Goal: Task Accomplishment & Management: Use online tool/utility

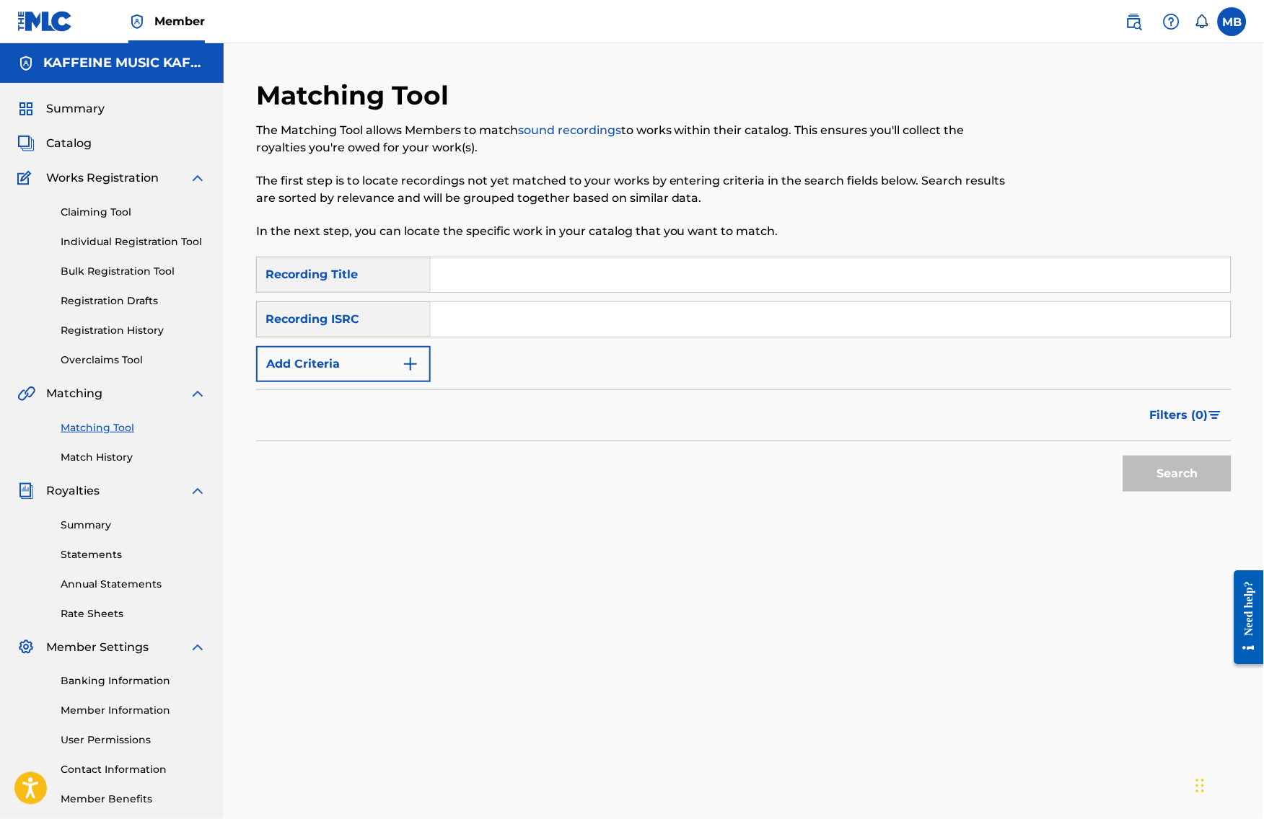
click at [662, 282] on input "Search Form" at bounding box center [831, 274] width 800 height 35
paste input "WHAT TF U WANT"
type input "WHAT TF U WANT"
click at [296, 373] on button "Add Criteria" at bounding box center [343, 364] width 175 height 36
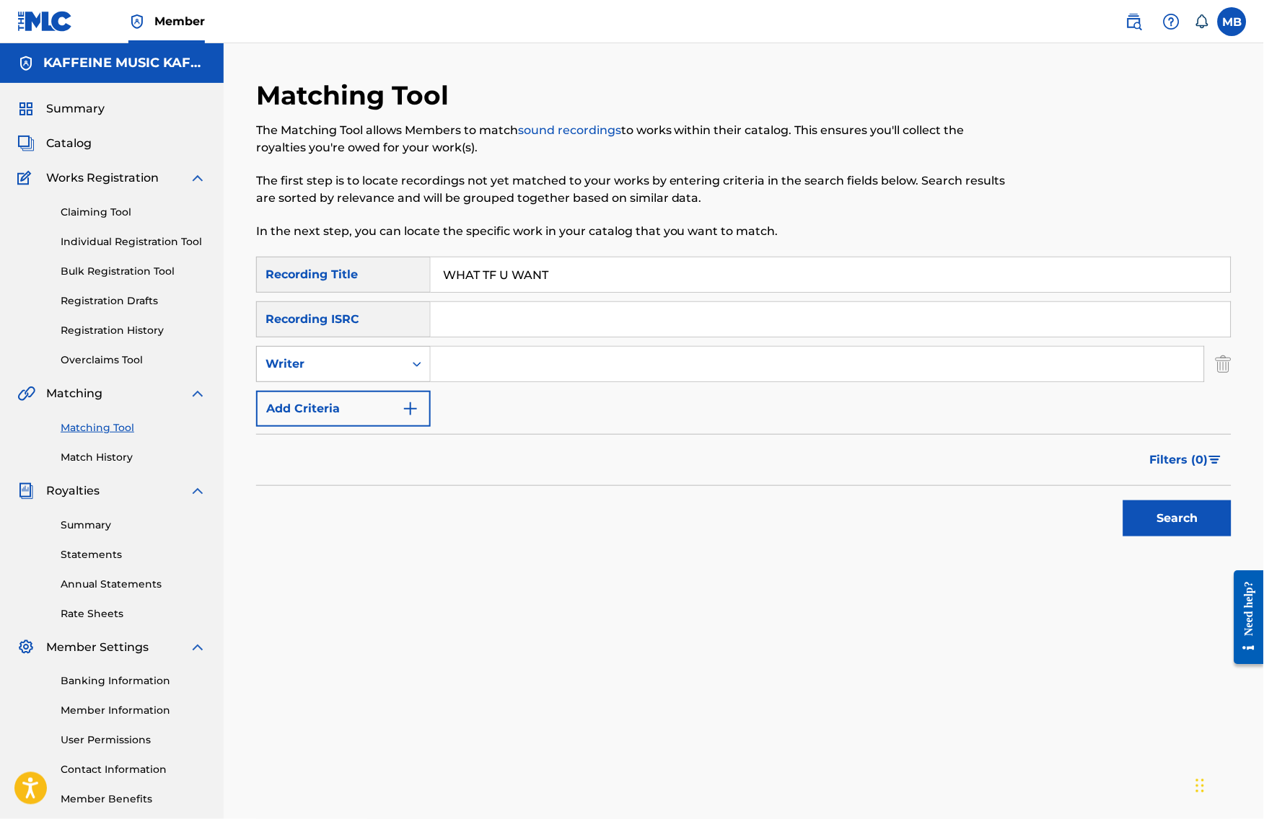
click at [331, 373] on div "Writer" at bounding box center [330, 364] width 130 height 17
click at [332, 405] on div "Recording Artist" at bounding box center [343, 400] width 173 height 36
click at [593, 372] on input "Search Form" at bounding box center [817, 364] width 773 height 35
type input "[PERSON_NAME] Motorcycle"
click at [1189, 537] on button "Search" at bounding box center [1177, 519] width 108 height 36
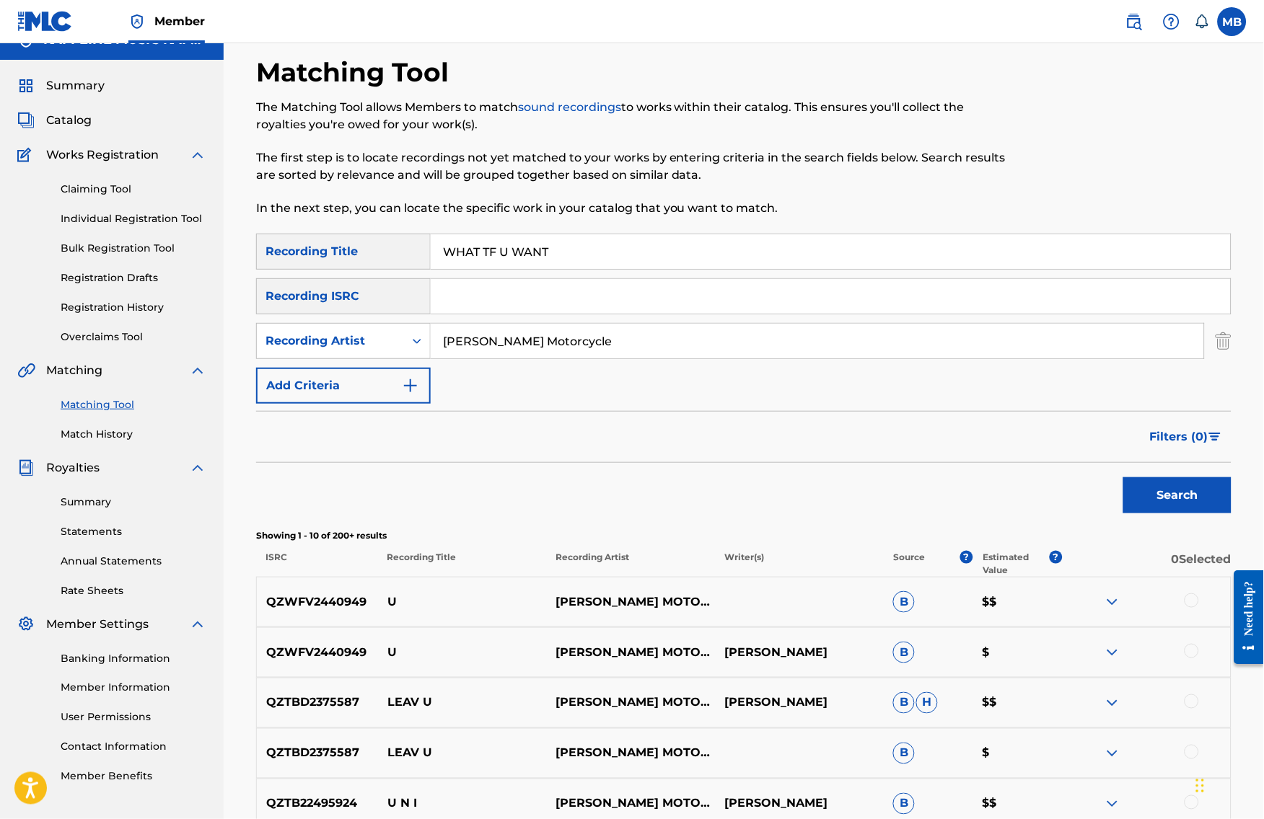
scroll to position [27, 0]
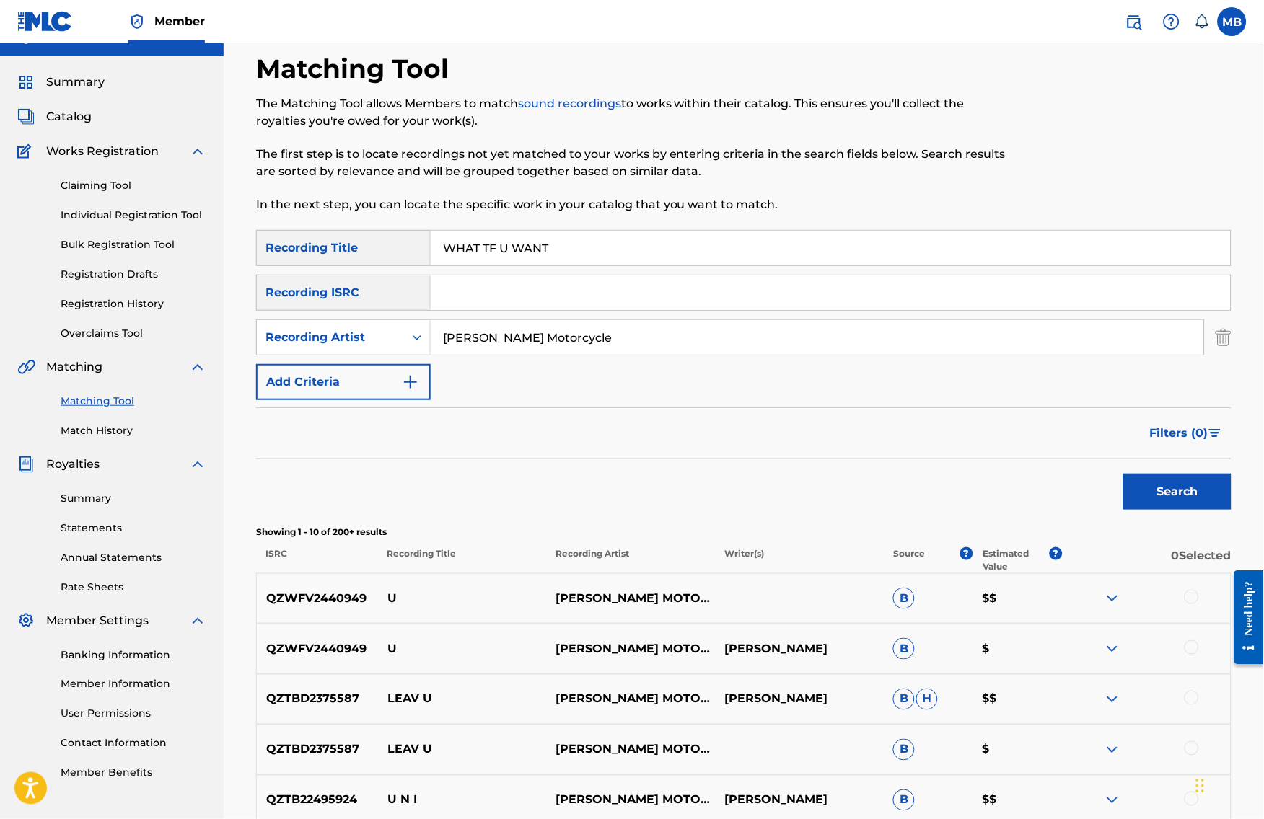
click at [546, 257] on input "WHAT TF U WANT" at bounding box center [831, 248] width 800 height 35
click at [502, 244] on input "Search Form" at bounding box center [831, 248] width 800 height 35
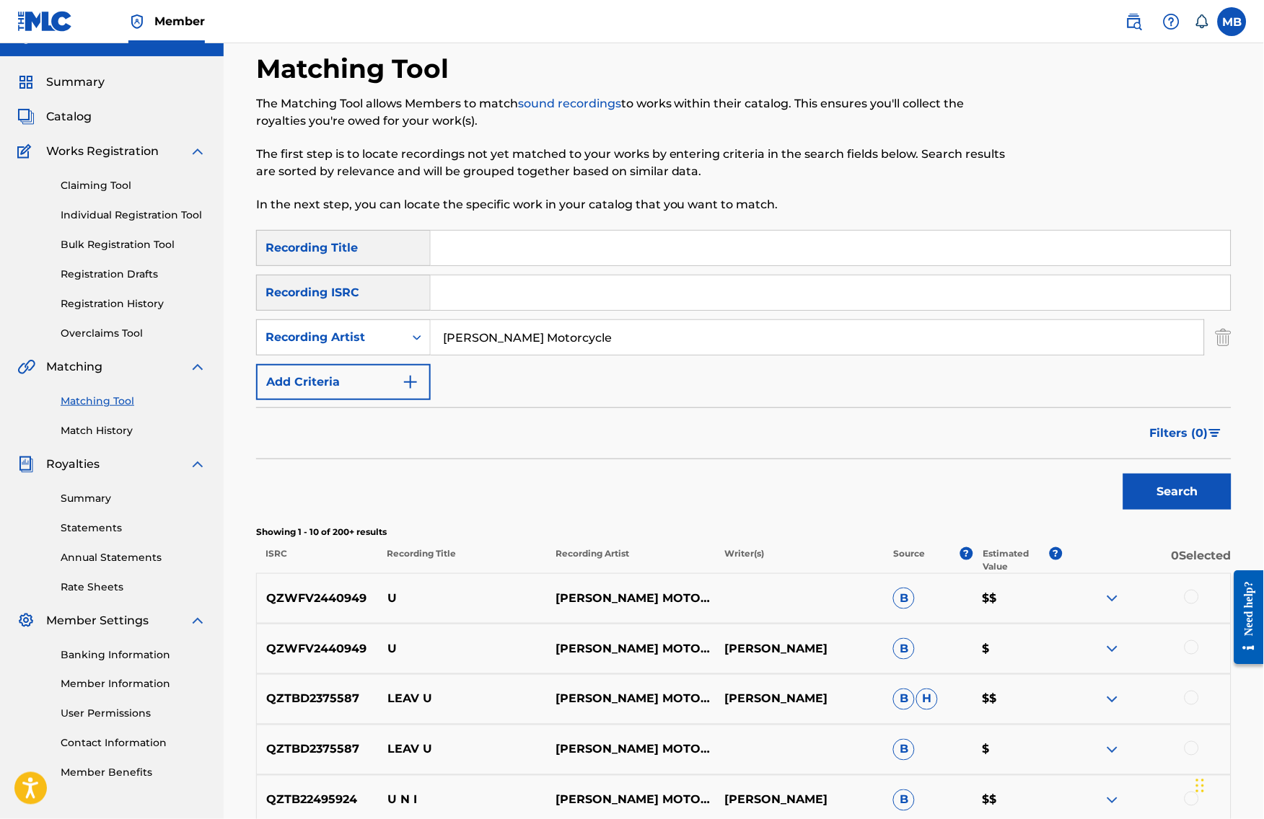
paste input "SENSEI THREW"
type input "SENSEI THREW"
click at [506, 343] on input "[PERSON_NAME] Motorcycle" at bounding box center [817, 337] width 773 height 35
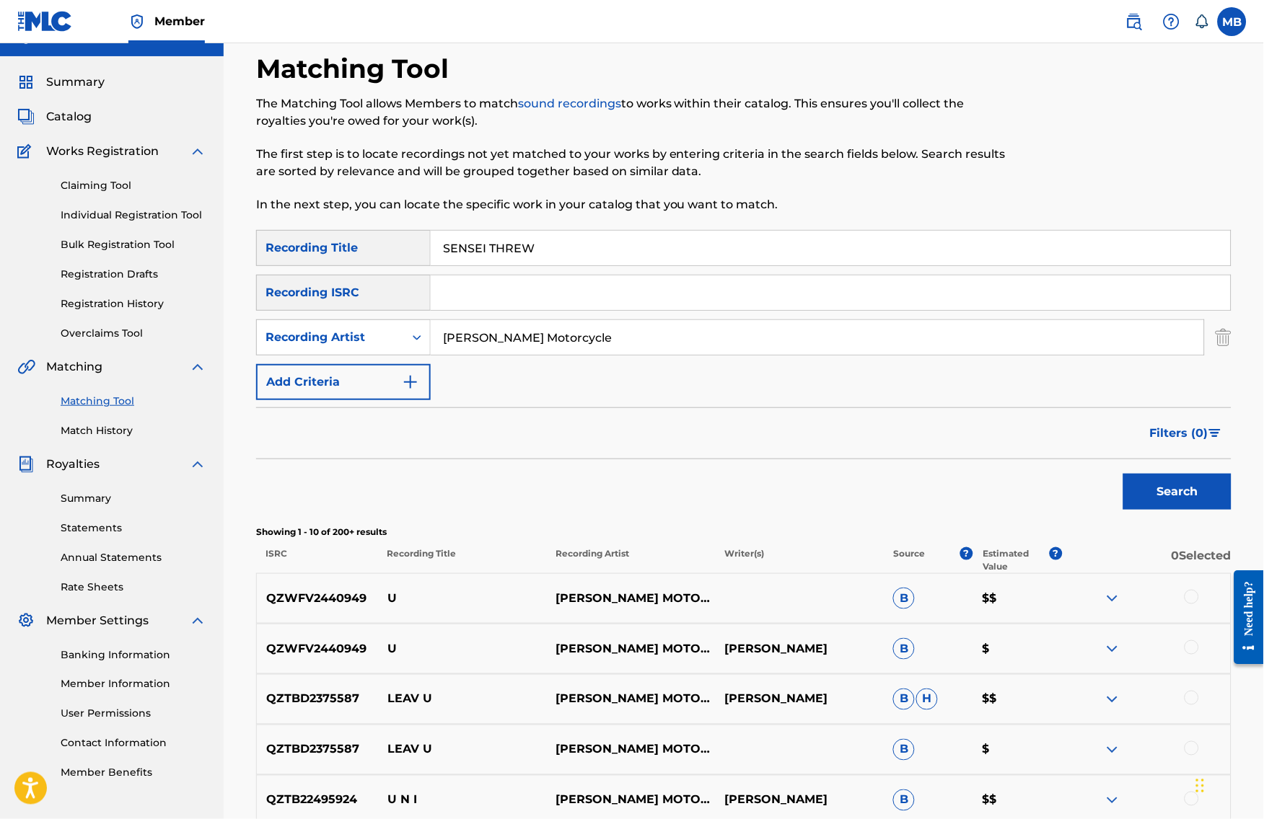
click at [506, 343] on input "[PERSON_NAME] Motorcycle" at bounding box center [817, 337] width 773 height 35
click at [503, 348] on input "[PERSON_NAME] Motorcycle" at bounding box center [817, 337] width 773 height 35
click at [504, 345] on input "[PERSON_NAME] Motorcycle" at bounding box center [817, 337] width 773 height 35
click at [503, 345] on input "[PERSON_NAME] Motorcycle" at bounding box center [817, 337] width 773 height 35
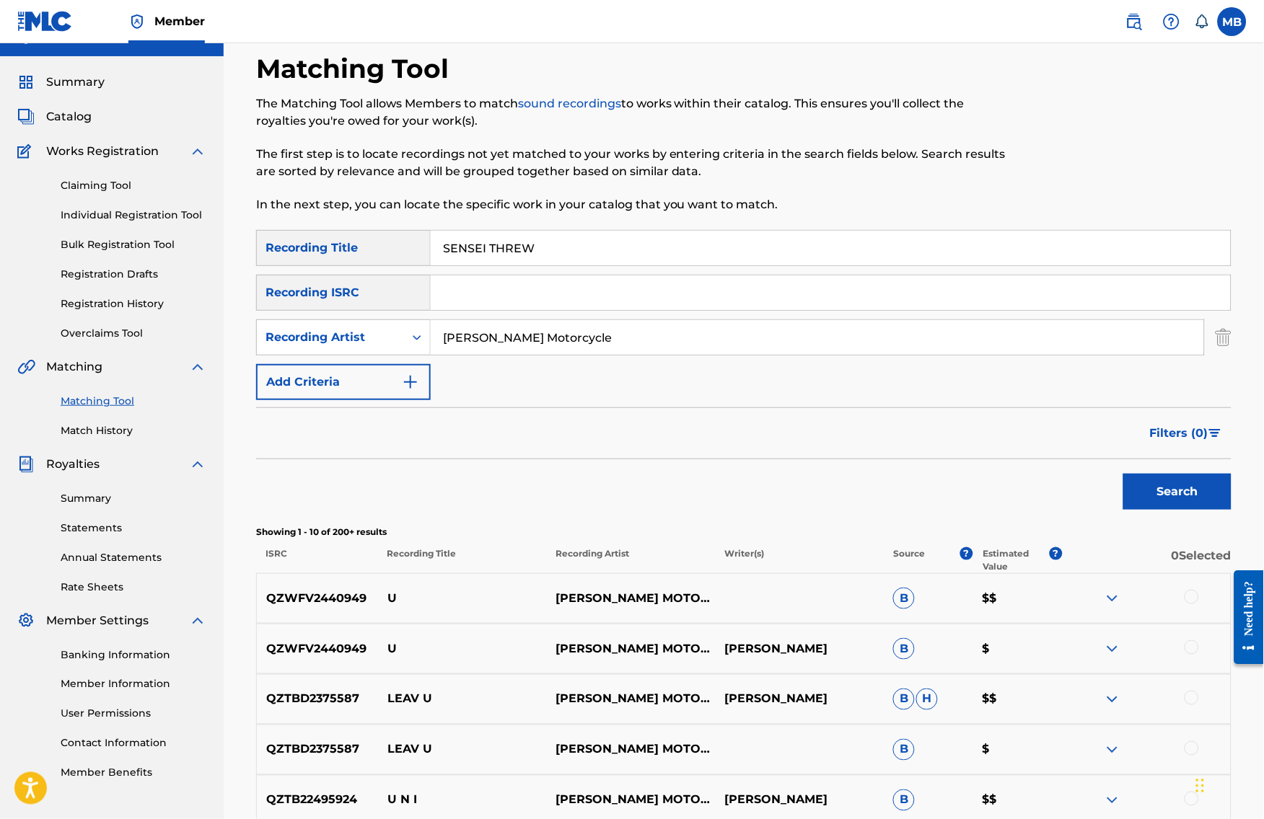
click at [503, 345] on input "[PERSON_NAME] Motorcycle" at bounding box center [817, 337] width 773 height 35
click at [1189, 510] on button "Search" at bounding box center [1177, 492] width 108 height 36
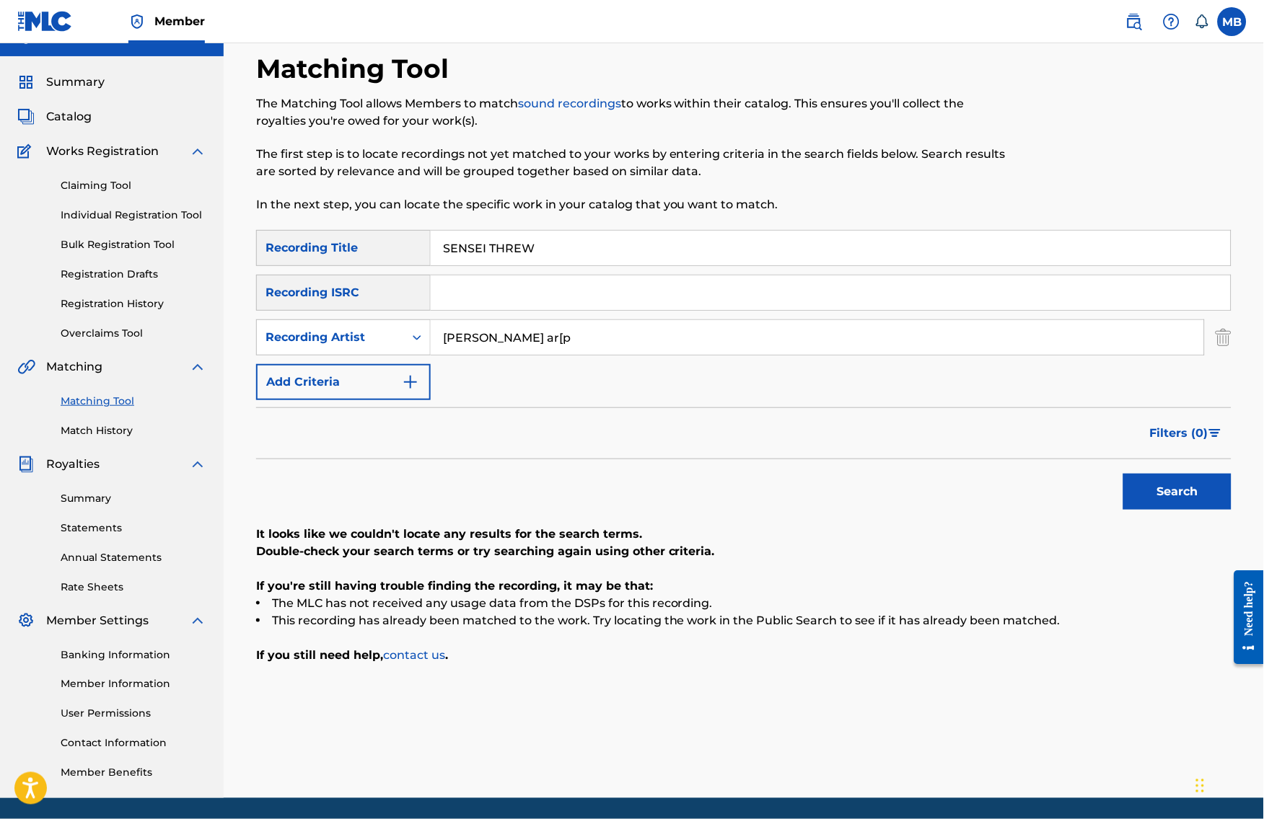
scroll to position [0, 0]
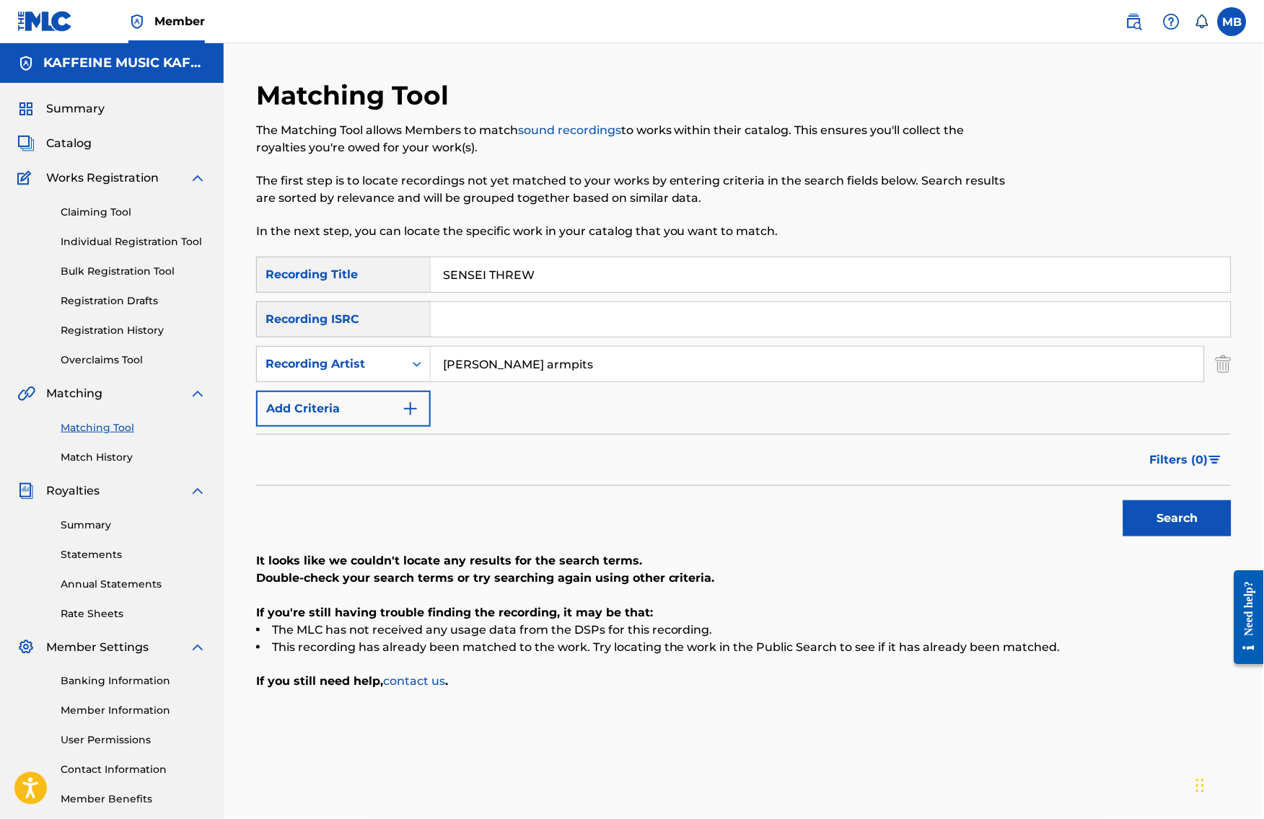
type input "[PERSON_NAME] armpits"
click at [1189, 537] on button "Search" at bounding box center [1177, 519] width 108 height 36
click at [568, 277] on input "SENSEI THREW" at bounding box center [831, 274] width 800 height 35
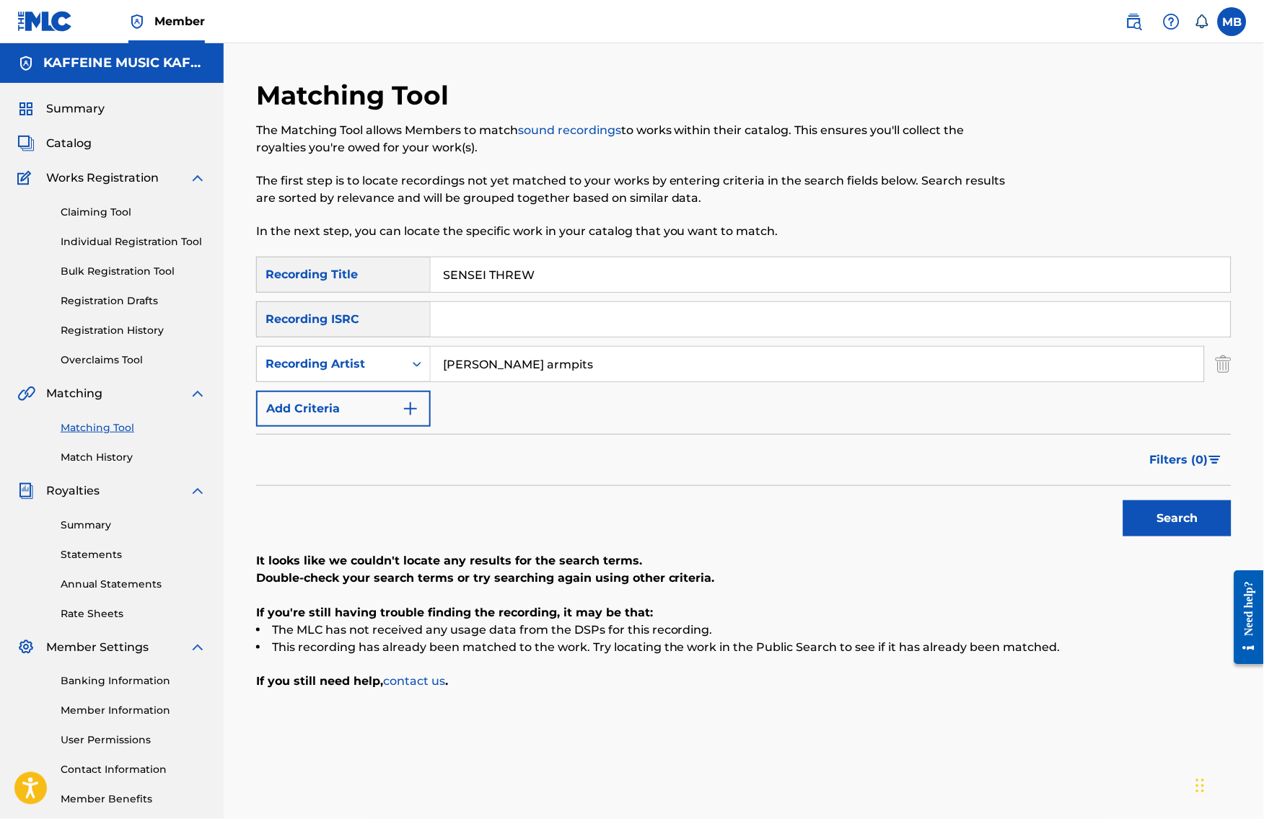
paste input "[PERSON_NAME] (DEMA)"
type input "[PERSON_NAME] (DEMA)"
click at [1175, 537] on button "Search" at bounding box center [1177, 519] width 108 height 36
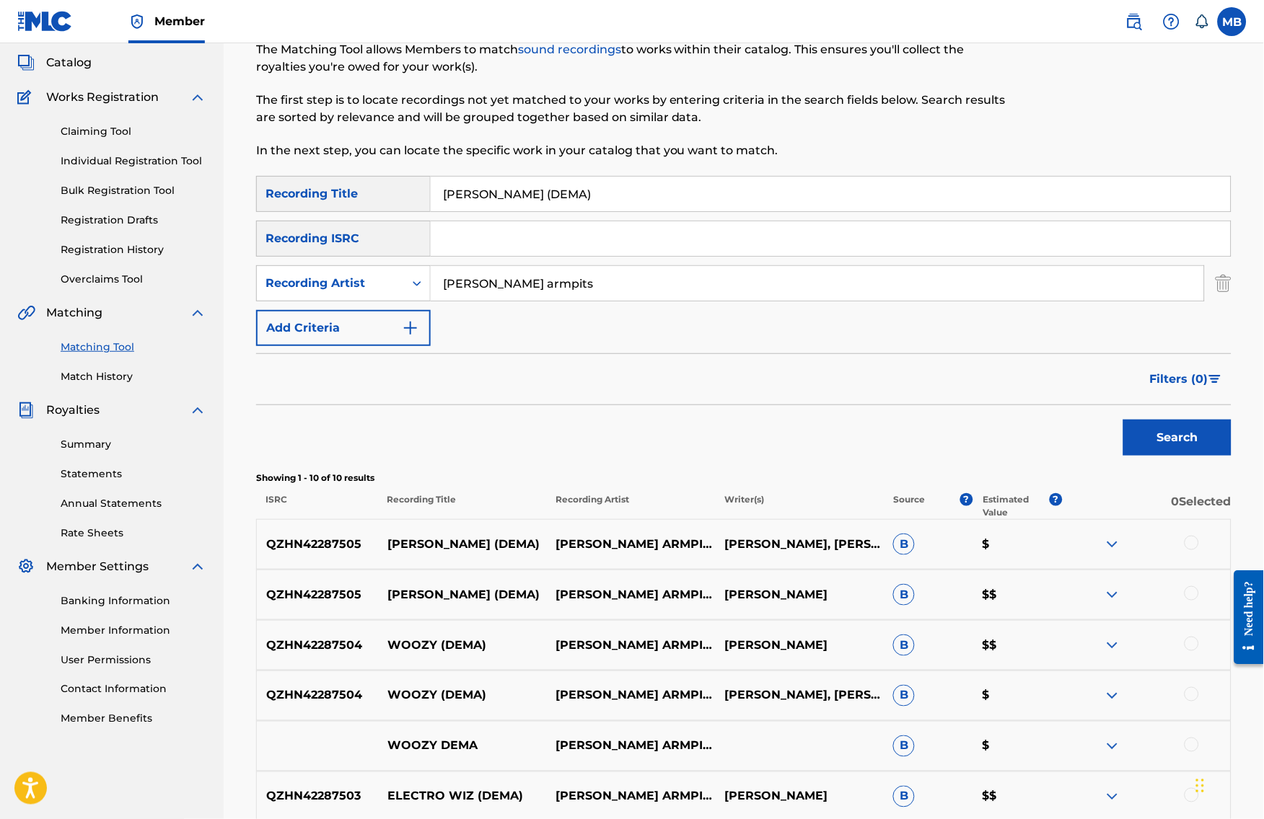
scroll to position [105, 0]
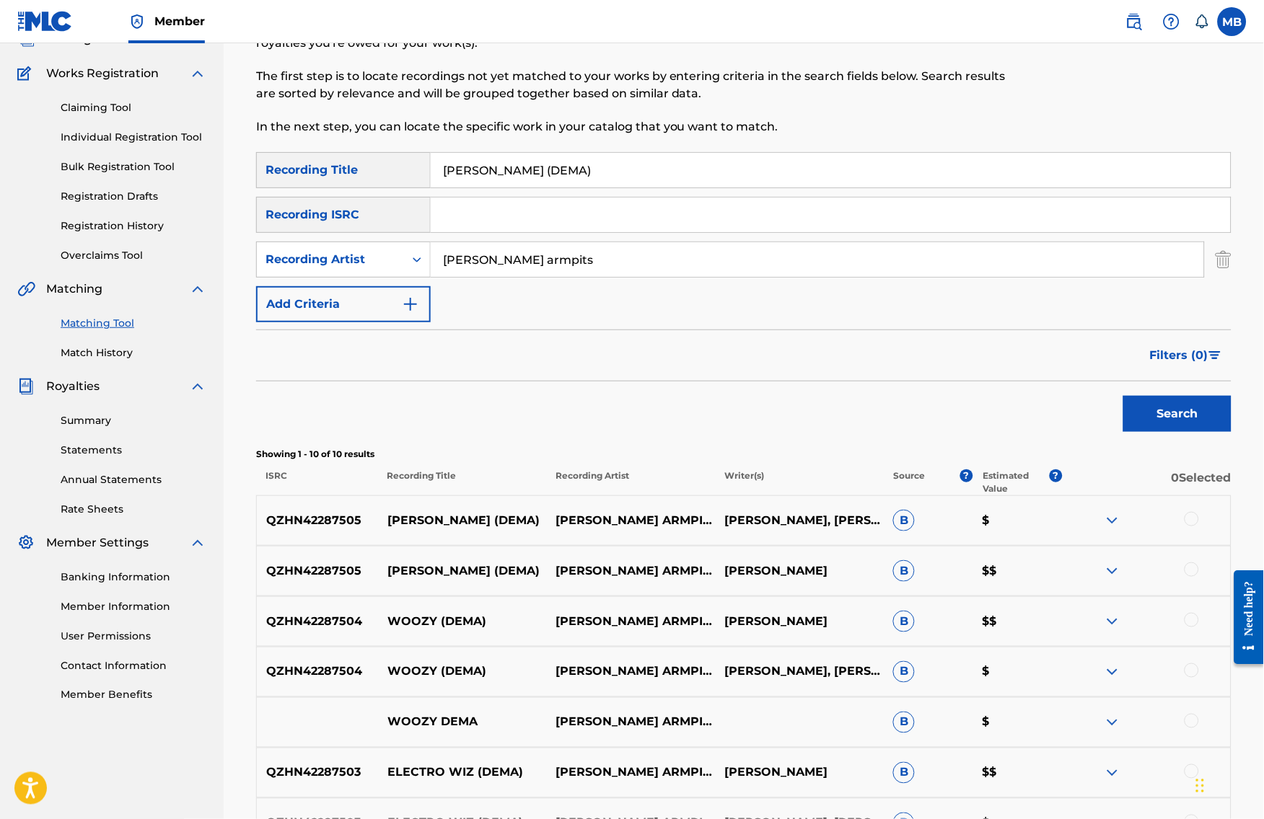
click at [1199, 577] on div at bounding box center [1191, 570] width 14 height 14
click at [1199, 526] on div at bounding box center [1191, 519] width 14 height 14
click at [1093, 684] on button "Match 2 Groups" at bounding box center [1013, 702] width 159 height 36
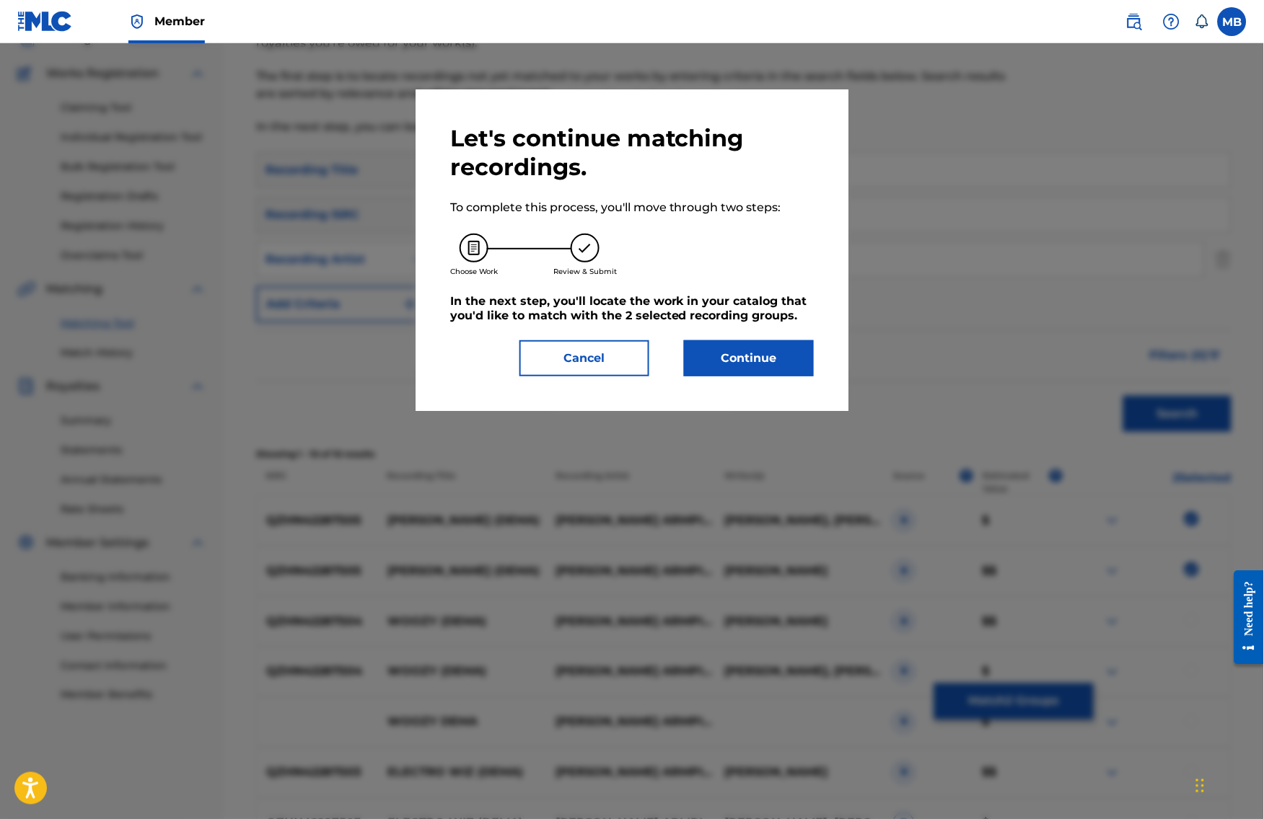
click at [738, 367] on button "Continue" at bounding box center [749, 358] width 130 height 36
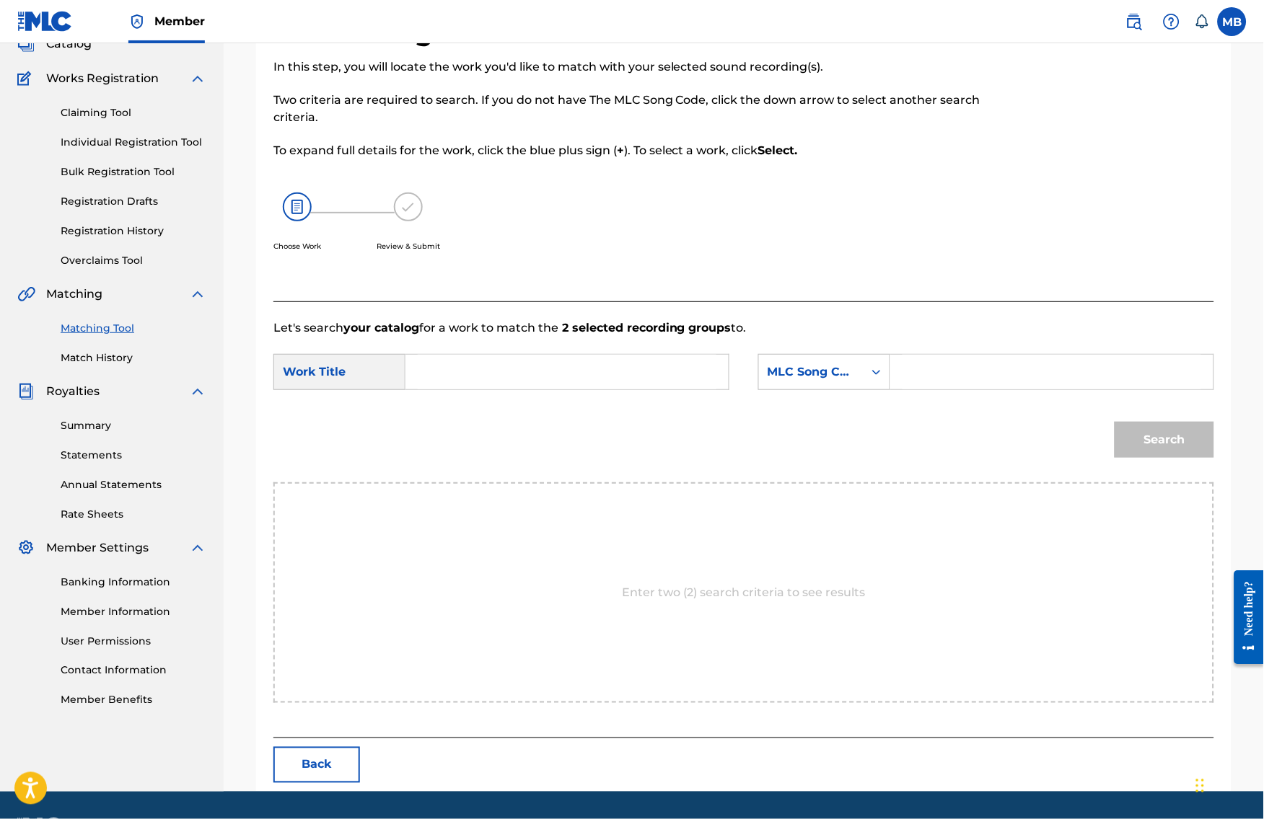
click at [625, 389] on input "Search Form" at bounding box center [567, 372] width 299 height 35
paste input "[PERSON_NAME] (DEMA)"
type input "[PERSON_NAME] (DEMA)"
click at [796, 376] on div "MLC Song Code" at bounding box center [811, 371] width 105 height 27
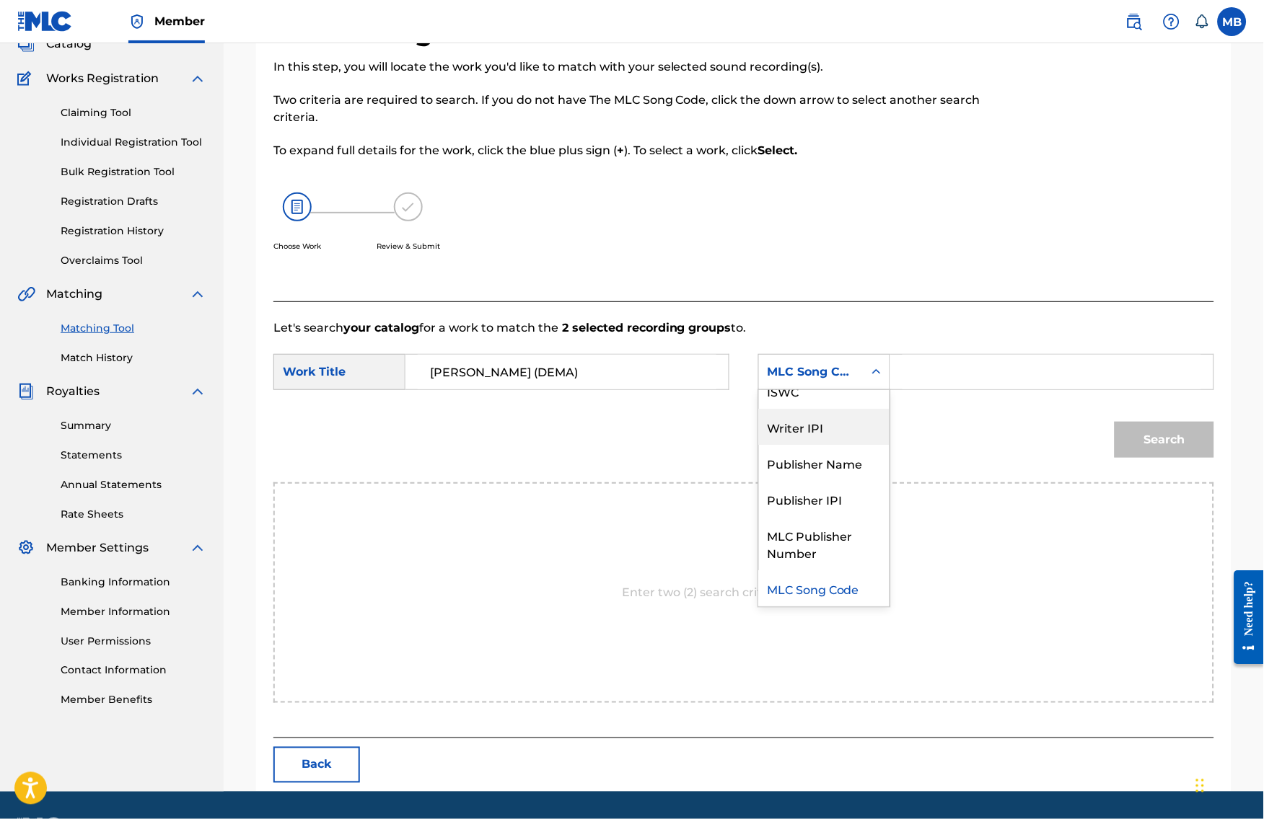
click at [814, 472] on div "Publisher Name" at bounding box center [824, 463] width 131 height 36
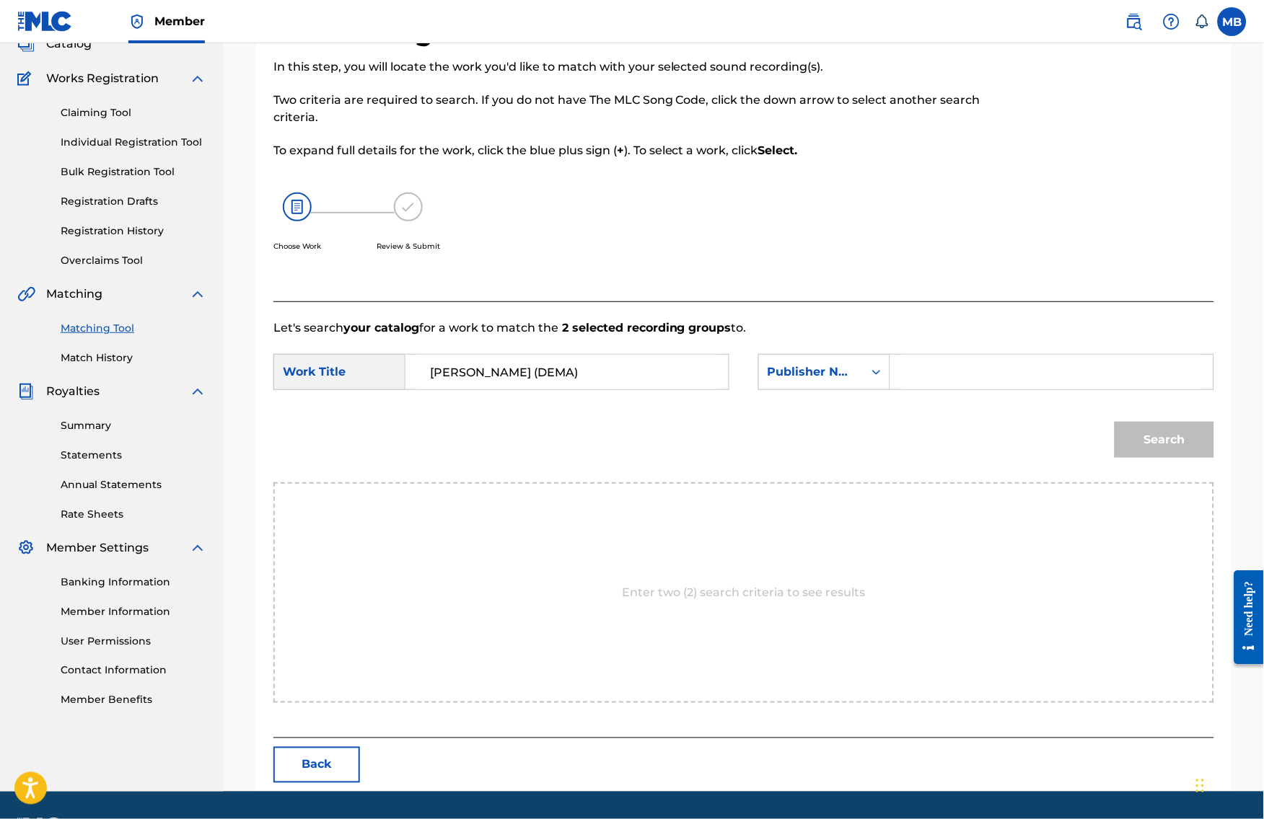
click at [1001, 389] on input "Search Form" at bounding box center [1051, 372] width 299 height 35
type input "kaff"
click at [1175, 458] on button "Search" at bounding box center [1164, 440] width 100 height 36
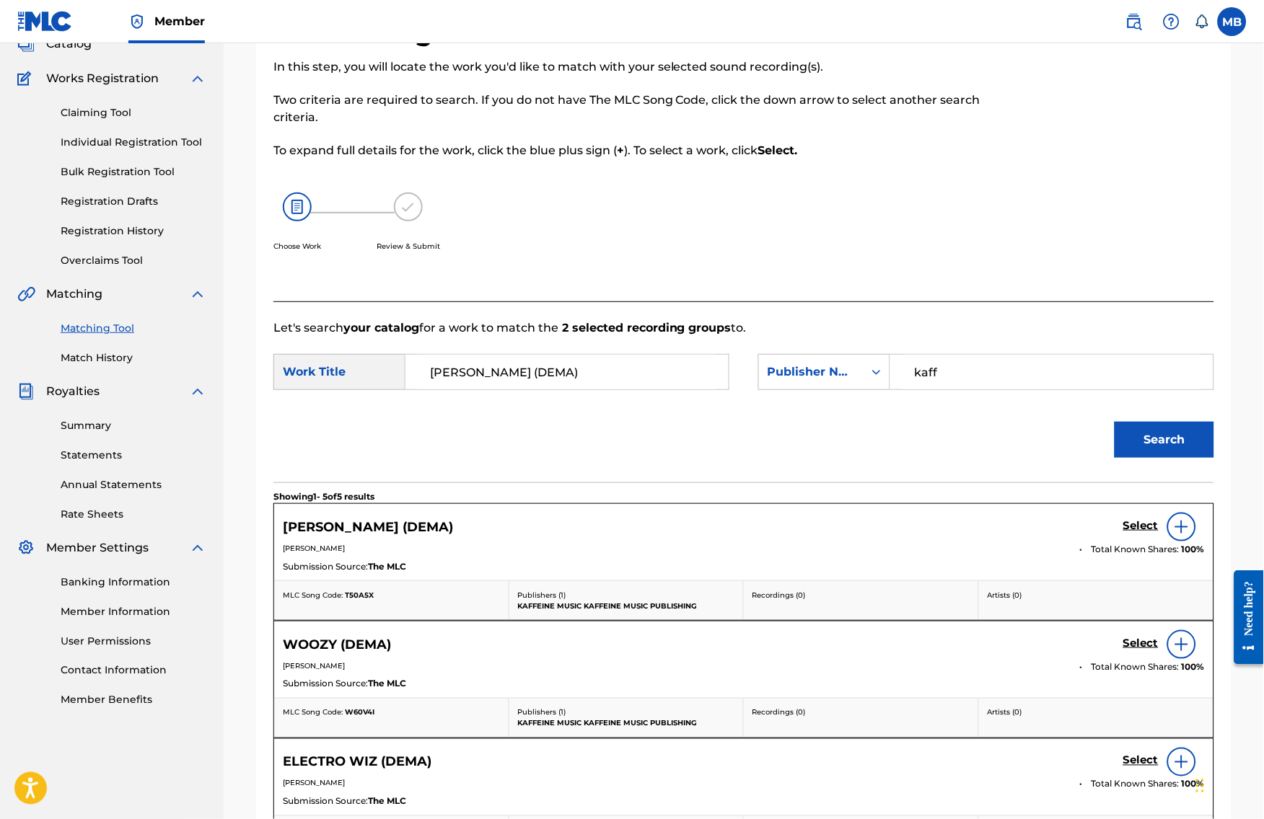
click at [1158, 533] on h5 "Select" at bounding box center [1140, 526] width 35 height 14
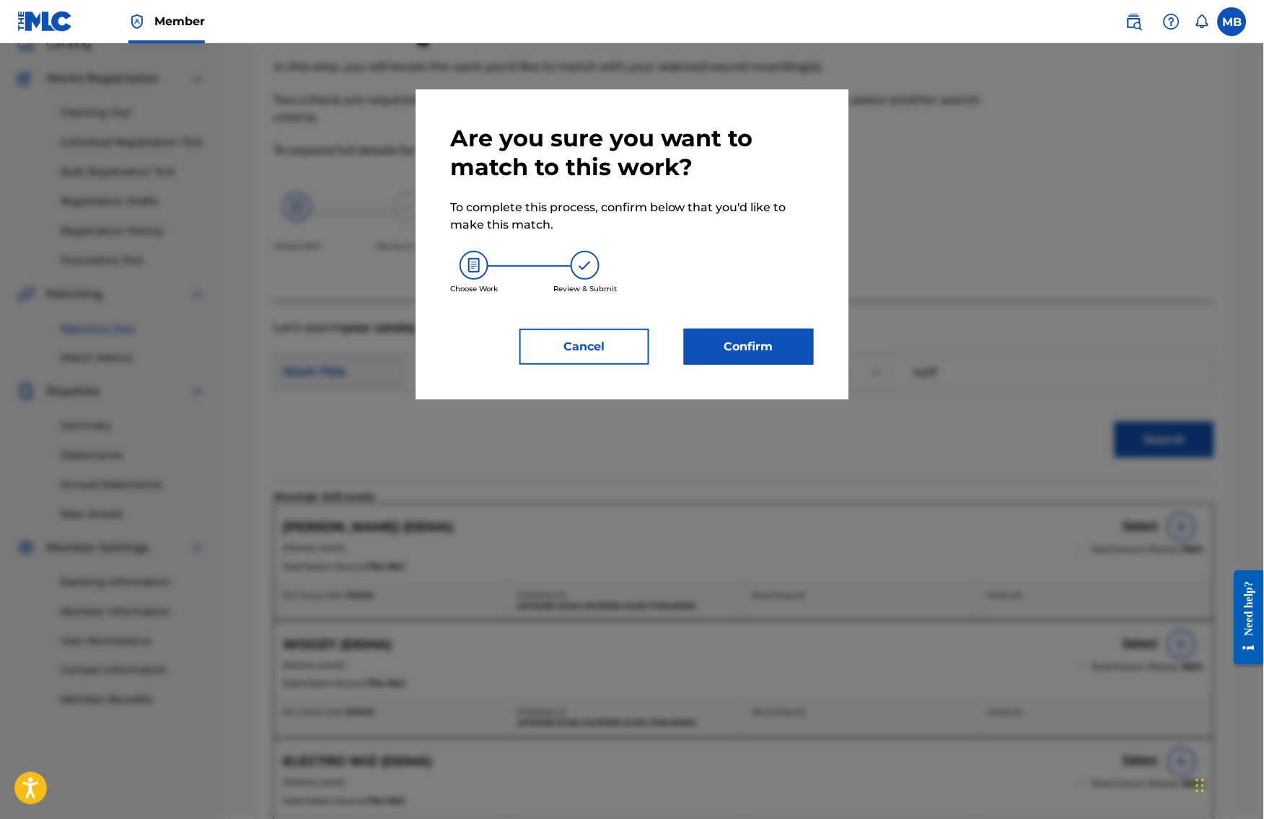
drag, startPoint x: 714, startPoint y: 257, endPoint x: 723, endPoint y: 273, distance: 18.7
click at [718, 265] on div "Choose Work Review & Submit" at bounding box center [631, 273] width 363 height 78
click at [752, 362] on button "Confirm" at bounding box center [749, 347] width 130 height 36
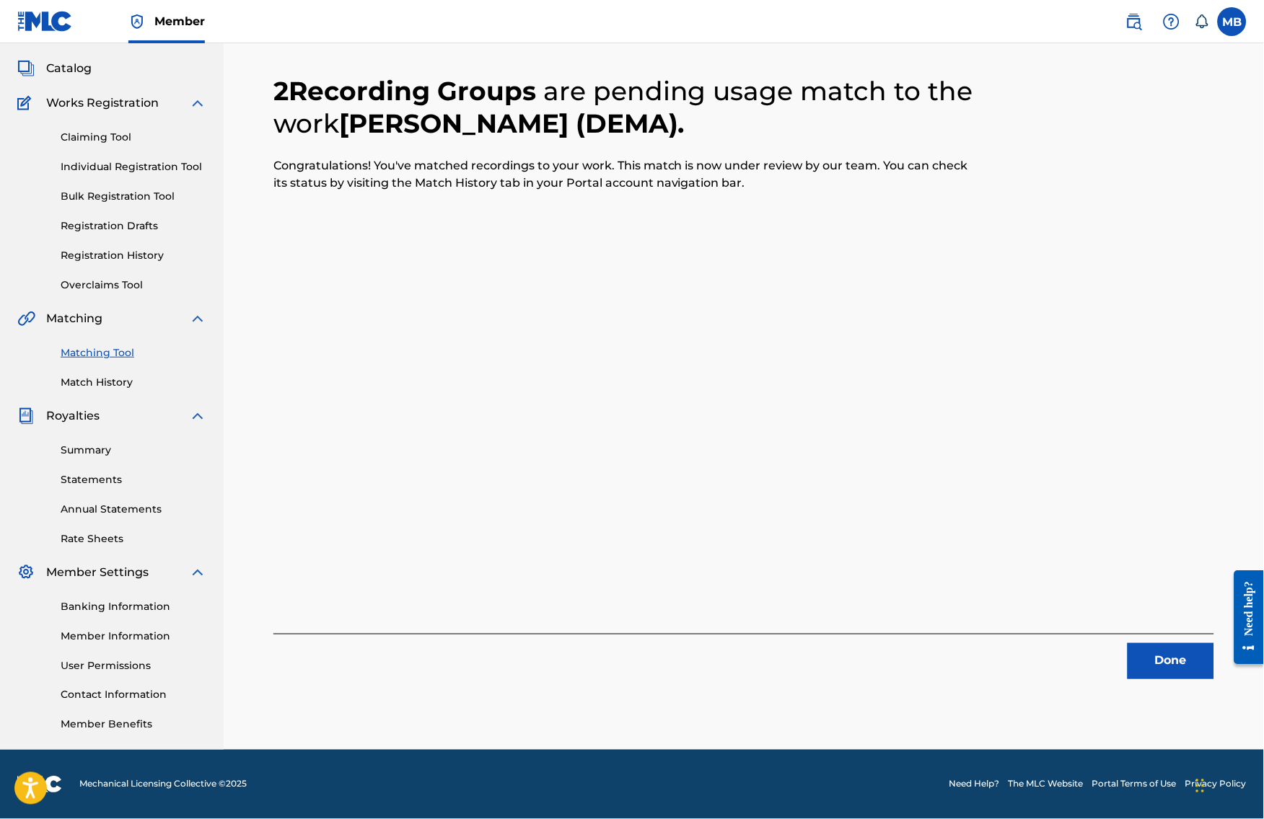
click at [1205, 651] on button "Done" at bounding box center [1170, 661] width 87 height 36
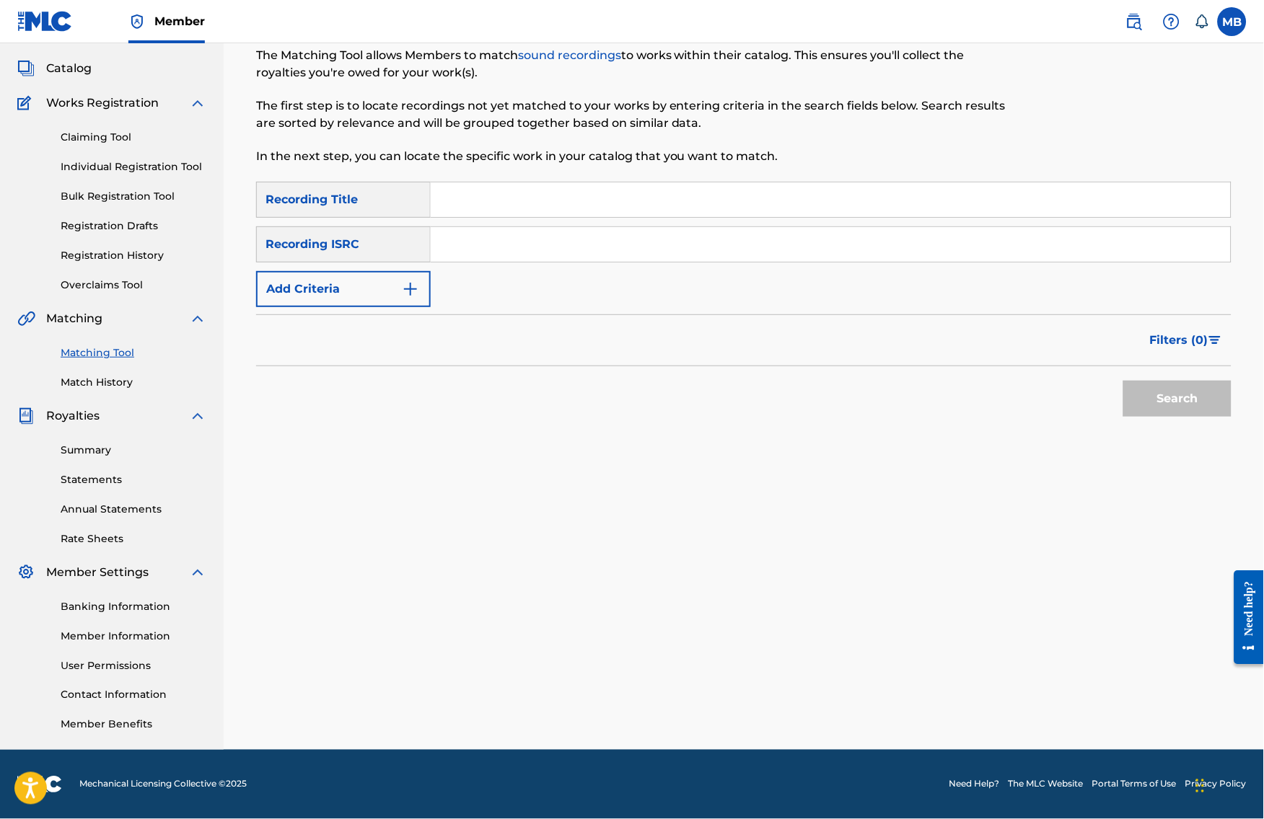
click at [612, 182] on input "Search Form" at bounding box center [831, 199] width 800 height 35
click at [540, 185] on input "Search Form" at bounding box center [831, 199] width 800 height 35
paste input "QUITE IDIOTIC"
type input "QUITE IDIOTIC"
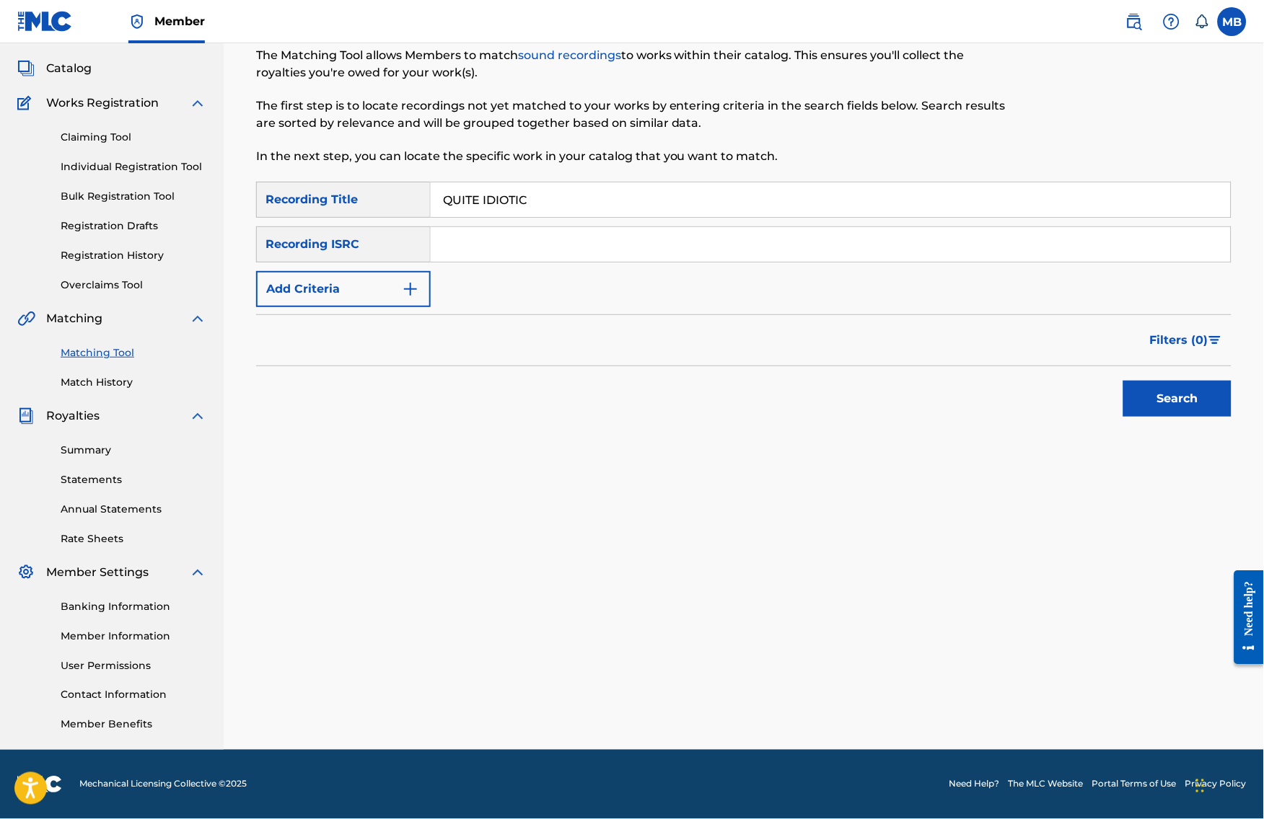
click at [380, 271] on button "Add Criteria" at bounding box center [343, 289] width 175 height 36
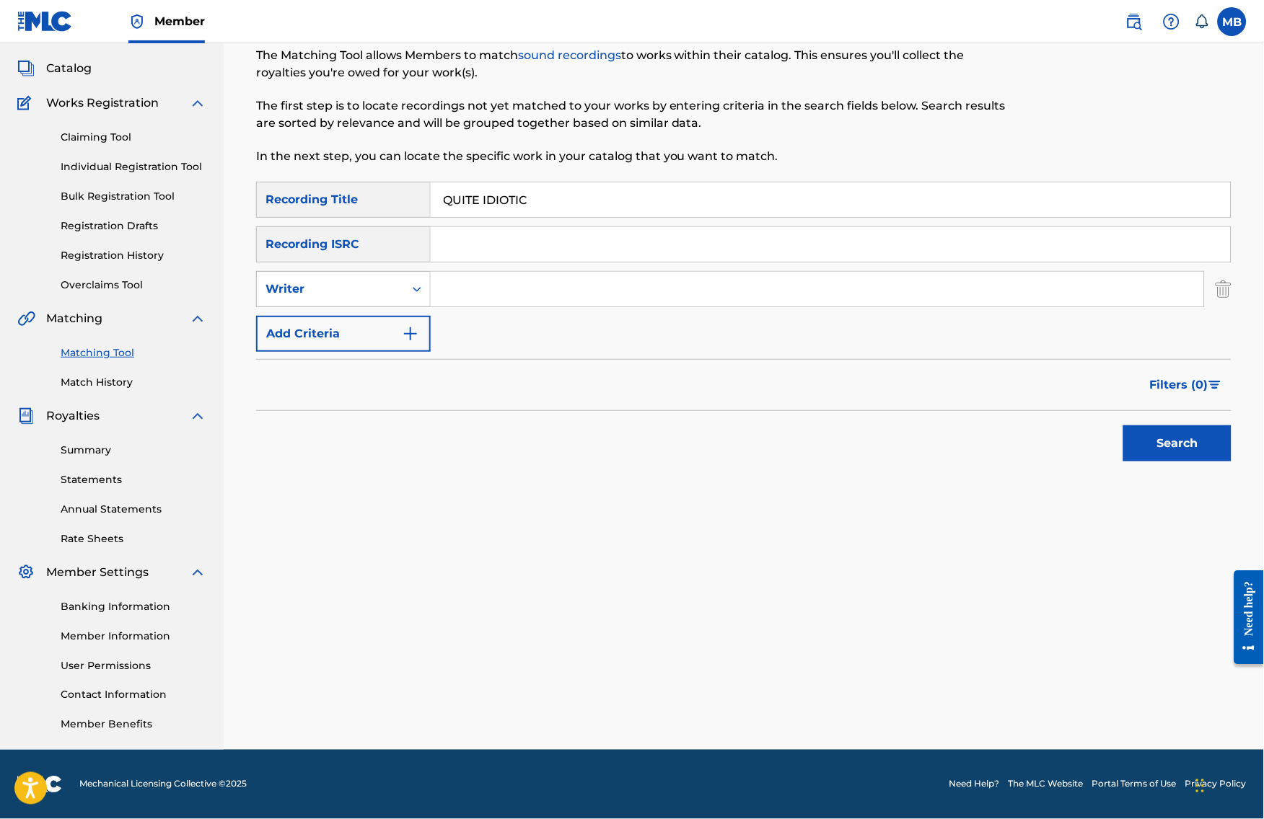
click at [374, 282] on div "Writer" at bounding box center [330, 289] width 130 height 17
drag, startPoint x: 362, startPoint y: 320, endPoint x: 424, endPoint y: 314, distance: 62.3
click at [362, 320] on div "Recording Artist" at bounding box center [343, 325] width 173 height 36
click at [498, 272] on input "Search Form" at bounding box center [817, 289] width 773 height 35
click at [1189, 440] on button "Search" at bounding box center [1177, 444] width 108 height 36
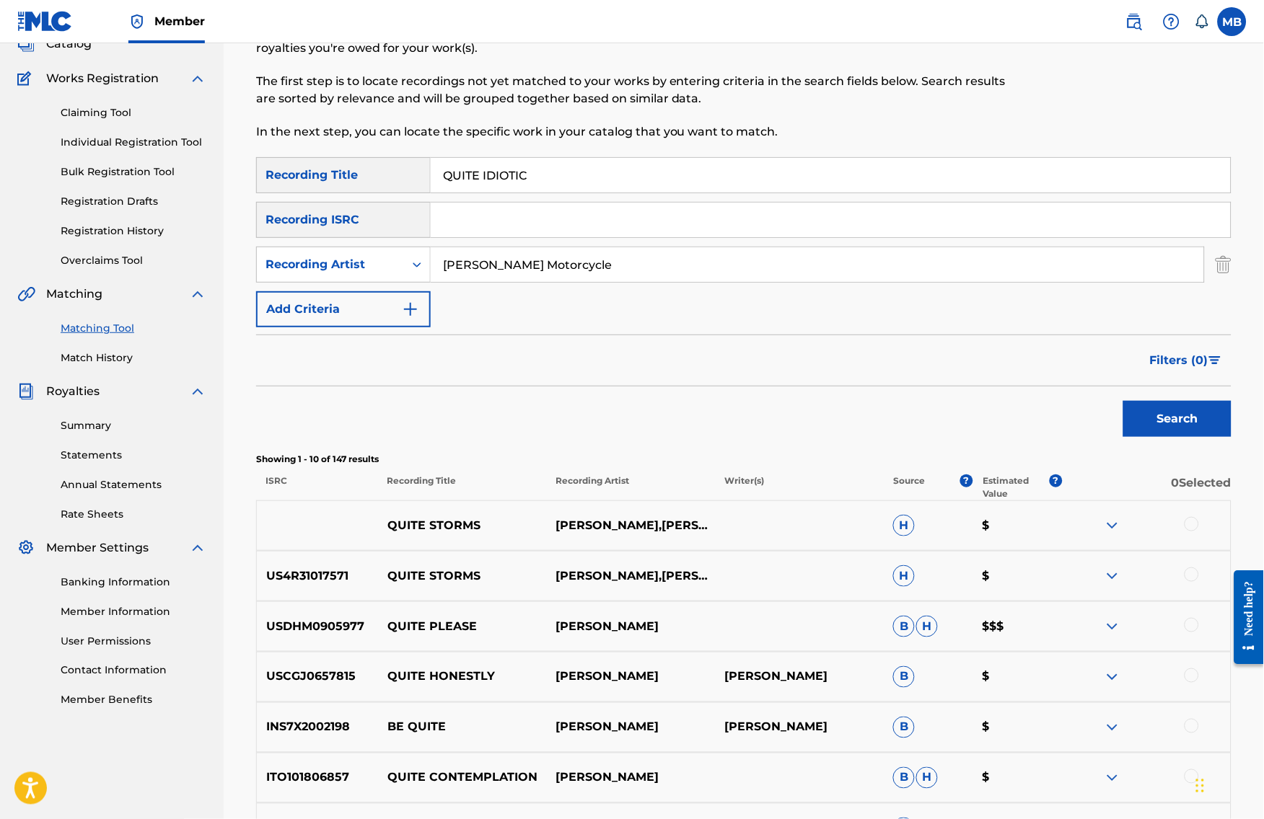
click at [585, 273] on input "[PERSON_NAME] Motorcycle" at bounding box center [817, 264] width 773 height 35
type input "bryans"
click at [1189, 437] on button "Search" at bounding box center [1177, 419] width 108 height 36
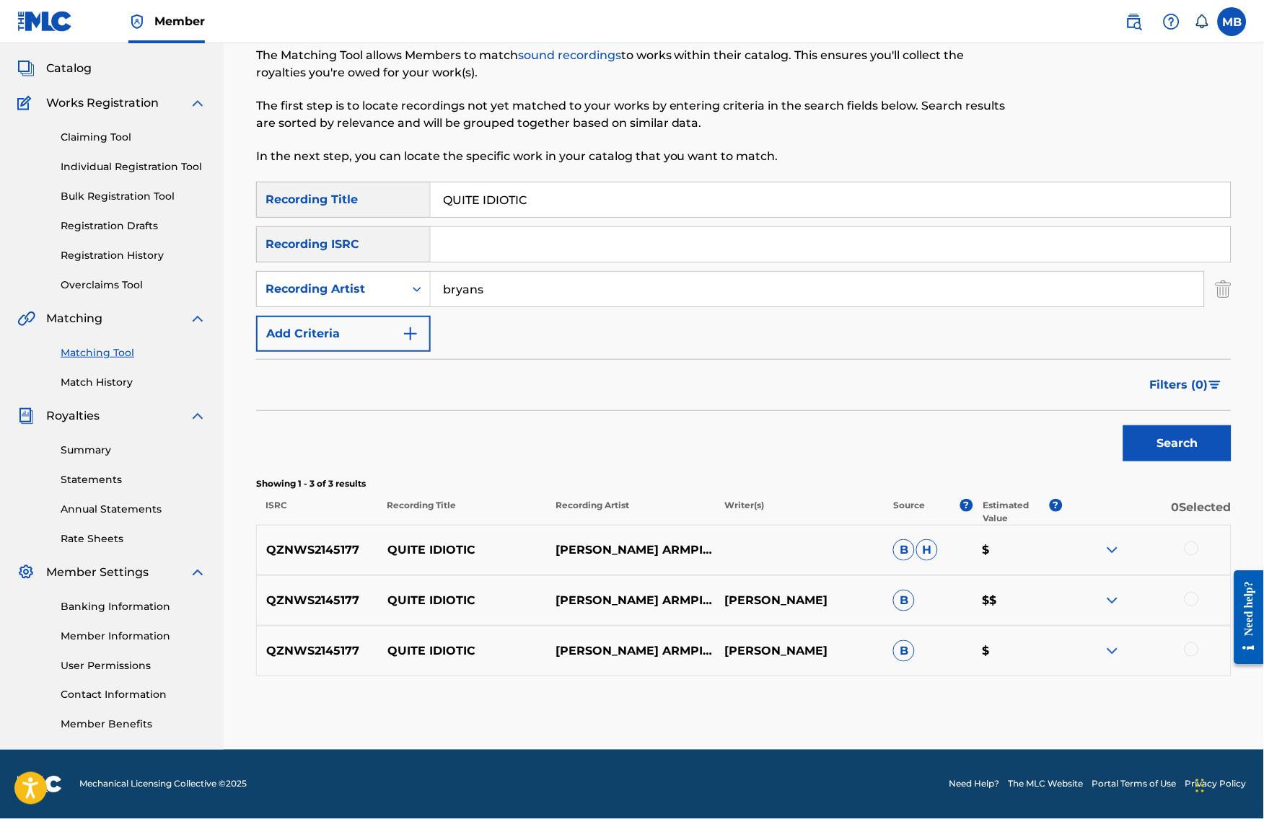
click at [1199, 550] on div at bounding box center [1191, 549] width 14 height 14
click at [1199, 599] on div at bounding box center [1191, 599] width 14 height 14
click at [1199, 657] on div at bounding box center [1191, 650] width 14 height 14
click at [1093, 694] on button "Match 3 Groups" at bounding box center [1013, 702] width 159 height 36
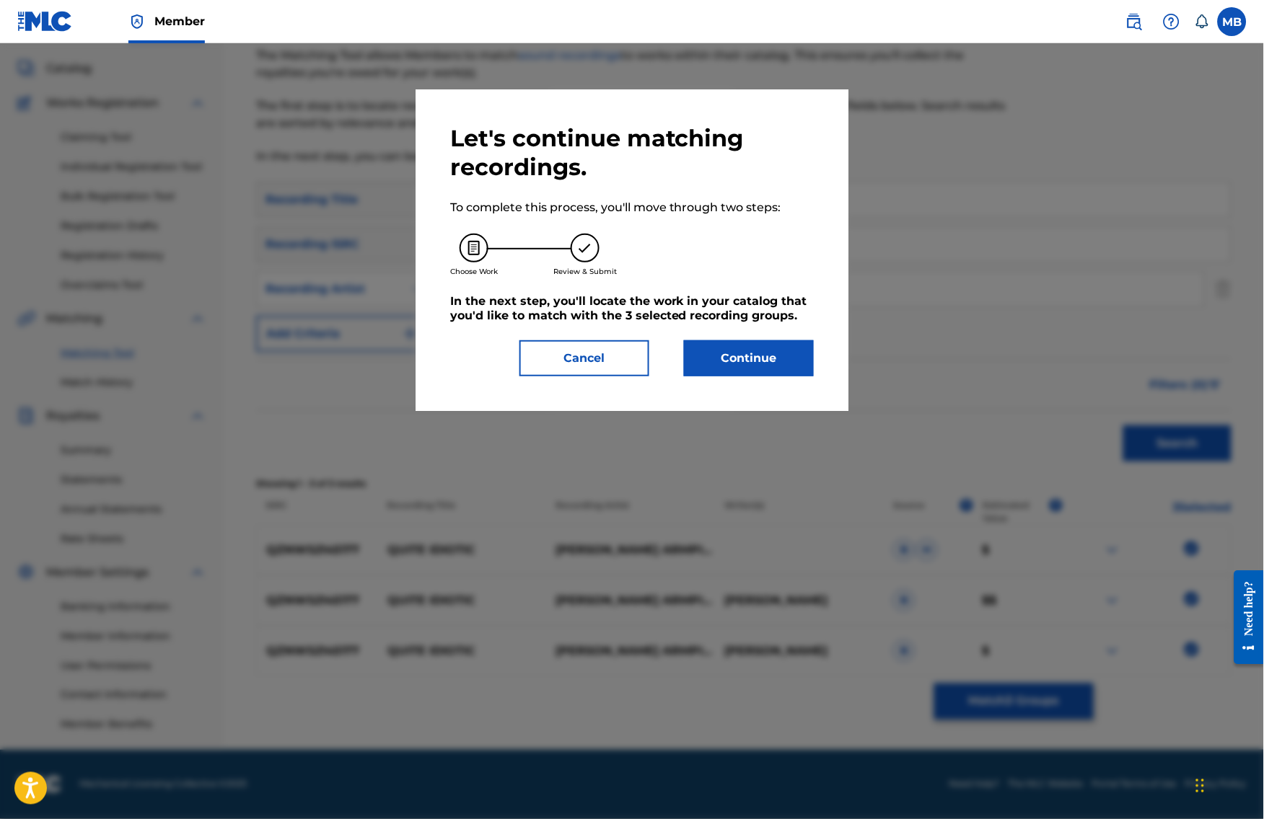
click at [801, 367] on button "Continue" at bounding box center [749, 358] width 130 height 36
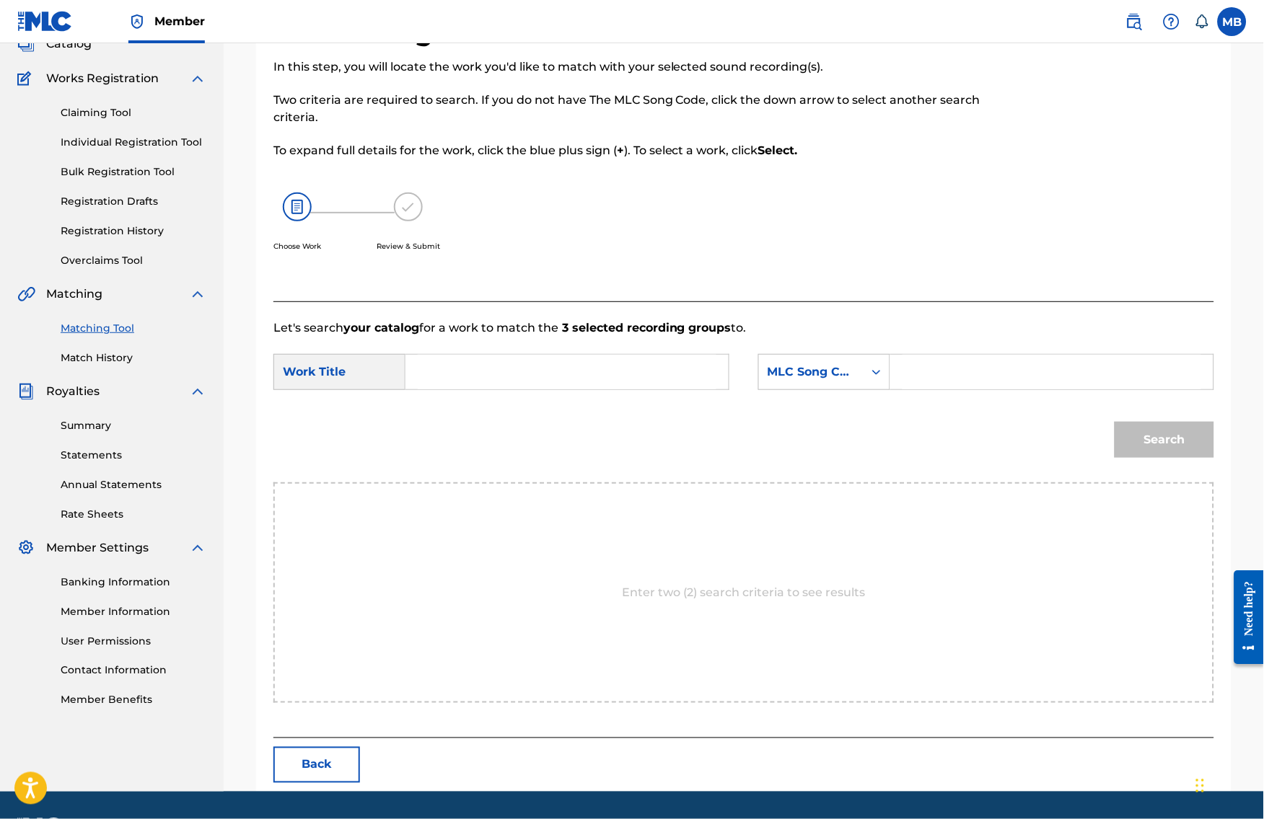
click at [597, 389] on input "Search Form" at bounding box center [567, 372] width 299 height 35
paste input "QUITE IDIOTIC"
type input "QUITE IDIOTIC"
click at [831, 369] on form "SearchWithCriteria28034d56-8267-44d4-a40f-56588cb17674 Work Title QUITE IDIOTIC…" at bounding box center [743, 410] width 940 height 146
click at [826, 386] on div "MLC Song Code" at bounding box center [811, 371] width 105 height 27
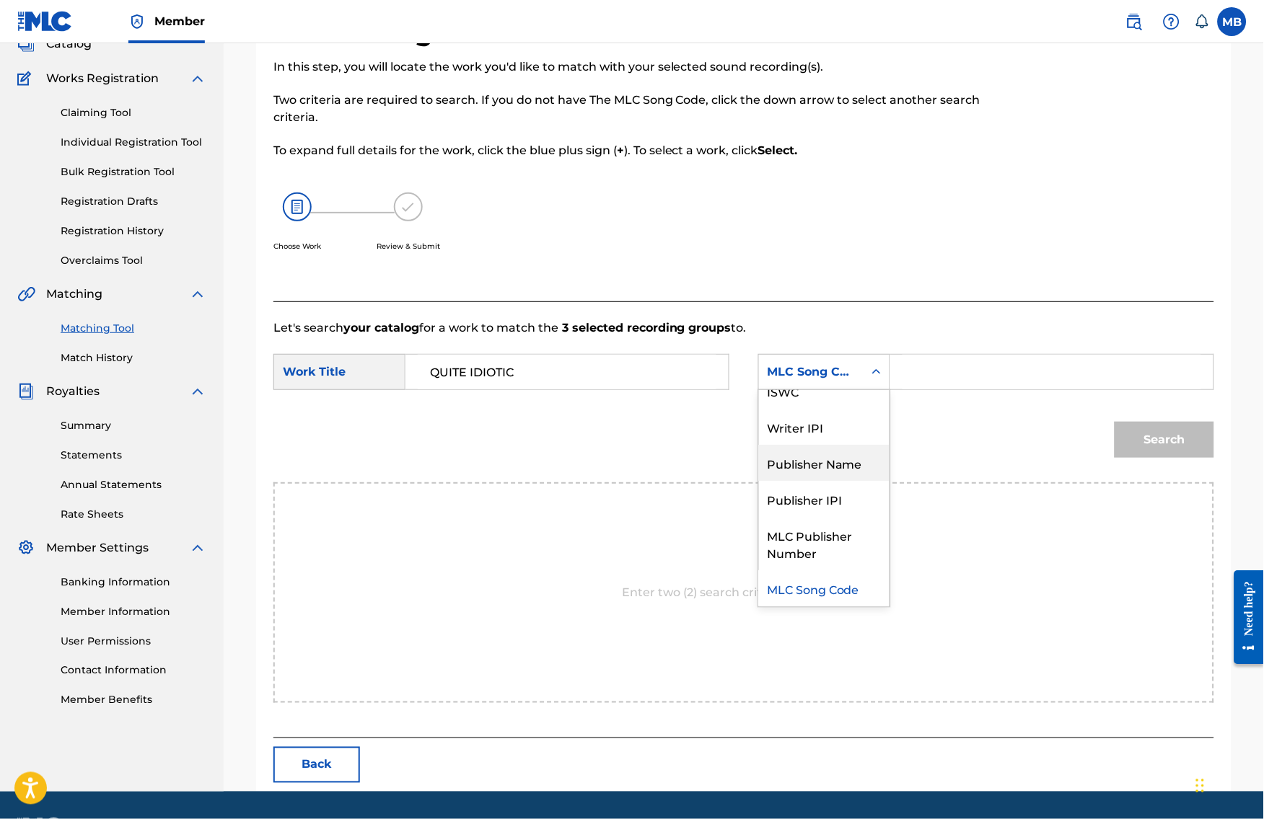
click at [825, 481] on div "Publisher Name" at bounding box center [824, 463] width 131 height 36
drag, startPoint x: 946, startPoint y: 411, endPoint x: 948, endPoint y: 401, distance: 10.3
click at [946, 399] on div "SearchWithCriteria28034d56-8267-44d4-a40f-56588cb17674 Work Title QUITE IDIOTIC…" at bounding box center [743, 376] width 940 height 45
click at [948, 389] on input "Search Form" at bounding box center [1051, 372] width 299 height 35
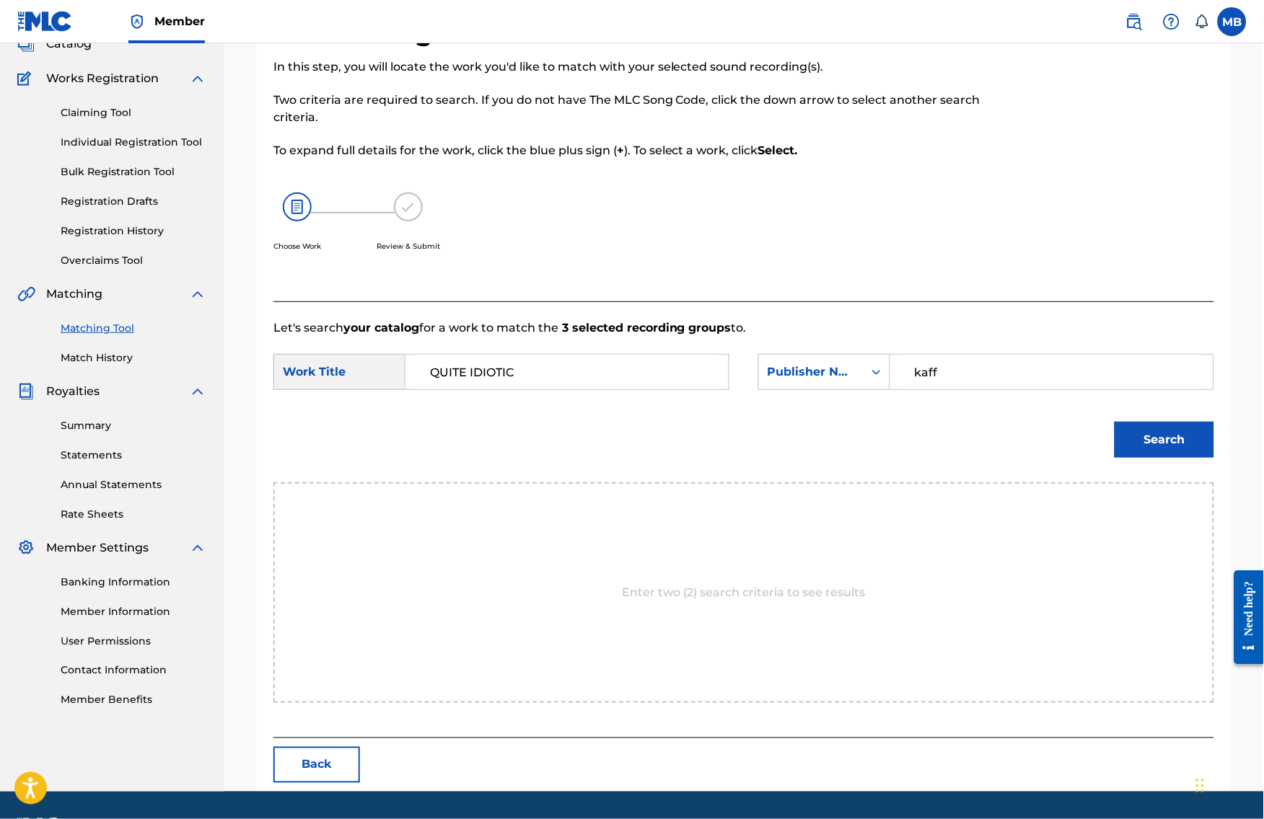
type input "kaff"
click at [1175, 458] on button "Search" at bounding box center [1164, 440] width 100 height 36
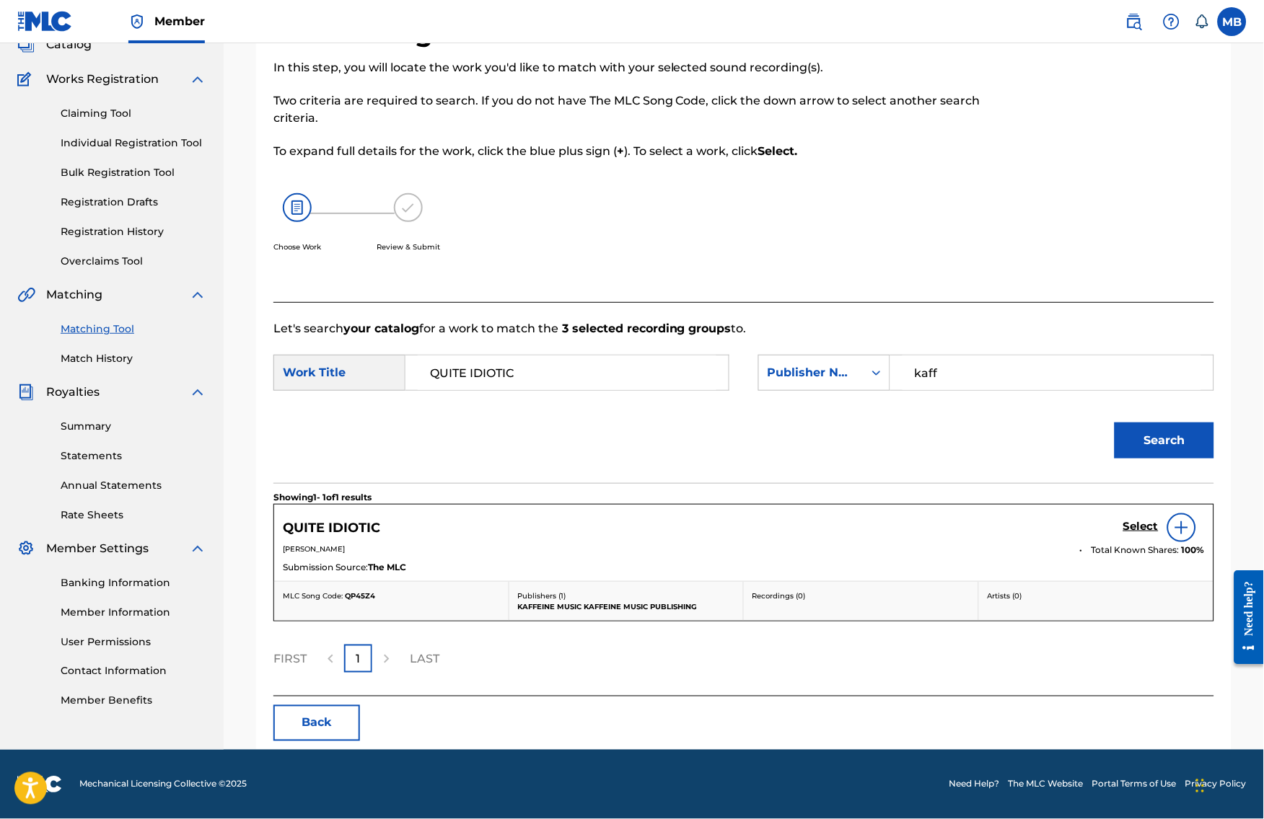
click at [1133, 534] on h5 "Select" at bounding box center [1140, 527] width 35 height 14
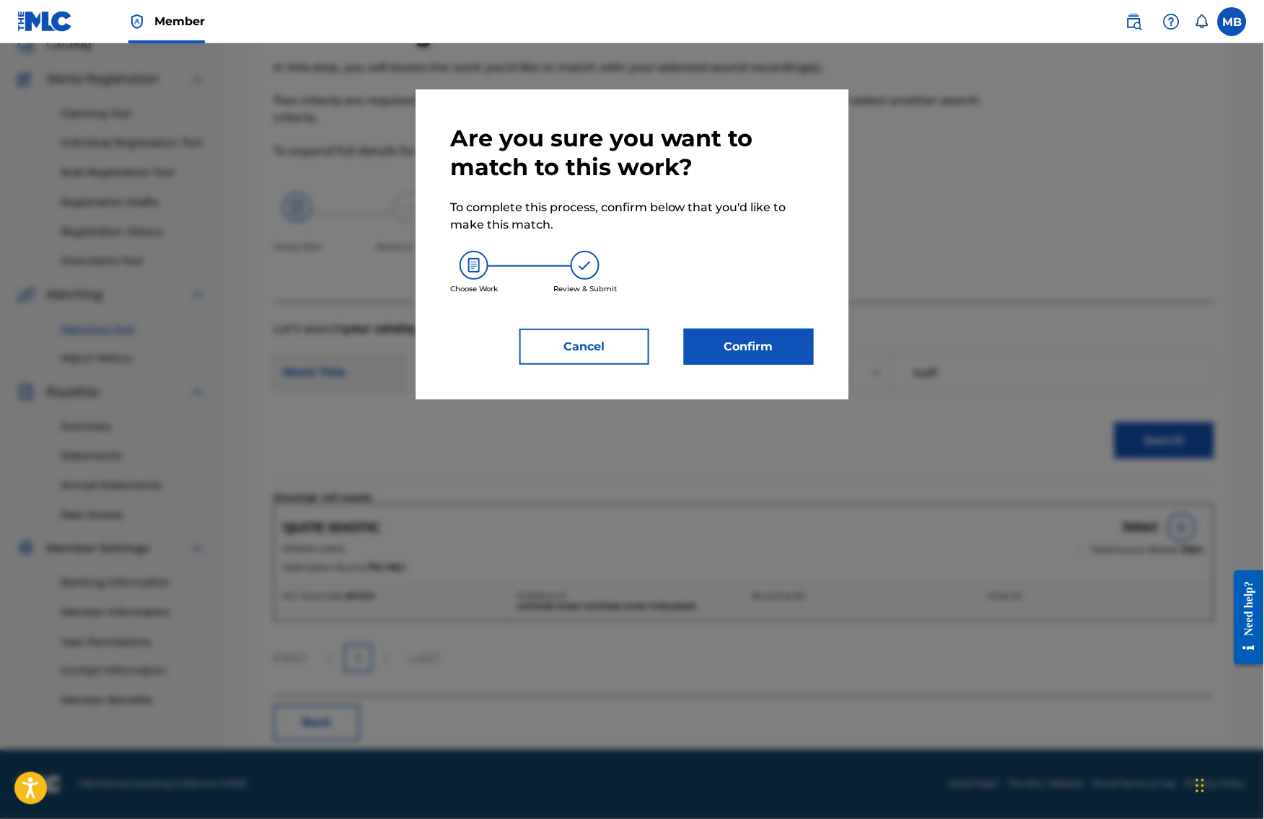
click at [752, 342] on button "Confirm" at bounding box center [749, 347] width 130 height 36
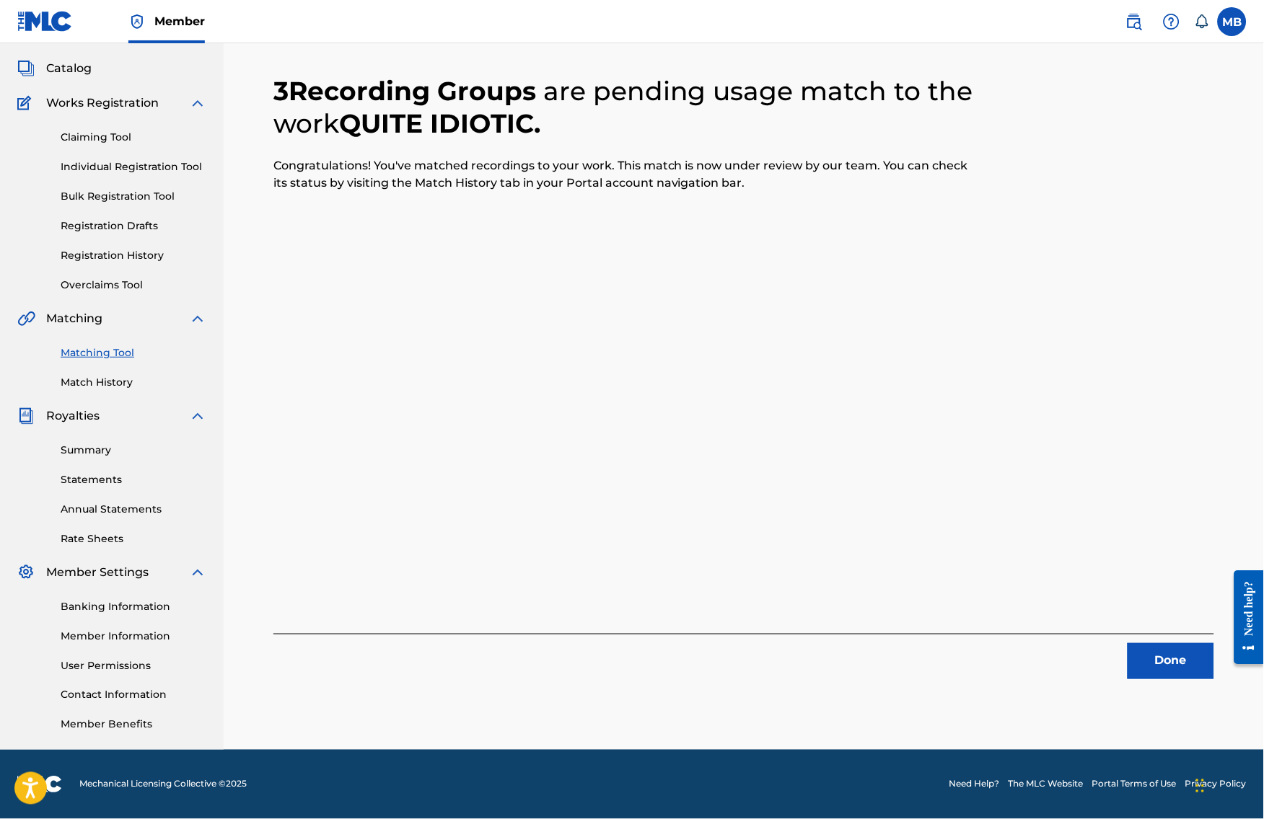
click at [1165, 648] on button "Done" at bounding box center [1170, 661] width 87 height 36
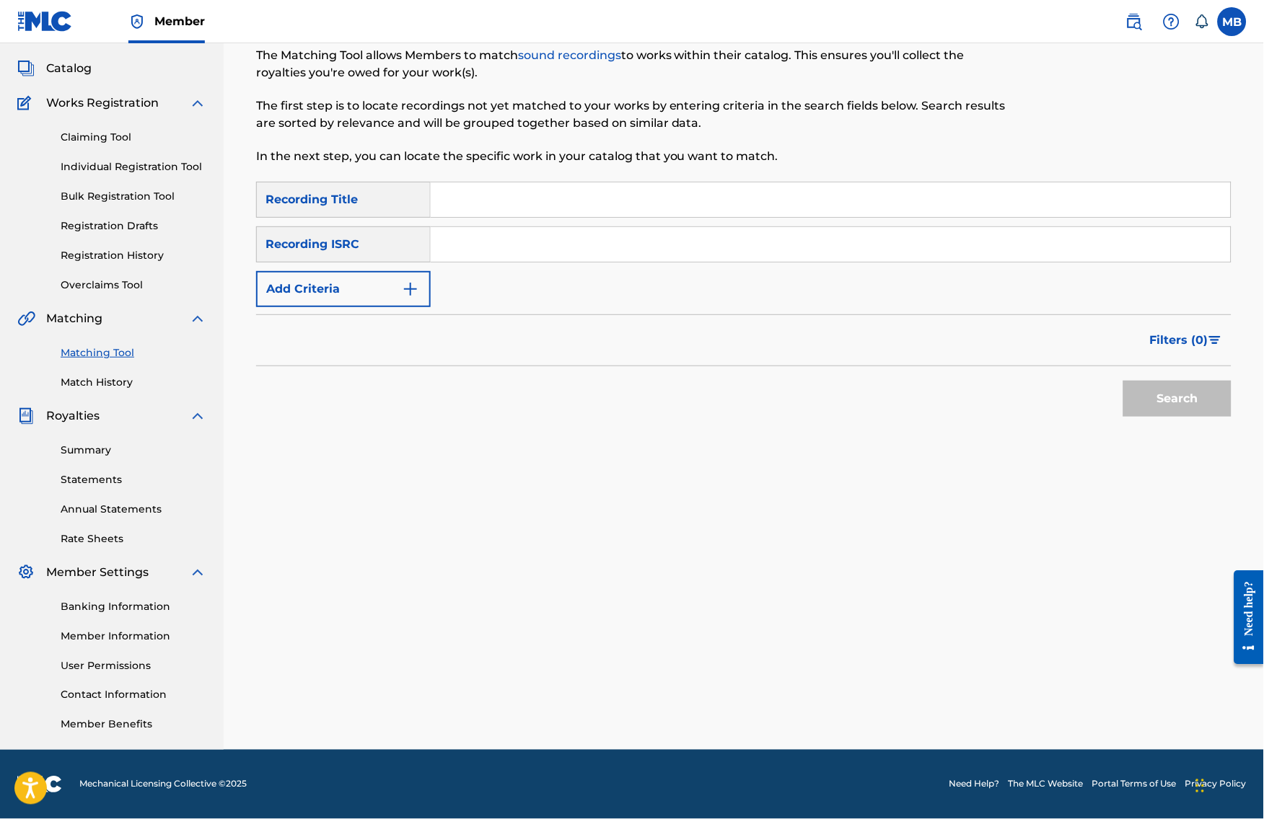
click at [623, 194] on input "Search Form" at bounding box center [831, 199] width 800 height 35
click at [658, 182] on input "Search Form" at bounding box center [831, 199] width 800 height 35
click at [659, 182] on input "Search Form" at bounding box center [831, 199] width 800 height 35
paste input "PUTOOKIS"
type input "PUTOOKIS"
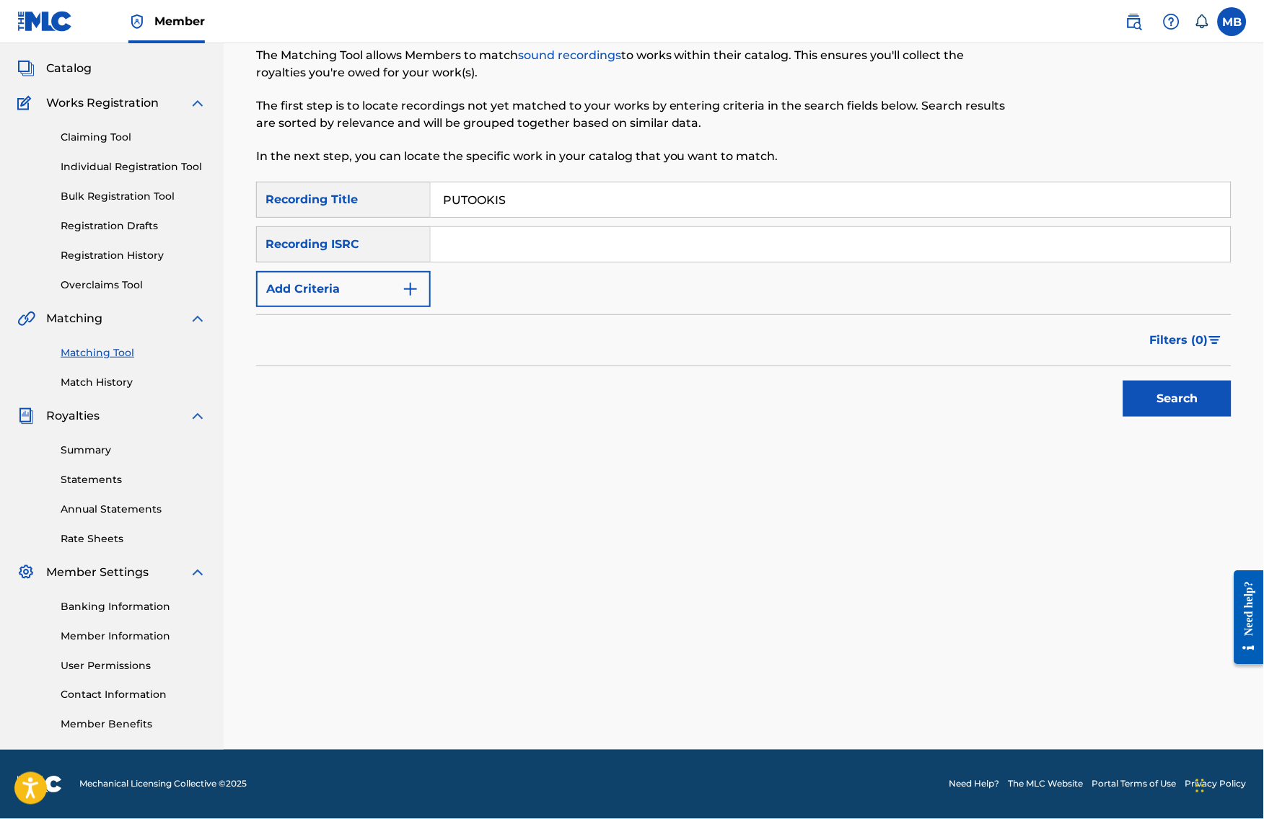
click at [403, 286] on button "Add Criteria" at bounding box center [343, 289] width 175 height 36
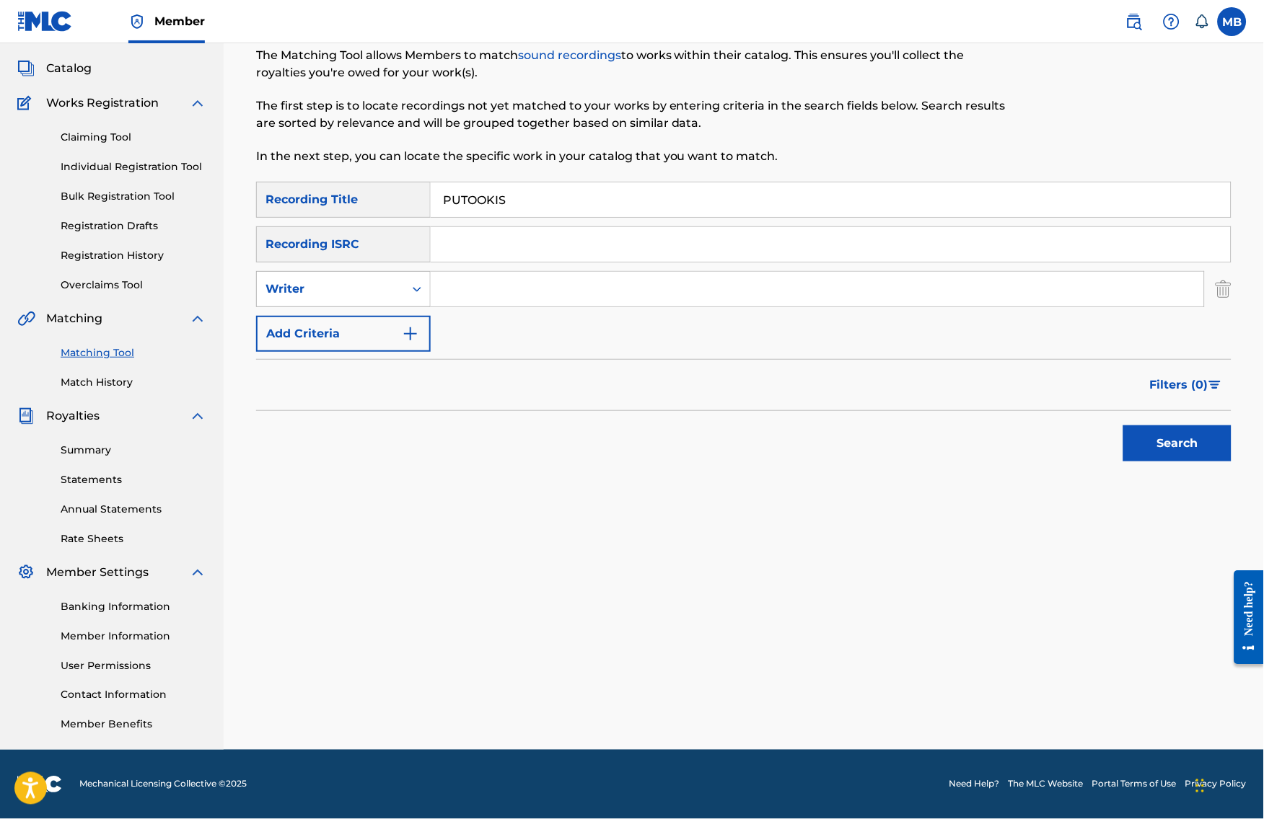
click at [404, 279] on div "Writer" at bounding box center [330, 289] width 147 height 27
click at [405, 307] on div "Recording Artist" at bounding box center [343, 325] width 173 height 36
click at [502, 276] on input "Search Form" at bounding box center [817, 289] width 773 height 35
type input "M"
click at [1189, 440] on button "Search" at bounding box center [1177, 444] width 108 height 36
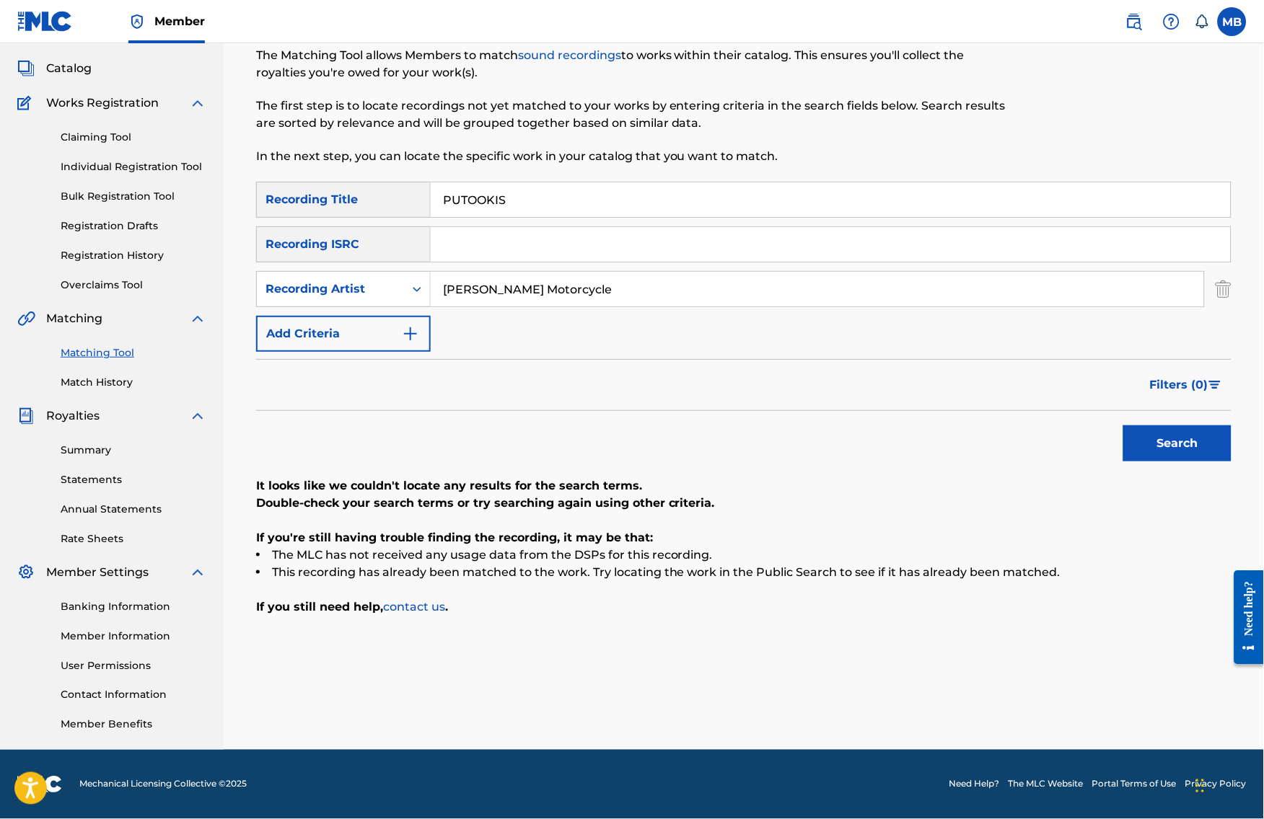
click at [520, 272] on input "[PERSON_NAME] Motorcycle" at bounding box center [817, 289] width 773 height 35
type input "[PERSON_NAME]"
click at [1189, 440] on button "Search" at bounding box center [1177, 444] width 108 height 36
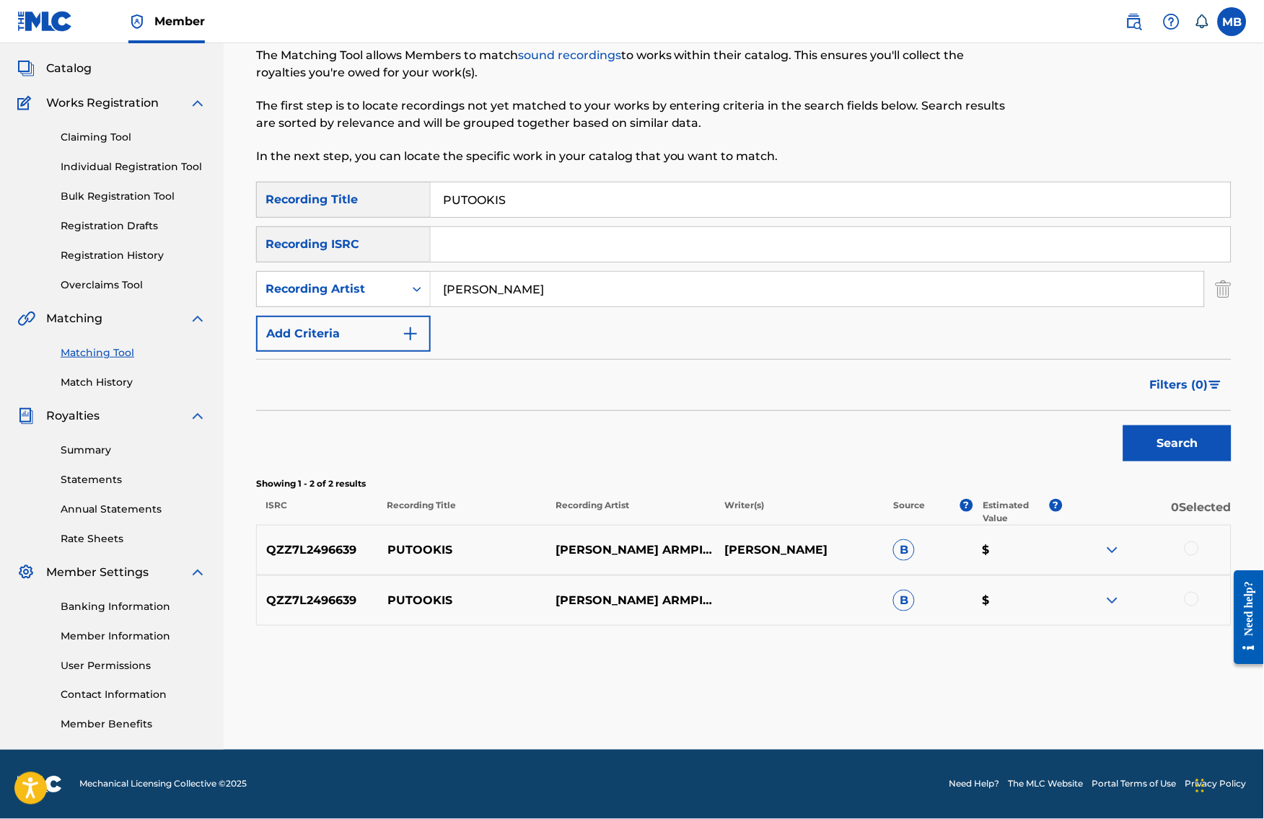
drag, startPoint x: 1203, startPoint y: 551, endPoint x: 1201, endPoint y: 565, distance: 14.6
click at [1199, 551] on div at bounding box center [1191, 549] width 14 height 14
drag, startPoint x: 1200, startPoint y: 604, endPoint x: 1170, endPoint y: 628, distance: 39.0
click at [1199, 604] on div at bounding box center [1191, 599] width 14 height 14
click at [1093, 691] on button "Match 2 Groups" at bounding box center [1013, 702] width 159 height 36
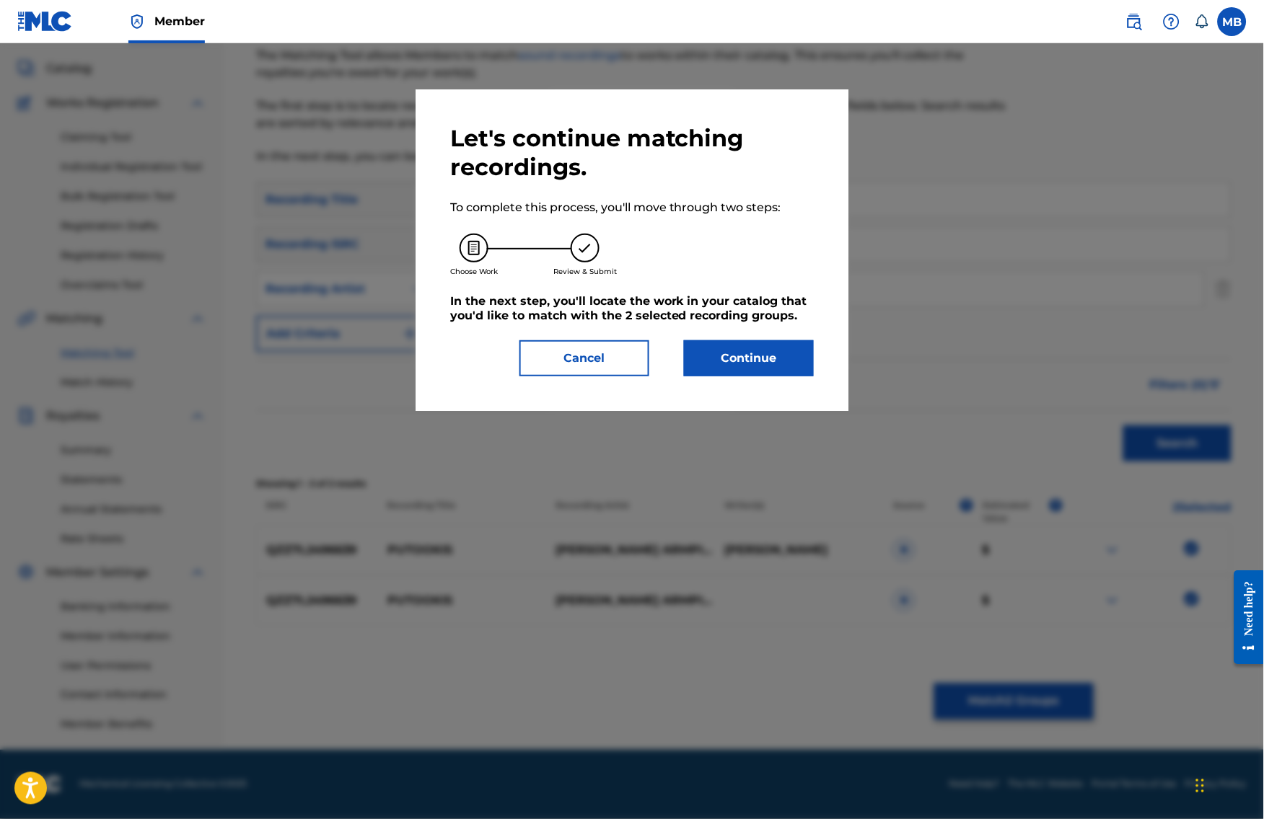
click at [742, 371] on button "Continue" at bounding box center [749, 358] width 130 height 36
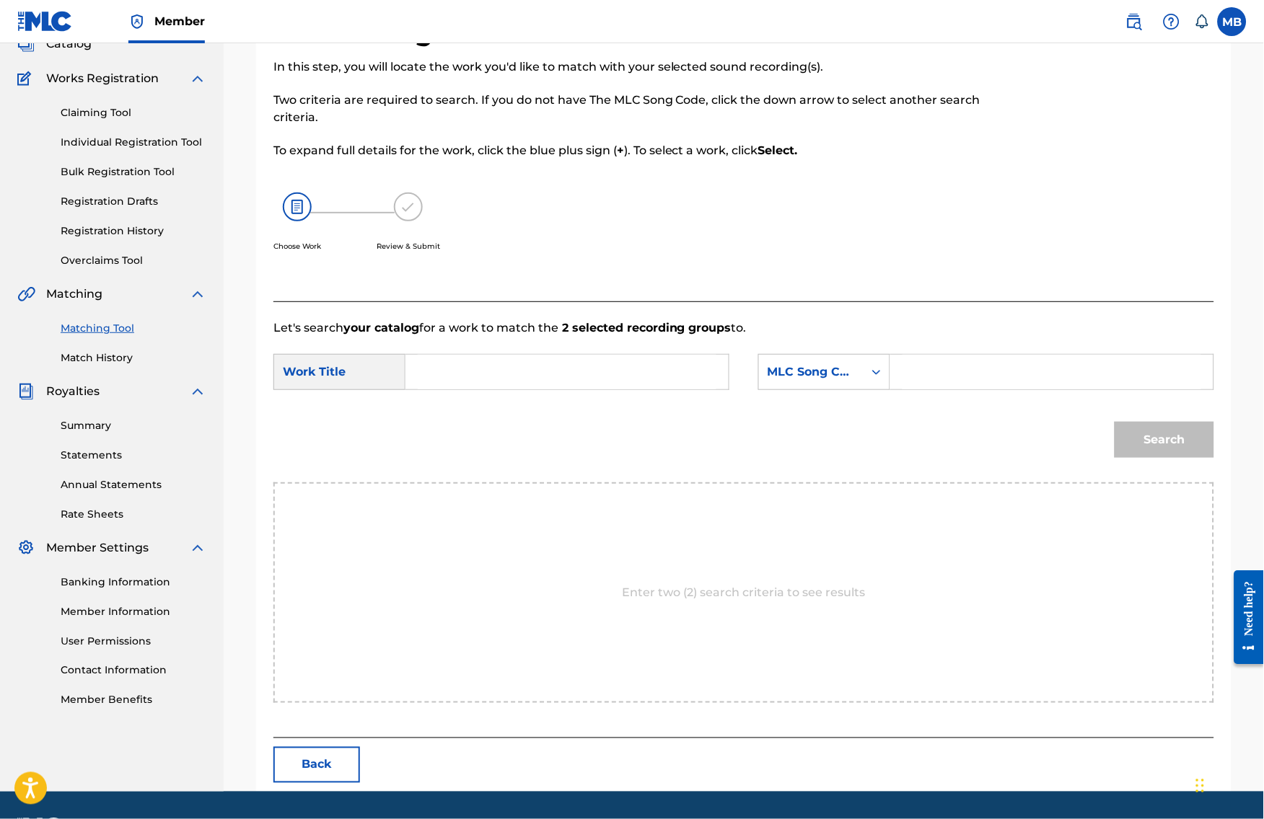
click at [675, 383] on input "Search Form" at bounding box center [567, 372] width 299 height 35
paste input "PUTOOKIS"
type input "PUTOOKIS"
click at [798, 376] on div "MLC Song Code" at bounding box center [811, 371] width 105 height 27
click at [839, 499] on div "Publisher IPI" at bounding box center [824, 499] width 131 height 36
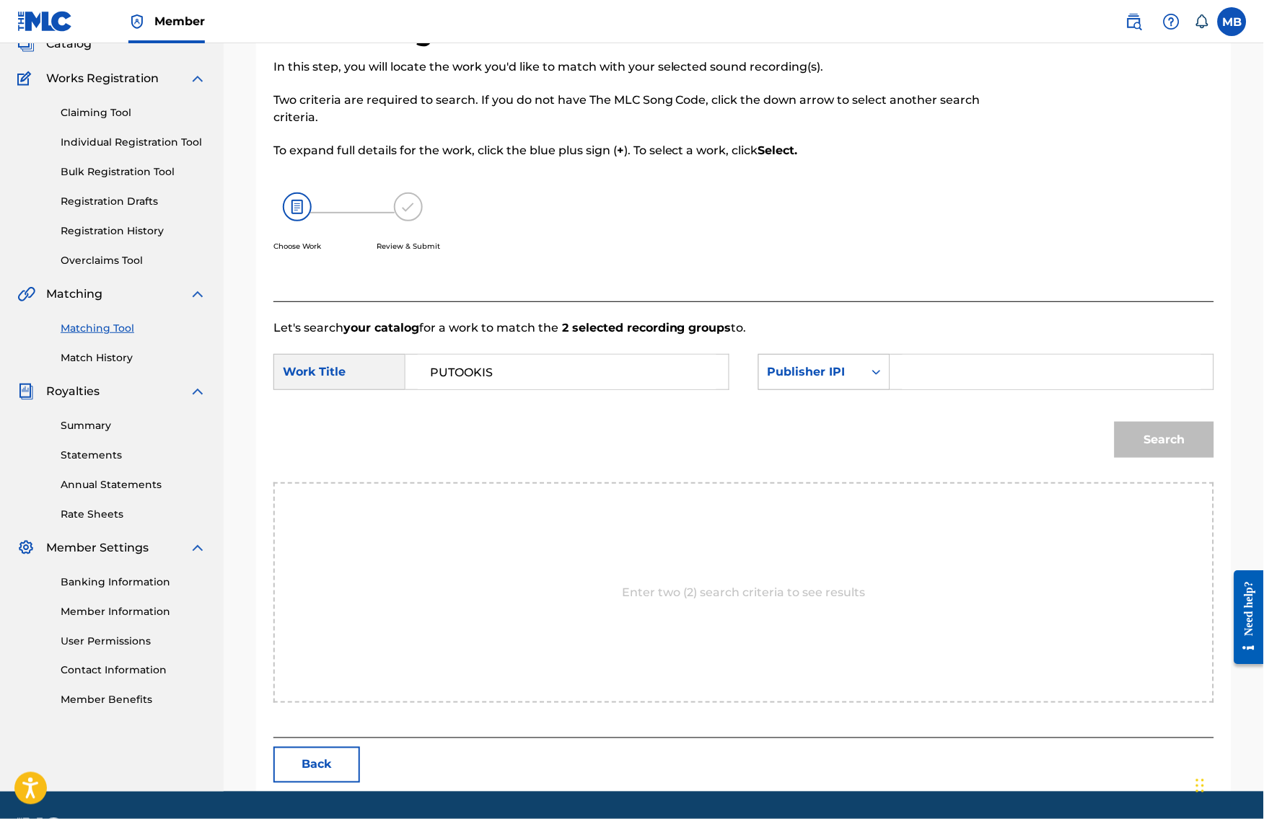
click at [820, 381] on div "Publisher IPI" at bounding box center [810, 371] width 87 height 17
click at [811, 517] on div "Publisher Name" at bounding box center [824, 499] width 131 height 36
click at [949, 389] on input "Search Form" at bounding box center [1051, 372] width 299 height 35
type input "kaf"
click at [1175, 458] on button "Search" at bounding box center [1164, 440] width 100 height 36
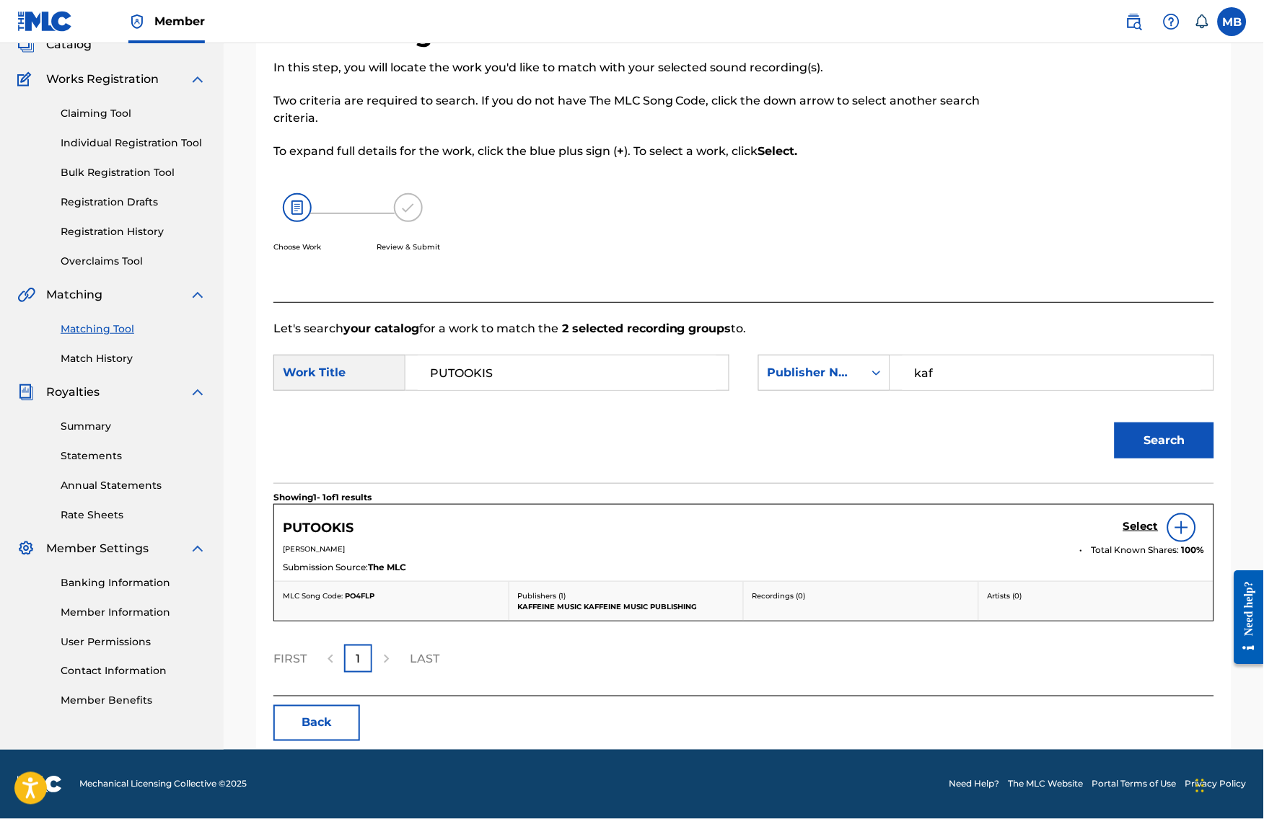
click at [1188, 459] on button "Search" at bounding box center [1164, 441] width 100 height 36
click at [1153, 542] on div "Select" at bounding box center [1163, 528] width 81 height 29
click at [1148, 534] on h5 "Select" at bounding box center [1140, 527] width 35 height 14
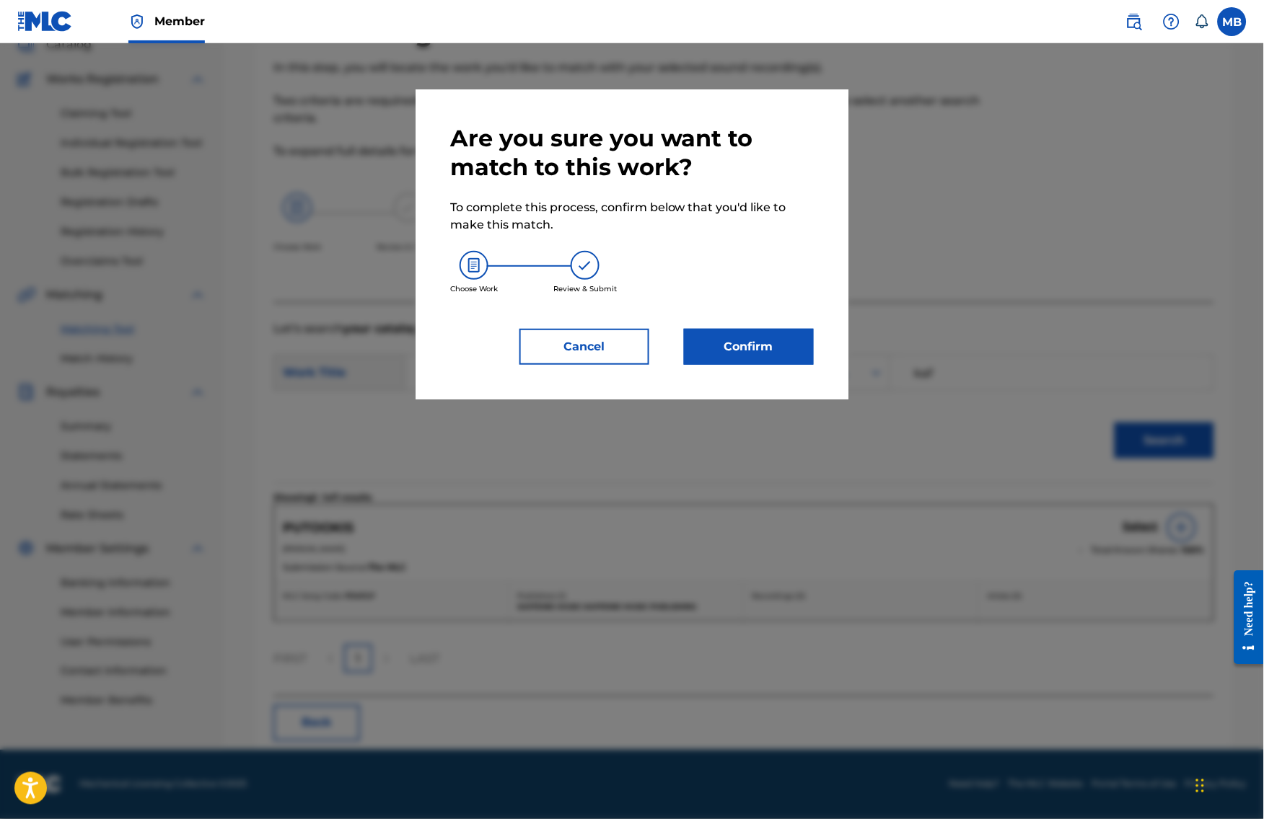
click at [803, 365] on button "Confirm" at bounding box center [749, 347] width 130 height 36
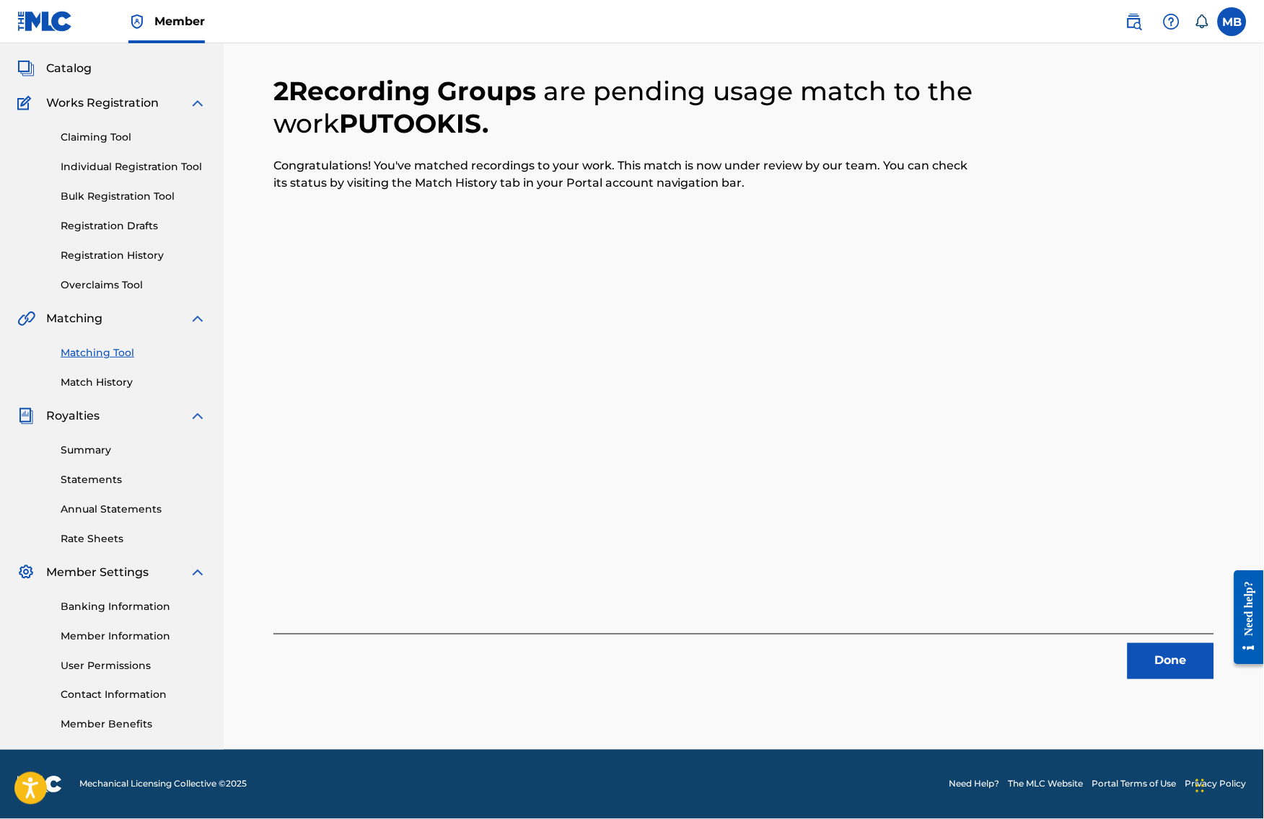
click at [1119, 648] on div "Done" at bounding box center [743, 656] width 940 height 45
click at [1176, 660] on button "Done" at bounding box center [1170, 661] width 87 height 36
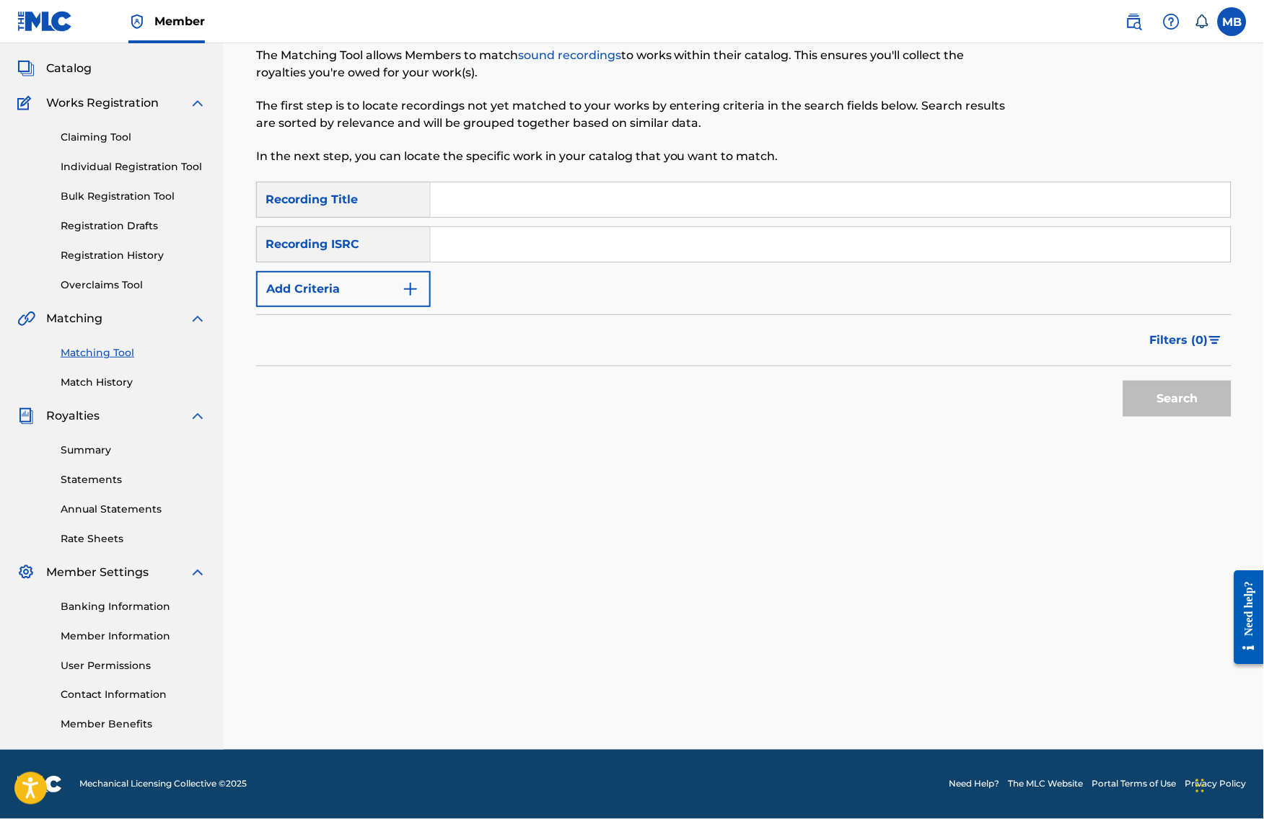
click at [666, 182] on input "Search Form" at bounding box center [831, 199] width 800 height 35
click at [676, 182] on input "Search Form" at bounding box center [831, 199] width 800 height 35
drag, startPoint x: 1219, startPoint y: 242, endPoint x: 676, endPoint y: 179, distance: 546.1
click at [676, 182] on input "Search Form" at bounding box center [831, 199] width 800 height 35
paste input "DAD BOD"
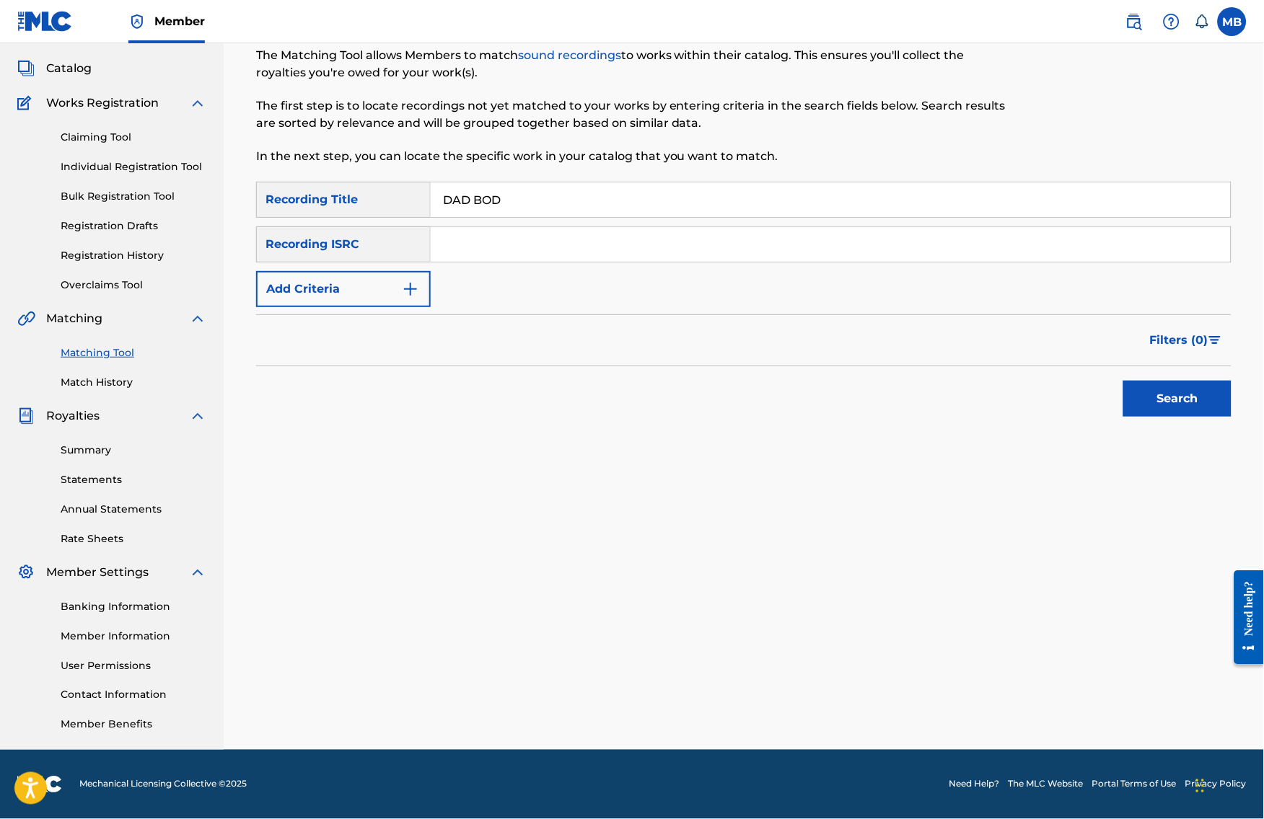
type input "DAD BOD"
click at [309, 288] on button "Add Criteria" at bounding box center [343, 289] width 175 height 36
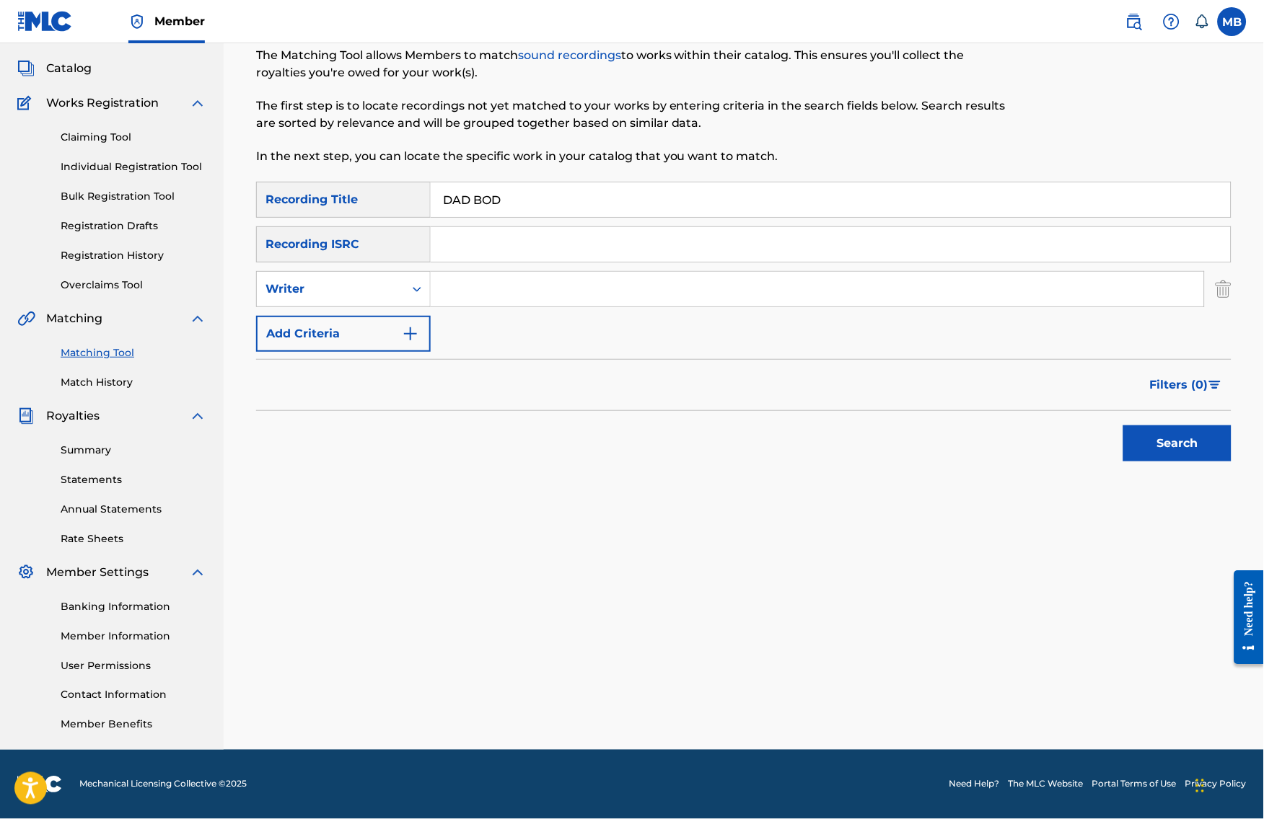
click at [316, 296] on div "SearchWithCriteriac5c09f15-237a-4813-89e0-fd467247413b Recording Title DAD BOD …" at bounding box center [743, 267] width 975 height 170
click at [318, 294] on div "Writer" at bounding box center [343, 289] width 175 height 36
click at [315, 316] on div "Recording Artist" at bounding box center [343, 325] width 173 height 36
click at [451, 286] on input "Search Form" at bounding box center [817, 289] width 773 height 35
click at [1189, 440] on button "Search" at bounding box center [1177, 444] width 108 height 36
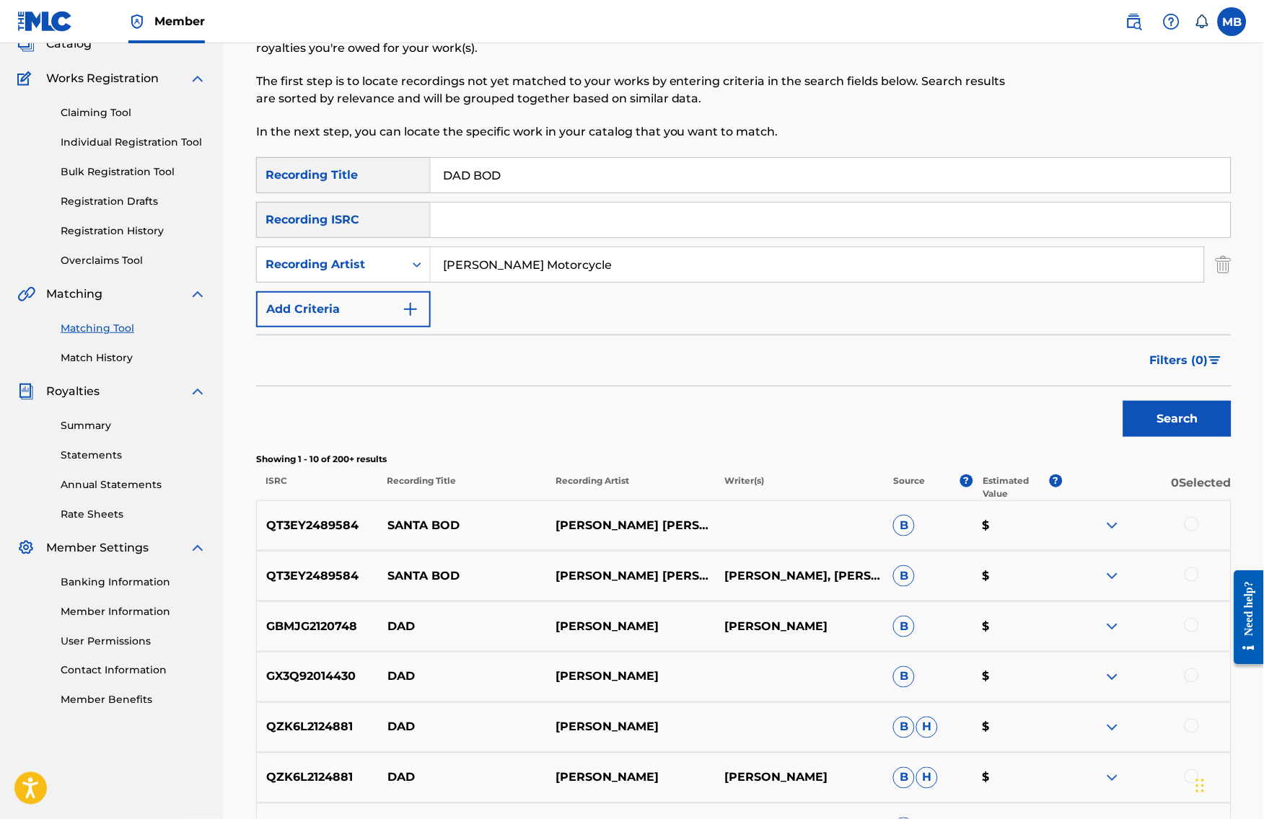
click at [503, 280] on input "[PERSON_NAME] Motorcycle" at bounding box center [817, 264] width 773 height 35
type input "bryans"
click at [1189, 437] on button "Search" at bounding box center [1177, 419] width 108 height 36
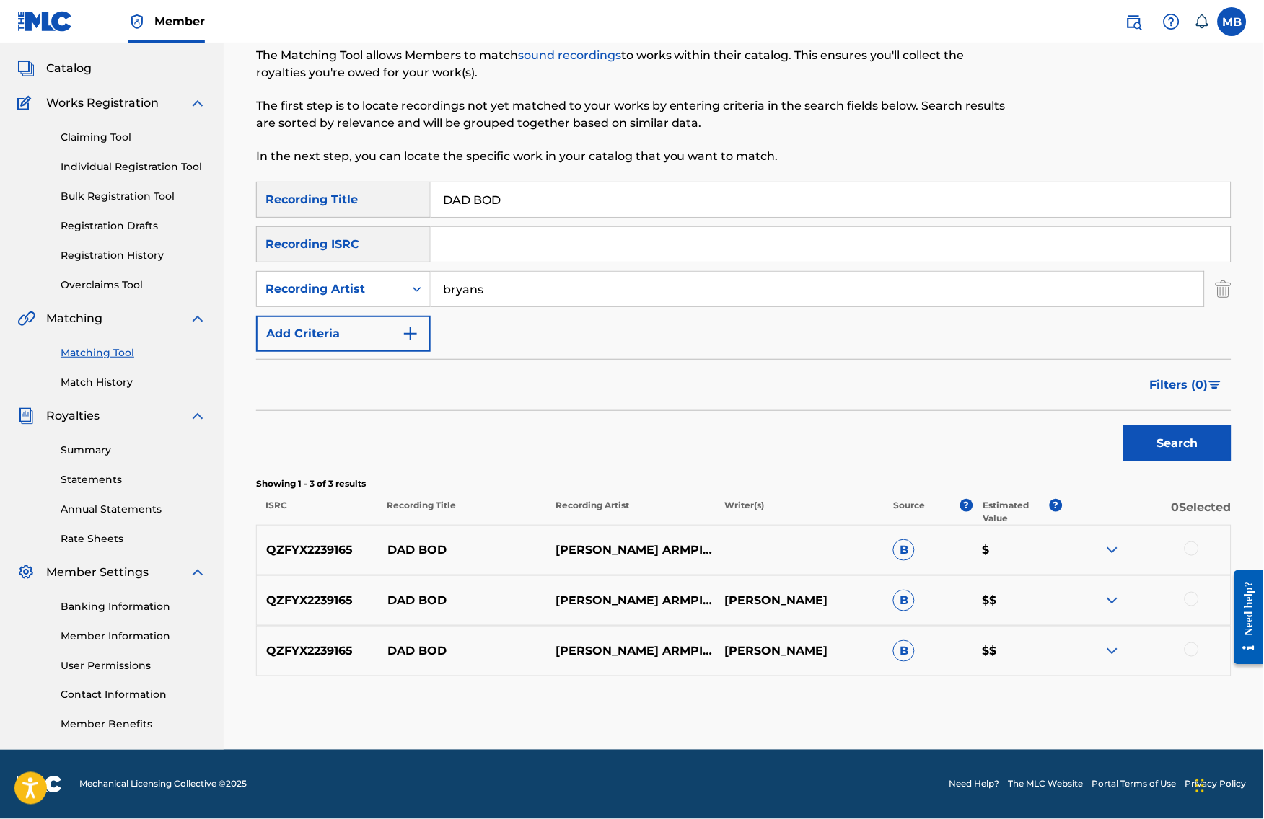
click at [1199, 550] on div at bounding box center [1191, 549] width 14 height 14
click at [1199, 607] on div at bounding box center [1191, 599] width 14 height 14
click at [1199, 657] on div at bounding box center [1191, 650] width 14 height 14
click at [1093, 684] on button "Match 3 Groups" at bounding box center [1013, 702] width 159 height 36
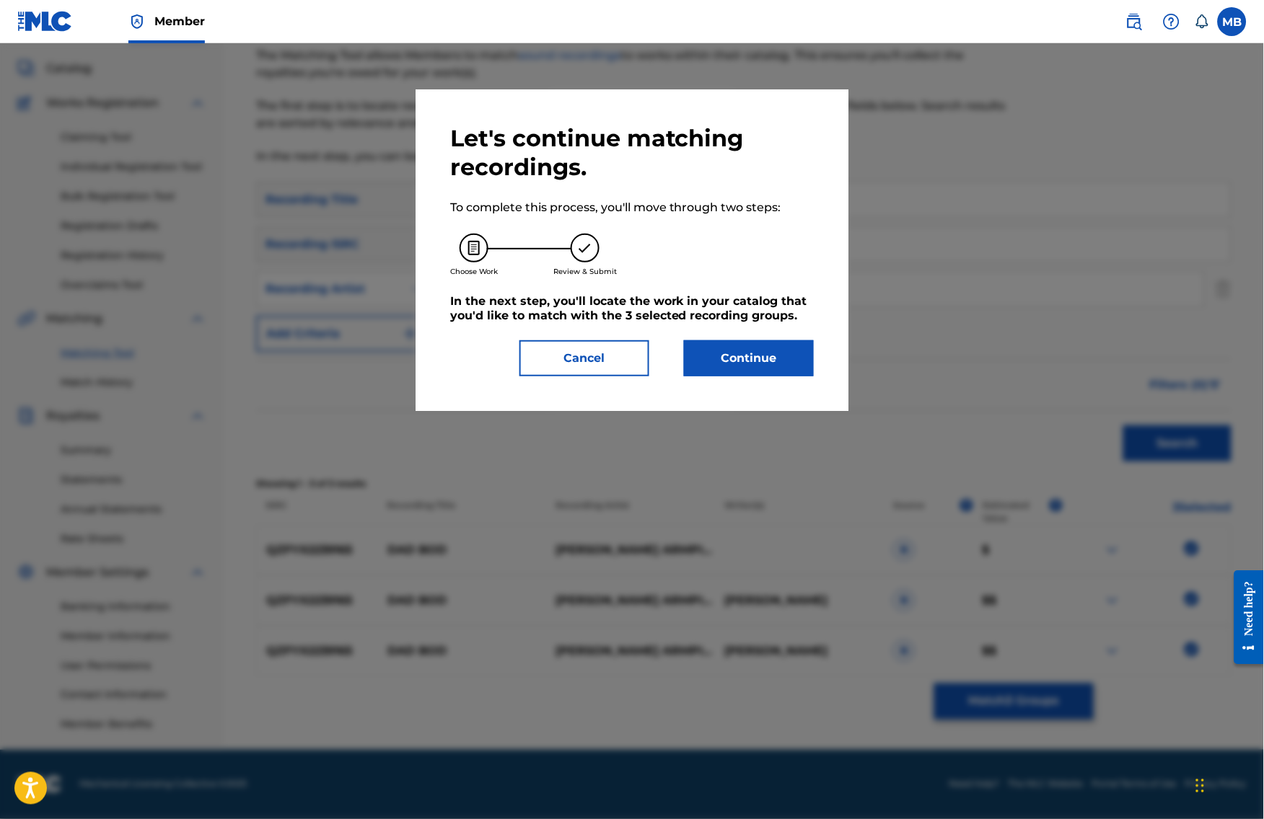
click at [754, 374] on button "Continue" at bounding box center [749, 358] width 130 height 36
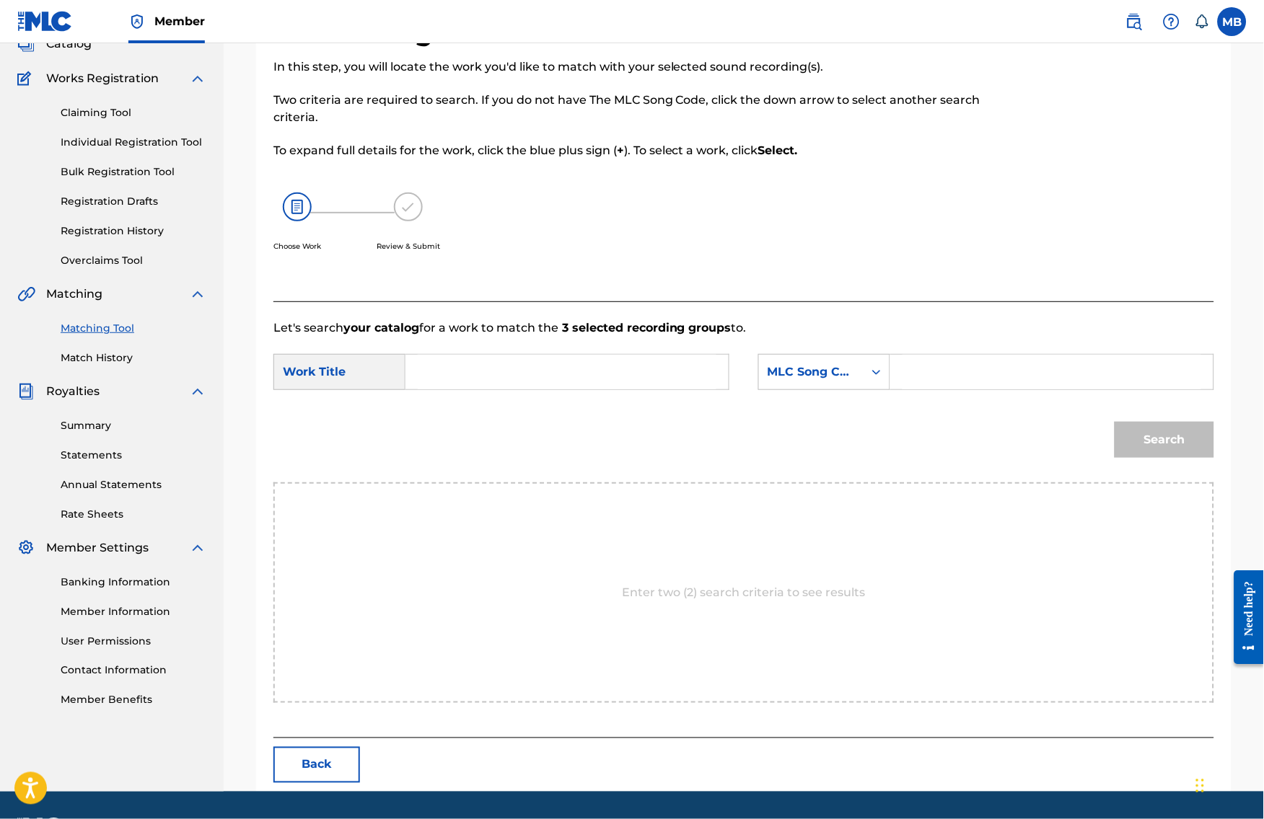
click at [638, 373] on input "Search Form" at bounding box center [567, 372] width 299 height 35
paste input "DAD BOD"
type input "DAD BOD"
click at [811, 381] on div "MLC Song Code" at bounding box center [810, 371] width 87 height 17
click at [811, 480] on div "Publisher Name" at bounding box center [824, 463] width 131 height 36
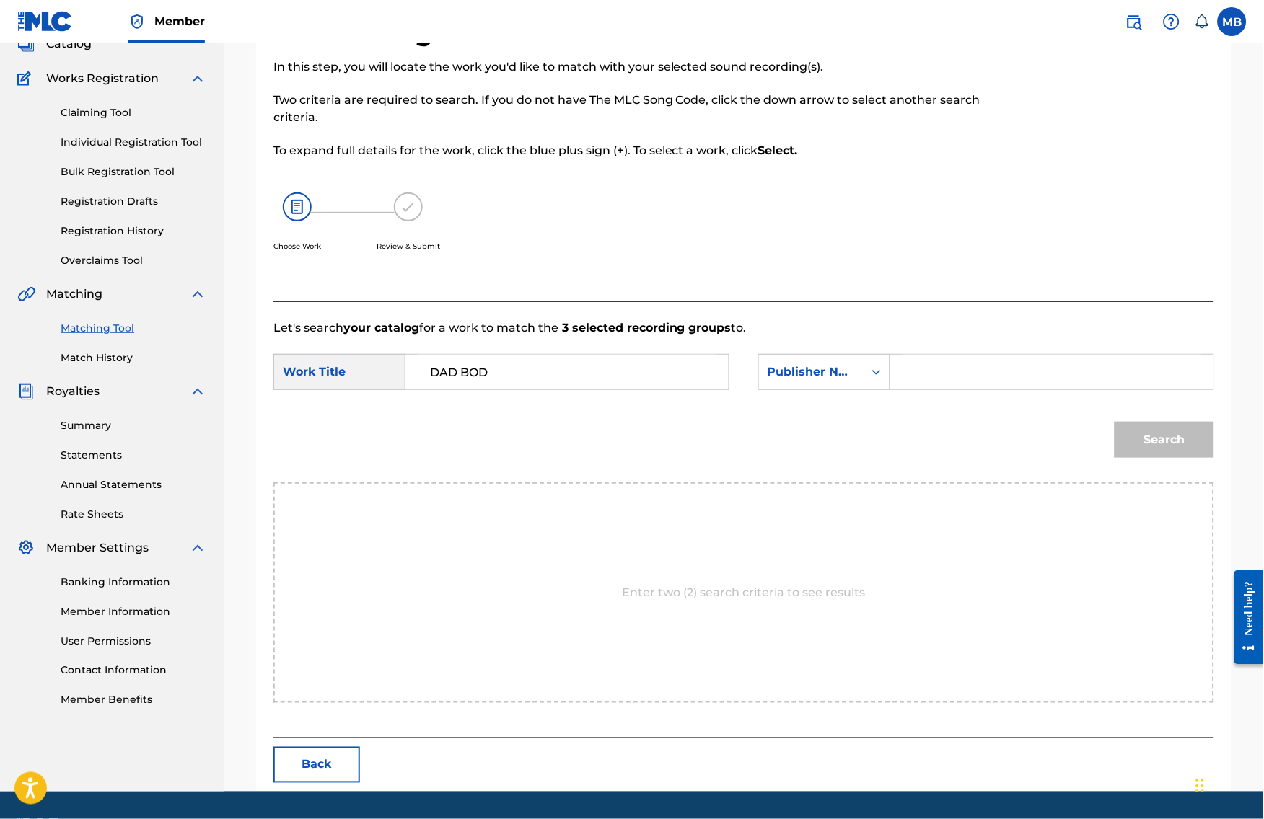
click at [948, 389] on input "Search Form" at bounding box center [1051, 372] width 299 height 35
type input "kaf"
click at [1168, 458] on button "Search" at bounding box center [1164, 440] width 100 height 36
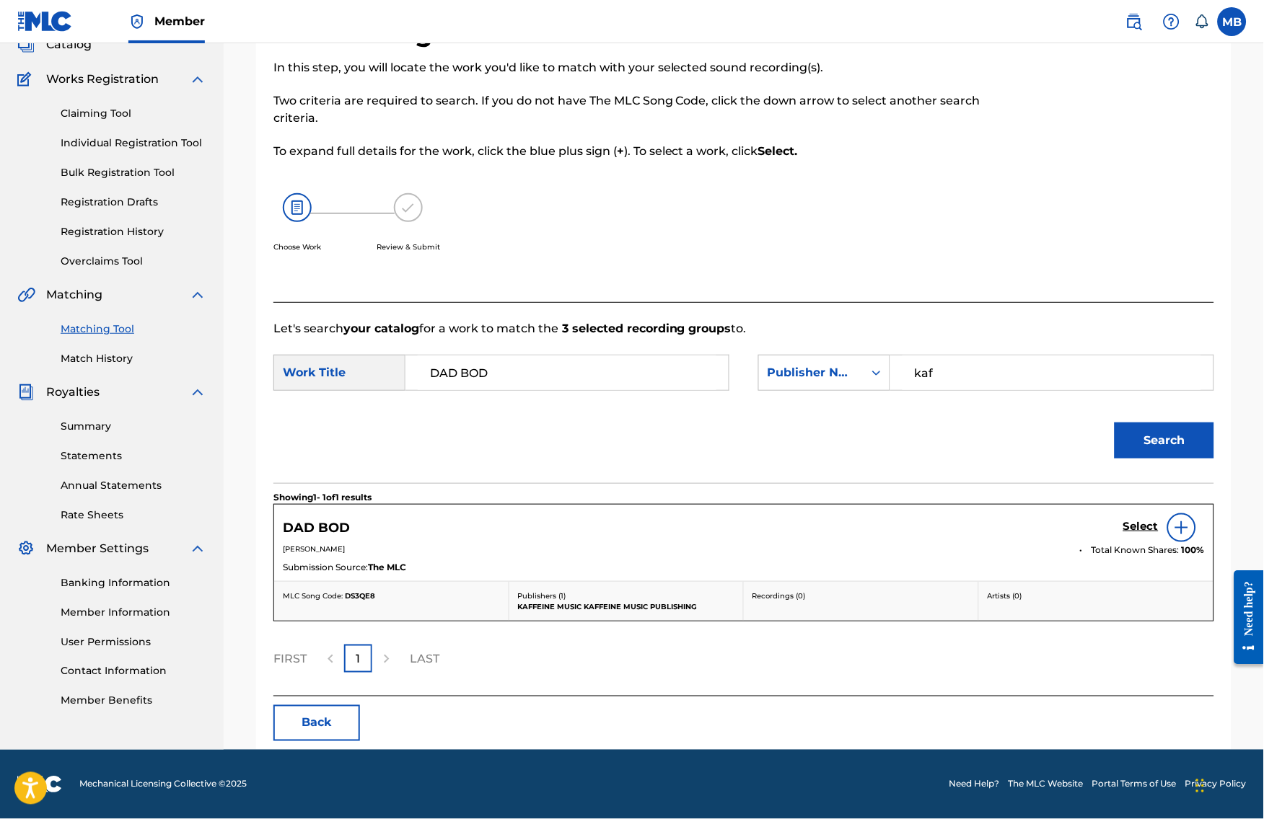
click at [1160, 541] on div "Select" at bounding box center [1163, 528] width 81 height 29
click at [1157, 536] on link "Select" at bounding box center [1140, 528] width 35 height 16
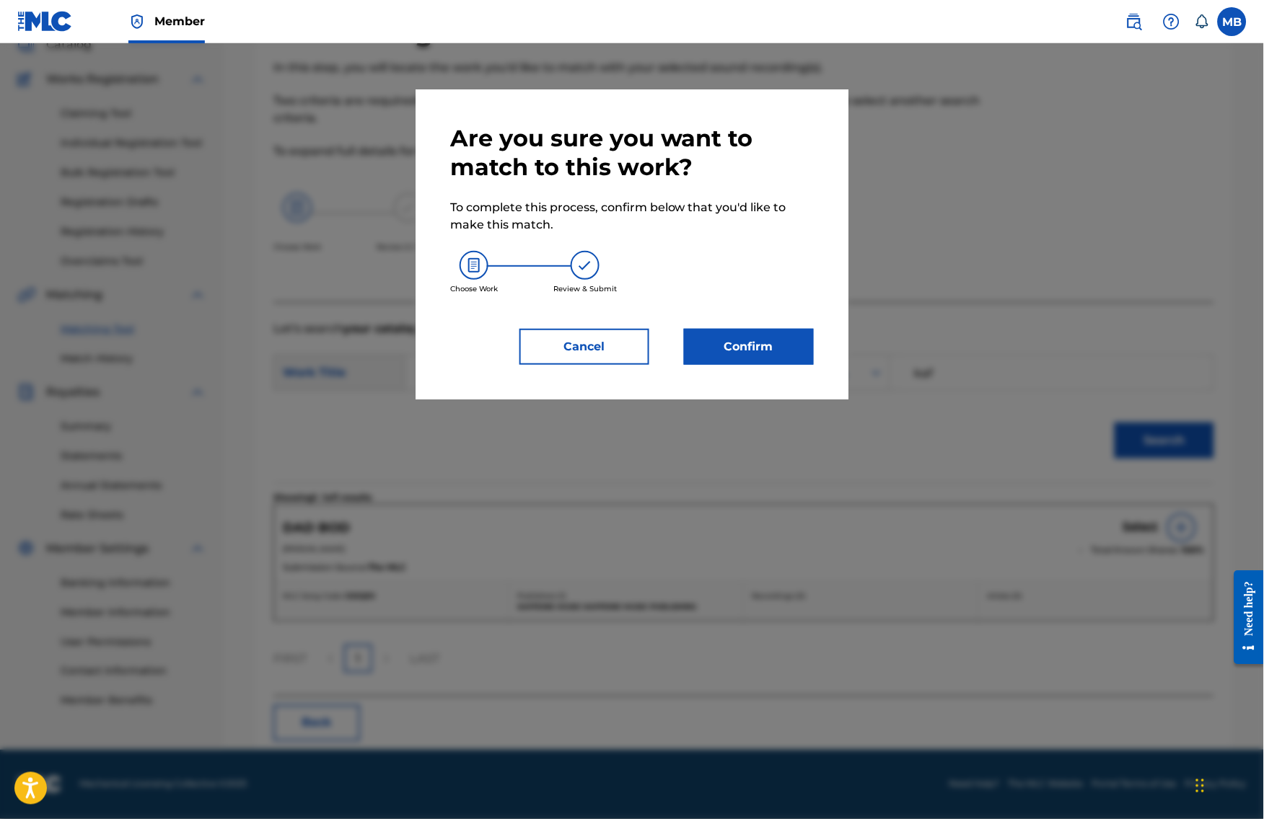
click at [807, 383] on div "Are you sure you want to match to this work? To complete this process, confirm …" at bounding box center [631, 244] width 433 height 310
click at [808, 357] on button "Confirm" at bounding box center [749, 347] width 130 height 36
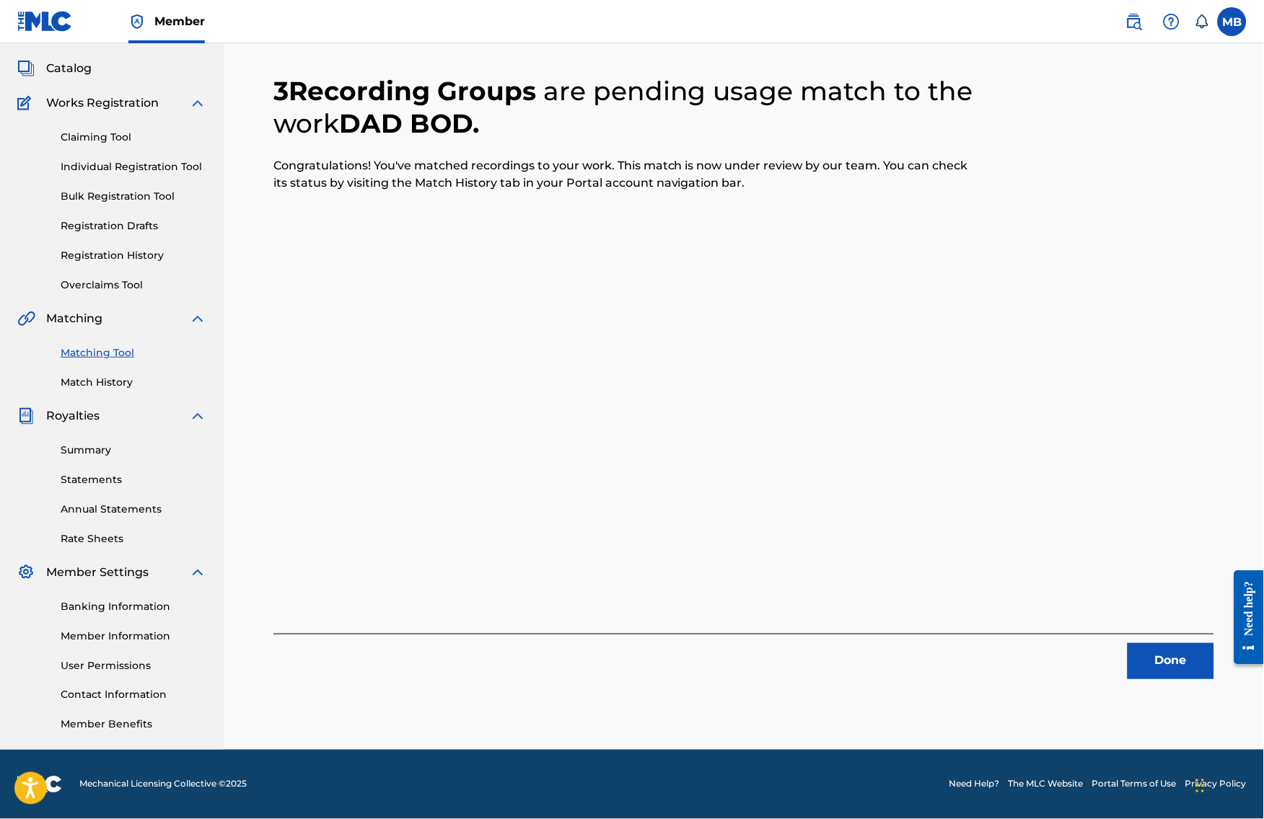
click at [1214, 643] on button "Done" at bounding box center [1170, 661] width 87 height 36
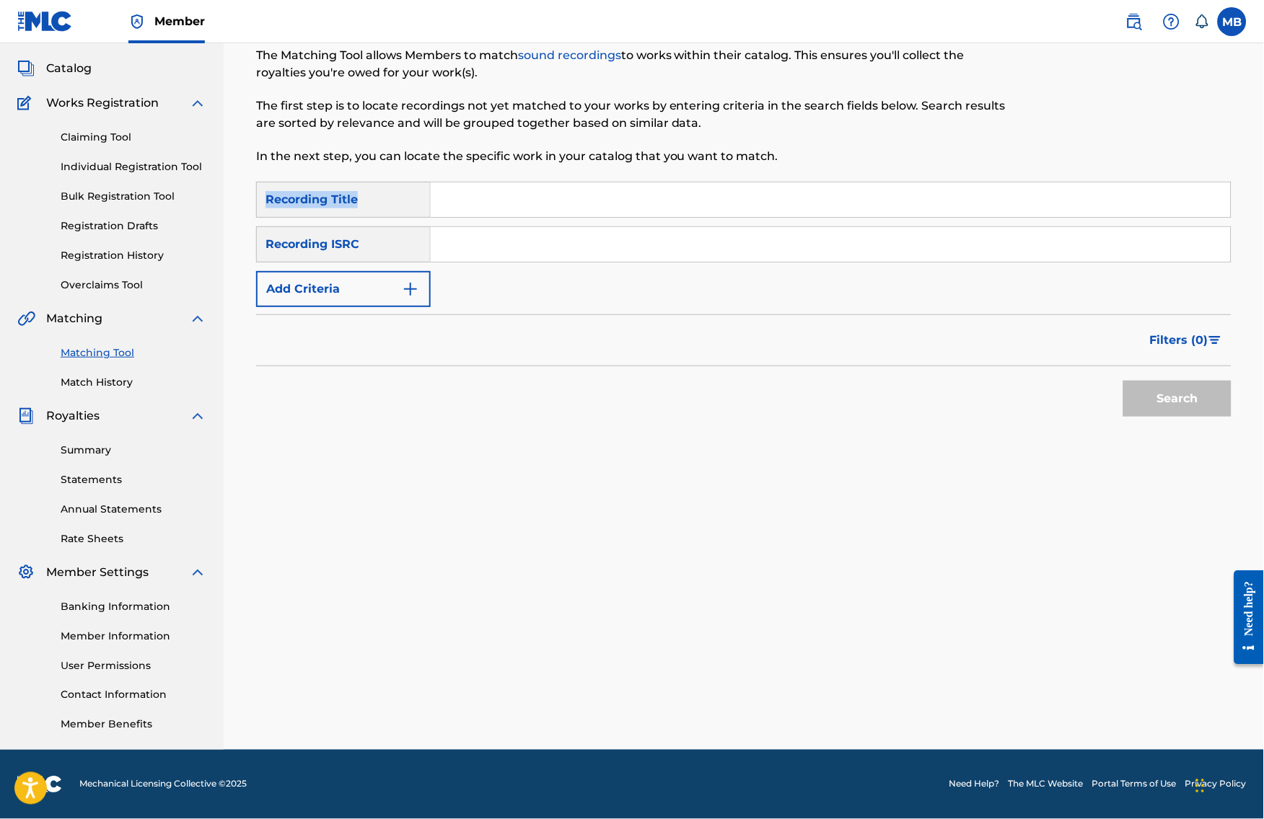
click at [532, 162] on div "Matching Tool The Matching Tool allows Members to match sound recordings to wor…" at bounding box center [743, 377] width 975 height 746
click at [532, 182] on div "Search Form" at bounding box center [831, 200] width 801 height 36
click at [523, 182] on input "Search Form" at bounding box center [831, 199] width 800 height 35
paste input "STUPID THOTS ABOOT YOU"
type input "STUPID THOTS ABOOT YOU"
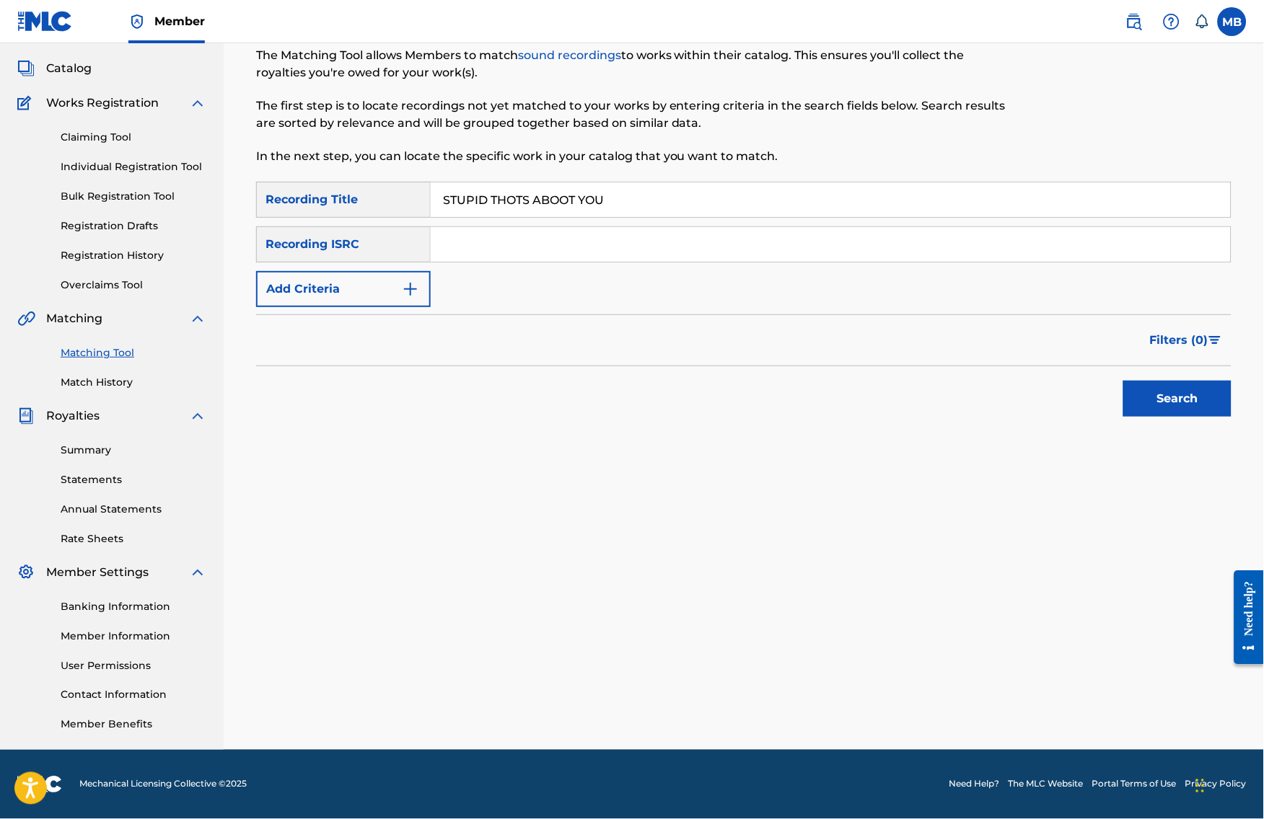
click at [371, 279] on button "Add Criteria" at bounding box center [343, 289] width 175 height 36
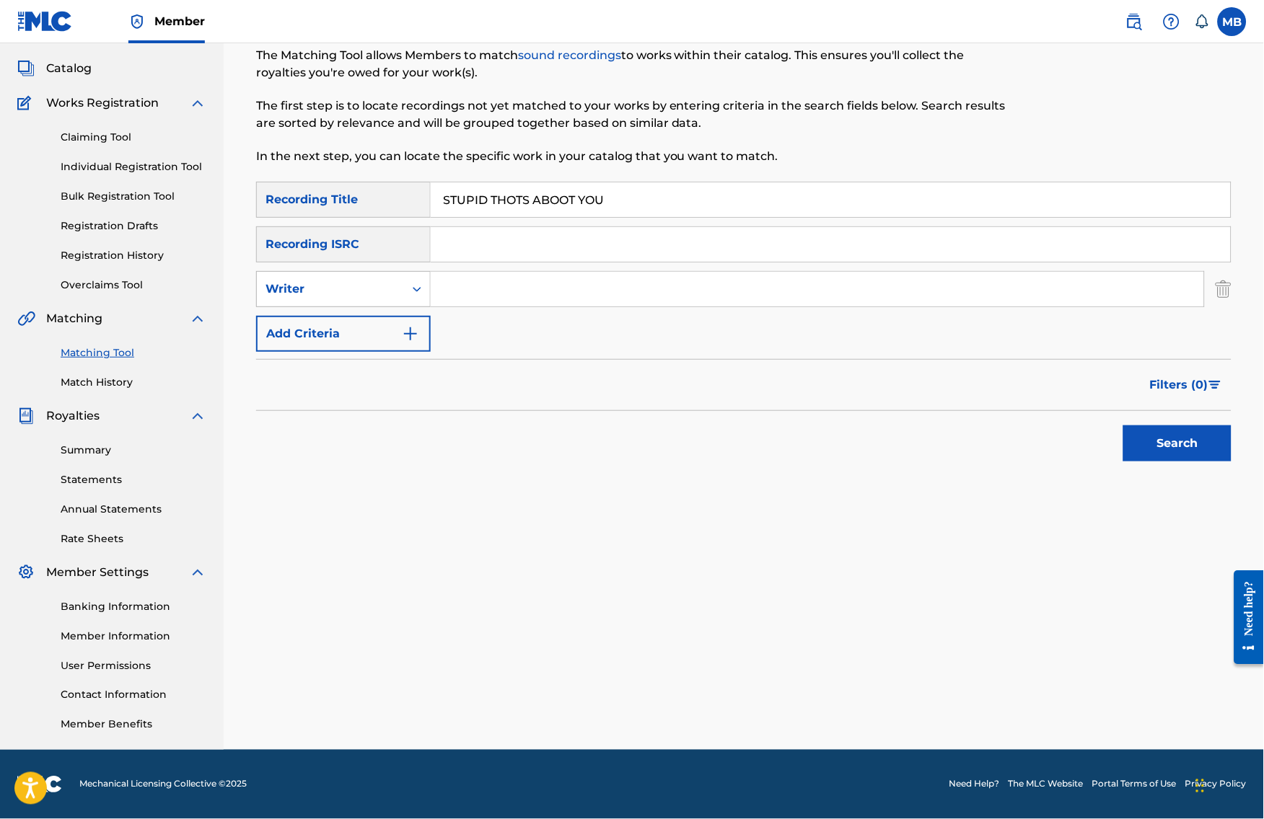
click at [371, 281] on div "Writer" at bounding box center [330, 289] width 130 height 17
click at [372, 307] on div "Recording Artist" at bounding box center [343, 325] width 173 height 36
click at [472, 278] on input "Search Form" at bounding box center [817, 289] width 773 height 35
type input "bryans"
click at [1189, 440] on button "Search" at bounding box center [1177, 444] width 108 height 36
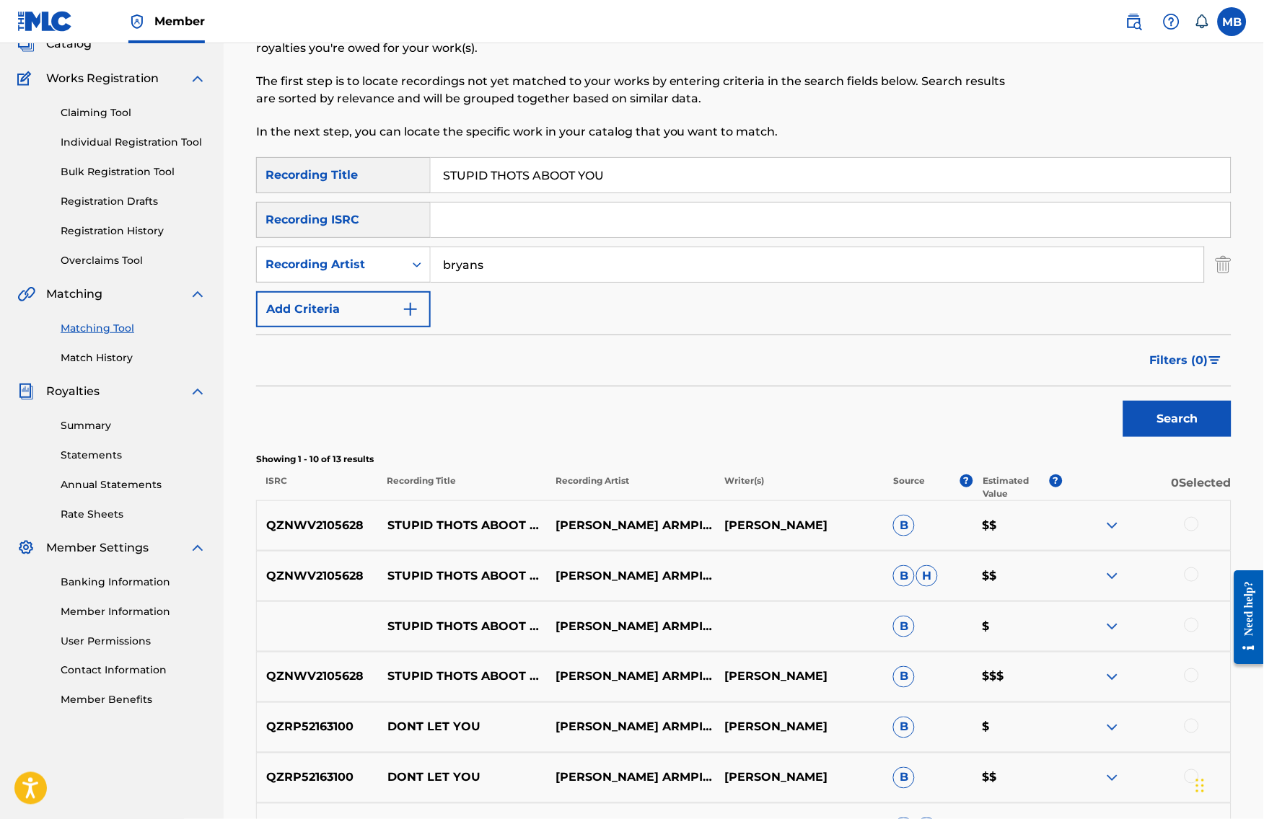
click at [1199, 532] on div at bounding box center [1191, 524] width 14 height 14
click at [1199, 582] on div at bounding box center [1191, 575] width 14 height 14
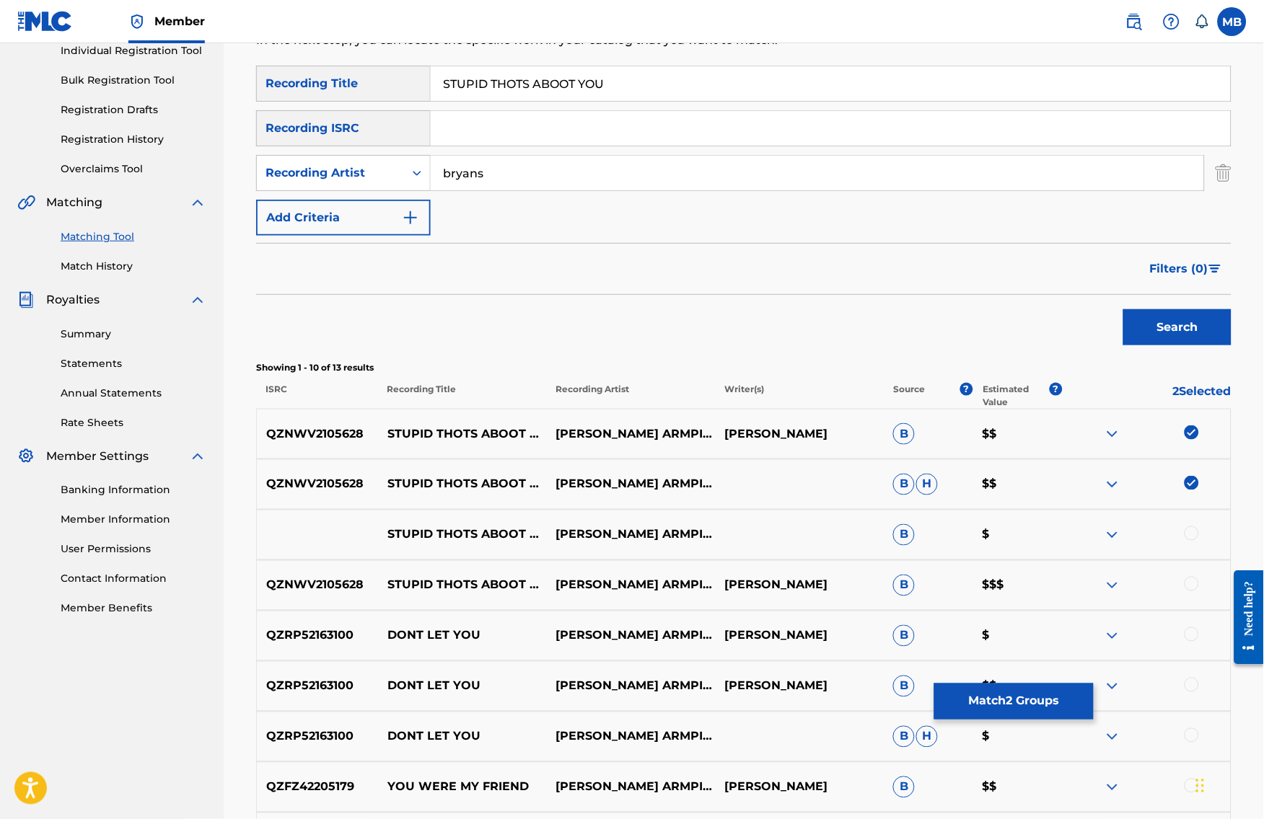
scroll to position [257, 0]
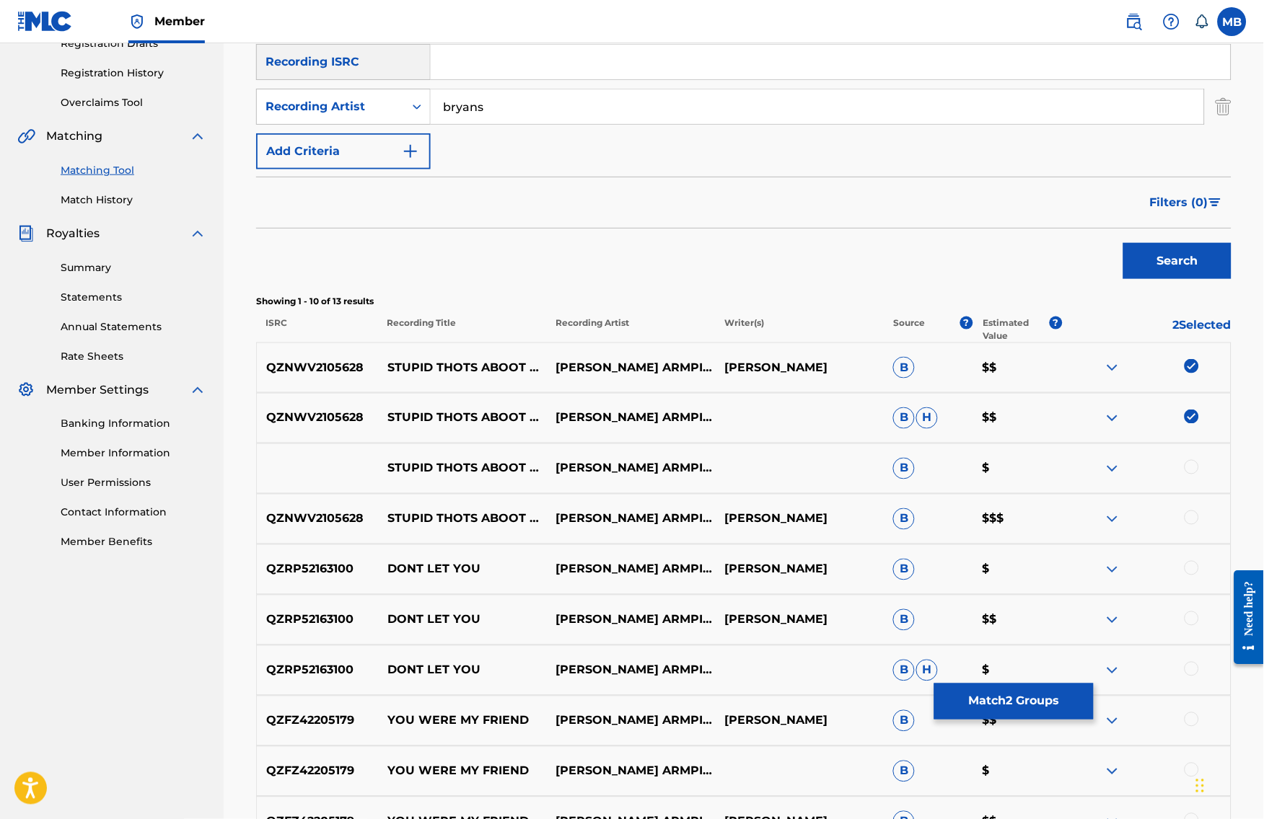
click at [1199, 525] on div at bounding box center [1191, 518] width 14 height 14
click at [1199, 475] on div at bounding box center [1191, 467] width 14 height 14
click at [1083, 698] on button "Match 4 Groups" at bounding box center [1013, 702] width 159 height 36
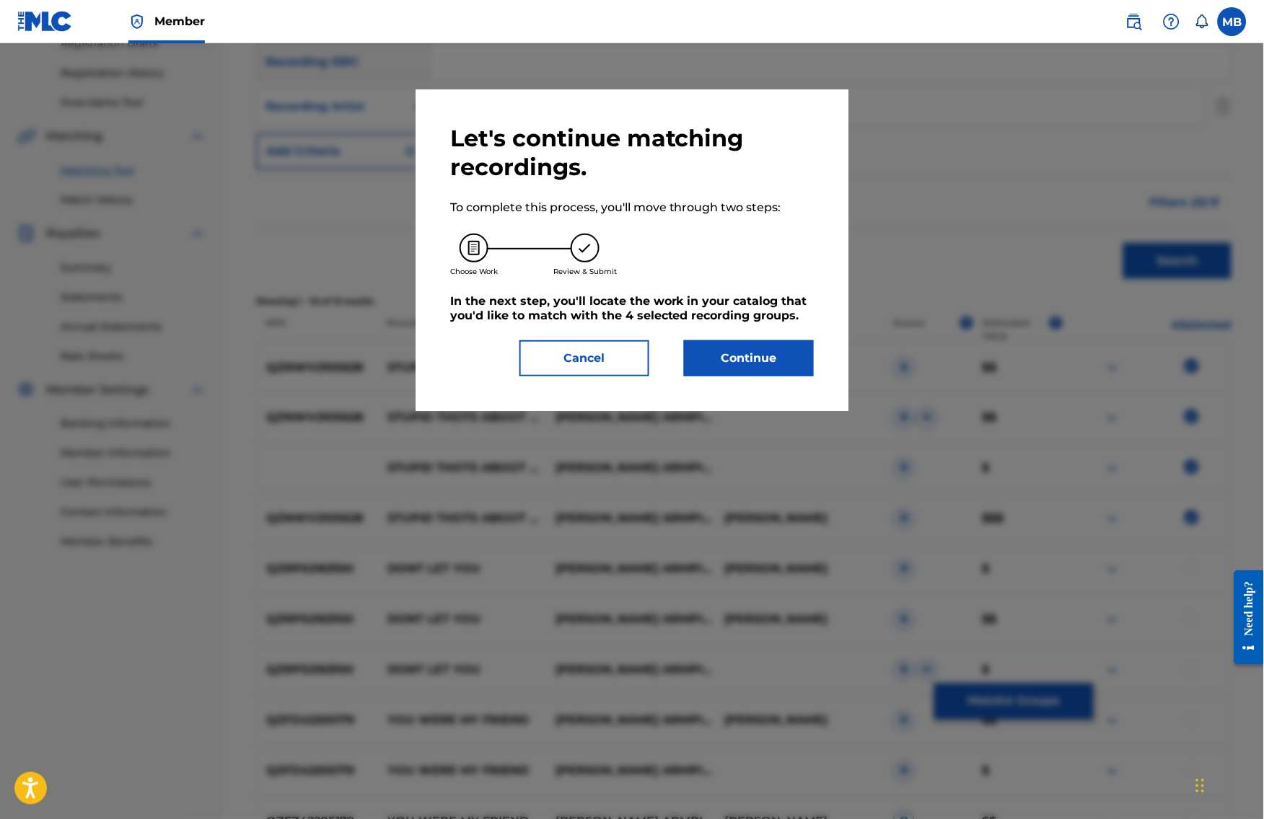
click at [806, 372] on button "Continue" at bounding box center [749, 358] width 130 height 36
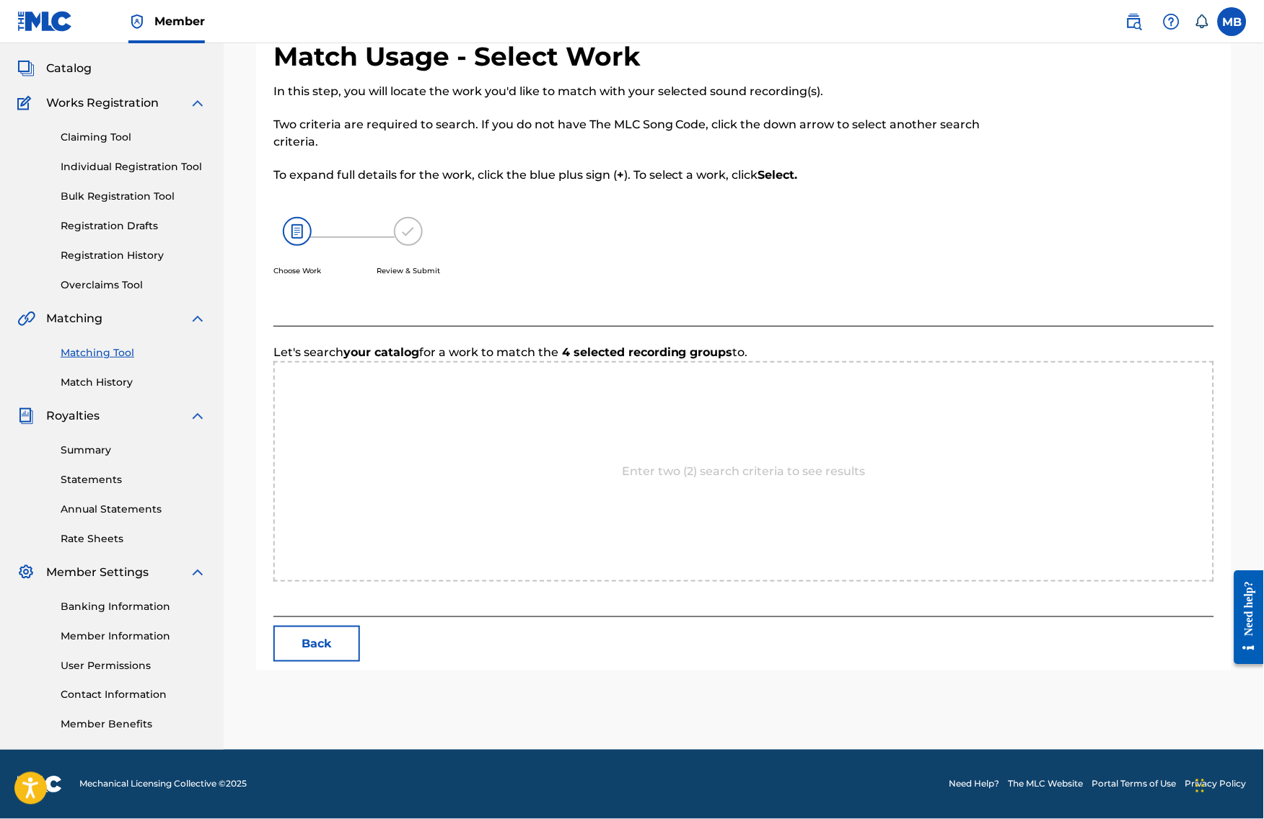
scroll to position [100, 0]
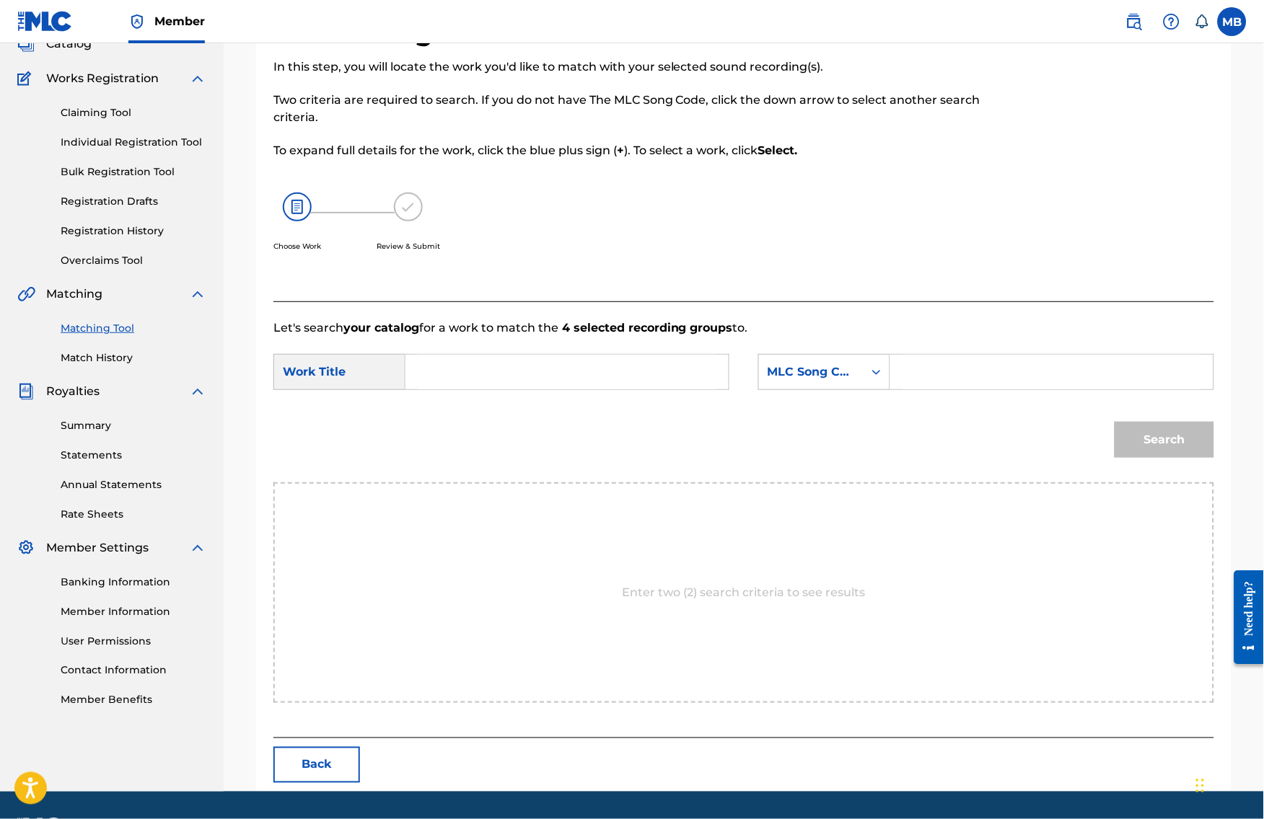
click at [456, 389] on input "Search Form" at bounding box center [567, 372] width 299 height 35
paste input "STUPID THOTS ABOOT YOU"
type input "STUPID THOTS ABOOT YOU"
click at [826, 381] on div "MLC Song Code" at bounding box center [810, 371] width 87 height 17
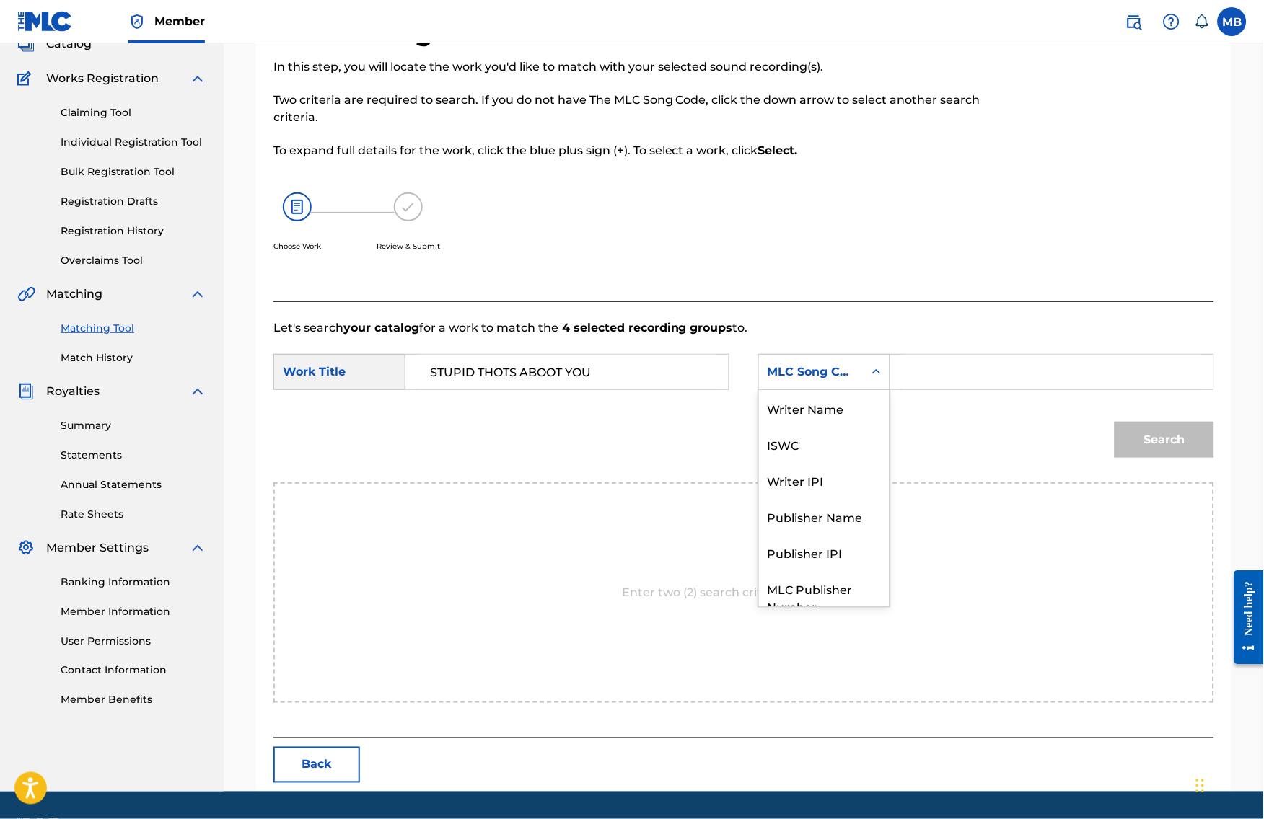
scroll to position [58, 0]
click at [831, 481] on div "Publisher Name" at bounding box center [824, 463] width 131 height 36
click at [959, 389] on input "Search Form" at bounding box center [1051, 372] width 299 height 35
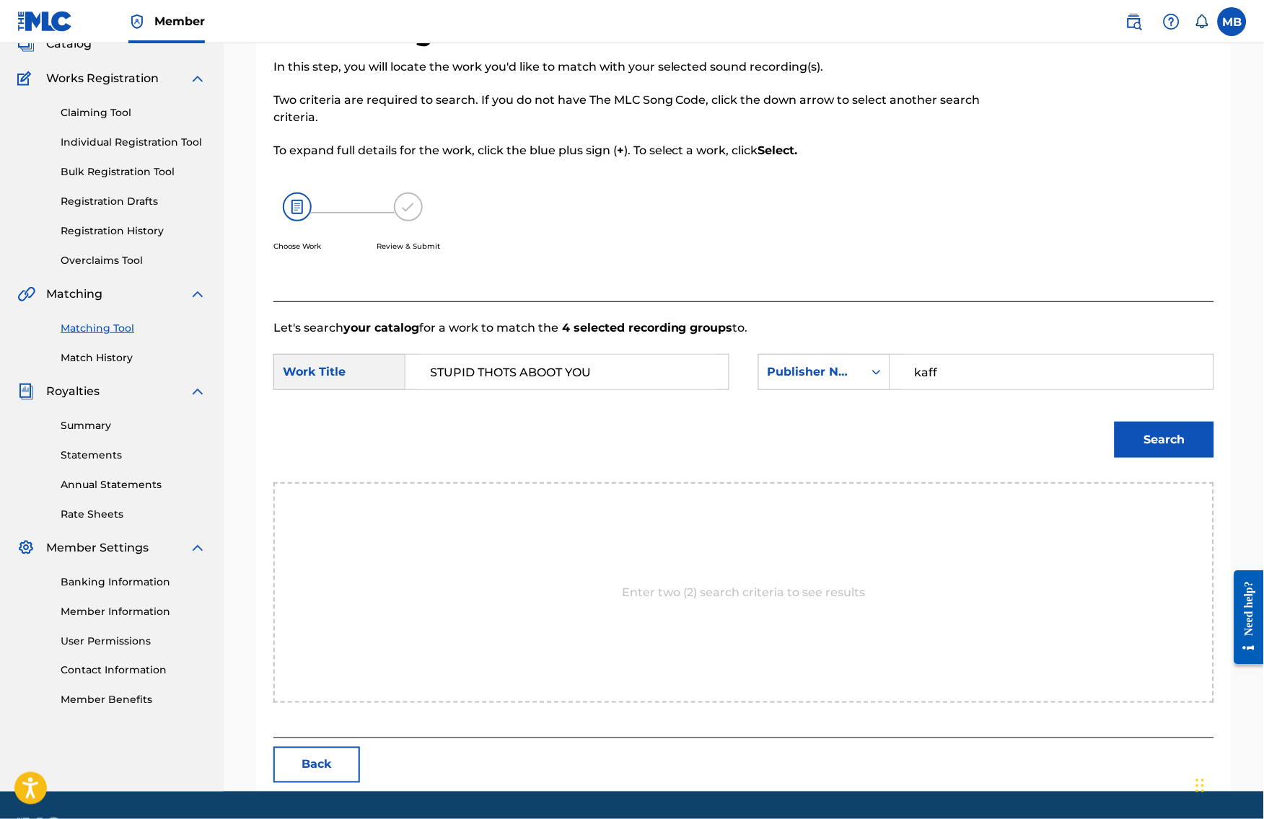
type input "kaff"
click at [1175, 458] on button "Search" at bounding box center [1164, 440] width 100 height 36
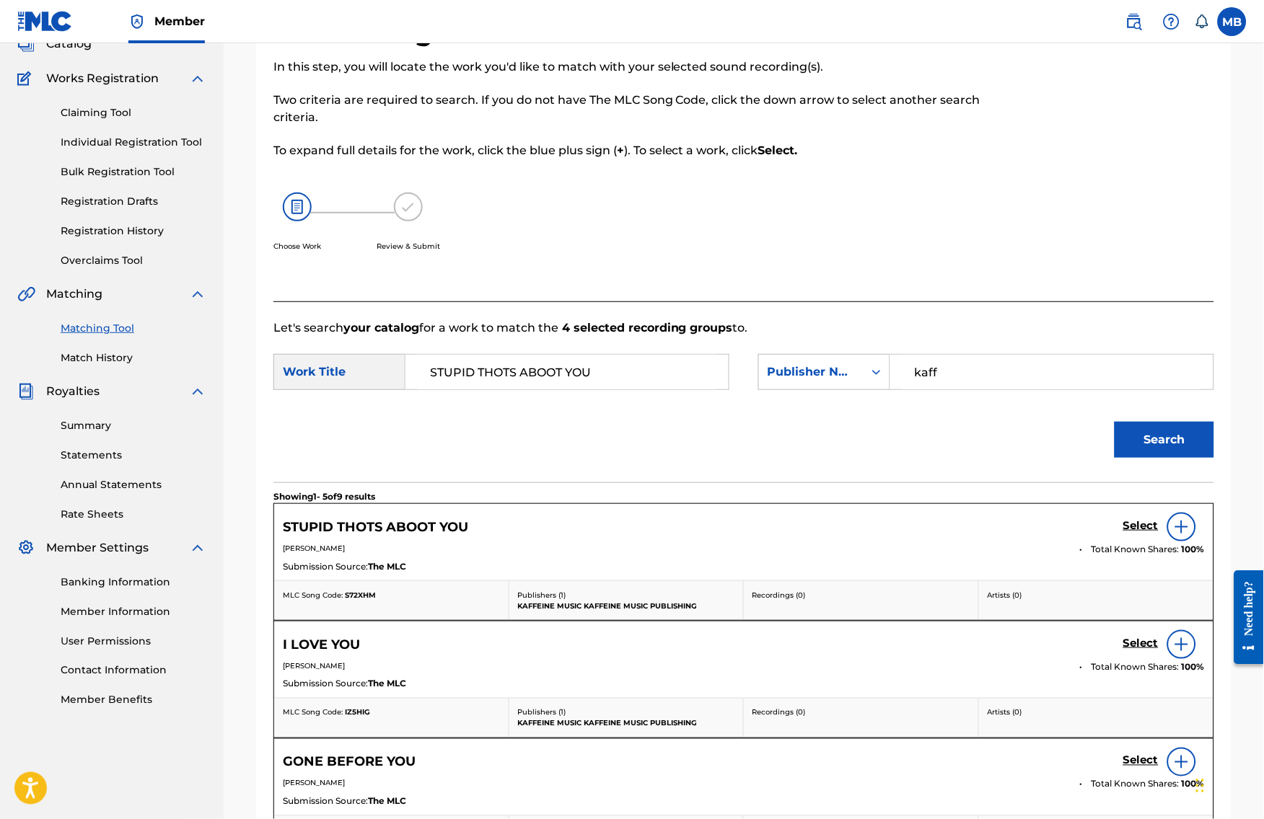
scroll to position [103, 0]
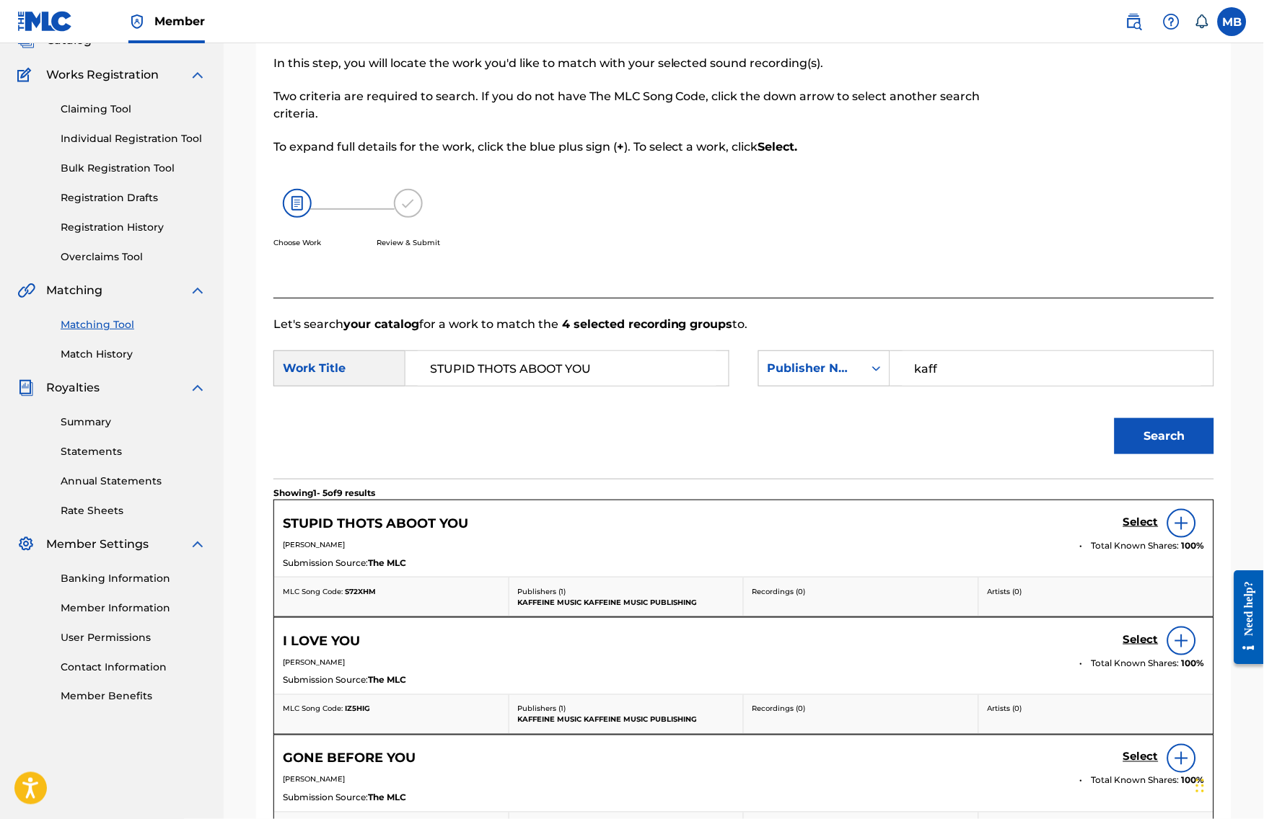
click at [1158, 529] on h5 "Select" at bounding box center [1140, 523] width 35 height 14
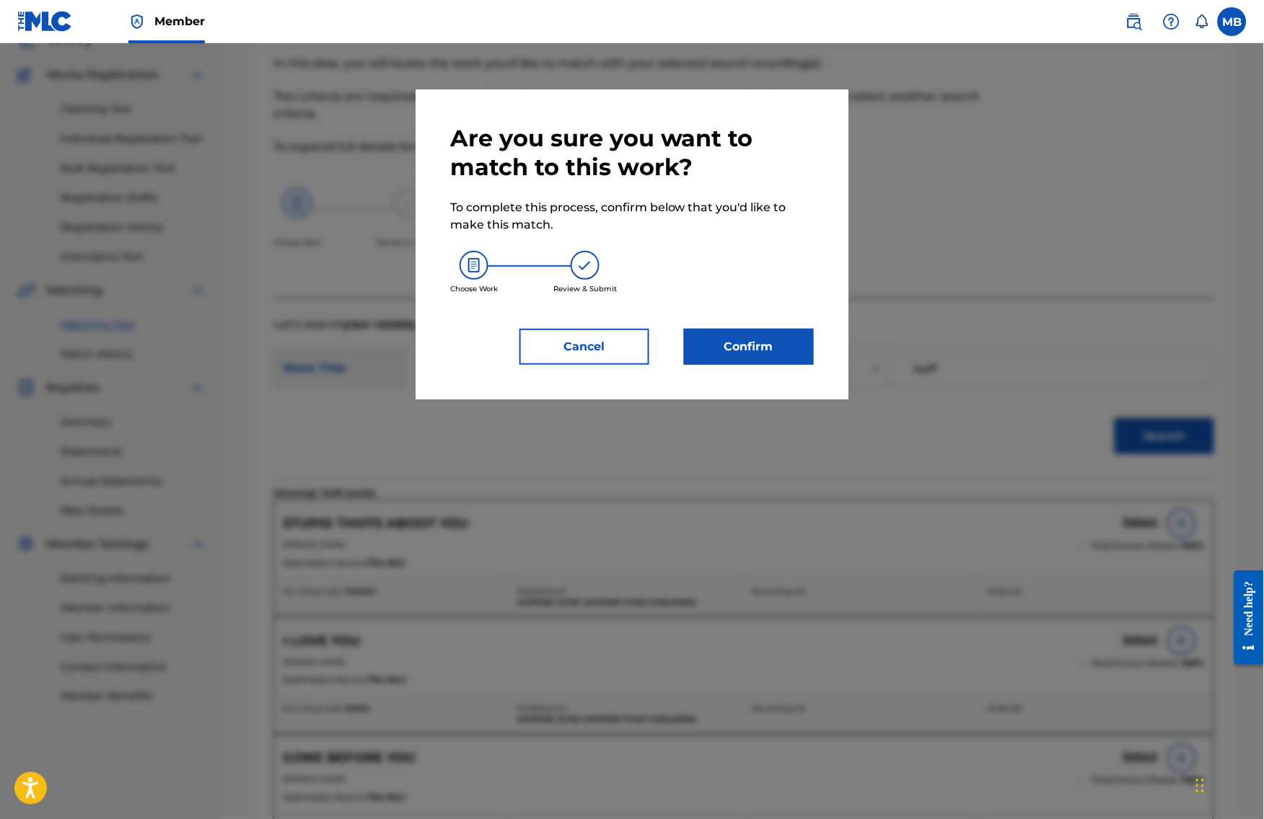
click at [781, 355] on button "Confirm" at bounding box center [749, 347] width 130 height 36
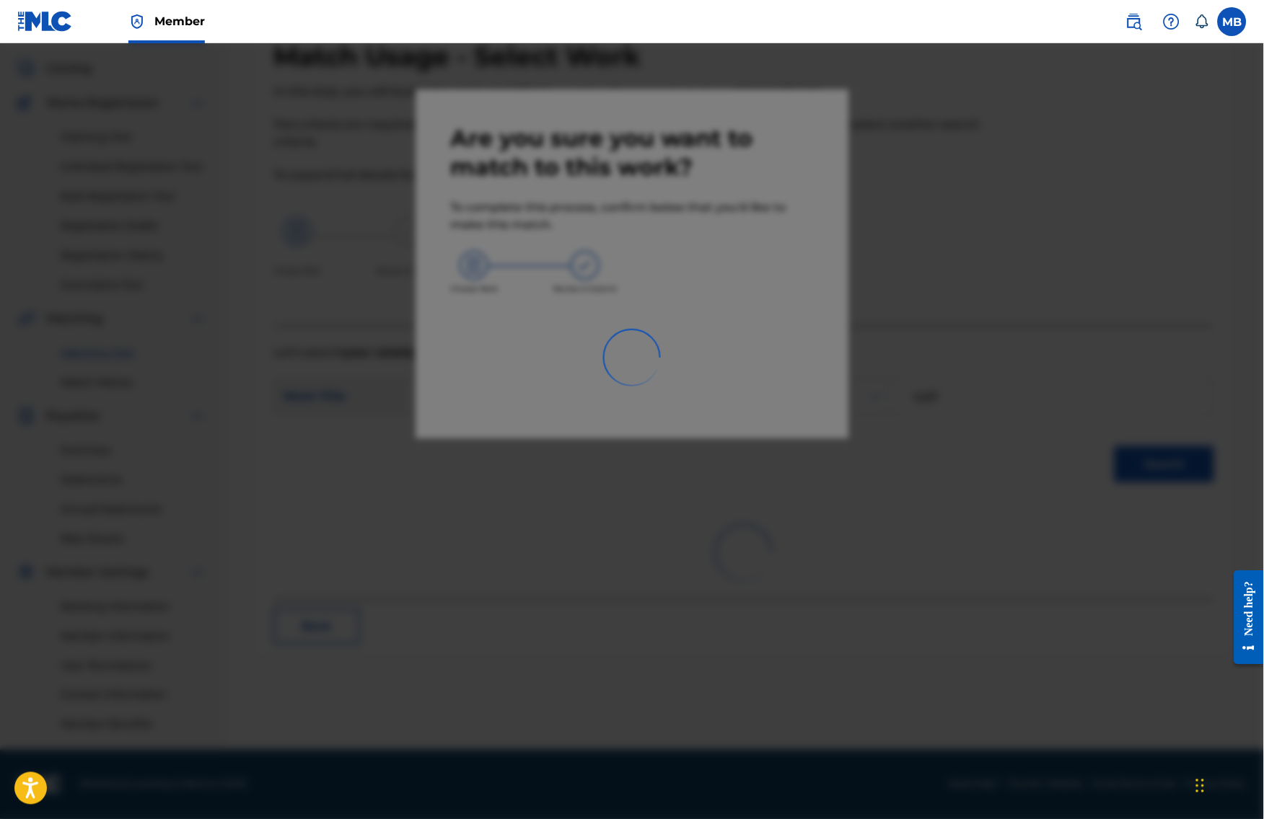
scroll to position [100, 0]
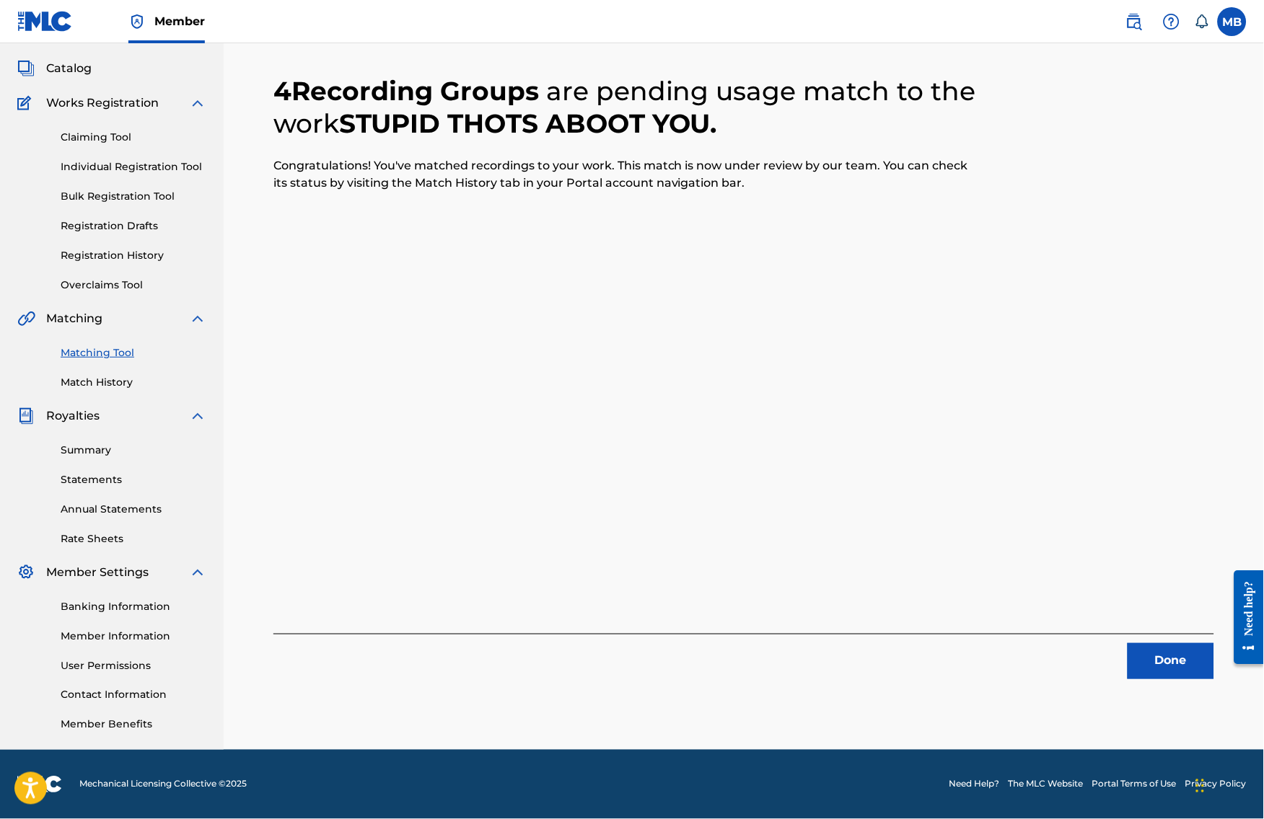
click at [1191, 643] on button "Done" at bounding box center [1170, 661] width 87 height 36
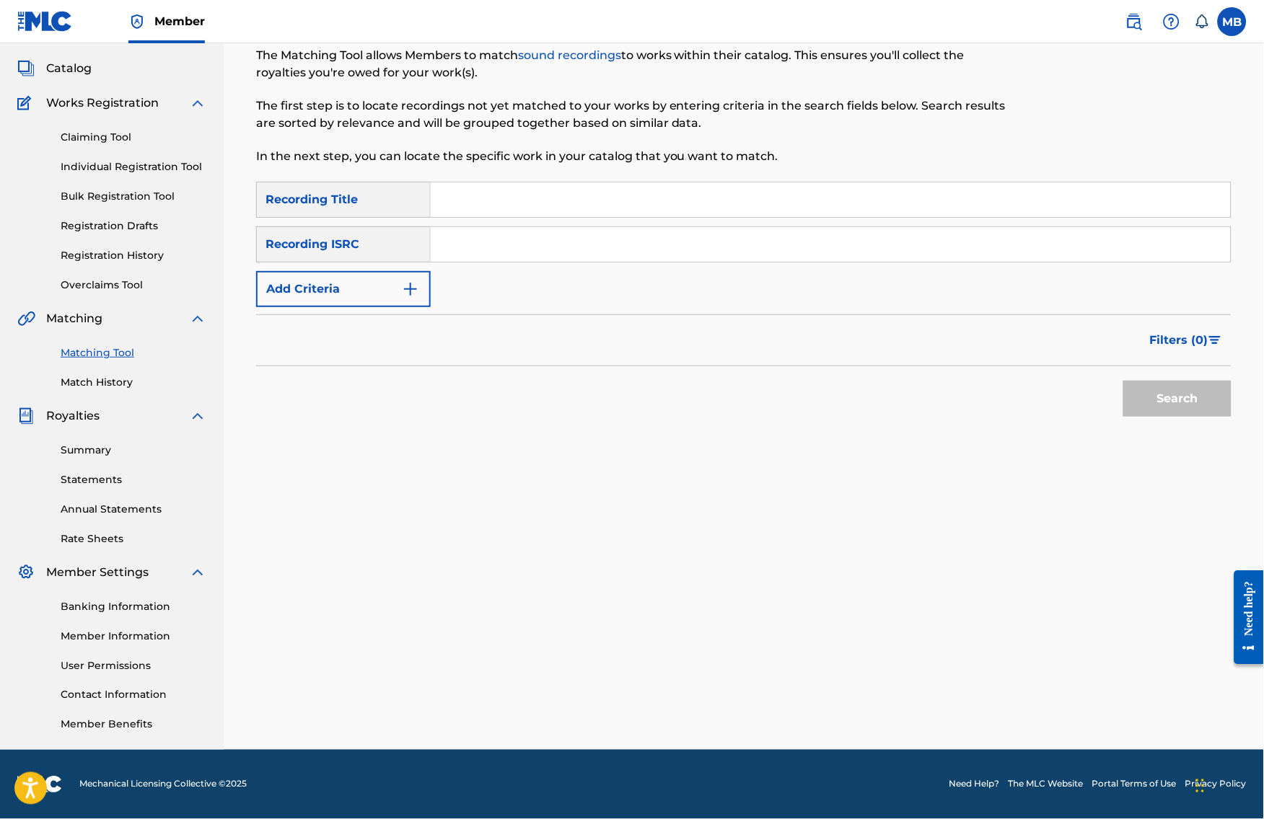
click at [431, 281] on button "Add Criteria" at bounding box center [343, 289] width 175 height 36
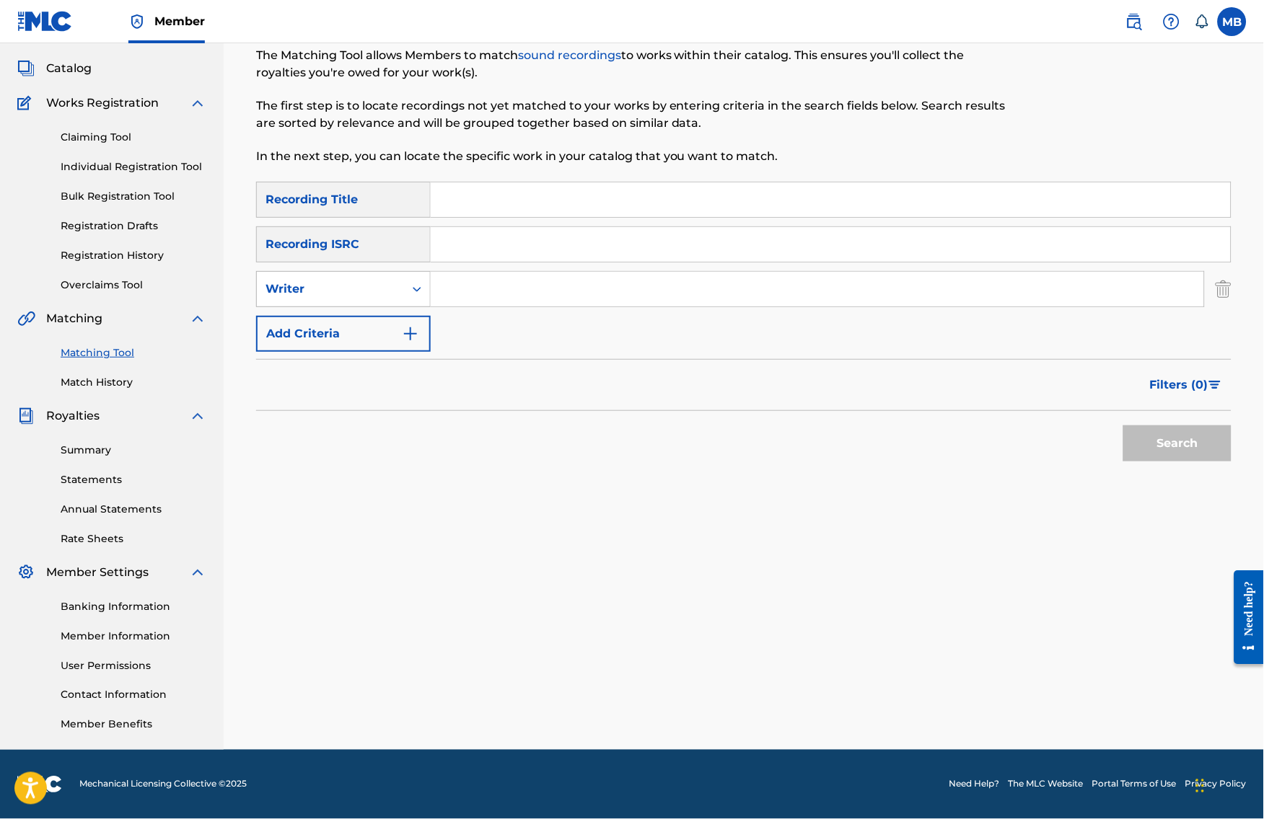
click at [424, 282] on icon "Search Form" at bounding box center [417, 289] width 14 height 14
click at [583, 306] on div "SearchWithCriteriac5c09f15-237a-4813-89e0-fd467247413b Recording Title SearchWi…" at bounding box center [743, 267] width 975 height 170
click at [535, 182] on input "Search Form" at bounding box center [831, 199] width 800 height 35
paste input "STUPID THOTS ABOOT YOU"
click at [614, 189] on input "STUPID THOTS ABOOT YOU" at bounding box center [831, 199] width 800 height 35
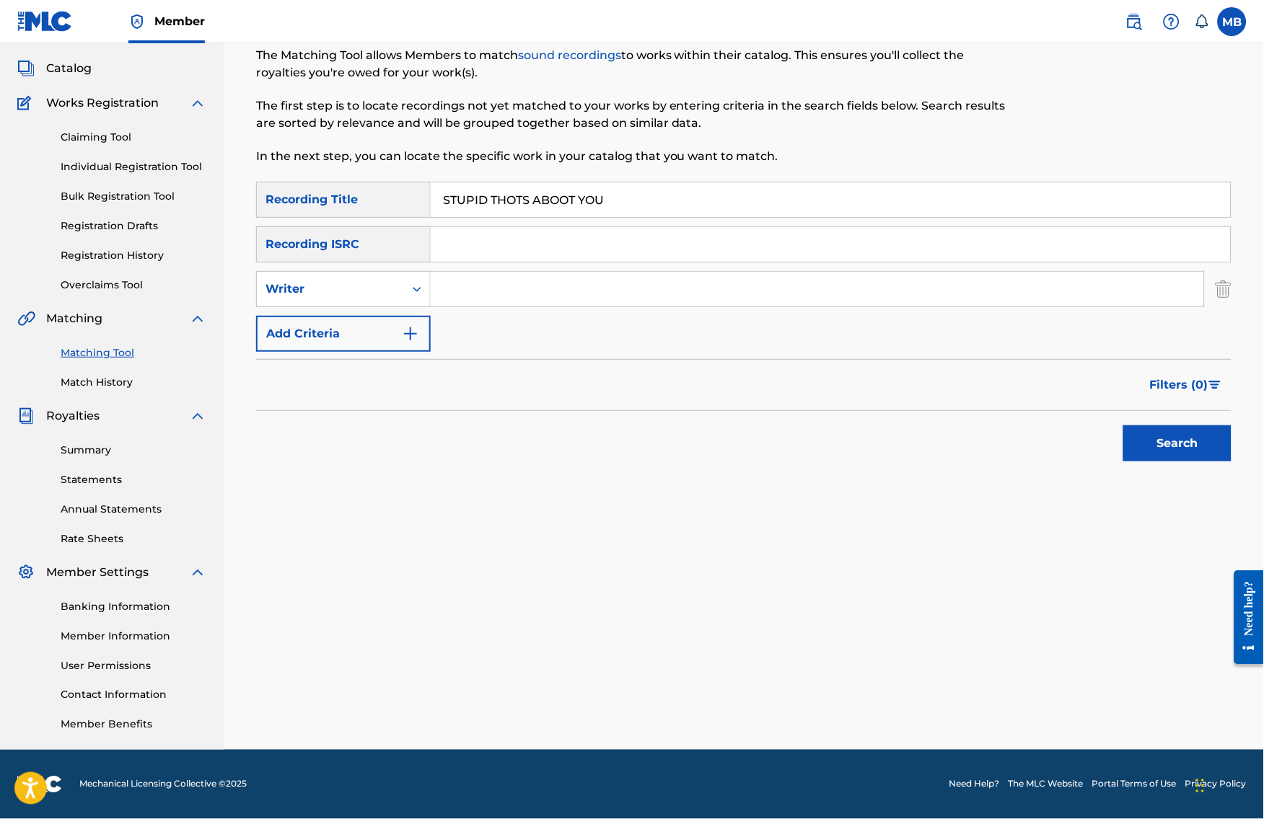
click at [614, 188] on input "STUPID THOTS ABOOT YOU" at bounding box center [831, 199] width 800 height 35
click at [614, 189] on input "STUPID THOTS ABOOT YOU" at bounding box center [831, 199] width 800 height 35
paste input "ELECTRO WIZ (DEMA)"
click at [614, 189] on input "STUPID THOTS ABOOT ELECTRO WIZ (DEMA)" at bounding box center [831, 199] width 800 height 35
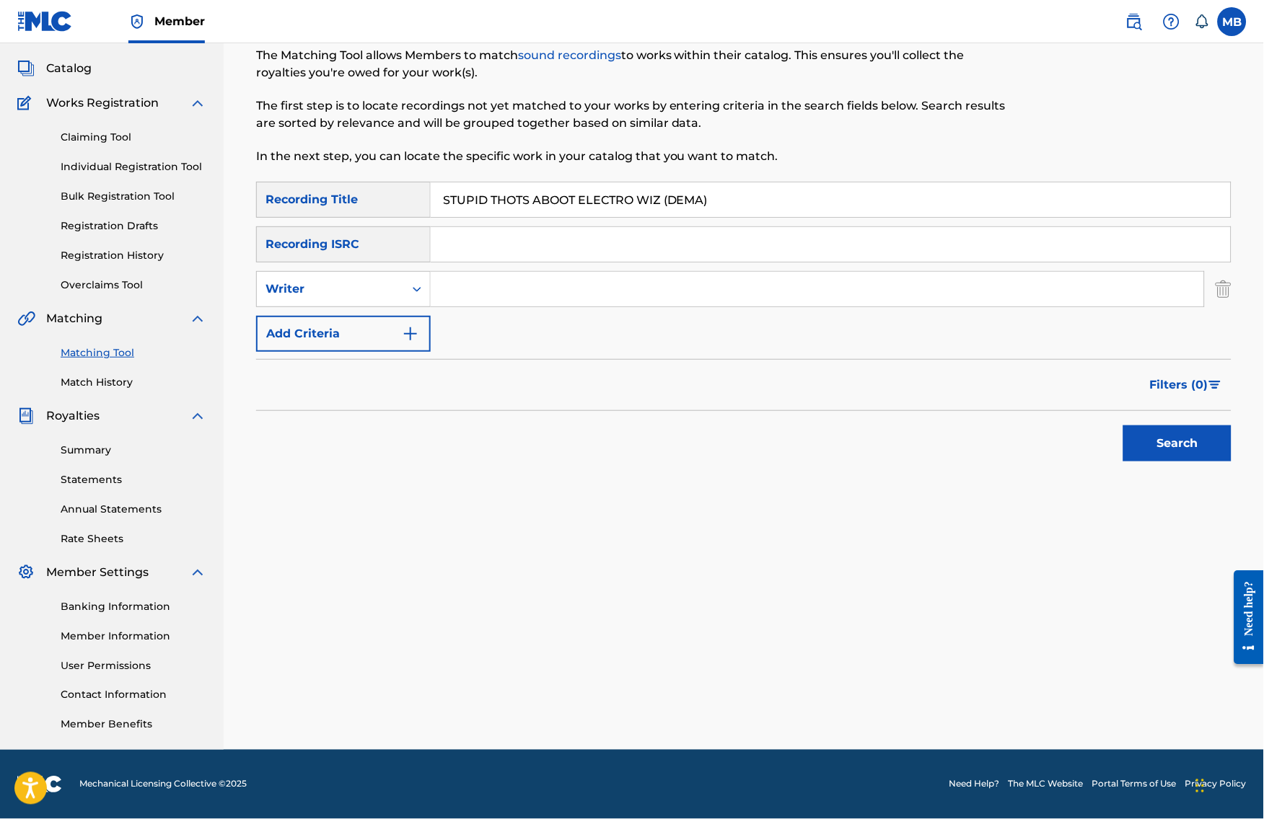
click at [614, 189] on input "STUPID THOTS ABOOT ELECTRO WIZ (DEMA)" at bounding box center [831, 199] width 800 height 35
paste input "Search Form"
type input "ELECTRO WIZ (DEMA)"
click at [521, 287] on input "Search Form" at bounding box center [817, 289] width 773 height 35
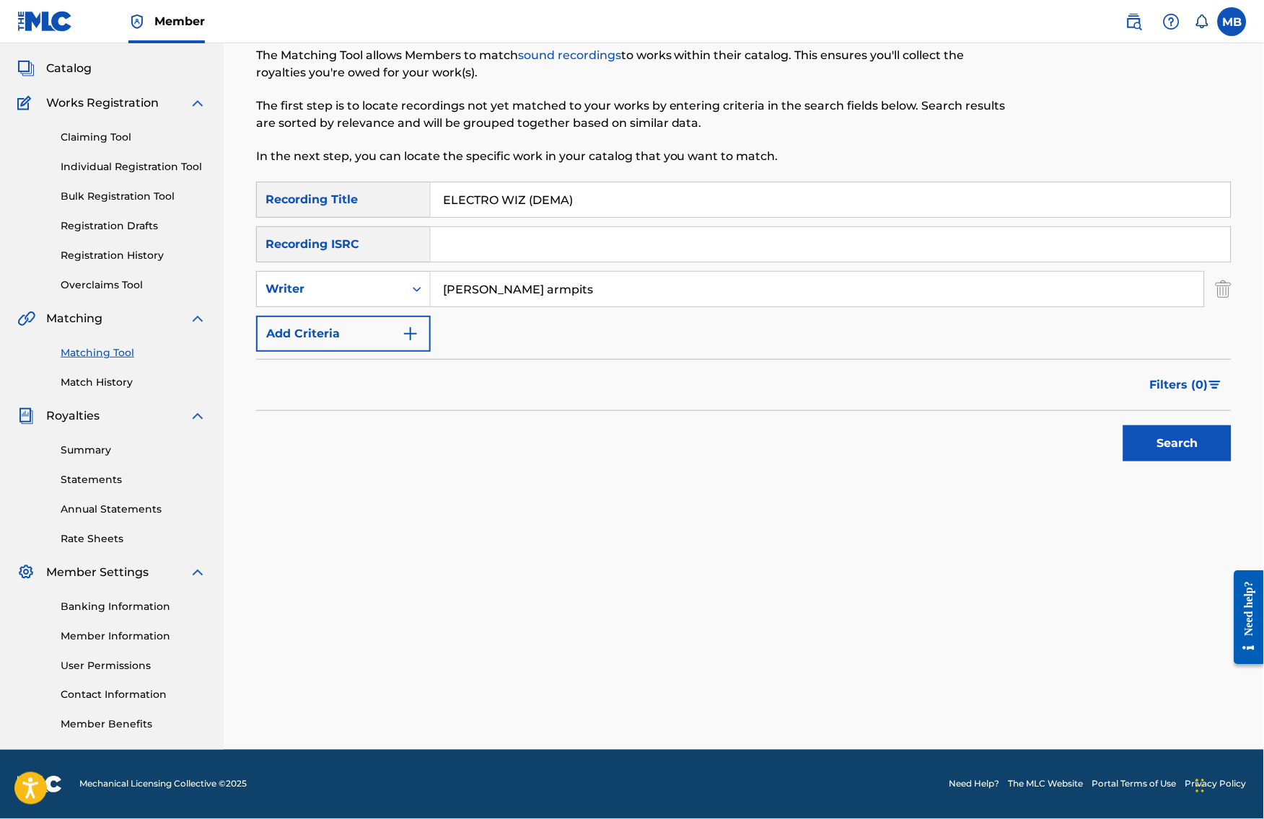
type input "[PERSON_NAME] armpits"
click at [1151, 436] on button "Search" at bounding box center [1177, 444] width 108 height 36
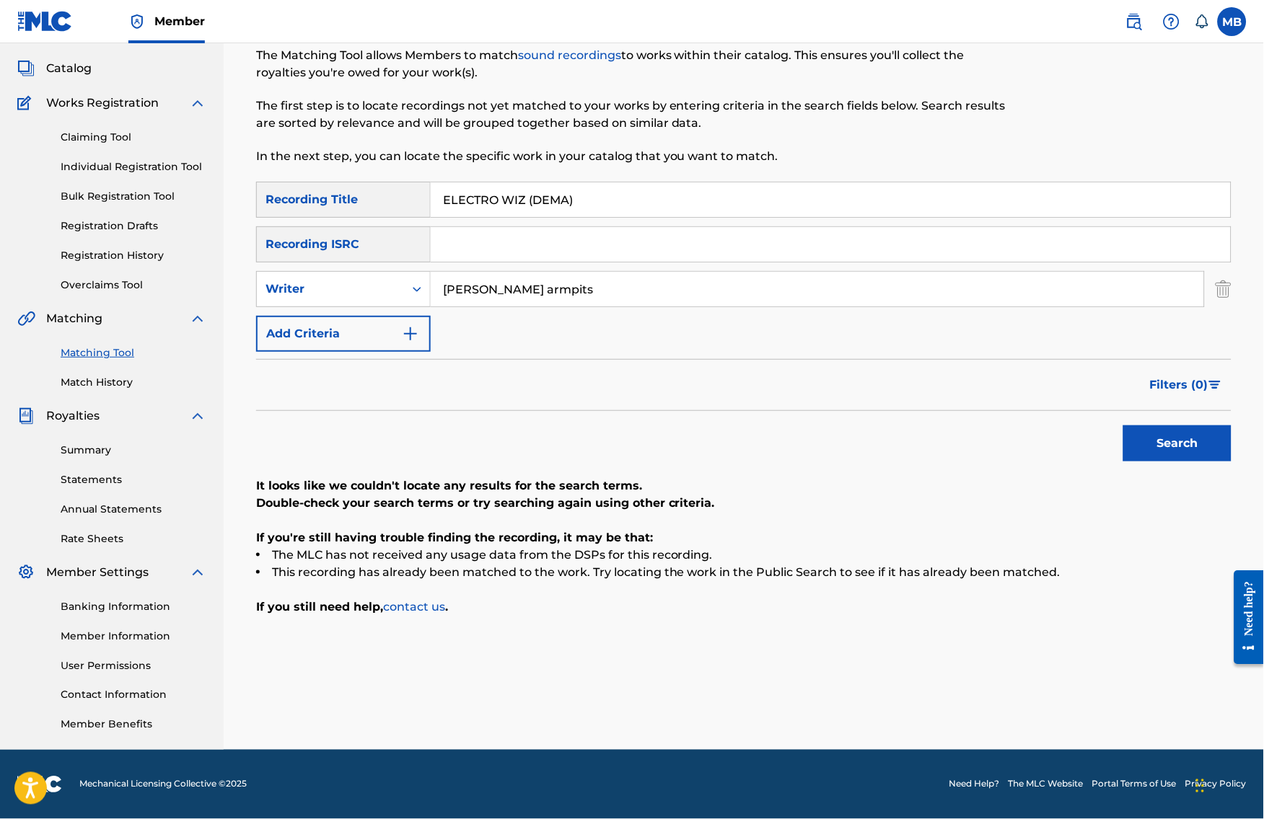
click at [731, 291] on input "[PERSON_NAME] armpits" at bounding box center [817, 289] width 773 height 35
click at [731, 290] on input "[PERSON_NAME] armpits" at bounding box center [817, 289] width 773 height 35
click at [1189, 440] on button "Search" at bounding box center [1177, 444] width 108 height 36
click at [489, 182] on input "ELECTRO WIZ (DEMA)" at bounding box center [831, 199] width 800 height 35
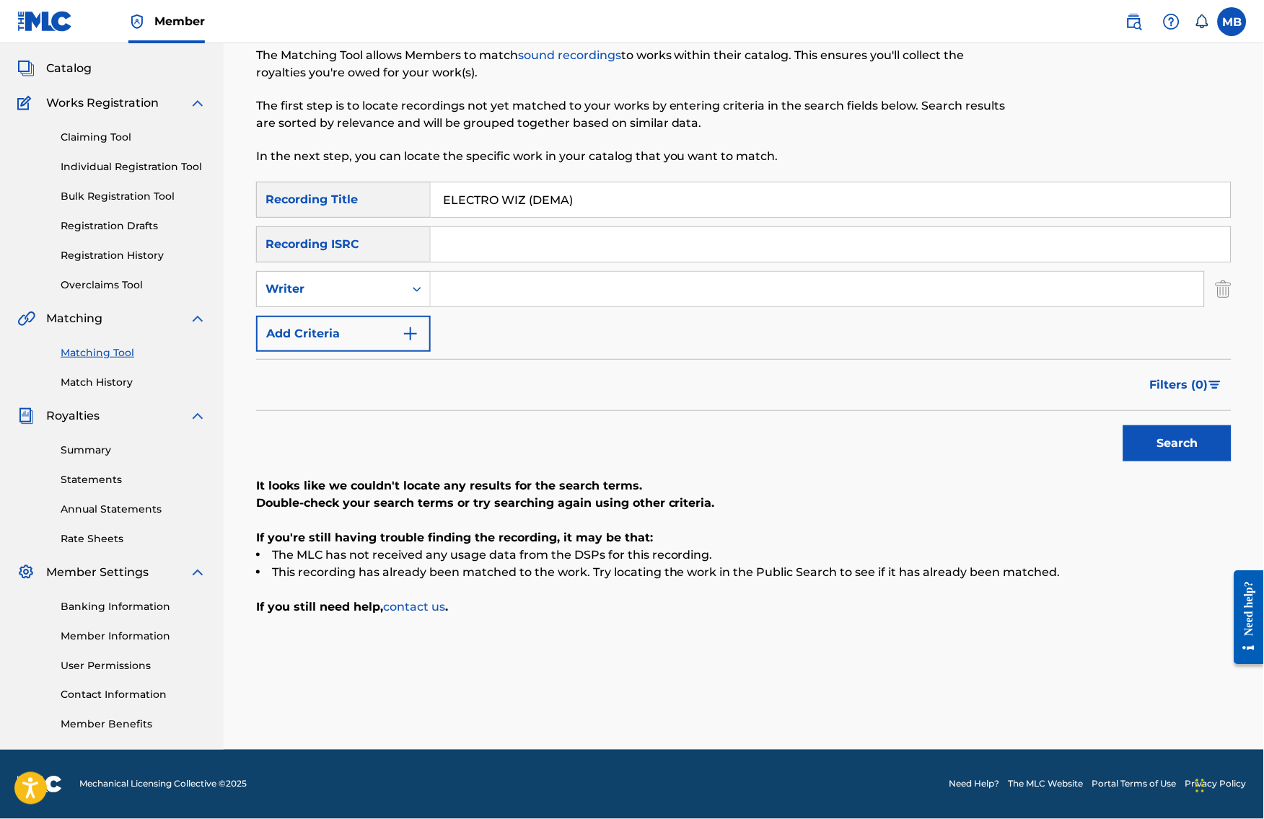
click at [489, 182] on input "ELECTRO WIZ (DEMA)" at bounding box center [831, 199] width 800 height 35
click at [424, 282] on icon "Search Form" at bounding box center [417, 289] width 14 height 14
click at [410, 310] on div "Recording Artist" at bounding box center [343, 325] width 173 height 36
click at [480, 285] on input "Search Form" at bounding box center [817, 289] width 773 height 35
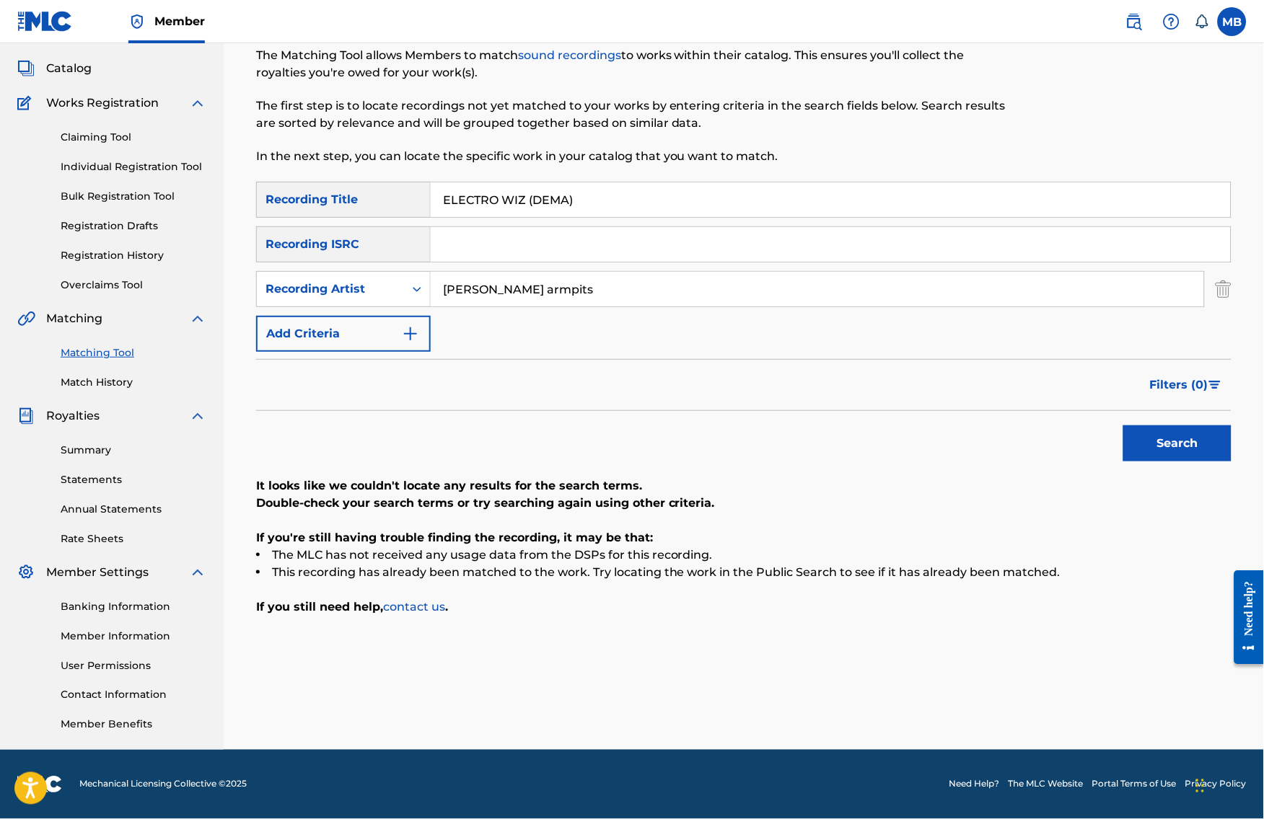
type input "[PERSON_NAME] armpits"
click at [1189, 440] on button "Search" at bounding box center [1177, 444] width 108 height 36
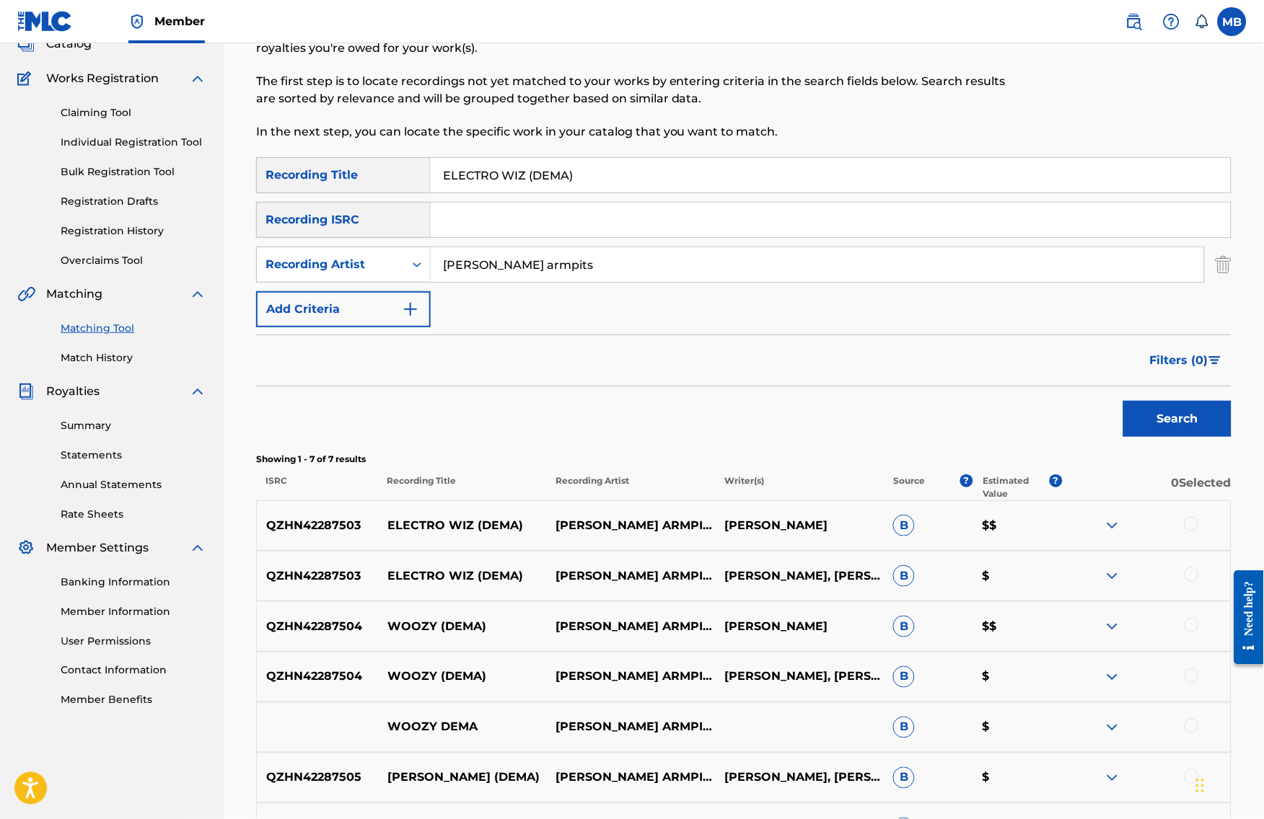
click at [1199, 532] on div at bounding box center [1191, 524] width 14 height 14
click at [1199, 582] on div at bounding box center [1191, 575] width 14 height 14
click at [1093, 684] on button "Match 2 Groups" at bounding box center [1013, 702] width 159 height 36
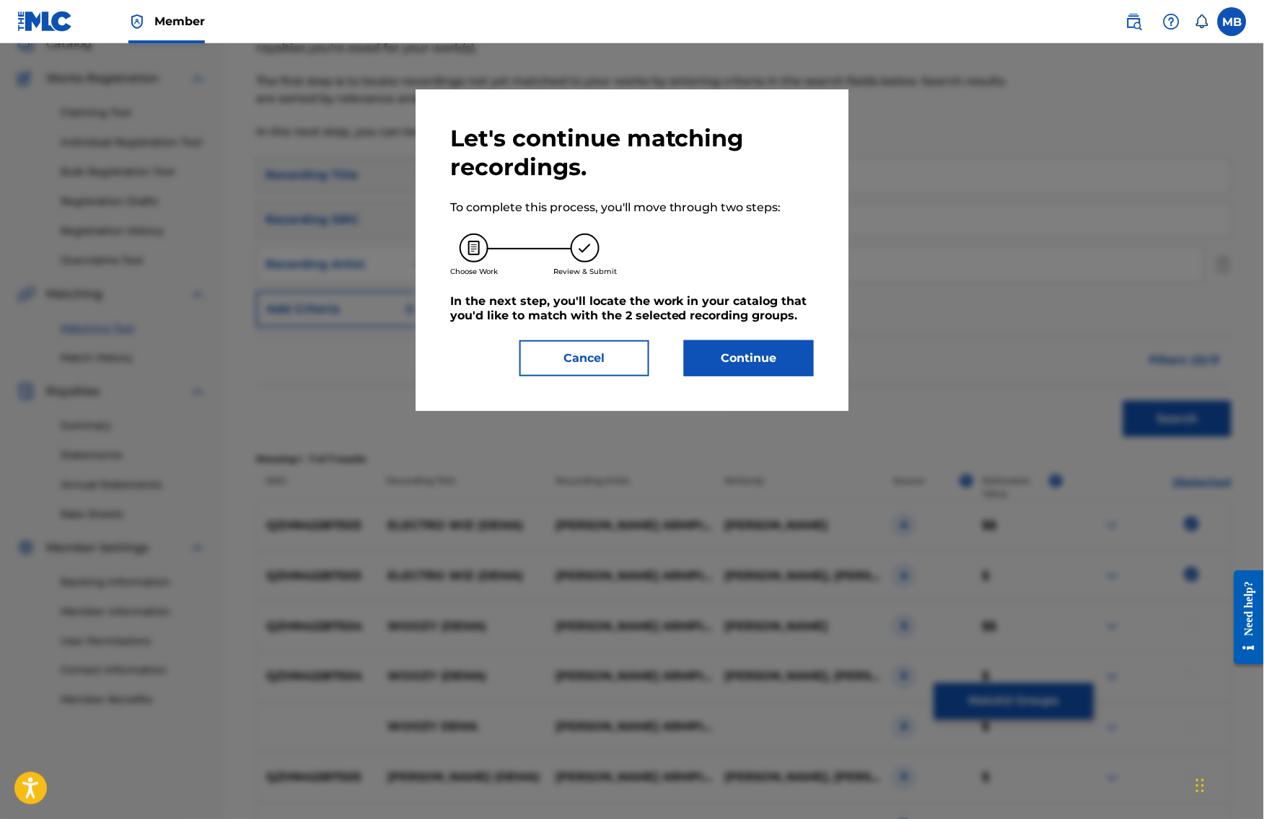
click at [786, 371] on button "Continue" at bounding box center [749, 358] width 130 height 36
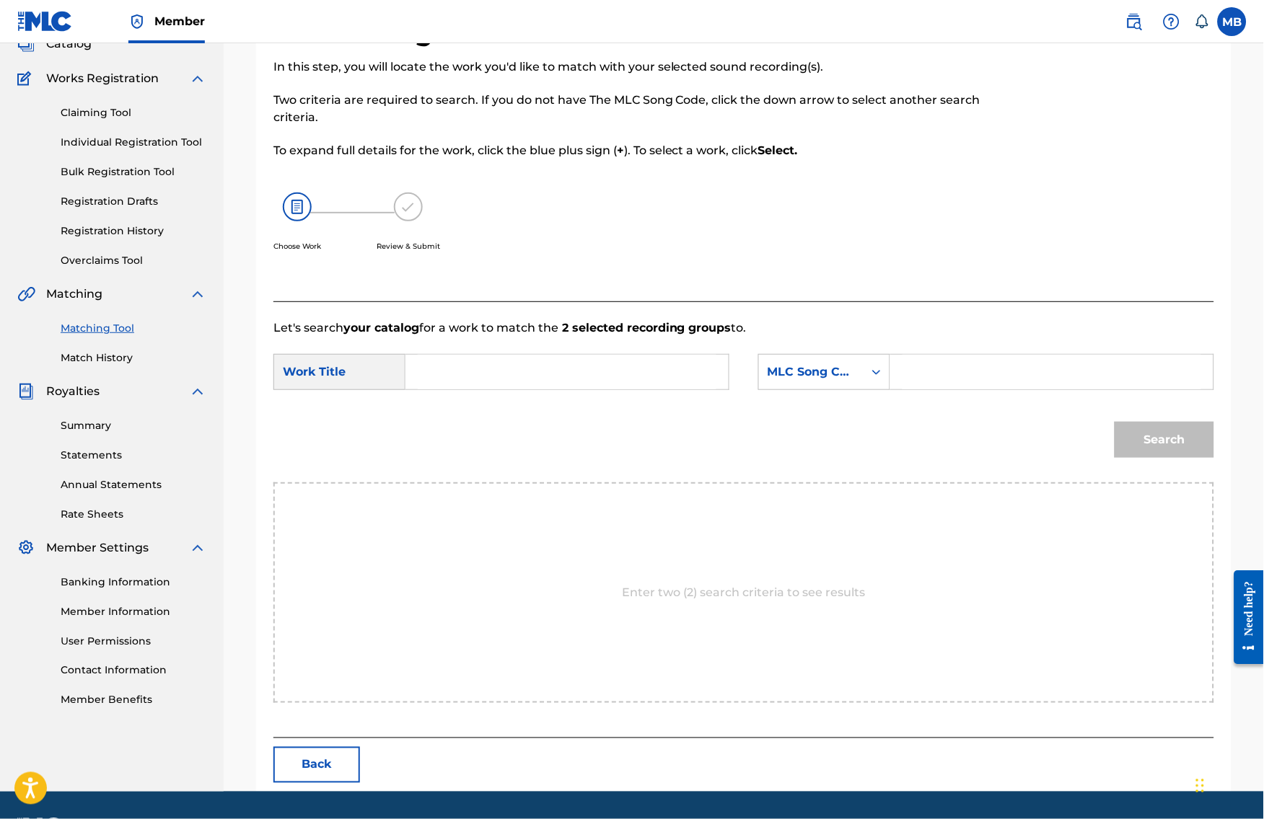
click at [662, 366] on form "SearchWithCriteria28034d56-8267-44d4-a40f-56588cb17674 Work Title SearchWithCri…" at bounding box center [743, 410] width 940 height 146
click at [659, 374] on input "Search Form" at bounding box center [567, 372] width 299 height 35
paste input "HUMANS STEWPIT"
type input "HUMANS STEWPIT"
click at [849, 372] on div "MLC Song Code" at bounding box center [824, 372] width 132 height 36
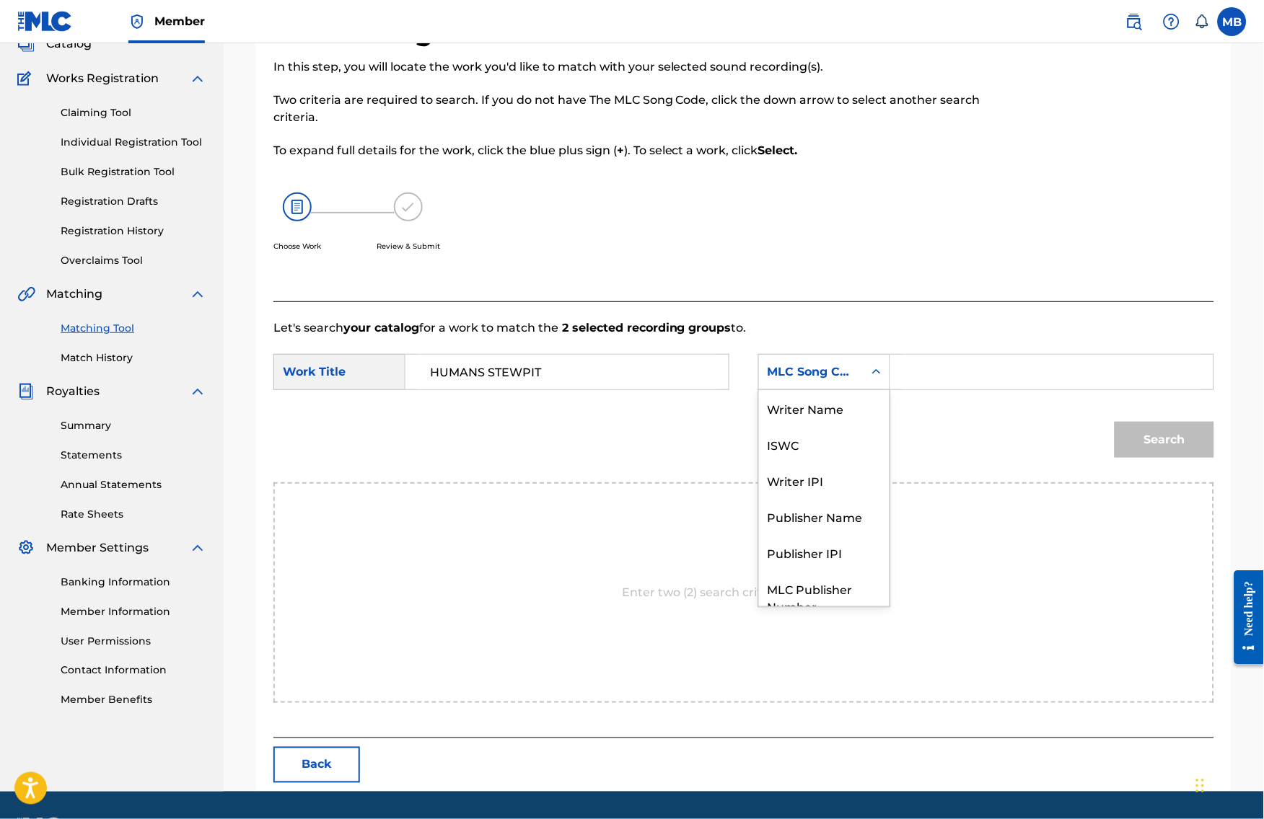
scroll to position [58, 0]
click at [840, 481] on div "Publisher Name" at bounding box center [824, 463] width 131 height 36
click at [980, 376] on input "Search Form" at bounding box center [1051, 372] width 299 height 35
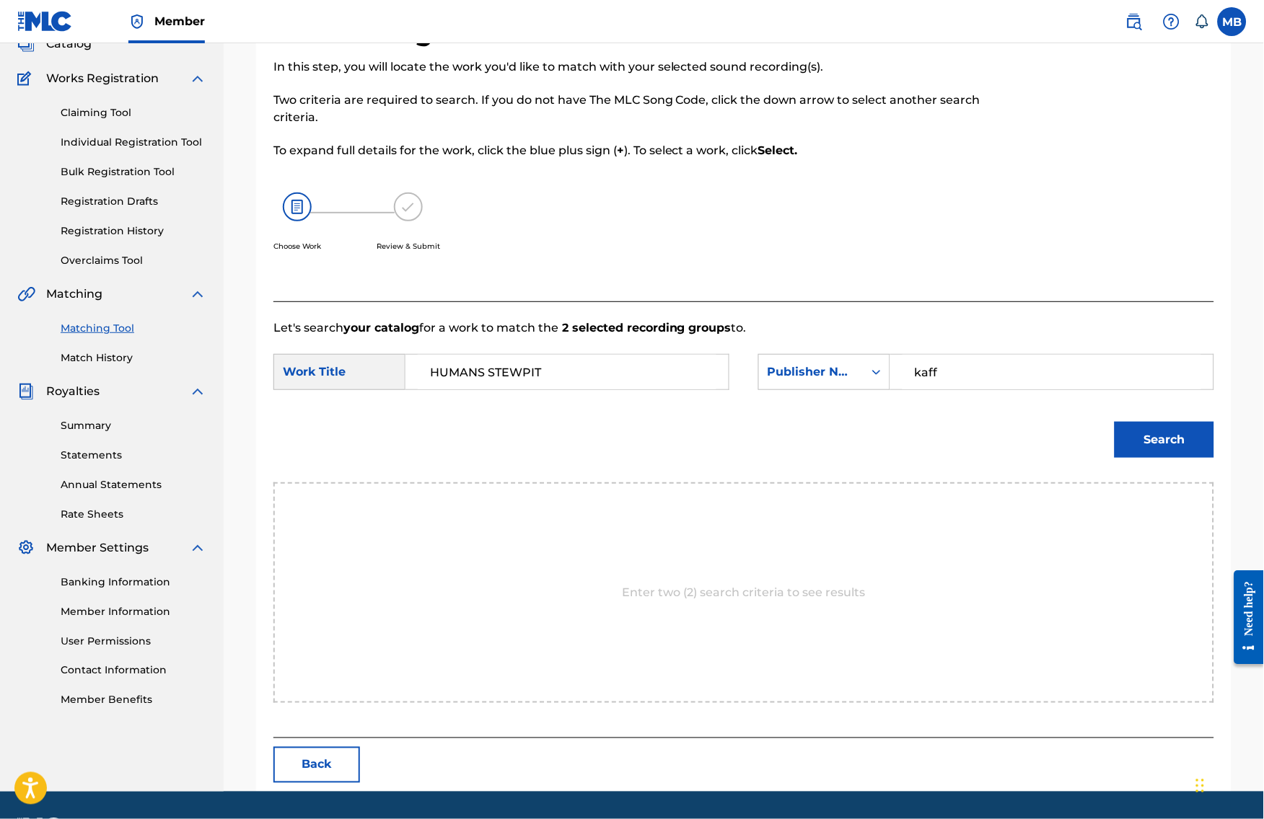
type input "kaff"
click at [1175, 458] on button "Search" at bounding box center [1164, 440] width 100 height 36
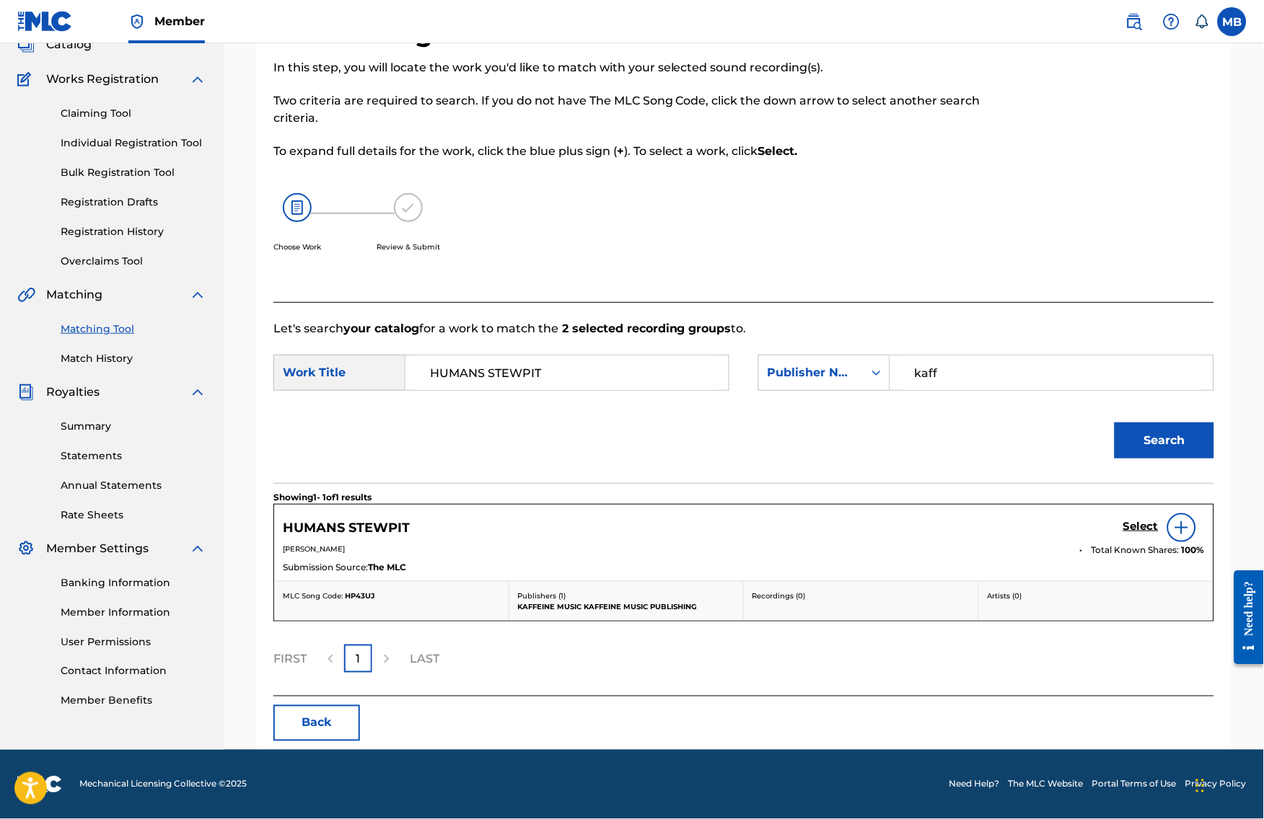
click at [1142, 534] on h5 "Select" at bounding box center [1140, 527] width 35 height 14
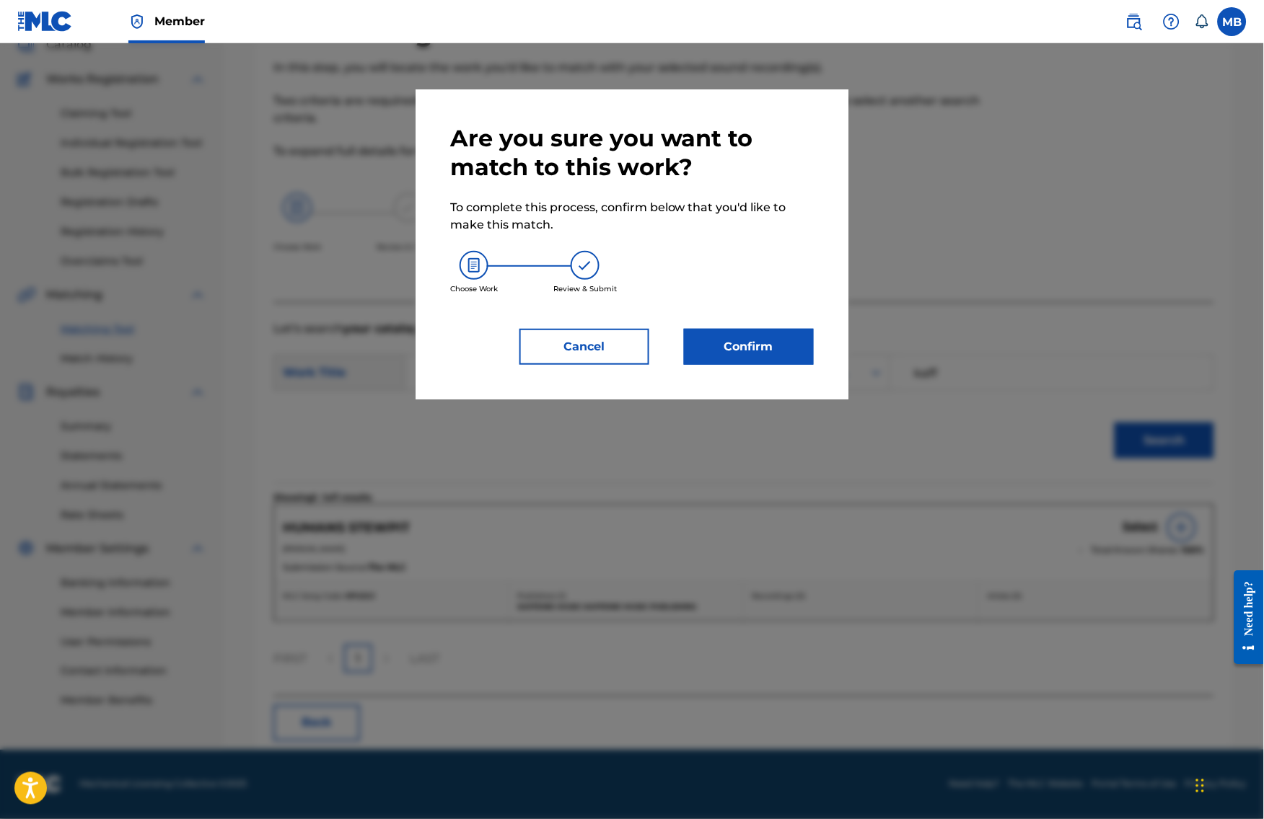
click at [596, 350] on button "Cancel" at bounding box center [584, 347] width 130 height 36
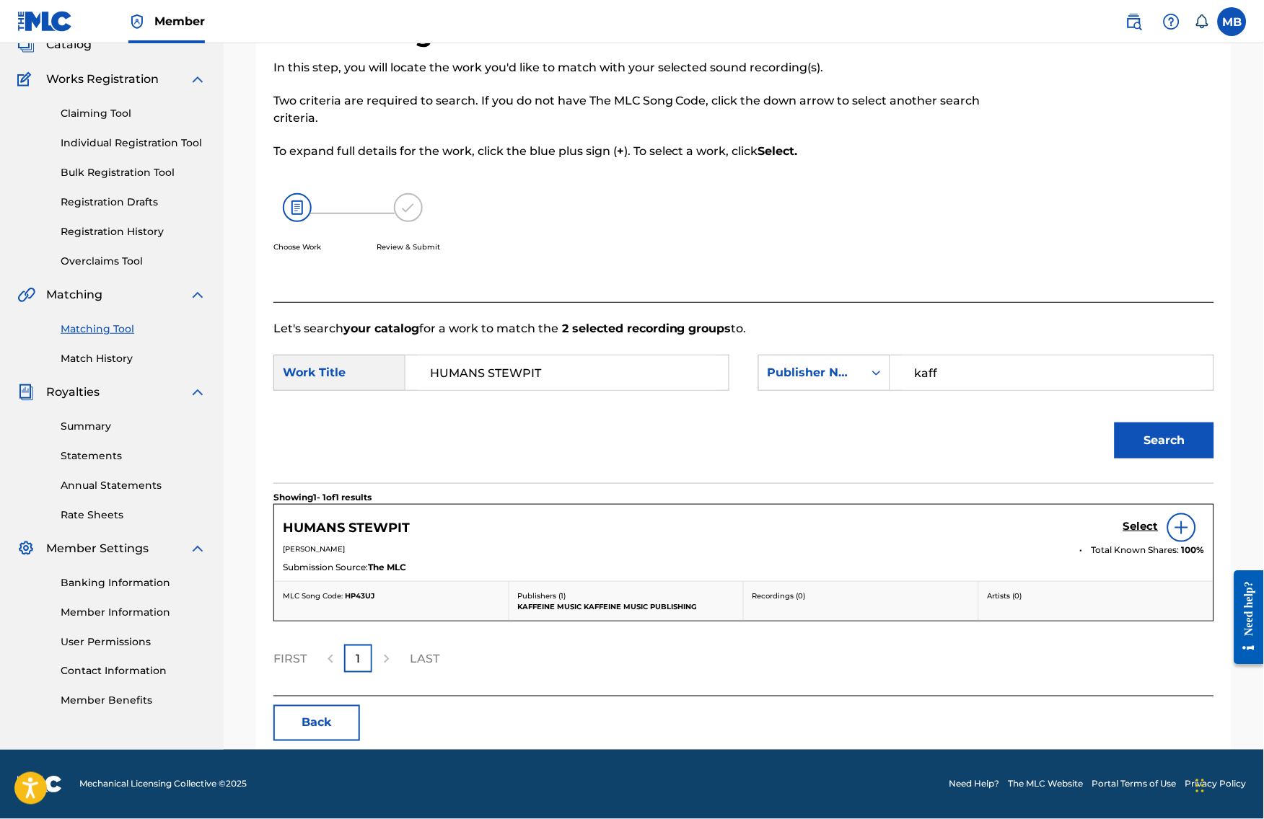
click at [587, 376] on input "HUMANS STEWPIT" at bounding box center [567, 373] width 299 height 35
click at [586, 383] on input "HUMANS STEWPIT" at bounding box center [567, 373] width 299 height 35
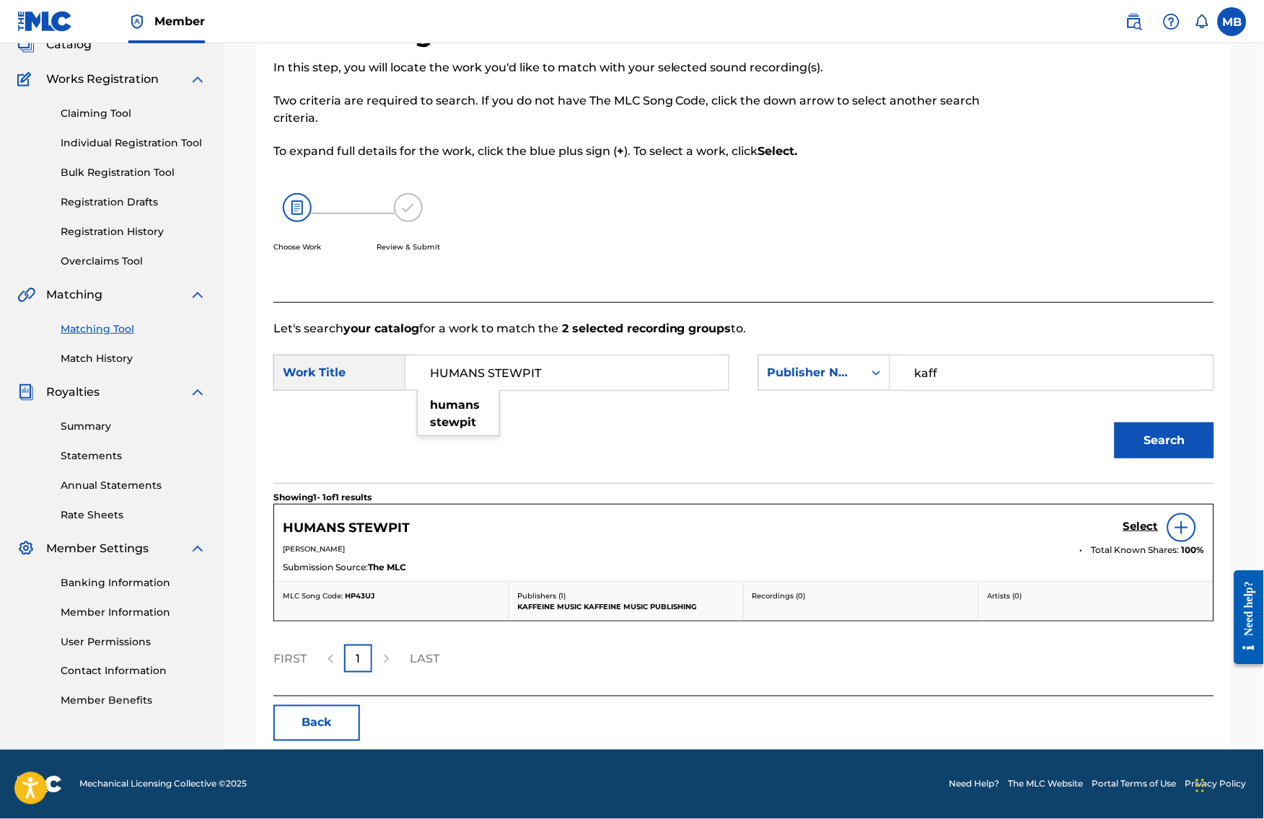
click at [586, 383] on input "HUMANS STEWPIT" at bounding box center [567, 373] width 299 height 35
click at [486, 430] on div "elec tro wiz (dema)" at bounding box center [458, 422] width 81 height 61
type input "electro wiz (dema)"
drag, startPoint x: 1185, startPoint y: 481, endPoint x: 1186, endPoint y: 468, distance: 13.1
click at [1185, 466] on div "Search" at bounding box center [1160, 437] width 107 height 58
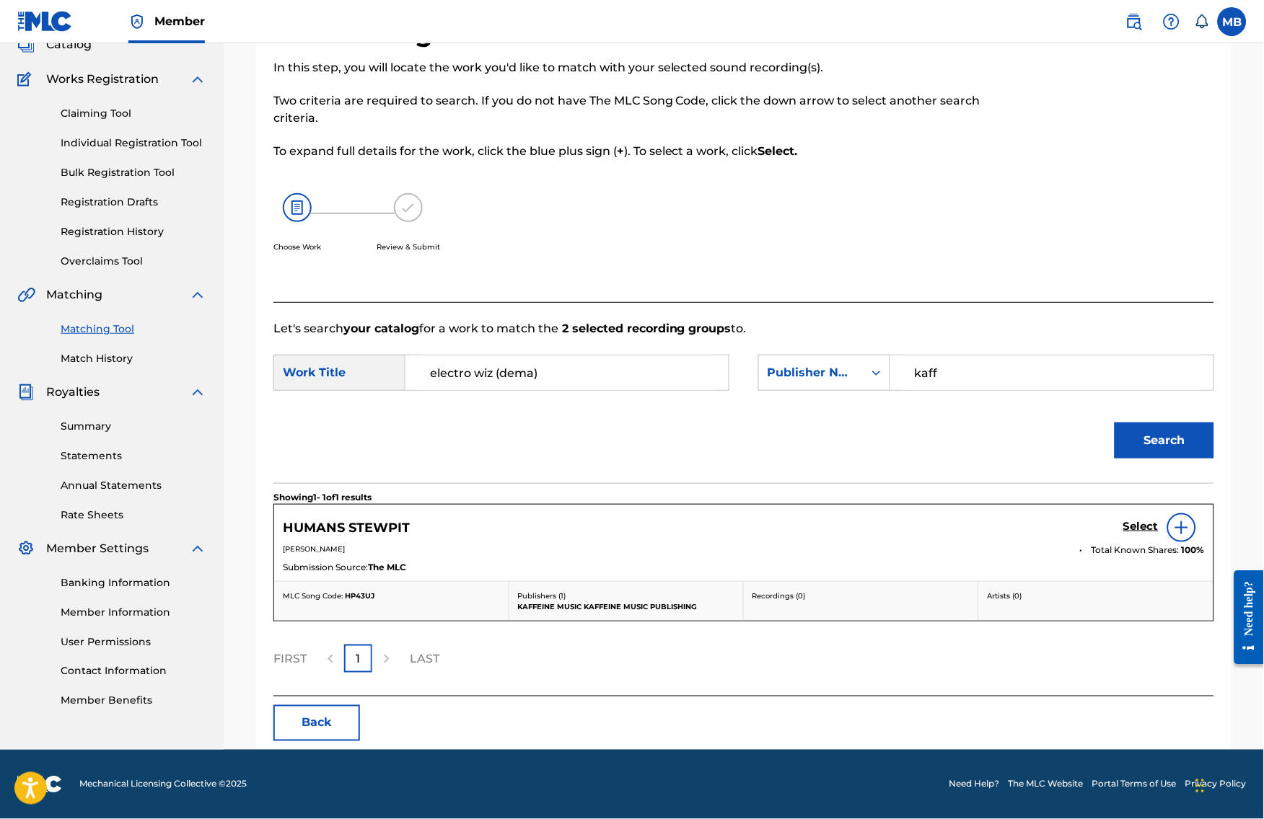
click at [1173, 459] on button "Search" at bounding box center [1164, 441] width 100 height 36
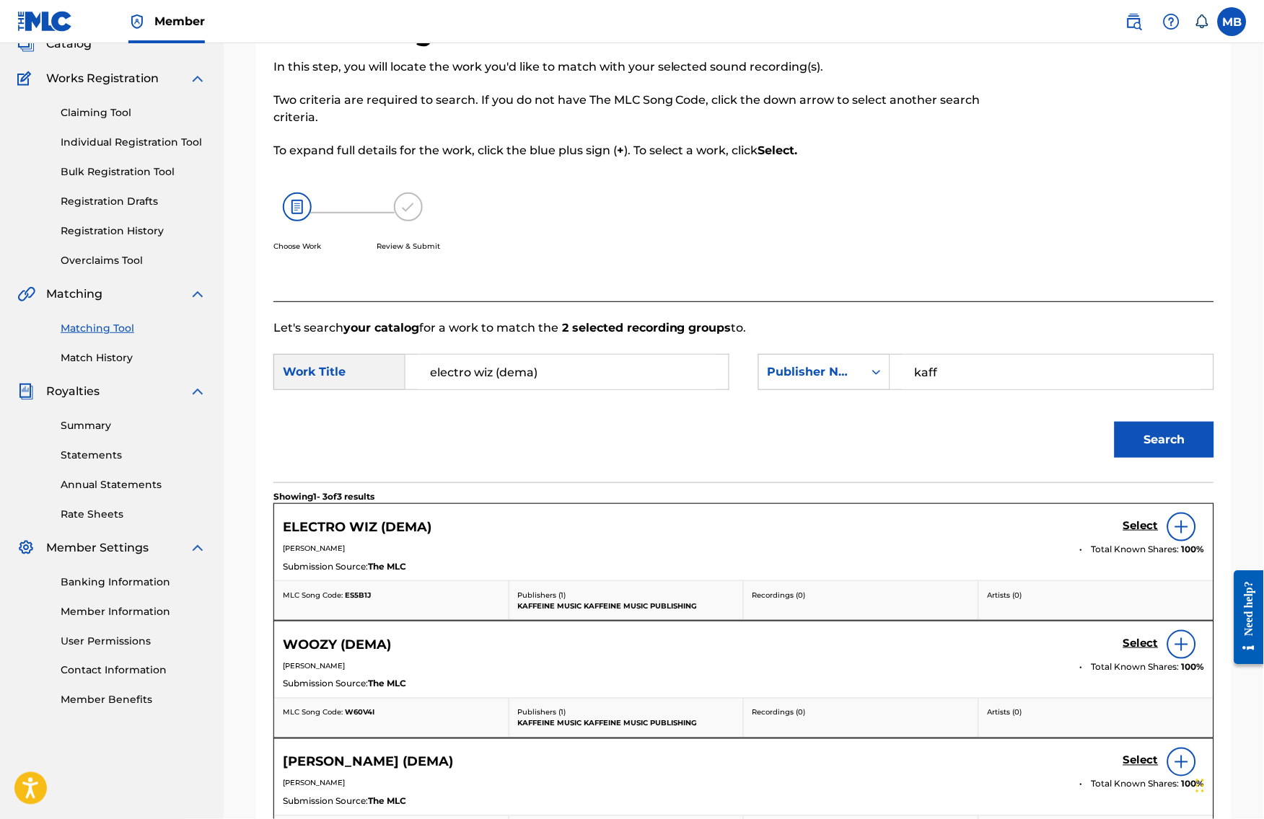
click at [1152, 533] on h5 "Select" at bounding box center [1140, 526] width 35 height 14
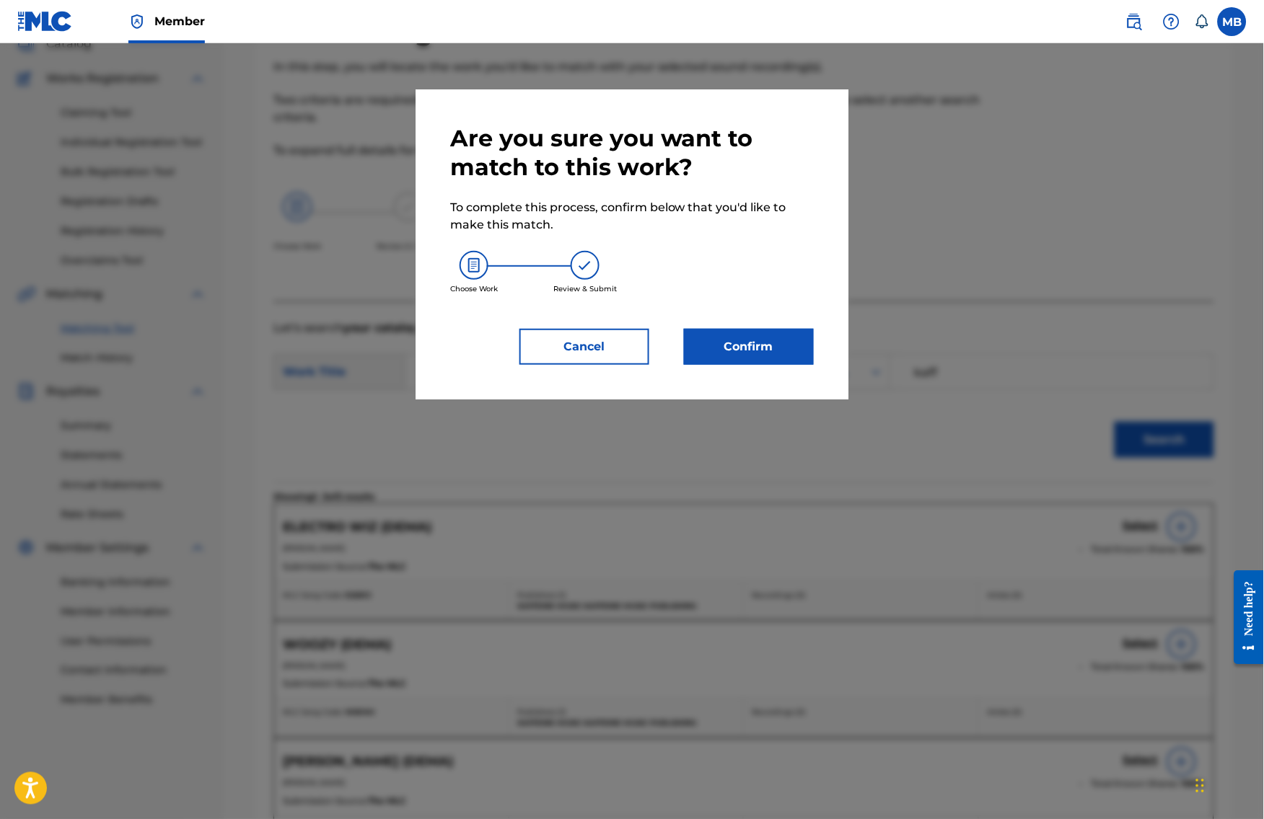
click at [720, 348] on button "Confirm" at bounding box center [749, 347] width 130 height 36
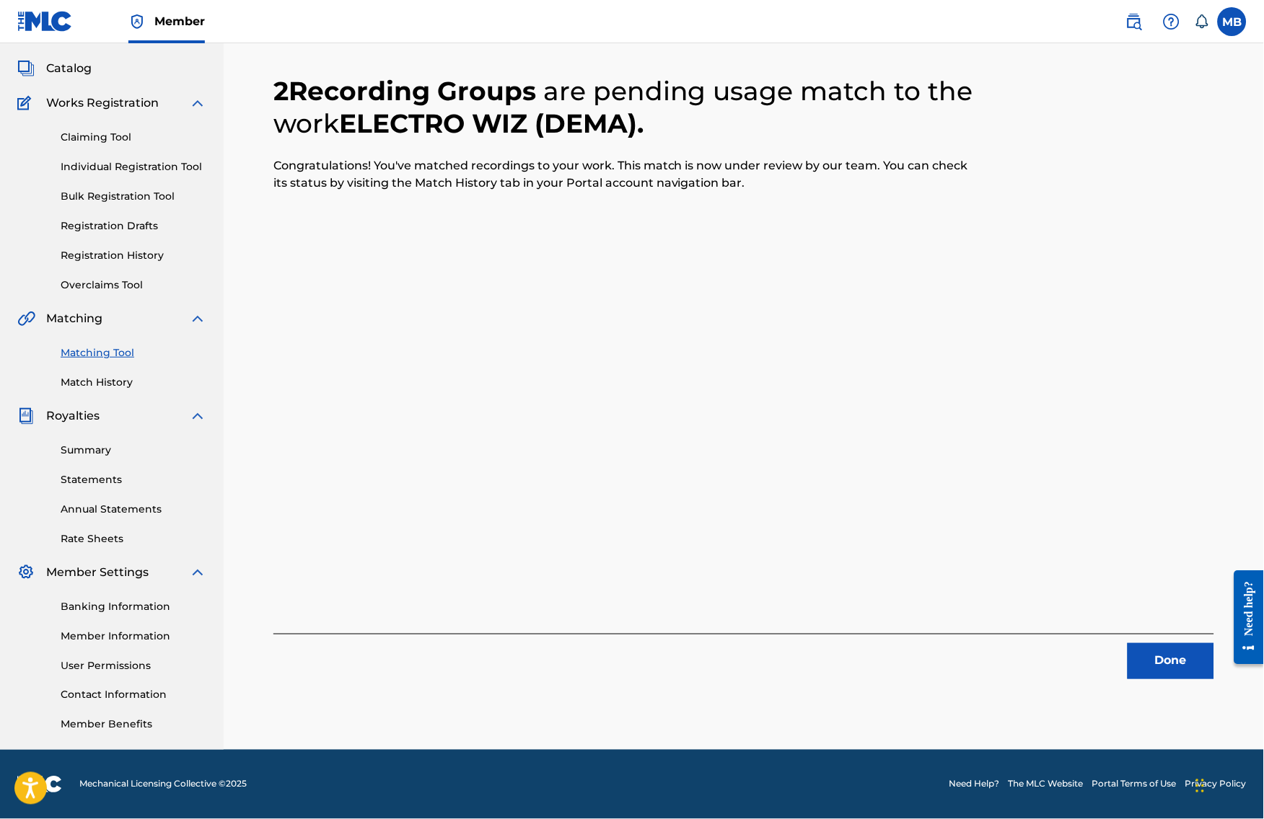
click at [1185, 643] on button "Done" at bounding box center [1170, 661] width 87 height 36
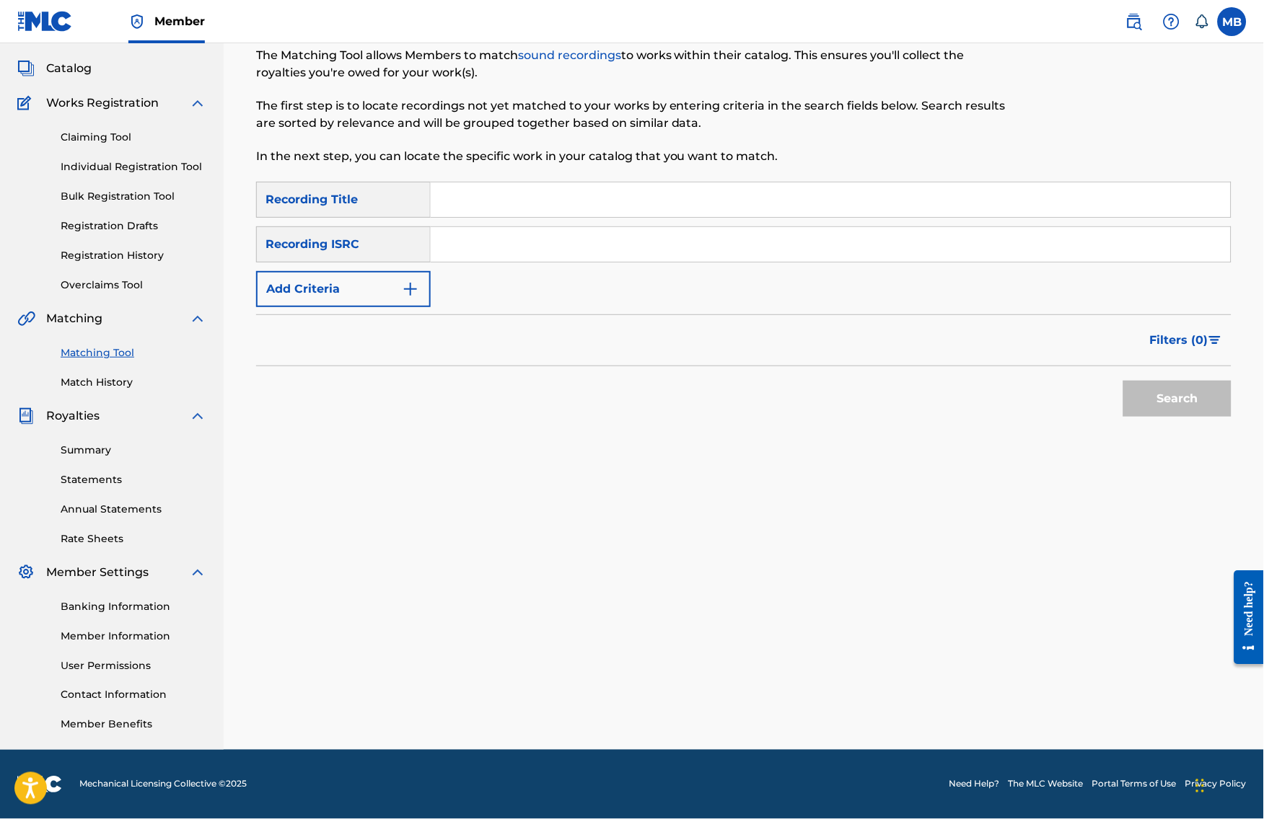
drag, startPoint x: 508, startPoint y: 174, endPoint x: 522, endPoint y: 178, distance: 14.4
click at [508, 182] on input "Search Form" at bounding box center [831, 199] width 800 height 35
click at [521, 182] on input "Search Form" at bounding box center [831, 199] width 800 height 35
drag, startPoint x: 1185, startPoint y: 261, endPoint x: 521, endPoint y: 164, distance: 671.3
click at [521, 182] on input "Search Form" at bounding box center [831, 199] width 800 height 35
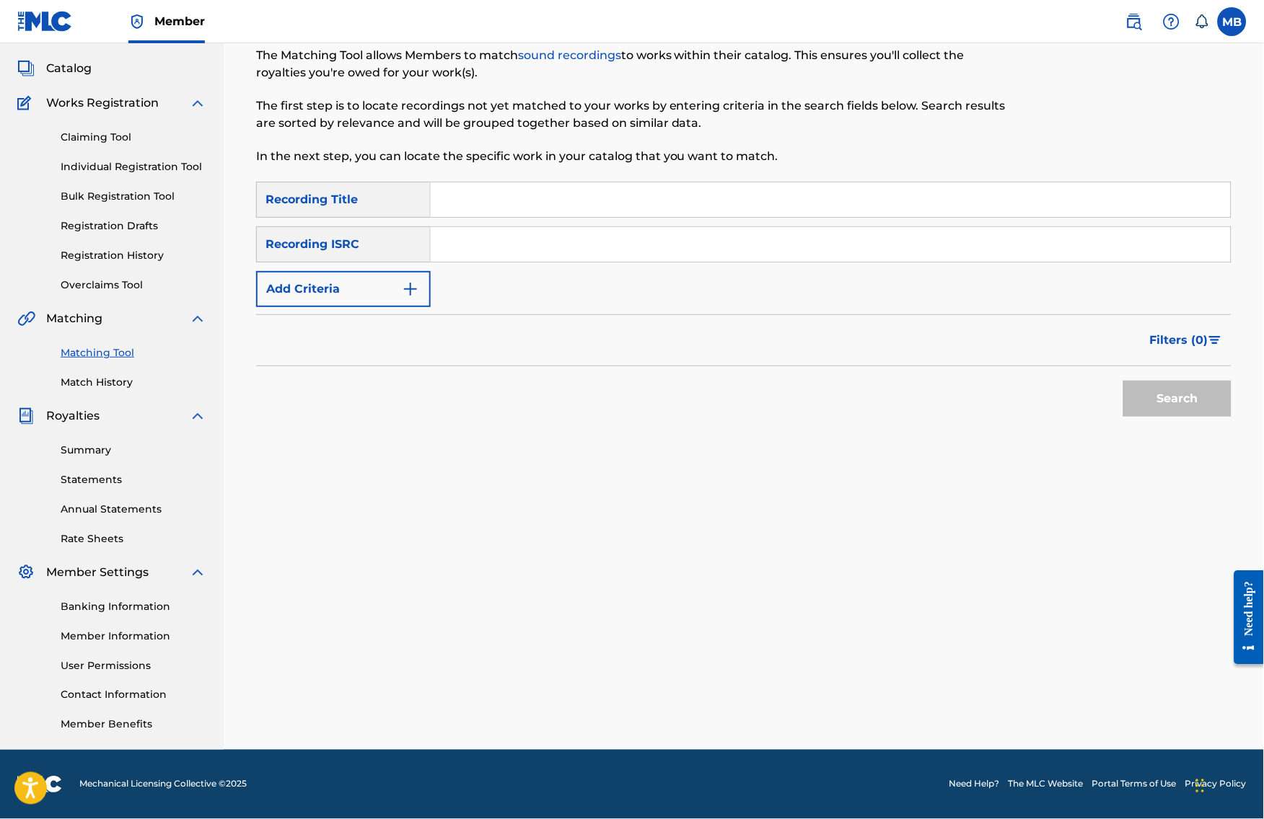
paste input "Β POOPMAXXING"
type input "Β POOPMAXXING"
click at [343, 271] on button "Add Criteria" at bounding box center [343, 289] width 175 height 36
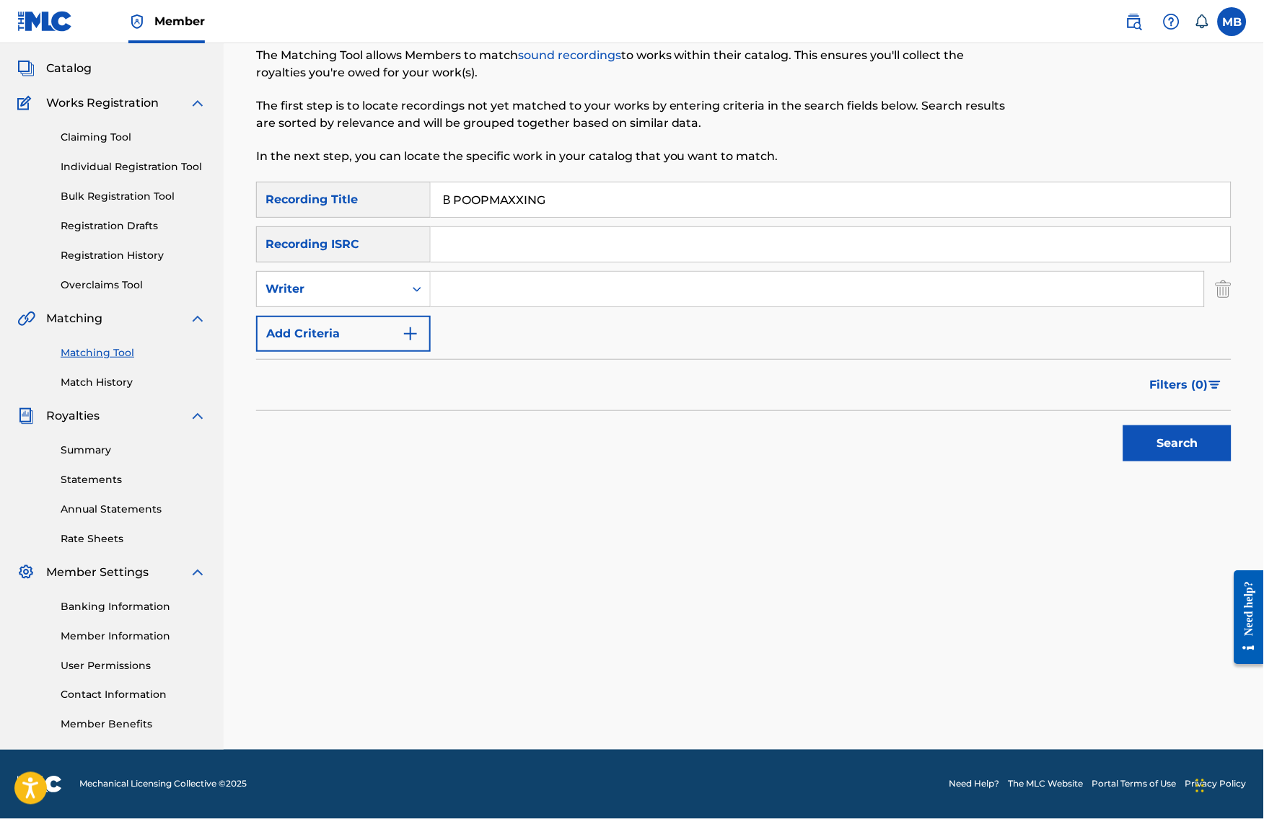
click at [335, 316] on button "Add Criteria" at bounding box center [343, 334] width 175 height 36
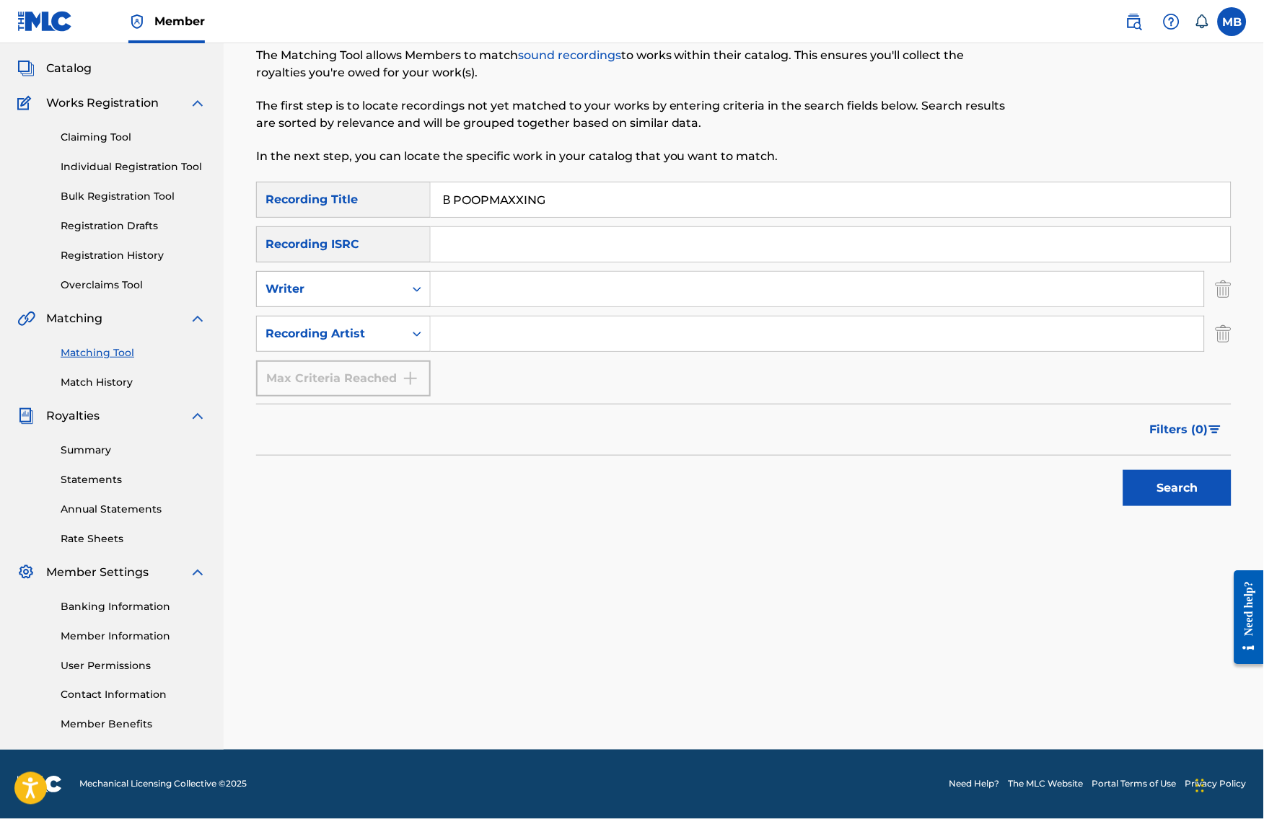
click at [344, 289] on div "Writer" at bounding box center [330, 289] width 147 height 27
click at [576, 317] on input "Search Form" at bounding box center [817, 334] width 773 height 35
drag, startPoint x: 1233, startPoint y: 328, endPoint x: 1134, endPoint y: 337, distance: 99.9
click at [1231, 328] on img "Search Form" at bounding box center [1223, 334] width 16 height 36
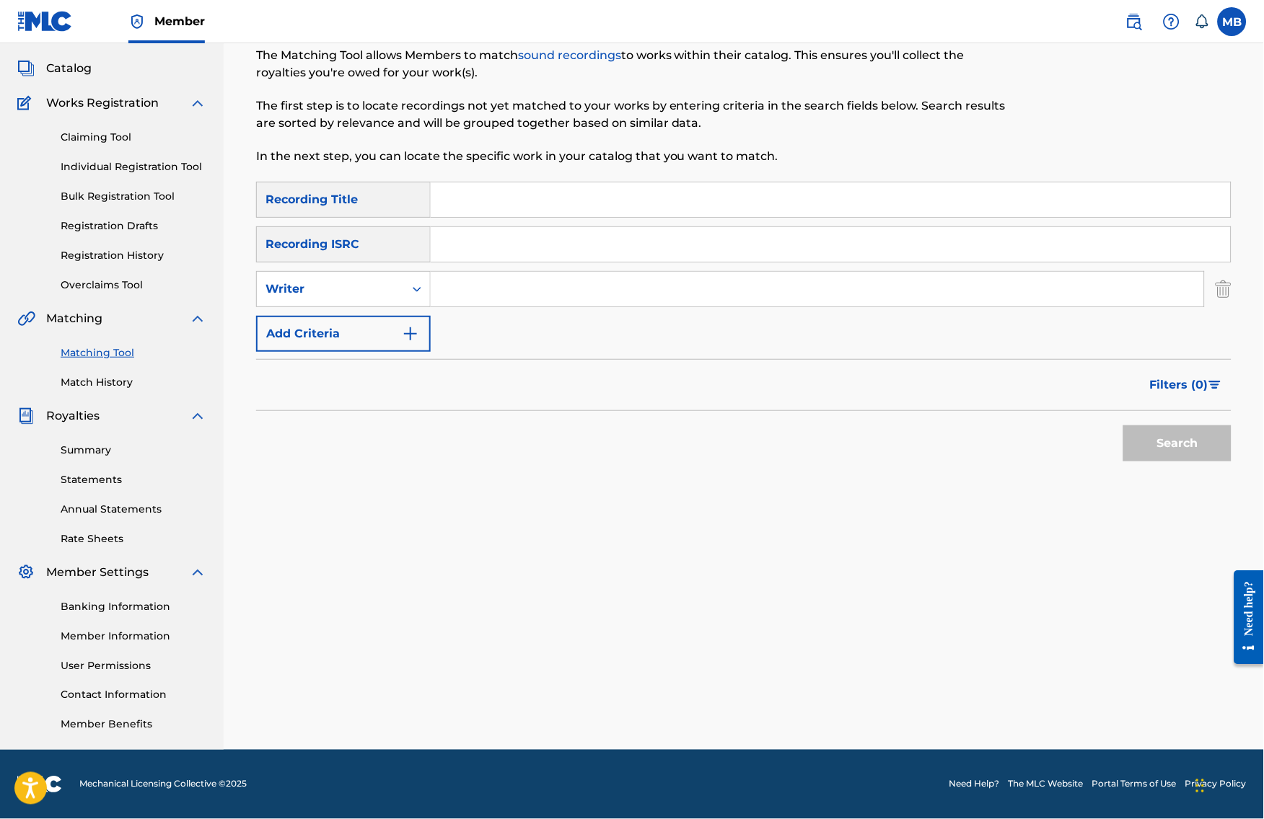
click at [506, 183] on input "Search Form" at bounding box center [831, 199] width 800 height 35
paste input "Β POOPMAXXING"
type input "Β POOPMAXXING"
click at [354, 281] on div "Writer" at bounding box center [330, 289] width 130 height 17
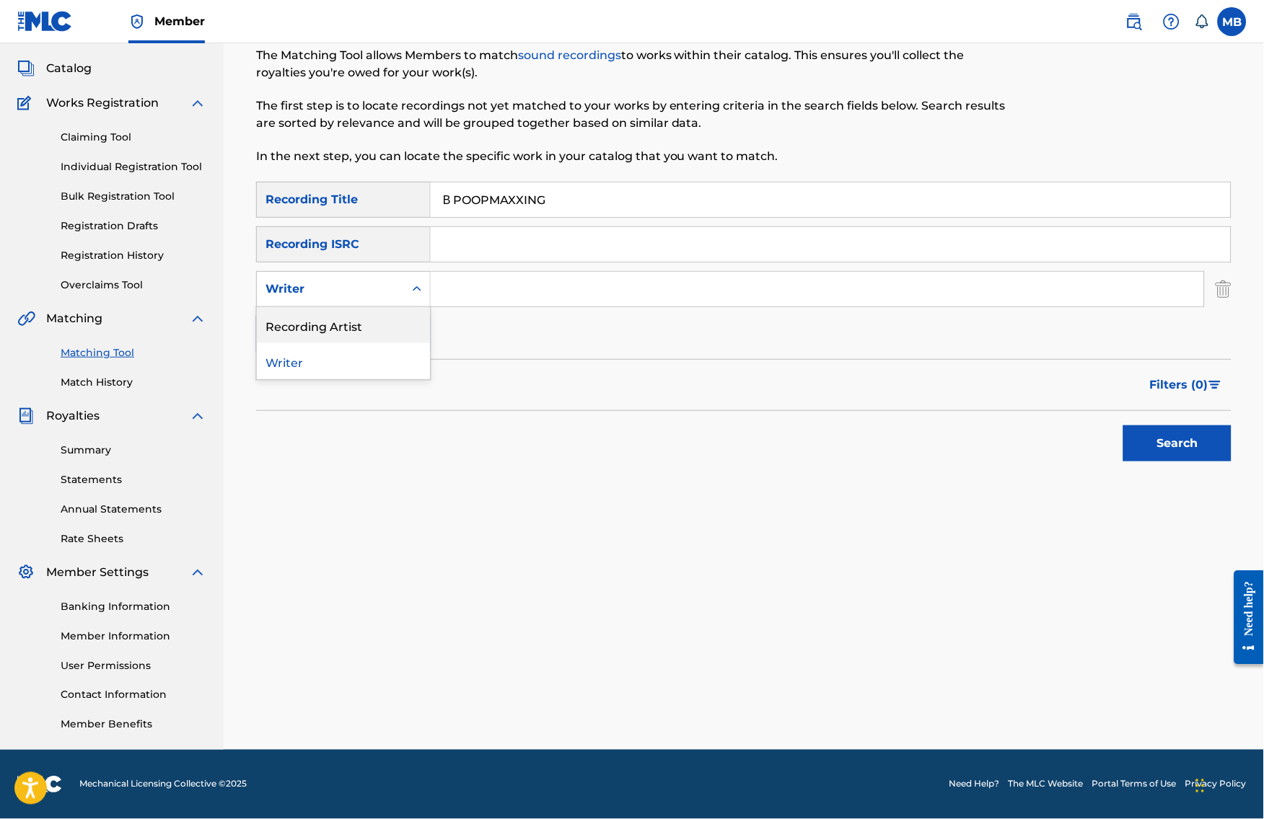
click at [352, 324] on div "Recording Artist" at bounding box center [343, 325] width 173 height 36
click at [513, 272] on input "Search Form" at bounding box center [817, 289] width 773 height 35
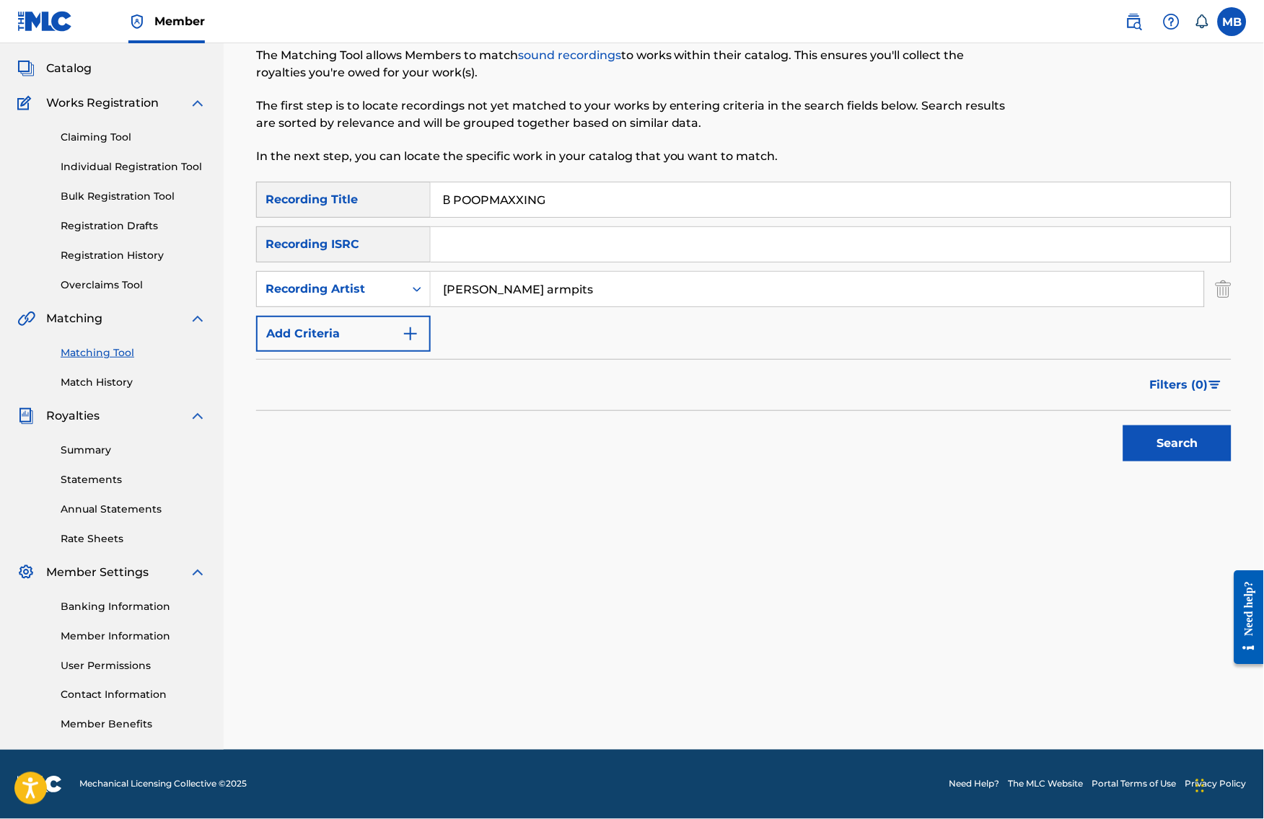
type input "[PERSON_NAME] armpits"
click at [1189, 440] on button "Search" at bounding box center [1177, 444] width 108 height 36
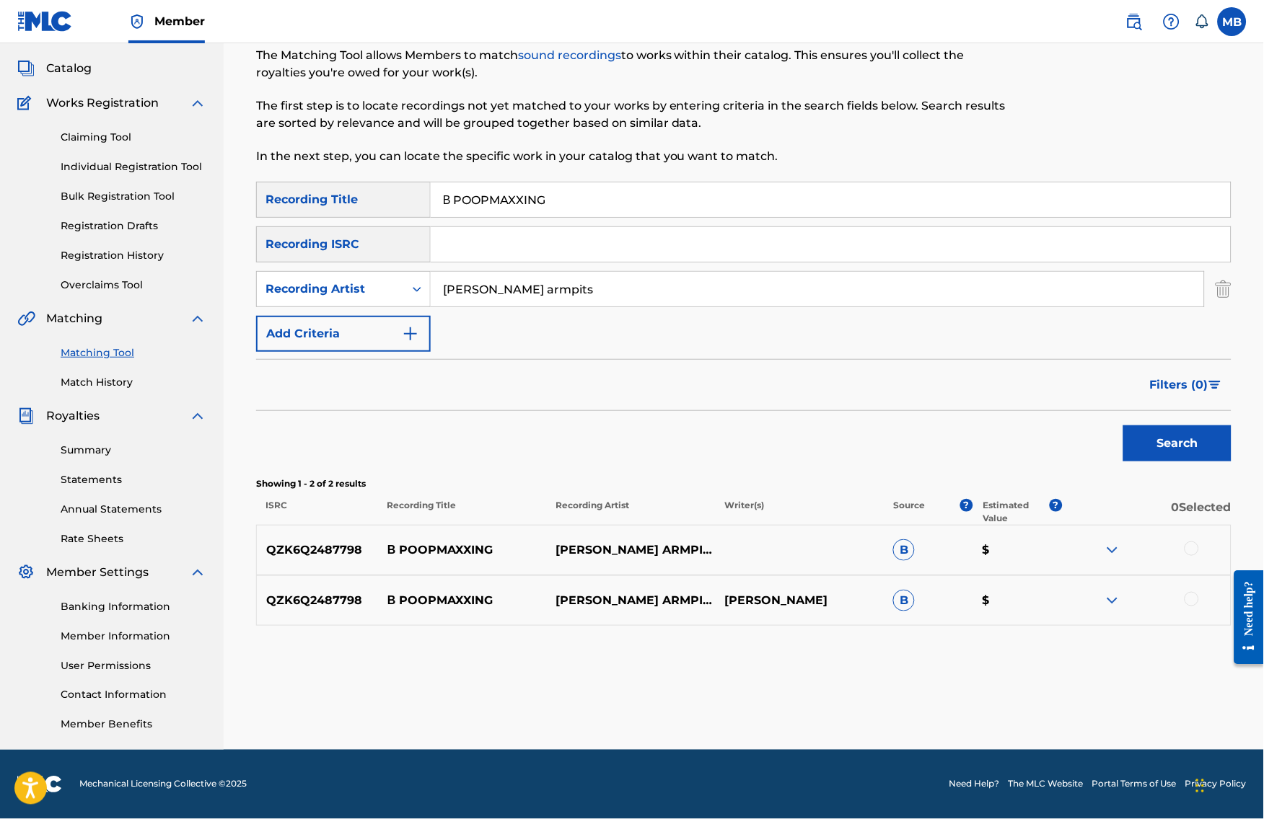
click at [1199, 554] on div at bounding box center [1191, 549] width 14 height 14
click at [1199, 604] on div at bounding box center [1191, 599] width 14 height 14
click at [1074, 708] on button "Match 2 Groups" at bounding box center [1013, 702] width 159 height 36
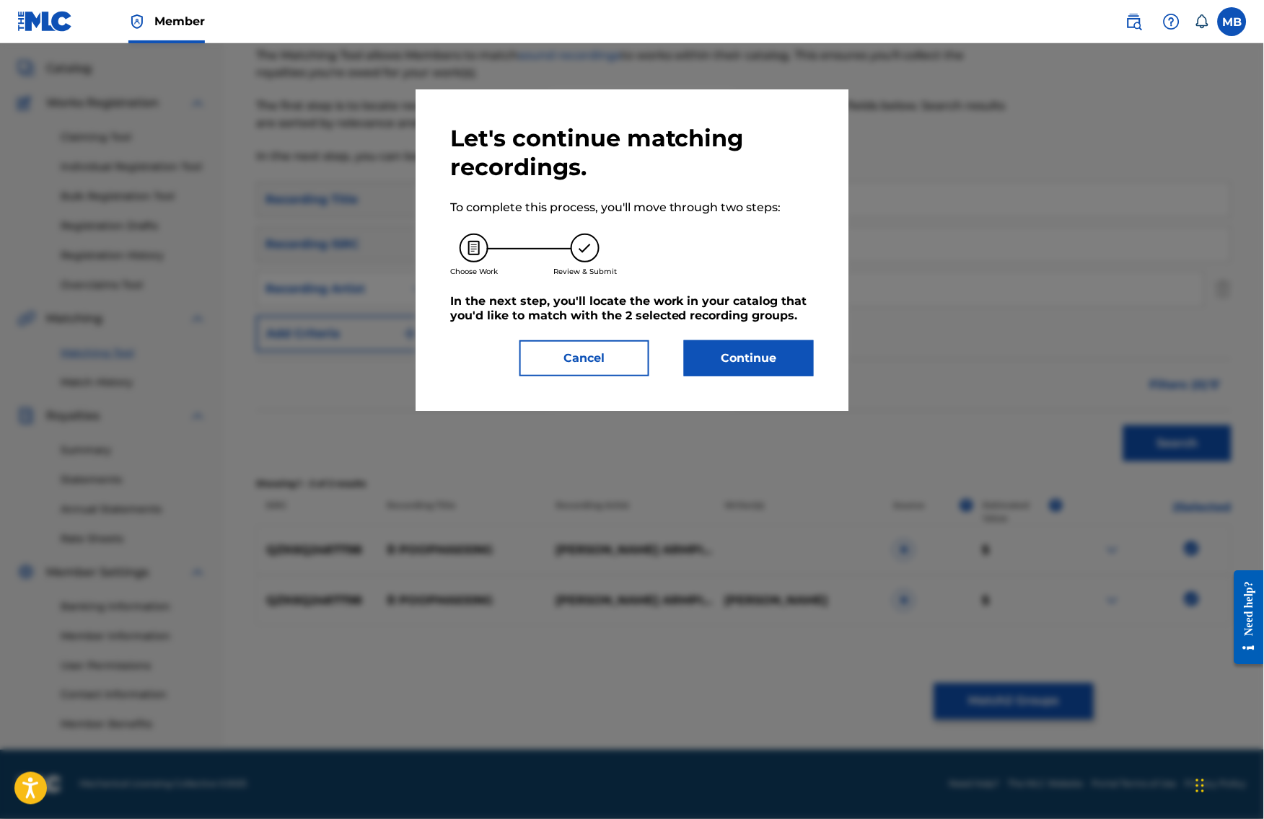
click at [710, 361] on button "Continue" at bounding box center [749, 358] width 130 height 36
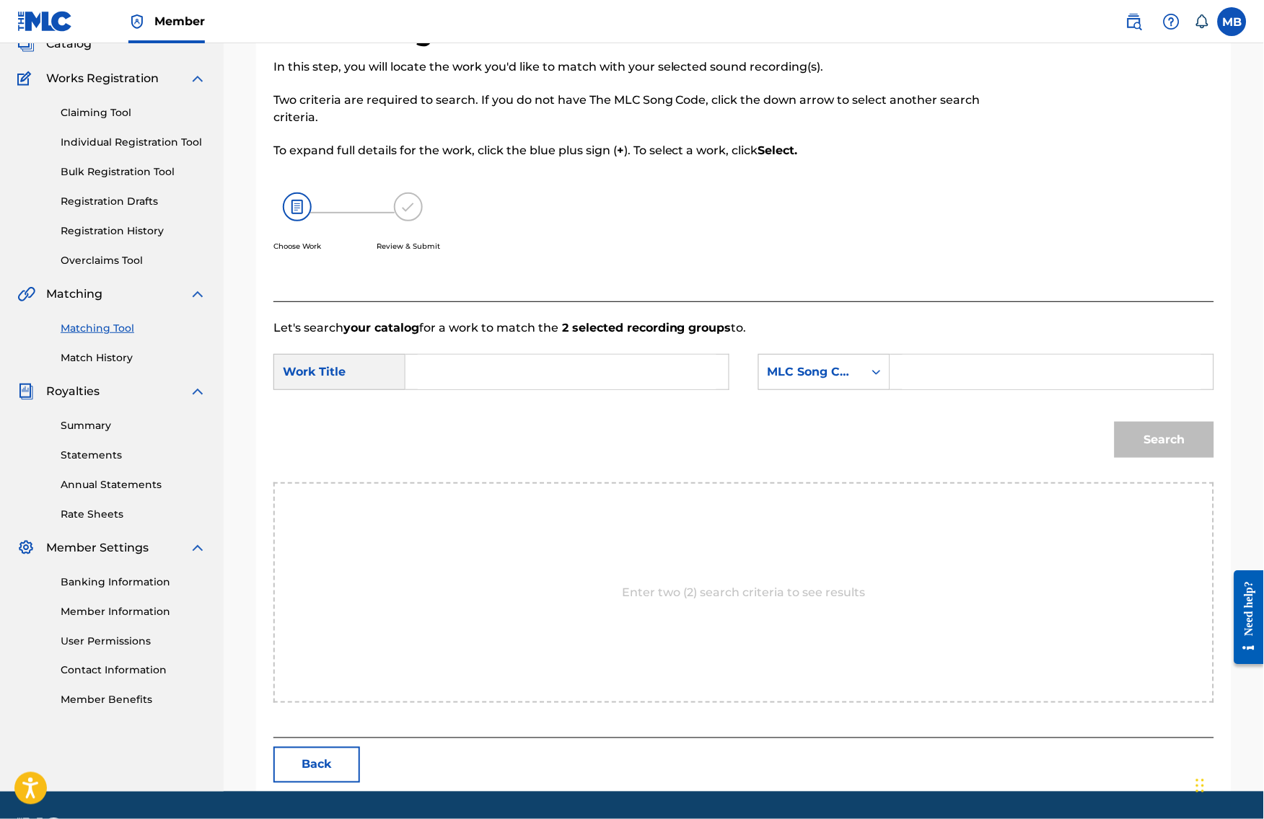
click at [684, 385] on input "Search Form" at bounding box center [567, 372] width 299 height 35
paste input "Β POOPMAXXING"
type input "Β POOPMAXXING"
click at [796, 381] on div "MLC Song Code" at bounding box center [810, 371] width 87 height 17
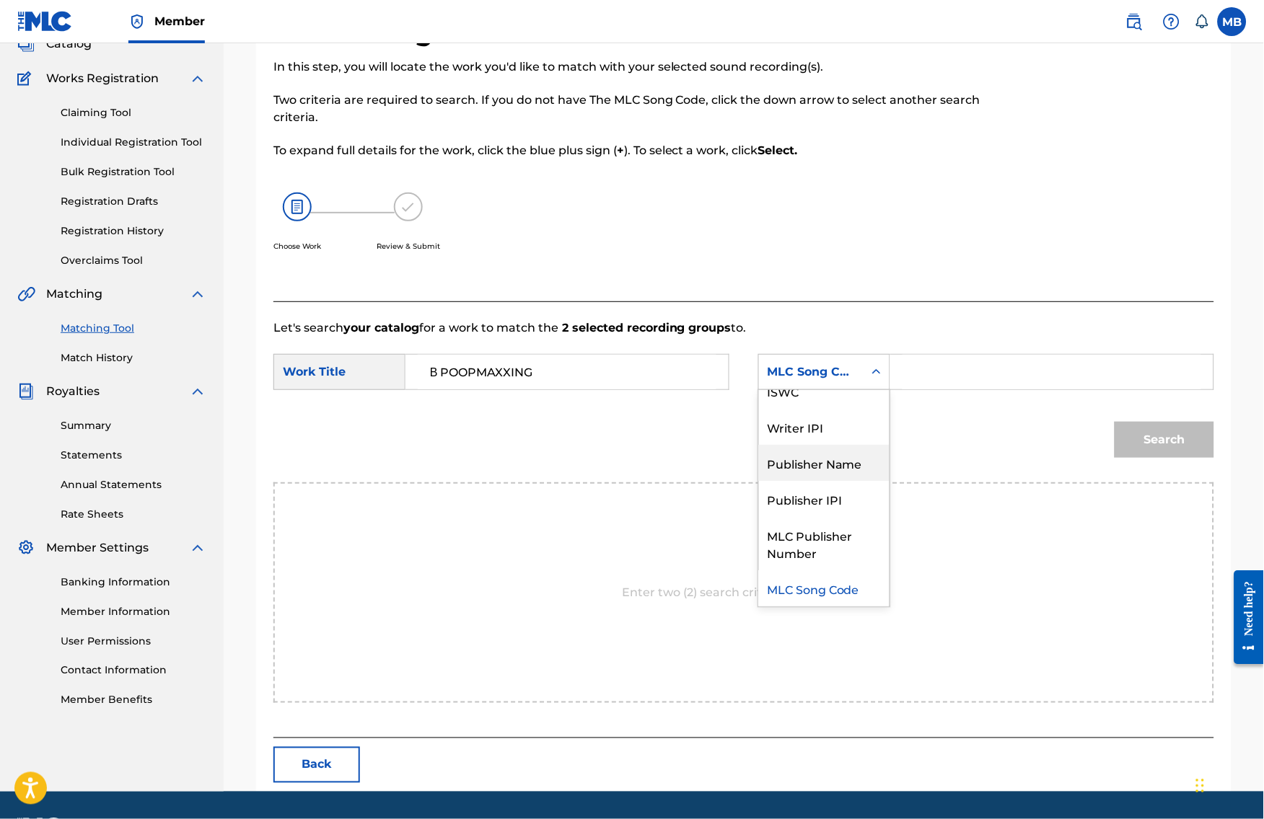
click at [833, 481] on div "Publisher Name" at bounding box center [824, 463] width 131 height 36
click at [958, 389] on input "Search Form" at bounding box center [1051, 372] width 299 height 35
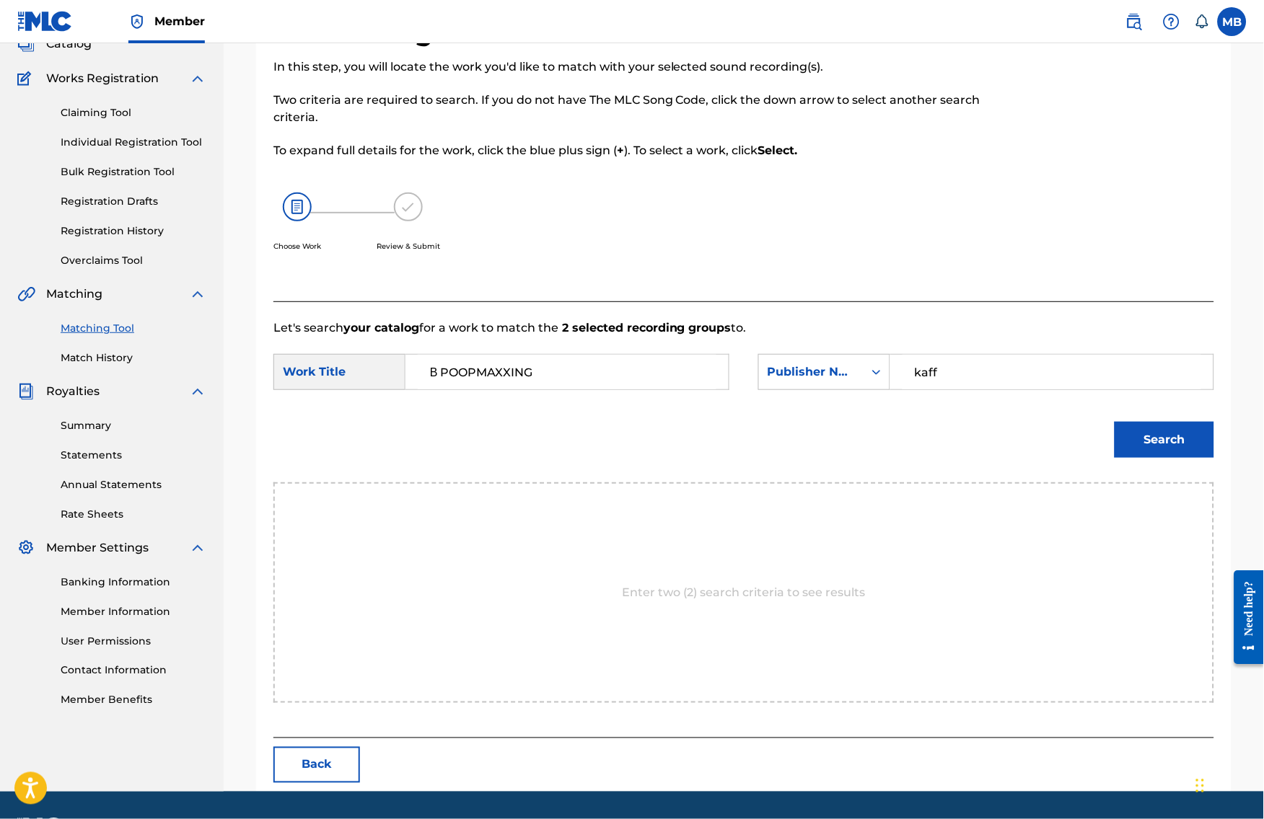
type input "kaff"
click at [1145, 449] on button "Search" at bounding box center [1164, 440] width 100 height 36
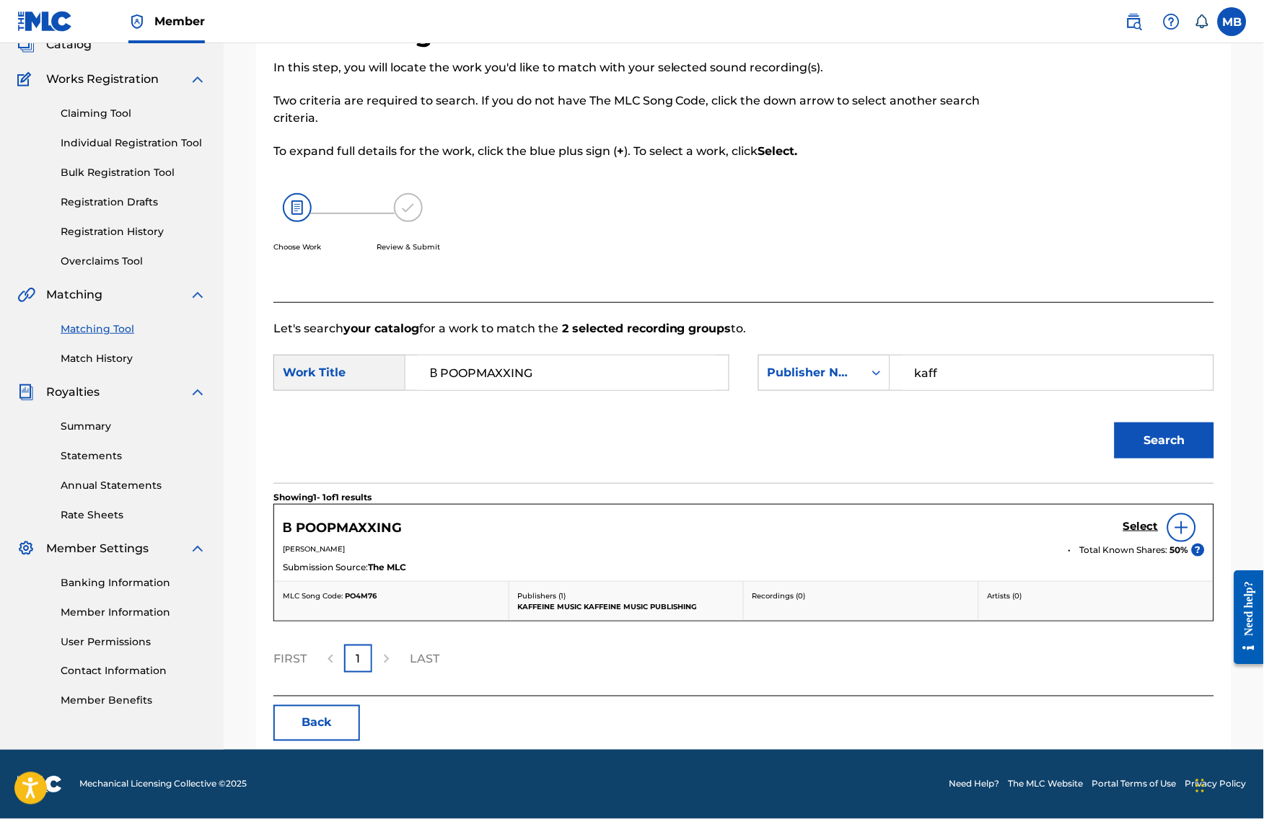
click at [1147, 534] on h5 "Select" at bounding box center [1140, 527] width 35 height 14
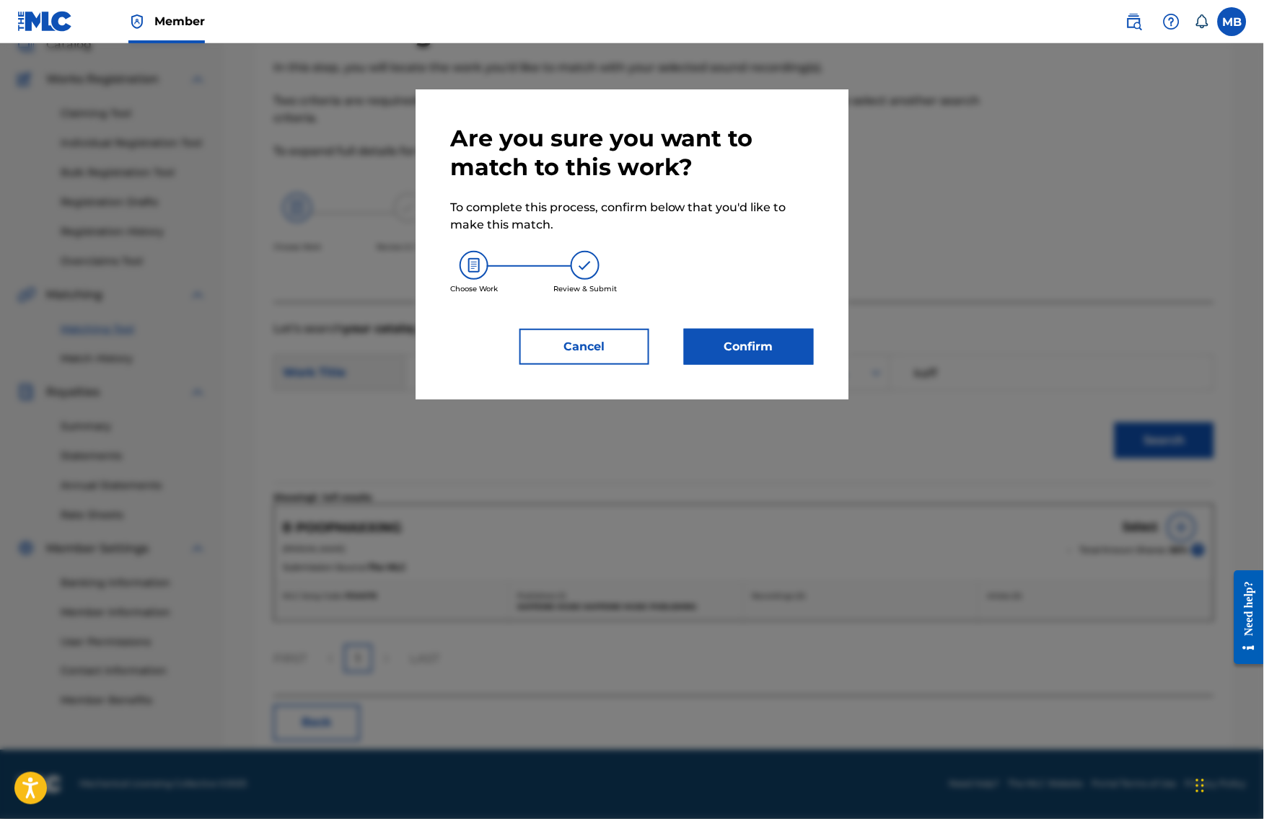
click at [742, 364] on button "Confirm" at bounding box center [749, 347] width 130 height 36
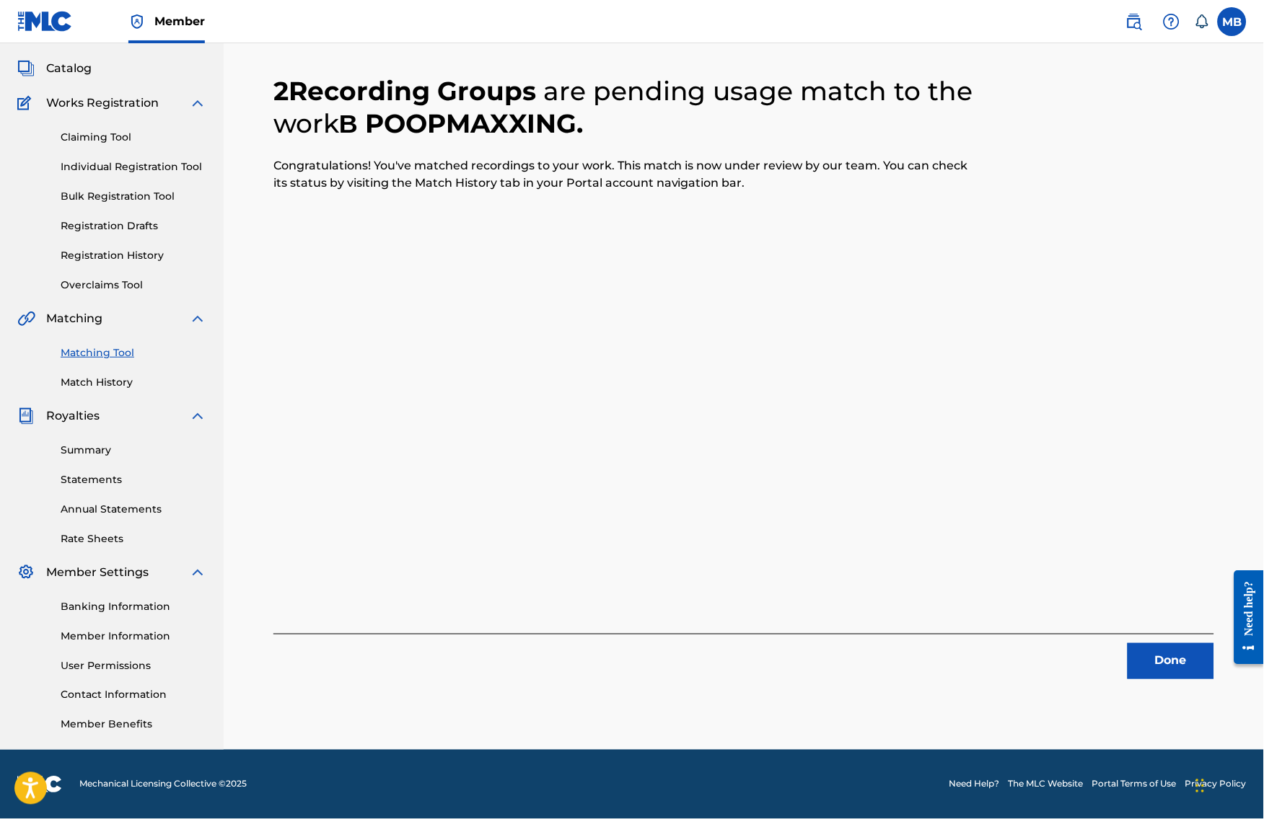
click at [1181, 643] on button "Done" at bounding box center [1170, 661] width 87 height 36
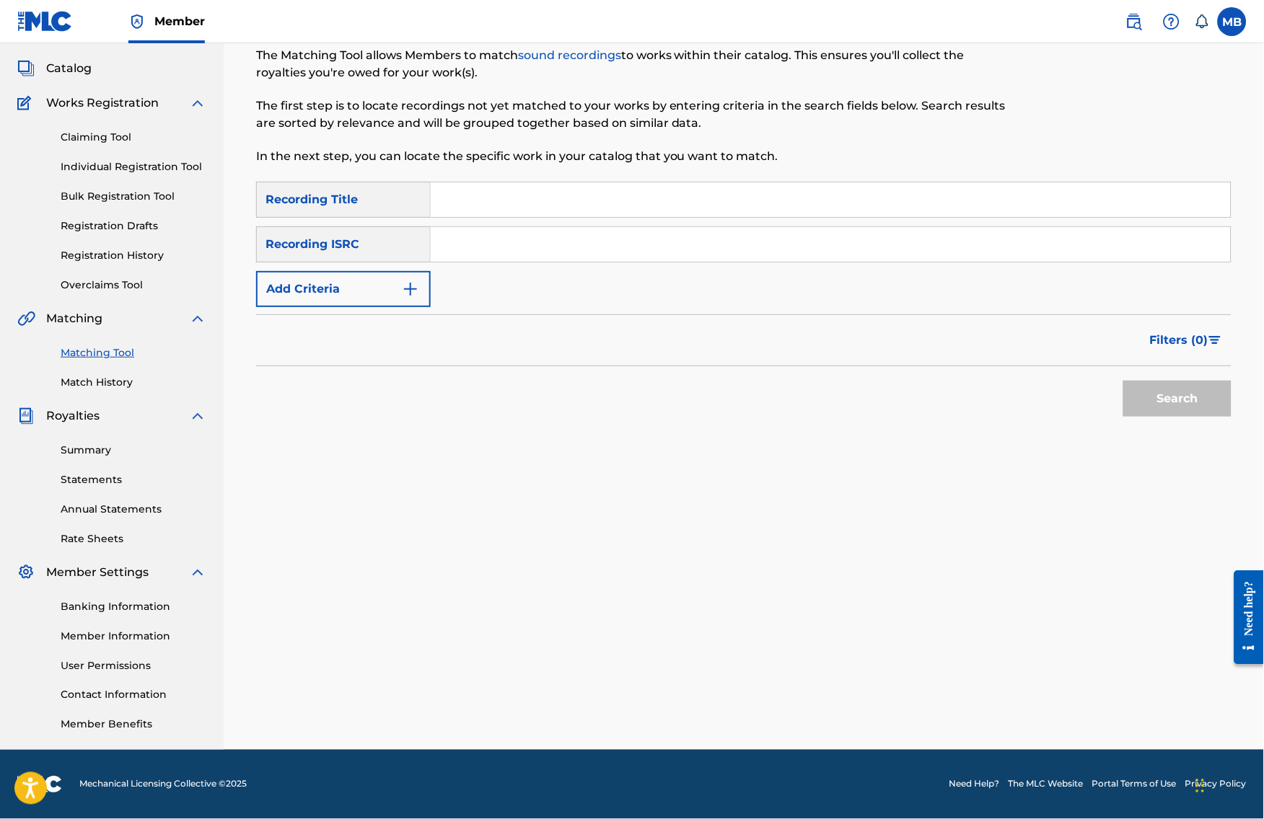
click at [497, 198] on input "Search Form" at bounding box center [831, 199] width 800 height 35
click at [496, 200] on div "SearchWithCriteriac5c09f15-237a-4813-89e0-fd467247413b Recording Title SearchWi…" at bounding box center [743, 244] width 975 height 125
click at [565, 182] on input "Search Form" at bounding box center [831, 199] width 800 height 35
type input "√"
paste input "TAKE ME FOR A SPIN)PAUSE( (FEAT. [PERSON_NAME] MOTORCYCLE)"
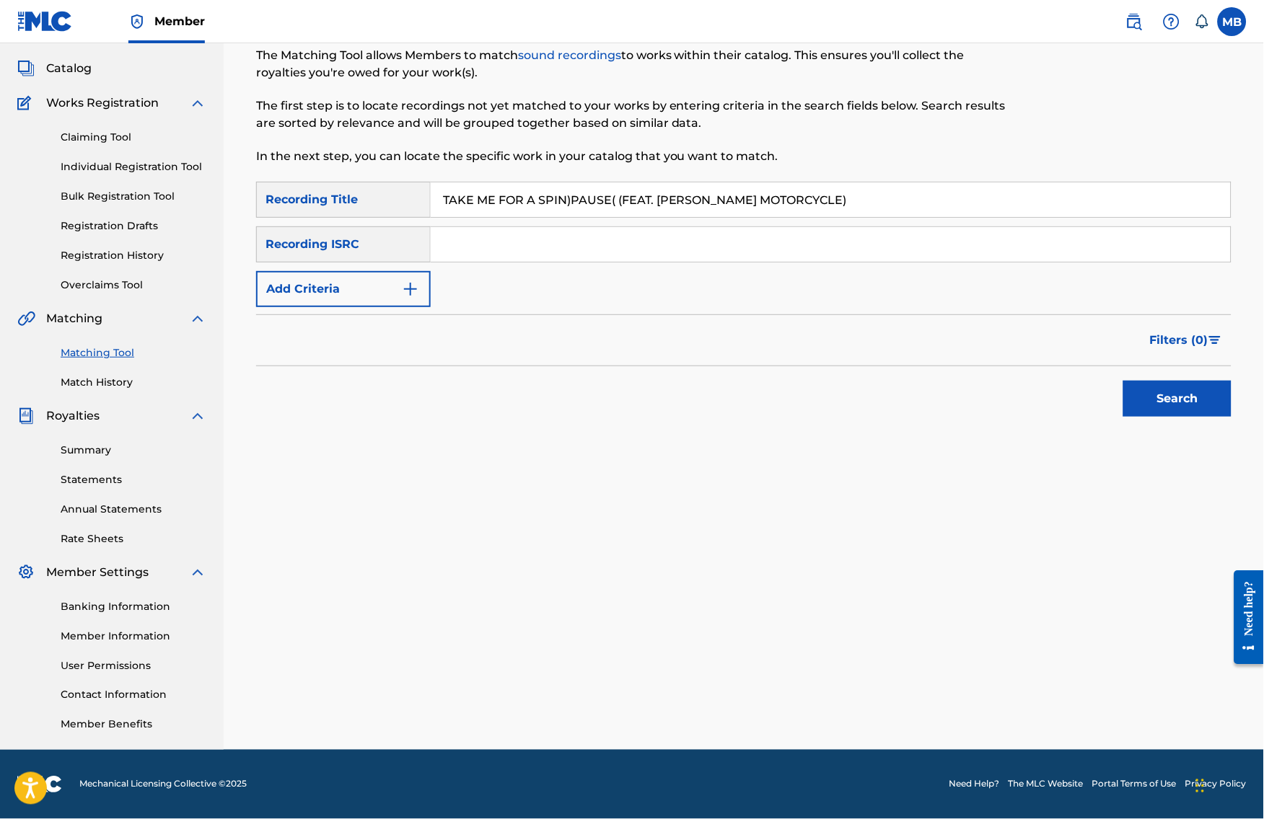
click at [710, 189] on input "TAKE ME FOR A SPIN)PAUSE( (FEAT. [PERSON_NAME] MOTORCYCLE)" at bounding box center [831, 199] width 800 height 35
click at [710, 190] on input "TAKE ME FOR A SPIN)PAUSE( (FEAT. [PERSON_NAME] MOTORCYCLE)" at bounding box center [831, 199] width 800 height 35
paste input "BRINGIFUL"
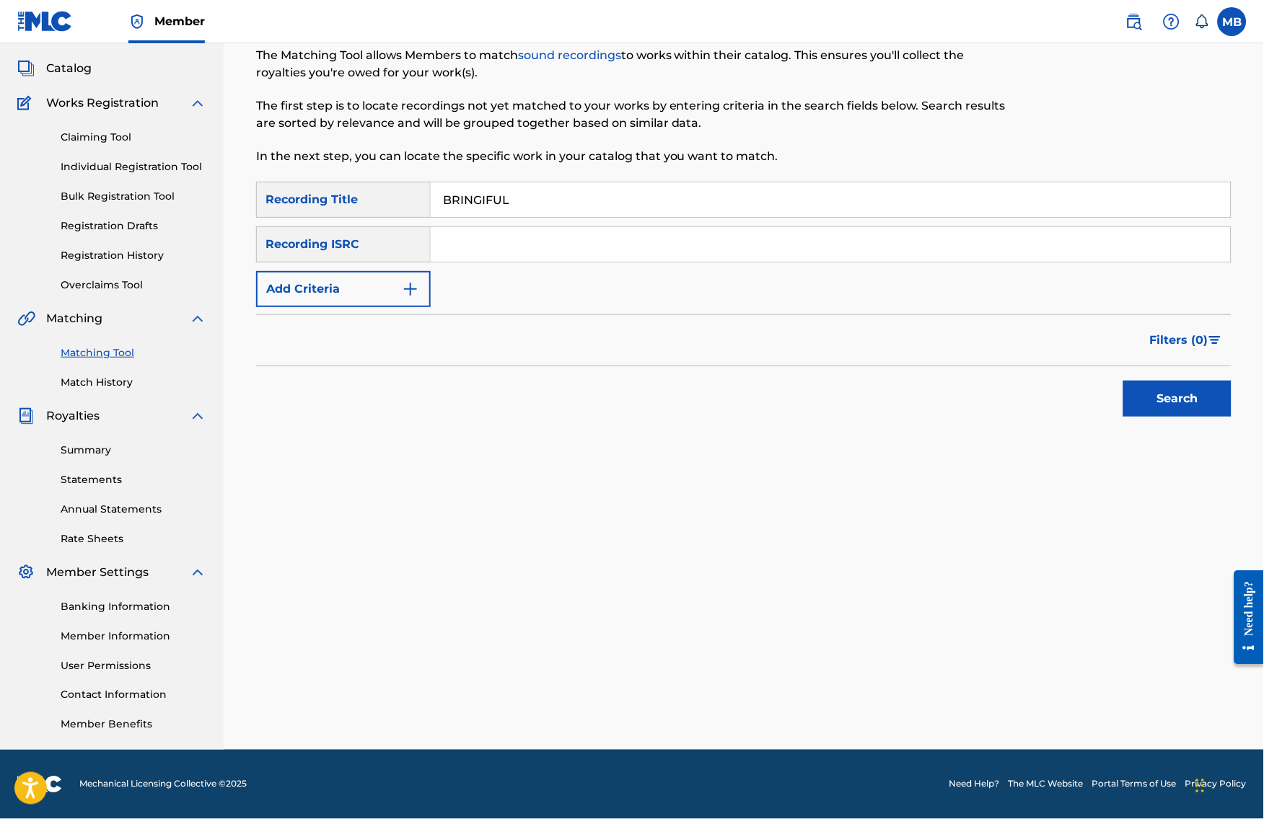
type input "BRINGIFUL"
click at [405, 271] on button "Add Criteria" at bounding box center [343, 289] width 175 height 36
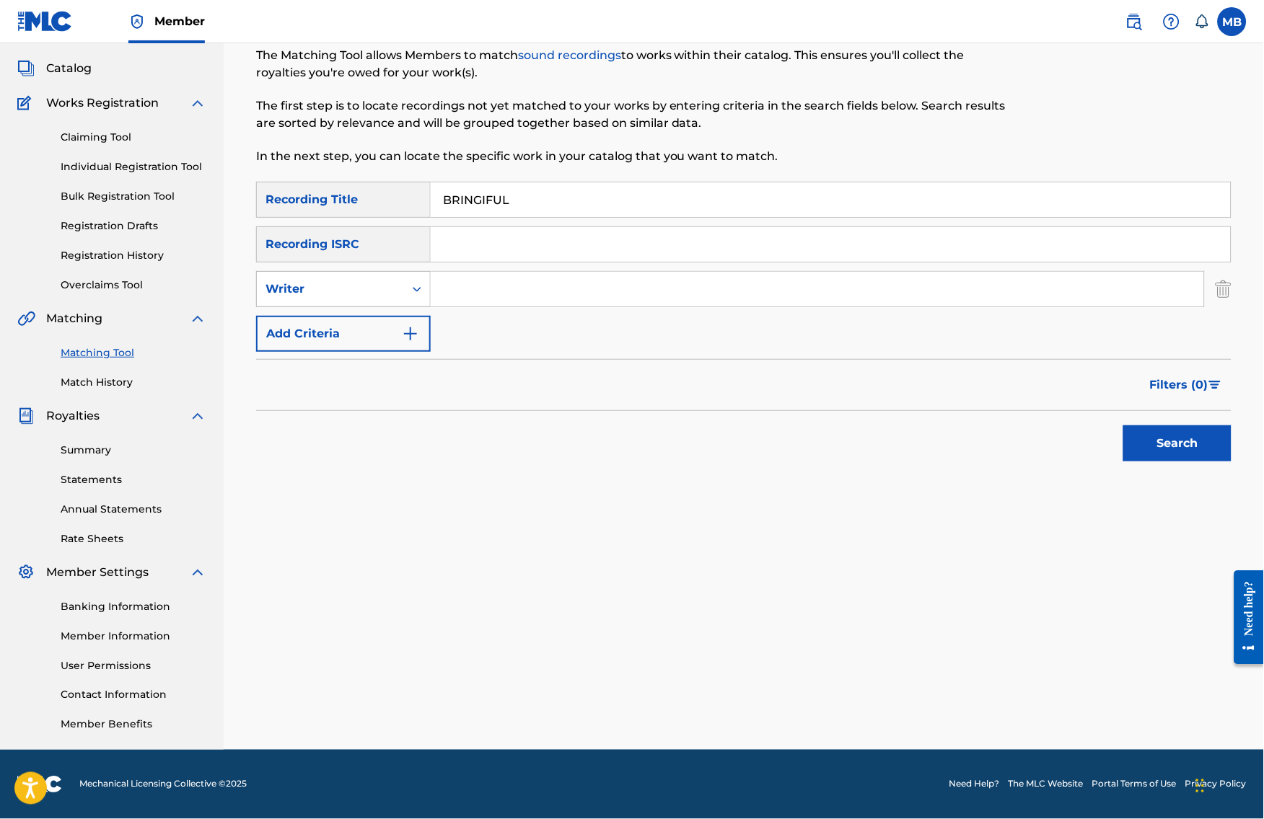
drag, startPoint x: 401, startPoint y: 260, endPoint x: 400, endPoint y: 270, distance: 10.1
click at [401, 271] on div "Writer" at bounding box center [343, 289] width 175 height 36
drag, startPoint x: 397, startPoint y: 304, endPoint x: 421, endPoint y: 299, distance: 25.0
click at [397, 307] on div "Recording Artist" at bounding box center [343, 325] width 173 height 36
click at [508, 281] on input "Search Form" at bounding box center [817, 289] width 773 height 35
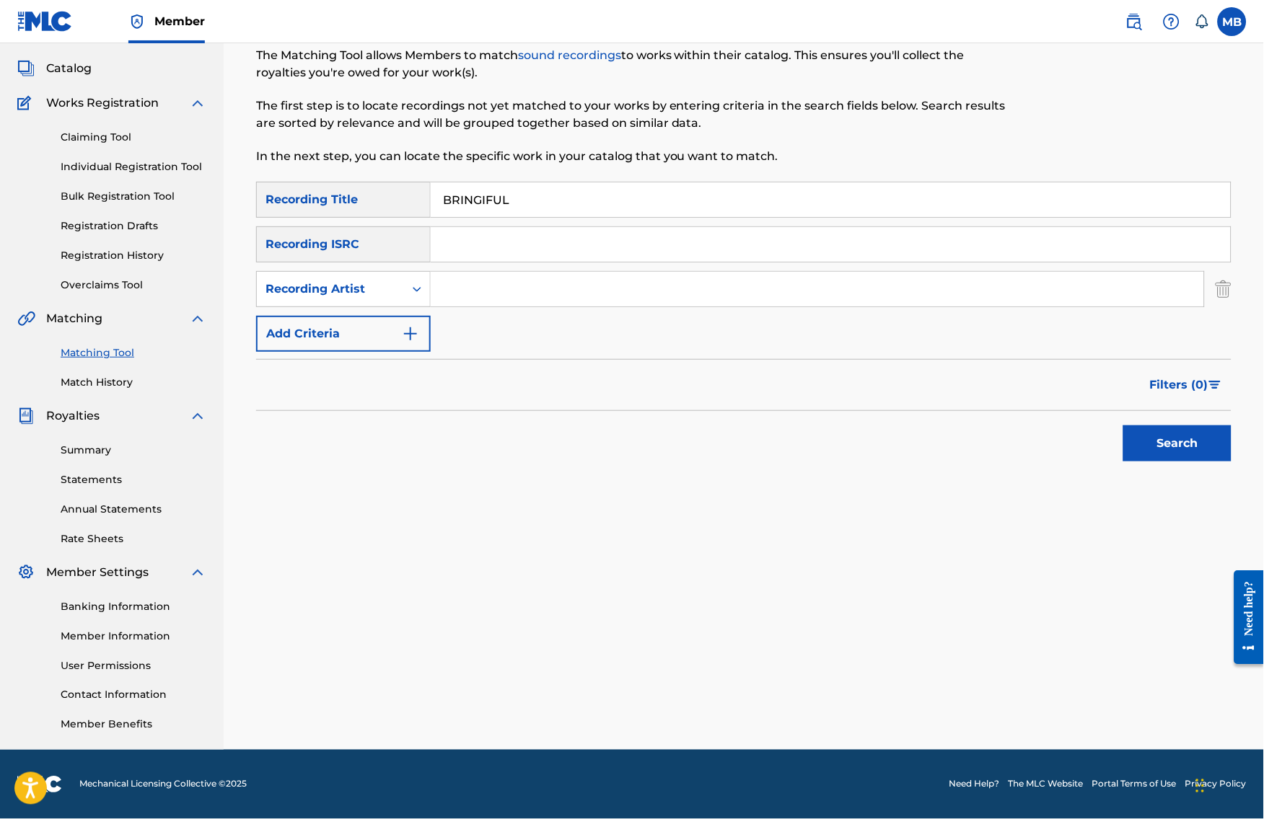
type input "v"
type input "[PERSON_NAME] armpits"
click at [1189, 440] on button "Search" at bounding box center [1177, 444] width 108 height 36
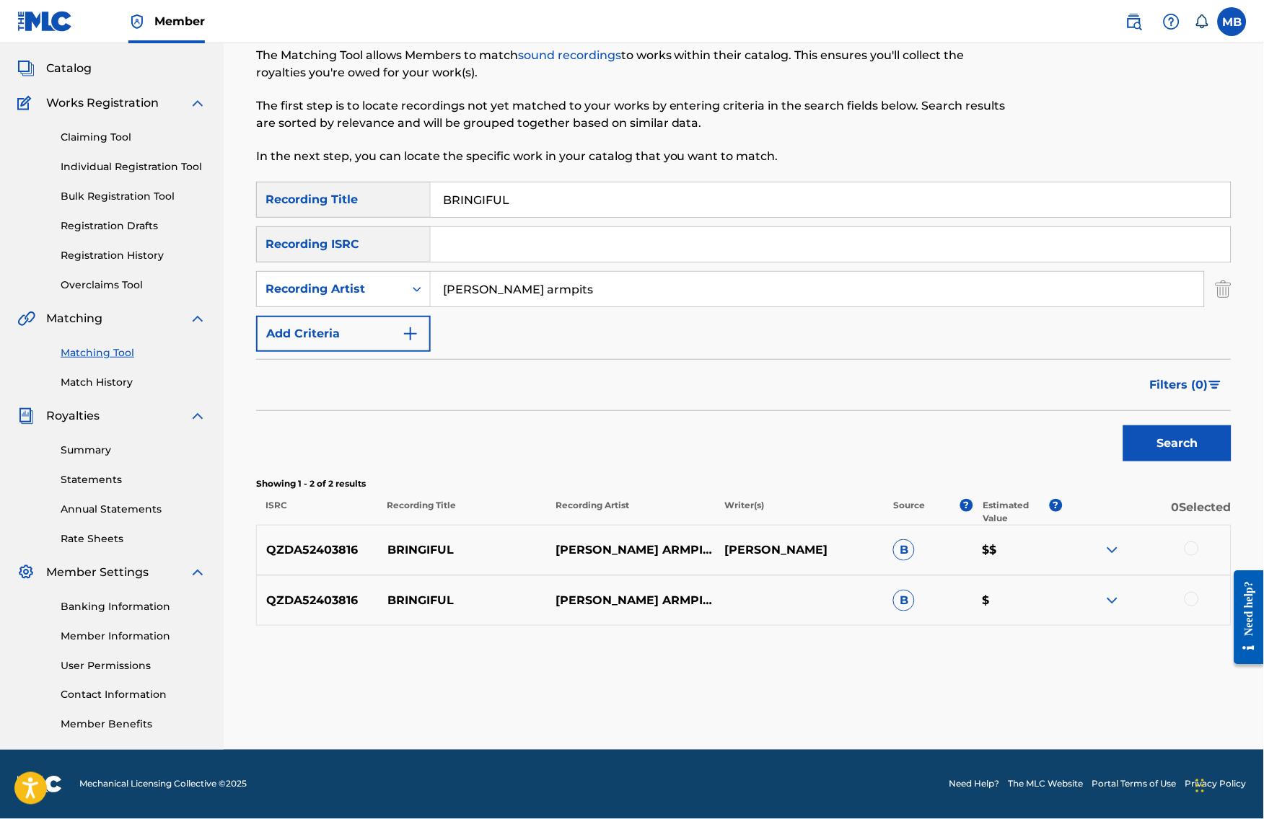
click at [1199, 551] on div at bounding box center [1191, 549] width 14 height 14
click at [1199, 604] on div at bounding box center [1191, 599] width 14 height 14
click at [1093, 693] on button "Match 2 Groups" at bounding box center [1013, 702] width 159 height 36
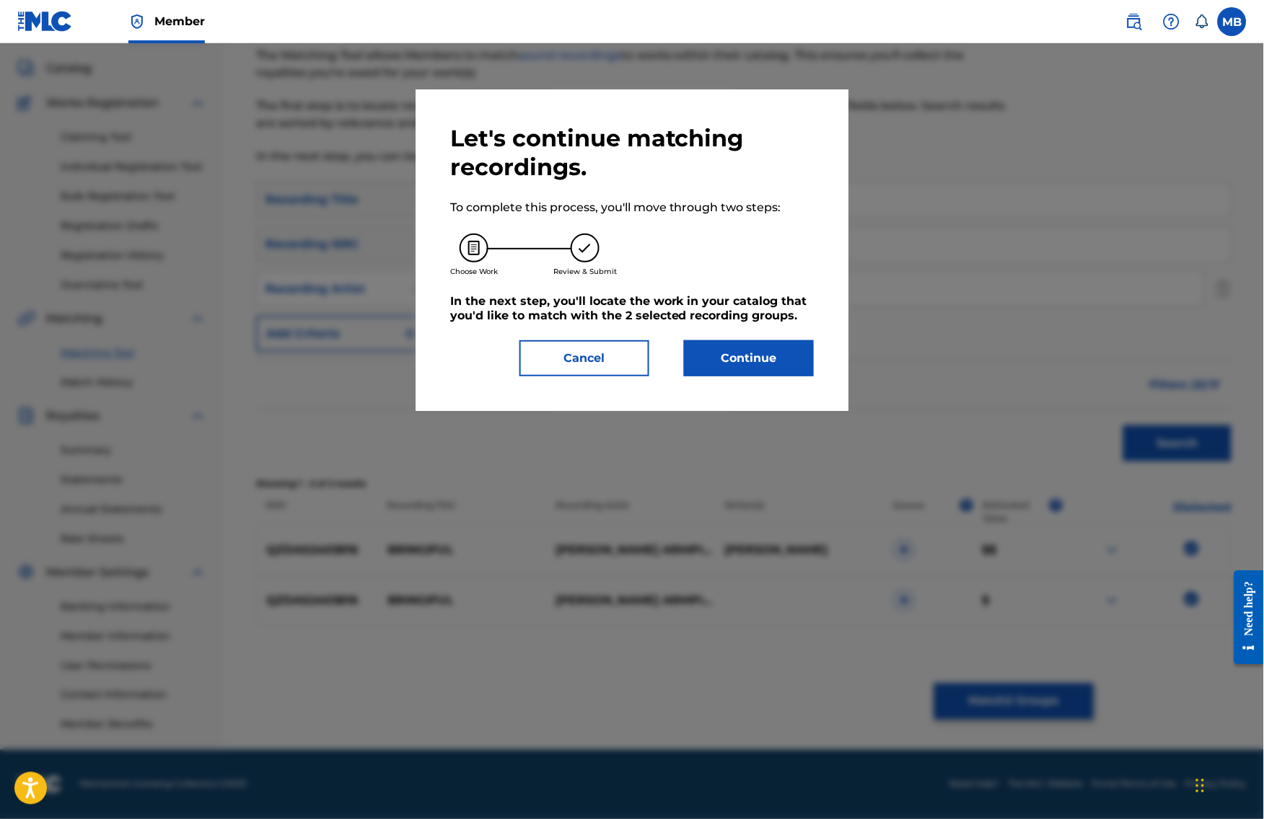
click at [699, 376] on button "Continue" at bounding box center [749, 358] width 130 height 36
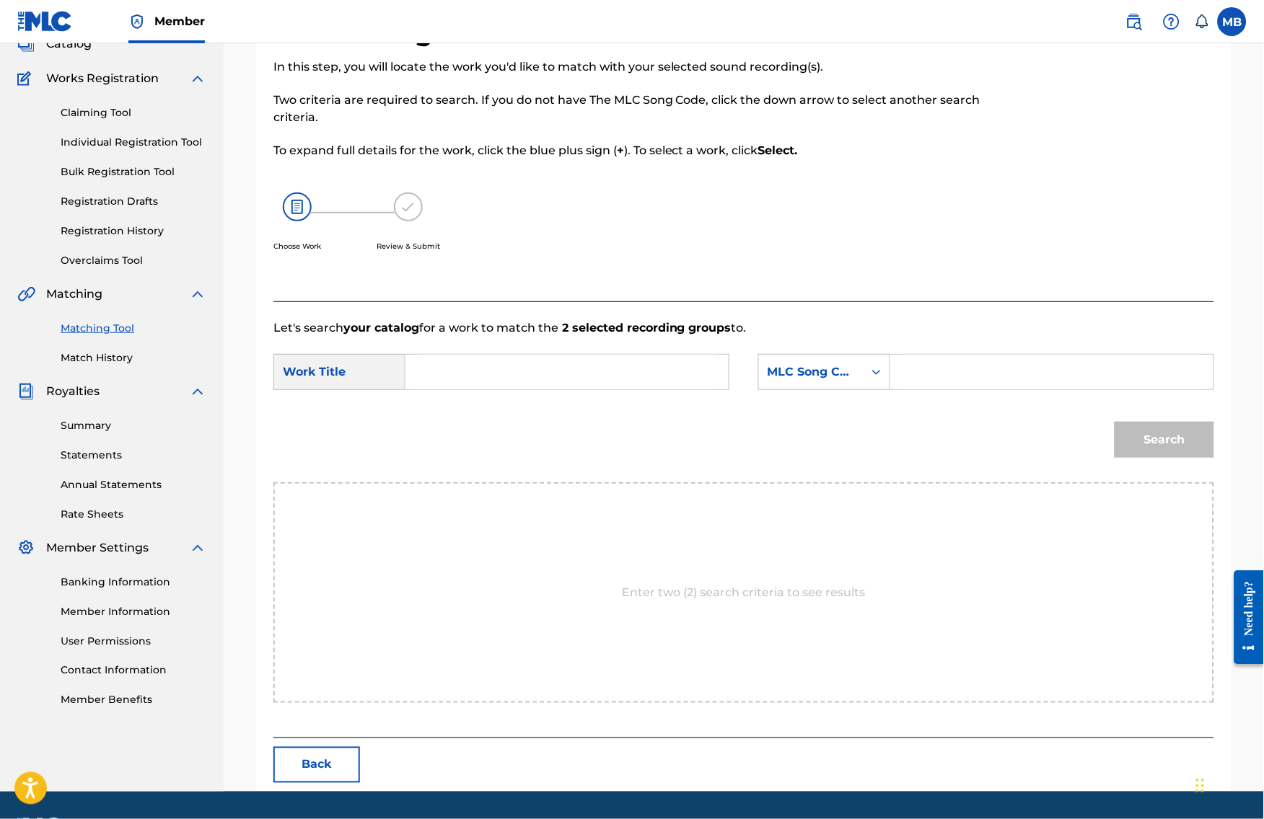
click at [687, 384] on input "Search Form" at bounding box center [567, 372] width 299 height 35
paste input "BRINGIFUL"
type input "BRINGIFUL"
click at [883, 379] on icon "Search Form" at bounding box center [876, 372] width 14 height 14
click at [871, 481] on div "Publisher Name" at bounding box center [824, 463] width 131 height 36
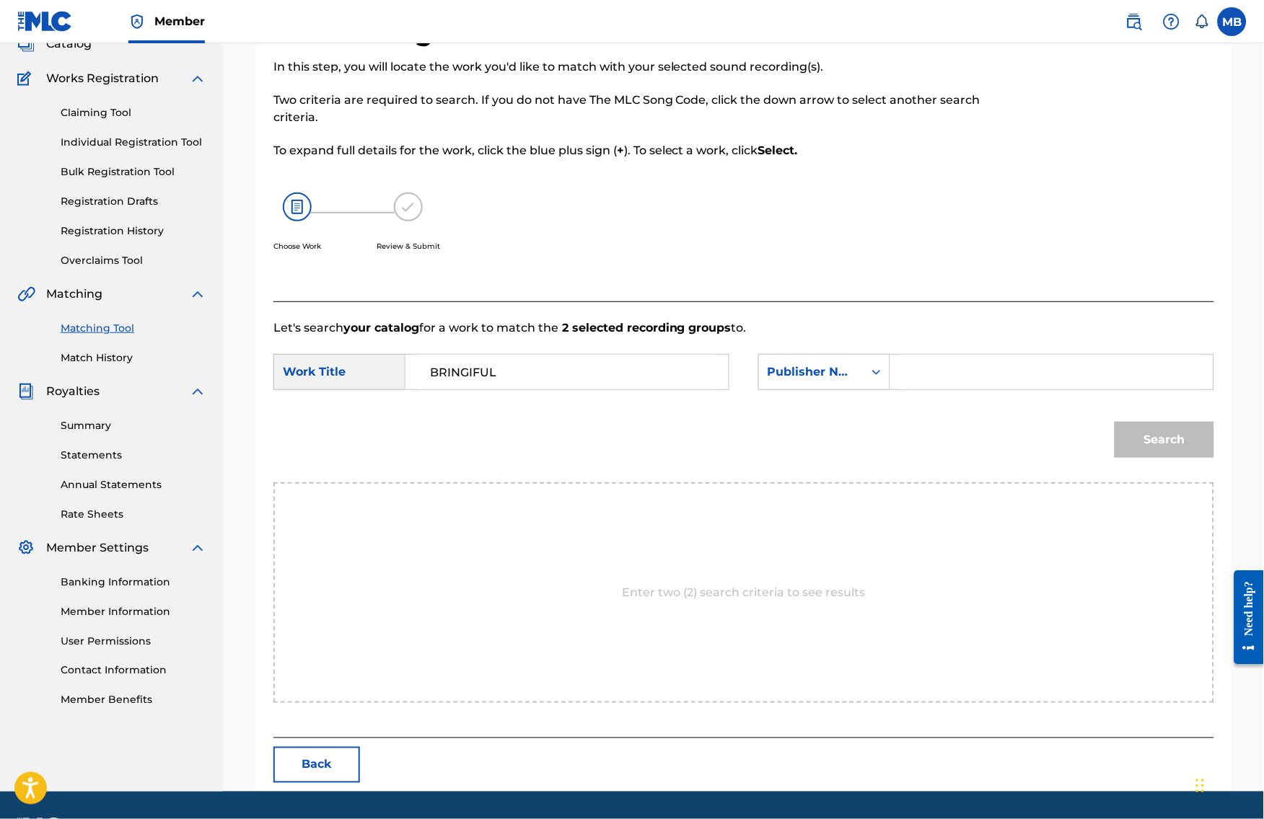
click at [946, 387] on input "Search Form" at bounding box center [1051, 372] width 299 height 35
type input "kaf"
click at [1175, 458] on button "Search" at bounding box center [1164, 440] width 100 height 36
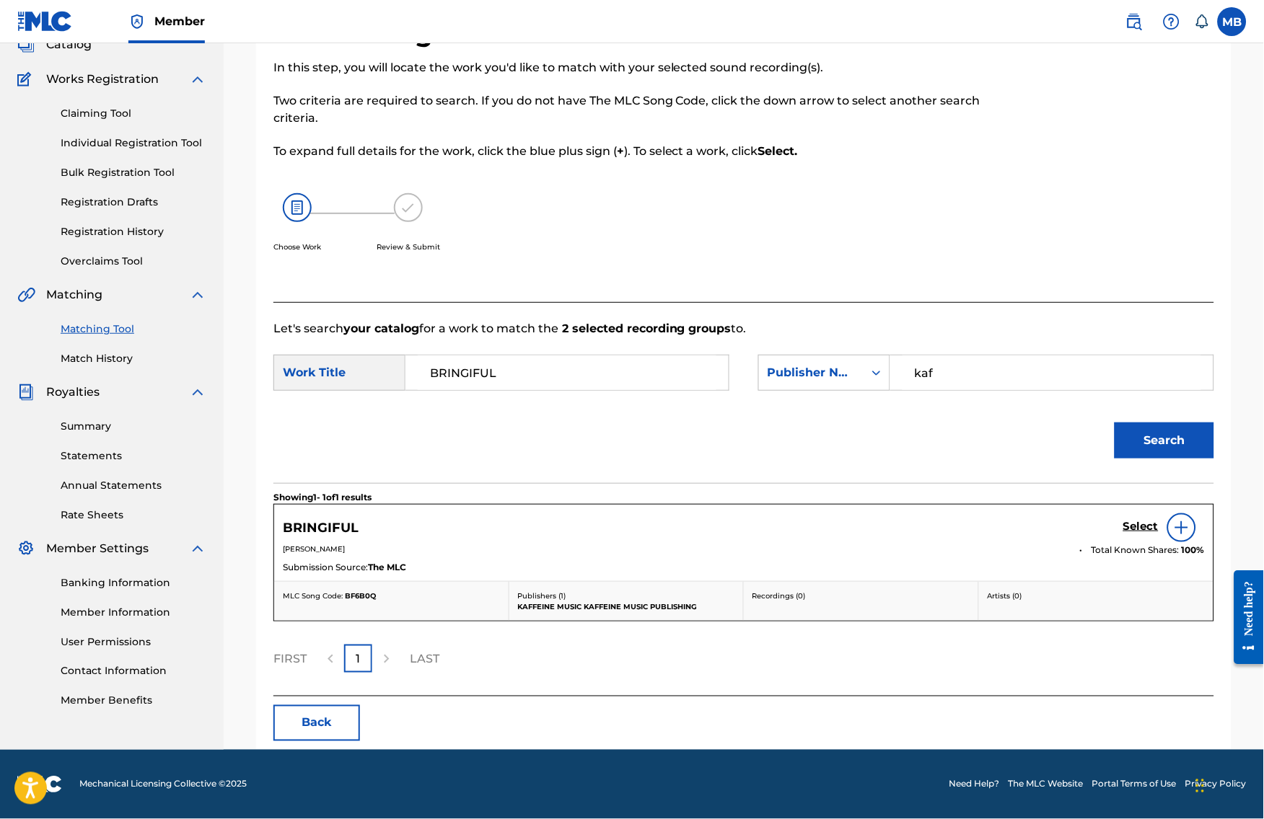
click at [1158, 534] on h5 "Select" at bounding box center [1140, 527] width 35 height 14
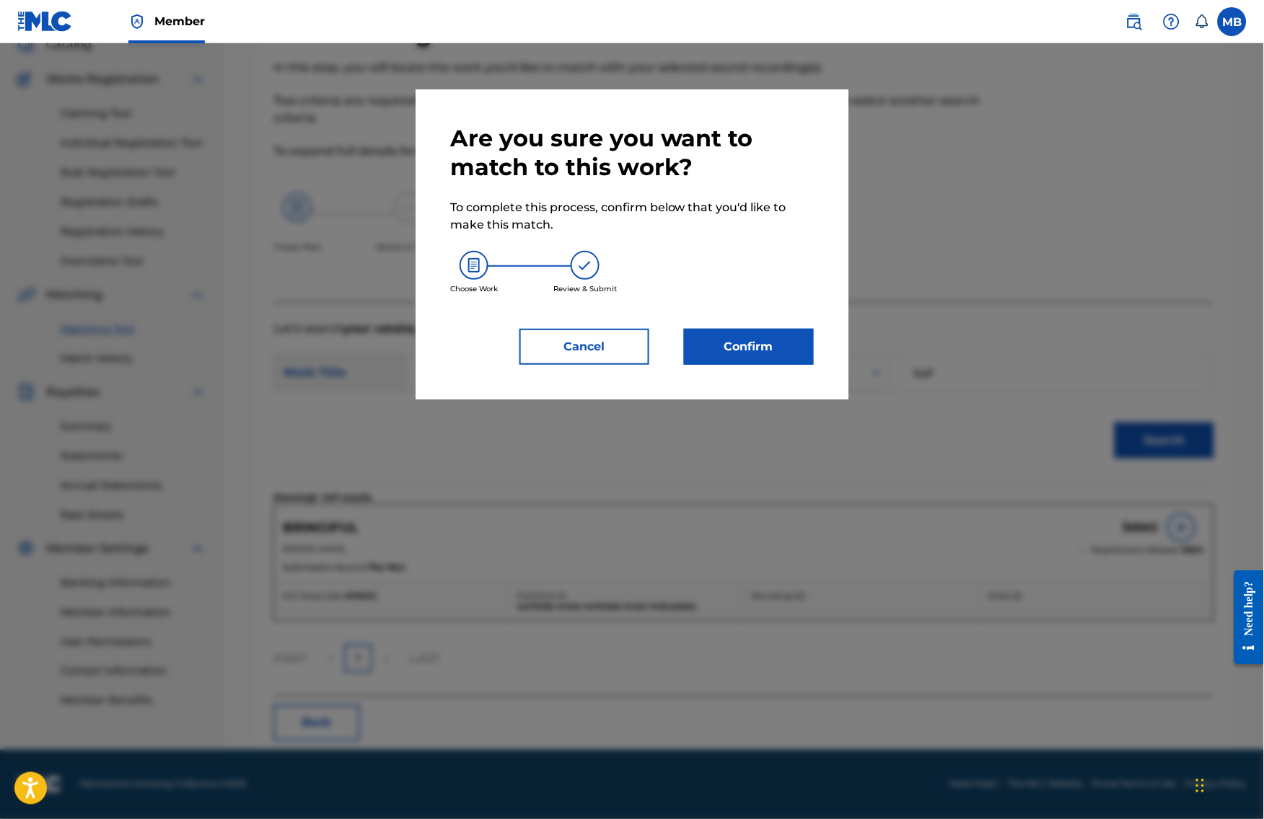
click at [756, 365] on button "Confirm" at bounding box center [749, 347] width 130 height 36
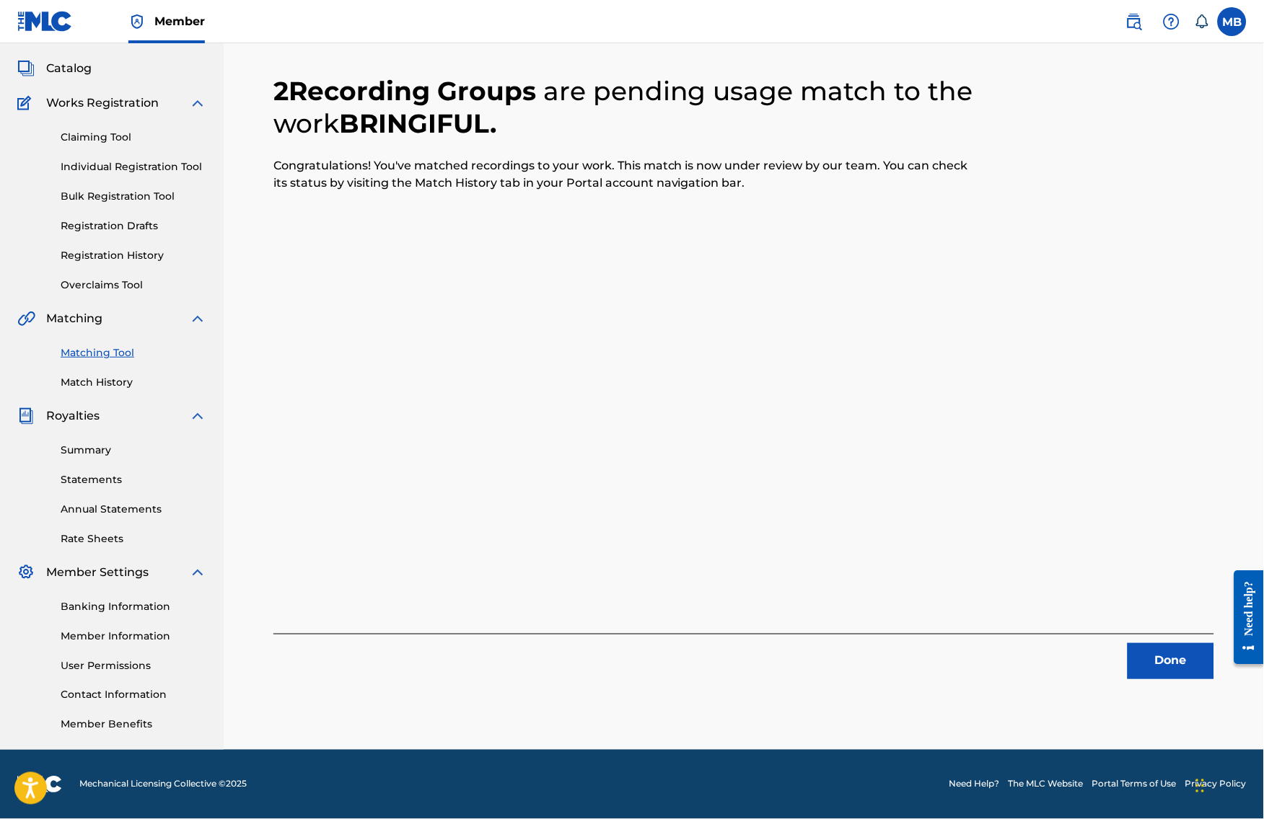
click at [1165, 654] on button "Done" at bounding box center [1170, 661] width 87 height 36
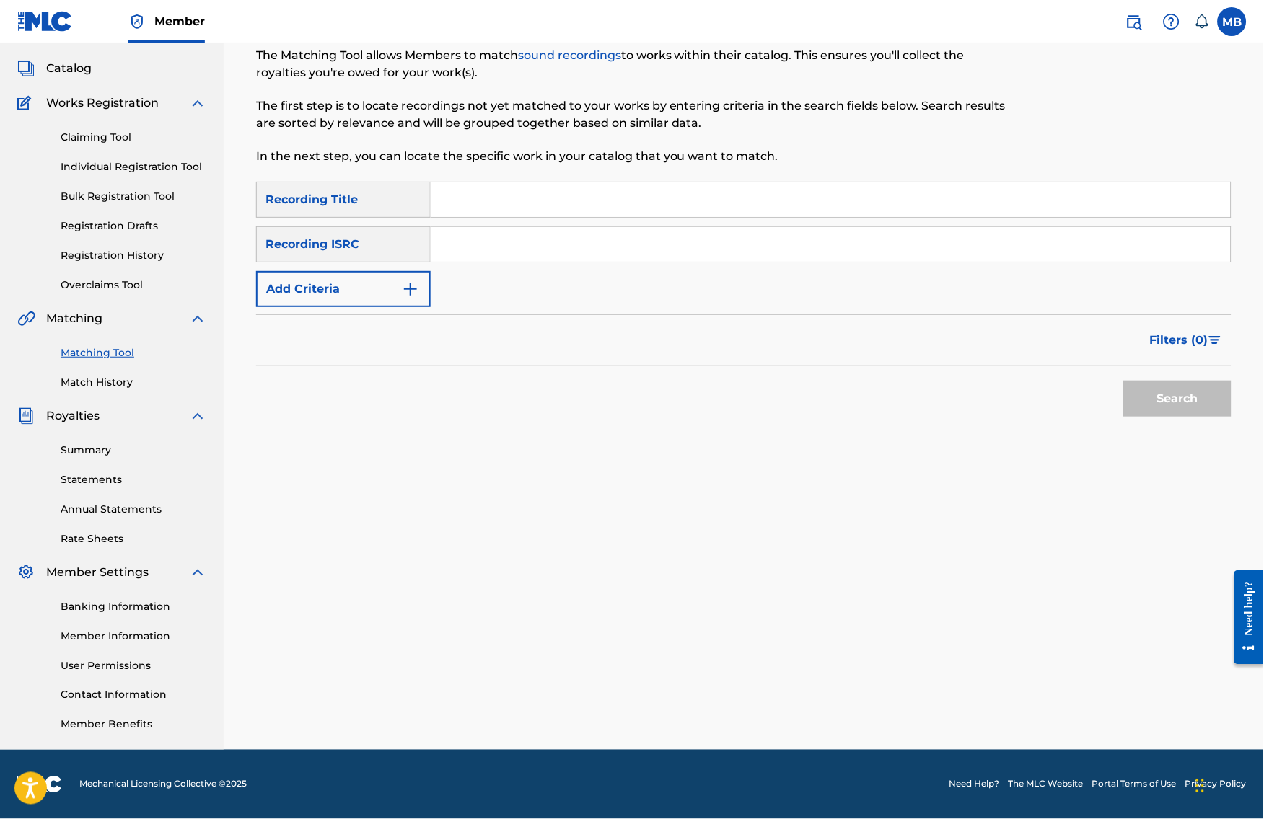
click at [661, 227] on input "Search Form" at bounding box center [831, 244] width 800 height 35
click at [655, 198] on input "Search Form" at bounding box center [831, 199] width 800 height 35
click at [584, 187] on input "Search Form" at bounding box center [831, 199] width 800 height 35
click at [584, 188] on input "Search Form" at bounding box center [831, 199] width 800 height 35
paste input "FACADE"
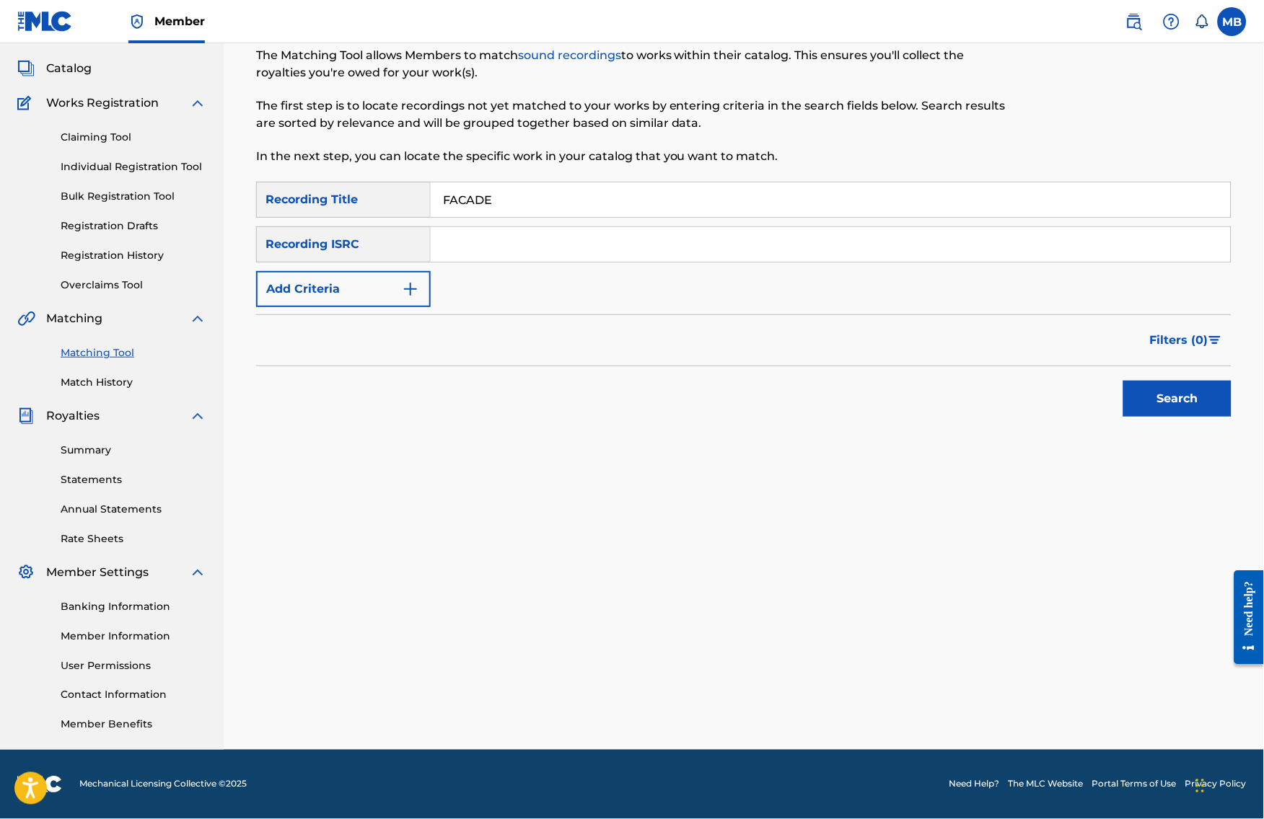
type input "FACADE"
click at [357, 271] on button "Add Criteria" at bounding box center [343, 289] width 175 height 36
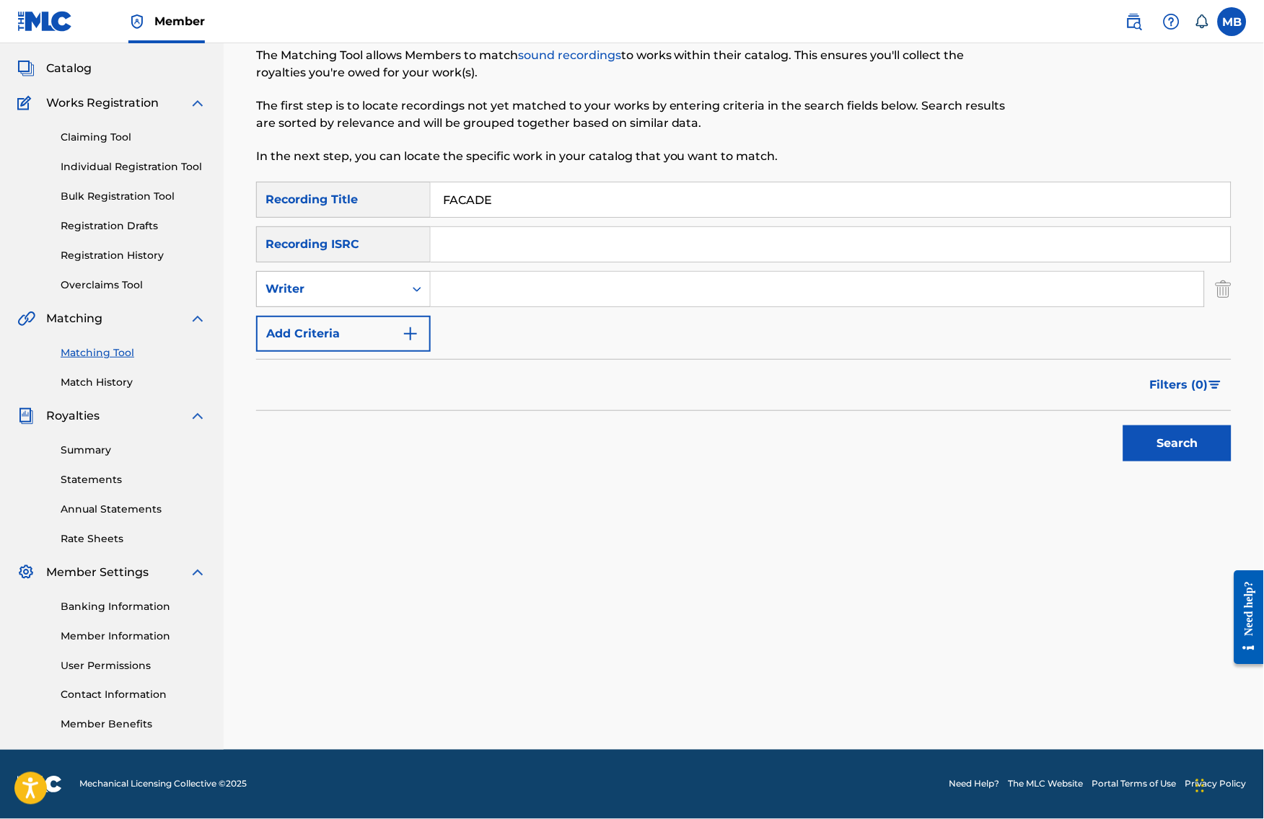
click at [355, 276] on div "Writer" at bounding box center [330, 289] width 147 height 27
drag, startPoint x: 348, startPoint y: 305, endPoint x: 434, endPoint y: 299, distance: 86.0
click at [348, 307] on div "Recording Artist" at bounding box center [343, 325] width 173 height 36
click at [472, 278] on input "Search Form" at bounding box center [817, 289] width 773 height 35
type input "[PERSON_NAME] armpits"
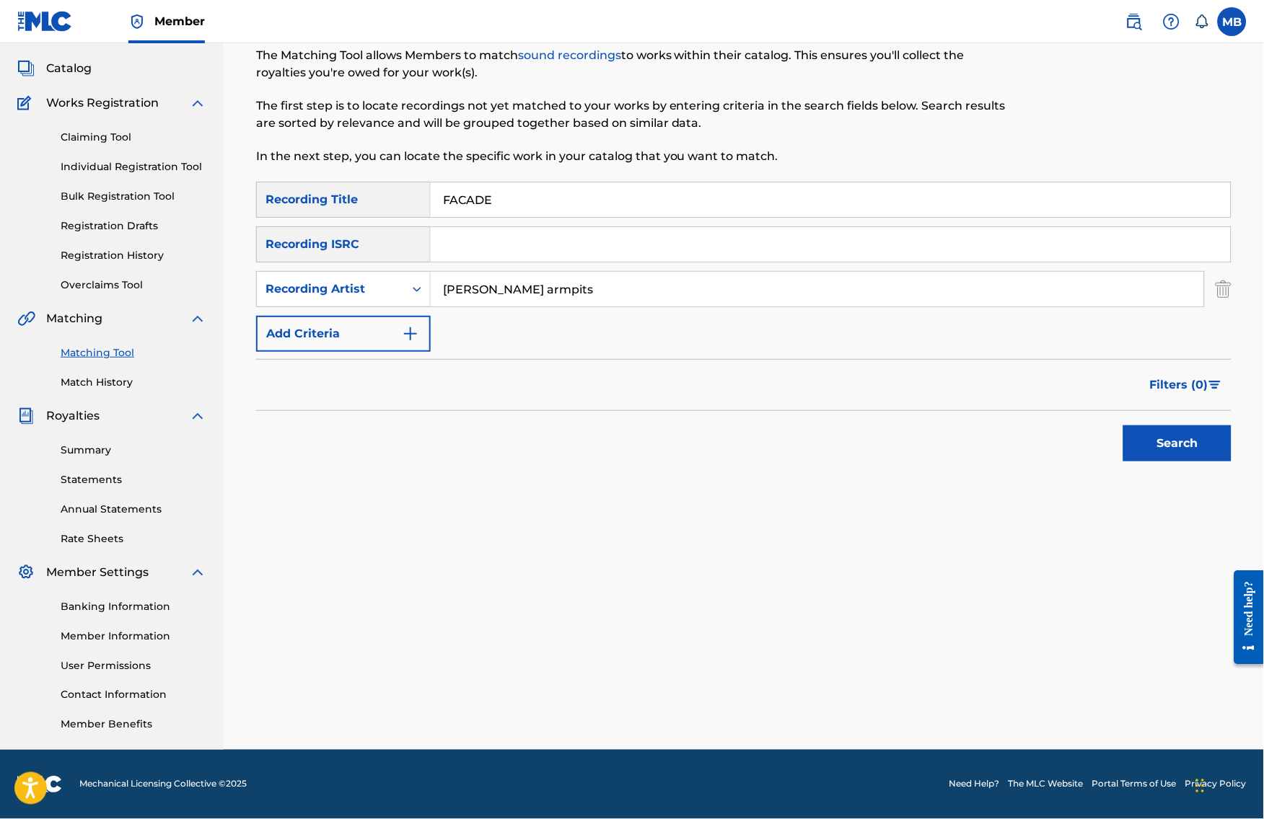
click at [1189, 440] on button "Search" at bounding box center [1177, 444] width 108 height 36
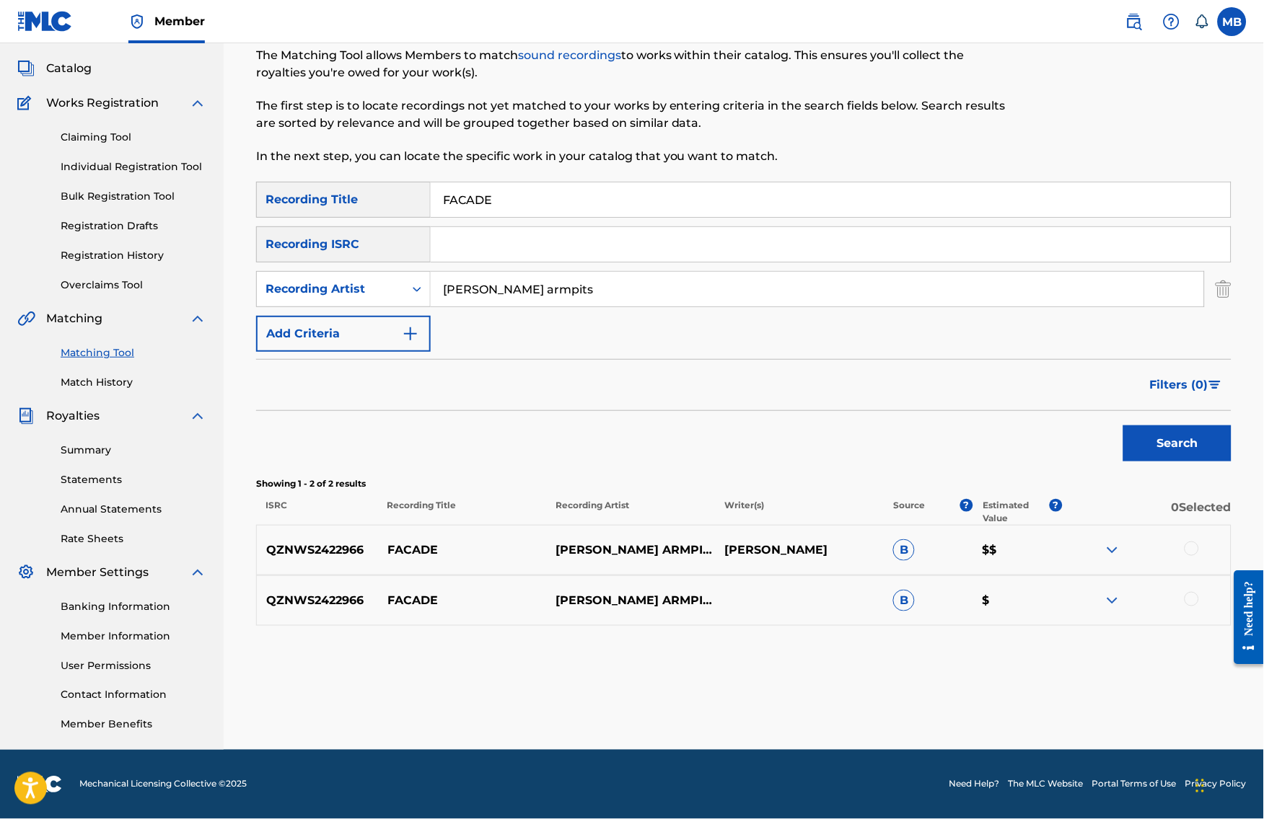
click at [1206, 537] on div "QZNWS2422966 FACADE [PERSON_NAME] ARMPITS [PERSON_NAME]" at bounding box center [743, 550] width 975 height 50
click at [1199, 547] on div at bounding box center [1191, 549] width 14 height 14
click at [1199, 603] on div at bounding box center [1191, 599] width 14 height 14
click at [1093, 710] on button "Match 2 Groups" at bounding box center [1013, 702] width 159 height 36
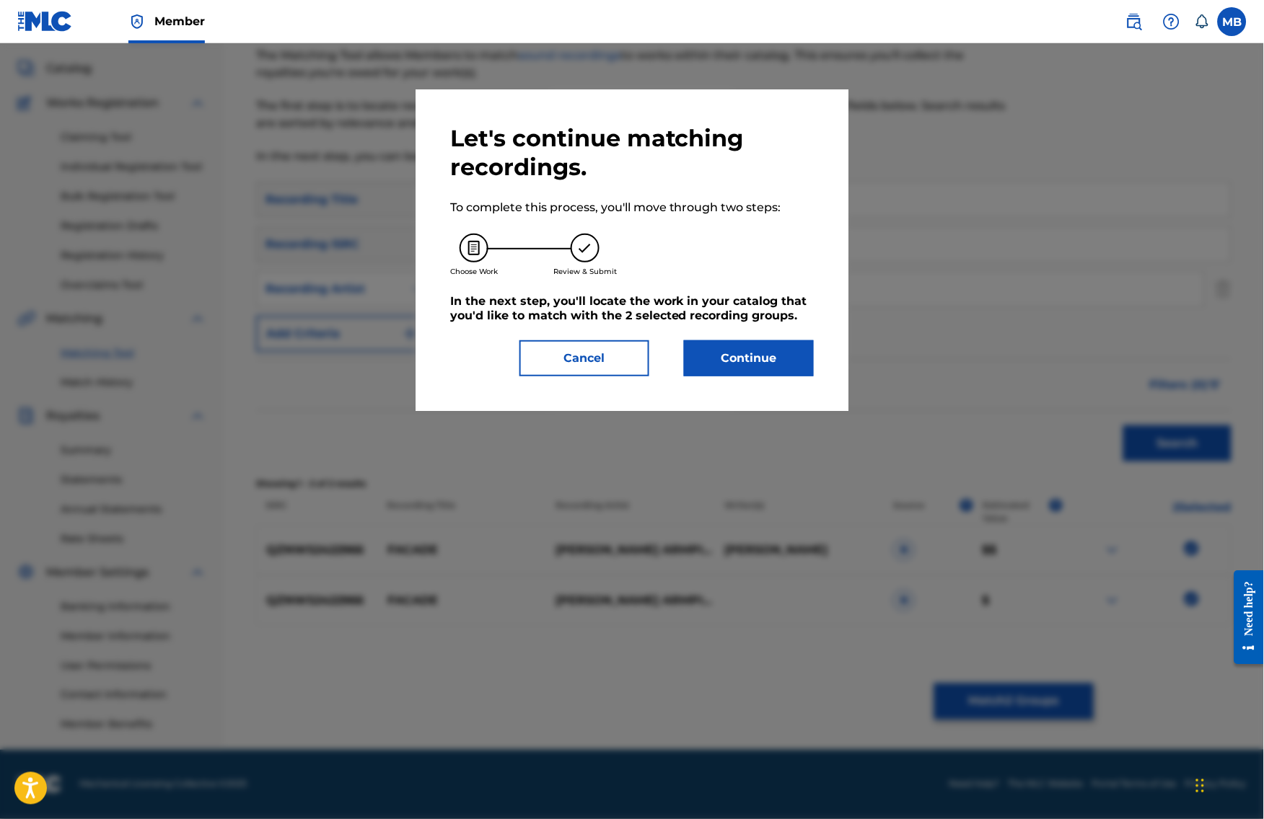
click at [785, 376] on button "Continue" at bounding box center [749, 358] width 130 height 36
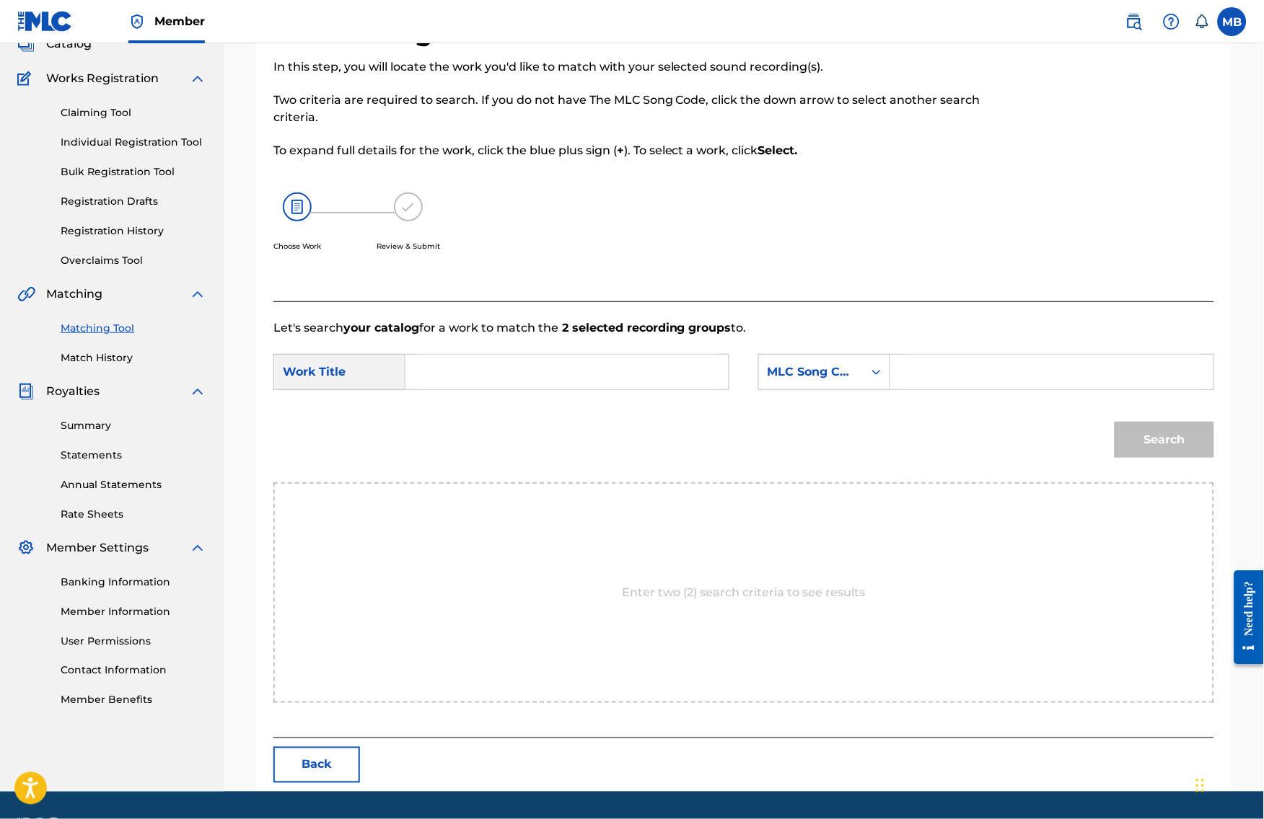
click at [596, 389] on input "Search Form" at bounding box center [567, 372] width 299 height 35
paste input "FACADE"
type input "FACADE"
click at [852, 381] on div "MLC Song Code" at bounding box center [810, 371] width 87 height 17
click at [843, 475] on div "Publisher Name" at bounding box center [824, 463] width 131 height 36
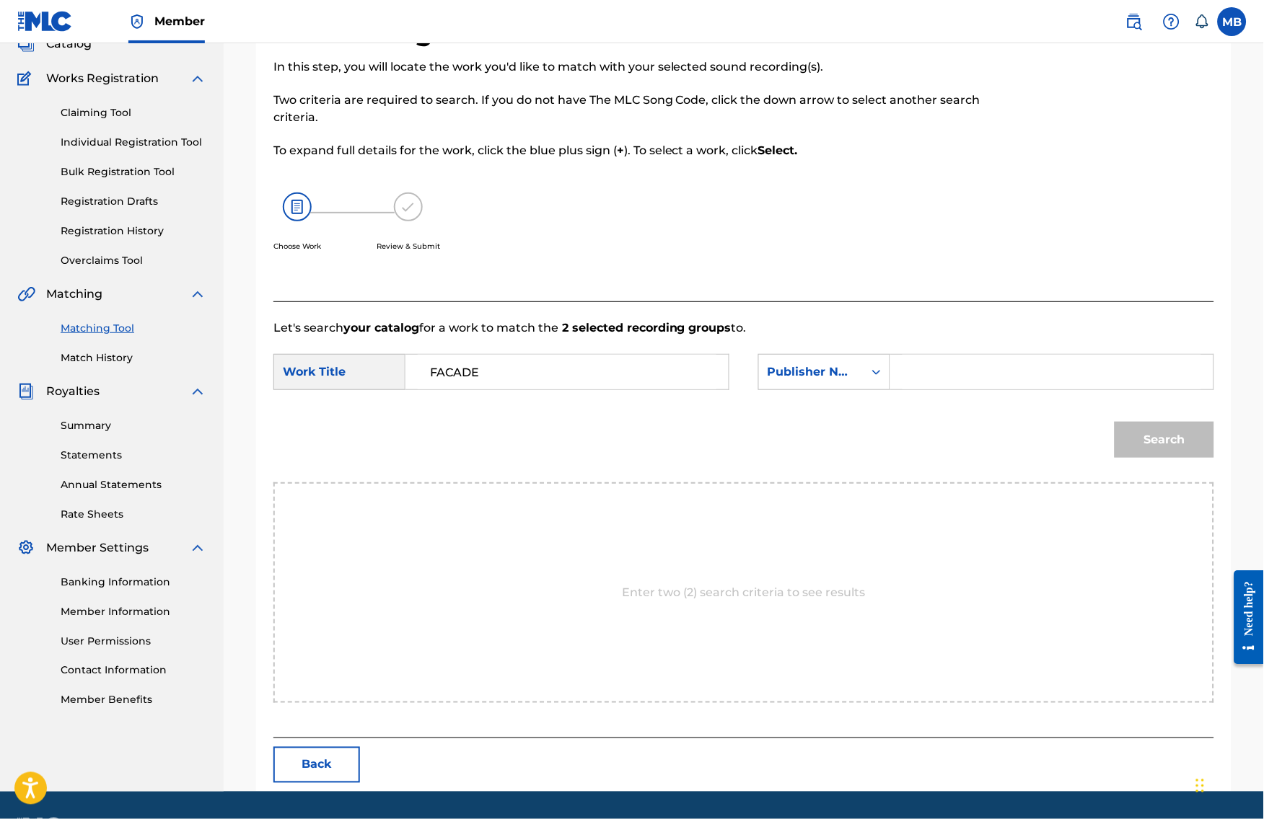
click at [939, 389] on input "Search Form" at bounding box center [1051, 372] width 299 height 35
type input "kaff"
click at [1175, 458] on button "Search" at bounding box center [1164, 440] width 100 height 36
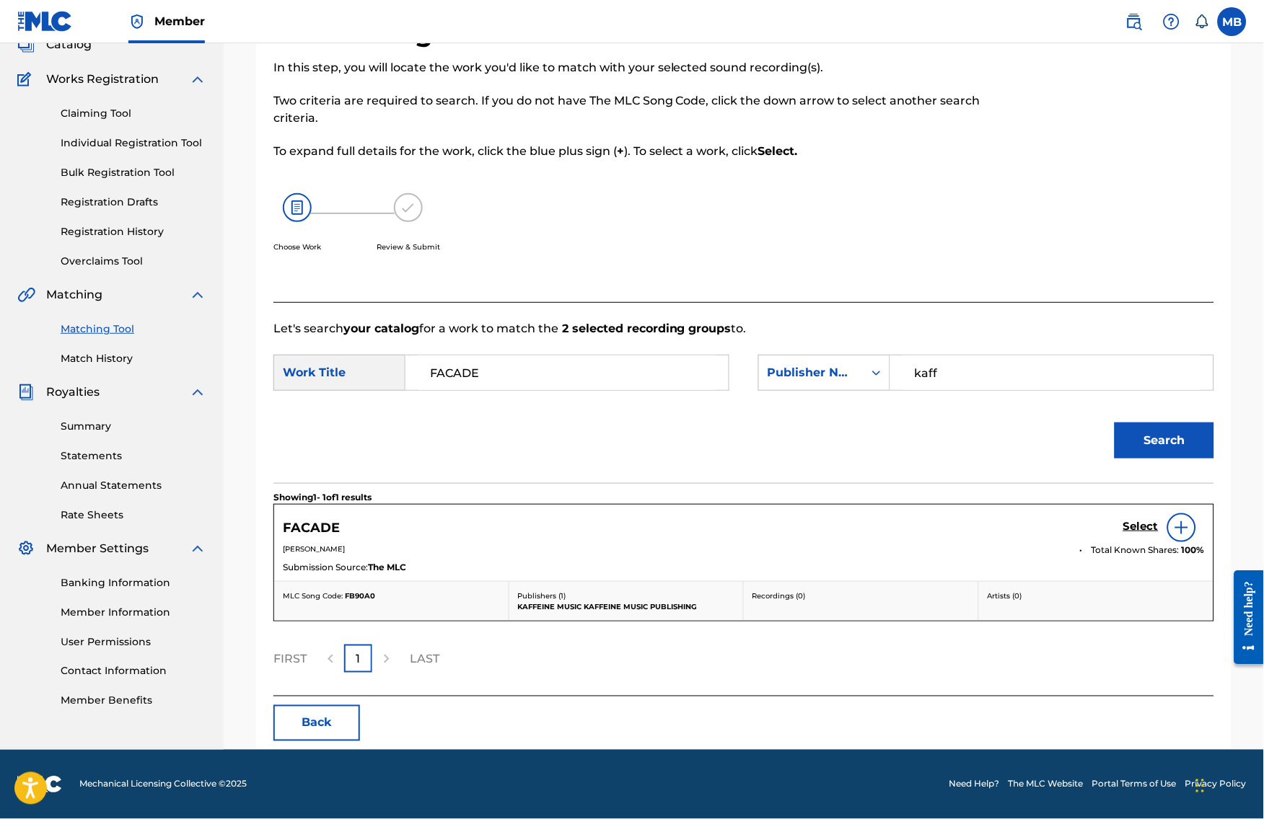
click at [1151, 542] on div "Select" at bounding box center [1163, 528] width 81 height 29
click at [1152, 534] on h5 "Select" at bounding box center [1140, 527] width 35 height 14
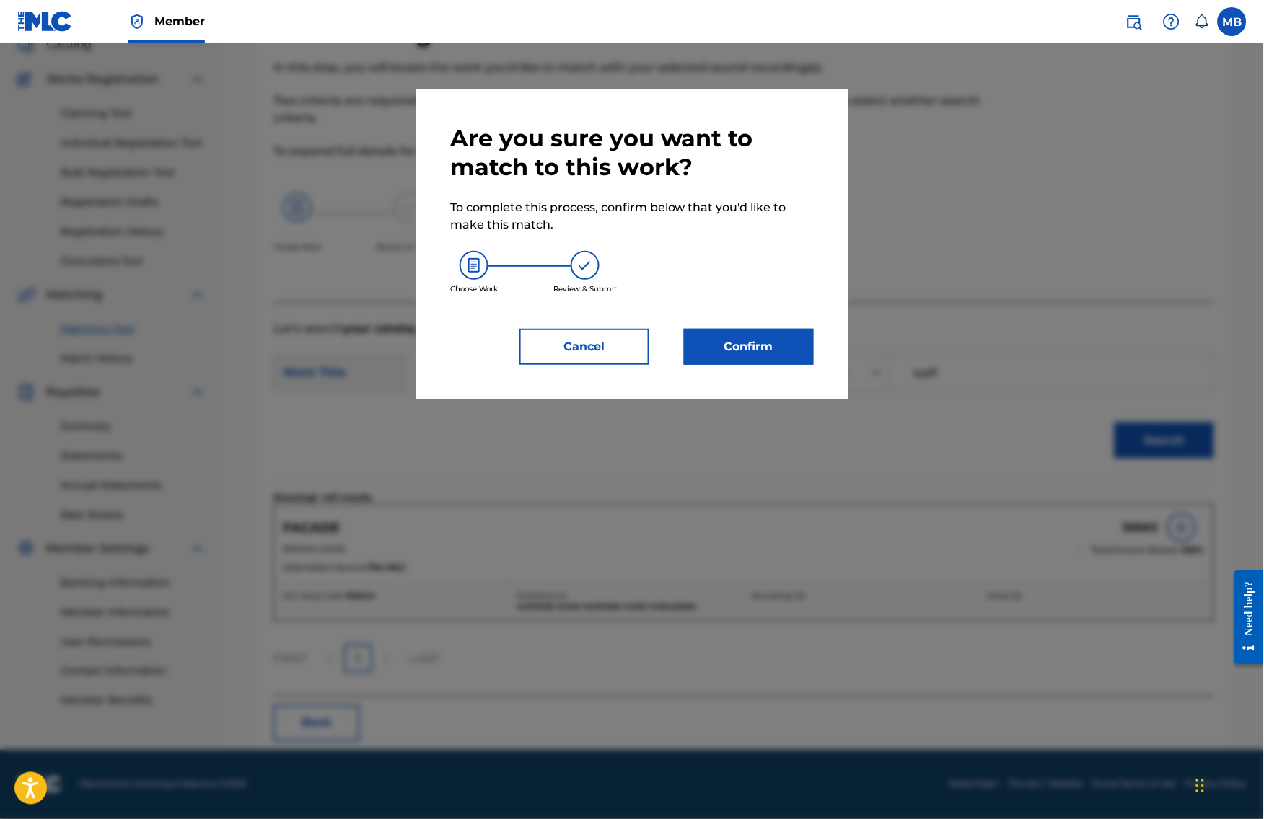
click at [767, 361] on button "Confirm" at bounding box center [749, 347] width 130 height 36
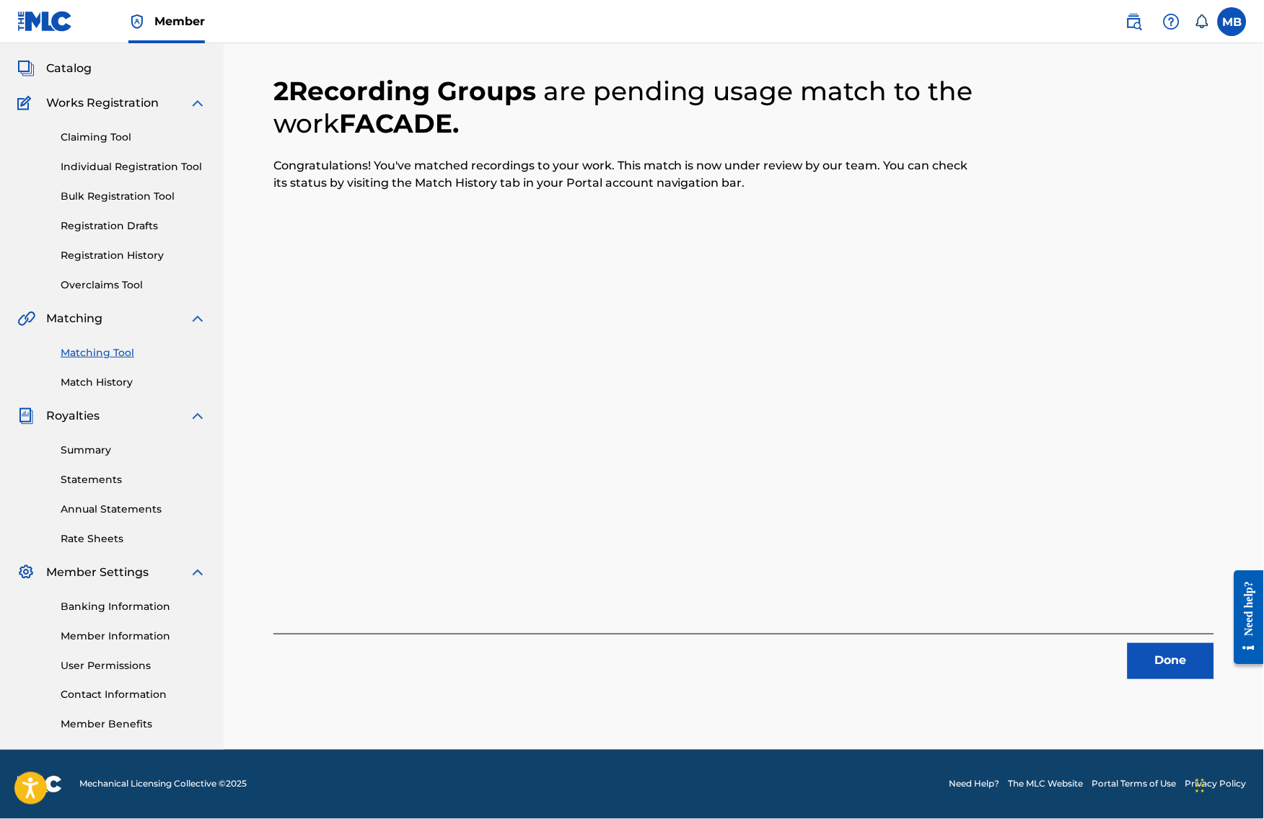
click at [1194, 643] on button "Done" at bounding box center [1170, 661] width 87 height 36
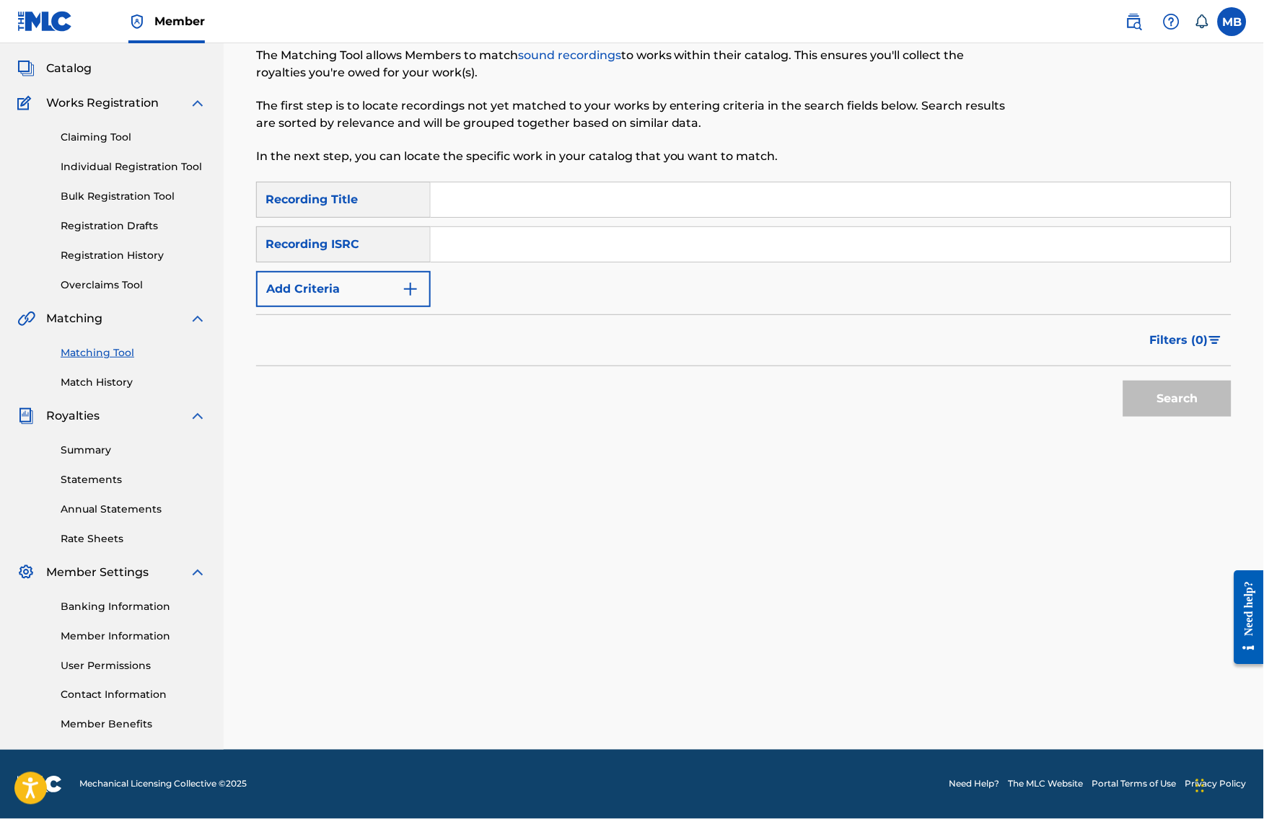
click at [737, 193] on input "Search Form" at bounding box center [831, 199] width 800 height 35
paste input "FACADE"
click at [585, 182] on input "FACADE" at bounding box center [831, 199] width 800 height 35
drag, startPoint x: 1204, startPoint y: 335, endPoint x: 586, endPoint y: 169, distance: 640.6
click at [585, 182] on input "FACADE" at bounding box center [831, 199] width 800 height 35
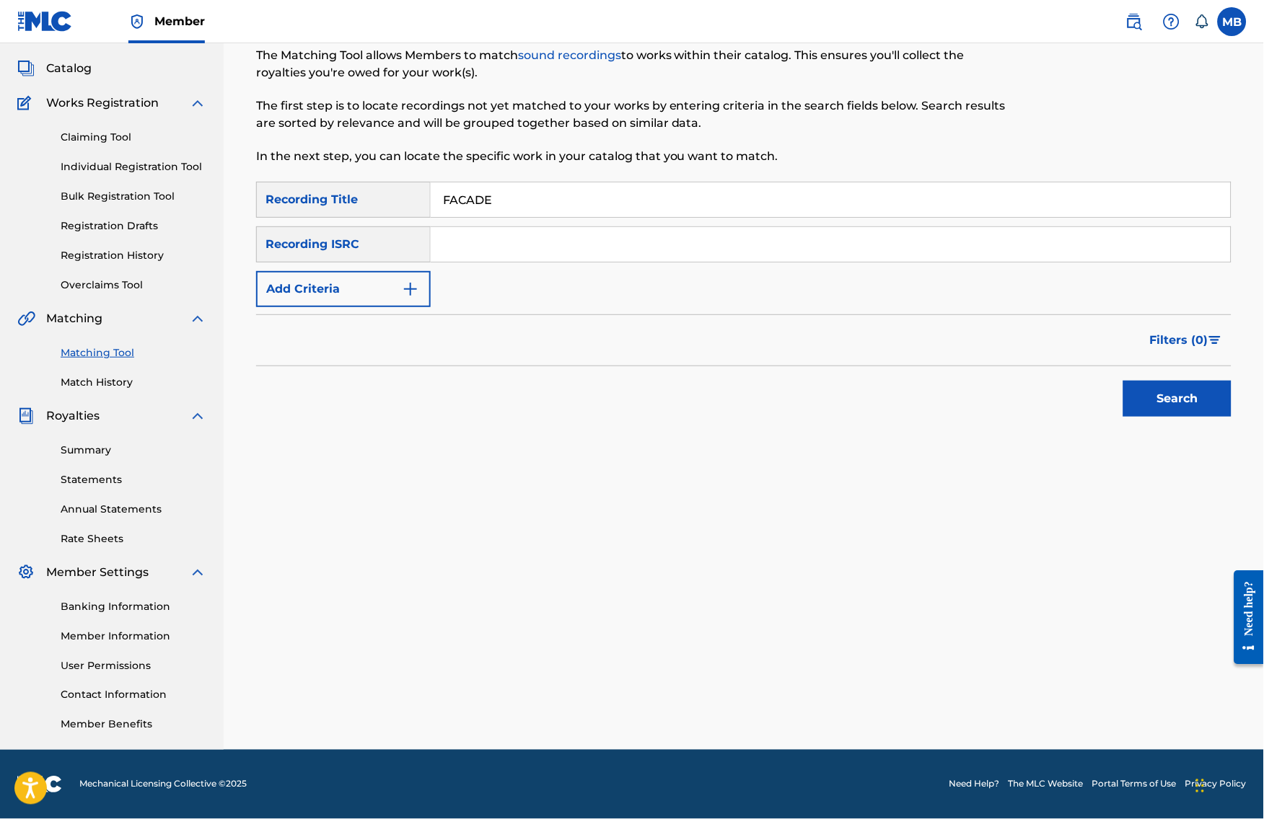
click at [586, 182] on input "FACADE" at bounding box center [831, 199] width 800 height 35
paste input "IEND"
type input "FIEND"
click at [402, 271] on button "Add Criteria" at bounding box center [343, 289] width 175 height 36
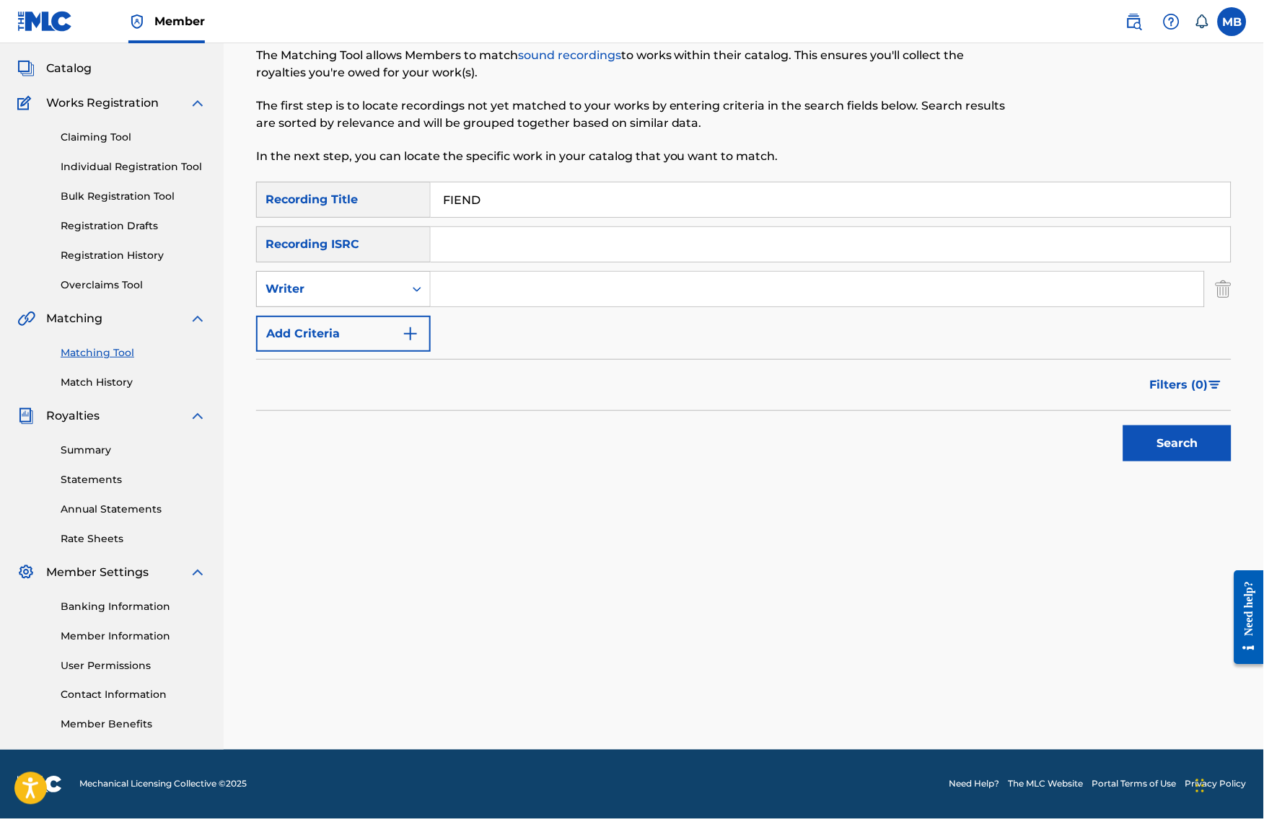
click at [393, 281] on div "Writer" at bounding box center [330, 289] width 130 height 17
drag, startPoint x: 395, startPoint y: 300, endPoint x: 416, endPoint y: 296, distance: 21.9
click at [395, 307] on div "Recording Artist" at bounding box center [343, 325] width 173 height 36
click at [526, 273] on input "Search Form" at bounding box center [817, 289] width 773 height 35
type input "[PERSON_NAME] armpits"
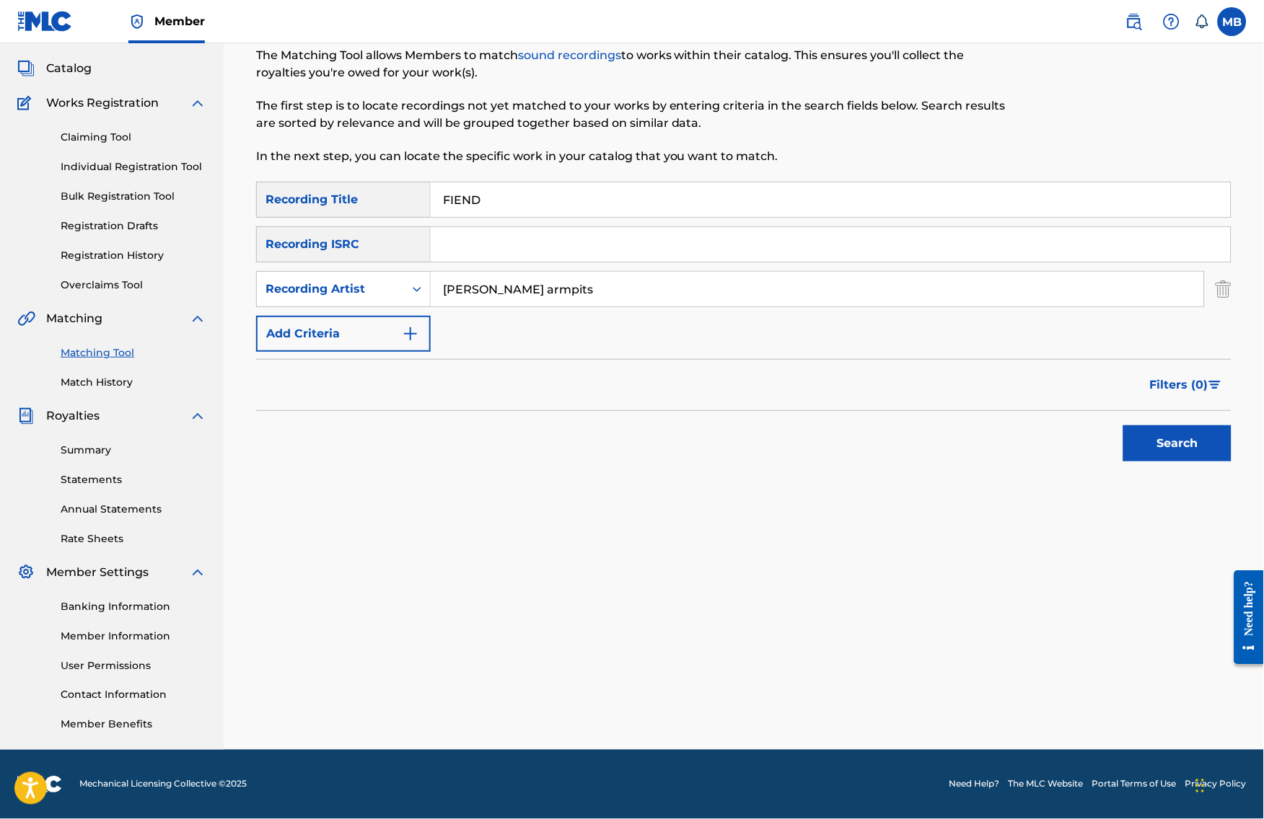
click at [1189, 440] on button "Search" at bounding box center [1177, 444] width 108 height 36
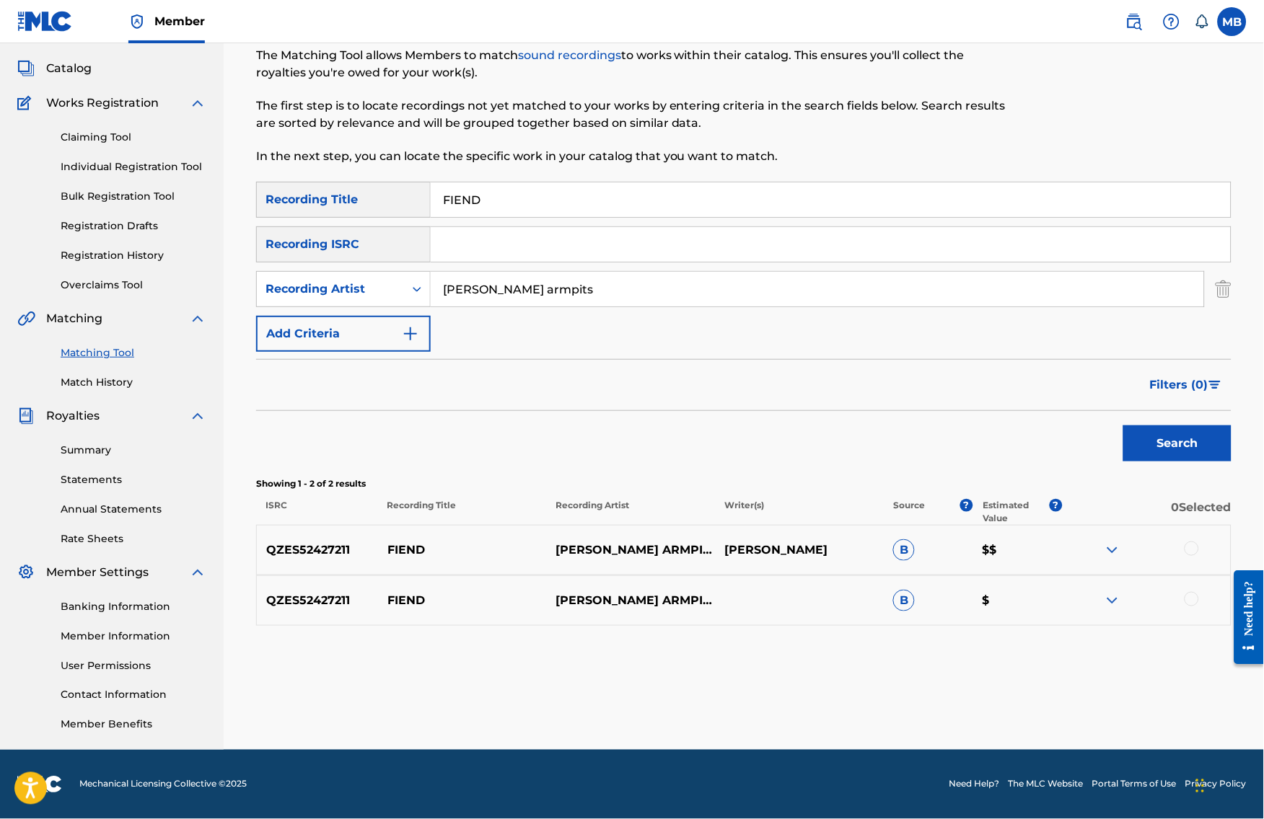
click at [1199, 547] on div at bounding box center [1146, 550] width 169 height 17
click at [1198, 547] on div at bounding box center [1191, 549] width 14 height 14
click at [1199, 599] on div at bounding box center [1191, 599] width 14 height 14
drag, startPoint x: 1088, startPoint y: 729, endPoint x: 1089, endPoint y: 715, distance: 13.7
click at [1088, 729] on div "Matching Tool The Matching Tool allows Members to match sound recordings to wor…" at bounding box center [743, 377] width 975 height 746
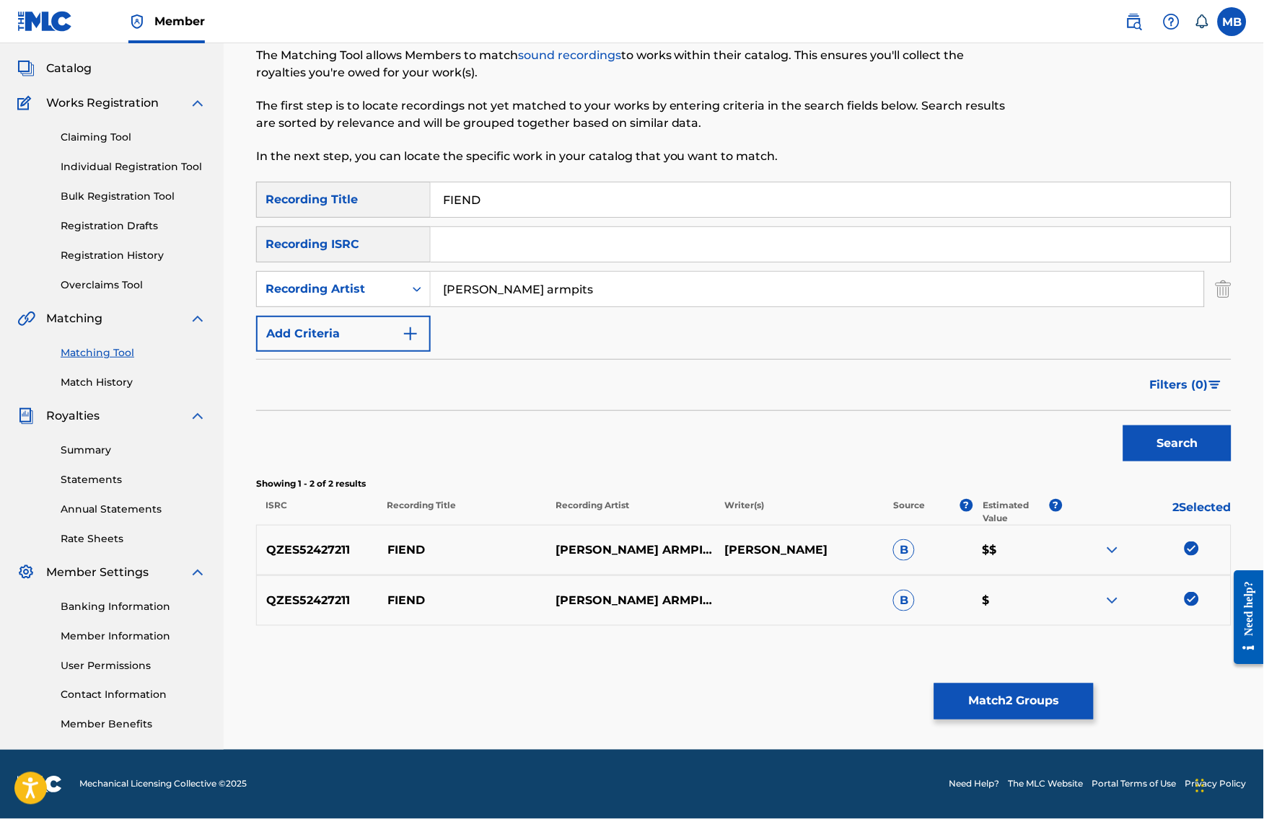
click at [1089, 714] on div "Matching Tool The Matching Tool allows Members to match sound recordings to wor…" at bounding box center [743, 377] width 975 height 746
click at [1088, 710] on button "Match 2 Groups" at bounding box center [1013, 702] width 159 height 36
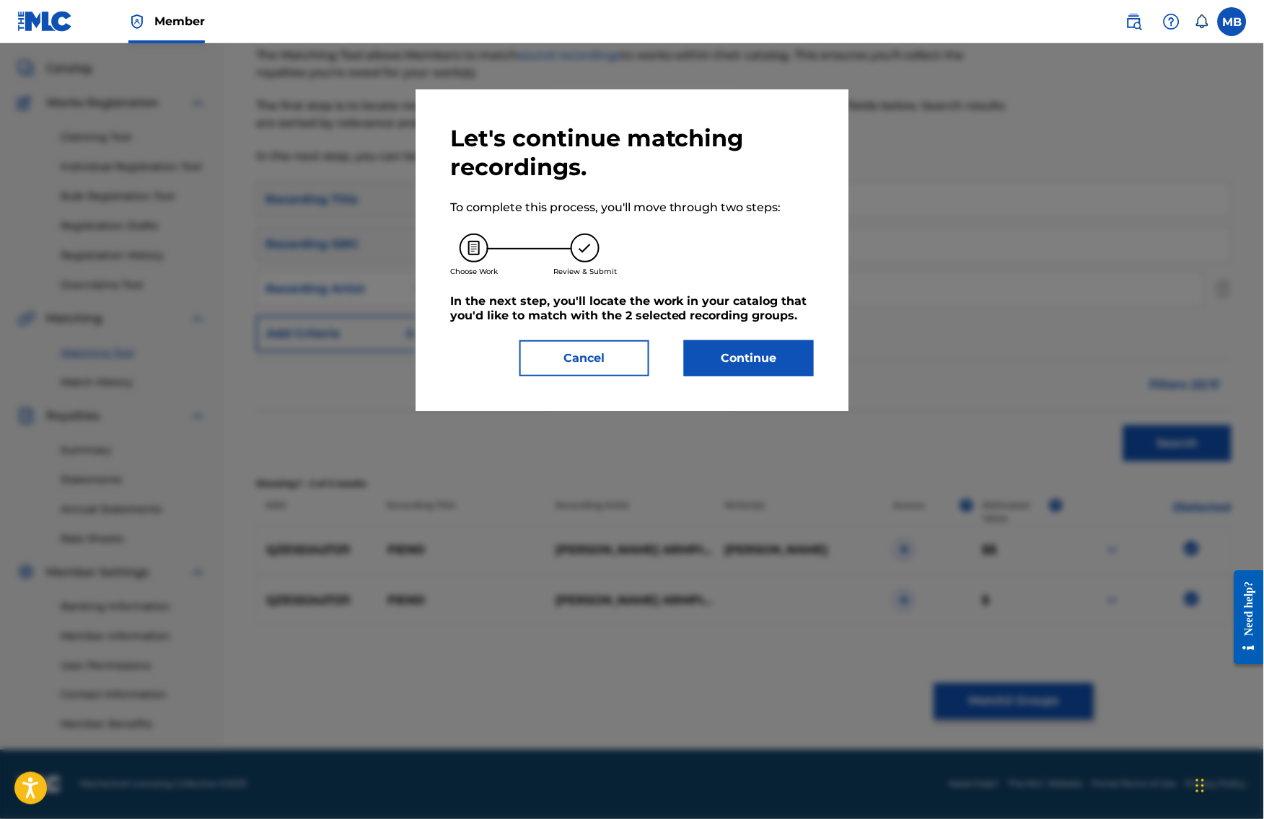
click at [696, 350] on button "Continue" at bounding box center [749, 358] width 130 height 36
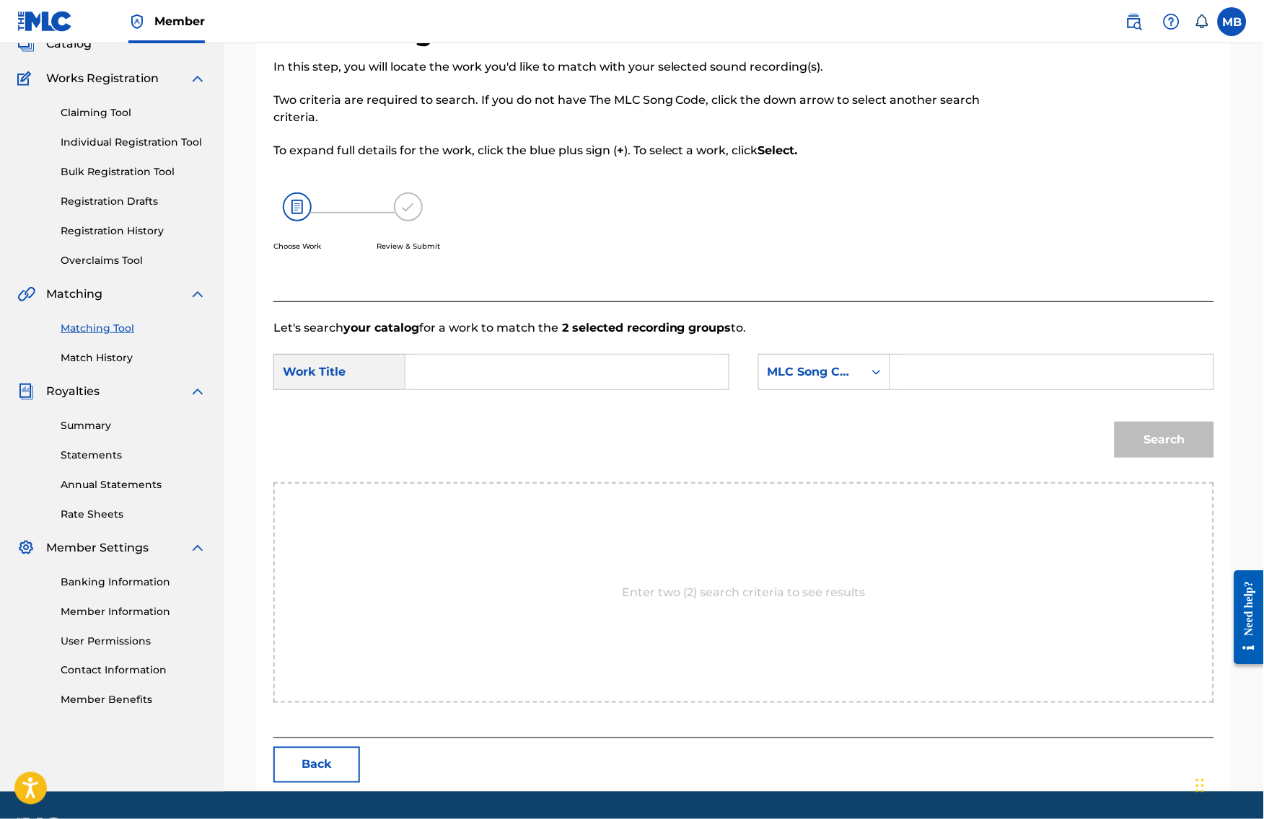
click at [669, 389] on input "Search Form" at bounding box center [567, 372] width 299 height 35
paste input "FIEND"
type input "vFIE"
paste input "FIEND"
type input "FIEND"
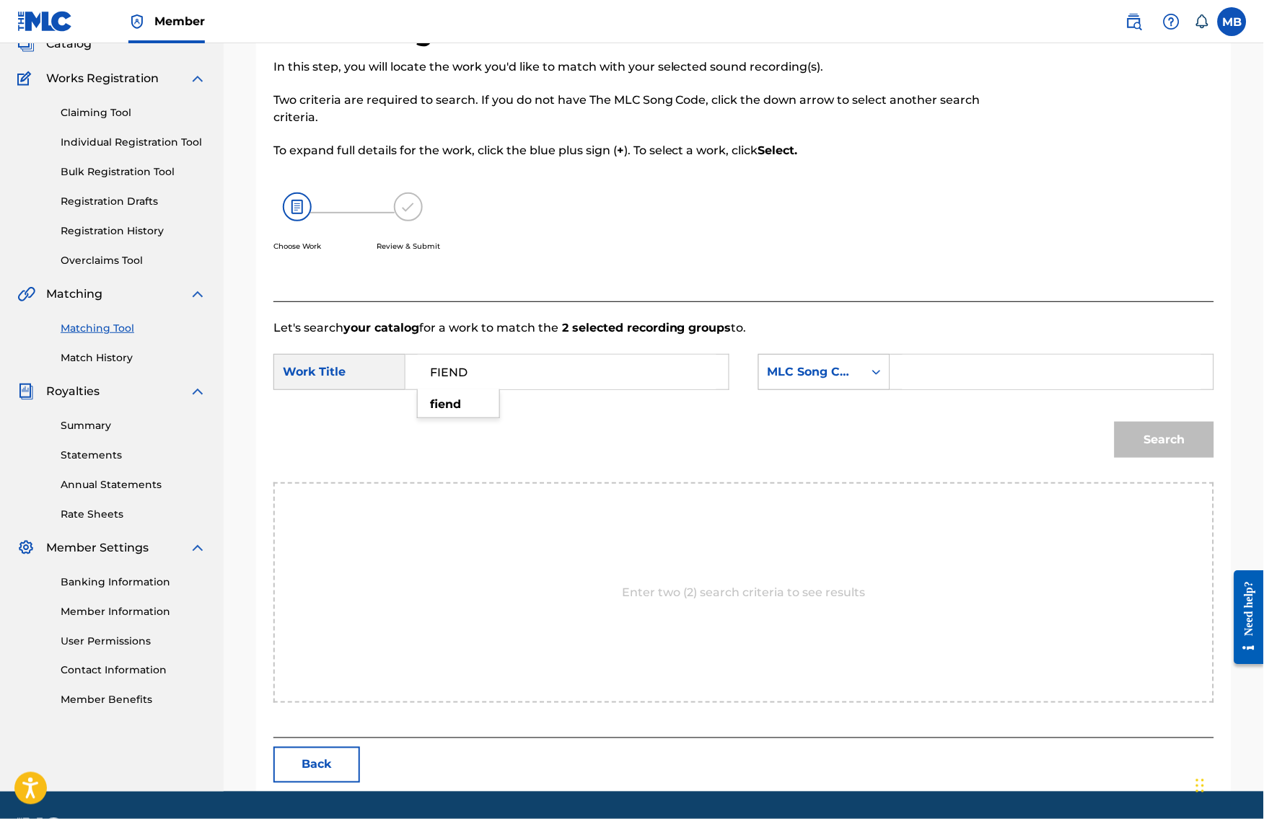
click at [863, 376] on div "MLC Song Code" at bounding box center [811, 371] width 105 height 27
click at [844, 481] on div "Publisher Name" at bounding box center [824, 463] width 131 height 36
click at [955, 389] on input "Search Form" at bounding box center [1051, 372] width 299 height 35
type input "kaff"
click at [1175, 458] on button "Search" at bounding box center [1164, 440] width 100 height 36
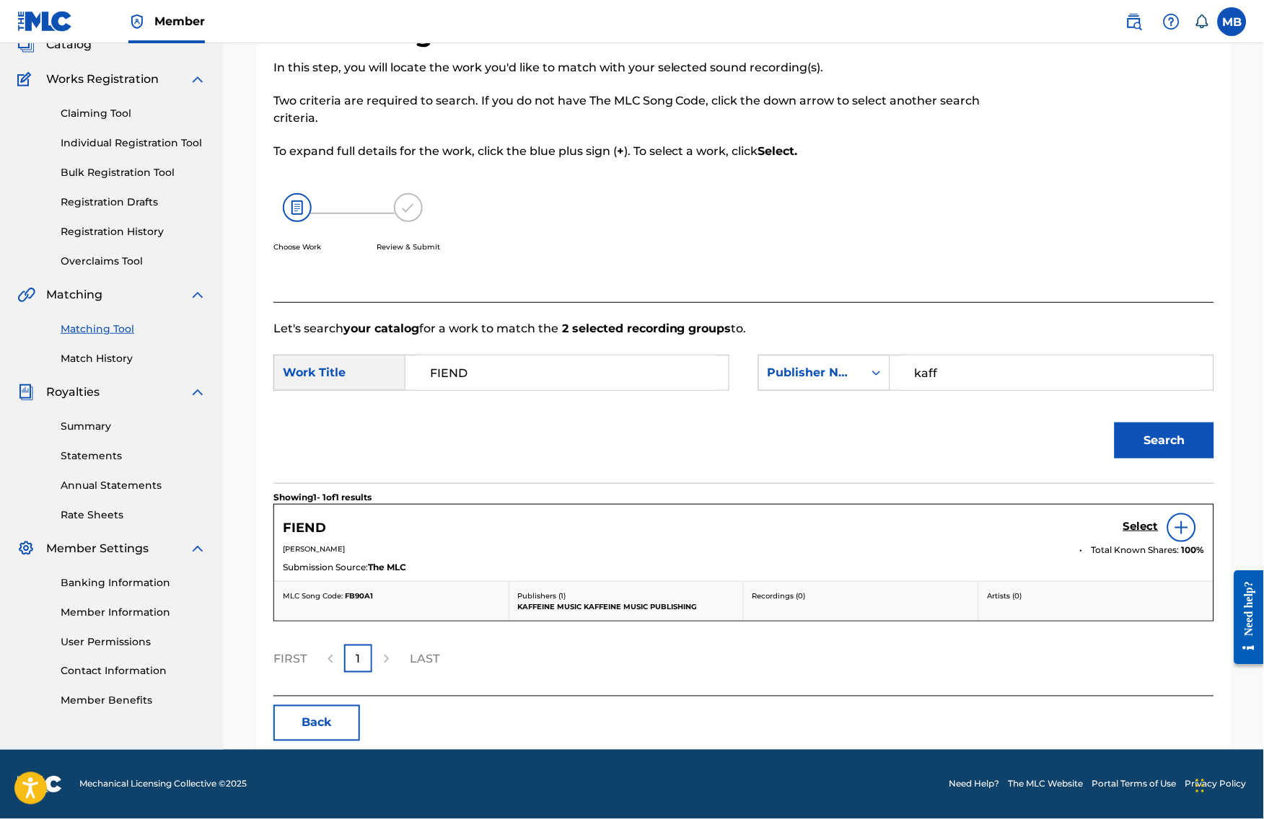
click at [1145, 534] on h5 "Select" at bounding box center [1140, 527] width 35 height 14
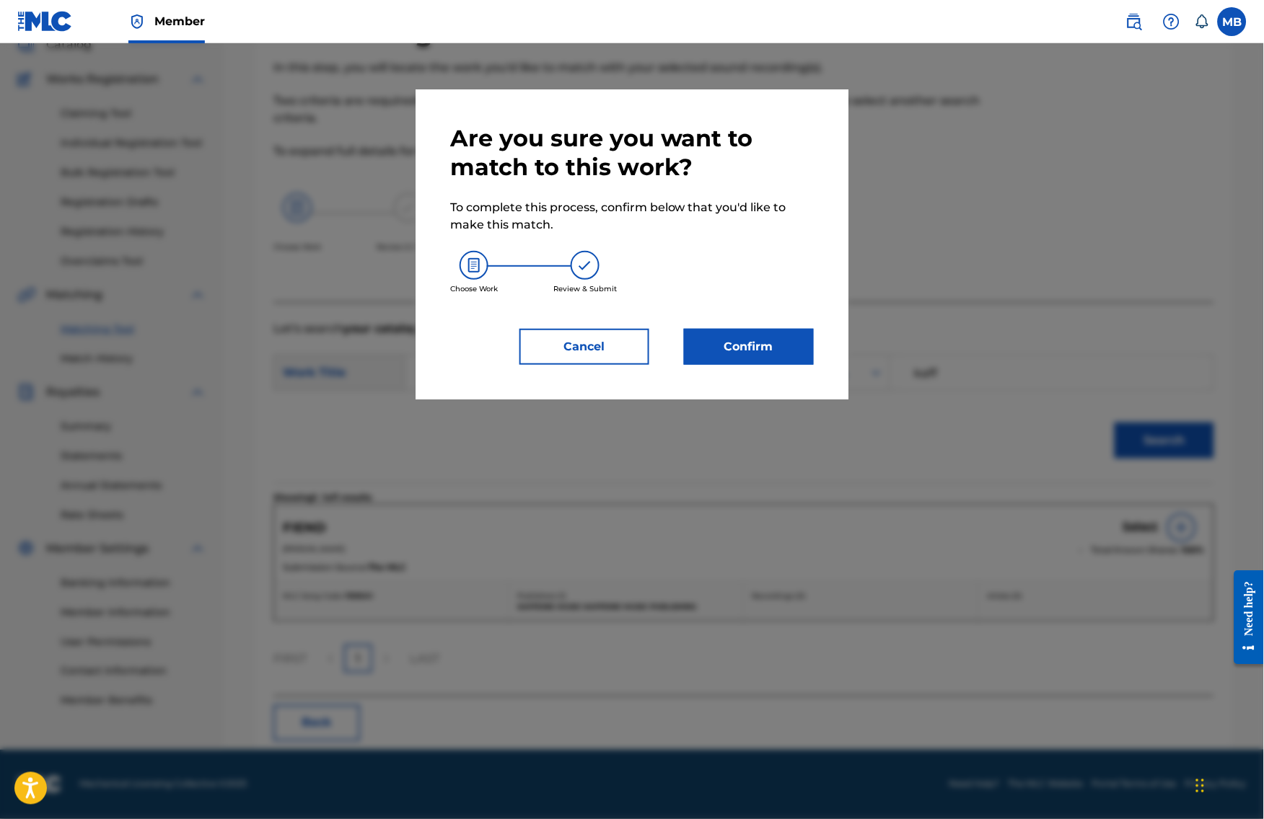
click at [766, 349] on button "Confirm" at bounding box center [749, 347] width 130 height 36
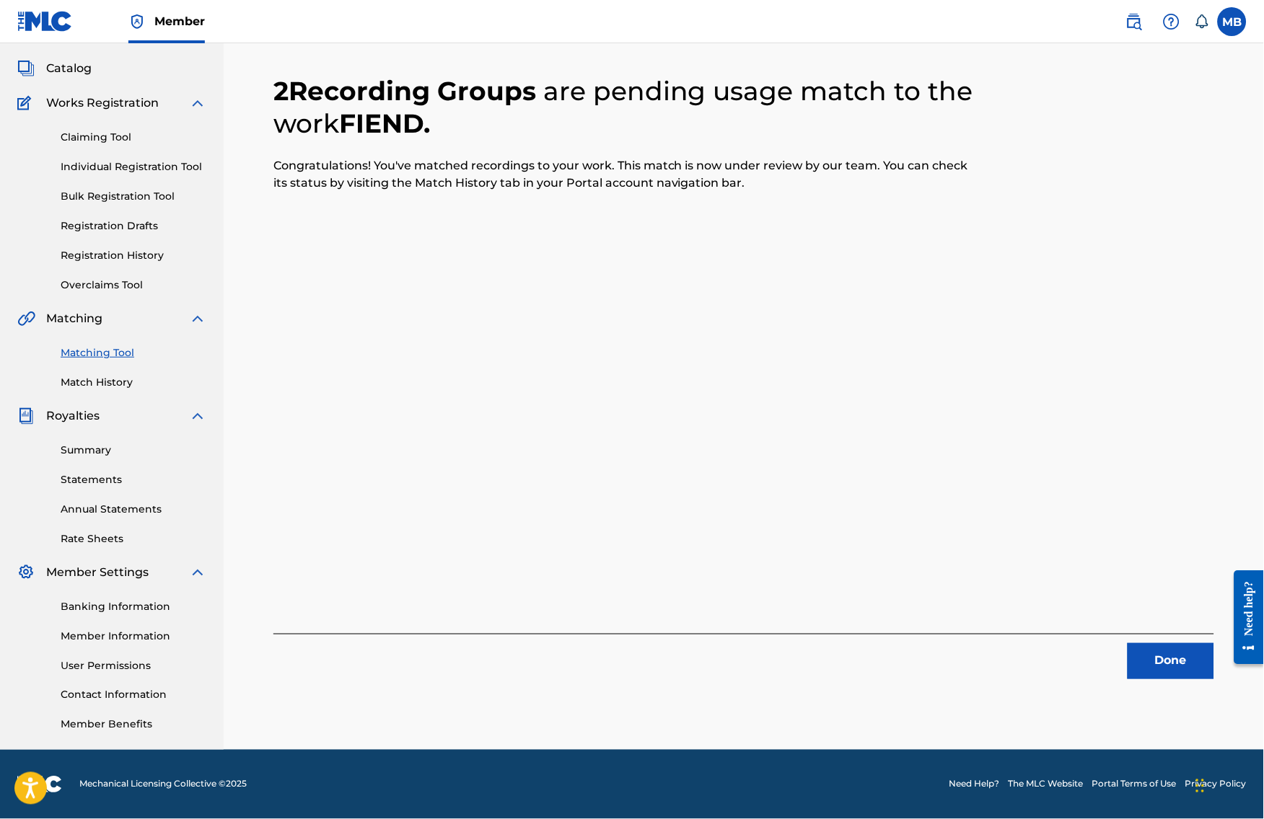
click at [1180, 643] on button "Done" at bounding box center [1170, 661] width 87 height 36
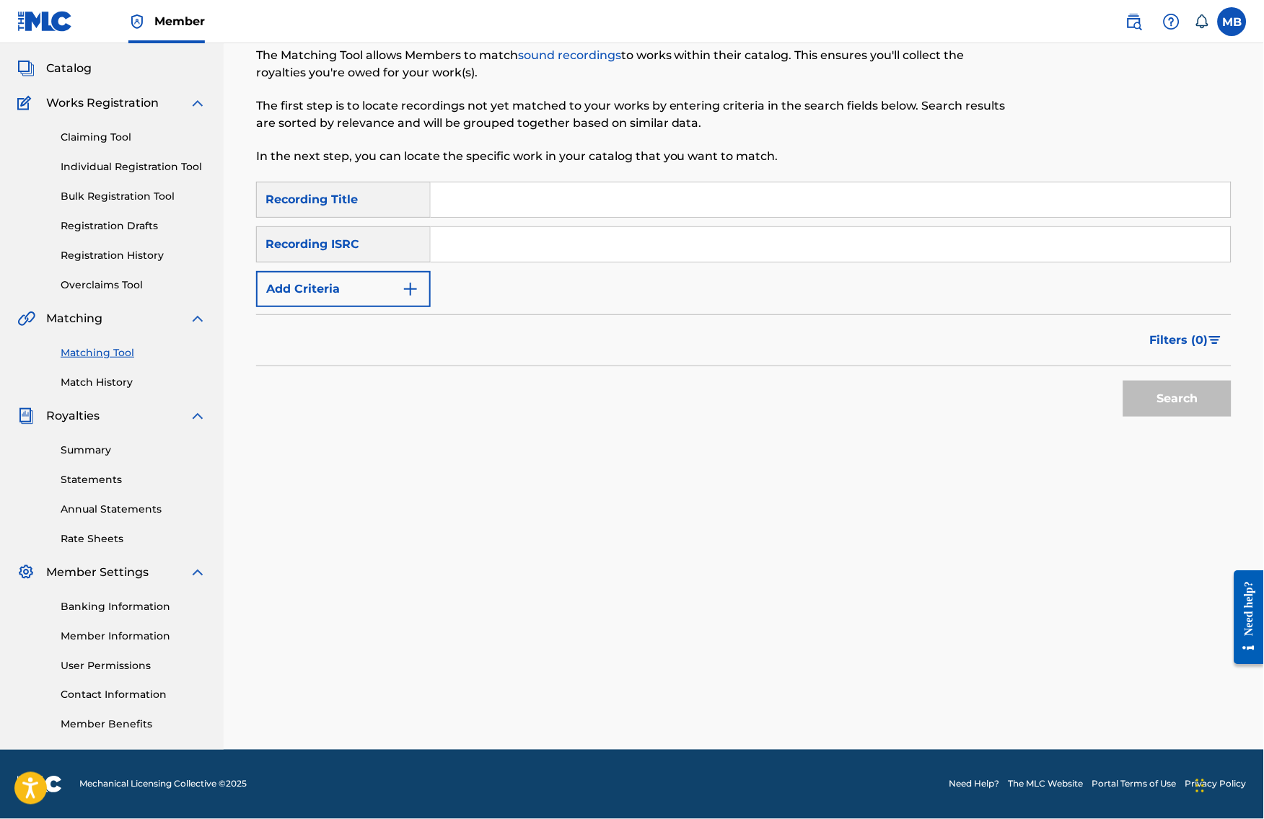
click at [580, 195] on input "Search Form" at bounding box center [831, 199] width 800 height 35
paste input "DONT BAP"
type input "DONT BAP"
click at [323, 292] on button "Add Criteria" at bounding box center [343, 289] width 175 height 36
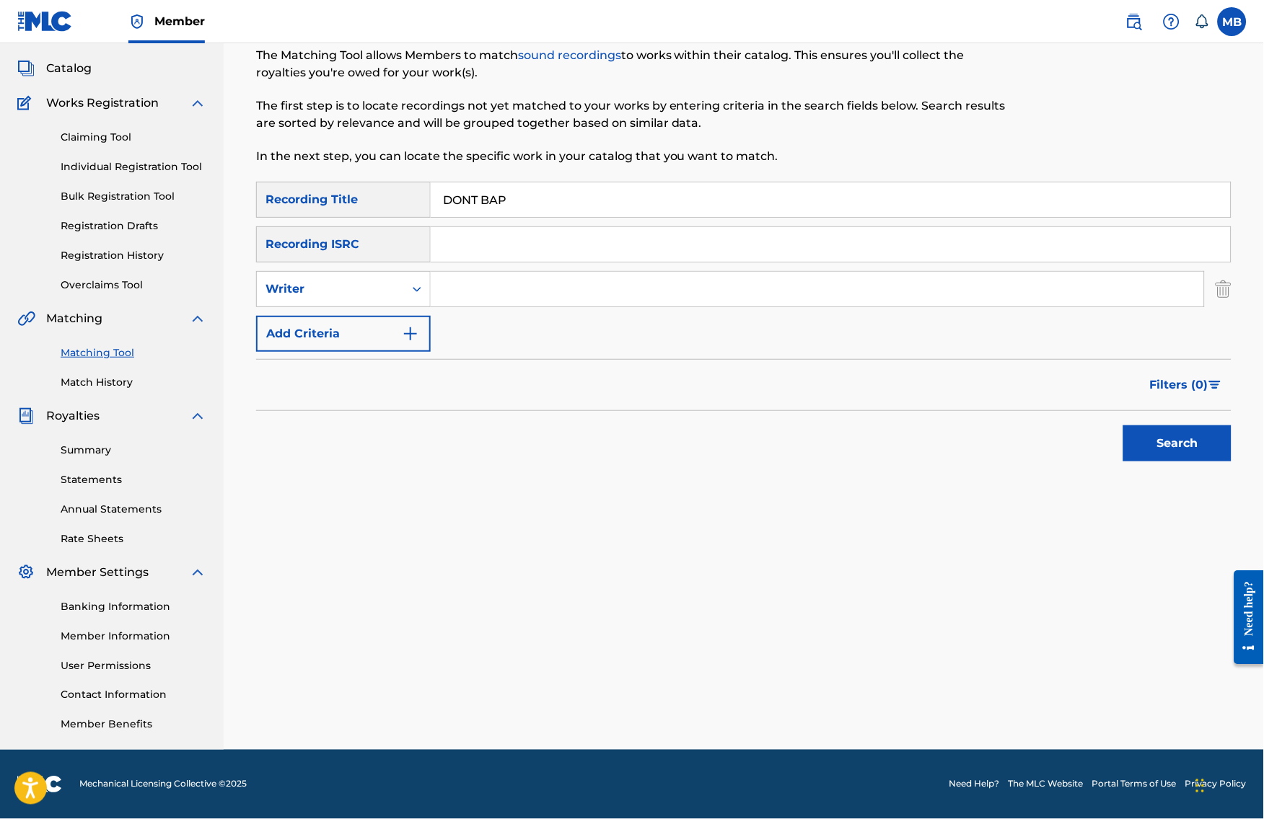
click at [347, 316] on button "Add Criteria" at bounding box center [343, 334] width 175 height 36
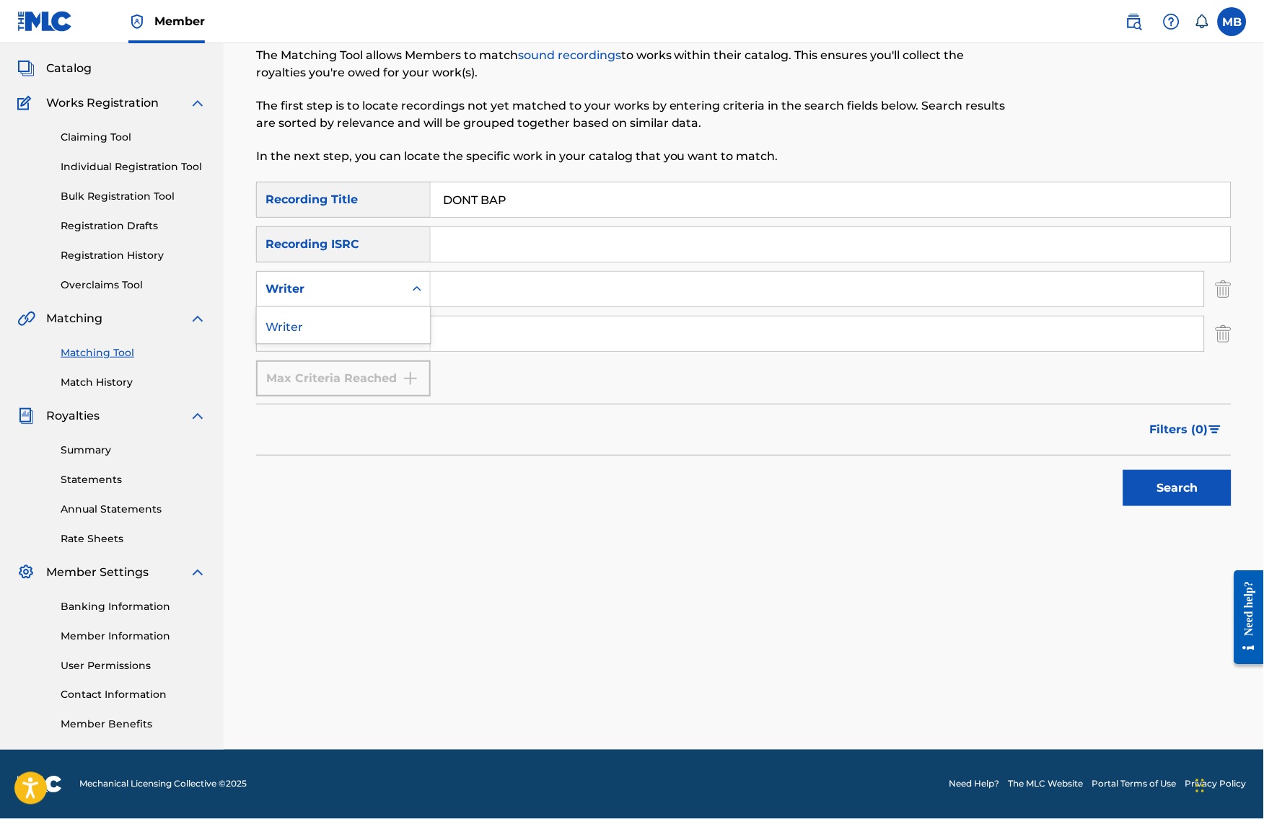
click at [344, 291] on div "Writer" at bounding box center [343, 289] width 175 height 36
click at [511, 317] on input "Search Form" at bounding box center [817, 334] width 773 height 35
click at [479, 335] on input "Search Form" at bounding box center [817, 334] width 773 height 35
type input "[PERSON_NAME] armpits"
click at [1189, 487] on button "Search" at bounding box center [1177, 488] width 108 height 36
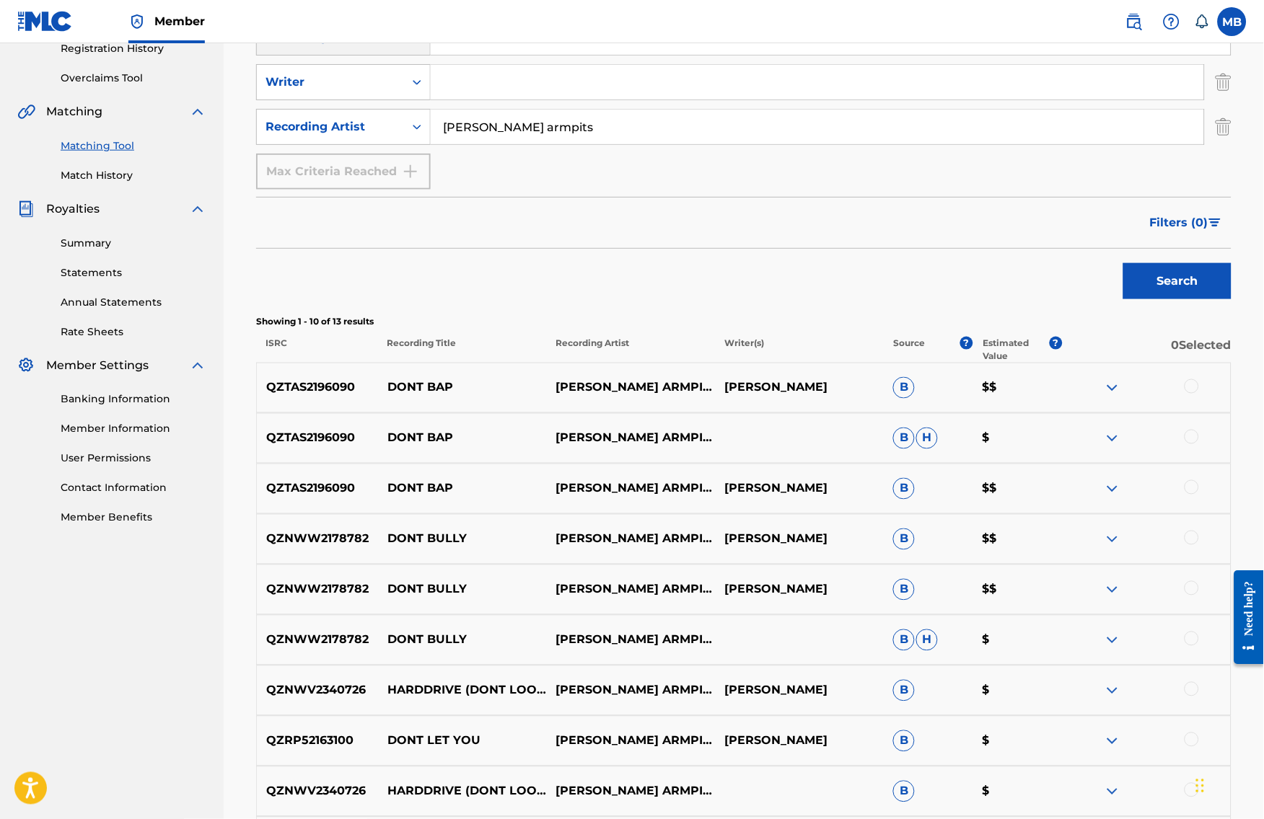
scroll to position [286, 0]
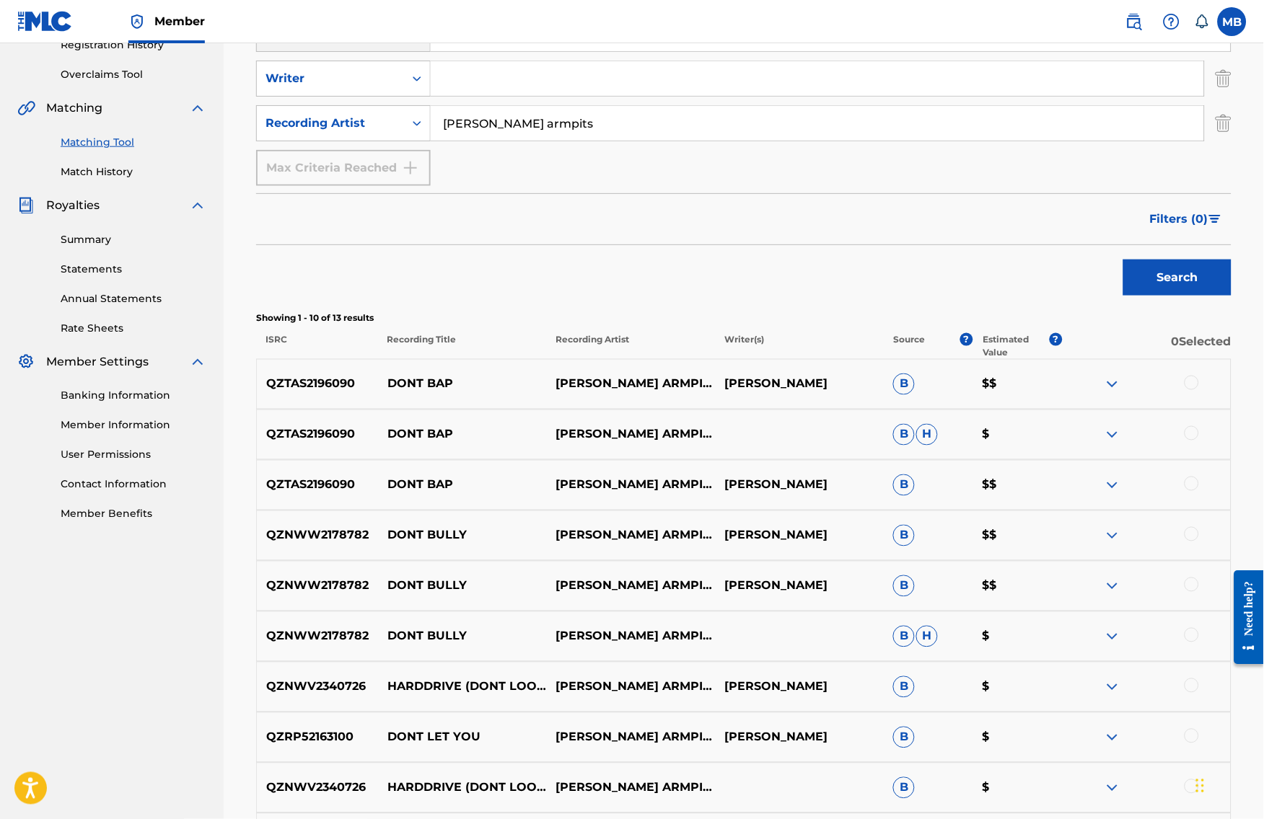
click at [1199, 491] on div at bounding box center [1191, 484] width 14 height 14
click at [1199, 441] on div at bounding box center [1191, 433] width 14 height 14
click at [1199, 390] on div at bounding box center [1191, 383] width 14 height 14
click at [1121, 645] on img at bounding box center [1111, 636] width 17 height 17
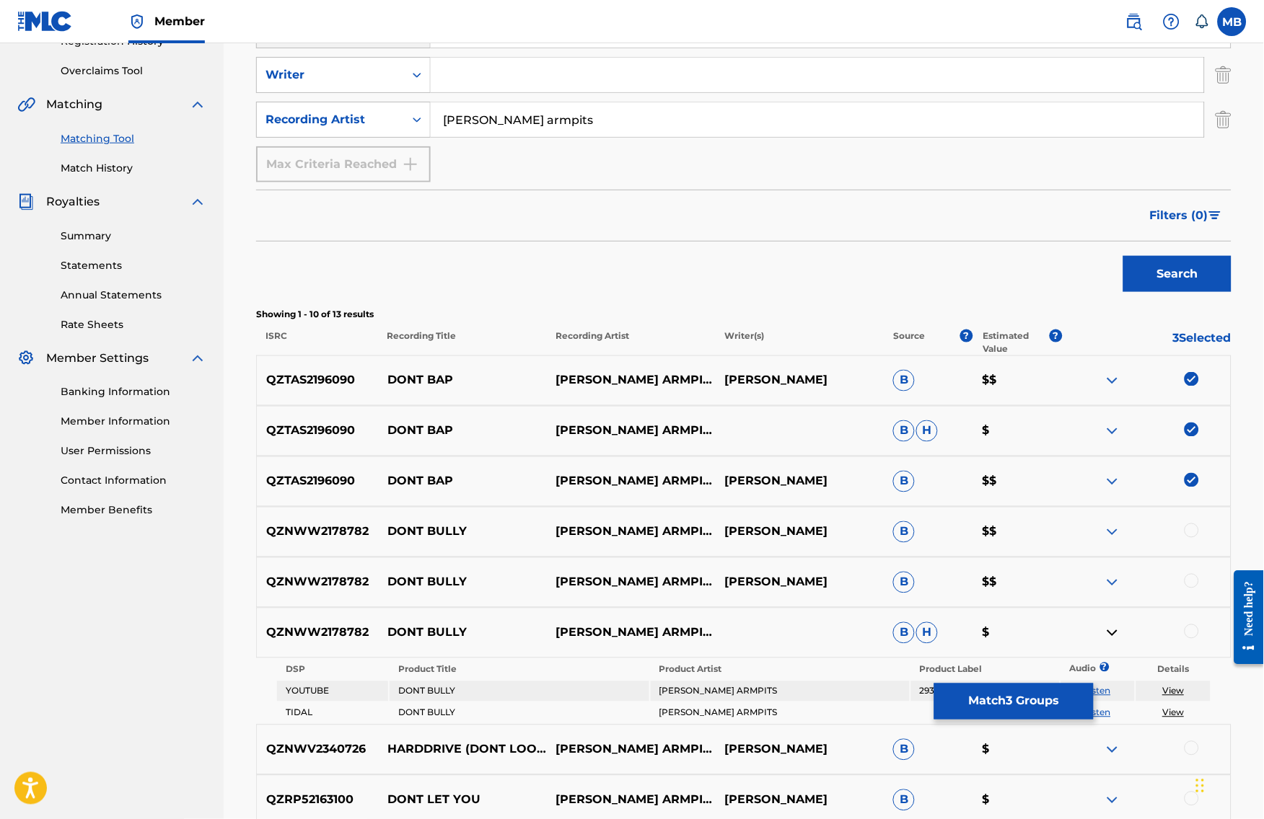
scroll to position [385, 0]
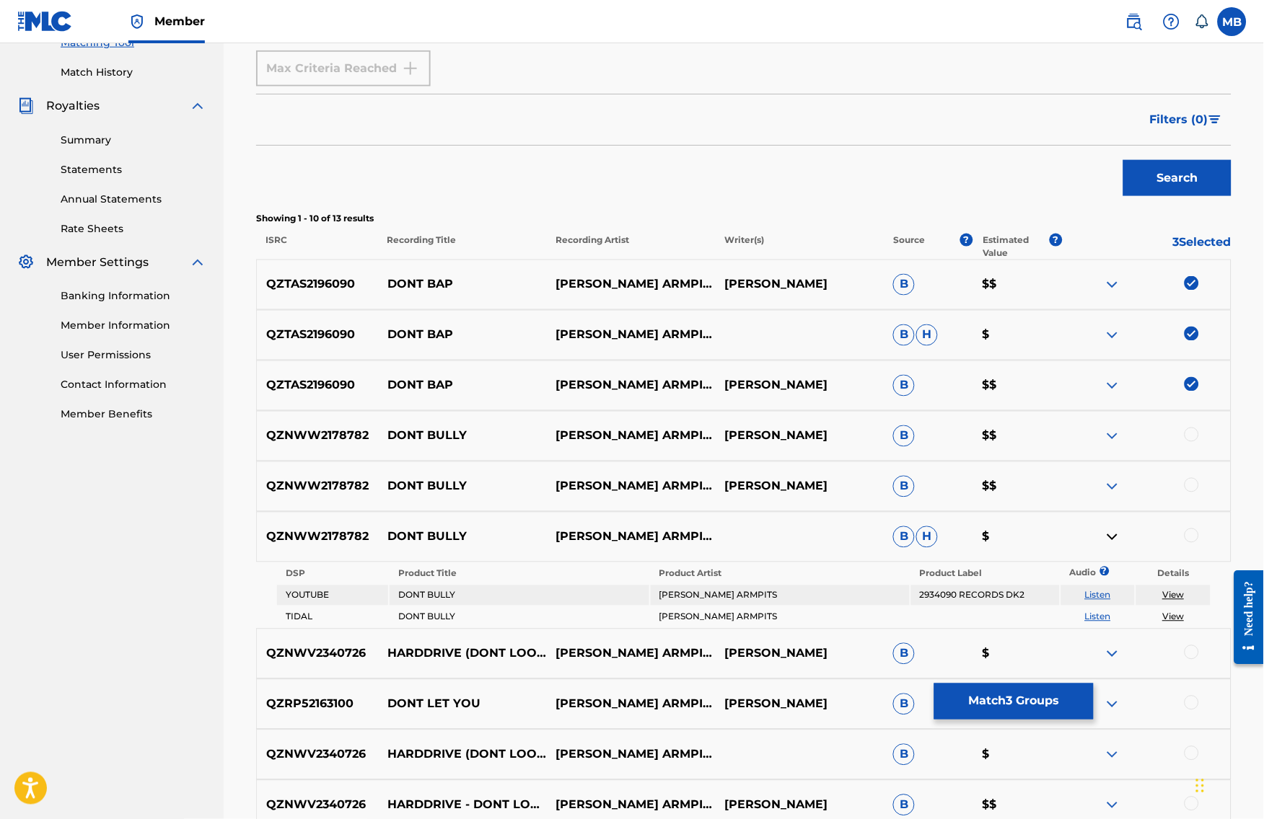
click at [1093, 700] on button "Match 3 Groups" at bounding box center [1013, 702] width 159 height 36
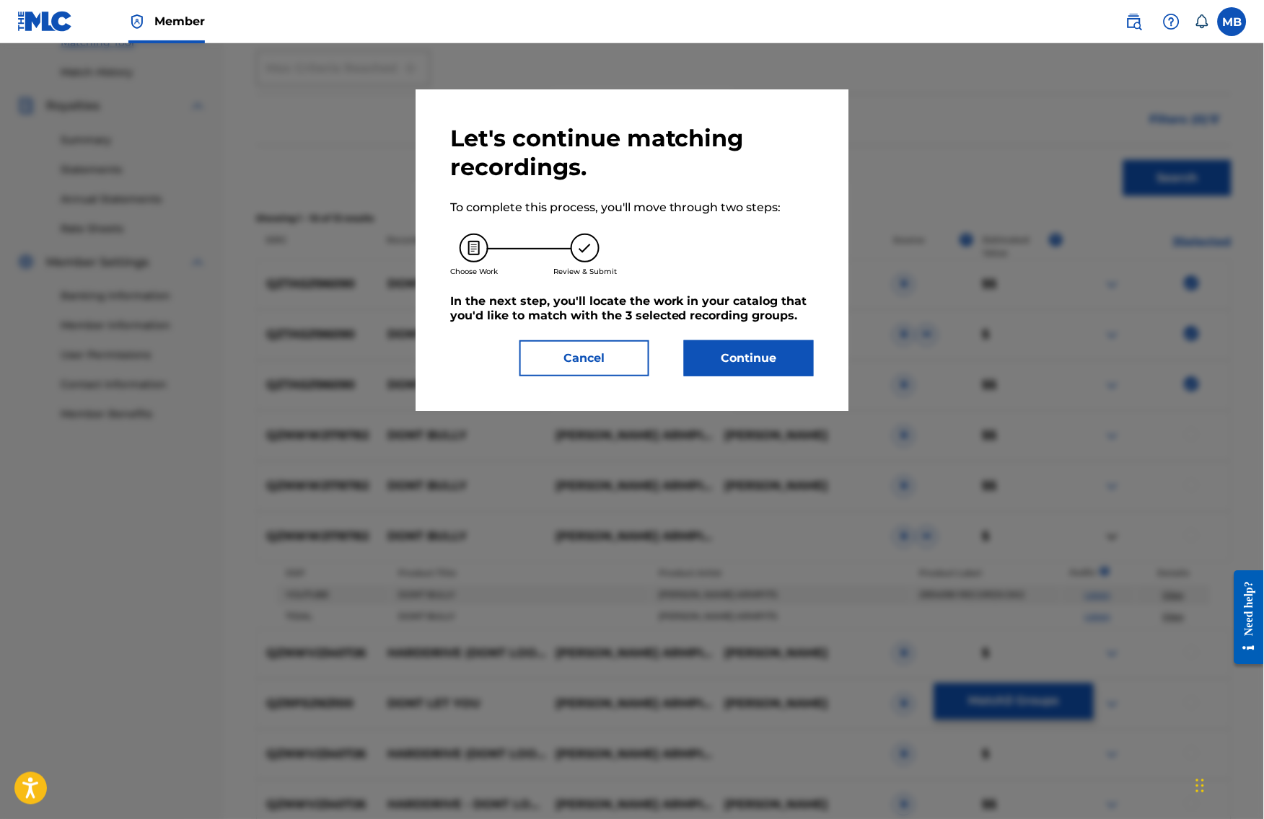
click at [746, 372] on button "Continue" at bounding box center [749, 358] width 130 height 36
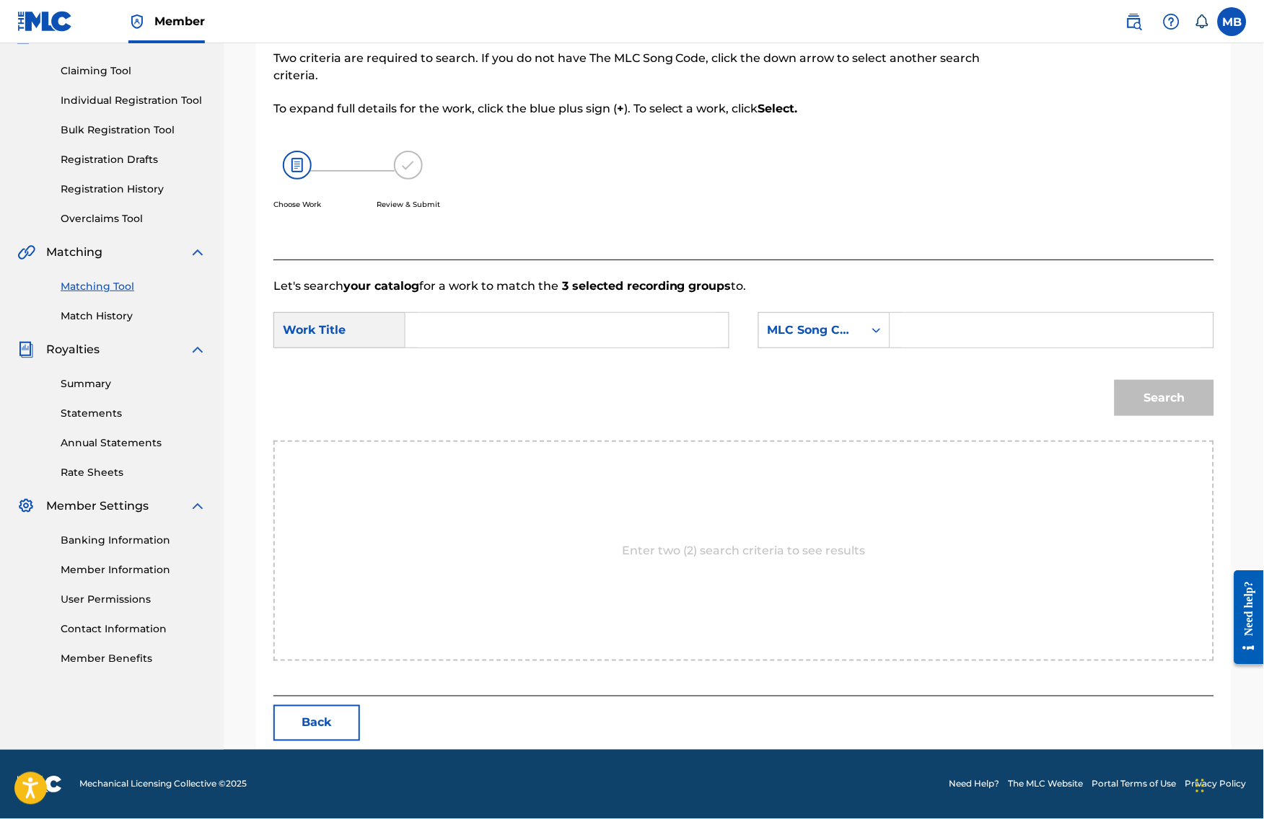
scroll to position [100, 0]
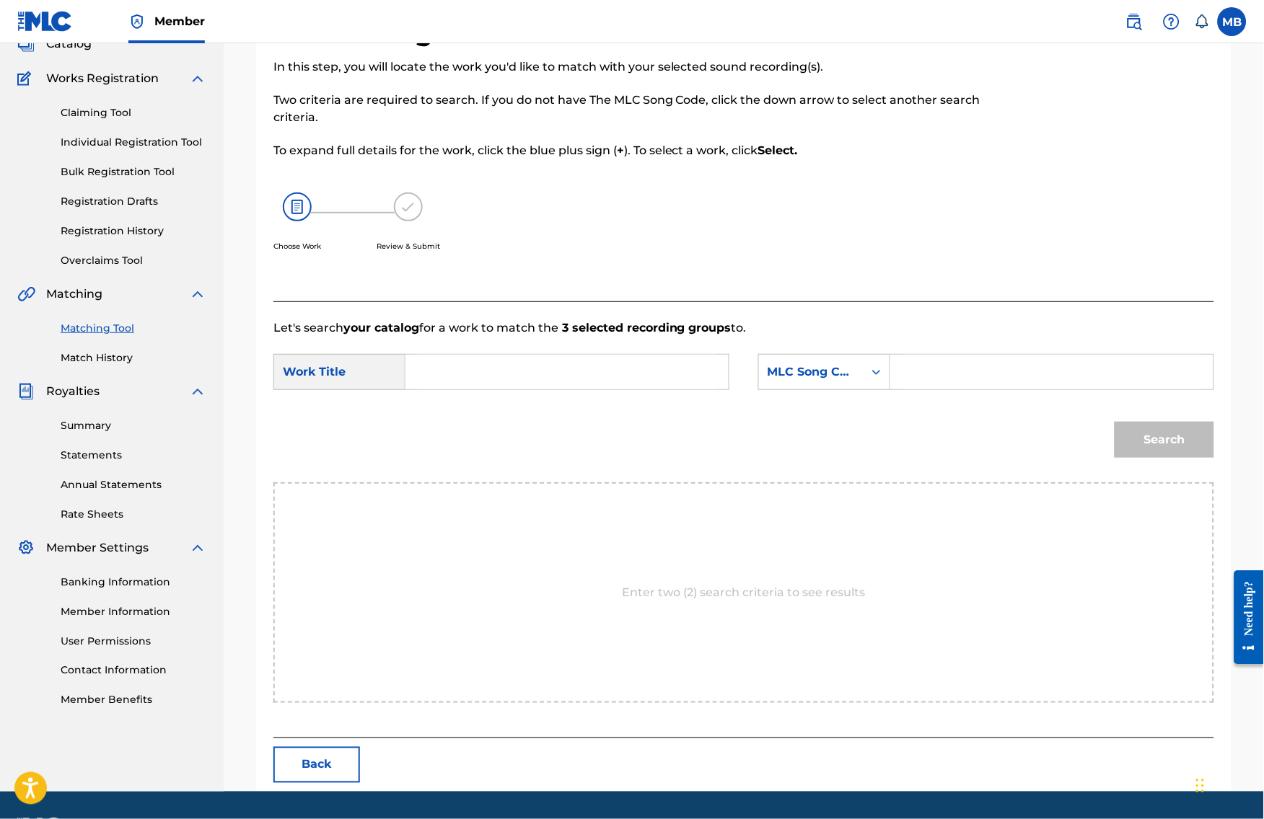
click at [521, 381] on input "Search Form" at bounding box center [567, 372] width 299 height 35
paste input "DONT BAP"
type input "DONT BAP"
click at [795, 381] on div "MLC Song Code" at bounding box center [810, 371] width 87 height 17
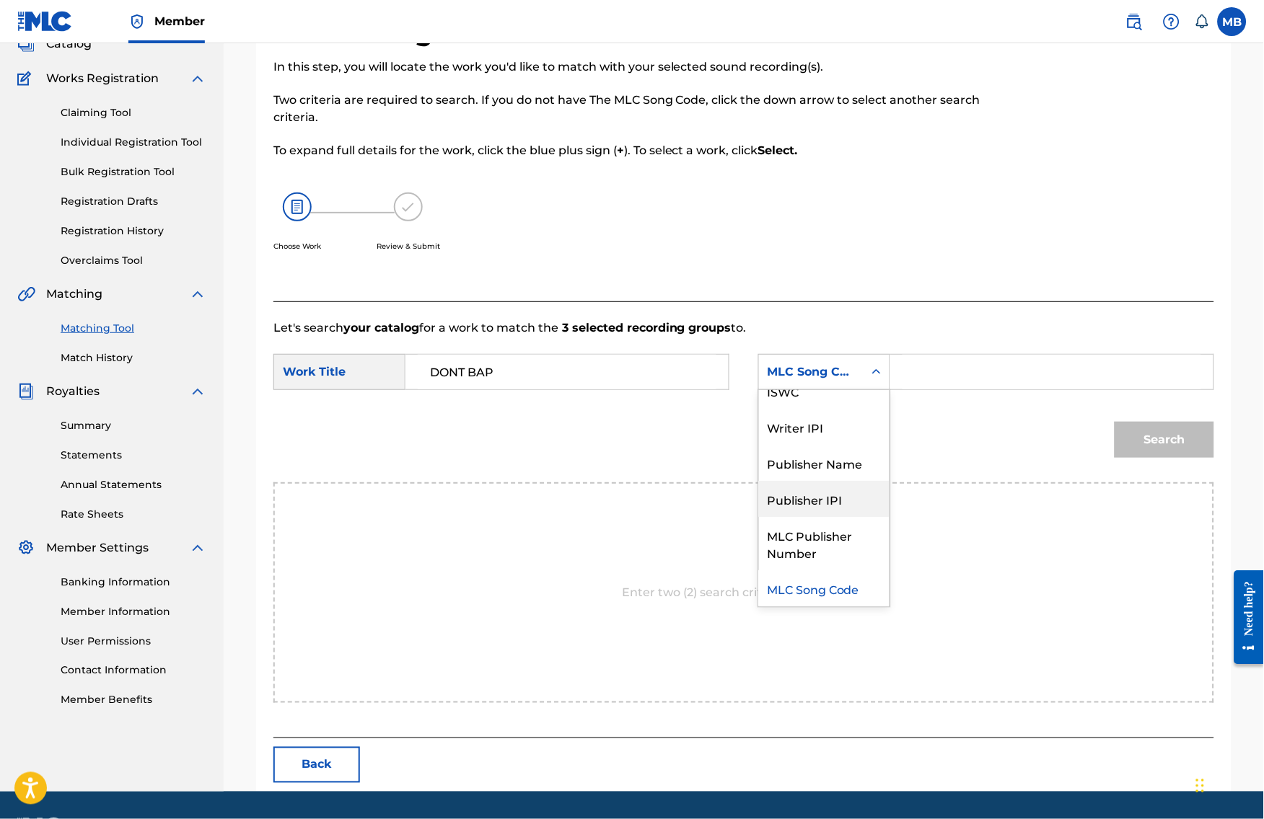
drag, startPoint x: 806, startPoint y: 498, endPoint x: 797, endPoint y: 494, distance: 9.4
click at [804, 497] on div "Publisher IPI" at bounding box center [824, 499] width 131 height 36
click at [949, 389] on input "Search Form" at bounding box center [1051, 372] width 299 height 35
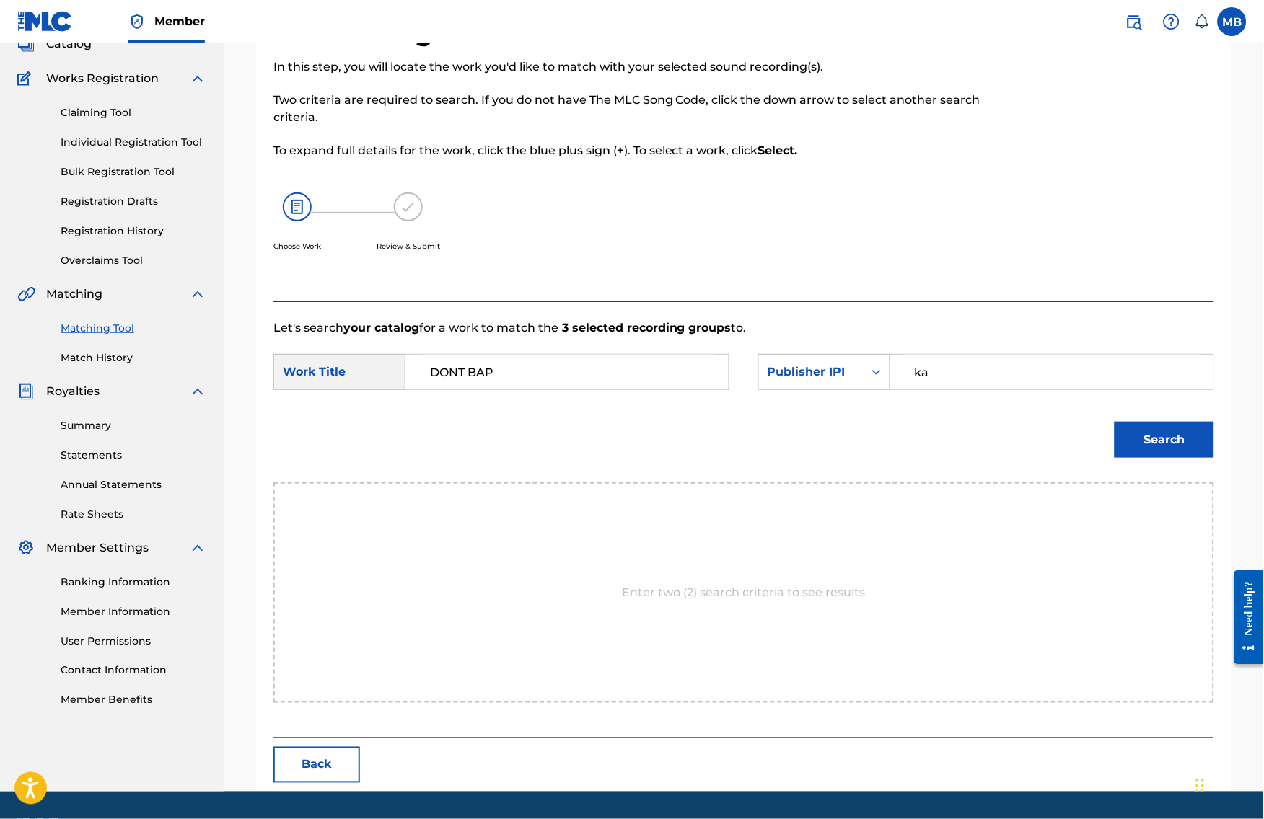
click at [1175, 458] on button "Search" at bounding box center [1164, 440] width 100 height 36
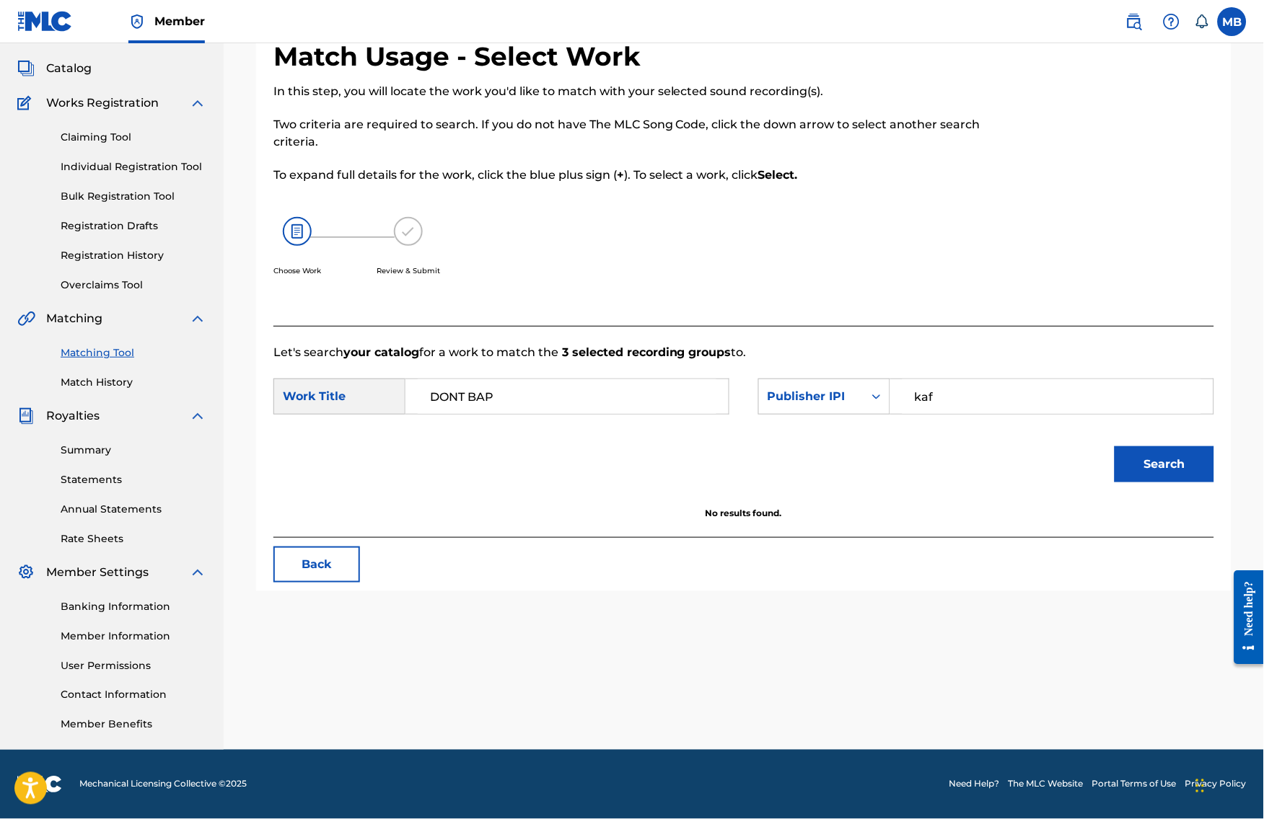
click at [1175, 462] on button "Search" at bounding box center [1164, 464] width 100 height 36
type input "k"
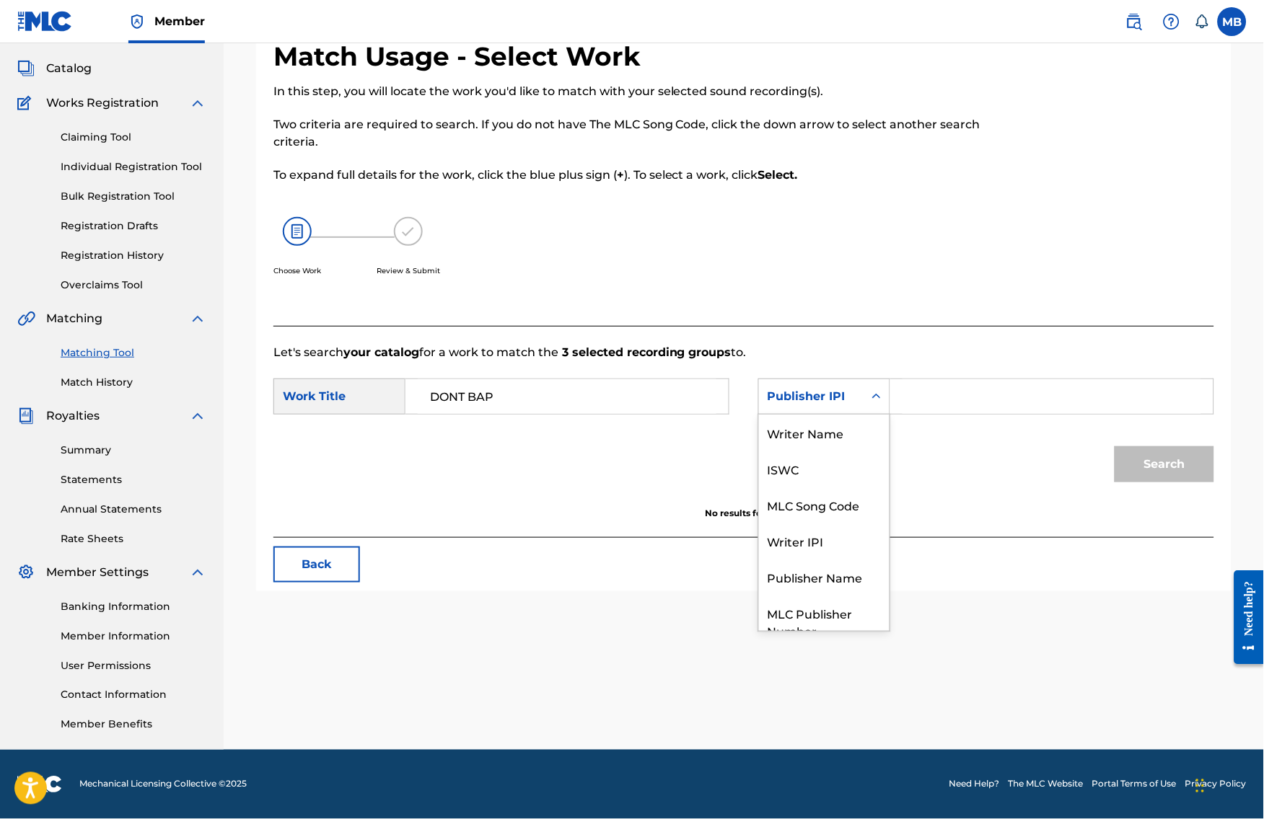
click at [863, 400] on div "Publisher IPI" at bounding box center [811, 396] width 105 height 27
click at [845, 525] on div "Publisher Name" at bounding box center [824, 524] width 131 height 36
click at [988, 402] on input "Search Form" at bounding box center [1051, 396] width 299 height 35
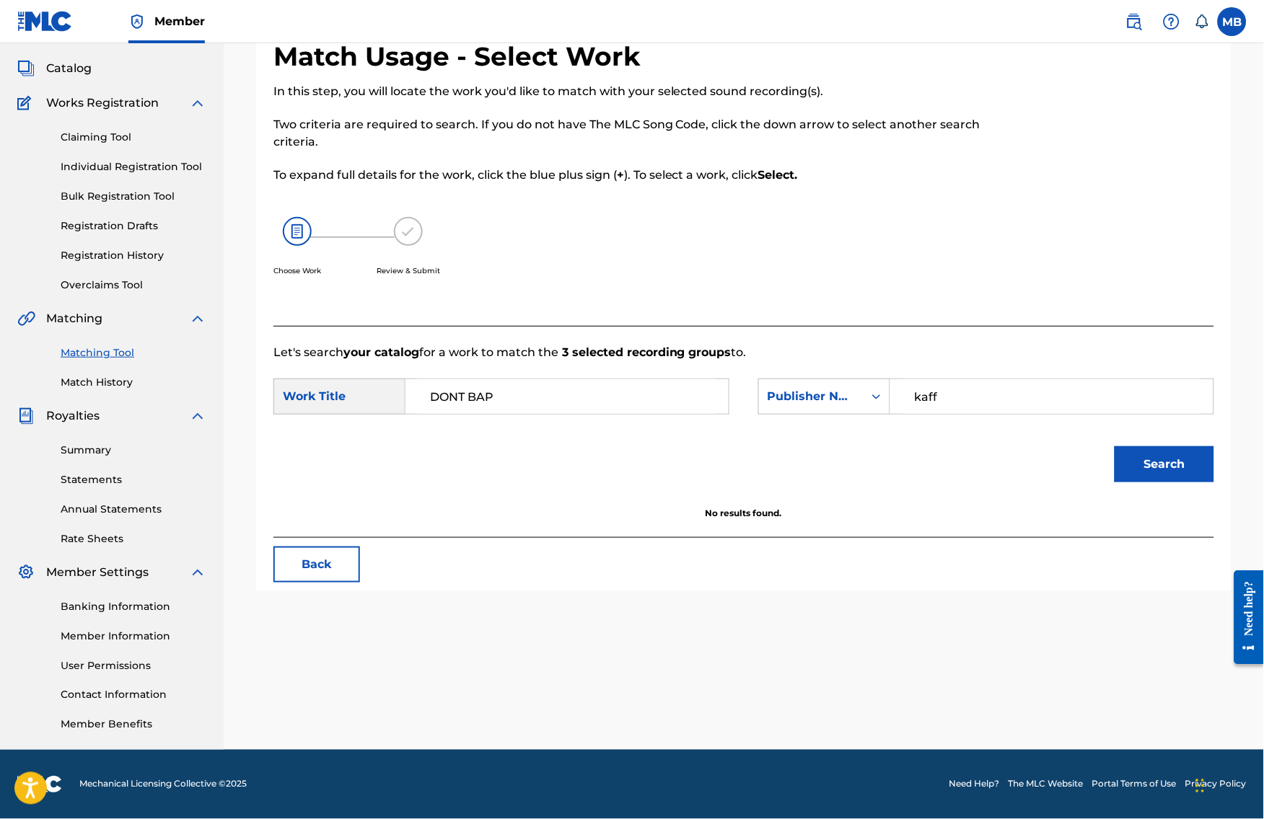
type input "kaff"
click at [1175, 462] on button "Search" at bounding box center [1164, 464] width 100 height 36
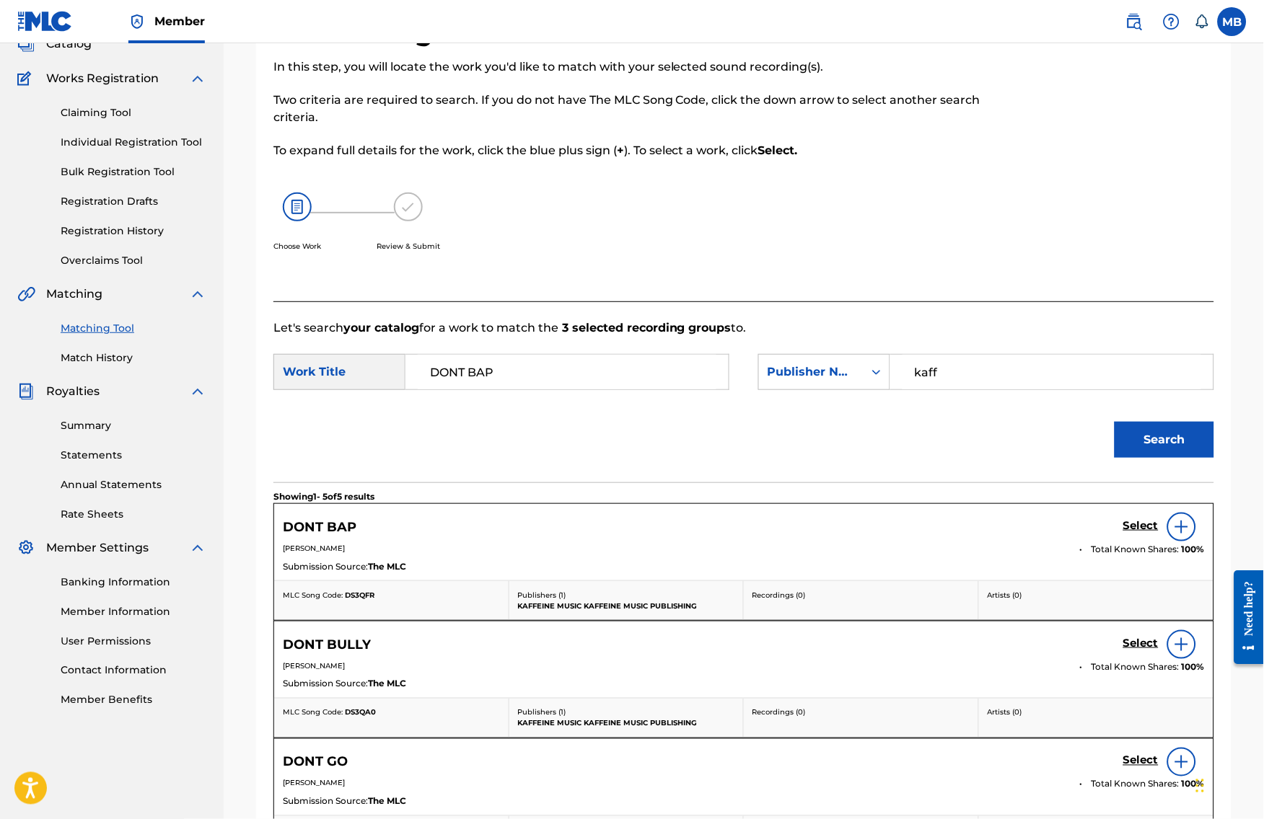
click at [1157, 535] on link "Select" at bounding box center [1140, 527] width 35 height 16
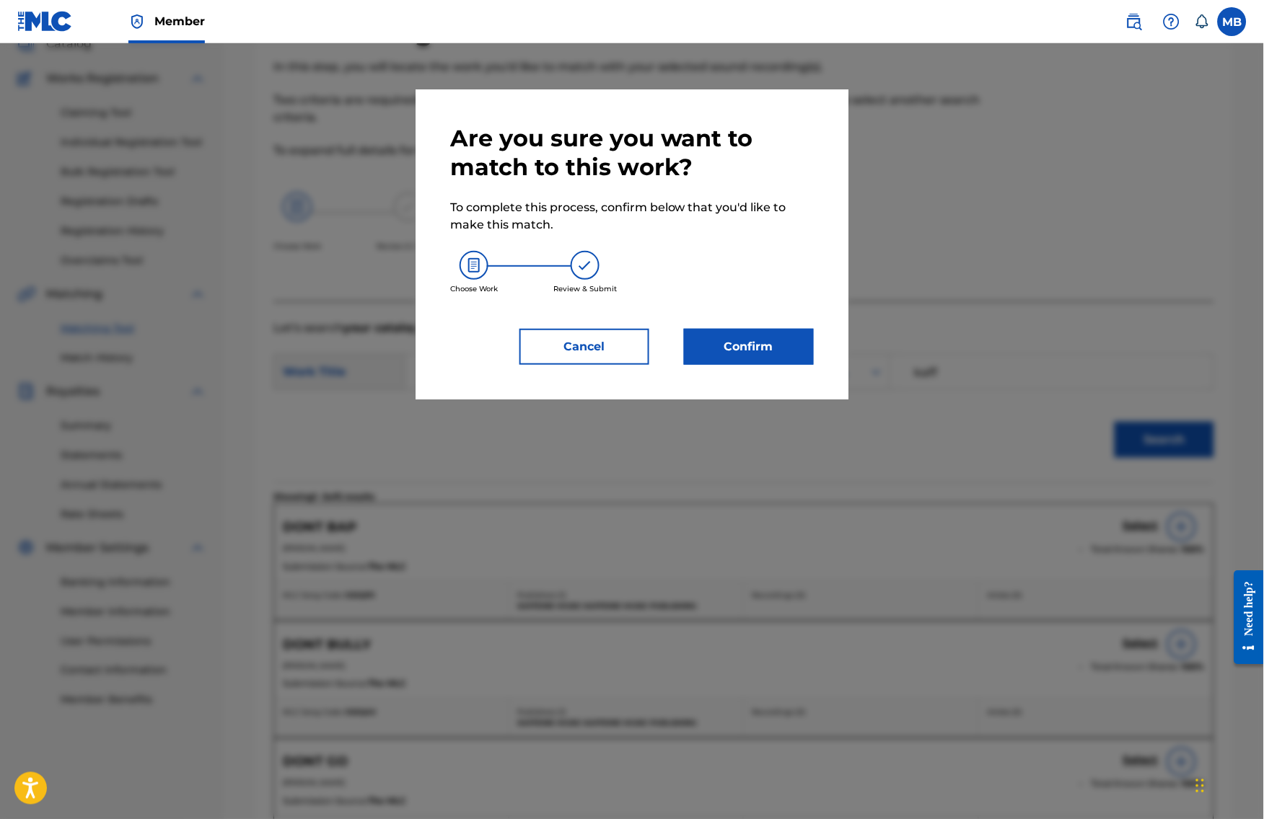
click at [754, 363] on button "Confirm" at bounding box center [749, 347] width 130 height 36
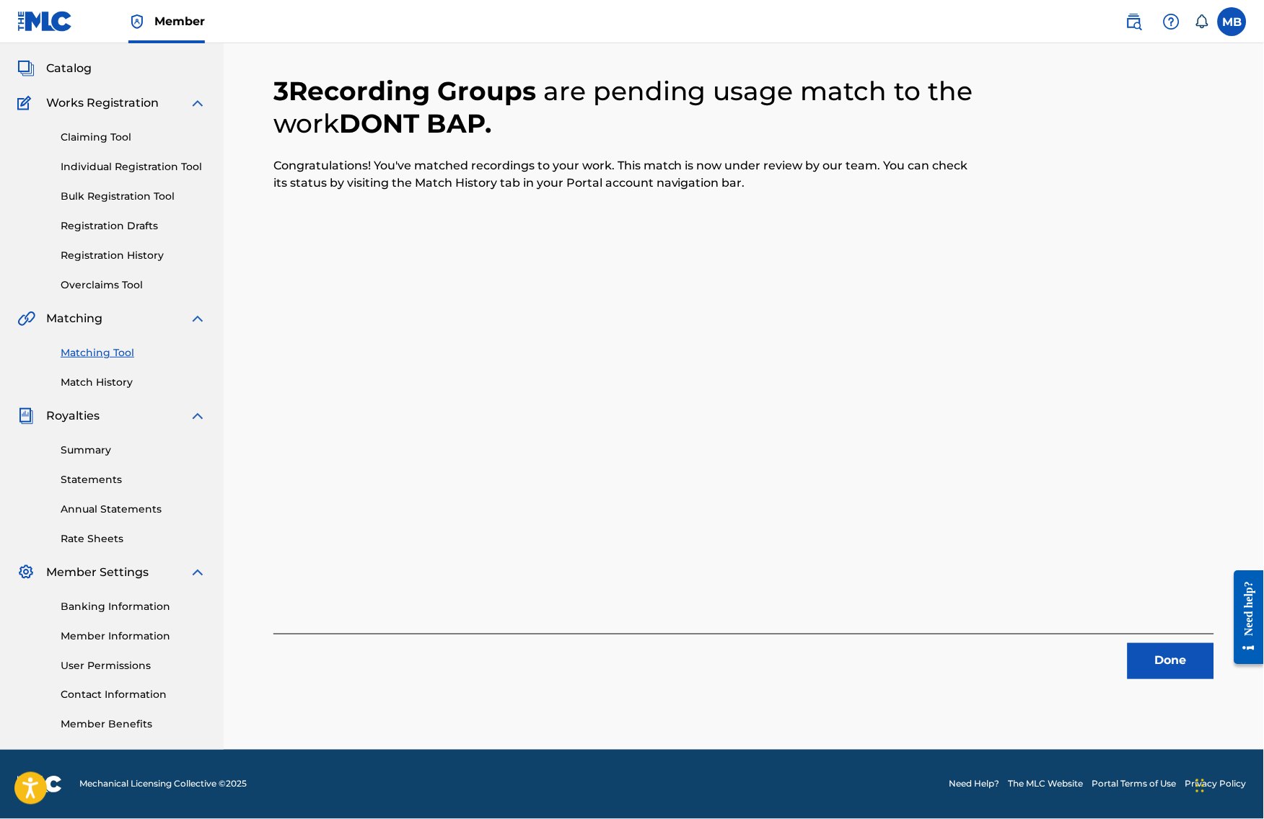
click at [1166, 643] on button "Done" at bounding box center [1170, 661] width 87 height 36
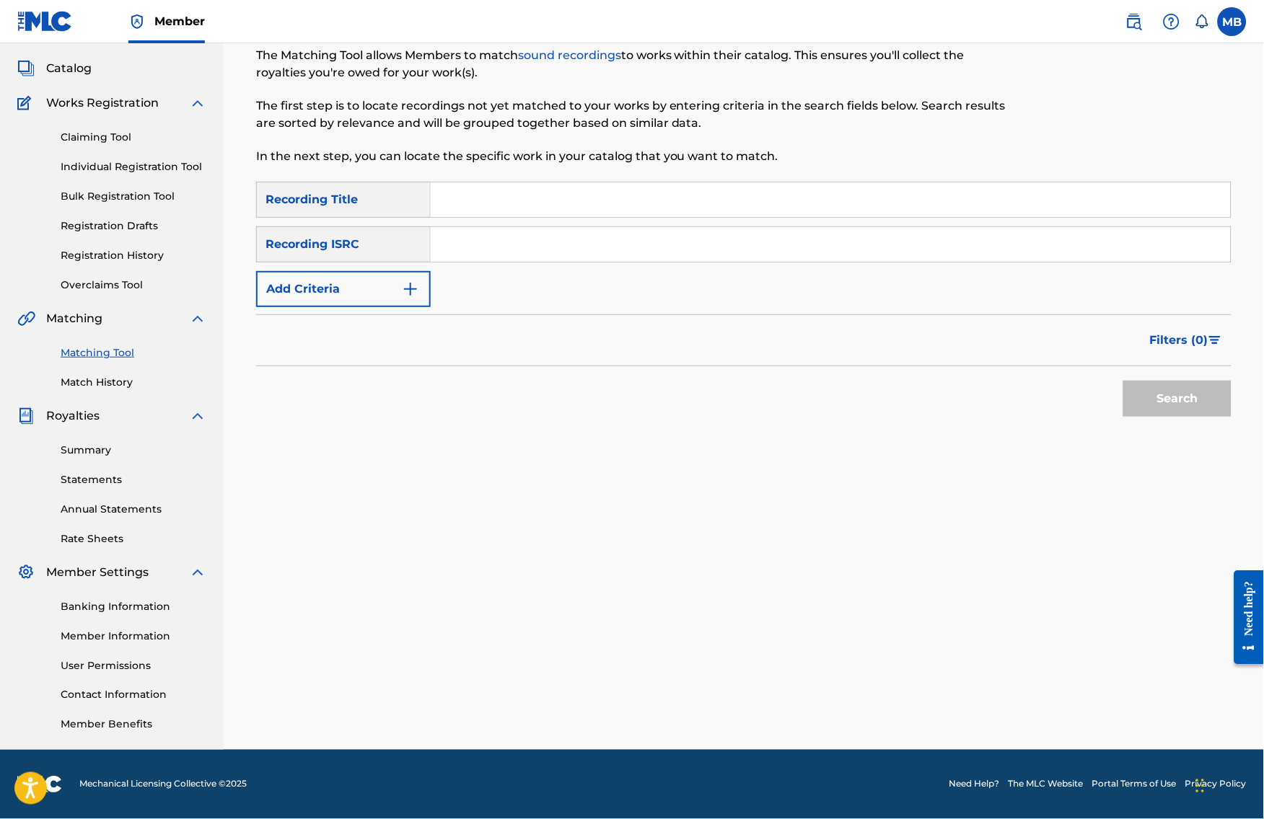
click at [624, 182] on input "Search Form" at bounding box center [831, 199] width 800 height 35
paste input "RUN/HIDE"
type input "RUN/HIDE"
click at [407, 276] on button "Add Criteria" at bounding box center [343, 289] width 175 height 36
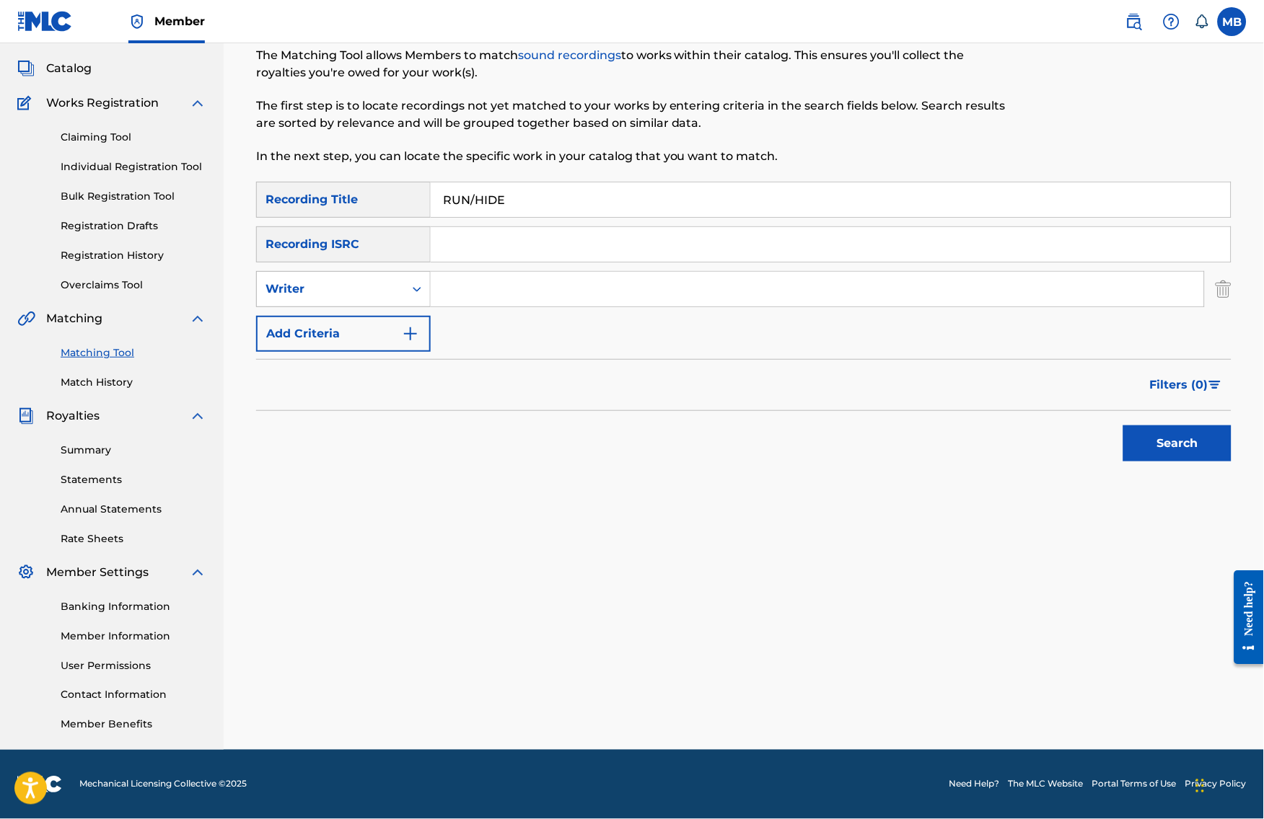
click at [404, 276] on div "Writer" at bounding box center [330, 289] width 147 height 27
click at [426, 276] on div "Search Form" at bounding box center [417, 289] width 26 height 26
click at [416, 331] on img "Search Form" at bounding box center [410, 333] width 17 height 17
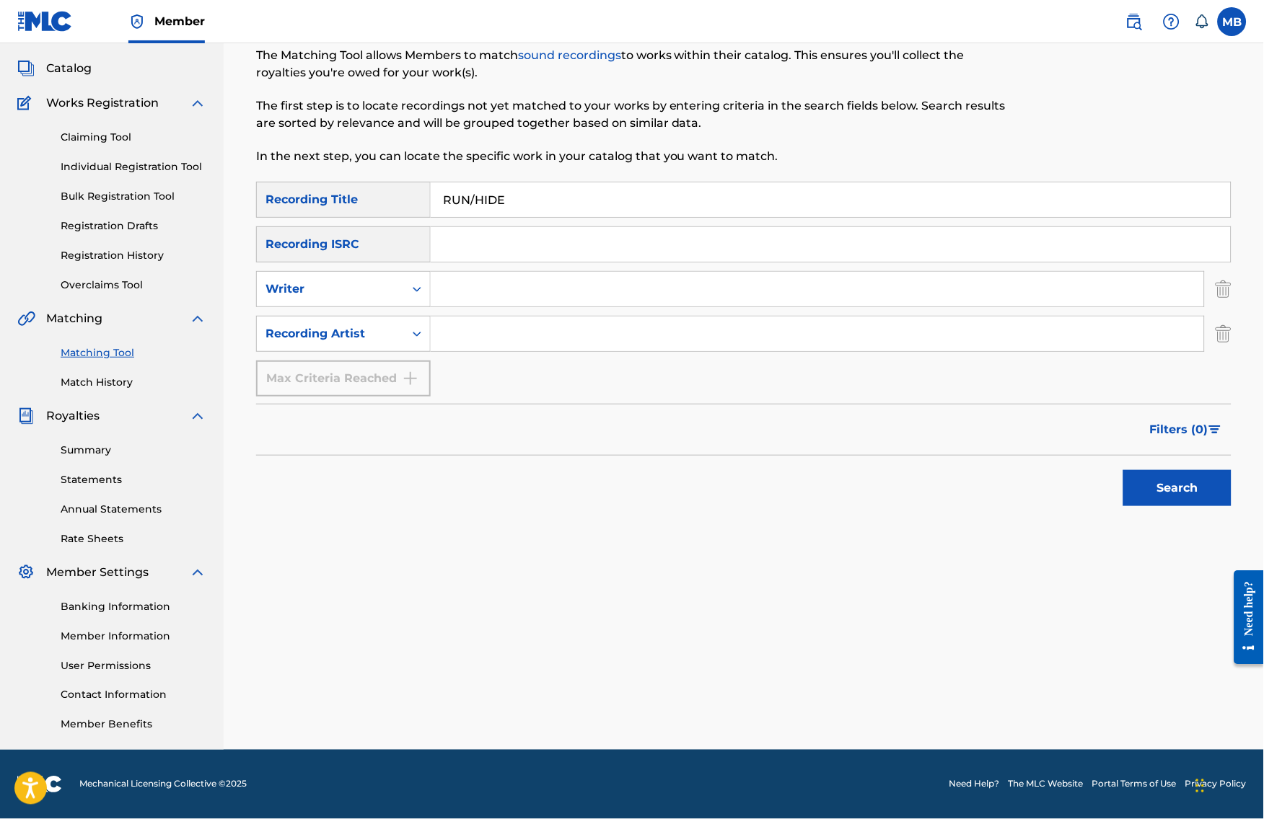
click at [468, 318] on input "Search Form" at bounding box center [817, 334] width 773 height 35
type input "[PERSON_NAME] Motorcycle"
click at [1189, 487] on button "Search" at bounding box center [1177, 488] width 108 height 36
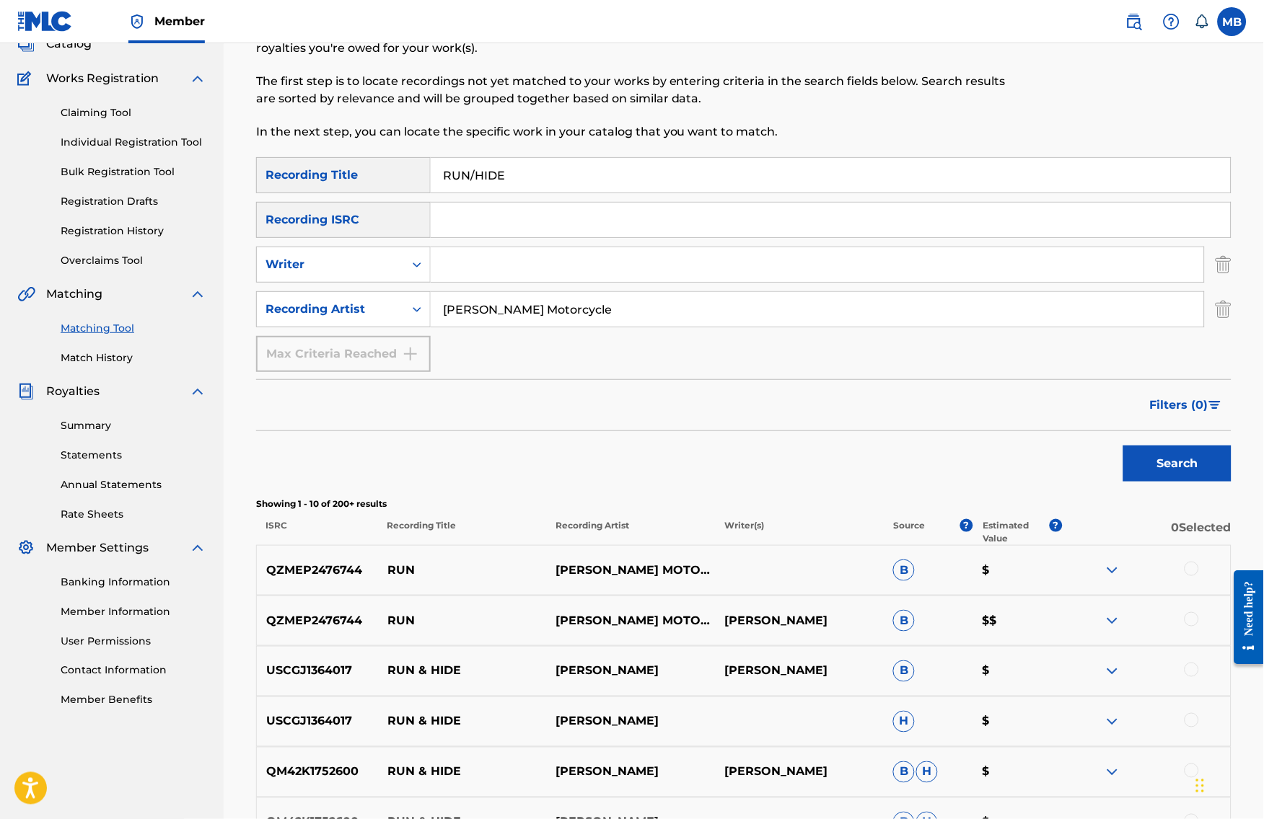
click at [503, 186] on input "RUN/HIDE" at bounding box center [831, 175] width 800 height 35
paste input "PLAY PRETEND"
type input "PLAY PRETEND"
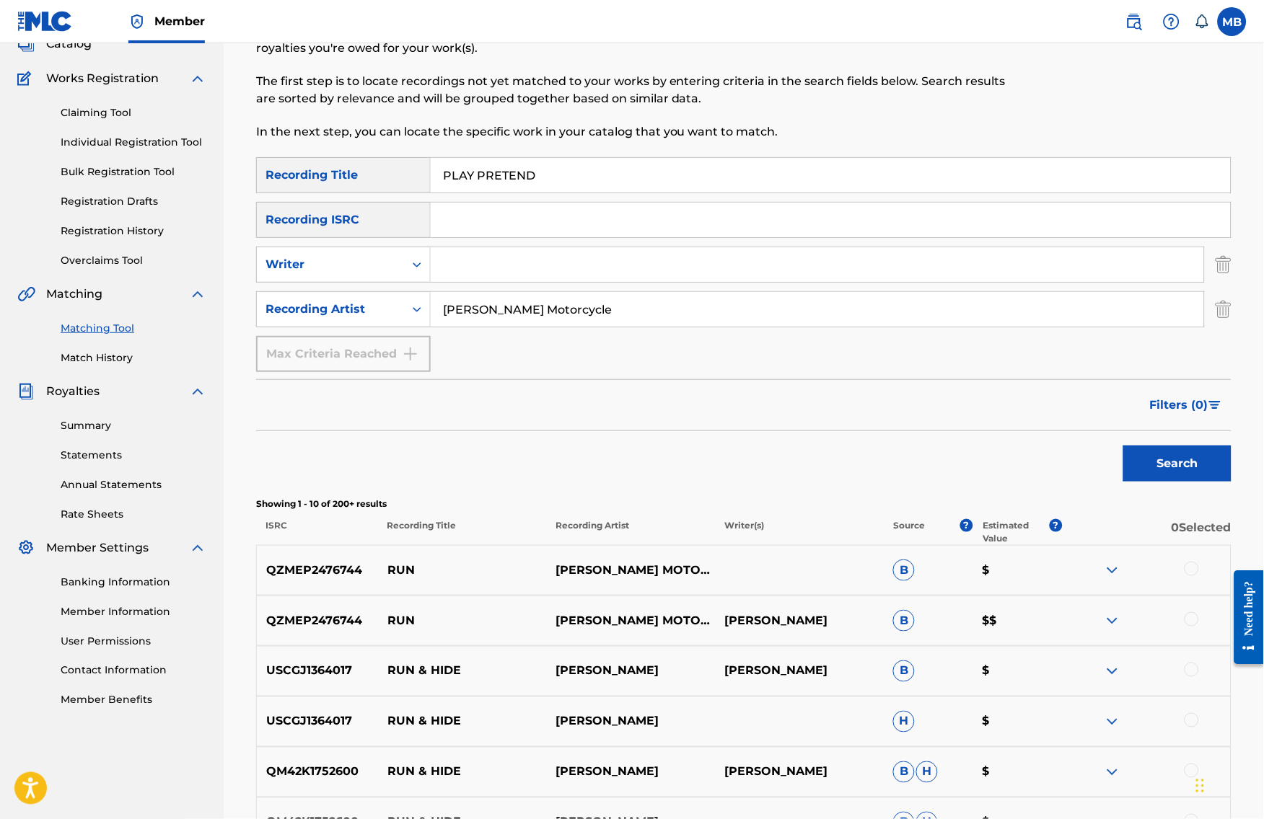
click at [593, 327] on input "[PERSON_NAME] Motorcycle" at bounding box center [817, 309] width 773 height 35
click at [1185, 482] on button "Search" at bounding box center [1177, 464] width 108 height 36
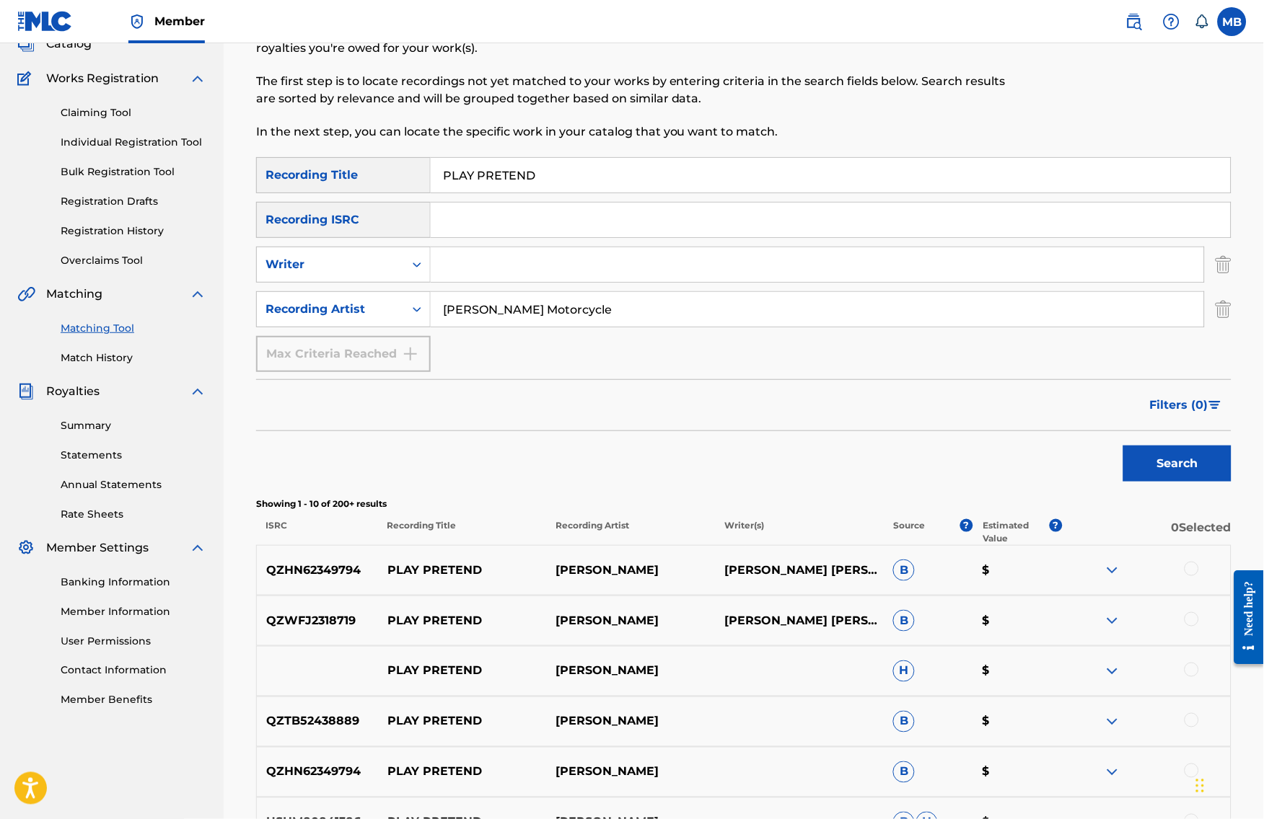
scroll to position [103, 0]
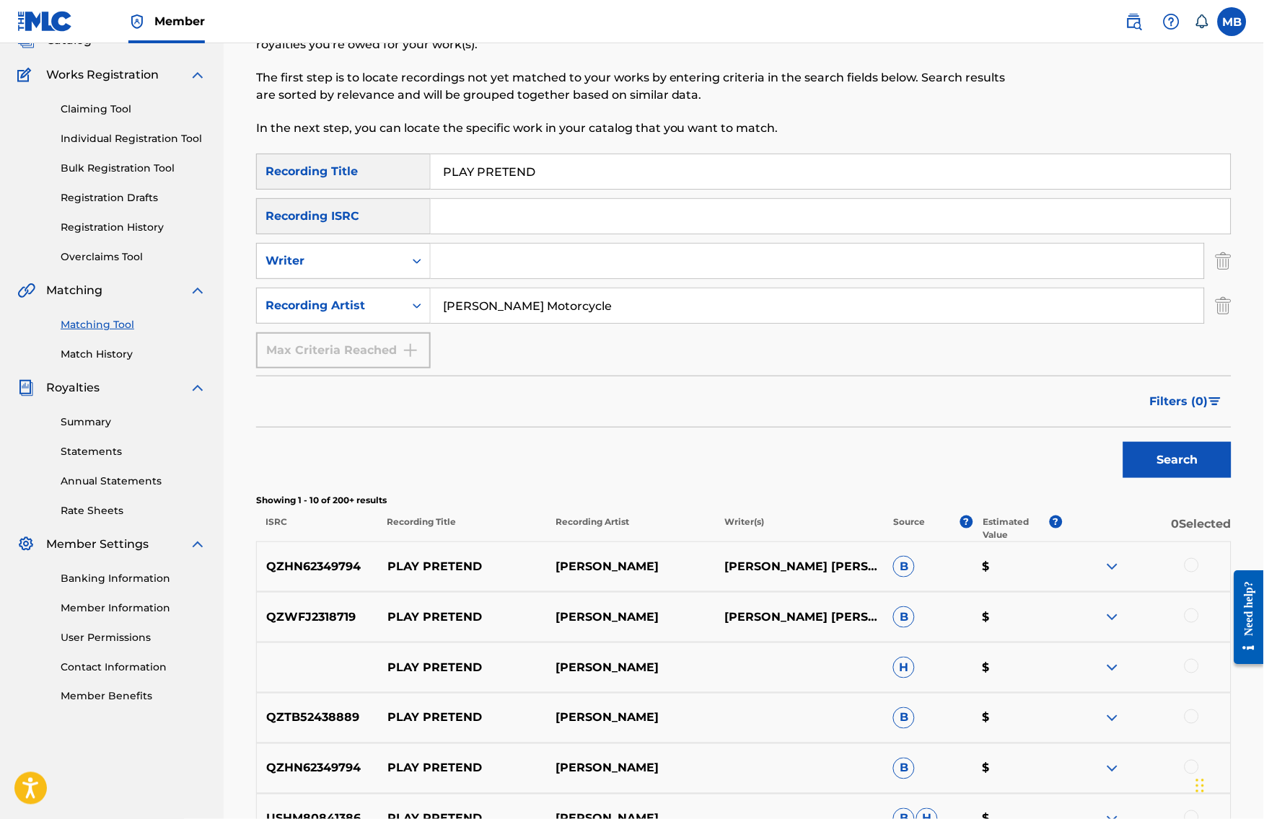
click at [537, 319] on input "[PERSON_NAME] Motorcycle" at bounding box center [817, 305] width 773 height 35
type input "[PERSON_NAME] armpits"
click at [1189, 478] on button "Search" at bounding box center [1177, 460] width 108 height 36
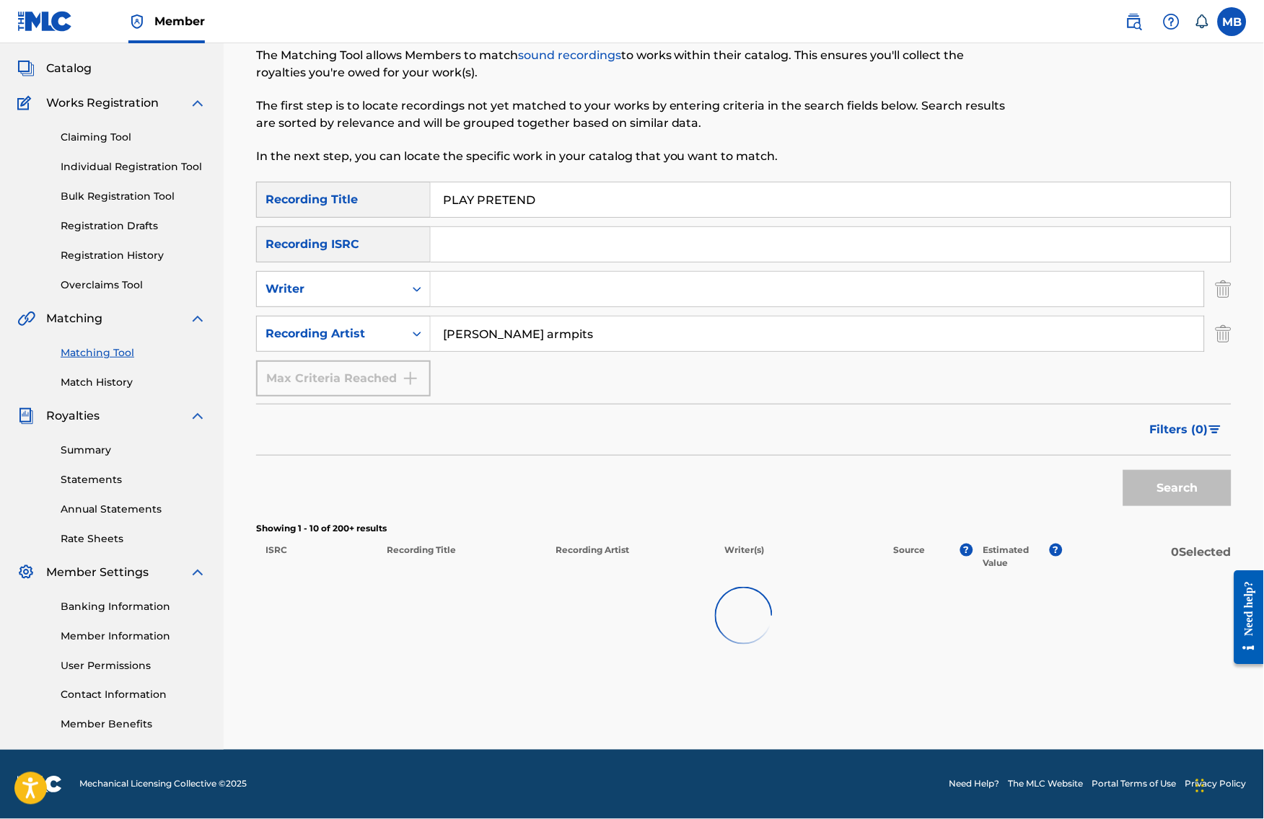
scroll to position [100, 0]
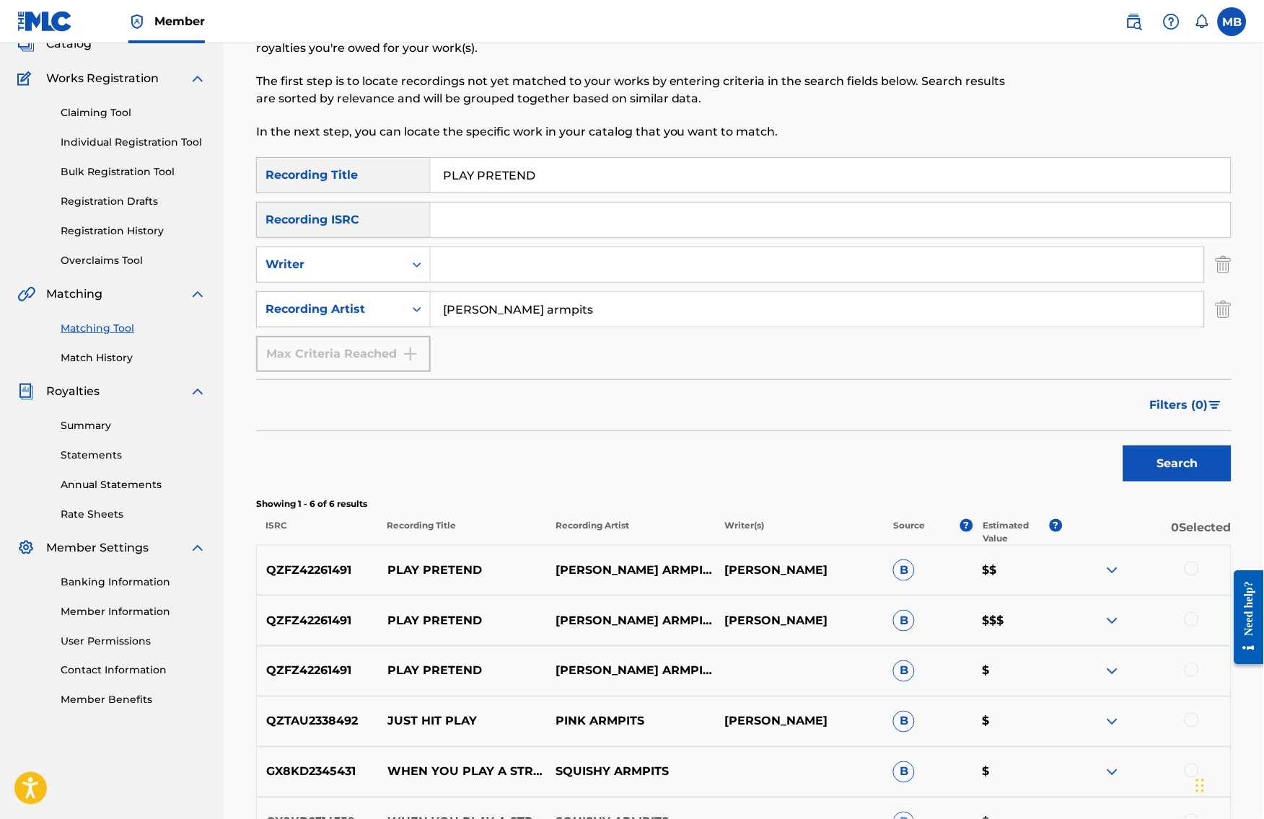
click at [1199, 627] on div at bounding box center [1191, 619] width 14 height 14
click at [1199, 677] on div at bounding box center [1191, 670] width 14 height 14
click at [1199, 576] on div at bounding box center [1191, 569] width 14 height 14
click at [1075, 700] on button "Match 3 Groups" at bounding box center [1013, 702] width 159 height 36
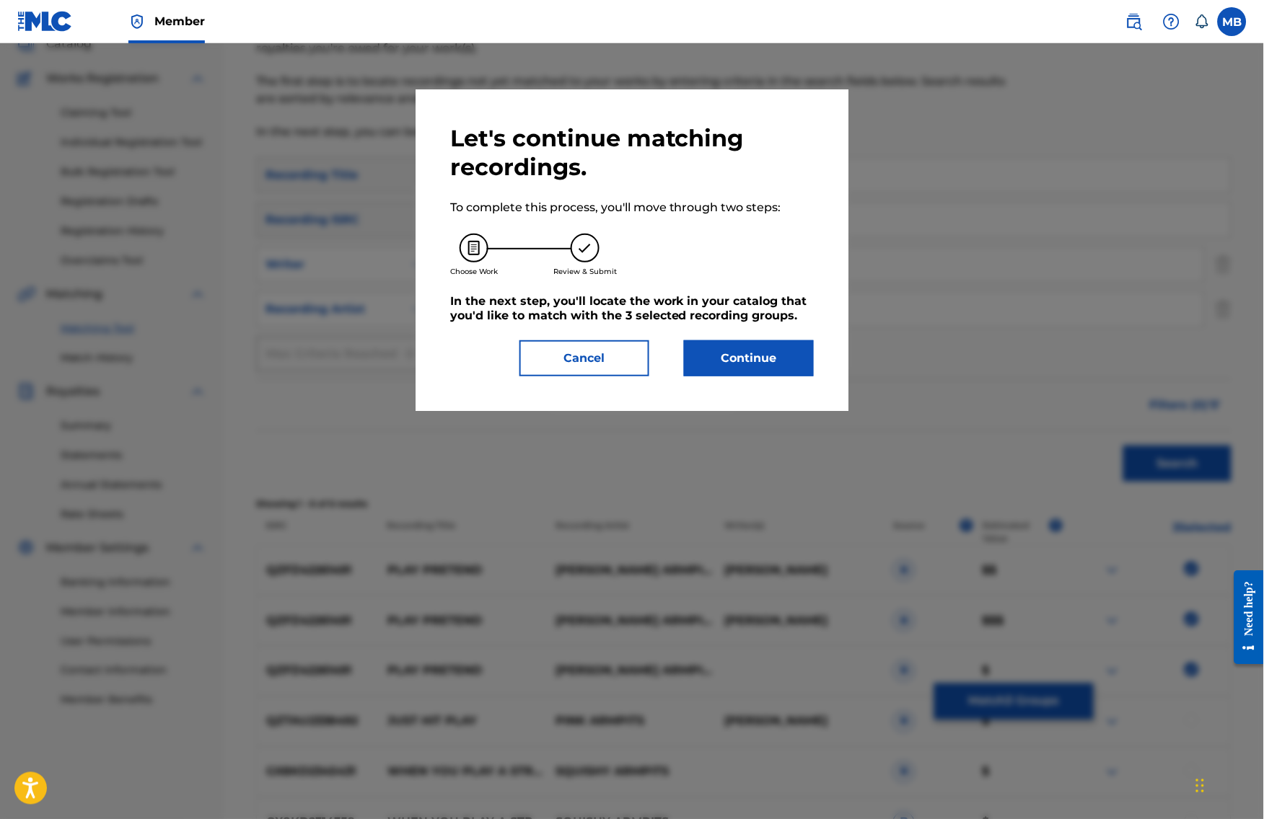
click at [731, 353] on button "Continue" at bounding box center [749, 358] width 130 height 36
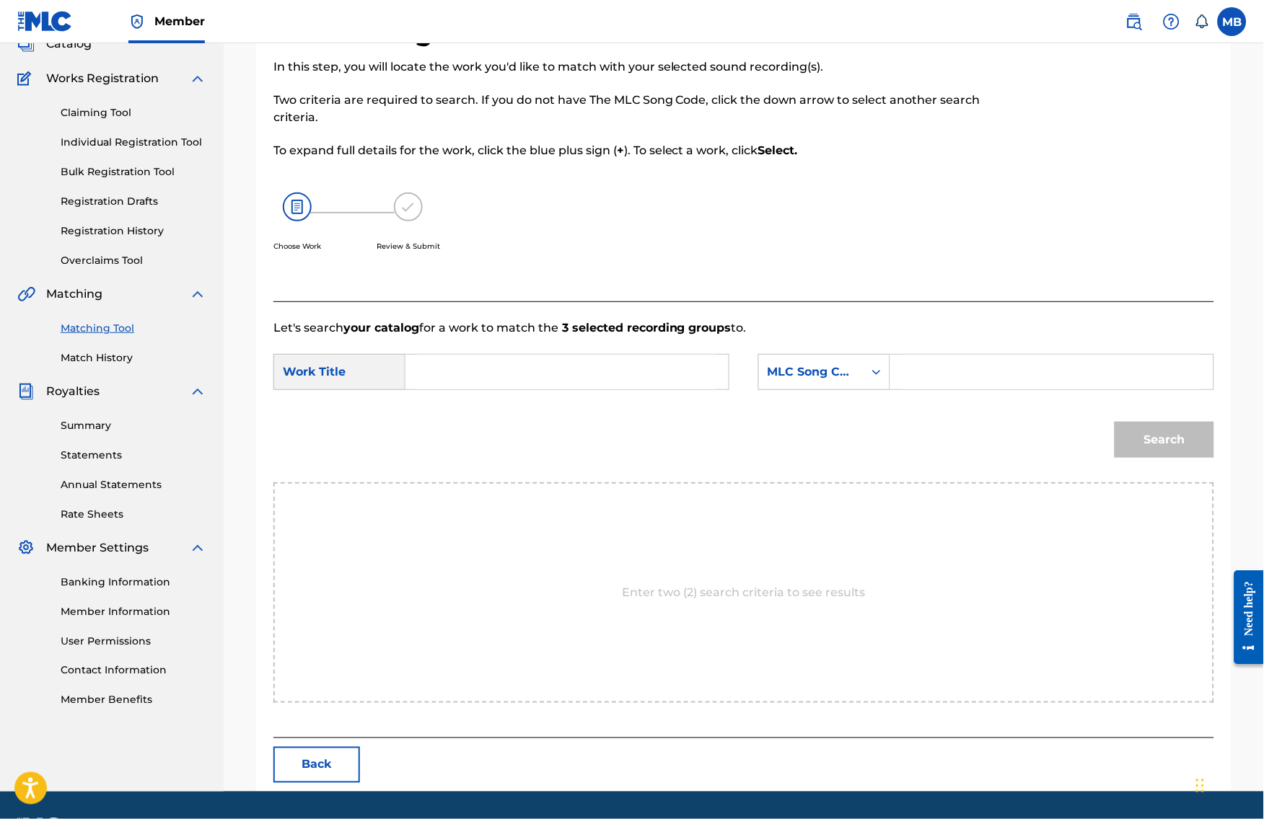
click at [669, 380] on input "Search Form" at bounding box center [567, 372] width 299 height 35
paste input "PLAY PRETEND"
type input "PLAY PRETEND"
click at [843, 381] on div "MLC Song Code" at bounding box center [810, 371] width 87 height 17
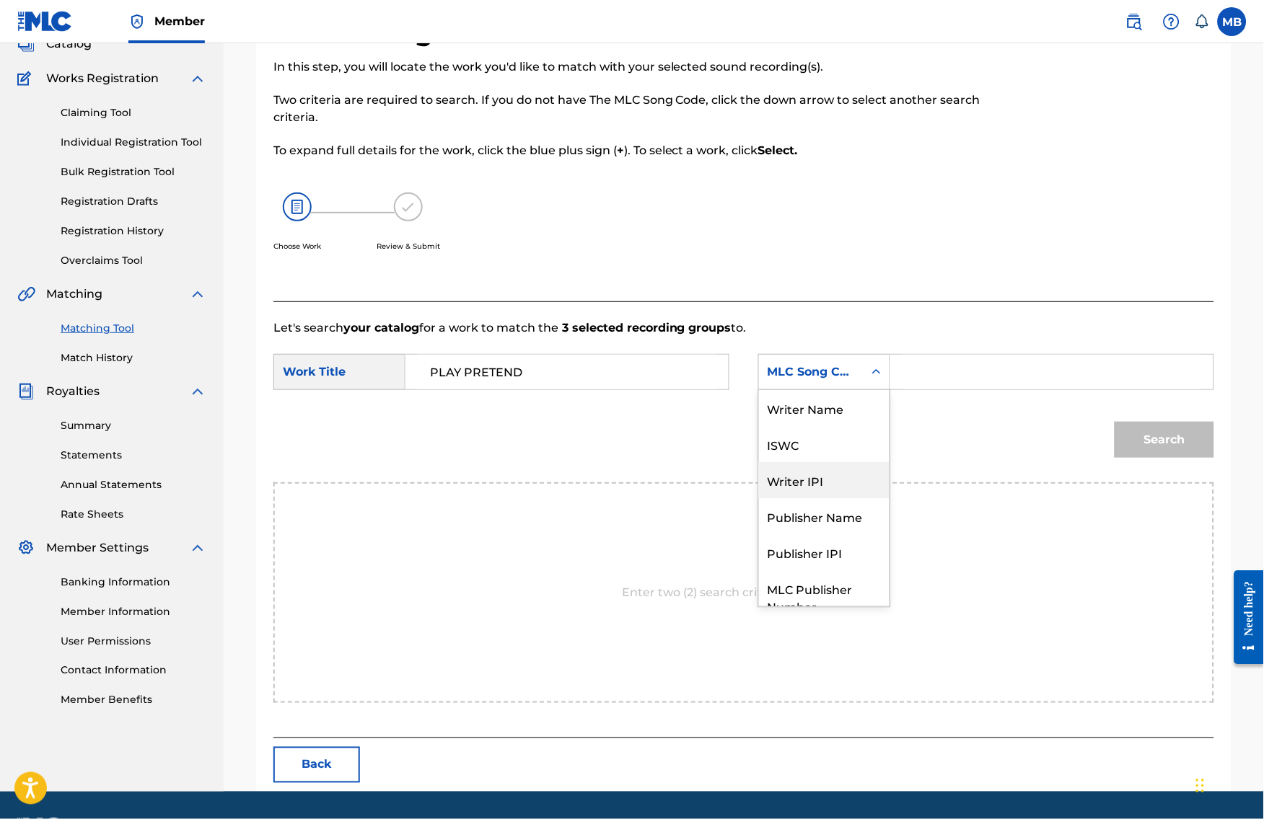
scroll to position [58, 0]
drag, startPoint x: 842, startPoint y: 487, endPoint x: 902, endPoint y: 438, distance: 76.8
click at [842, 481] on div "Publisher Name" at bounding box center [824, 463] width 131 height 36
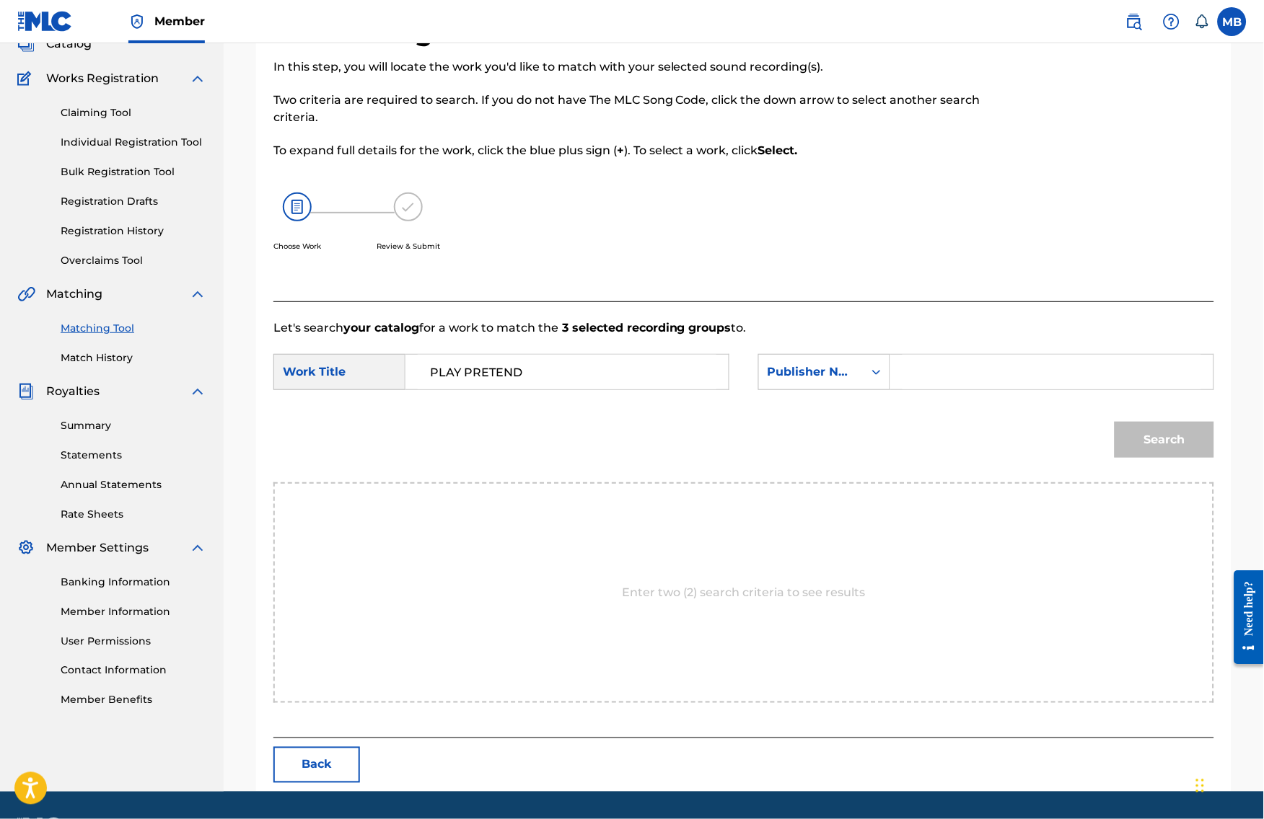
click at [944, 389] on input "Search Form" at bounding box center [1051, 372] width 299 height 35
type input "ka"
click at [1175, 458] on button "Search" at bounding box center [1164, 440] width 100 height 36
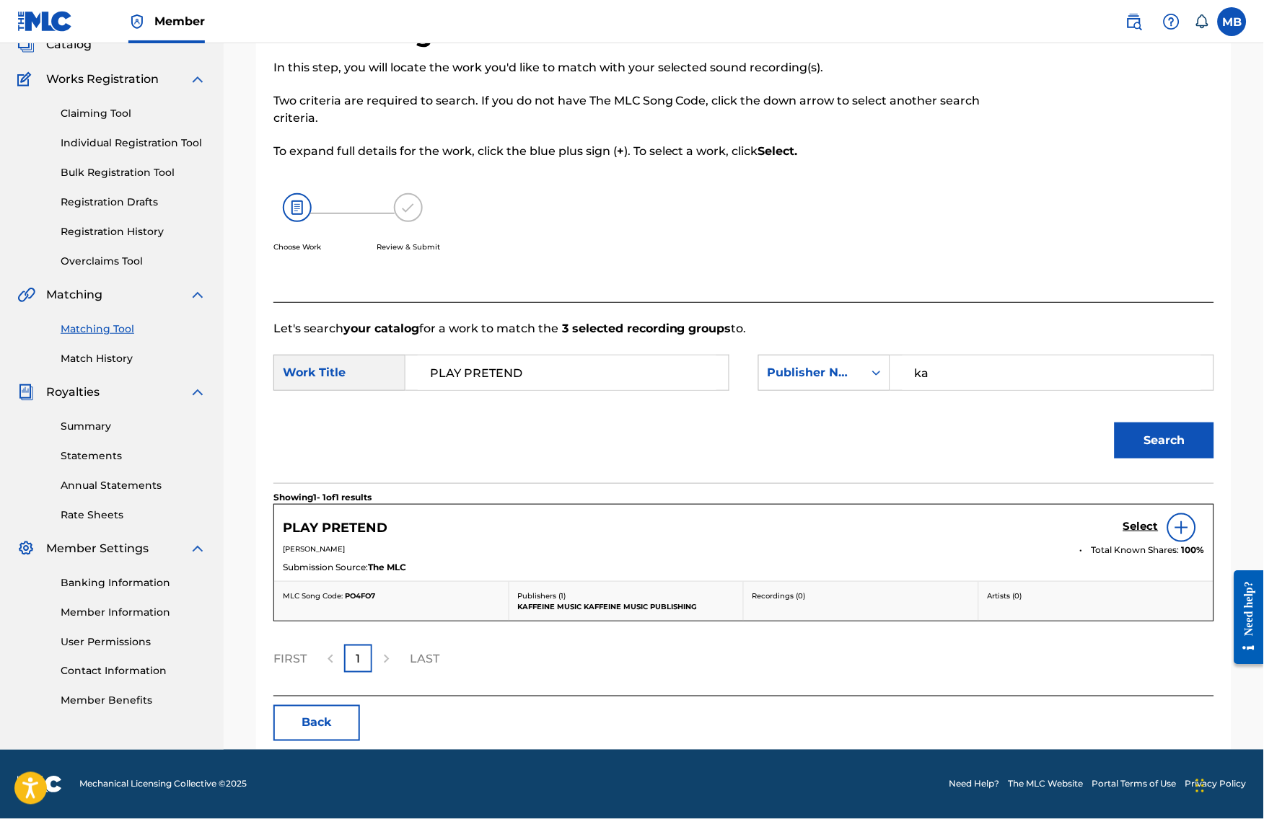
click at [1158, 534] on h5 "Select" at bounding box center [1140, 527] width 35 height 14
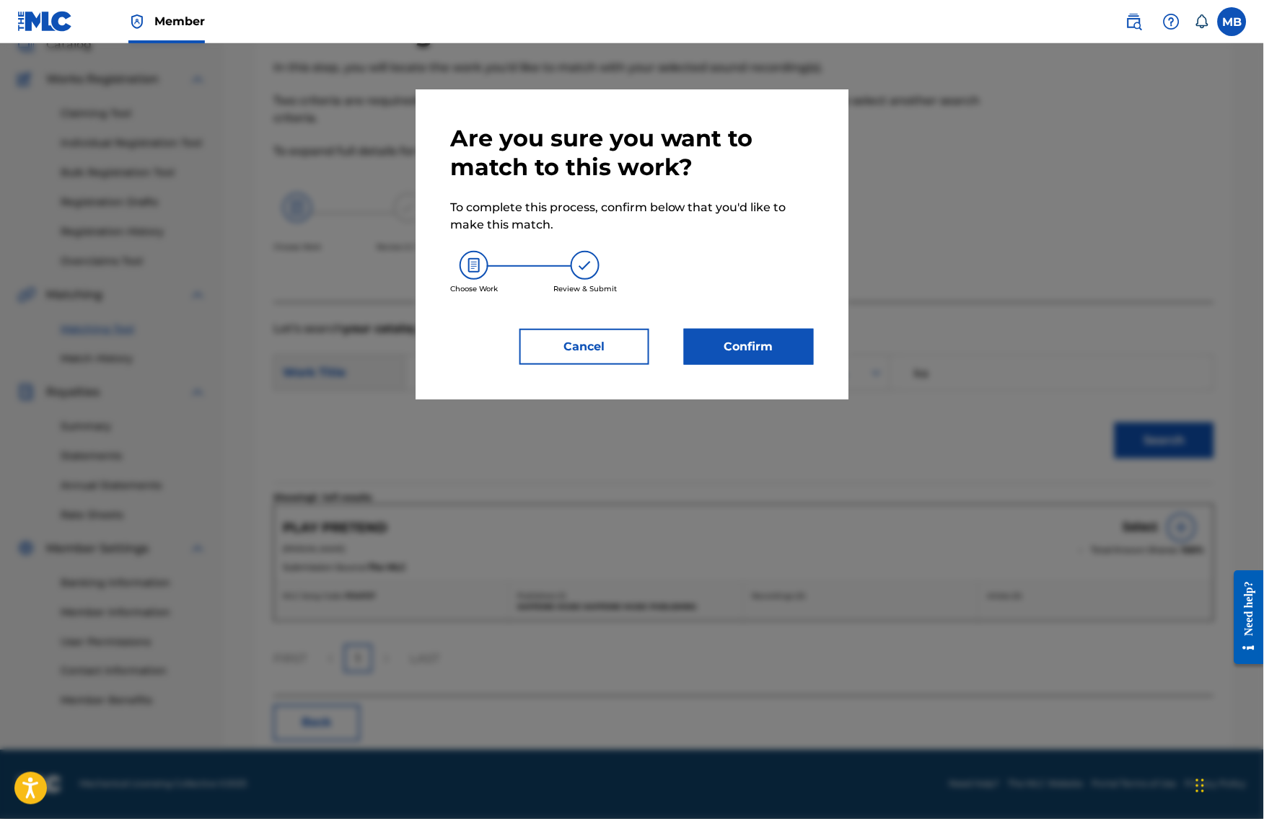
click at [777, 363] on button "Confirm" at bounding box center [749, 347] width 130 height 36
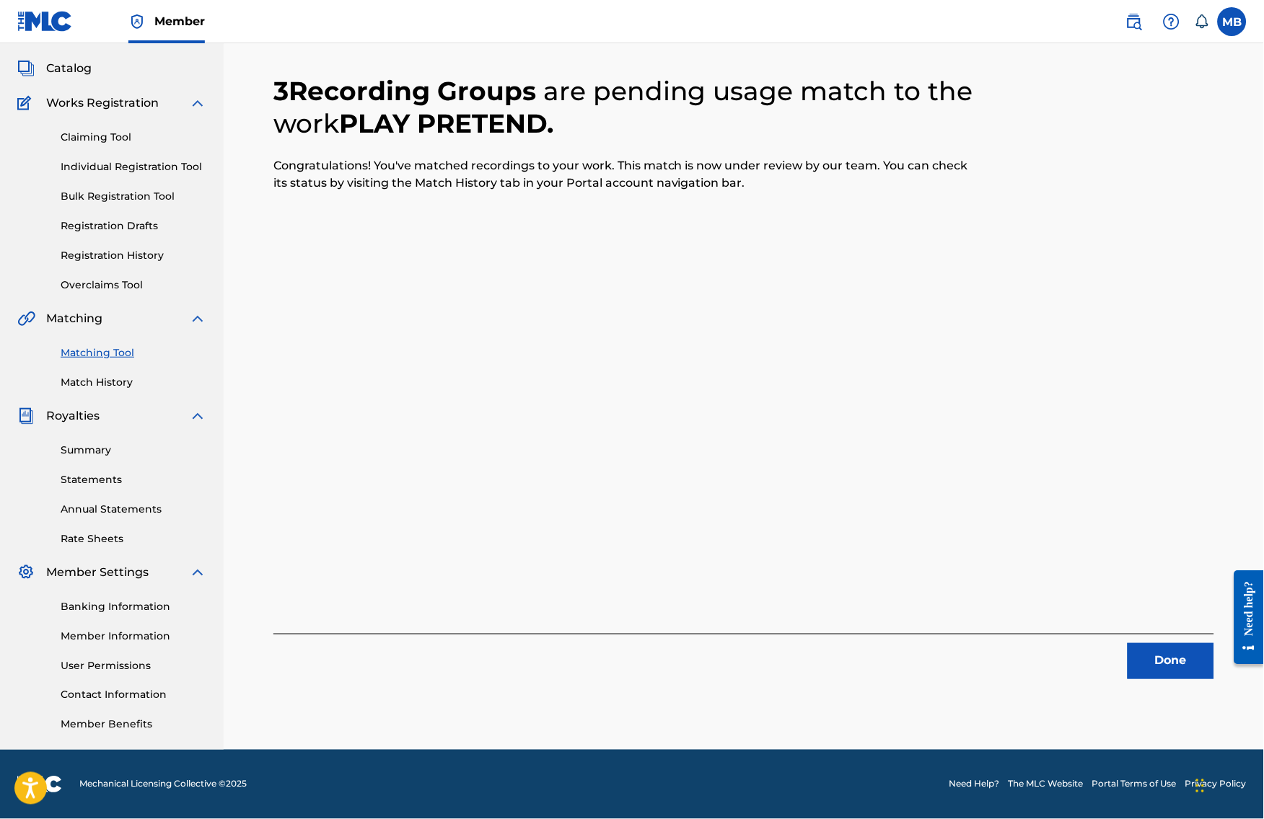
click at [1194, 652] on button "Done" at bounding box center [1170, 661] width 87 height 36
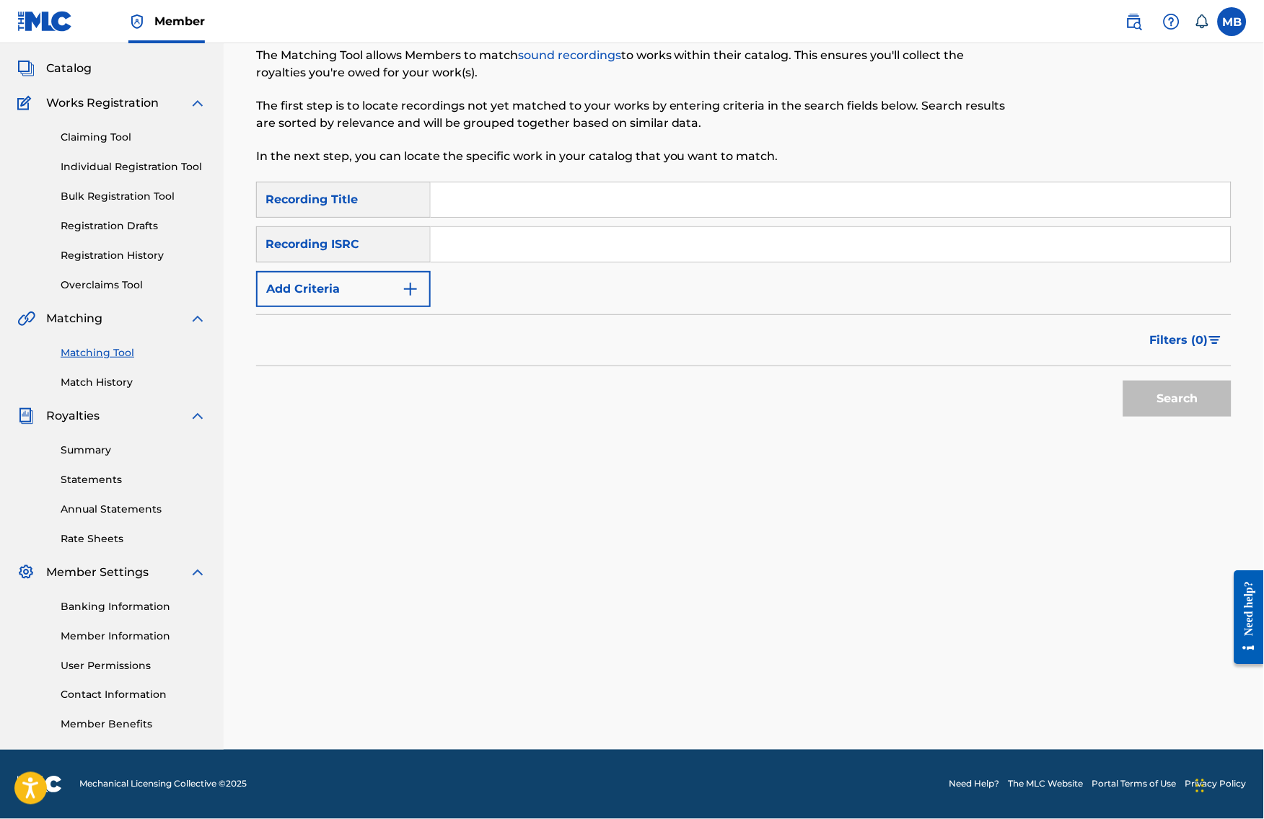
click at [545, 188] on input "Search Form" at bounding box center [831, 199] width 800 height 35
paste input "DGOHR"
type input "DGOHR"
click at [372, 271] on button "Add Criteria" at bounding box center [343, 289] width 175 height 36
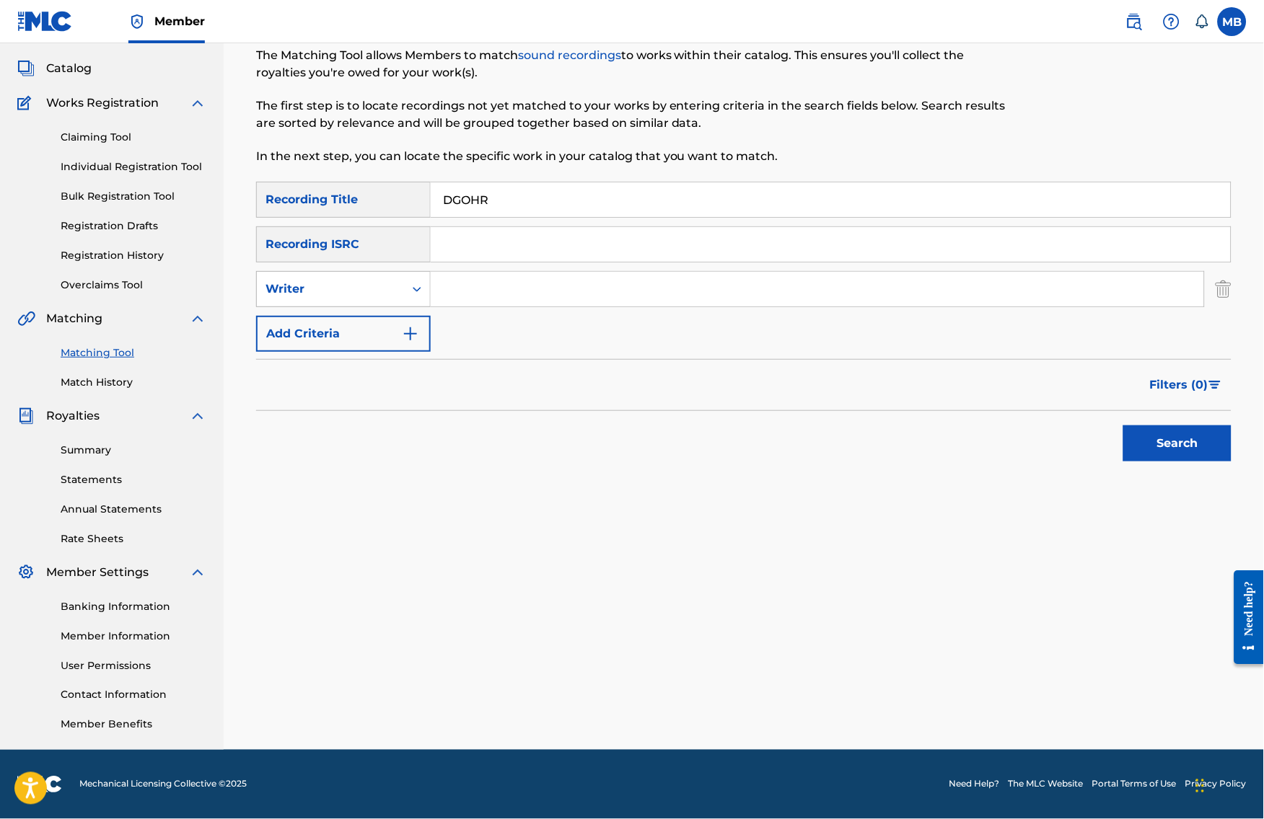
click at [371, 271] on div "Writer" at bounding box center [343, 289] width 175 height 36
click at [482, 328] on div "SearchWithCriteriac5c09f15-237a-4813-89e0-fd467247413b Recording Title DGOHR Se…" at bounding box center [743, 267] width 975 height 170
click at [392, 329] on button "Add Criteria" at bounding box center [343, 334] width 175 height 36
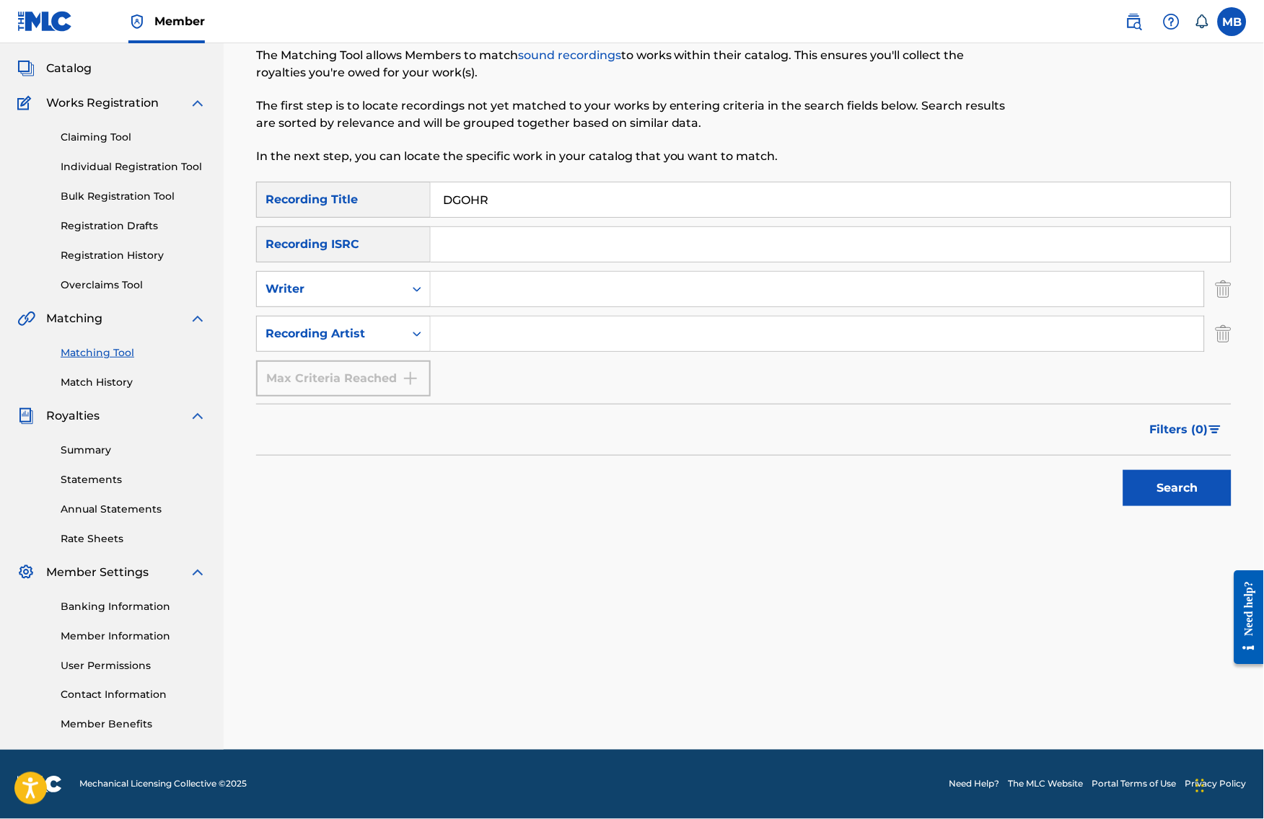
click at [501, 330] on input "Search Form" at bounding box center [817, 334] width 773 height 35
type input "[PERSON_NAME] armpits"
click at [1189, 487] on button "Search" at bounding box center [1177, 488] width 108 height 36
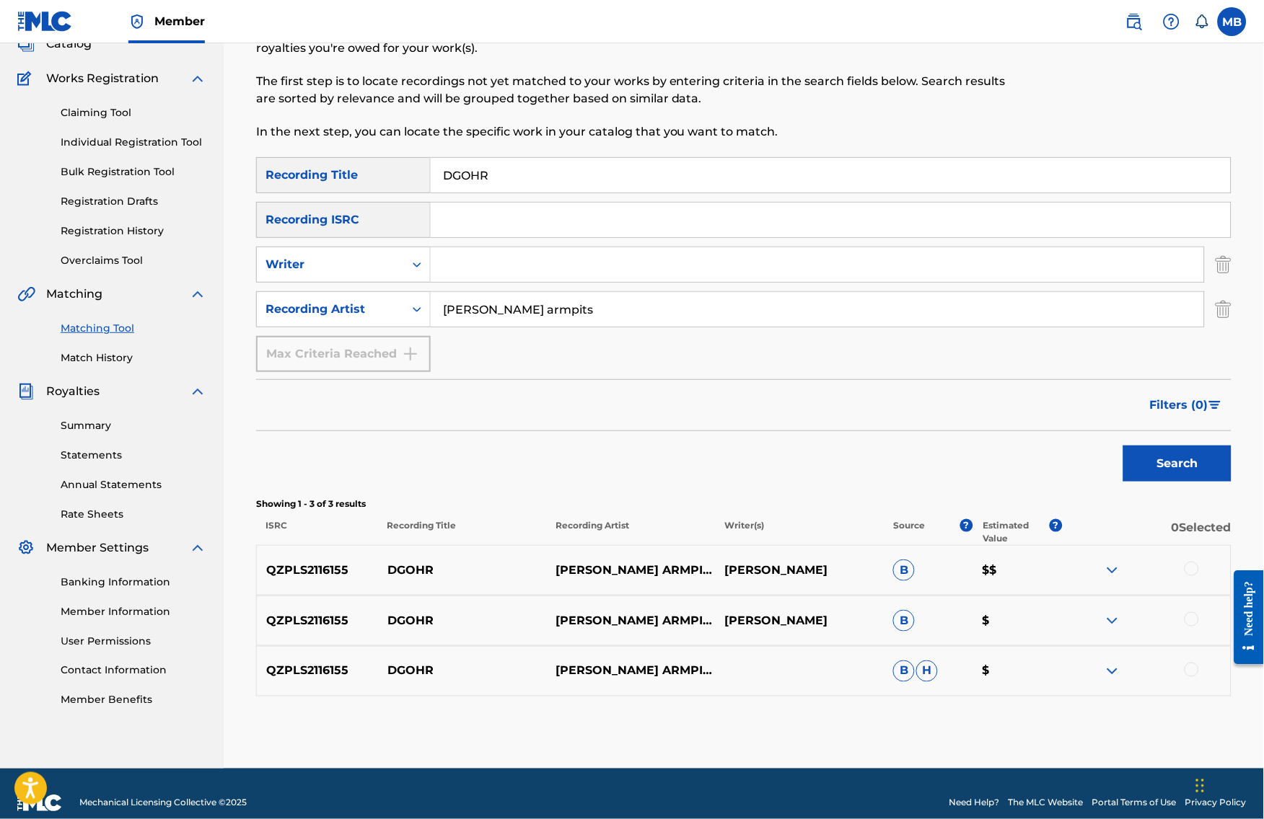
click at [1199, 576] on div at bounding box center [1191, 569] width 14 height 14
click at [1191, 630] on div at bounding box center [1146, 620] width 169 height 17
click at [1199, 627] on div at bounding box center [1191, 619] width 14 height 14
click at [1199, 677] on div at bounding box center [1191, 670] width 14 height 14
click at [1093, 692] on button "Match 3 Groups" at bounding box center [1013, 702] width 159 height 36
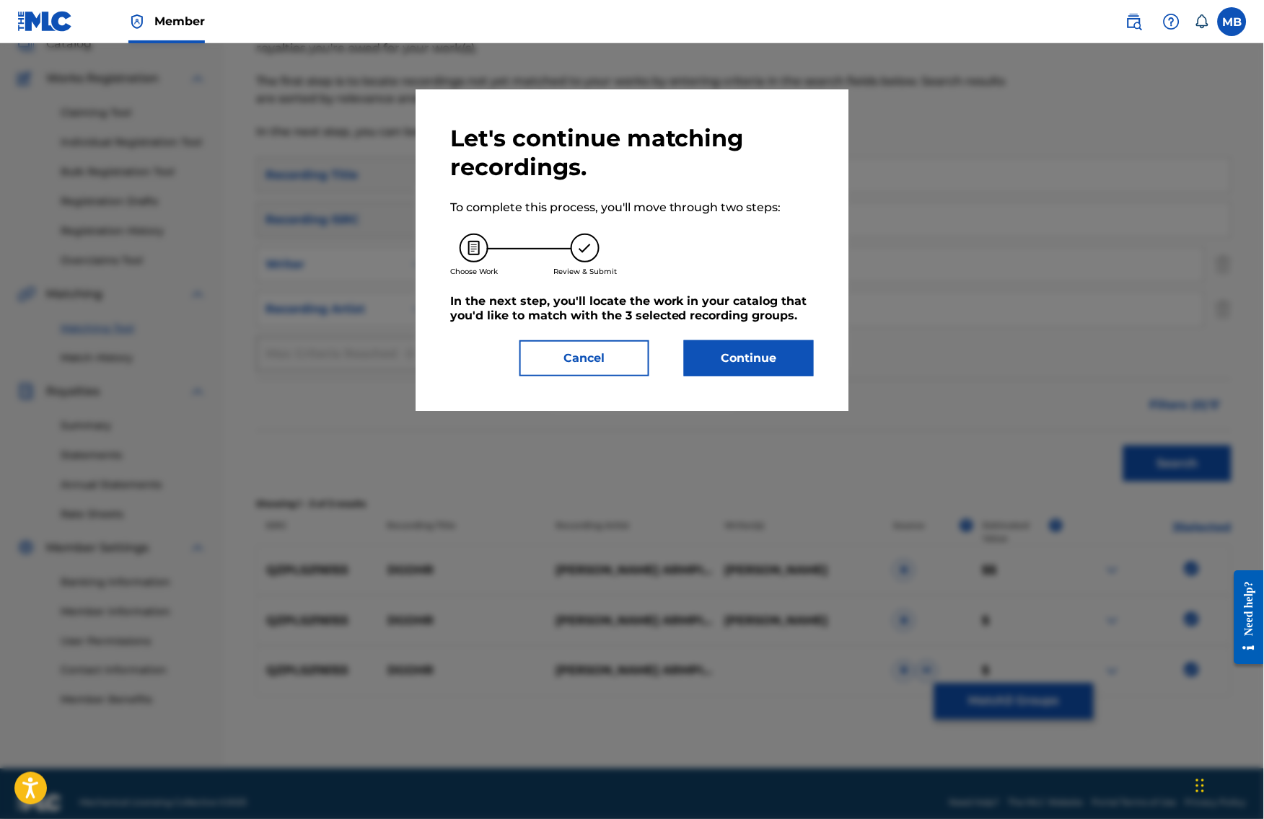
click at [800, 374] on button "Continue" at bounding box center [749, 358] width 130 height 36
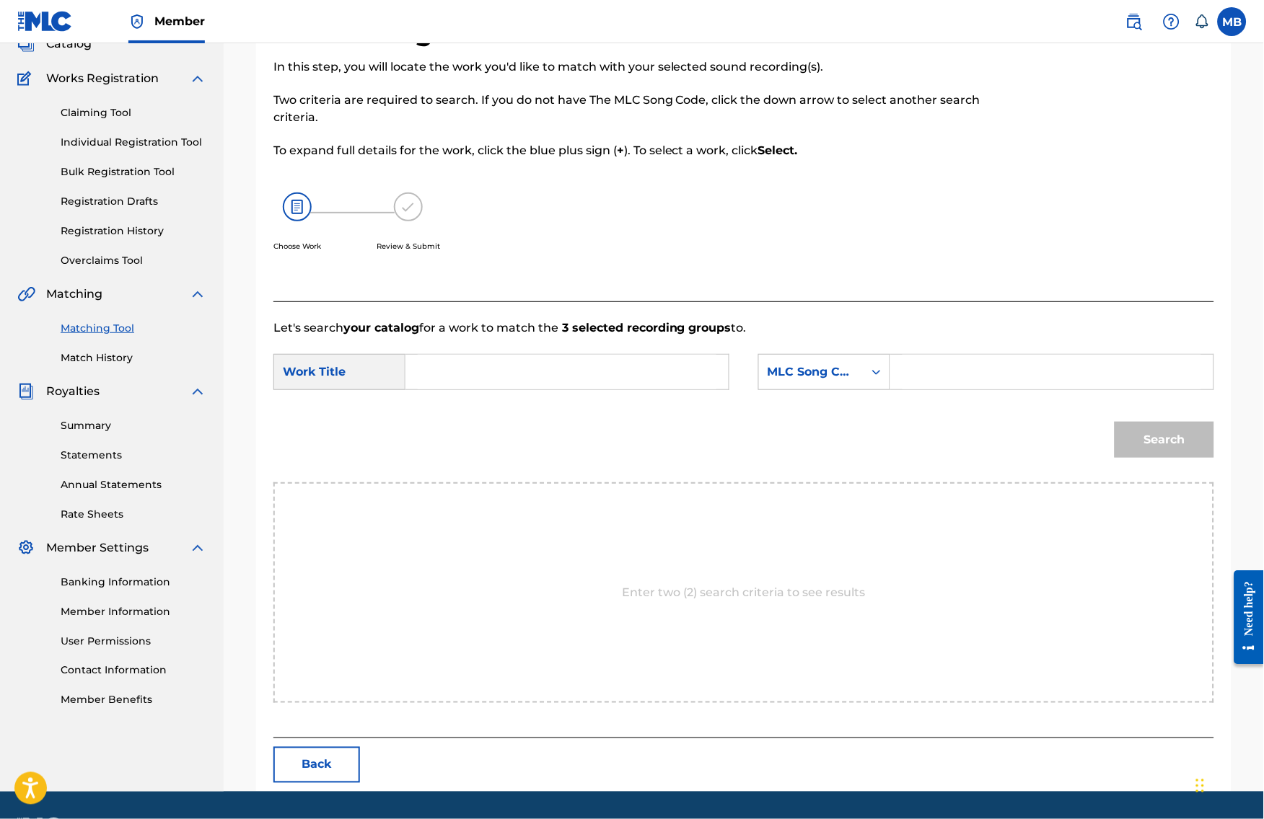
click at [561, 389] on input "Search Form" at bounding box center [567, 372] width 299 height 35
paste input "DGOHR"
type input "DGOHR"
click at [850, 371] on form "SearchWithCriteria28034d56-8267-44d4-a40f-56588cb17674 Work Title DGOHR dgohr S…" at bounding box center [743, 410] width 940 height 146
click at [850, 386] on div "MLC Song Code" at bounding box center [811, 371] width 105 height 27
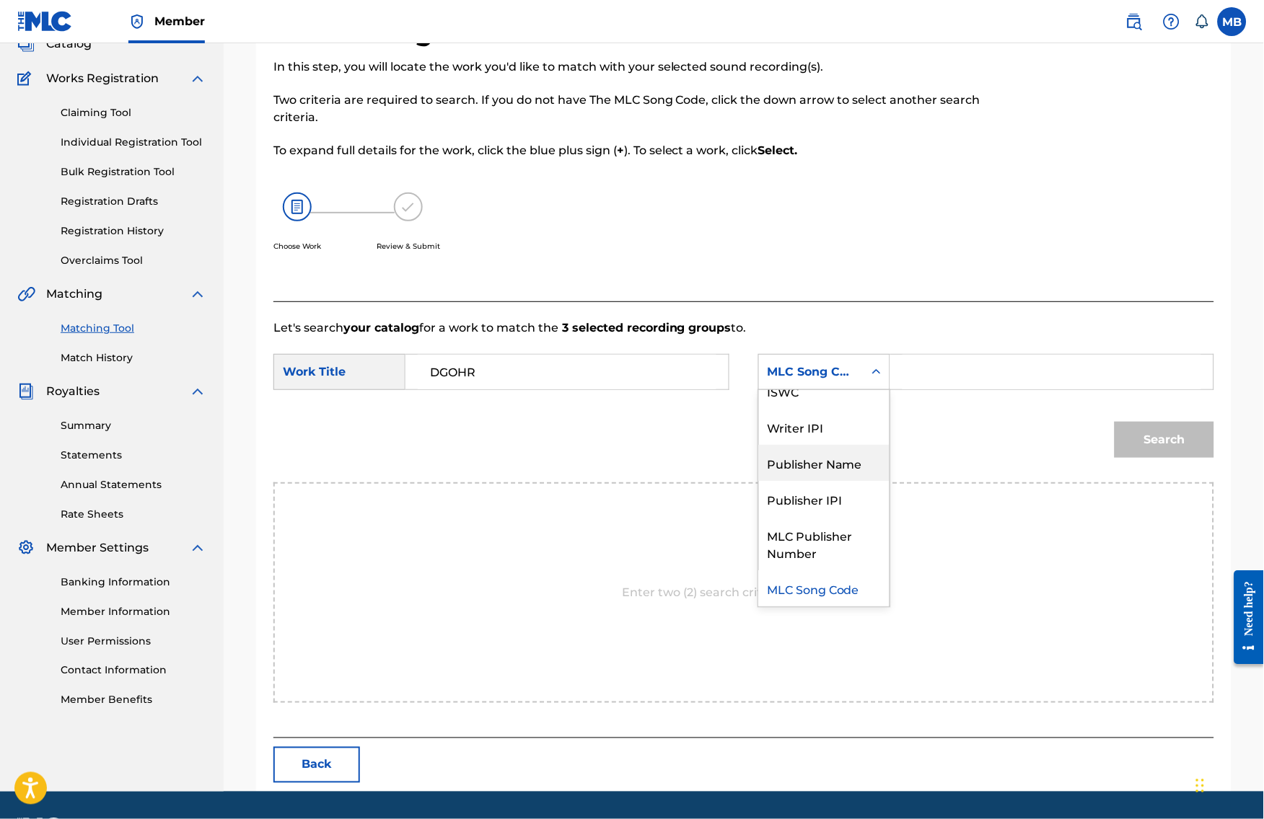
click at [858, 481] on div "Publisher Name" at bounding box center [824, 463] width 131 height 36
click at [917, 399] on div "SearchWithCriteria28034d56-8267-44d4-a40f-56588cb17674 Work Title DGOHR SearchW…" at bounding box center [743, 376] width 940 height 45
click at [935, 389] on input "Search Form" at bounding box center [1051, 372] width 299 height 35
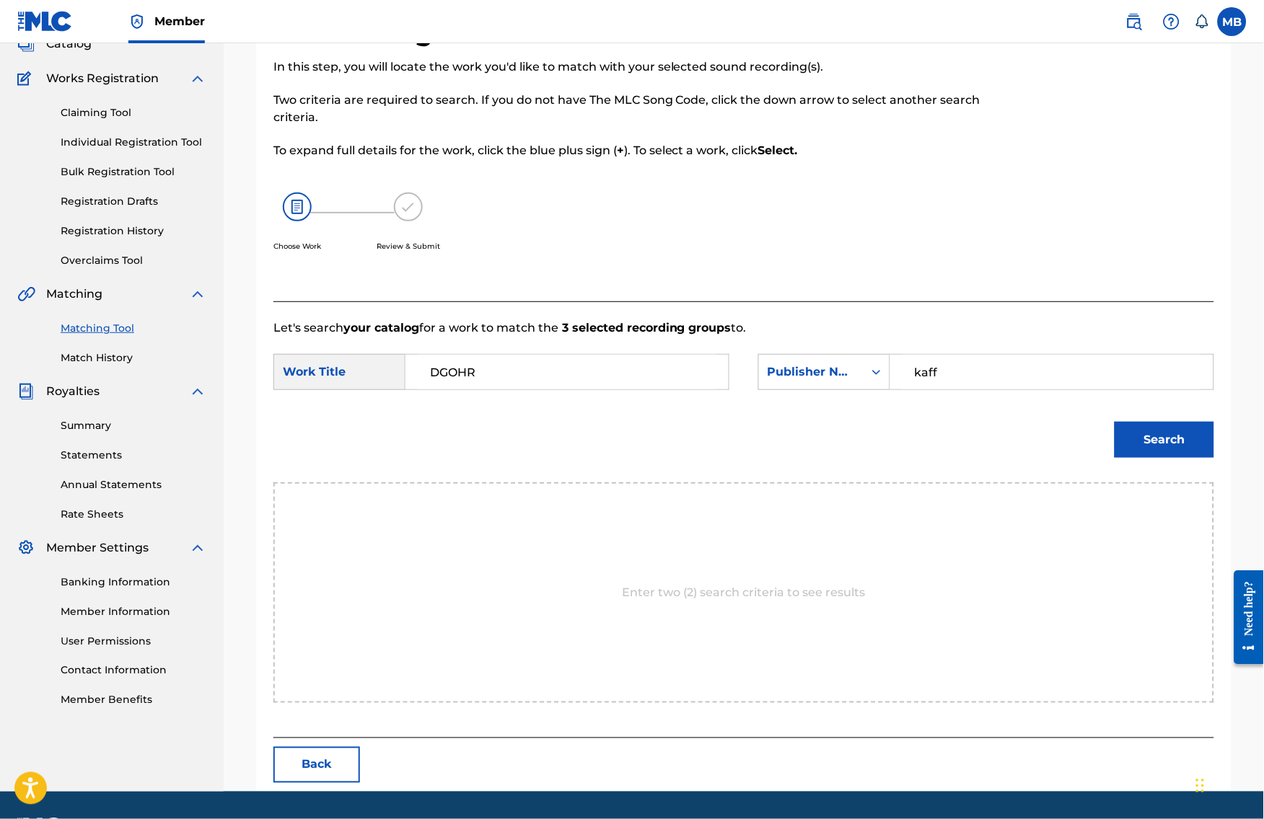
type input "kaff"
click at [1175, 458] on button "Search" at bounding box center [1164, 440] width 100 height 36
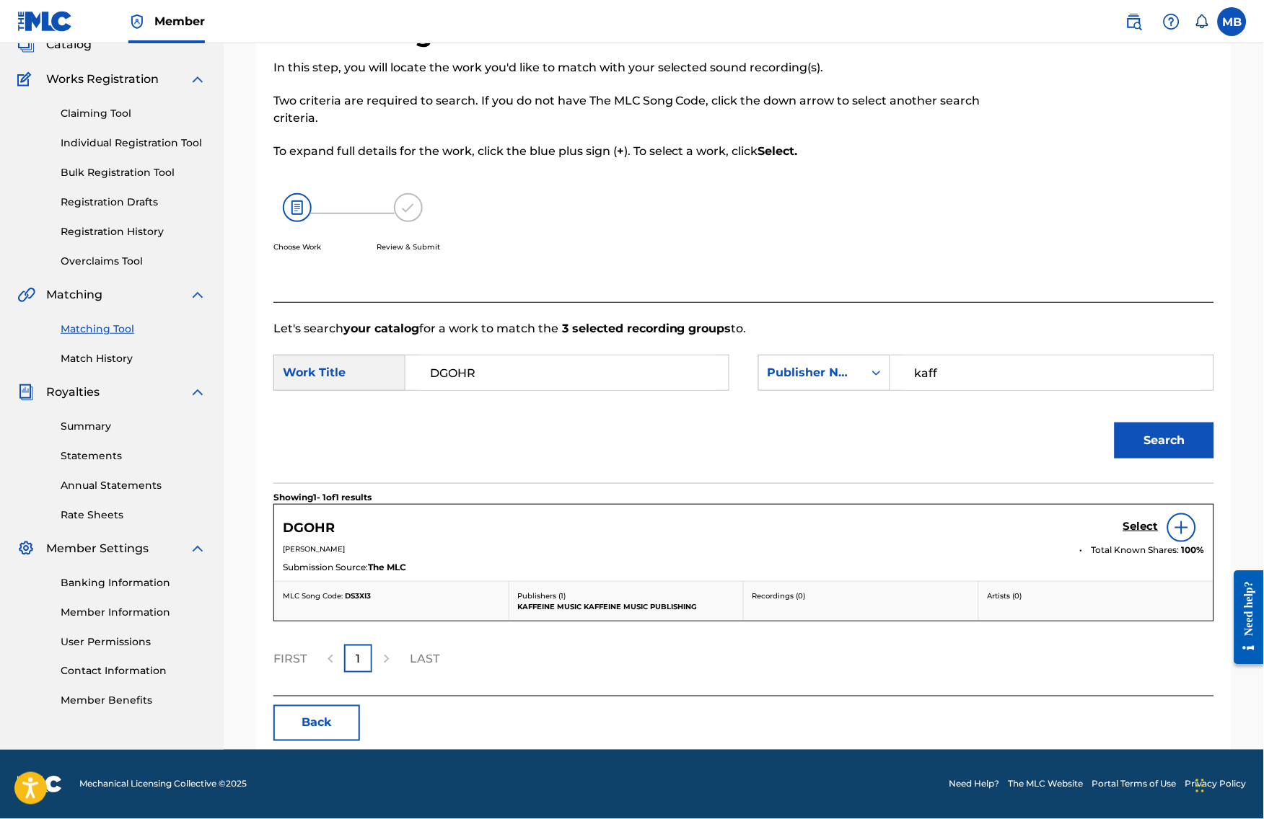
click at [1158, 534] on h5 "Select" at bounding box center [1140, 527] width 35 height 14
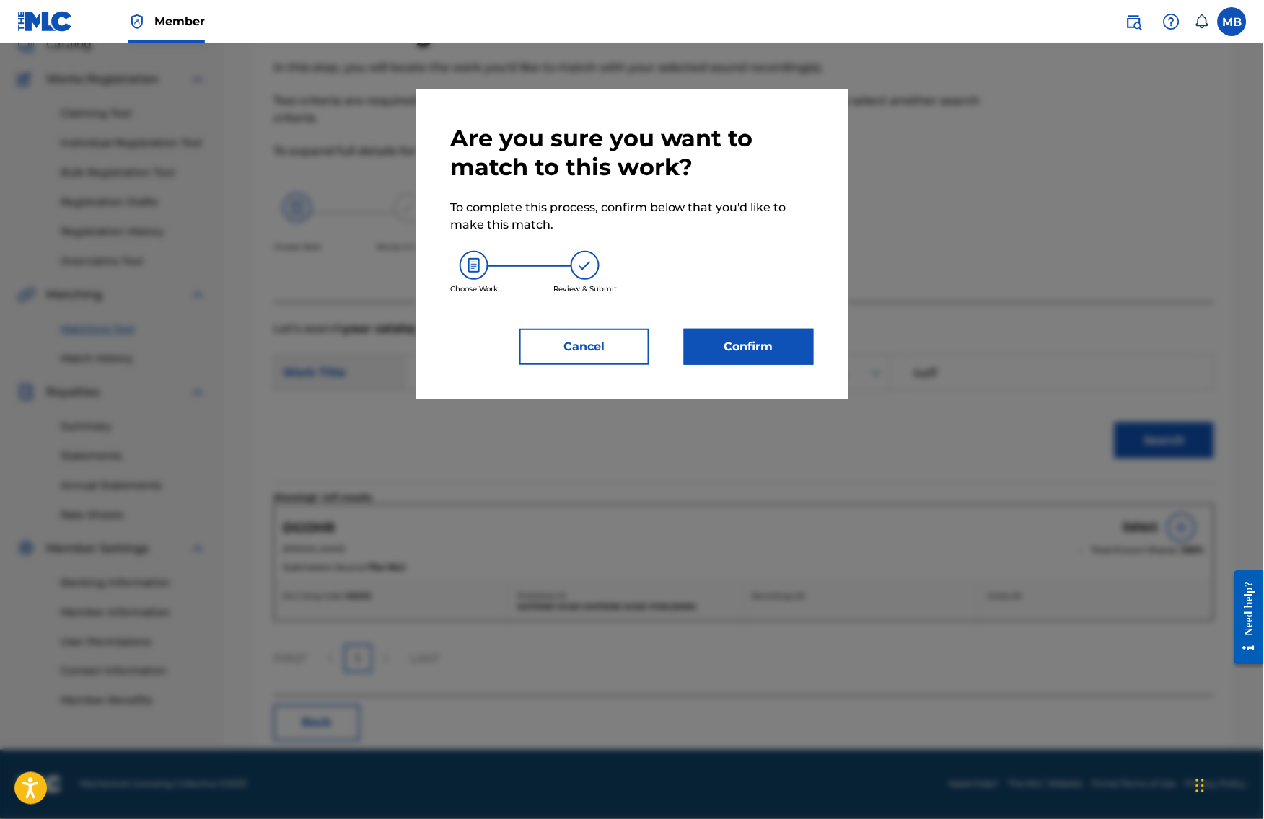
click at [808, 352] on button "Confirm" at bounding box center [749, 347] width 130 height 36
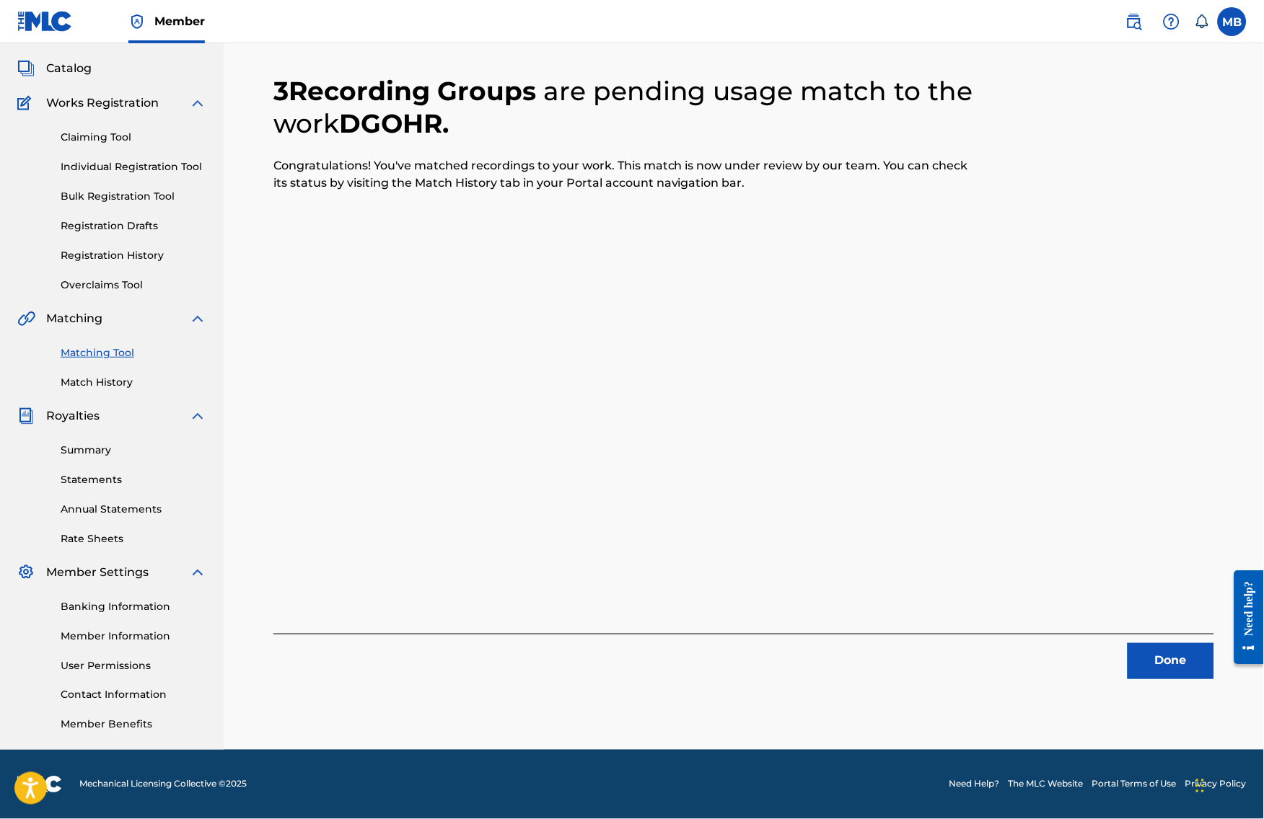
click at [1199, 643] on button "Done" at bounding box center [1170, 661] width 87 height 36
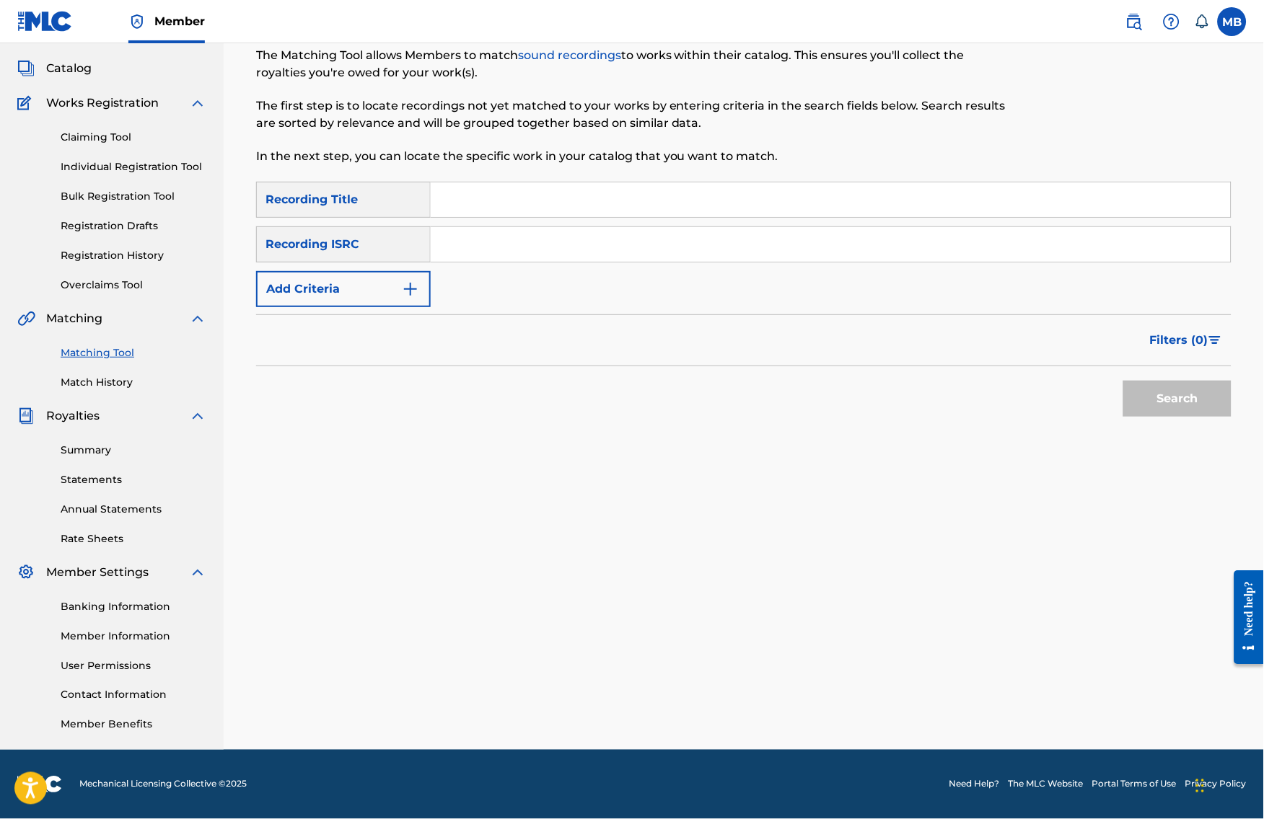
click at [349, 254] on div "SearchWithCriteriac5c09f15-237a-4813-89e0-fd467247413b Recording Title SearchWi…" at bounding box center [743, 244] width 975 height 125
click at [351, 271] on button "Add Criteria" at bounding box center [343, 289] width 175 height 36
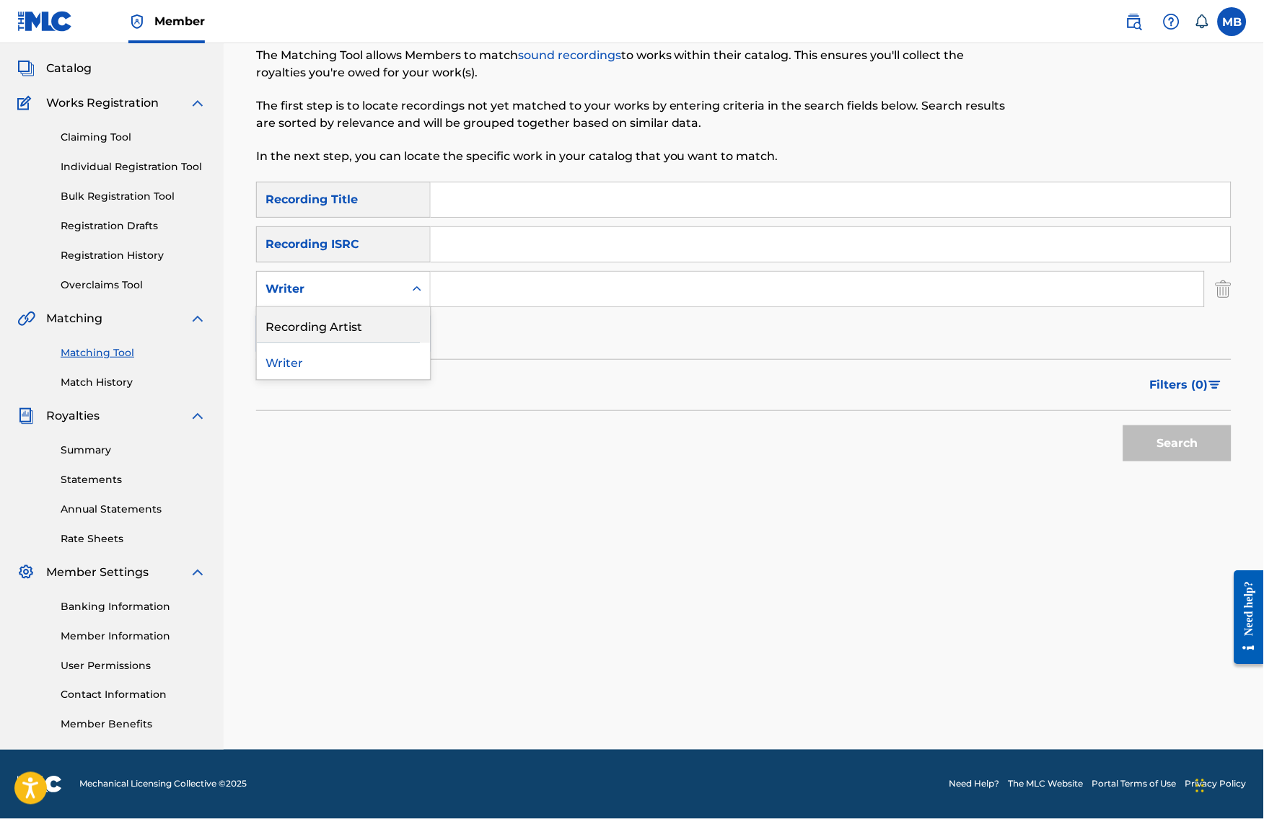
click at [617, 331] on div "SearchWithCriteriac5c09f15-237a-4813-89e0-fd467247413b Recording Title SearchWi…" at bounding box center [743, 267] width 975 height 170
click at [409, 328] on button "Add Criteria" at bounding box center [343, 334] width 175 height 36
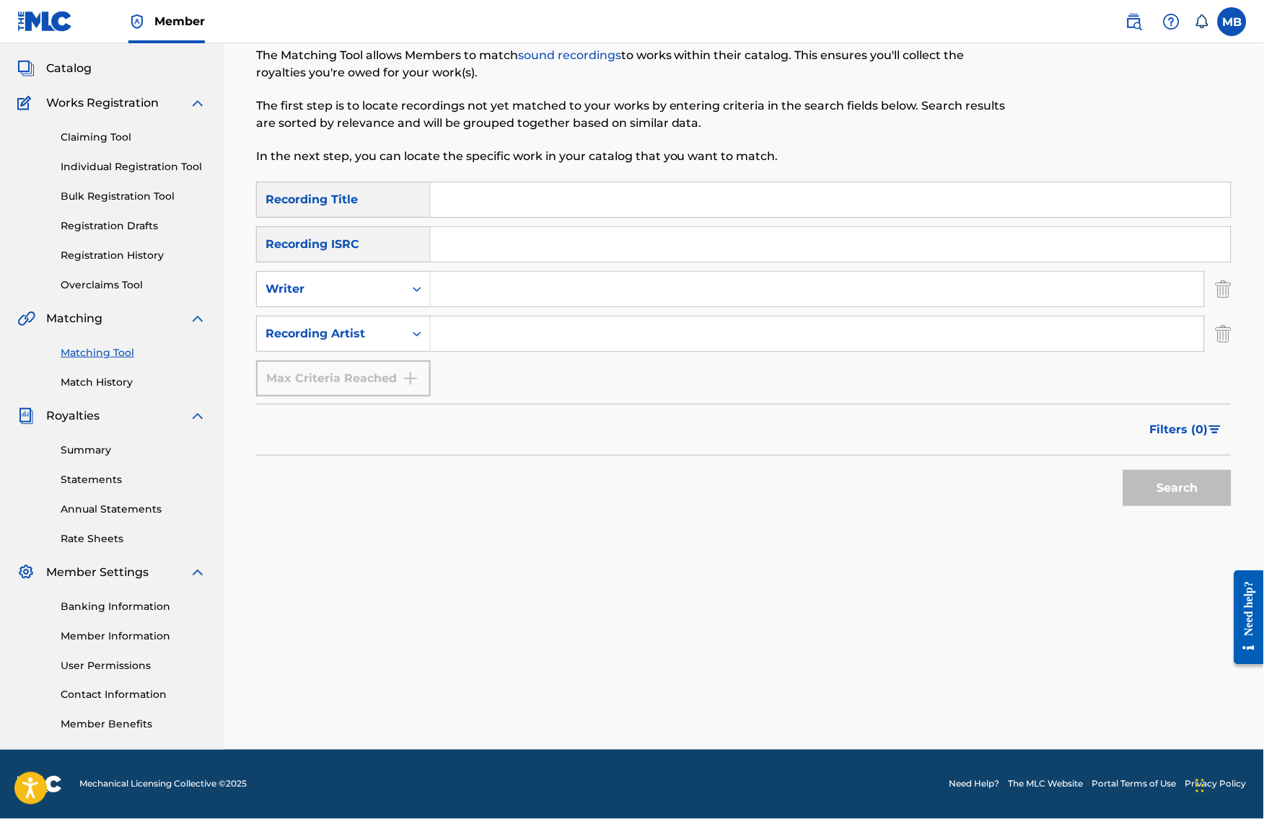
click at [545, 318] on input "Search Form" at bounding box center [817, 334] width 773 height 35
type input "[PERSON_NAME] armpits"
click at [554, 182] on input "Search Form" at bounding box center [831, 199] width 800 height 35
paste input "SW33T"
type input "SW33T"
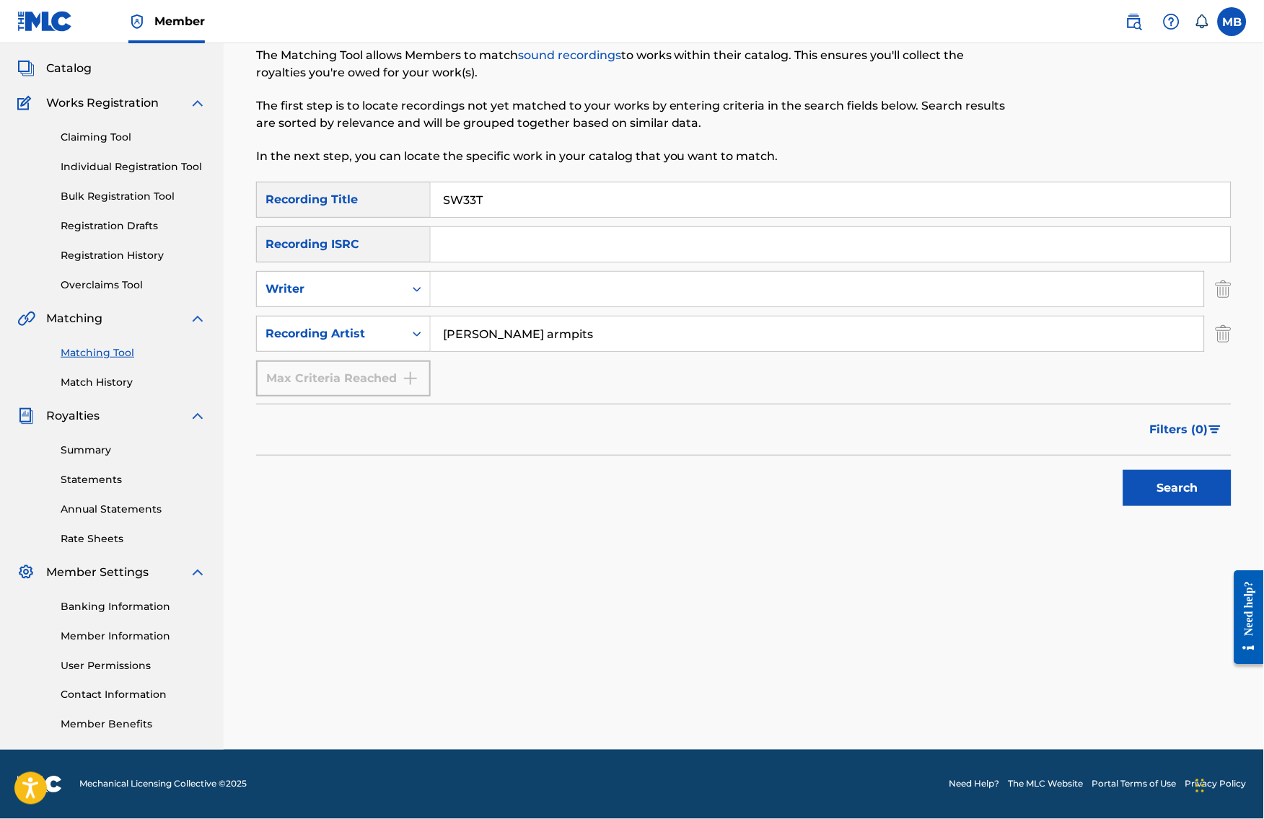
click at [1189, 487] on button "Search" at bounding box center [1177, 488] width 108 height 36
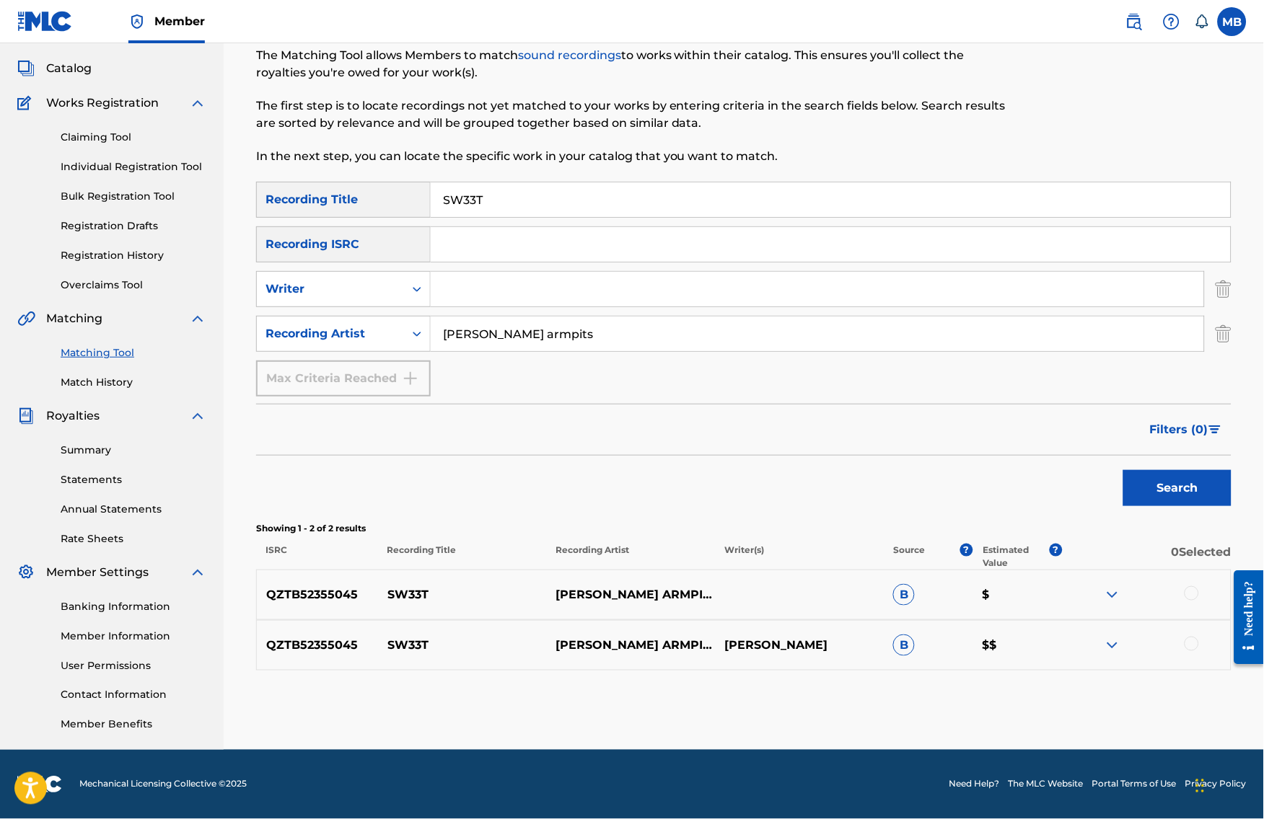
click at [1199, 590] on div at bounding box center [1191, 593] width 14 height 14
click at [1199, 647] on div at bounding box center [1191, 644] width 14 height 14
click at [1093, 704] on button "Match 2 Groups" at bounding box center [1013, 702] width 159 height 36
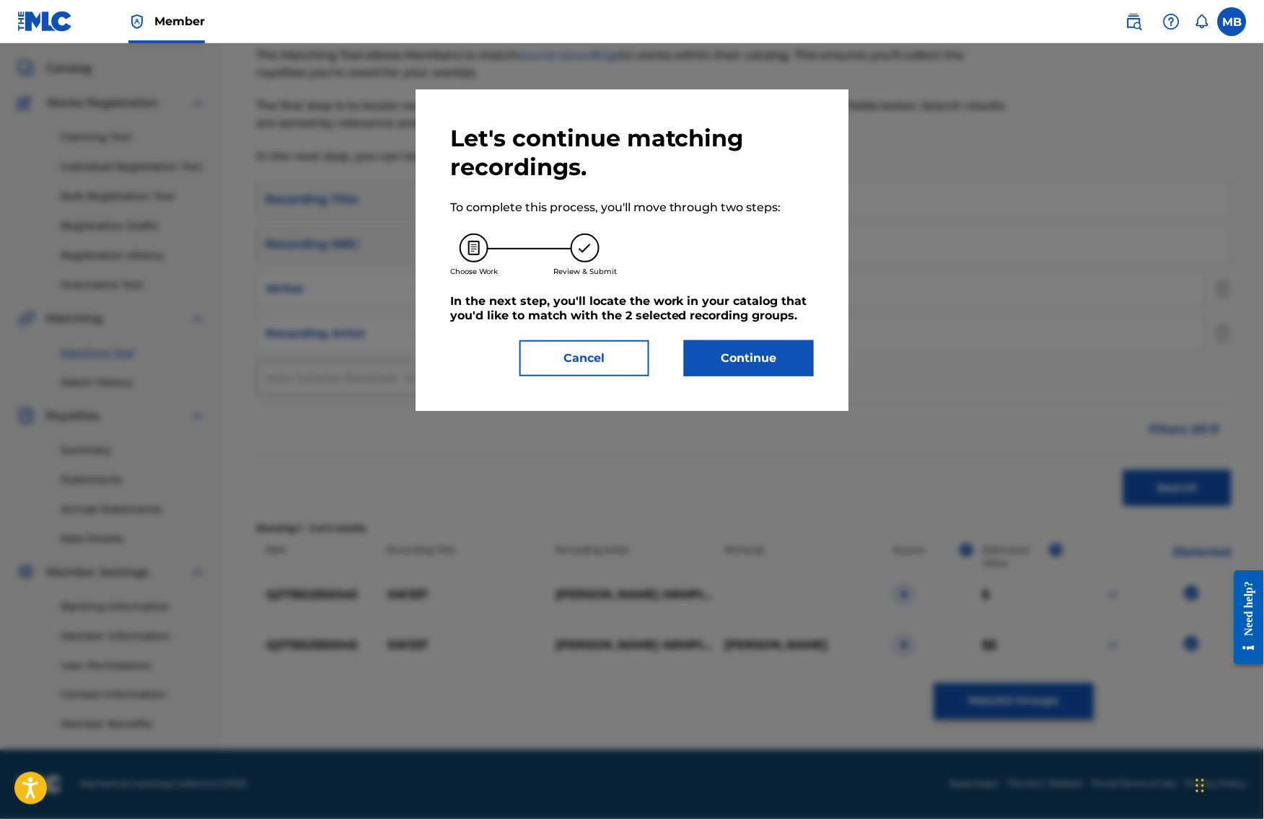
click at [723, 371] on button "Continue" at bounding box center [749, 358] width 130 height 36
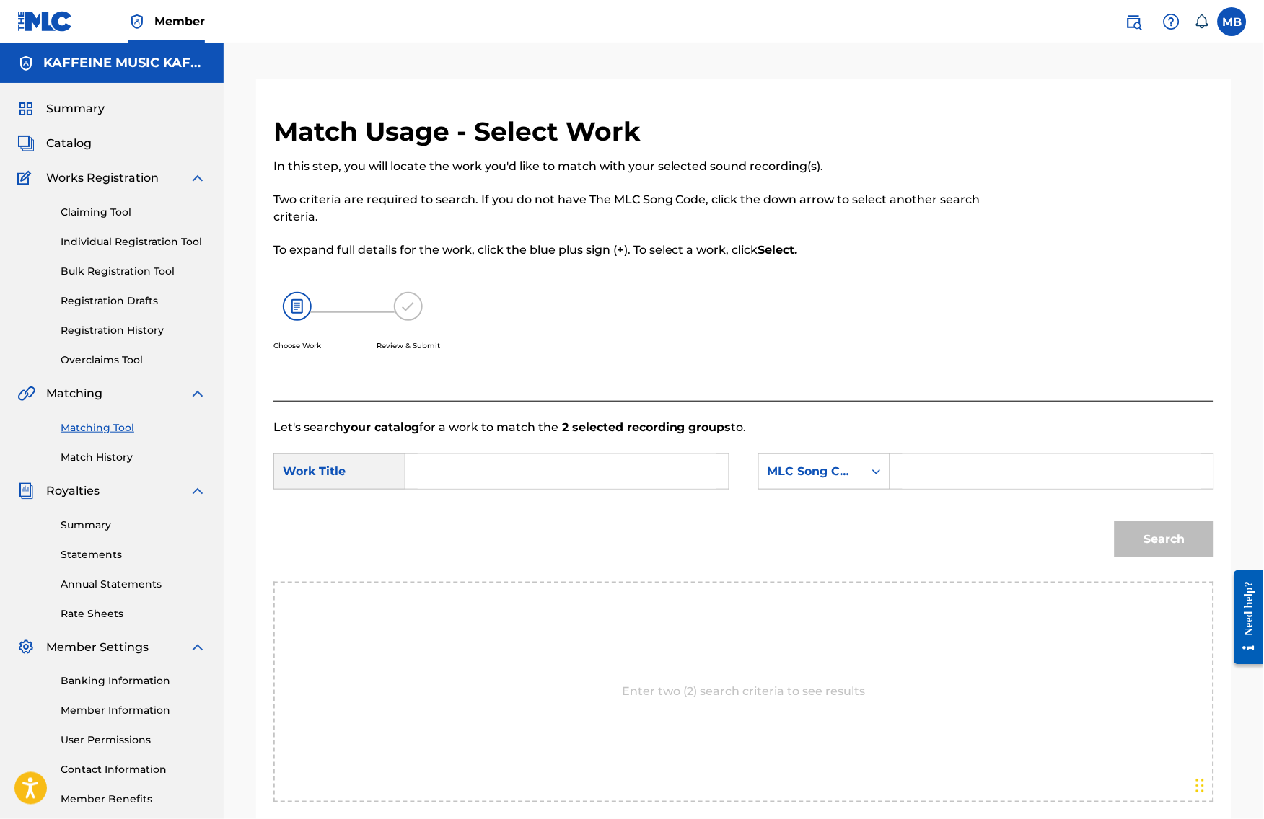
scroll to position [188, 0]
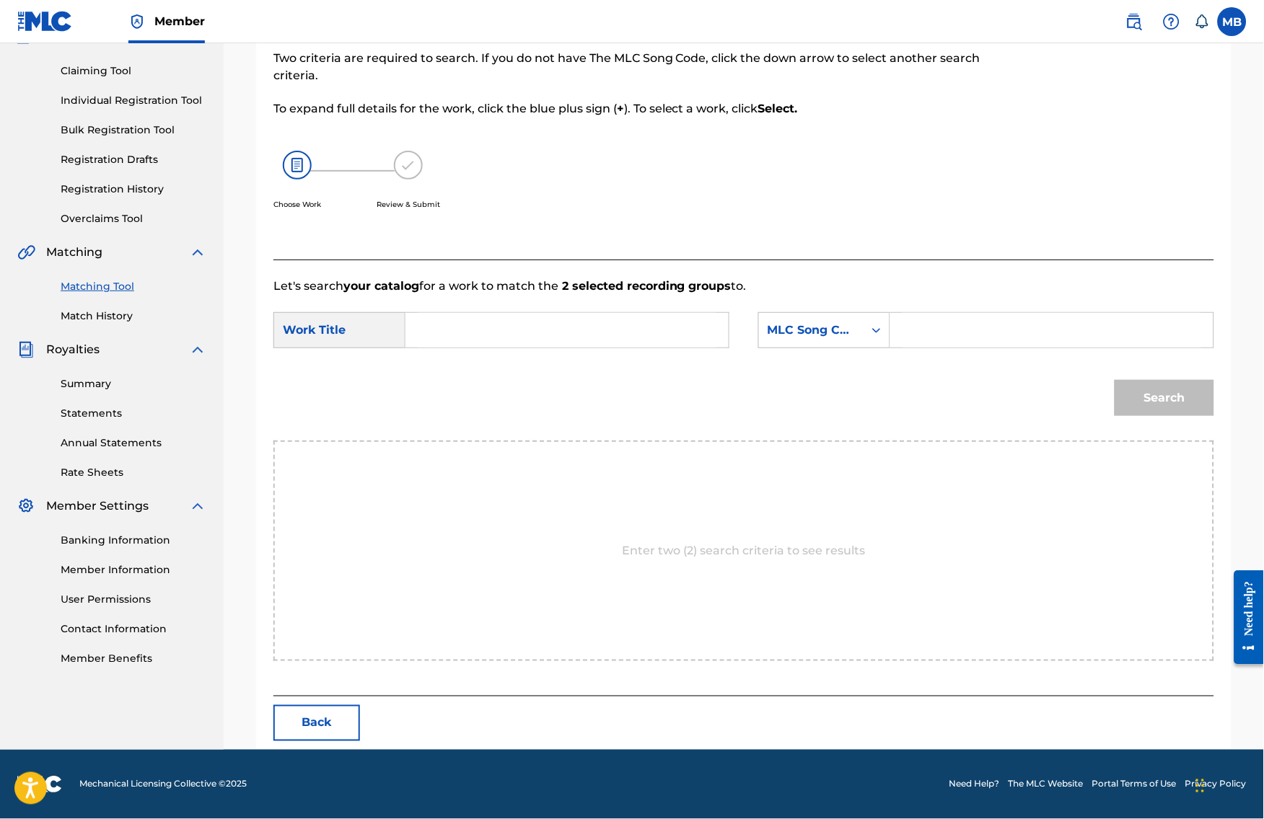
click at [643, 313] on input "Search Form" at bounding box center [567, 330] width 299 height 35
paste input "SW33T"
type input "SW33T"
click at [855, 322] on div "MLC Song Code" at bounding box center [810, 330] width 87 height 17
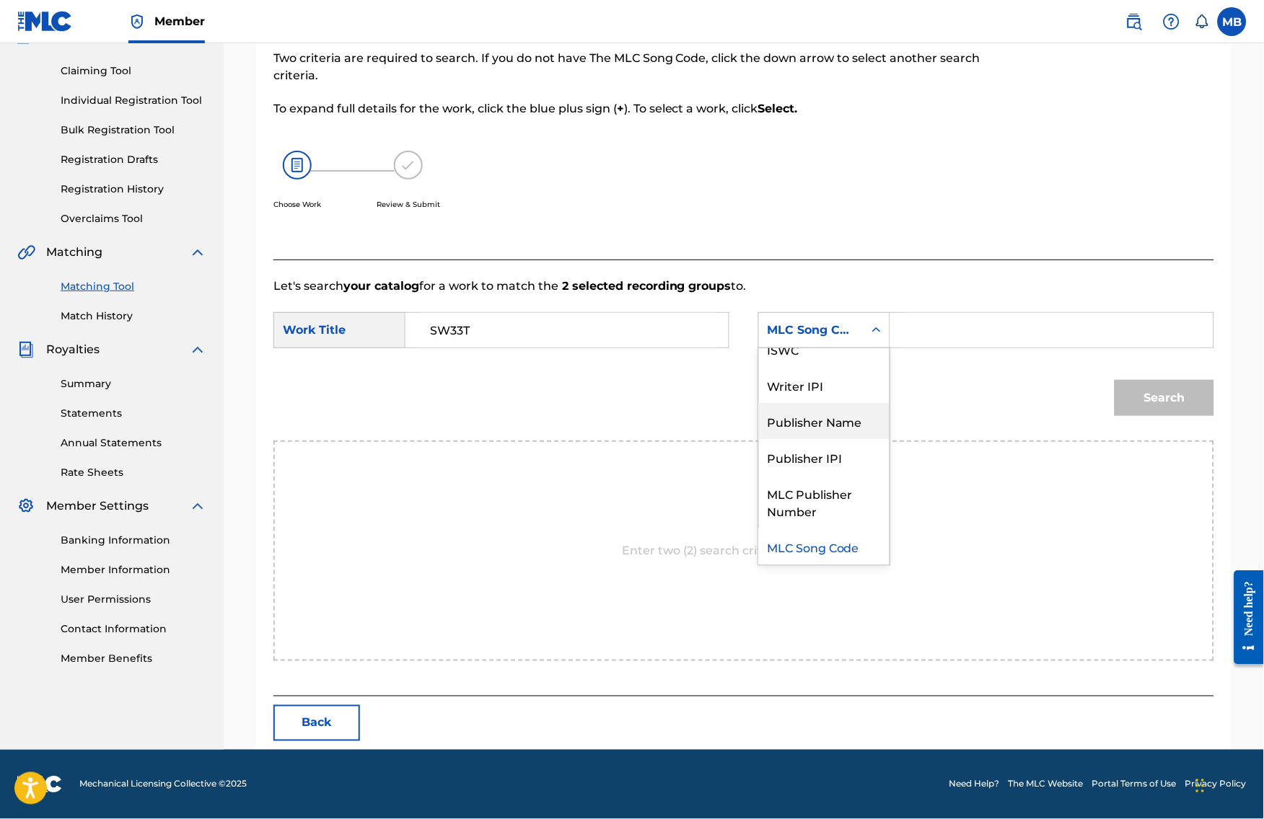
click at [848, 403] on div "Publisher Name" at bounding box center [824, 421] width 131 height 36
click at [946, 313] on input "Search Form" at bounding box center [1051, 330] width 299 height 35
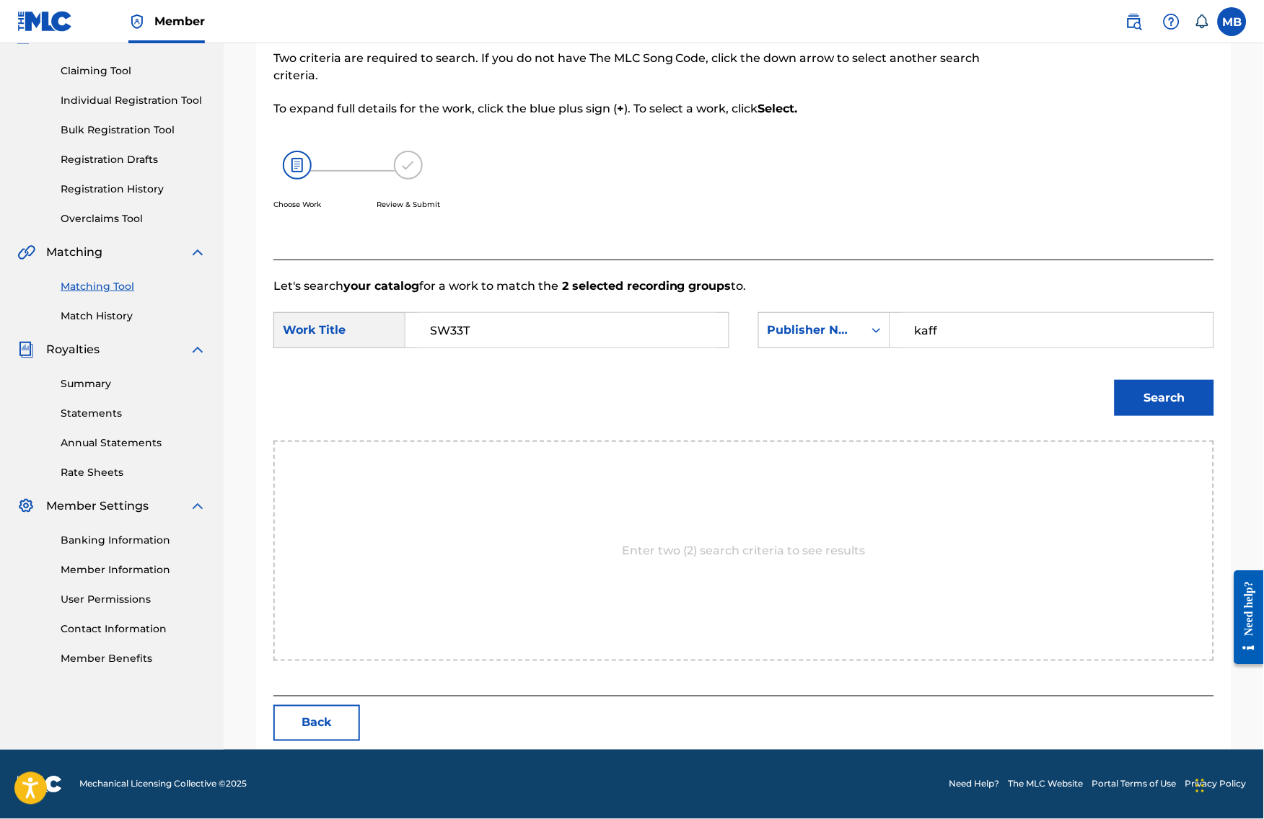
type input "kaff"
click at [1175, 380] on button "Search" at bounding box center [1164, 398] width 100 height 36
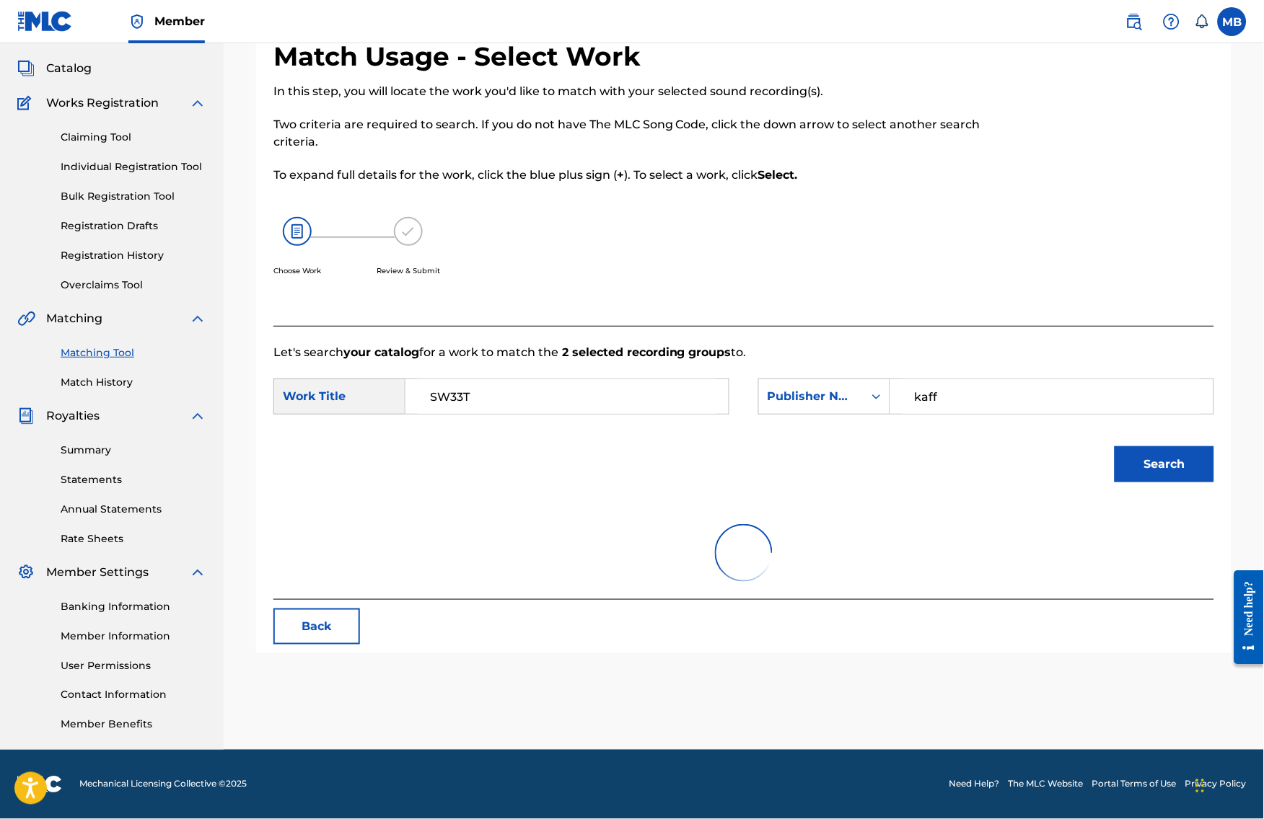
scroll to position [100, 0]
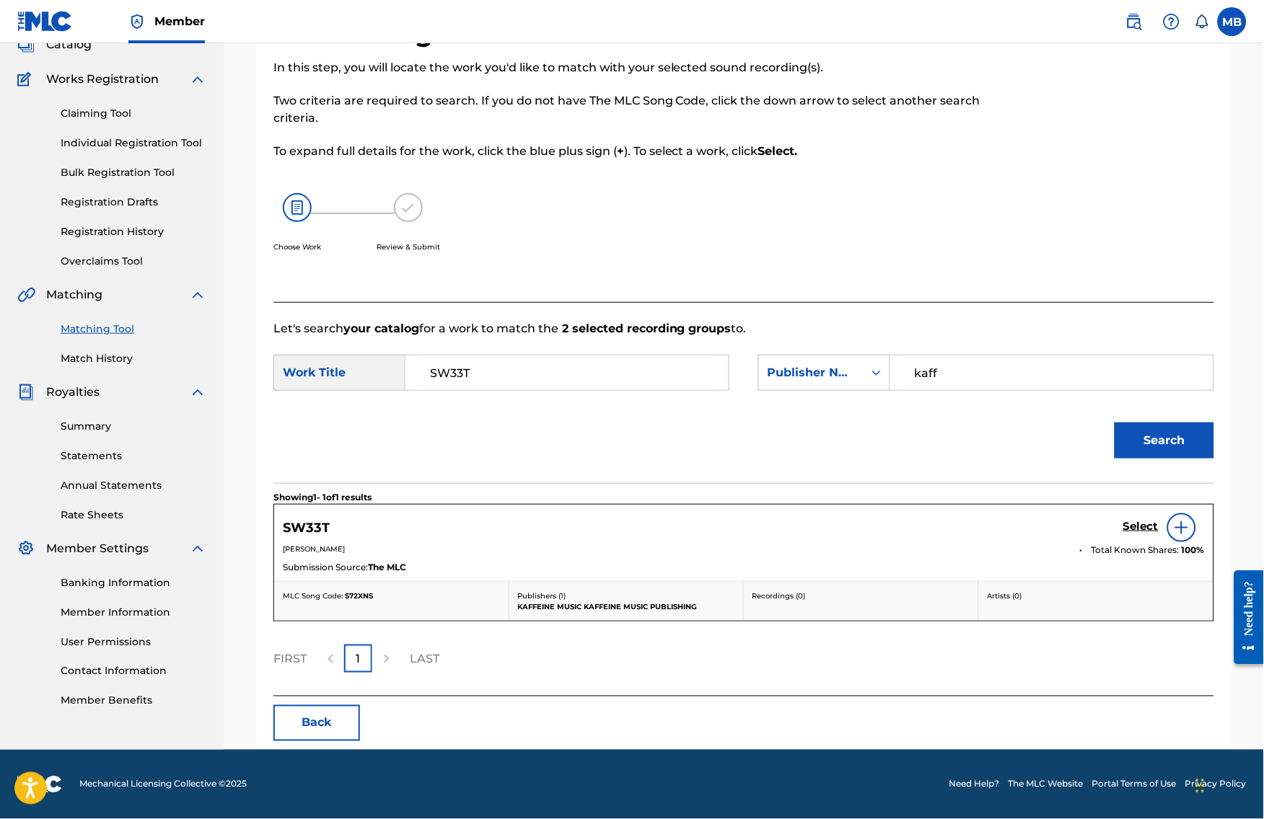
click at [1134, 534] on h5 "Select" at bounding box center [1140, 527] width 35 height 14
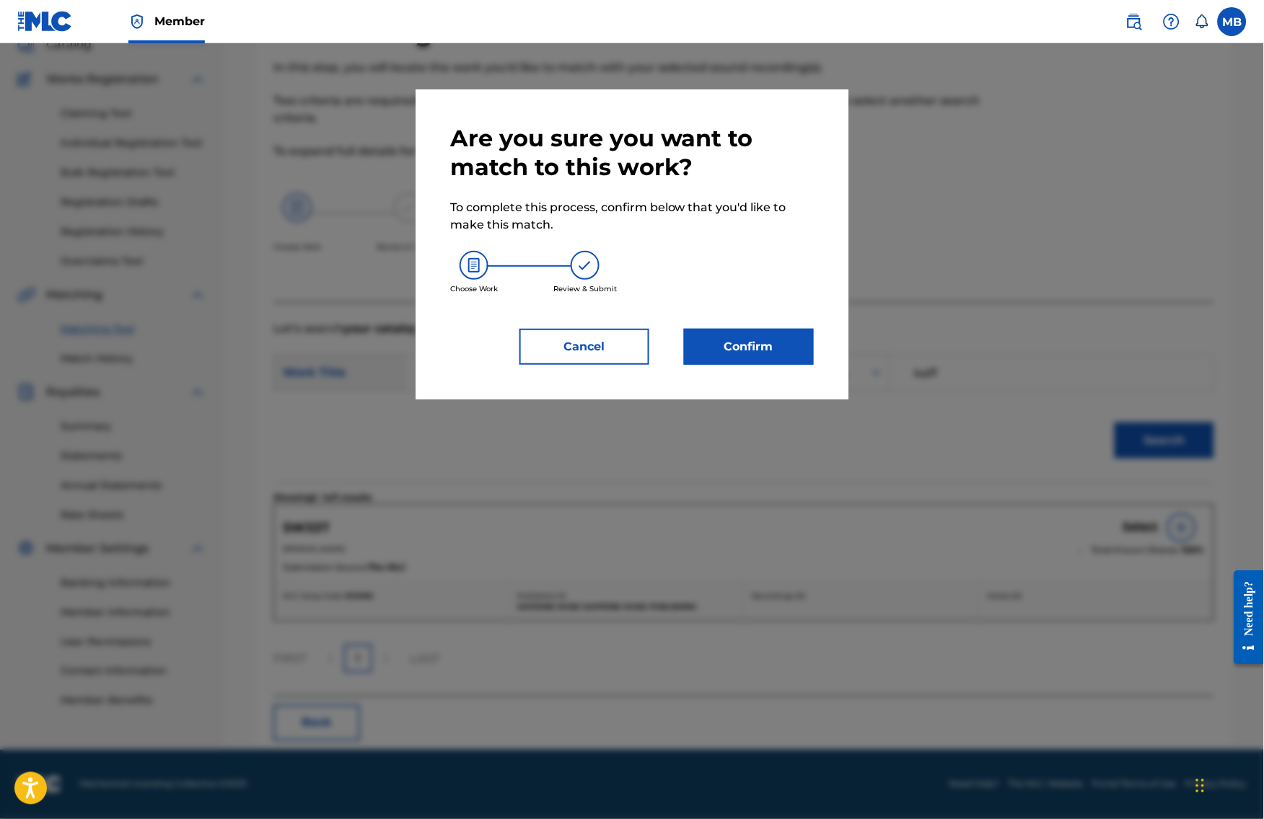
drag, startPoint x: 845, startPoint y: 364, endPoint x: 825, endPoint y: 358, distance: 20.5
click at [844, 364] on div "Are you sure you want to match to this work? To complete this process, confirm …" at bounding box center [631, 244] width 433 height 310
click at [814, 357] on button "Confirm" at bounding box center [749, 347] width 130 height 36
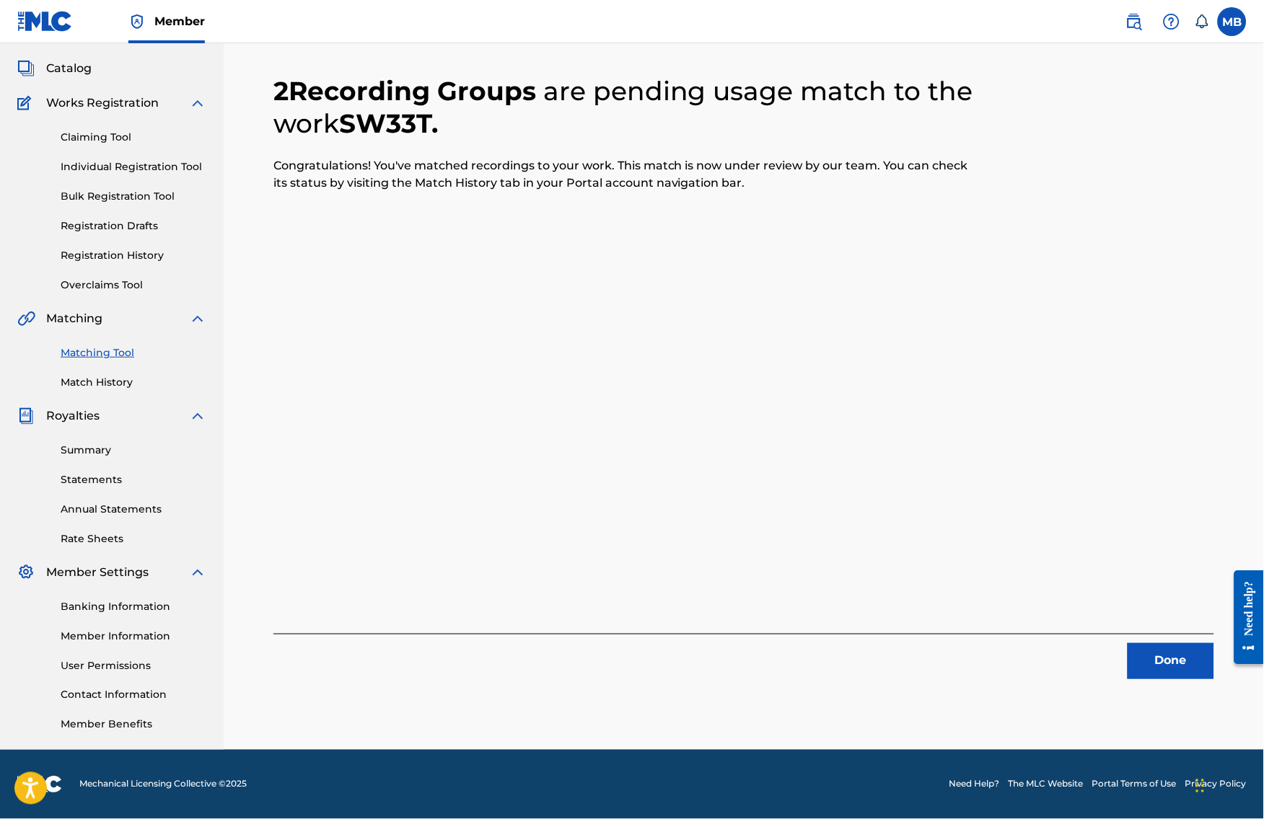
click at [1188, 643] on button "Done" at bounding box center [1170, 661] width 87 height 36
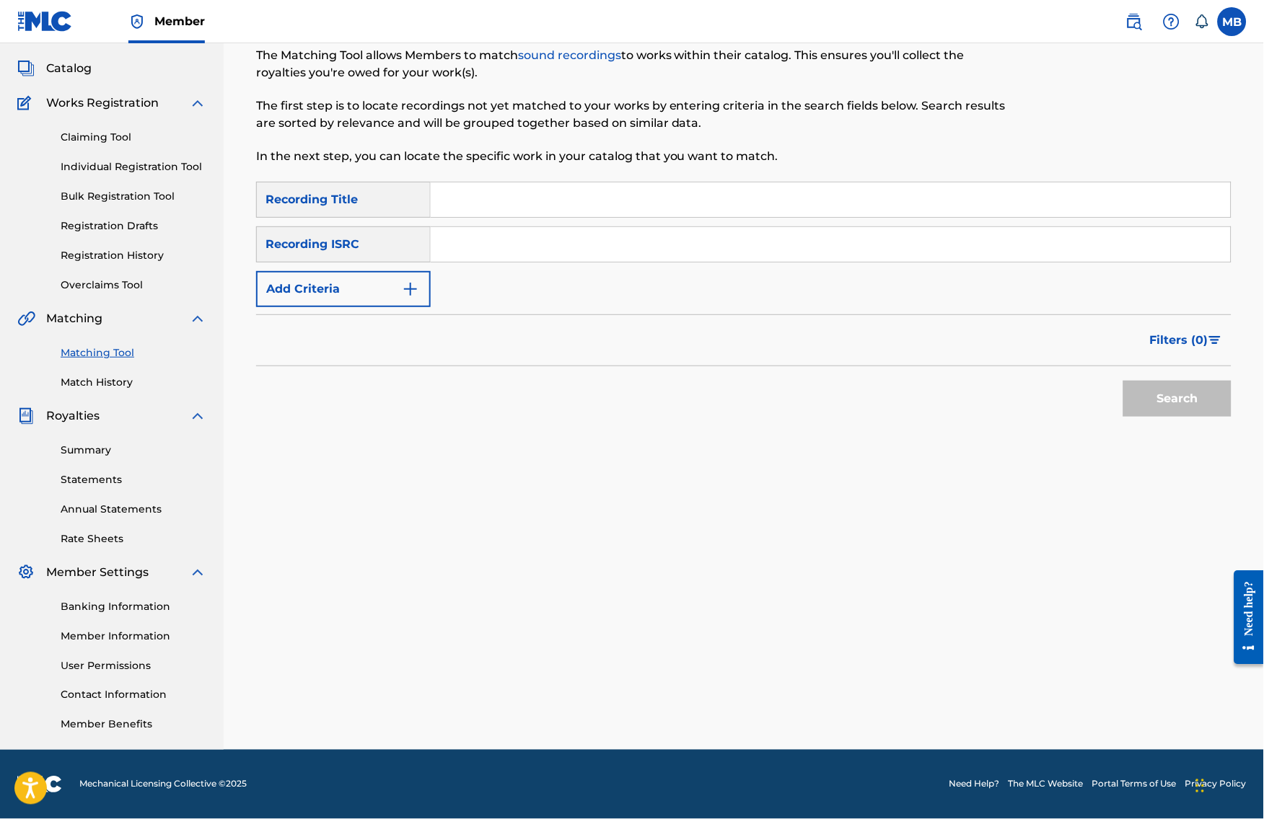
click at [547, 184] on input "Search Form" at bounding box center [831, 199] width 800 height 35
paste input "DOWN TONIGHT OR EVER"
type input "DOWN TONIGHT OR EVER"
click at [423, 271] on button "Add Criteria" at bounding box center [343, 289] width 175 height 36
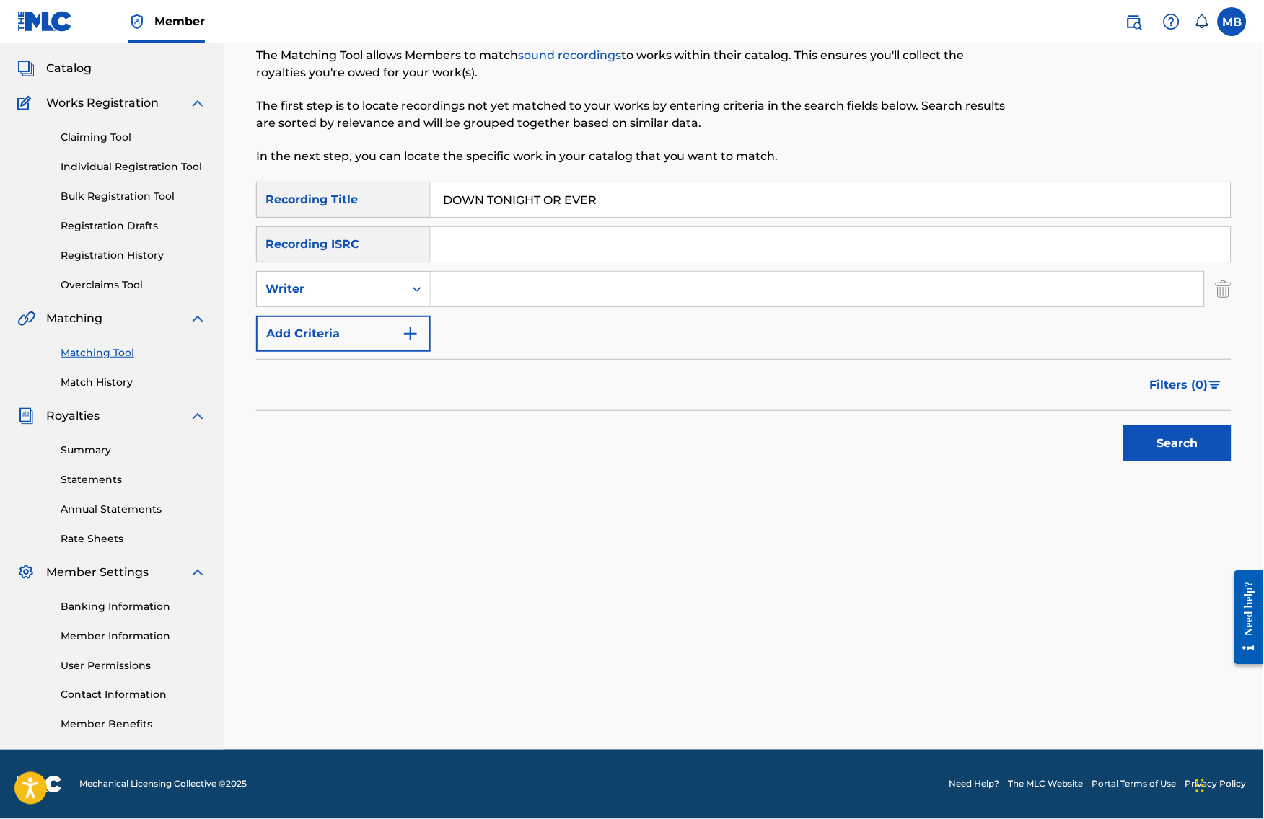
click at [419, 332] on img "Search Form" at bounding box center [410, 333] width 17 height 17
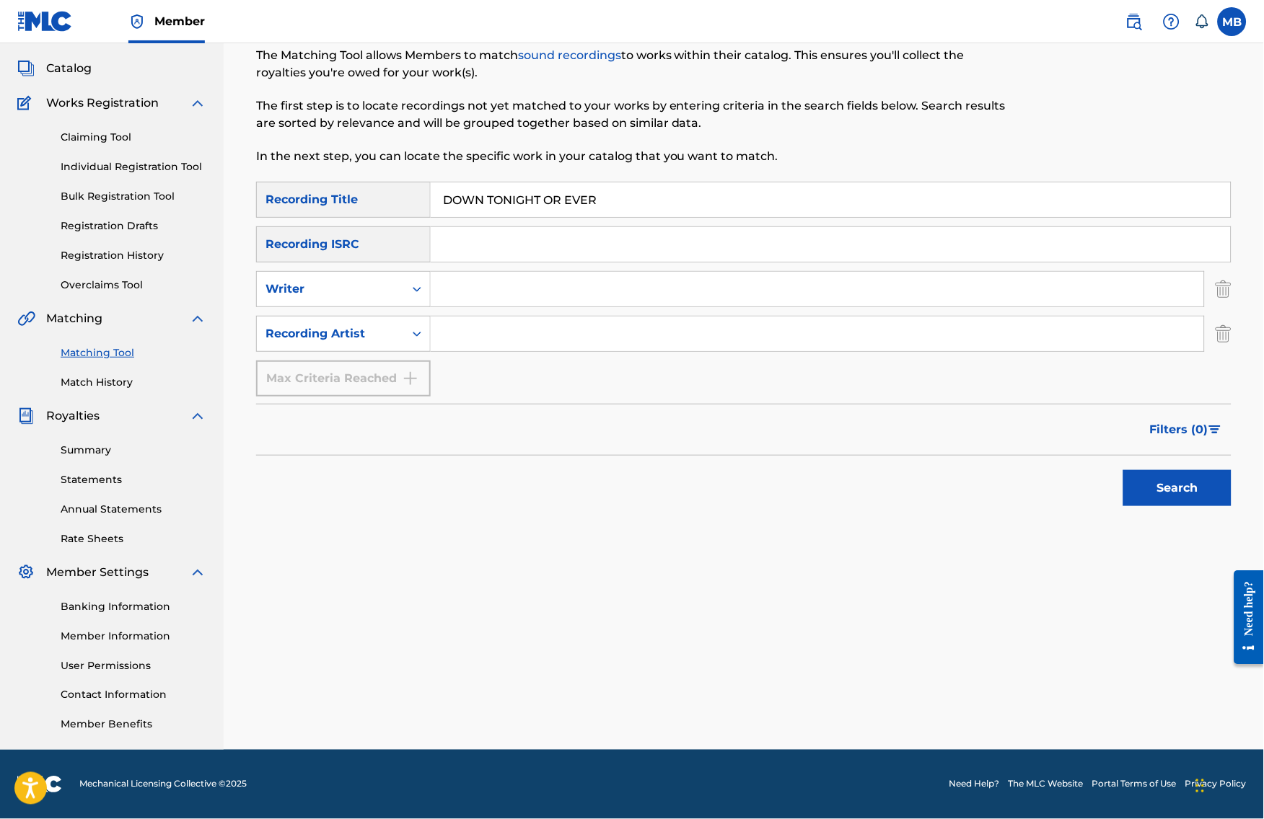
click at [472, 284] on input "Search Form" at bounding box center [817, 289] width 773 height 35
click at [488, 340] on input "Search Form" at bounding box center [817, 334] width 773 height 35
type input "[PERSON_NAME] armpits"
click at [1189, 487] on button "Search" at bounding box center [1177, 488] width 108 height 36
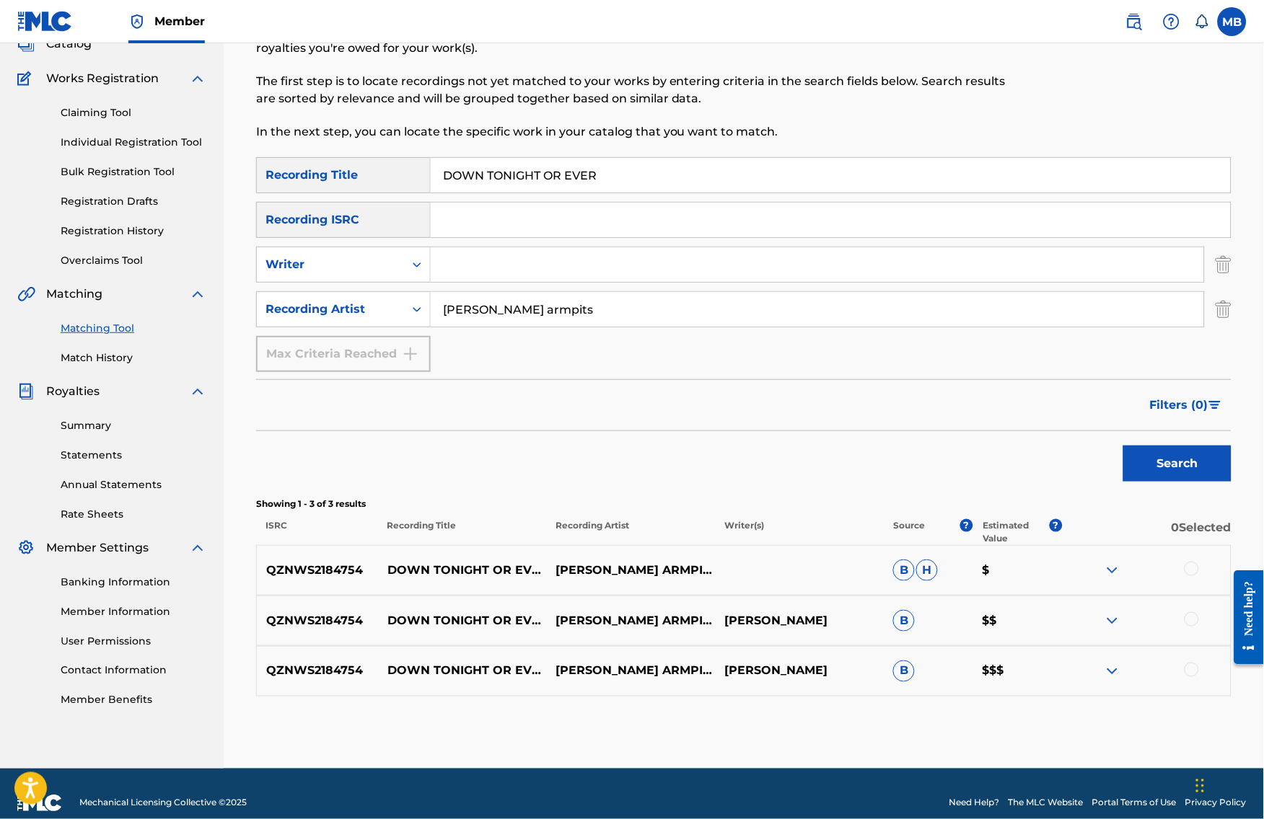
click at [1211, 579] on div at bounding box center [1146, 570] width 169 height 17
click at [1203, 579] on div at bounding box center [1146, 570] width 169 height 17
click at [1199, 576] on div at bounding box center [1191, 569] width 14 height 14
drag, startPoint x: 1209, startPoint y: 651, endPoint x: 1211, endPoint y: 682, distance: 31.1
click at [1199, 627] on div at bounding box center [1191, 619] width 14 height 14
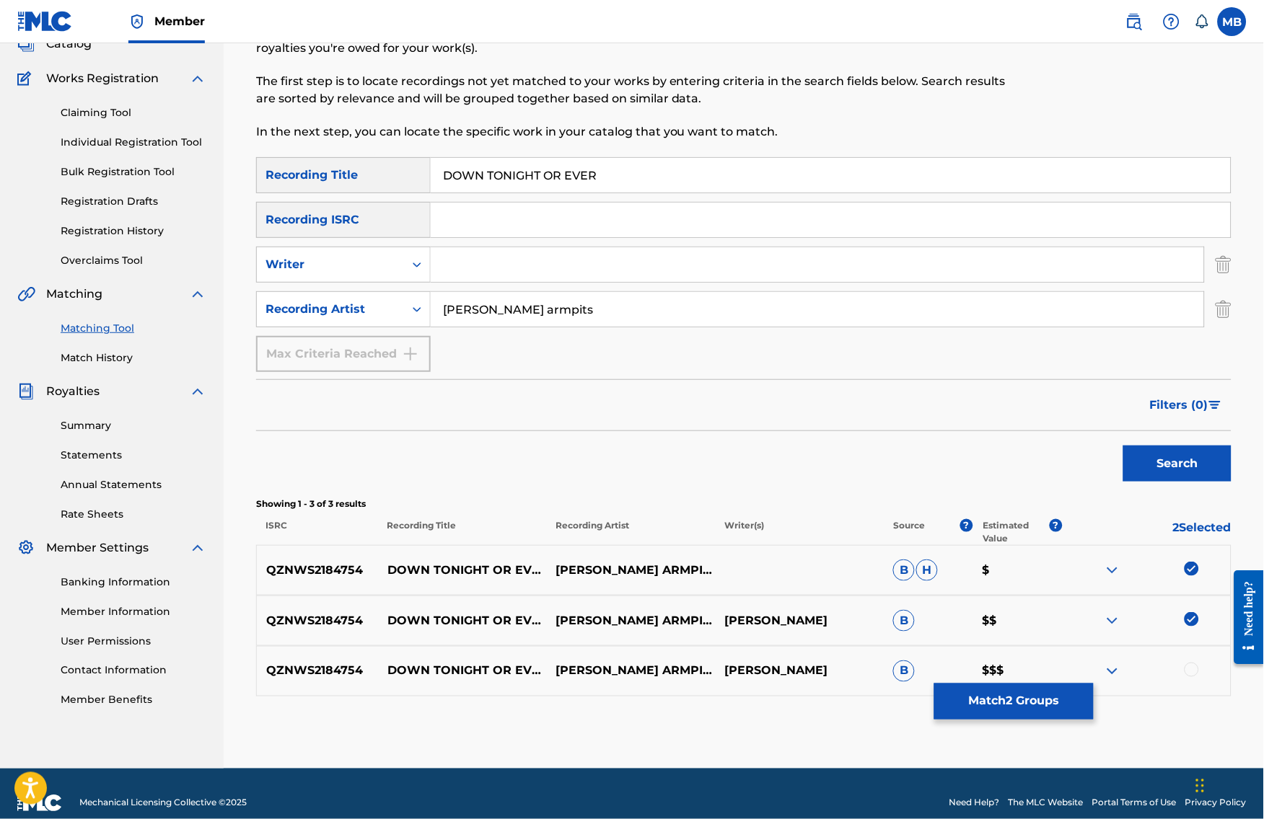
click at [1199, 677] on div at bounding box center [1191, 670] width 14 height 14
click at [1093, 705] on button "Match 3 Groups" at bounding box center [1013, 702] width 159 height 36
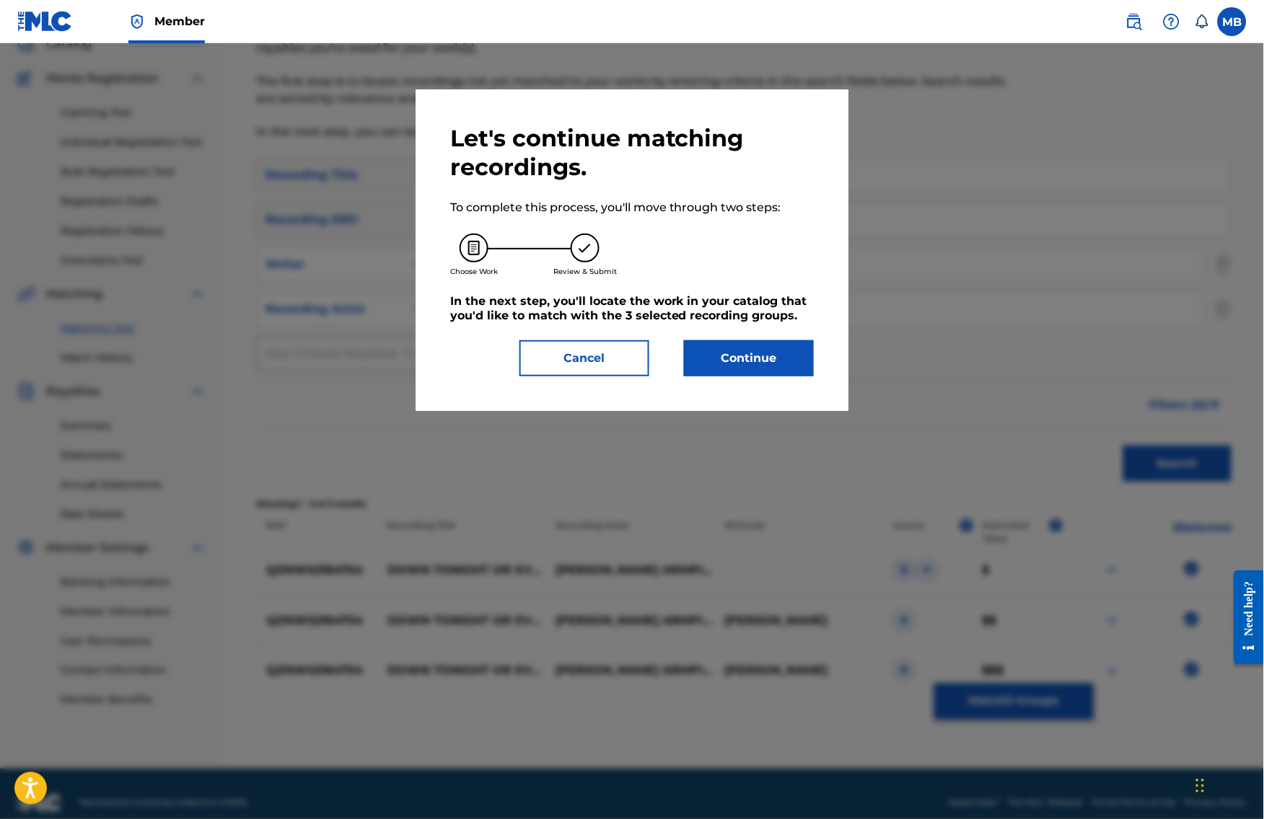
click at [747, 376] on button "Continue" at bounding box center [749, 358] width 130 height 36
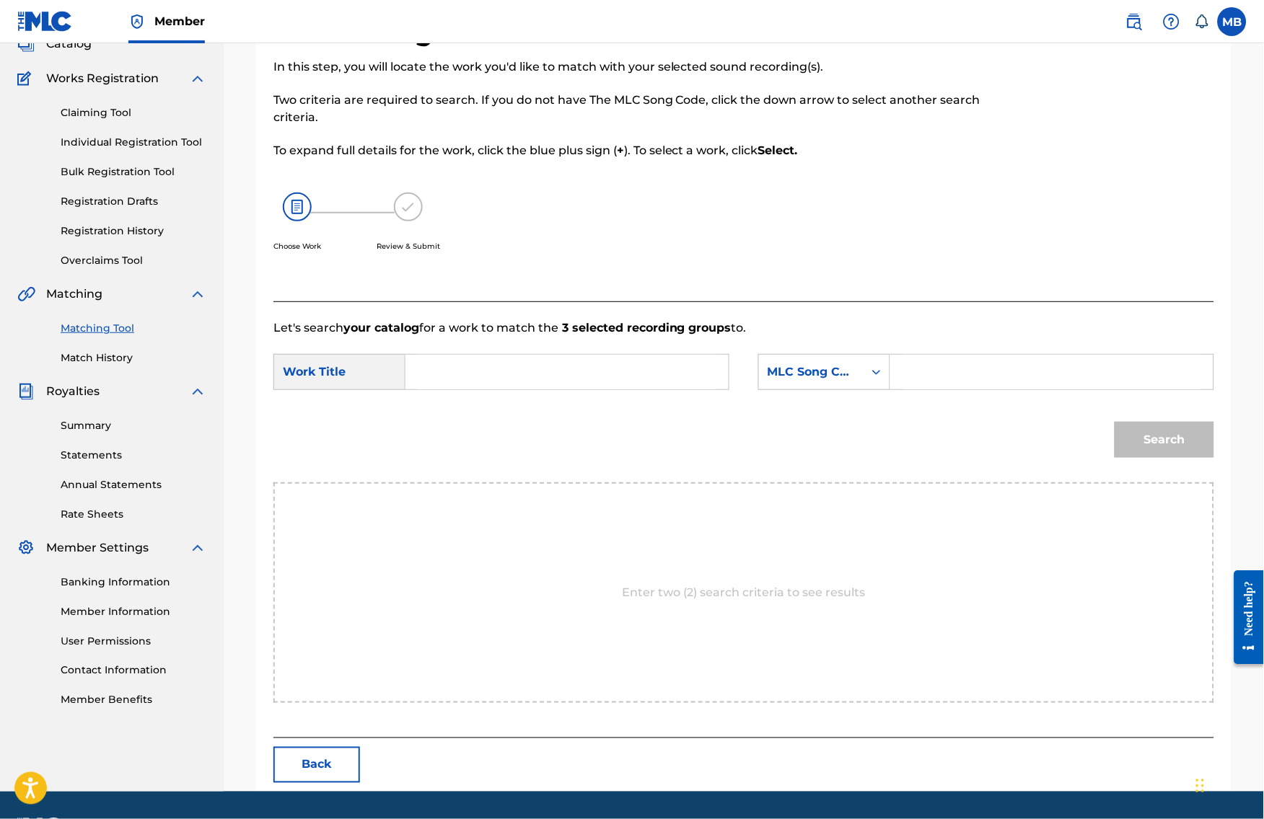
click at [556, 383] on input "Search Form" at bounding box center [567, 372] width 299 height 35
paste input "DOWN TONIGHT OR EVER"
type input "DOWN TONIGHT OR EVER"
click at [820, 381] on div "MLC Song Code" at bounding box center [810, 371] width 87 height 17
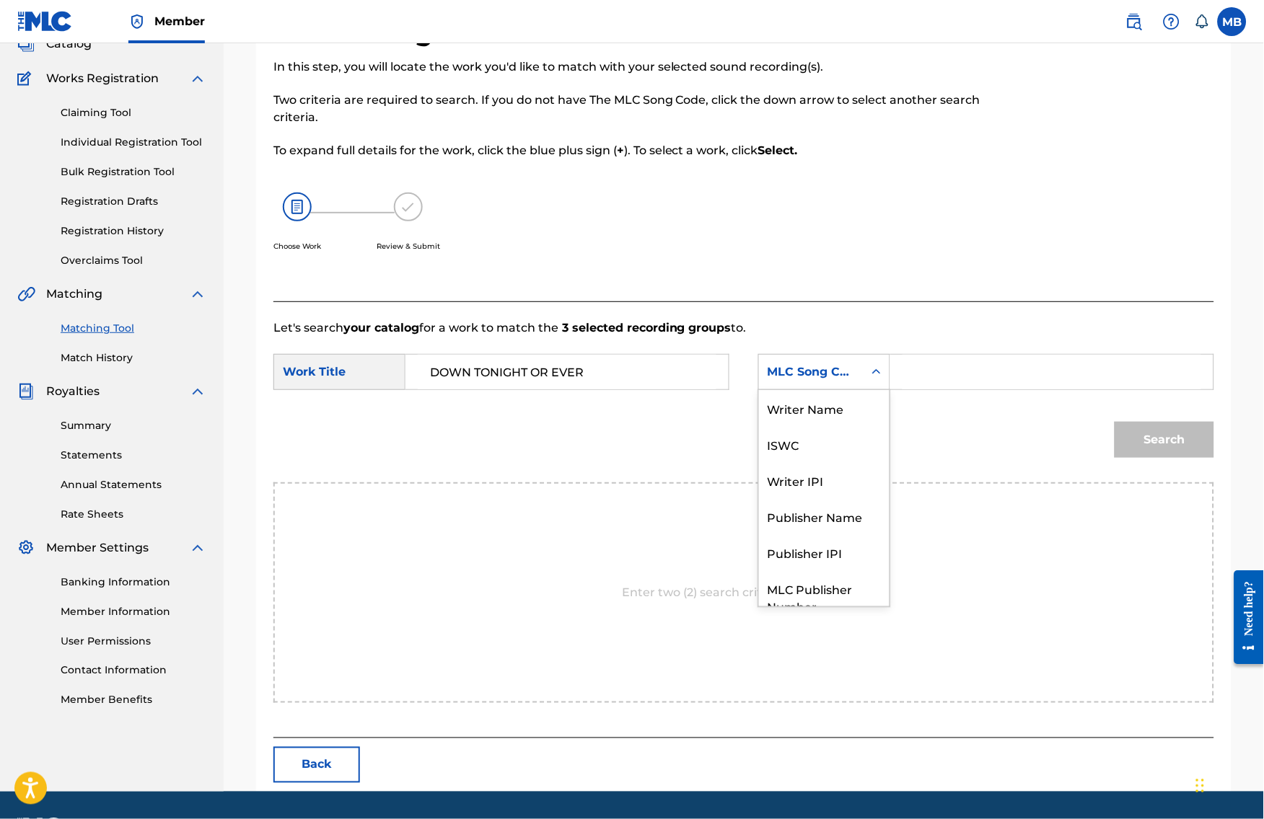
scroll to position [58, 0]
drag, startPoint x: 845, startPoint y: 481, endPoint x: 883, endPoint y: 459, distance: 43.7
click at [845, 481] on div "Publisher Name" at bounding box center [824, 463] width 131 height 36
click at [943, 389] on input "Search Form" at bounding box center [1051, 372] width 299 height 35
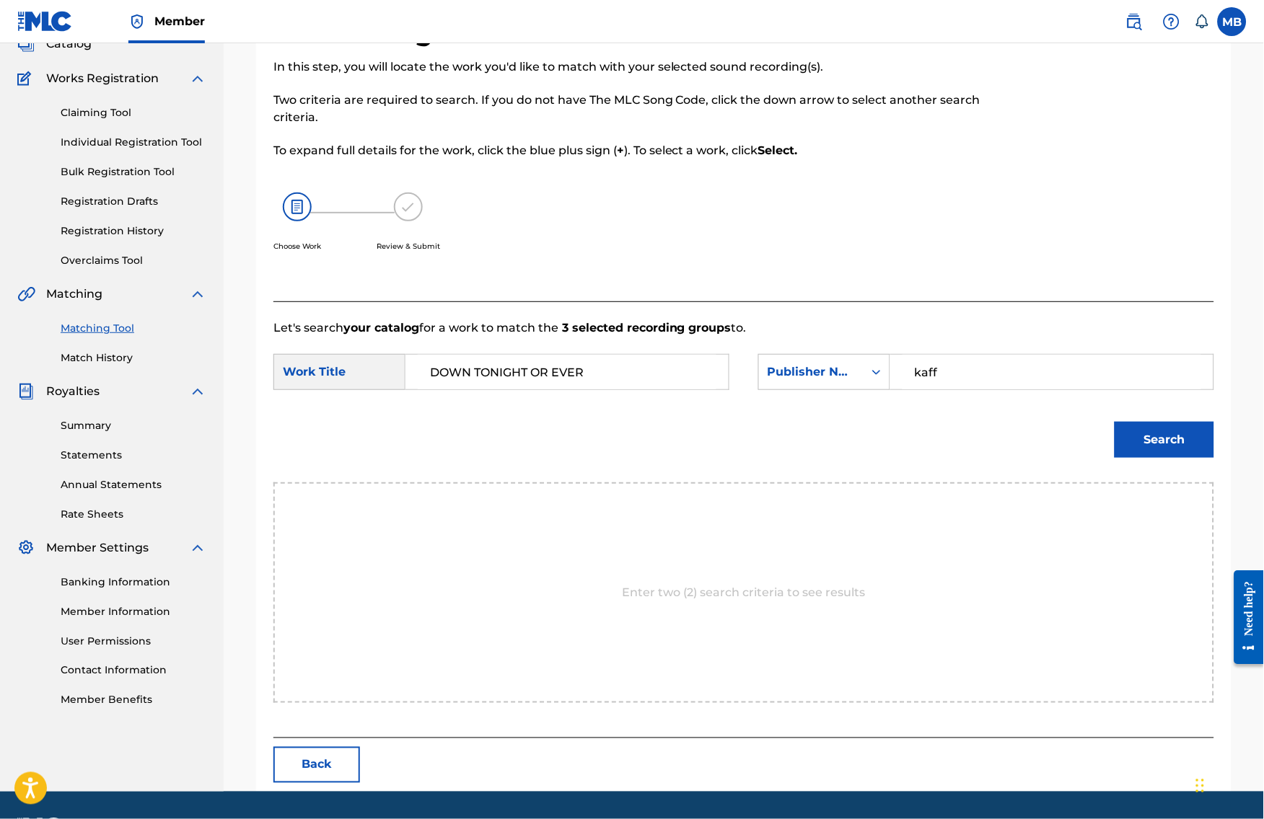
type input "kaff"
click at [1137, 452] on button "Search" at bounding box center [1164, 440] width 100 height 36
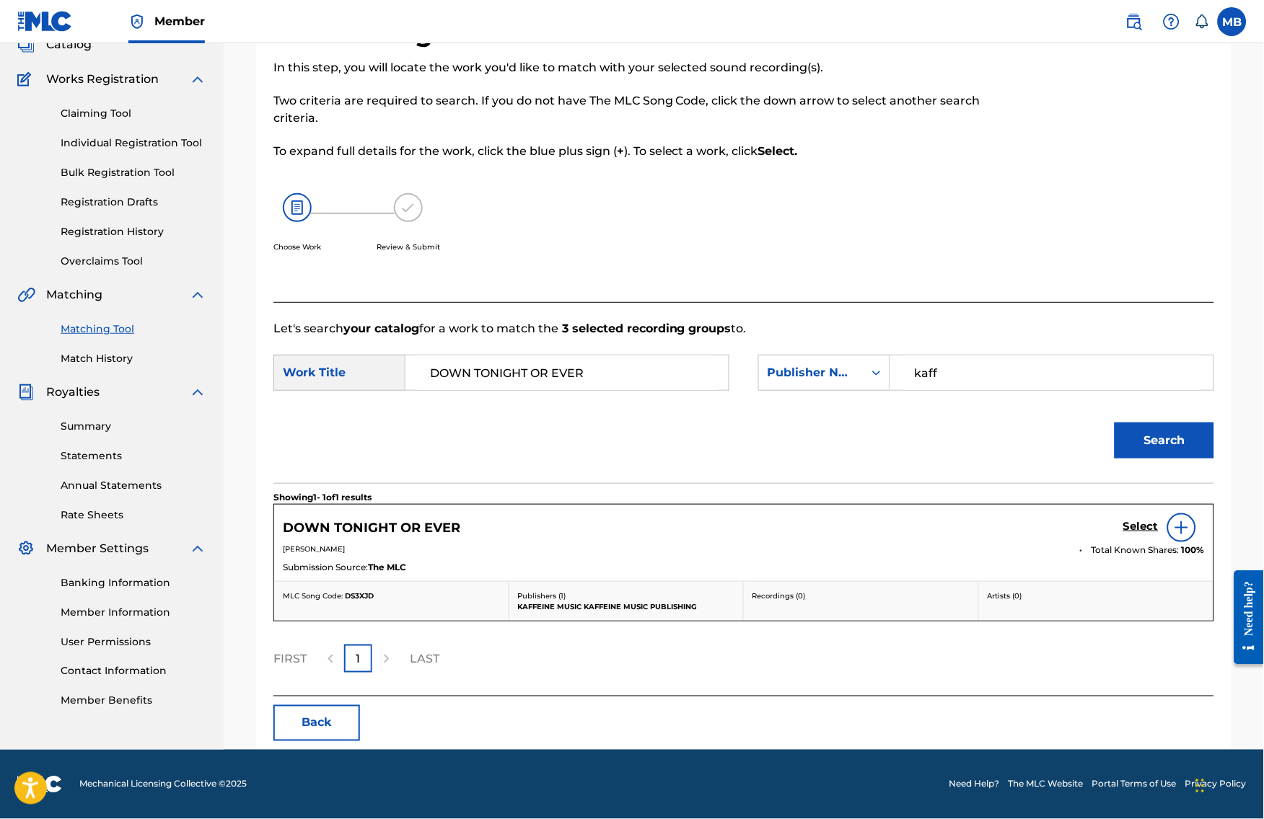
click at [1142, 534] on h5 "Select" at bounding box center [1140, 527] width 35 height 14
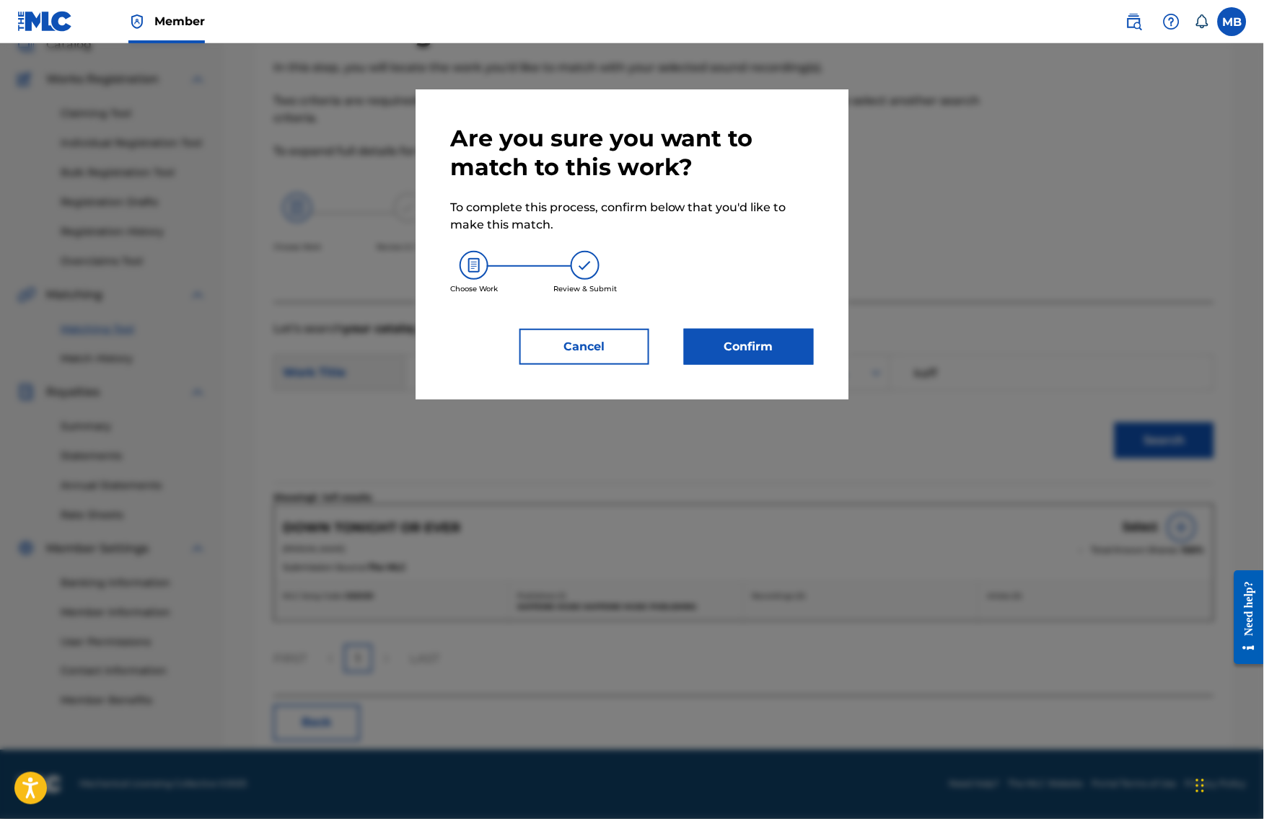
click at [810, 365] on button "Confirm" at bounding box center [749, 347] width 130 height 36
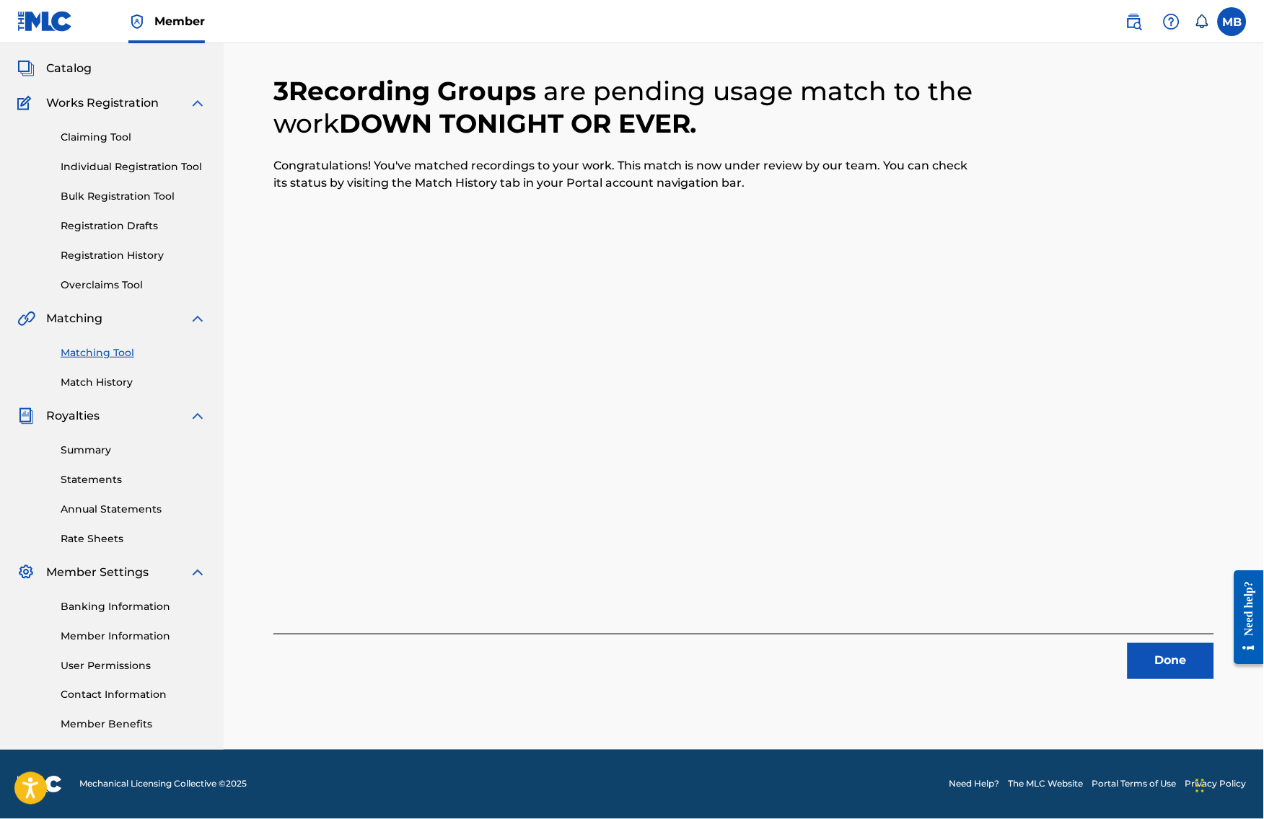
click at [1160, 643] on button "Done" at bounding box center [1170, 661] width 87 height 36
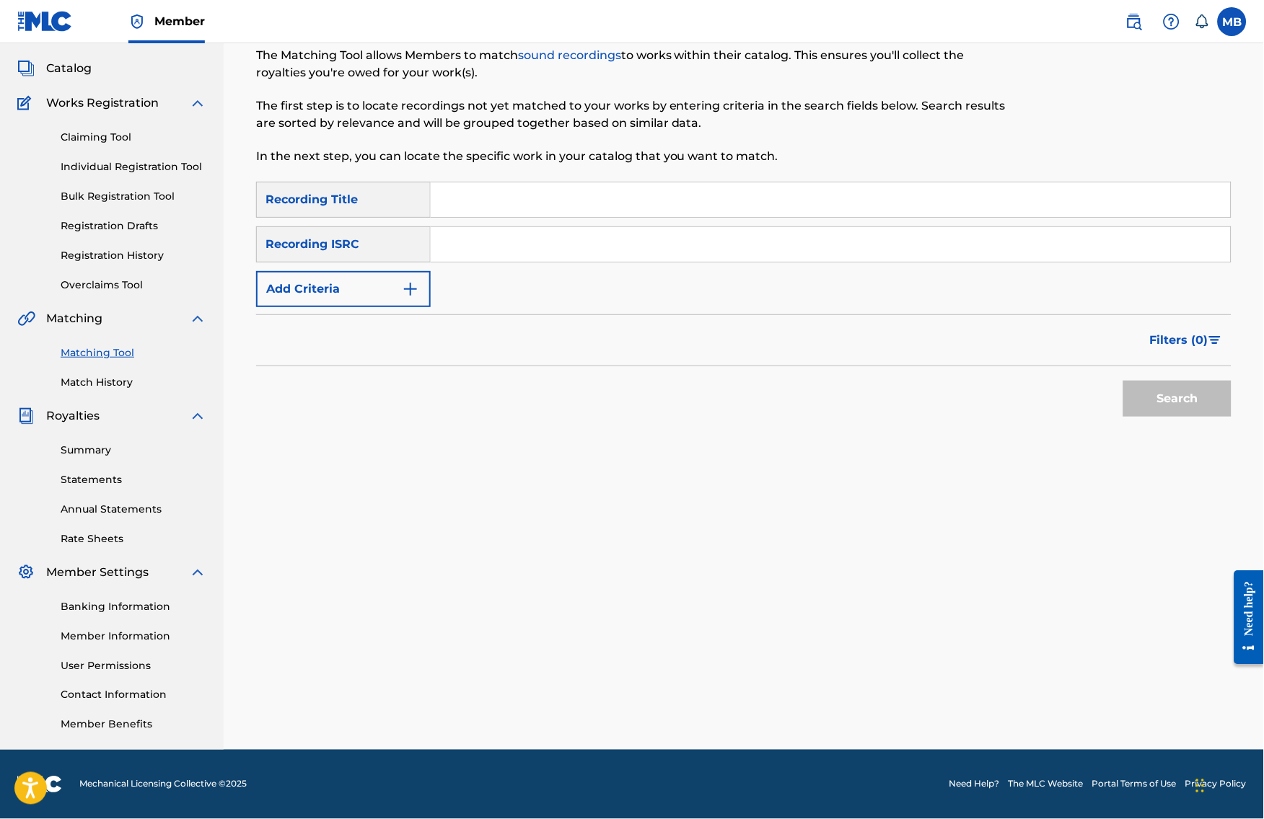
click at [593, 182] on input "Search Form" at bounding box center [831, 199] width 800 height 35
drag, startPoint x: 38, startPoint y: 69, endPoint x: 593, endPoint y: 177, distance: 565.8
click at [593, 182] on input "Search Form" at bounding box center [831, 199] width 800 height 35
paste input "BREFAWAY"
type input "BREFAWAY"
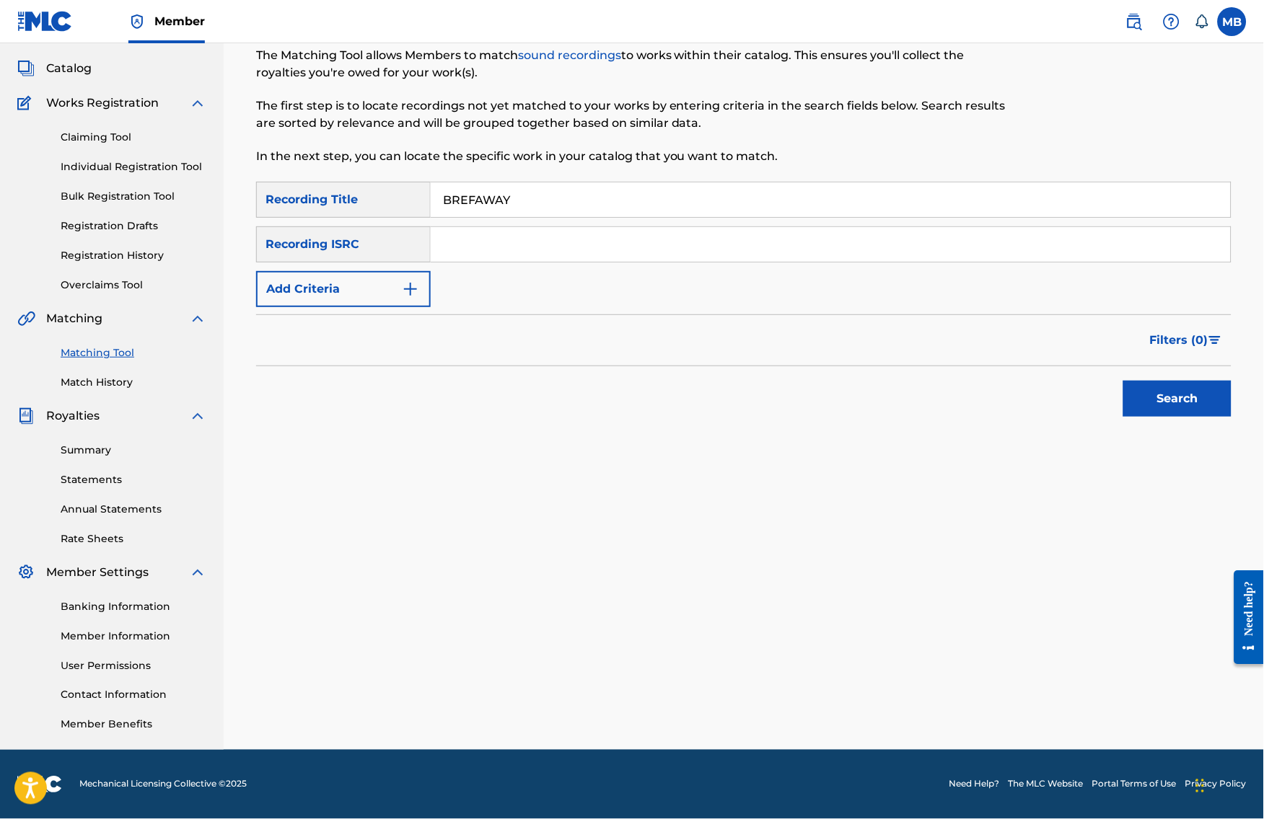
click at [387, 271] on button "Add Criteria" at bounding box center [343, 289] width 175 height 36
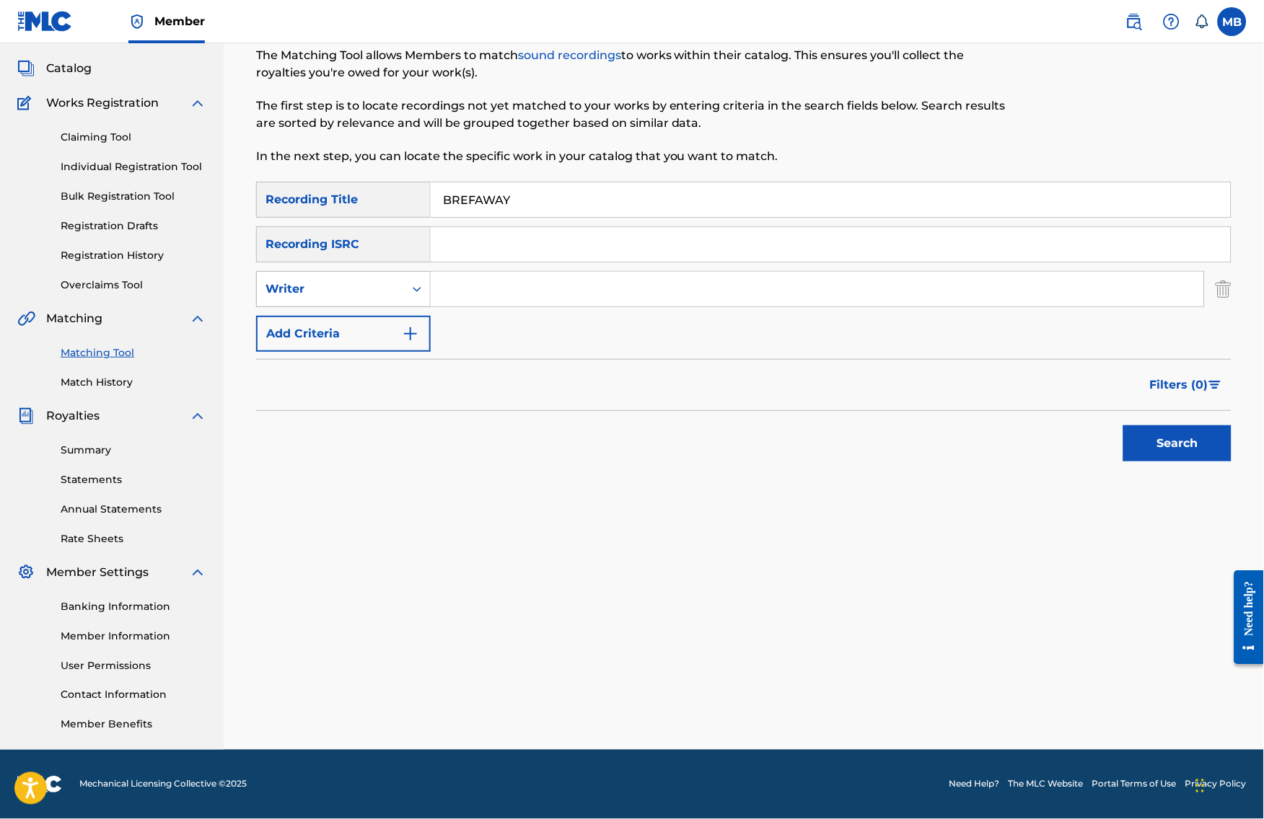
click at [382, 281] on div "Writer" at bounding box center [330, 289] width 130 height 17
click at [372, 310] on div "Recording Artist" at bounding box center [343, 325] width 173 height 36
click at [497, 256] on div "SearchWithCriteriac5c09f15-237a-4813-89e0-fd467247413b Recording Title BREFAWAY…" at bounding box center [743, 267] width 975 height 170
click at [495, 276] on input "Search Form" at bounding box center [817, 289] width 773 height 35
click at [501, 276] on input "[PERSON_NAME] Motorcycle" at bounding box center [817, 289] width 773 height 35
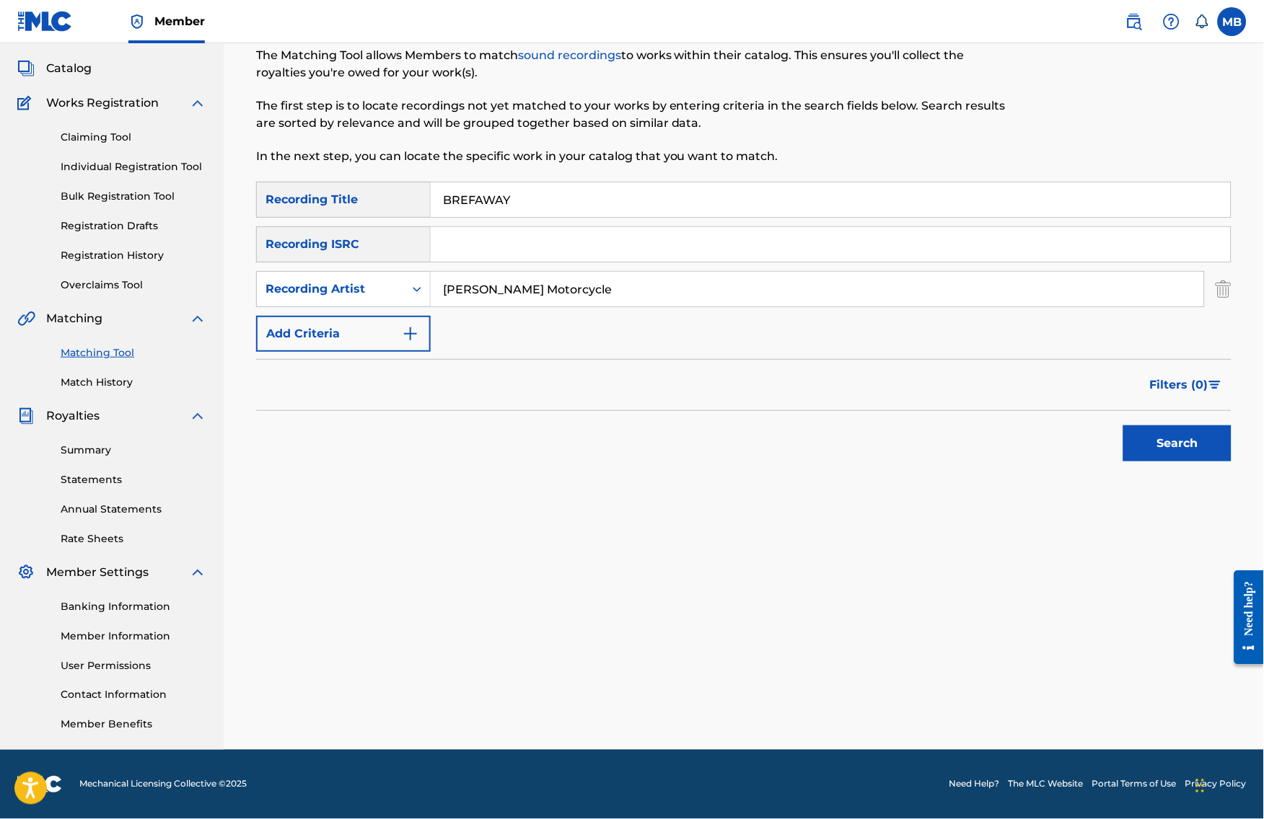
click at [502, 276] on input "[PERSON_NAME] Motorcycle" at bounding box center [817, 289] width 773 height 35
type input "[PERSON_NAME] armpits"
click at [1189, 440] on button "Search" at bounding box center [1177, 444] width 108 height 36
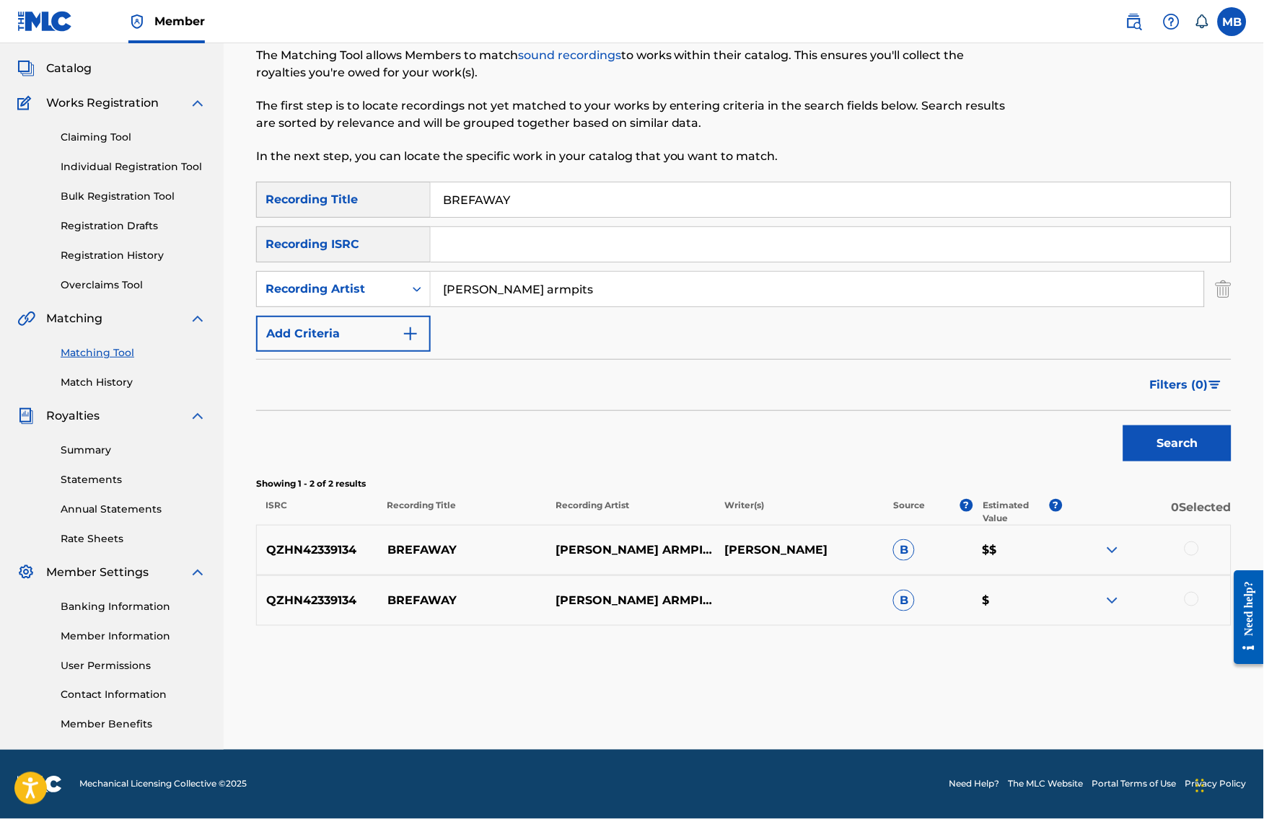
click at [1199, 549] on div at bounding box center [1191, 549] width 14 height 14
click at [1199, 607] on div at bounding box center [1191, 599] width 14 height 14
click at [1093, 684] on button "Match 2 Groups" at bounding box center [1013, 702] width 159 height 36
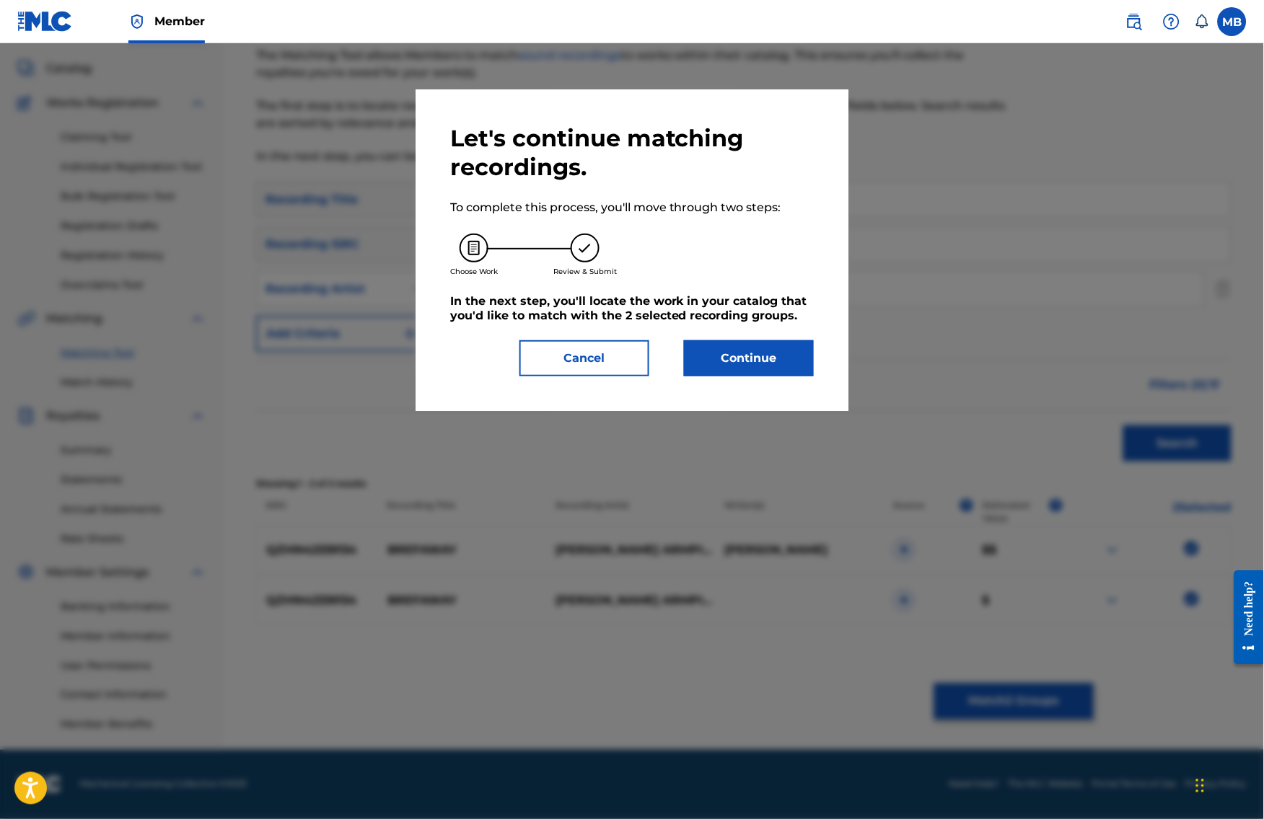
click at [796, 357] on button "Continue" at bounding box center [749, 358] width 130 height 36
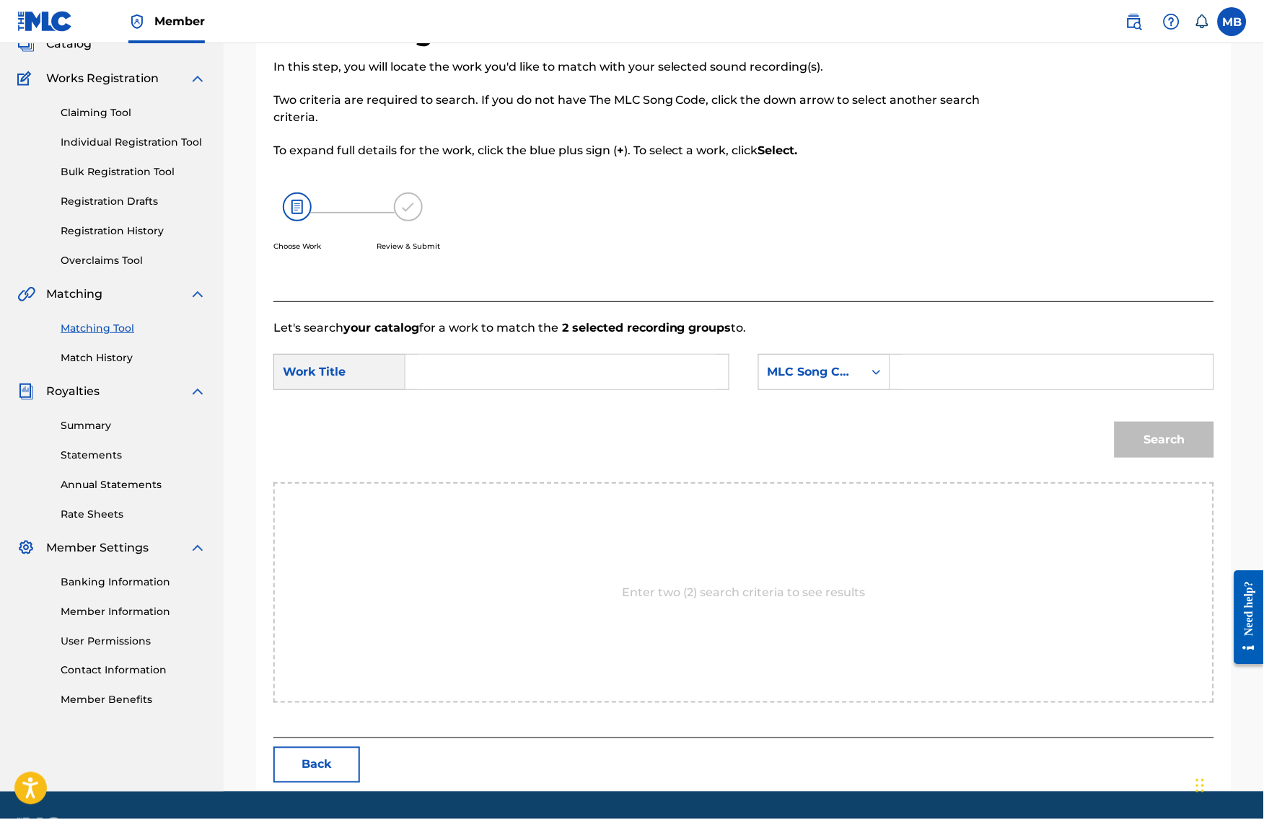
drag, startPoint x: 584, startPoint y: 400, endPoint x: 640, endPoint y: 405, distance: 55.8
click at [584, 389] on input "Search Form" at bounding box center [567, 372] width 299 height 35
click at [682, 382] on input "Search Form" at bounding box center [567, 372] width 299 height 35
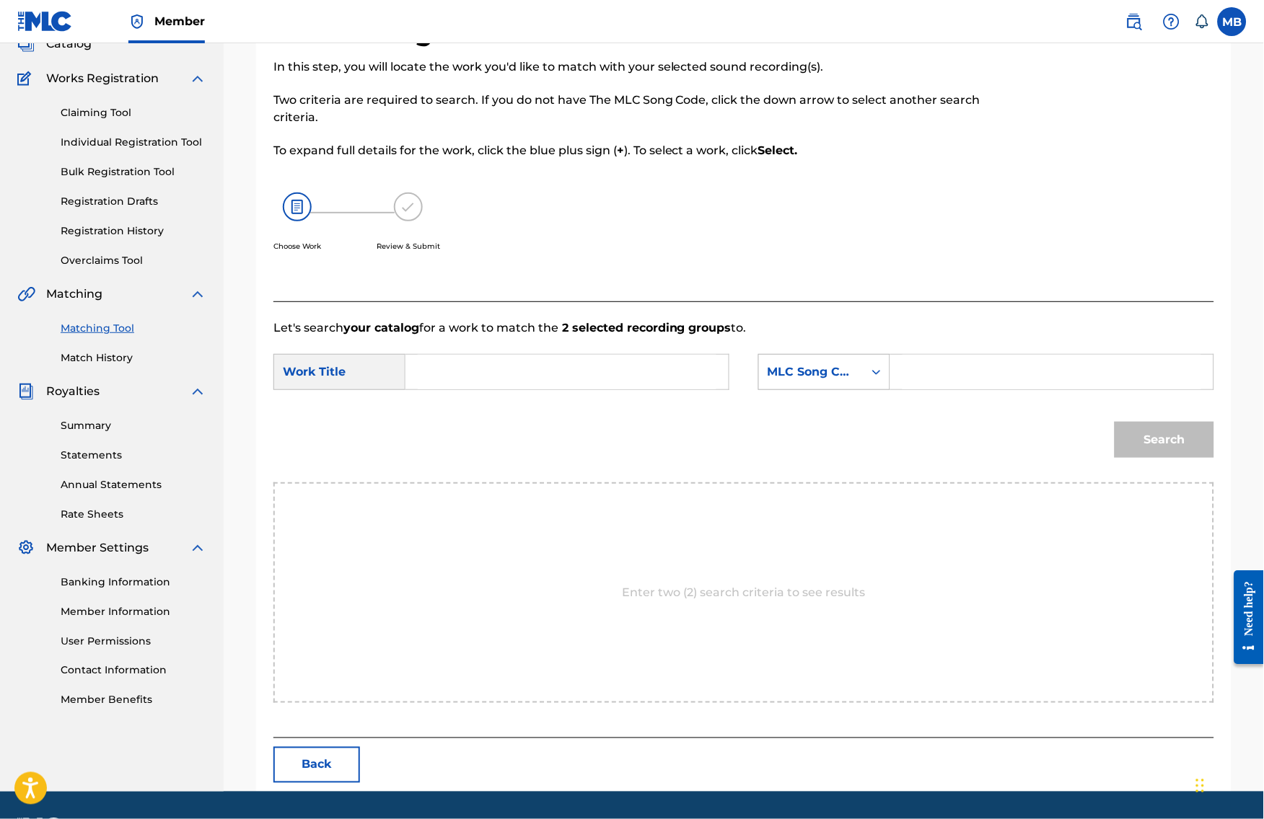
paste input "BREFAWAY"
type input "BREFAWAY"
click at [889, 376] on div "Search Form" at bounding box center [876, 372] width 26 height 35
click at [868, 477] on div "Publisher Name" at bounding box center [824, 463] width 131 height 36
click at [917, 399] on div "SearchWithCriteria28034d56-8267-44d4-a40f-56588cb17674 Work Title BREFAWAY Sear…" at bounding box center [743, 376] width 940 height 45
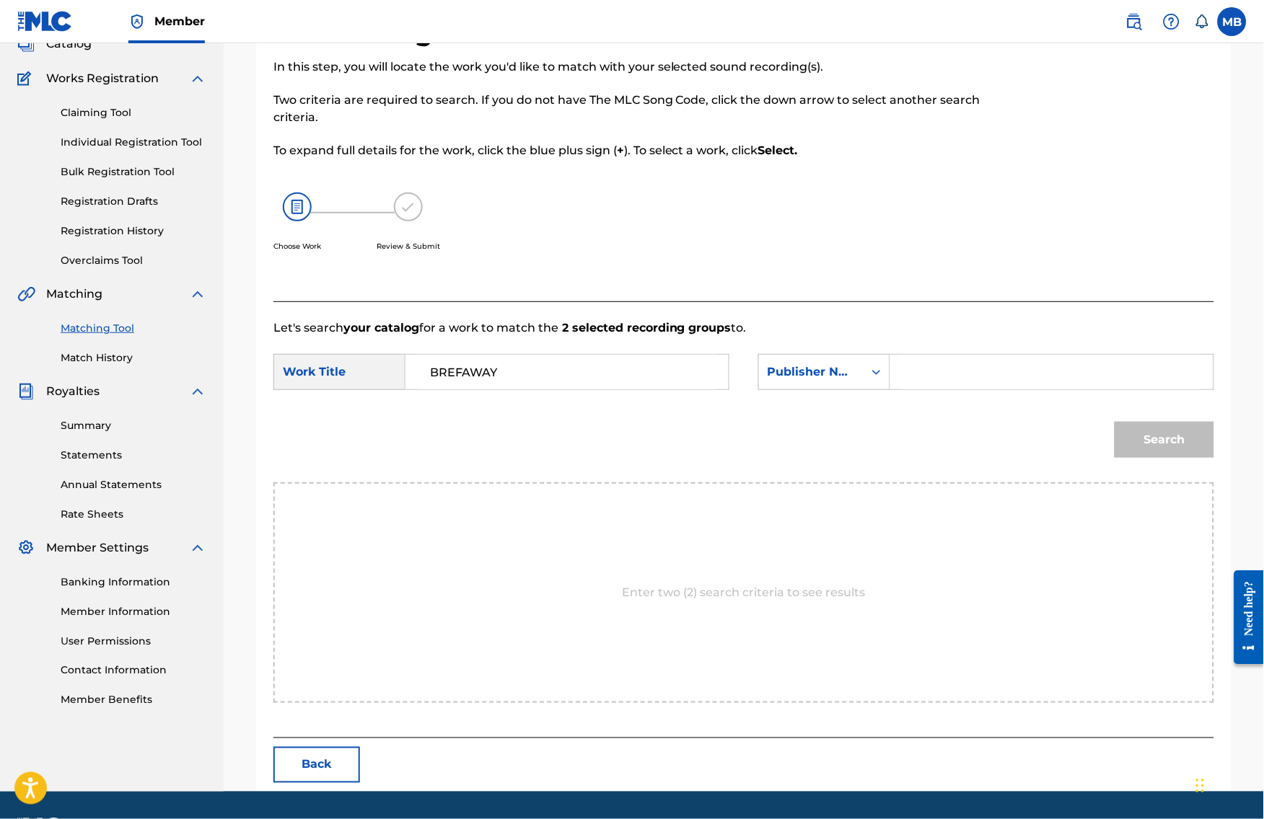
click at [934, 389] on input "Search Form" at bounding box center [1051, 372] width 299 height 35
type input "kaff"
click at [1196, 458] on button "Search" at bounding box center [1164, 440] width 100 height 36
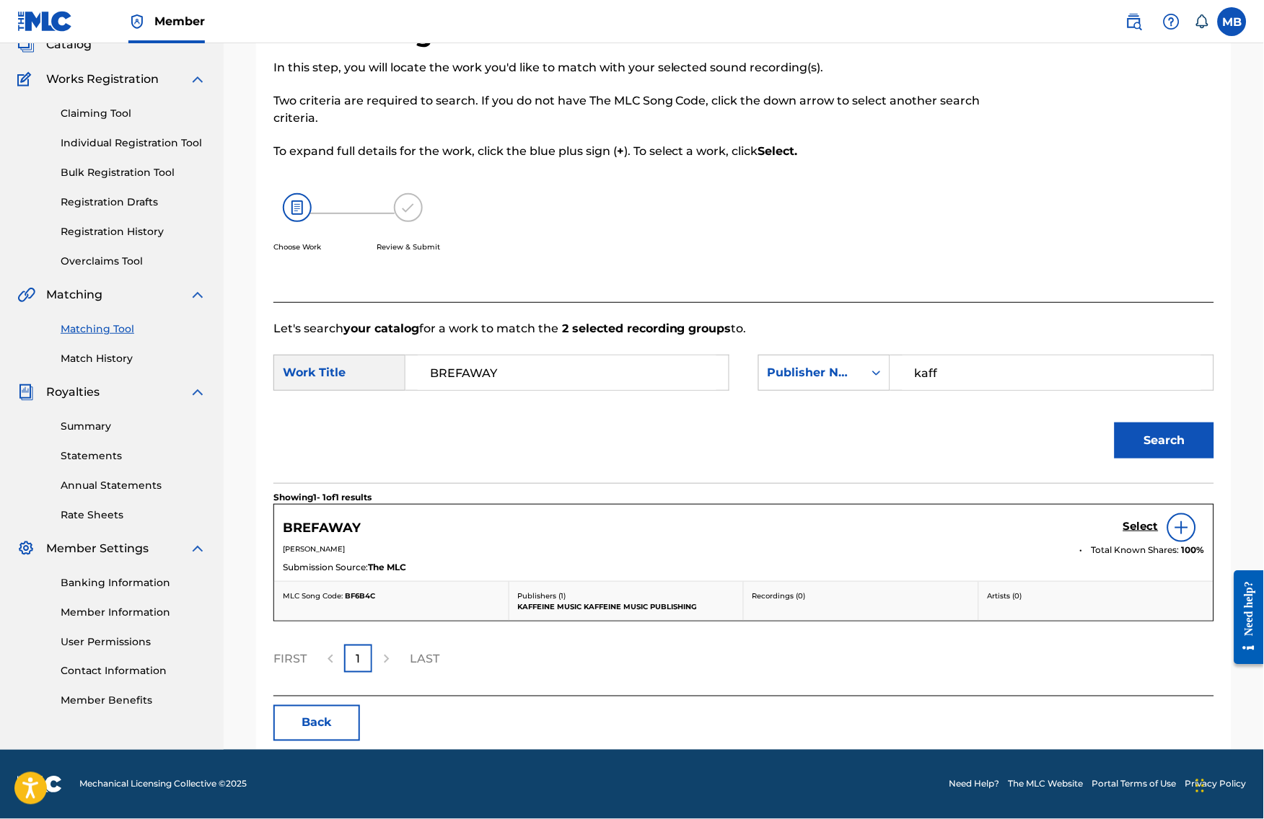
click at [1158, 534] on h5 "Select" at bounding box center [1140, 527] width 35 height 14
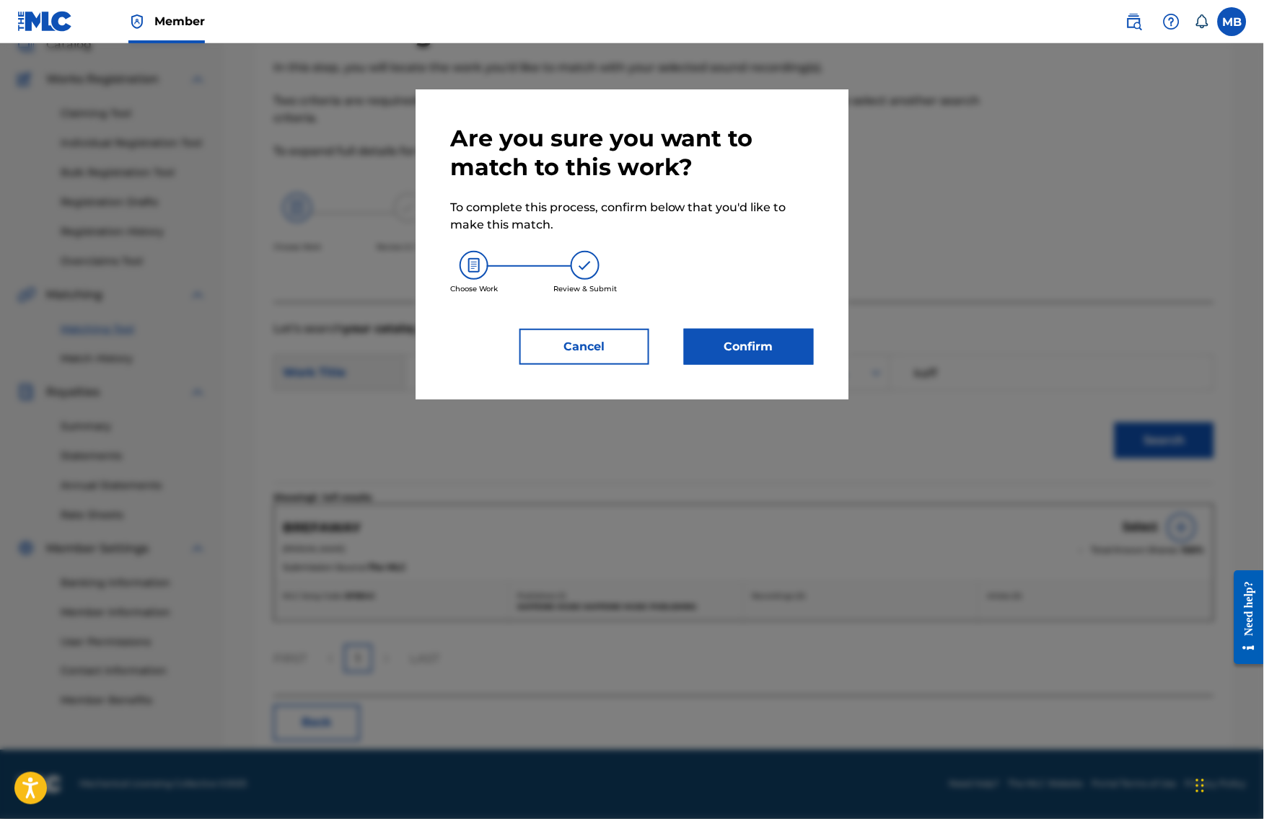
click at [809, 357] on button "Confirm" at bounding box center [749, 347] width 130 height 36
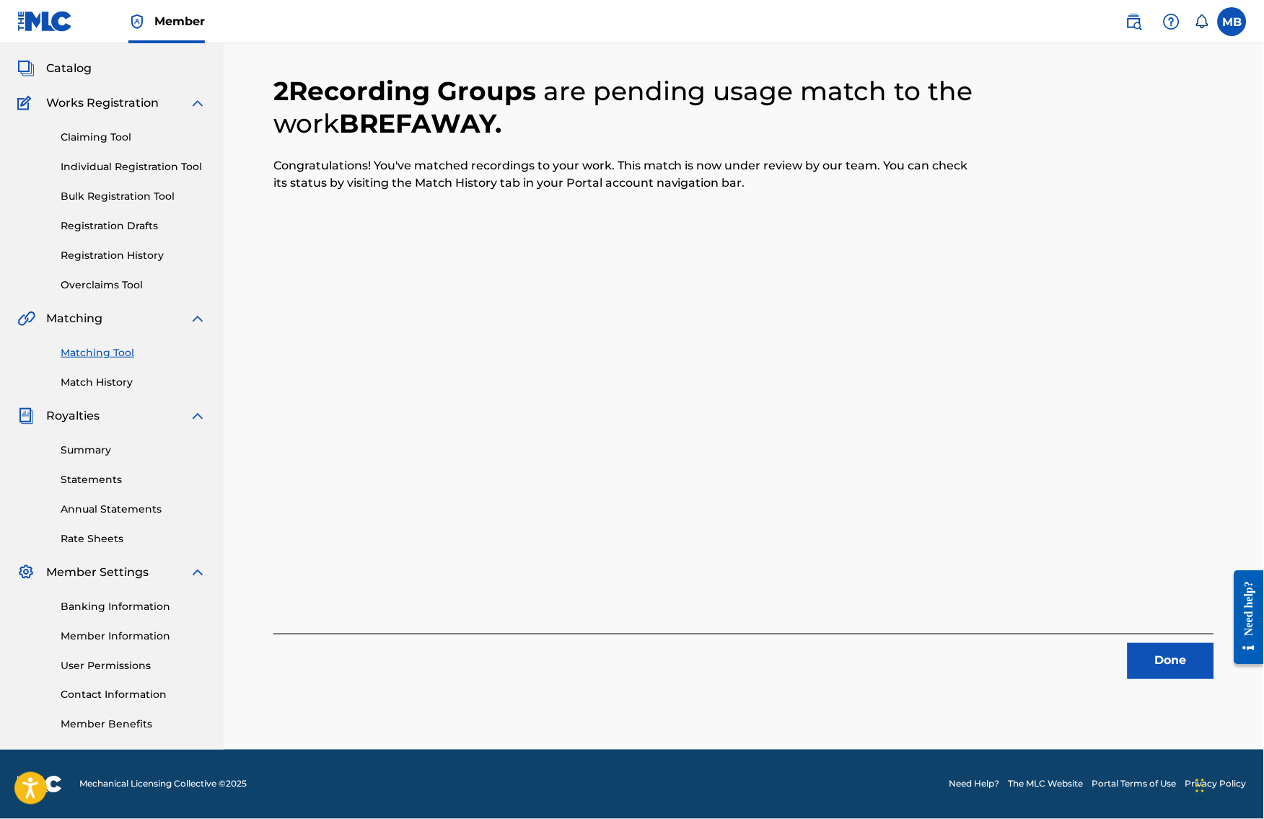
click at [1198, 643] on button "Done" at bounding box center [1170, 661] width 87 height 36
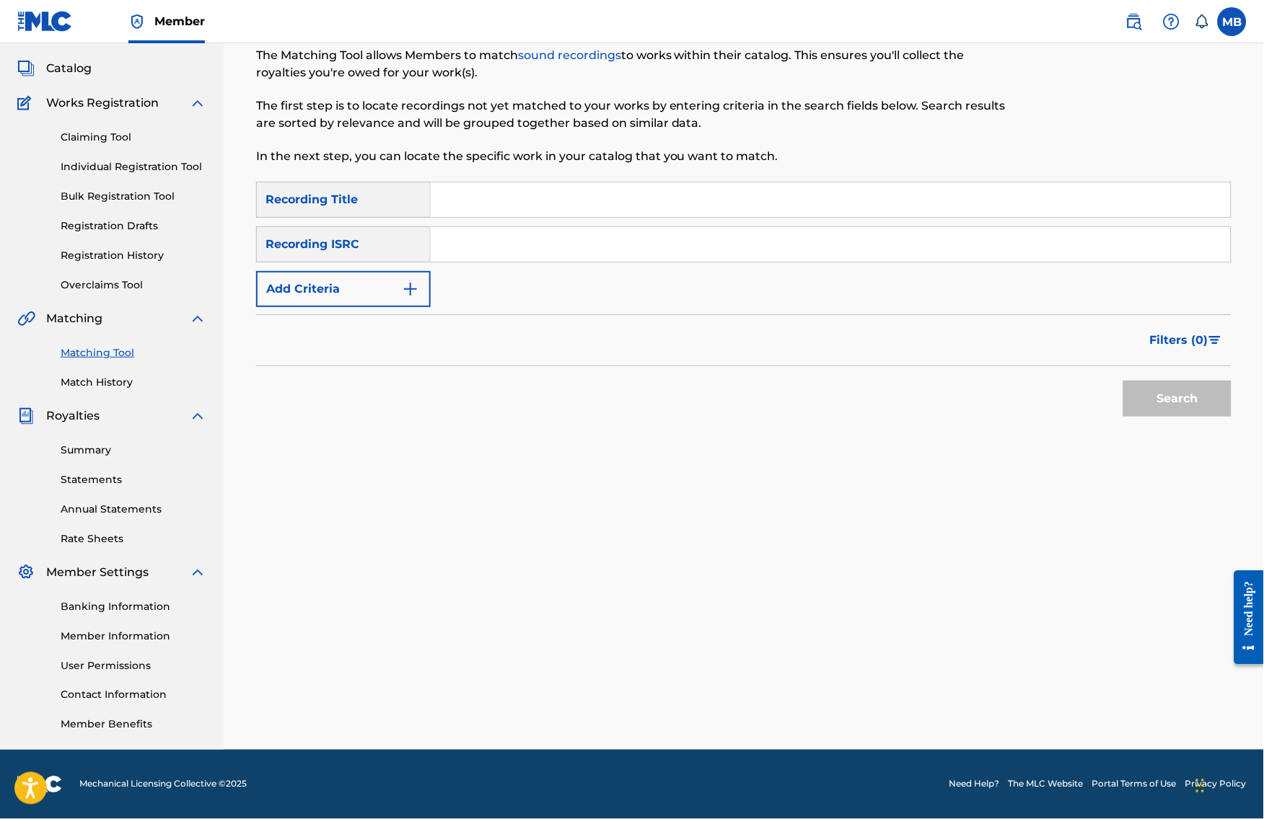
drag, startPoint x: 499, startPoint y: 194, endPoint x: 493, endPoint y: 203, distance: 11.4
click at [499, 194] on input "Search Form" at bounding box center [831, 199] width 800 height 35
paste input "SOOVIVER ([PERSON_NAME])"
type input "SOOVIVER ([PERSON_NAME])"
click at [398, 271] on button "Add Criteria" at bounding box center [343, 289] width 175 height 36
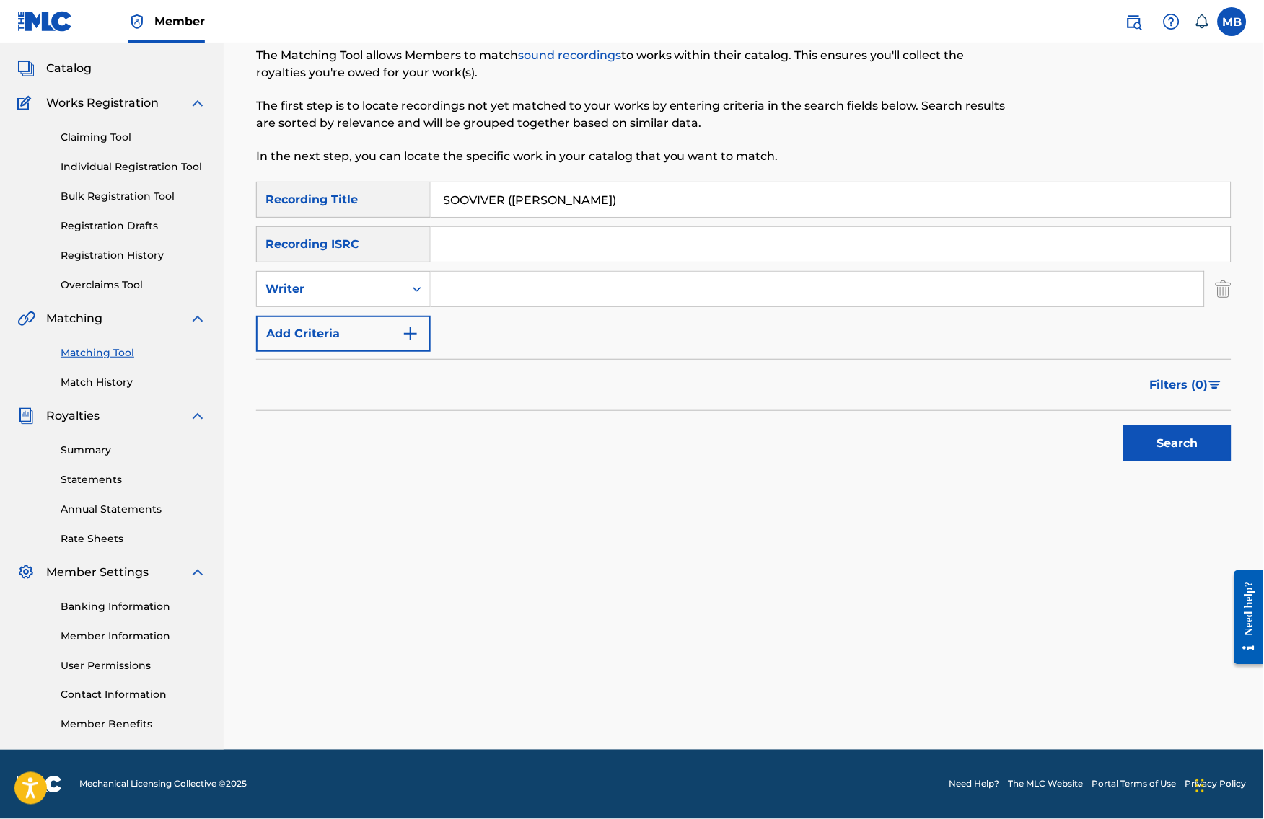
drag, startPoint x: 561, startPoint y: 325, endPoint x: 508, endPoint y: 324, distance: 53.4
click at [561, 325] on div "SearchWithCriteriac5c09f15-237a-4813-89e0-fd467247413b Recording Title SOOVIVER…" at bounding box center [743, 267] width 975 height 170
click at [430, 340] on button "Add Criteria" at bounding box center [343, 334] width 175 height 36
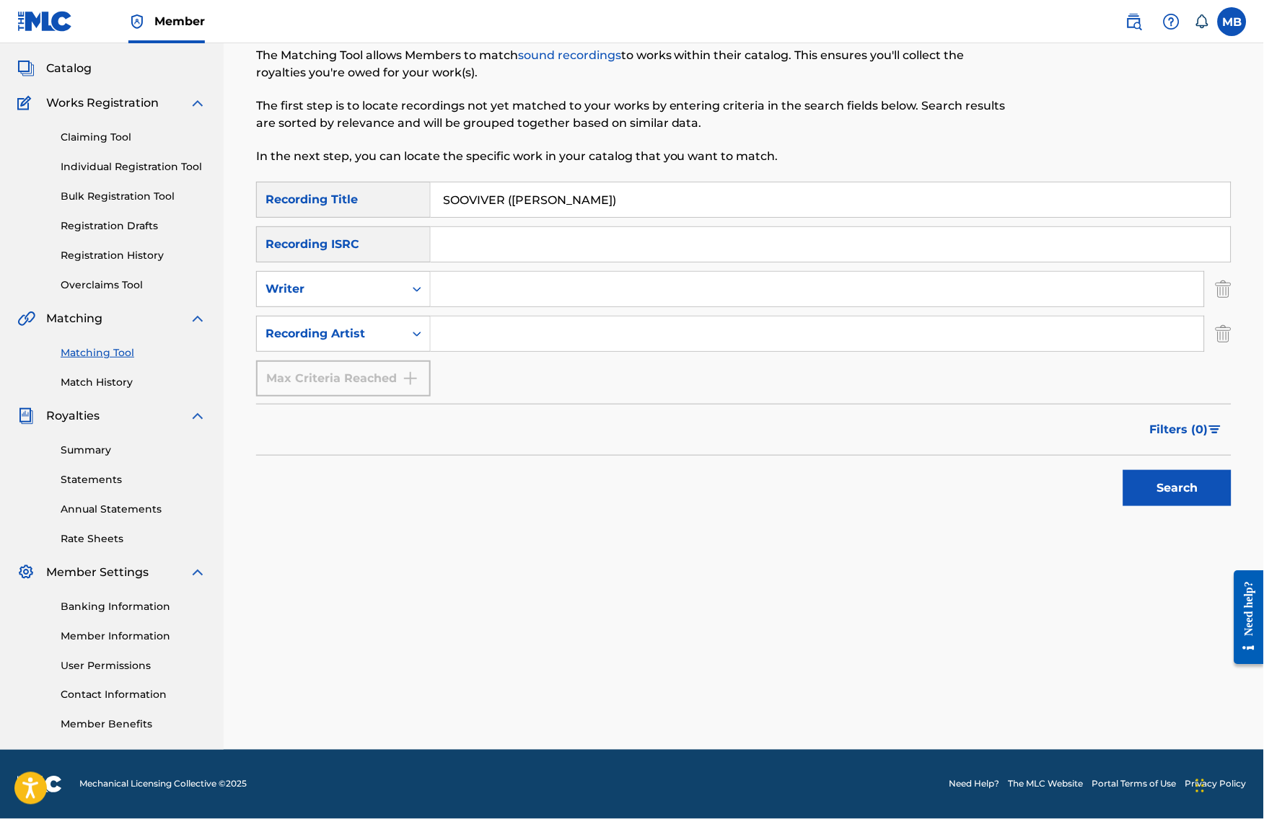
click at [488, 278] on input "Search Form" at bounding box center [817, 289] width 773 height 35
click at [477, 325] on input "Search Form" at bounding box center [817, 334] width 773 height 35
click at [1189, 487] on button "Search" at bounding box center [1177, 488] width 108 height 36
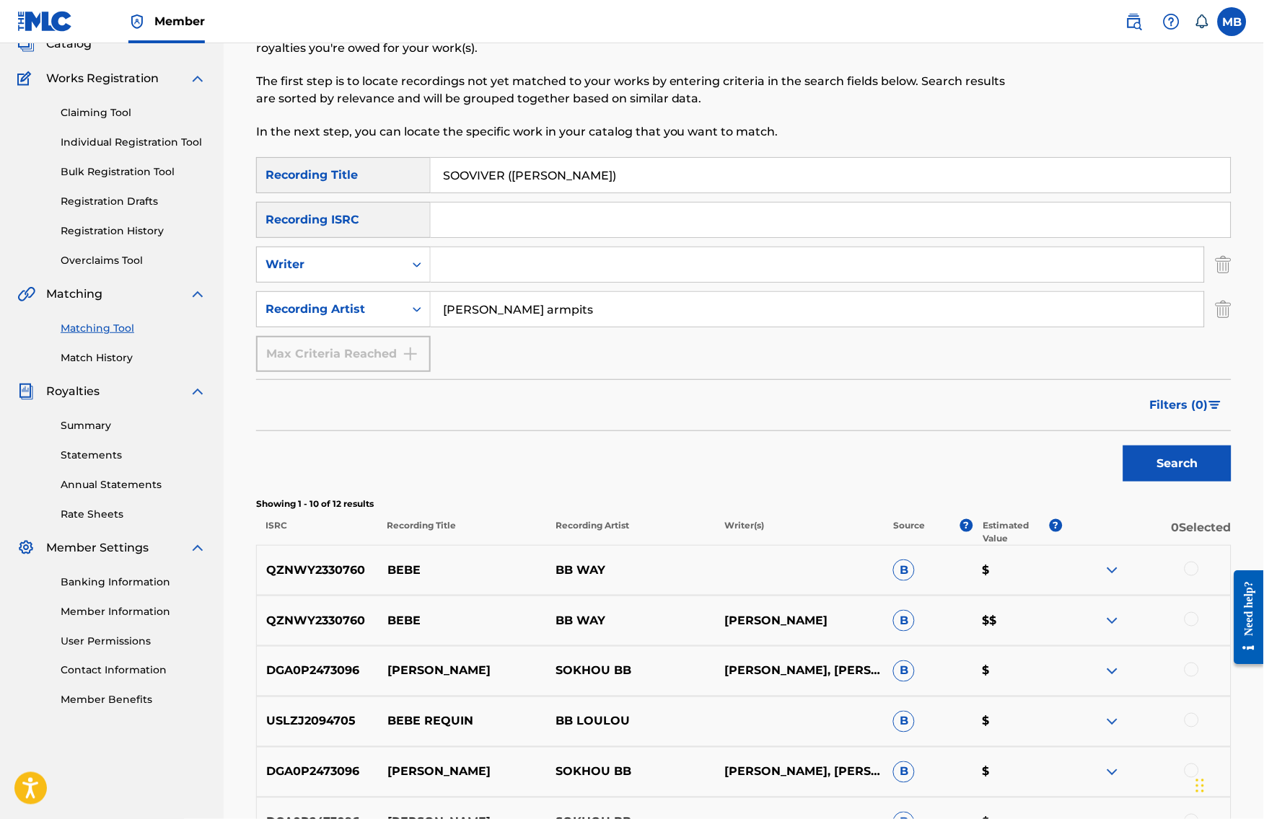
type input "[PERSON_NAME] armpits"
click at [1189, 482] on button "Search" at bounding box center [1177, 464] width 108 height 36
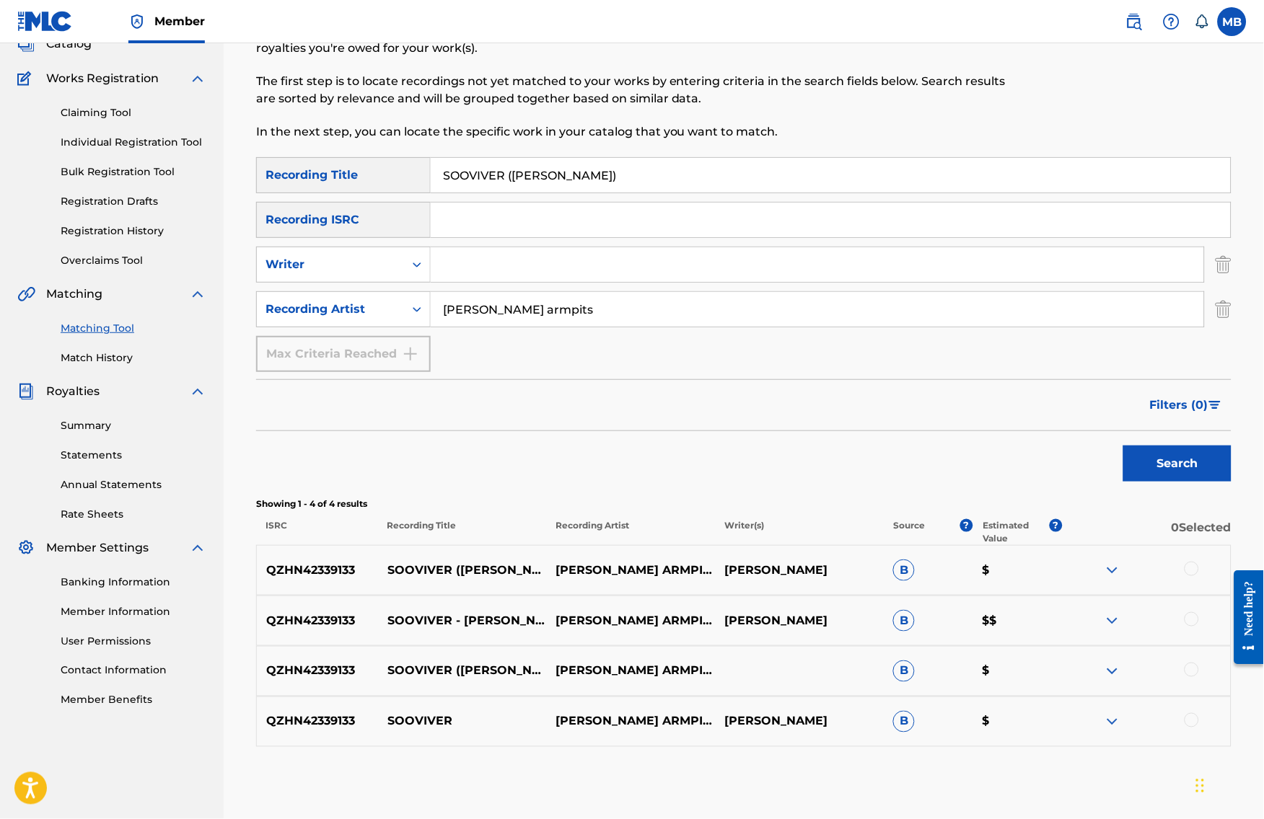
click at [1215, 579] on div at bounding box center [1146, 570] width 169 height 17
click at [1199, 576] on div at bounding box center [1191, 569] width 14 height 14
click at [1206, 630] on div at bounding box center [1146, 620] width 169 height 17
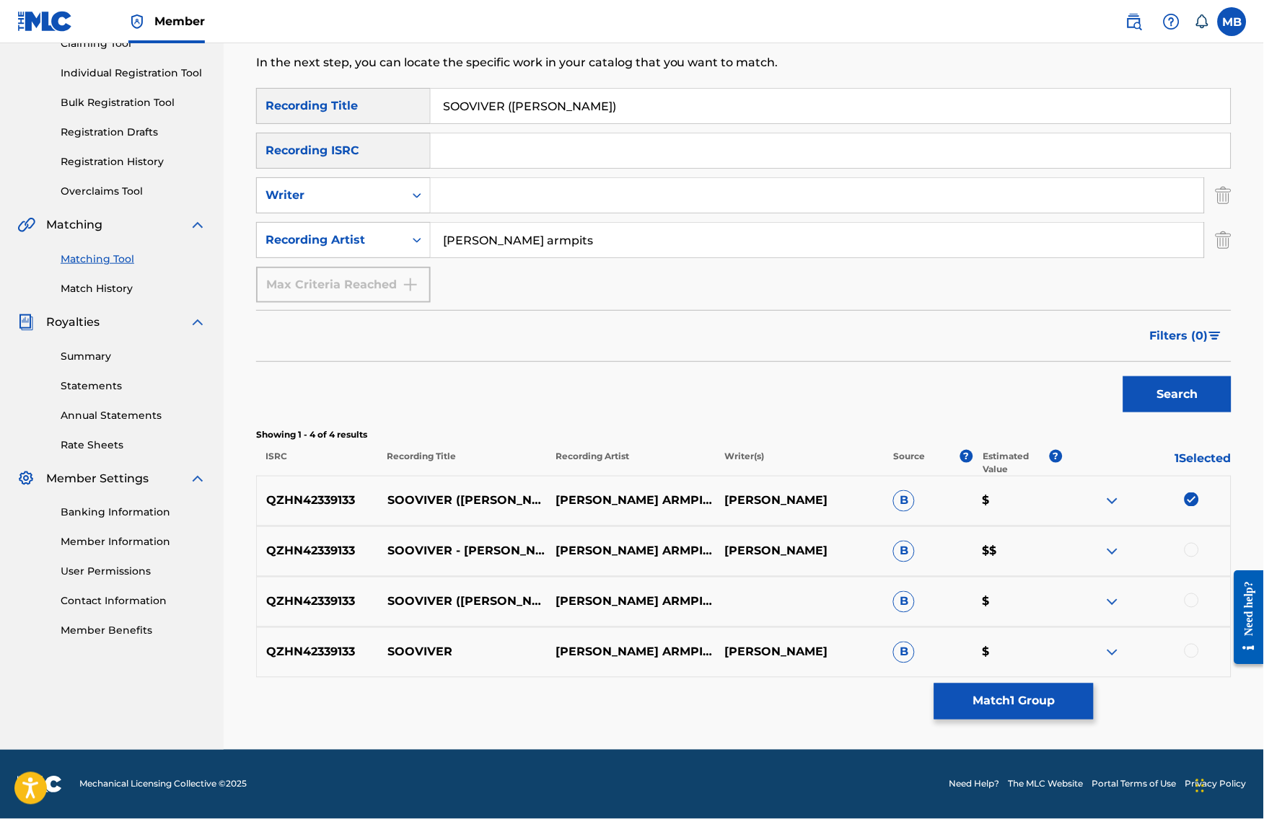
scroll to position [214, 0]
click at [1199, 644] on div at bounding box center [1191, 651] width 14 height 14
click at [1214, 594] on div at bounding box center [1146, 602] width 169 height 17
click at [1199, 594] on div at bounding box center [1191, 601] width 14 height 14
click at [1199, 543] on div at bounding box center [1191, 550] width 14 height 14
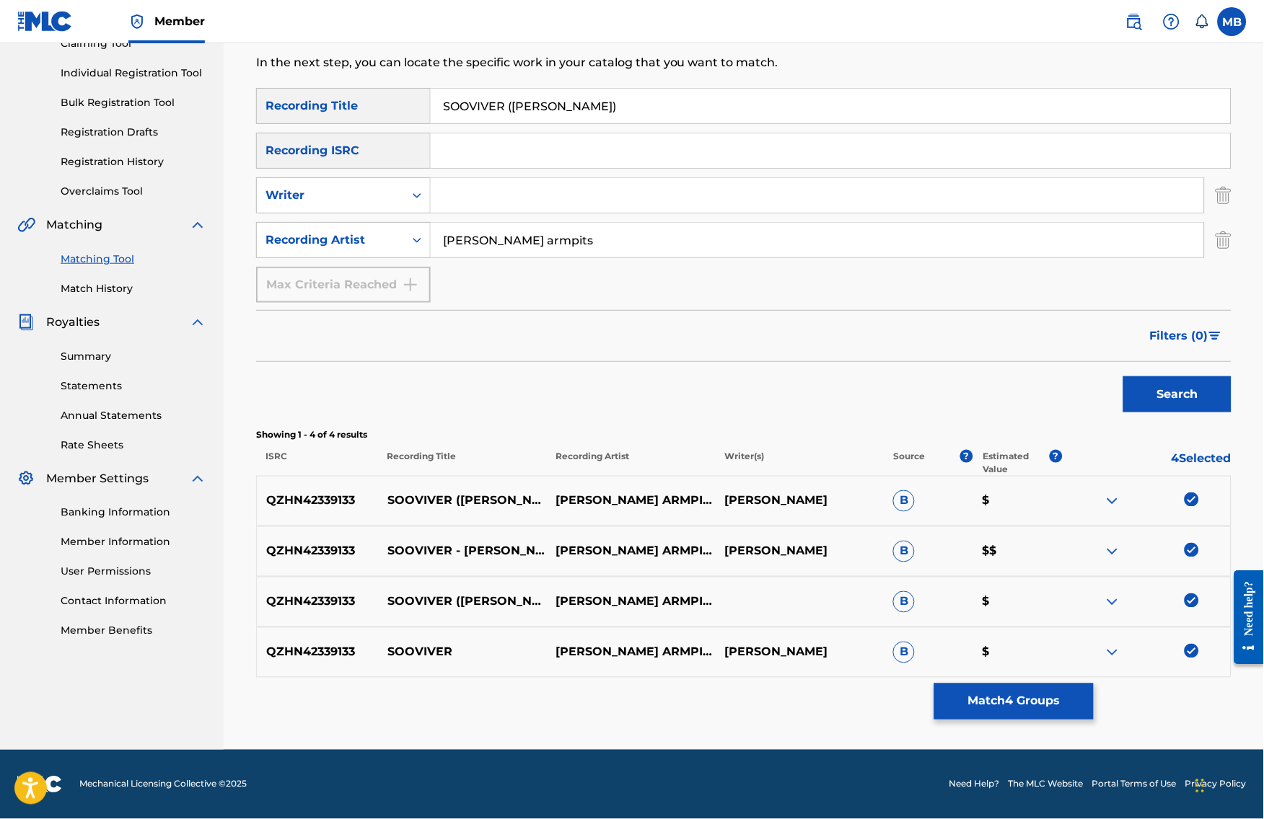
click at [1093, 691] on button "Match 4 Groups" at bounding box center [1013, 702] width 159 height 36
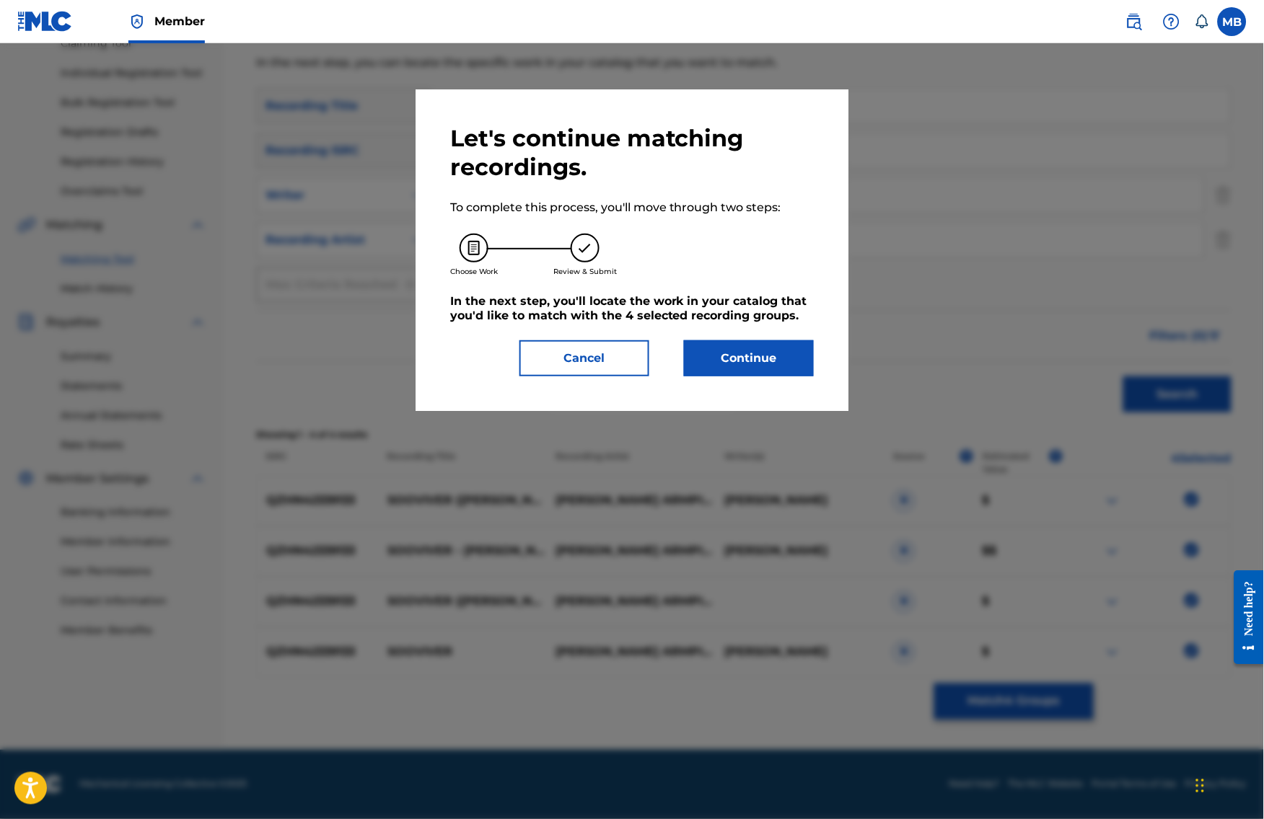
click at [763, 355] on button "Continue" at bounding box center [749, 358] width 130 height 36
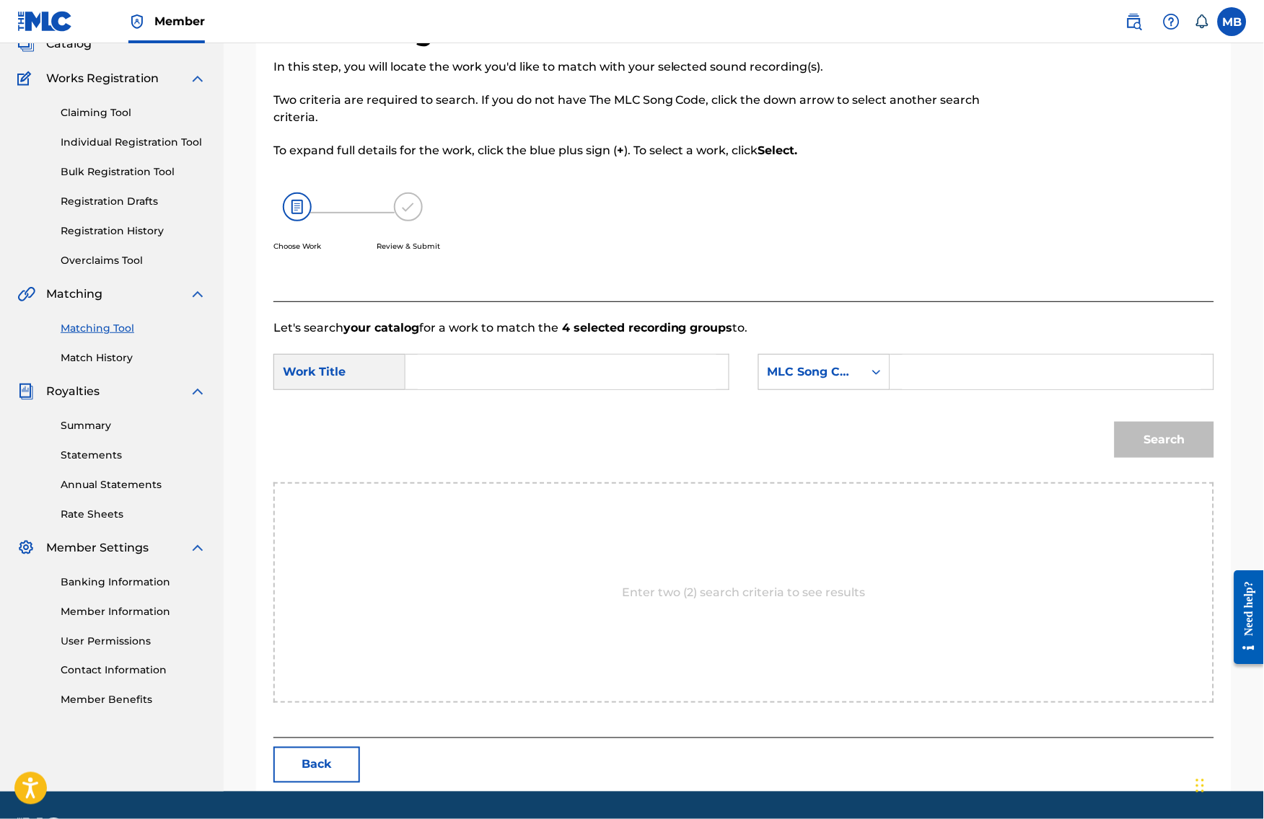
click at [716, 389] on input "Search Form" at bounding box center [567, 372] width 299 height 35
paste input "SOOVIVER ([PERSON_NAME])"
type input "SOOVIVER ([PERSON_NAME])"
drag, startPoint x: 900, startPoint y: 387, endPoint x: 907, endPoint y: 424, distance: 37.5
click at [889, 385] on div "Search Form" at bounding box center [876, 372] width 26 height 26
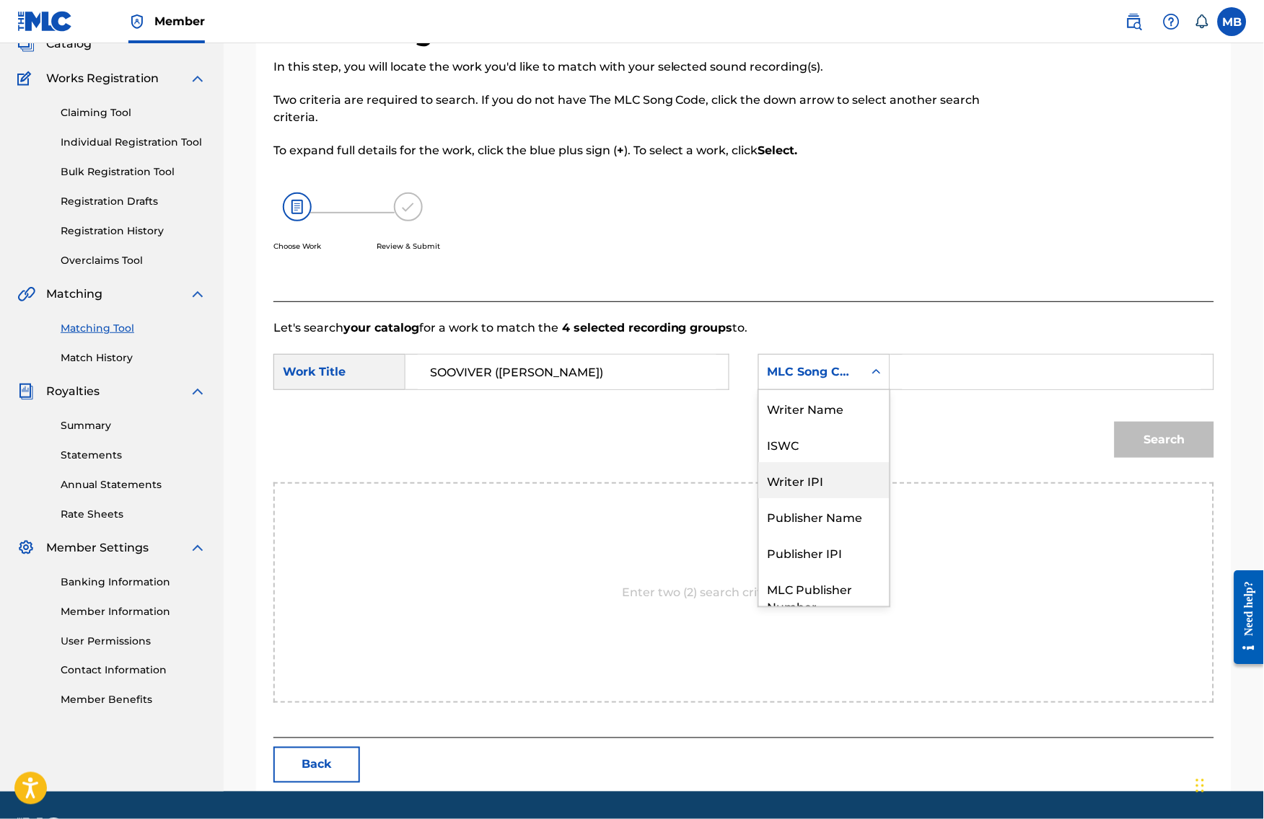
scroll to position [58, 0]
click at [863, 475] on div "Publisher Name" at bounding box center [824, 463] width 131 height 36
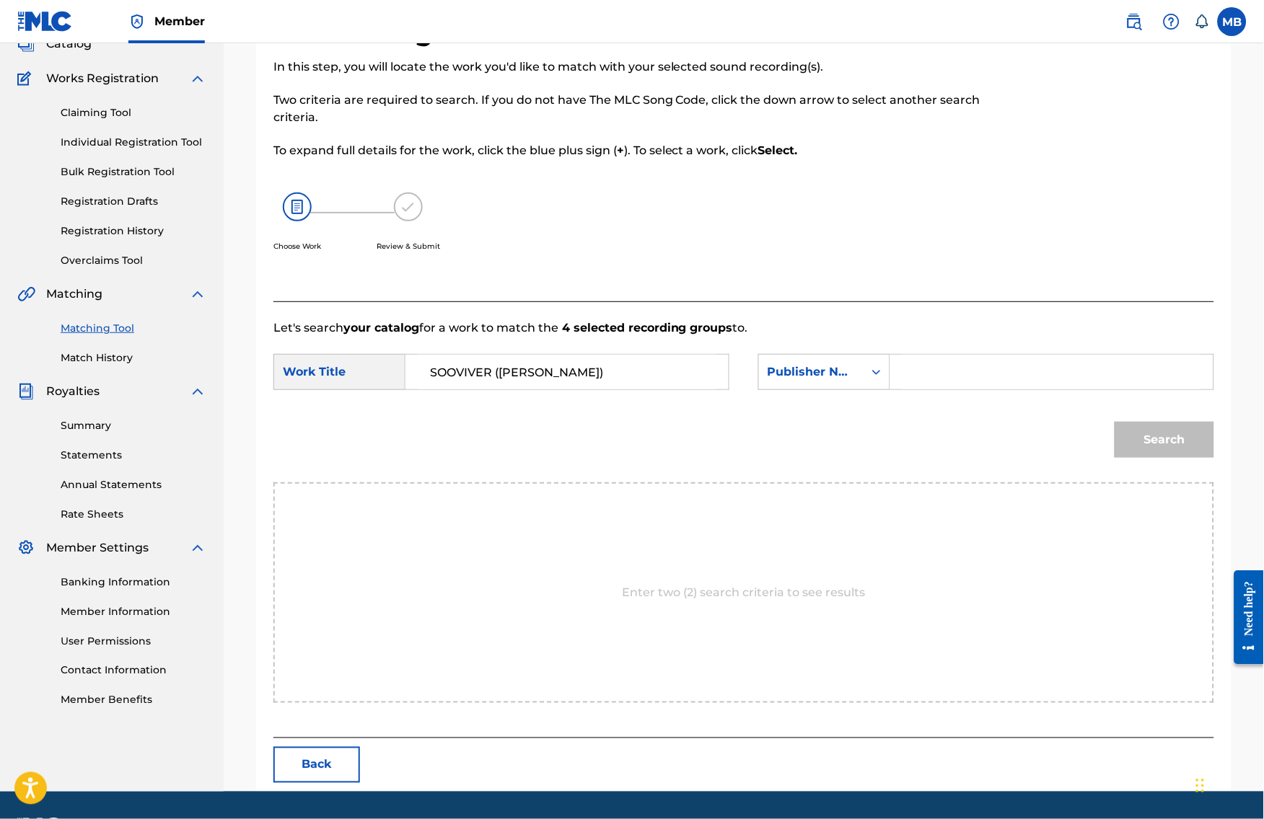
click at [931, 389] on input "Search Form" at bounding box center [1051, 372] width 299 height 35
type input "kaff"
click at [1139, 449] on button "Search" at bounding box center [1164, 440] width 100 height 36
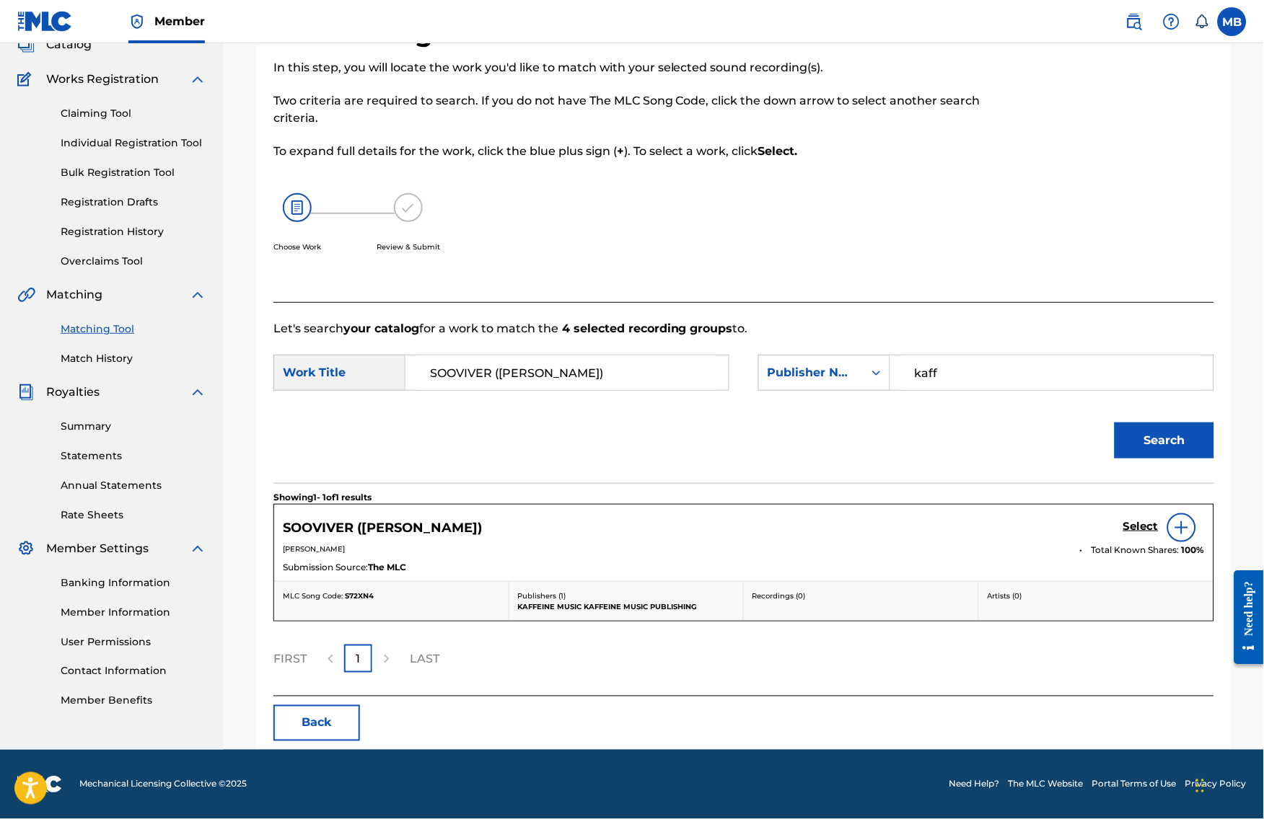
click at [1142, 536] on link "Select" at bounding box center [1140, 528] width 35 height 16
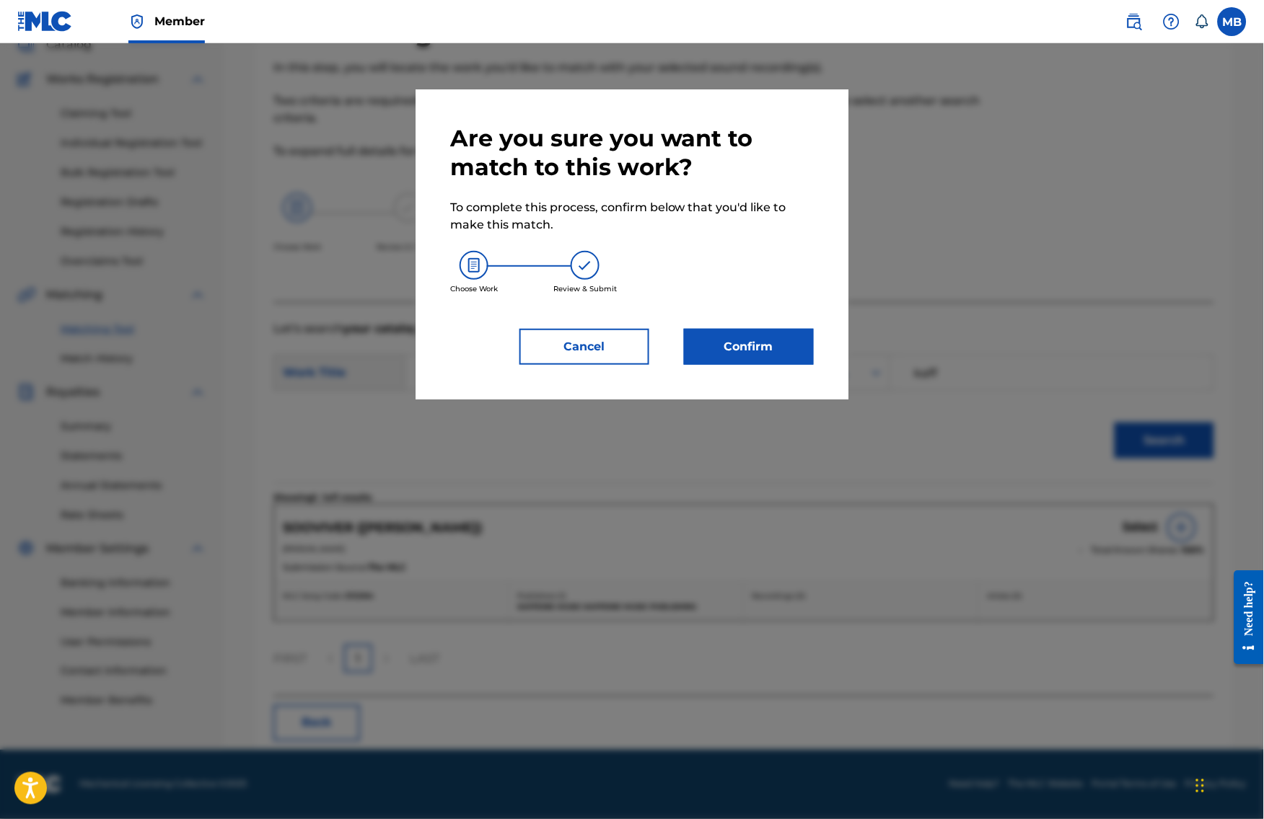
click at [795, 379] on div "Are you sure you want to match to this work? To complete this process, confirm …" at bounding box center [631, 244] width 433 height 310
click at [764, 348] on button "Confirm" at bounding box center [749, 347] width 130 height 36
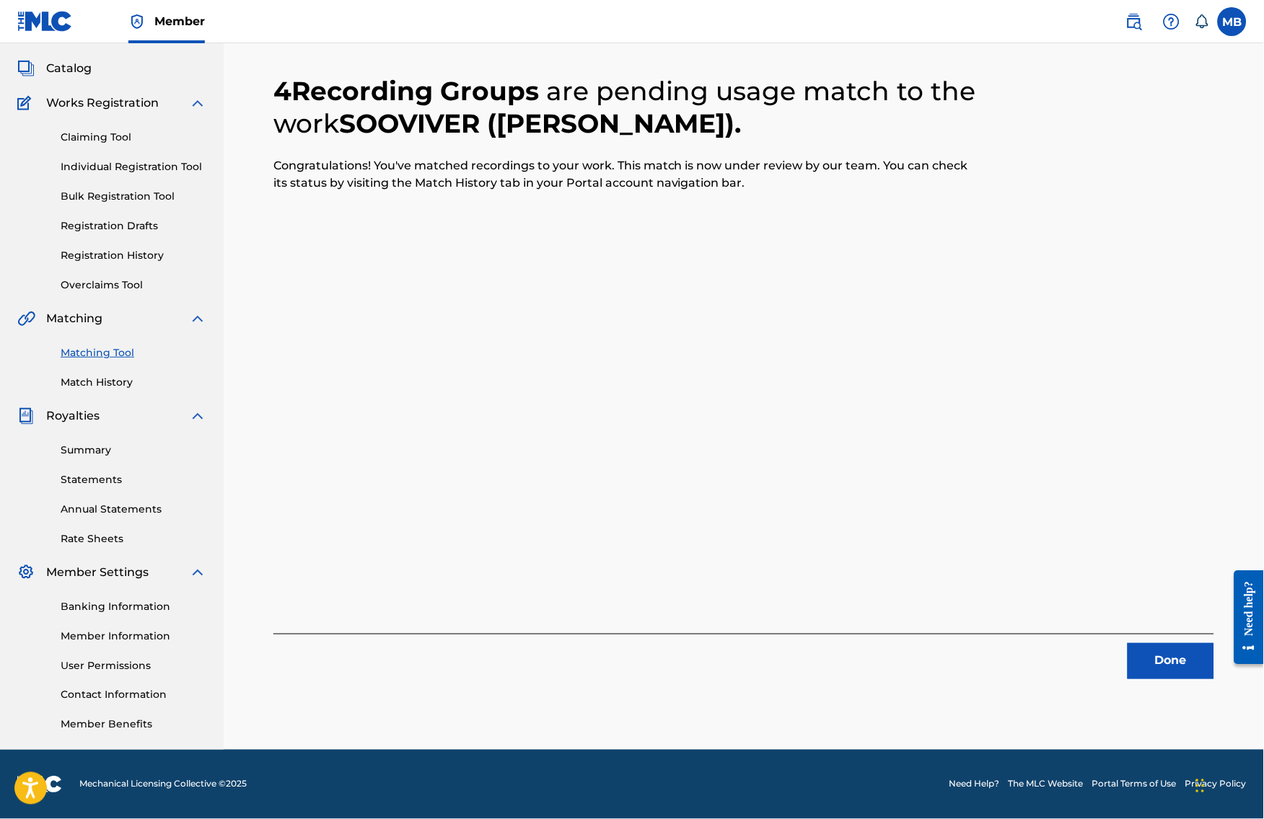
drag, startPoint x: 1218, startPoint y: 651, endPoint x: 26, endPoint y: 68, distance: 1327.0
click at [1214, 651] on button "Done" at bounding box center [1170, 661] width 87 height 36
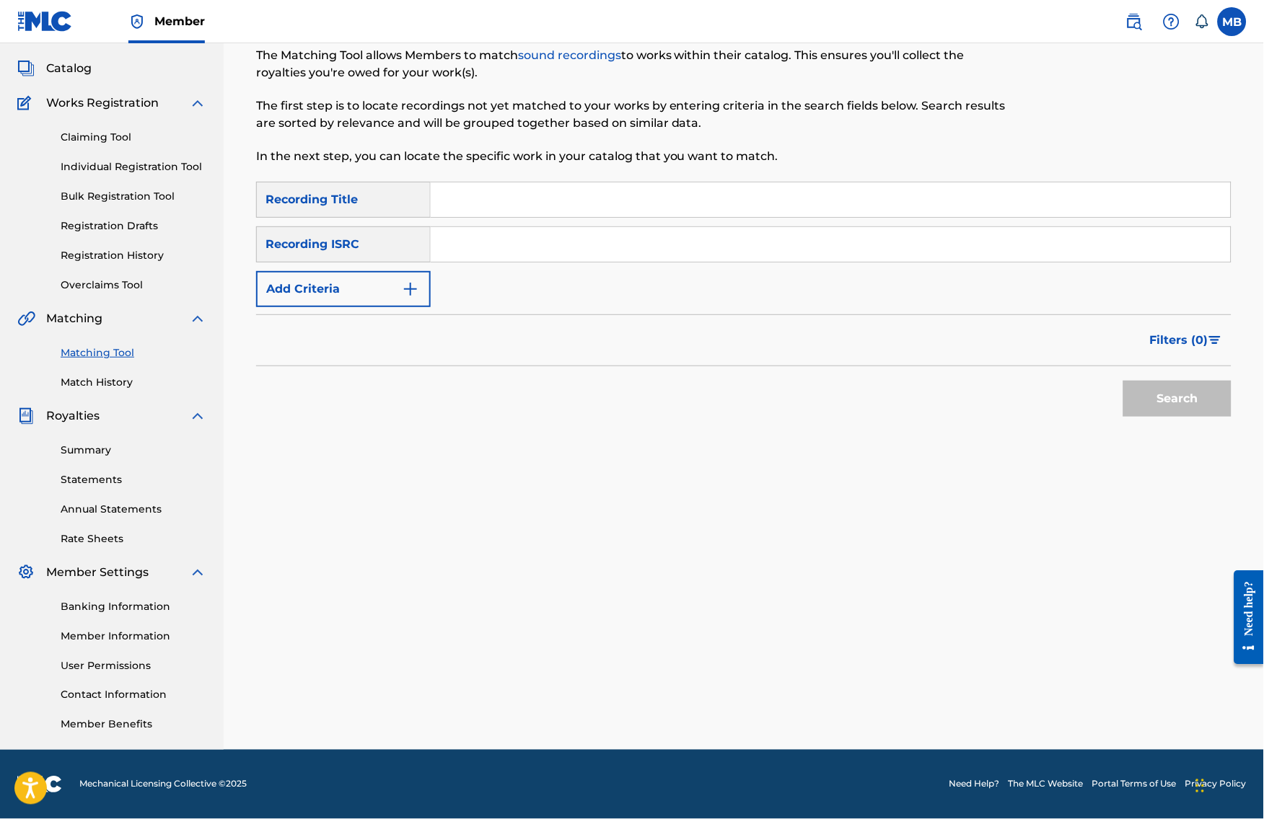
click at [539, 182] on input "Search Form" at bounding box center [831, 199] width 800 height 35
paste input "BAWLPAWK DAWGS"
type input "BAWLPAWK DAWGS"
click at [353, 275] on button "Add Criteria" at bounding box center [343, 289] width 175 height 36
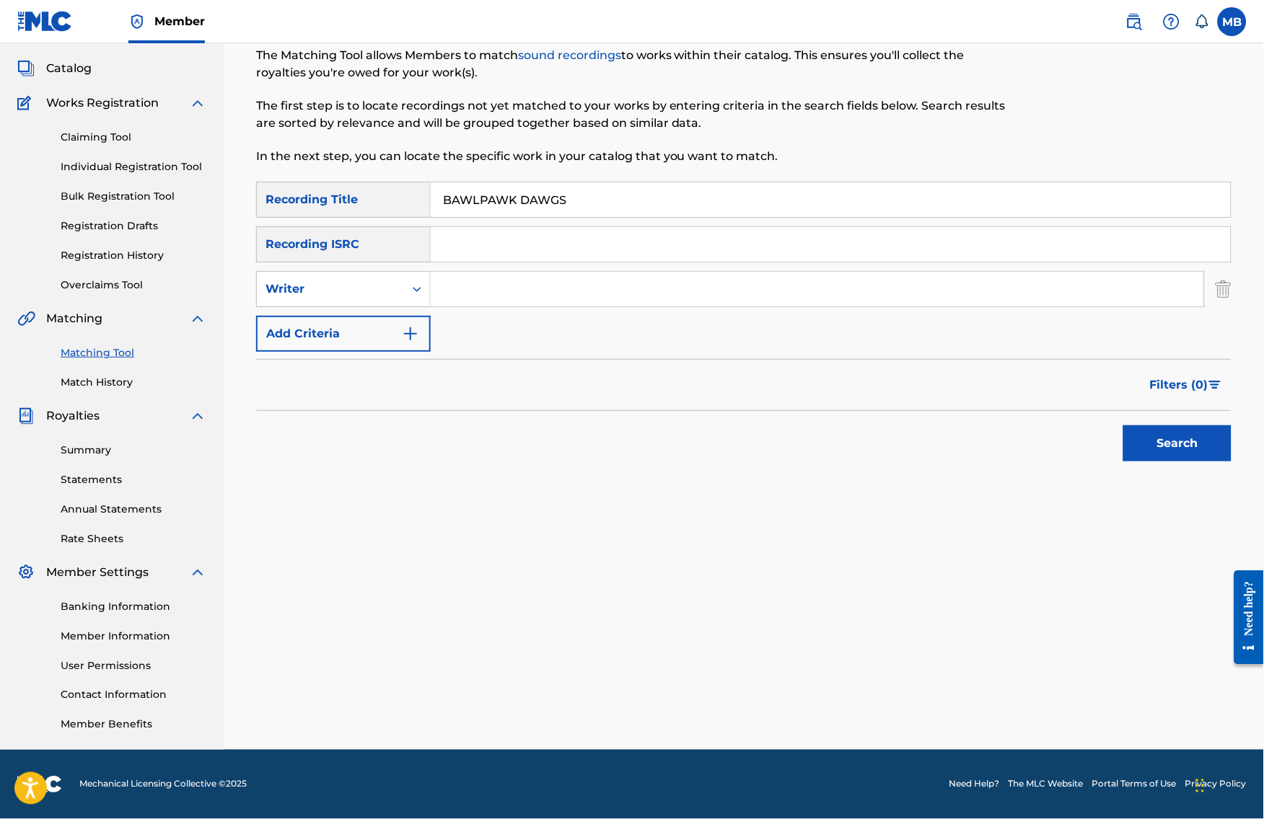
click at [362, 339] on button "Add Criteria" at bounding box center [343, 334] width 175 height 36
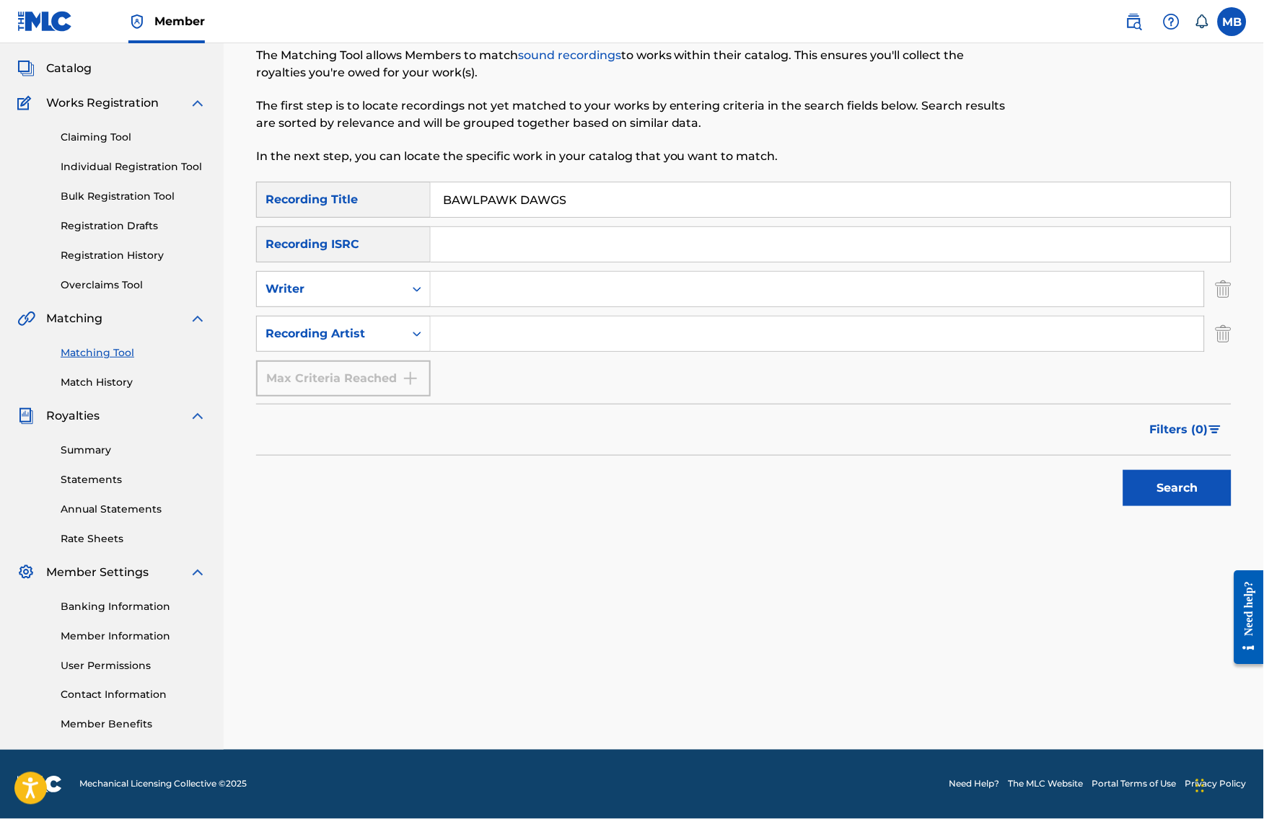
click at [514, 333] on input "Search Form" at bounding box center [817, 334] width 773 height 35
type input "[PERSON_NAME] armpits"
click at [1189, 487] on button "Search" at bounding box center [1177, 488] width 108 height 36
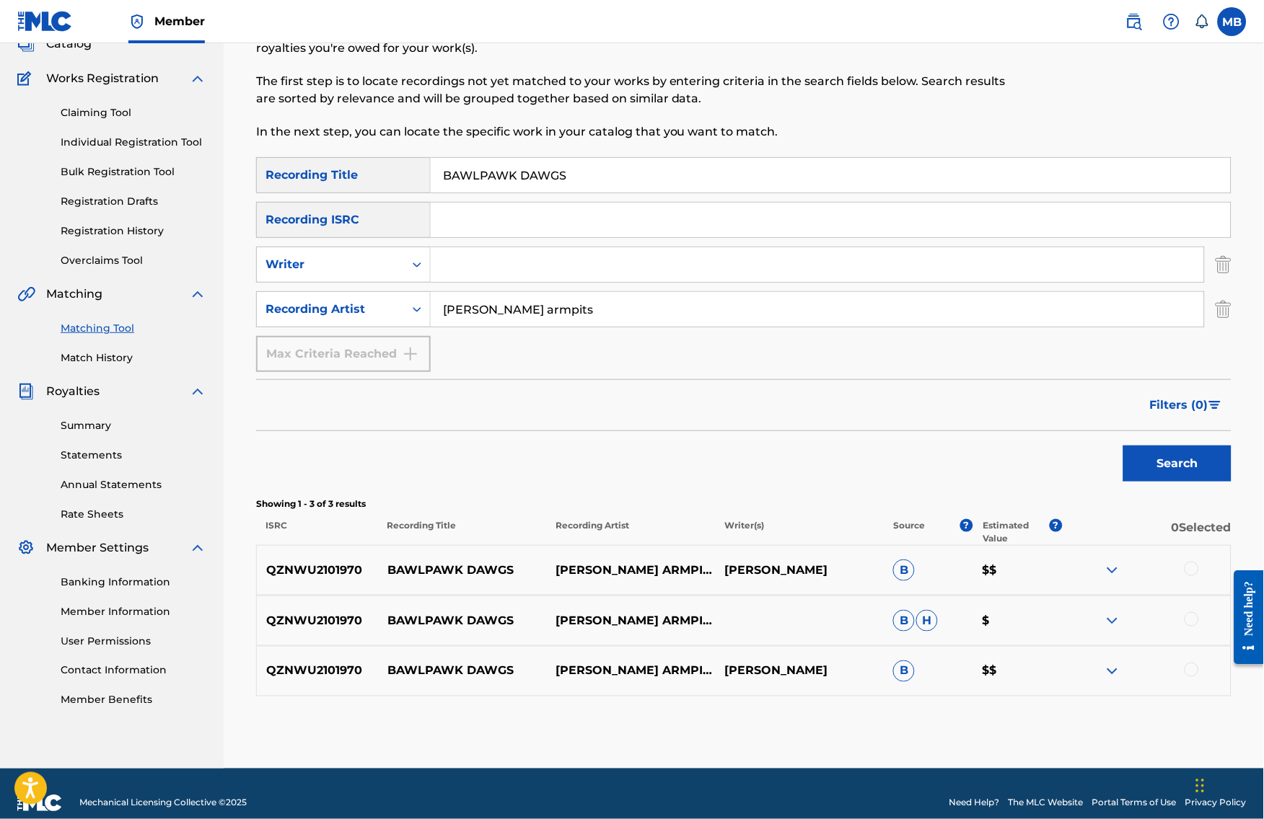
click at [1215, 579] on div at bounding box center [1146, 570] width 169 height 17
drag, startPoint x: 1202, startPoint y: 594, endPoint x: 1204, endPoint y: 642, distance: 48.3
click at [1199, 576] on div at bounding box center [1191, 569] width 14 height 14
click at [1199, 627] on div at bounding box center [1191, 619] width 14 height 14
click at [1204, 691] on div "QZNWU2101970 BAWLPAWK [PERSON_NAME] ARMPITS [PERSON_NAME] B $$" at bounding box center [743, 671] width 975 height 50
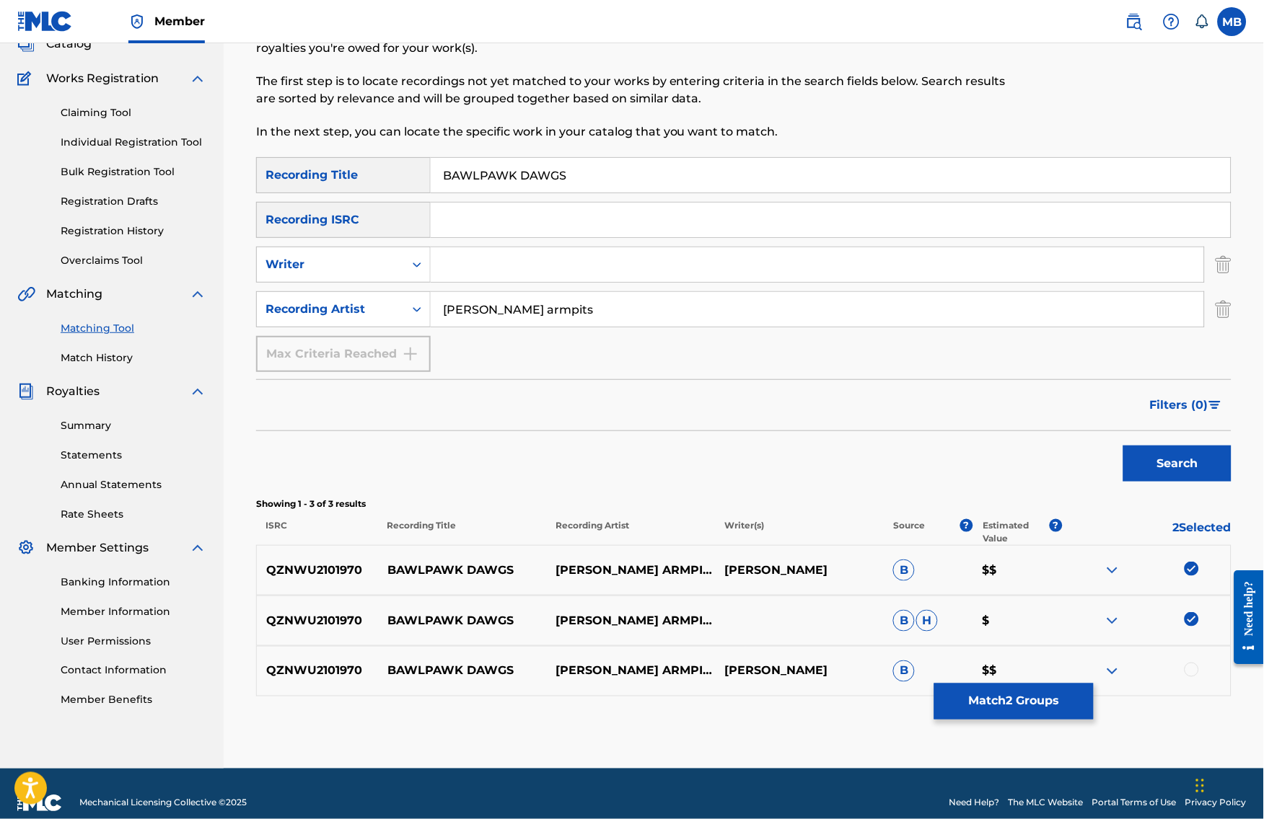
click at [1199, 677] on div at bounding box center [1191, 670] width 14 height 14
click at [1079, 684] on button "Match 3 Groups" at bounding box center [1013, 702] width 159 height 36
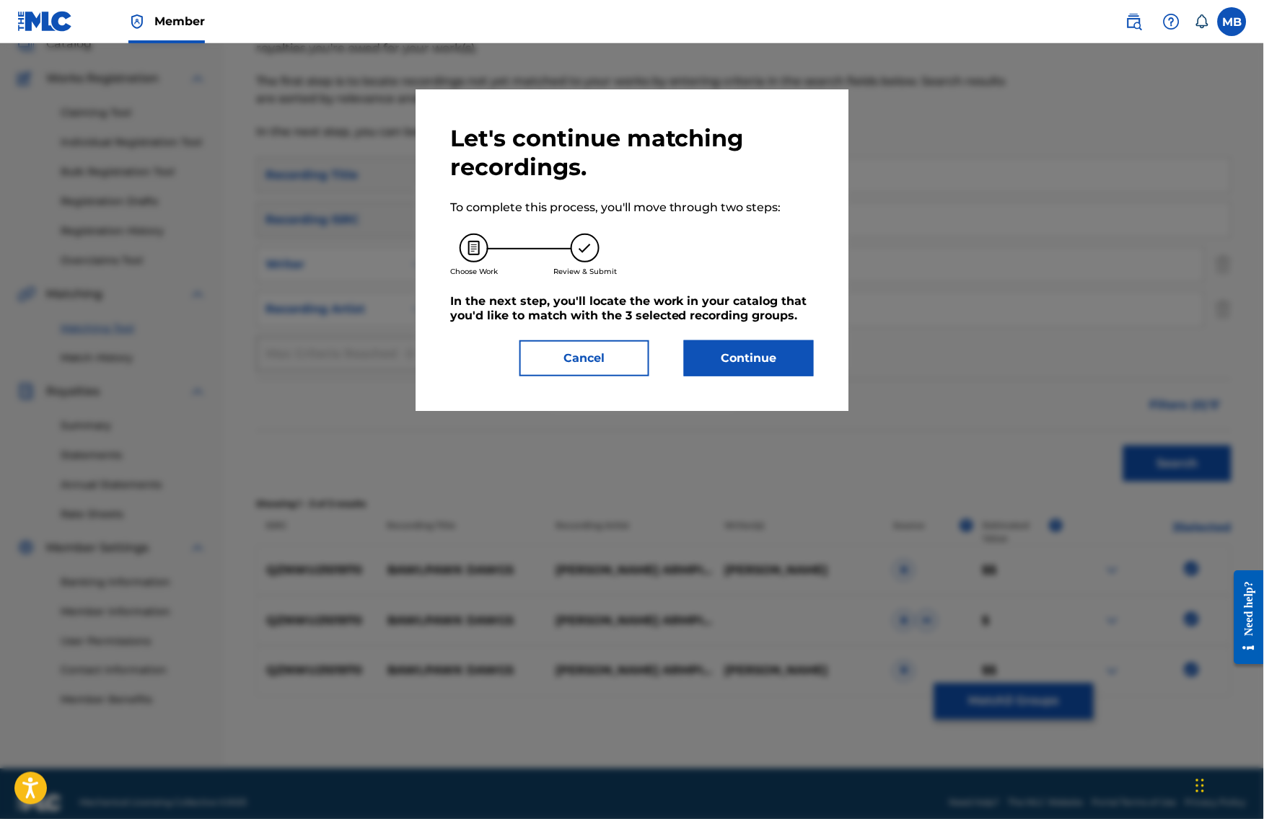
click at [746, 374] on button "Continue" at bounding box center [749, 358] width 130 height 36
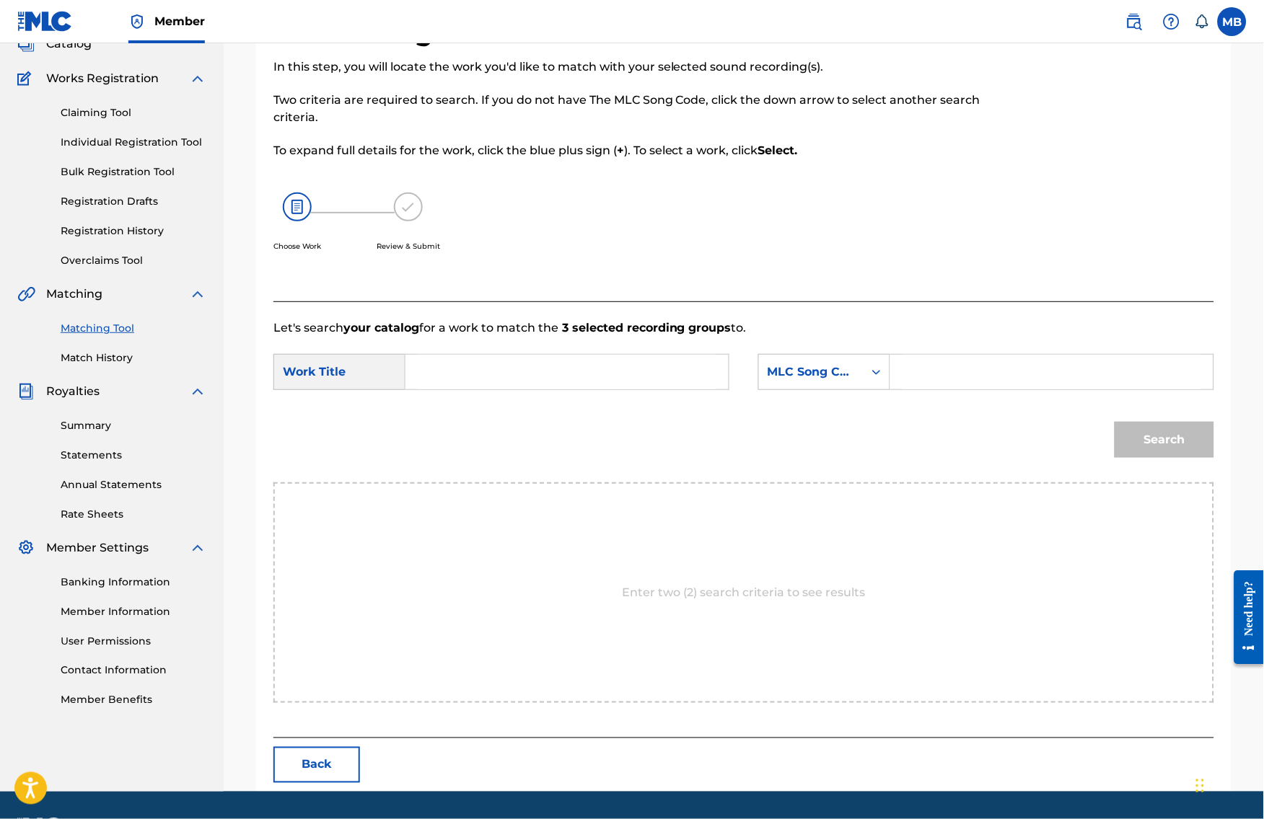
click at [677, 389] on input "Search Form" at bounding box center [567, 372] width 299 height 35
paste input "BAWLPAWK DAWGS"
type input "BAWLPAWK DAWGS"
drag, startPoint x: 834, startPoint y: 390, endPoint x: 834, endPoint y: 400, distance: 9.4
click at [834, 381] on div "MLC Song Code" at bounding box center [810, 371] width 87 height 17
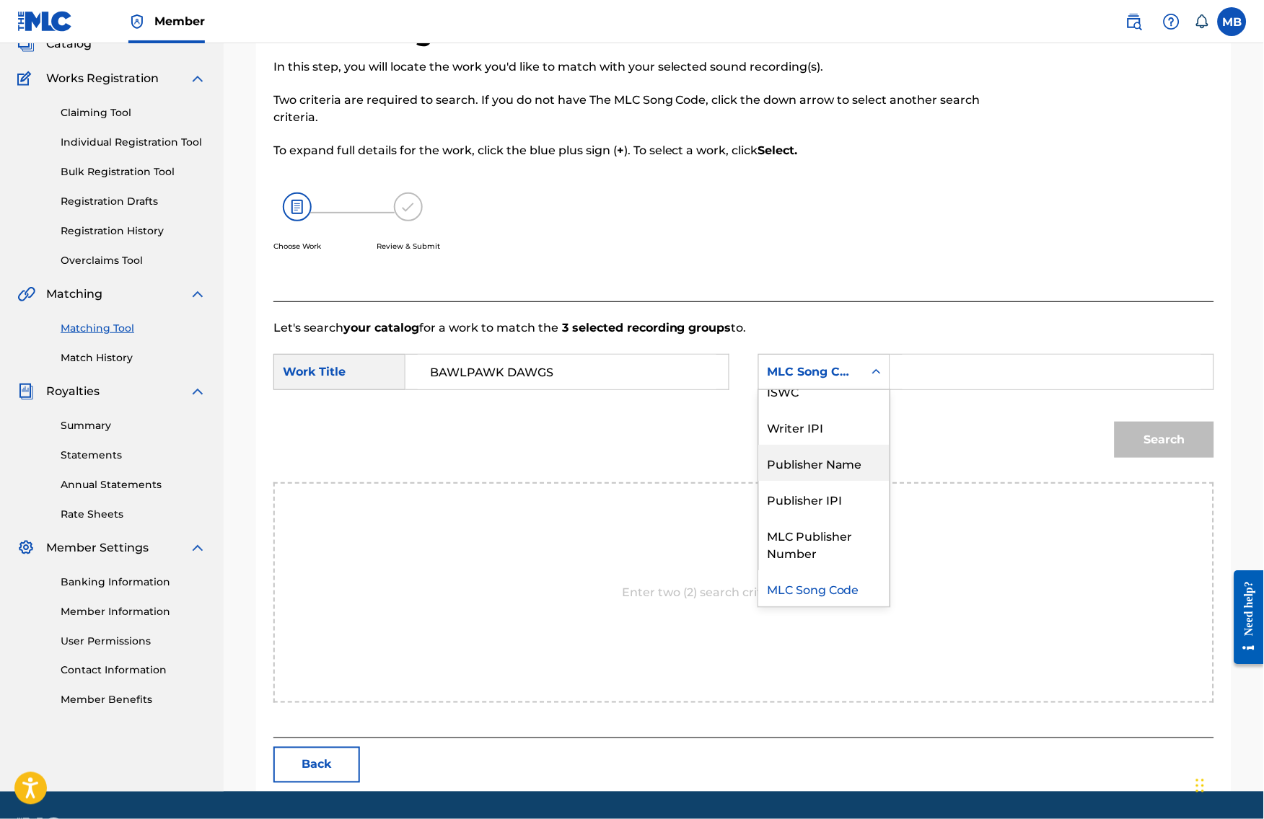
click at [858, 481] on div "Publisher Name" at bounding box center [824, 463] width 131 height 36
click at [938, 389] on input "Search Form" at bounding box center [1051, 372] width 299 height 35
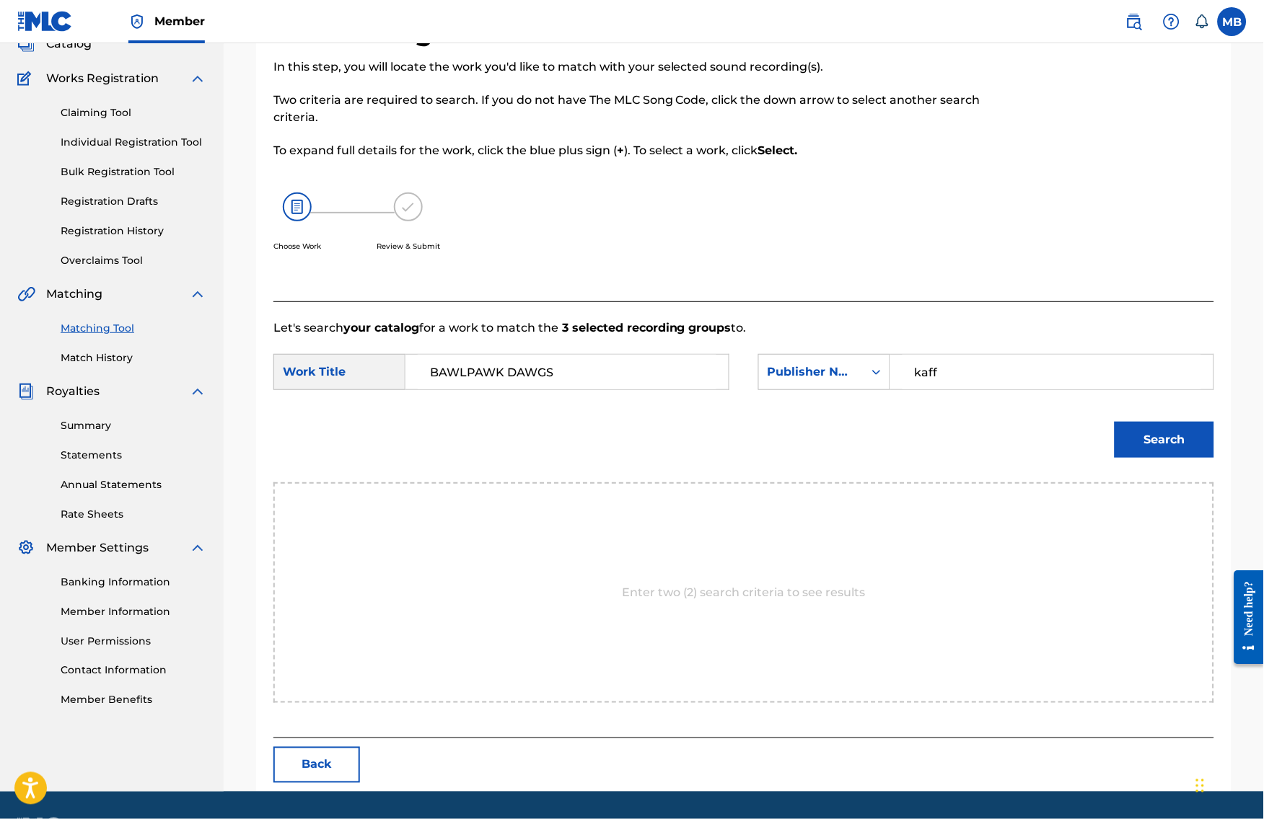
type input "kaff"
click at [1175, 458] on button "Search" at bounding box center [1164, 440] width 100 height 36
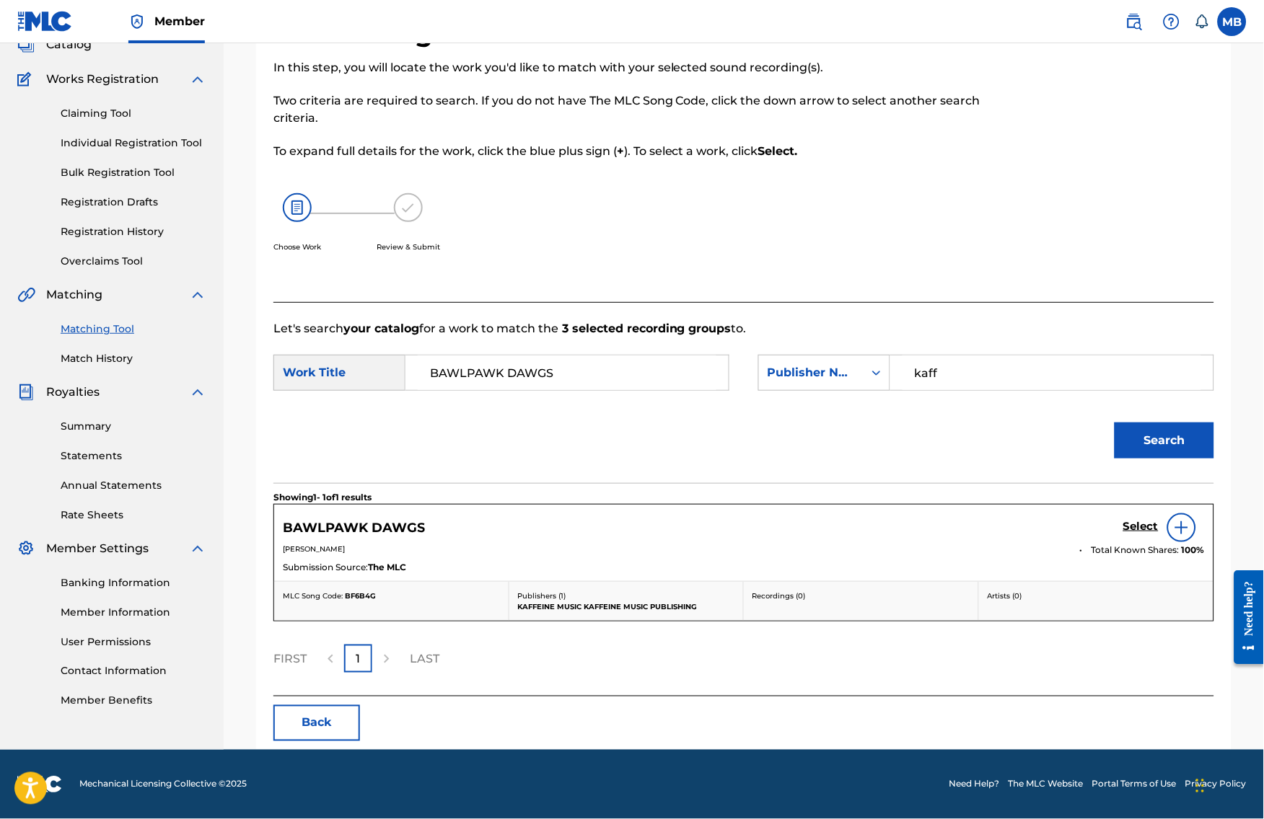
click at [1158, 534] on h5 "Select" at bounding box center [1140, 527] width 35 height 14
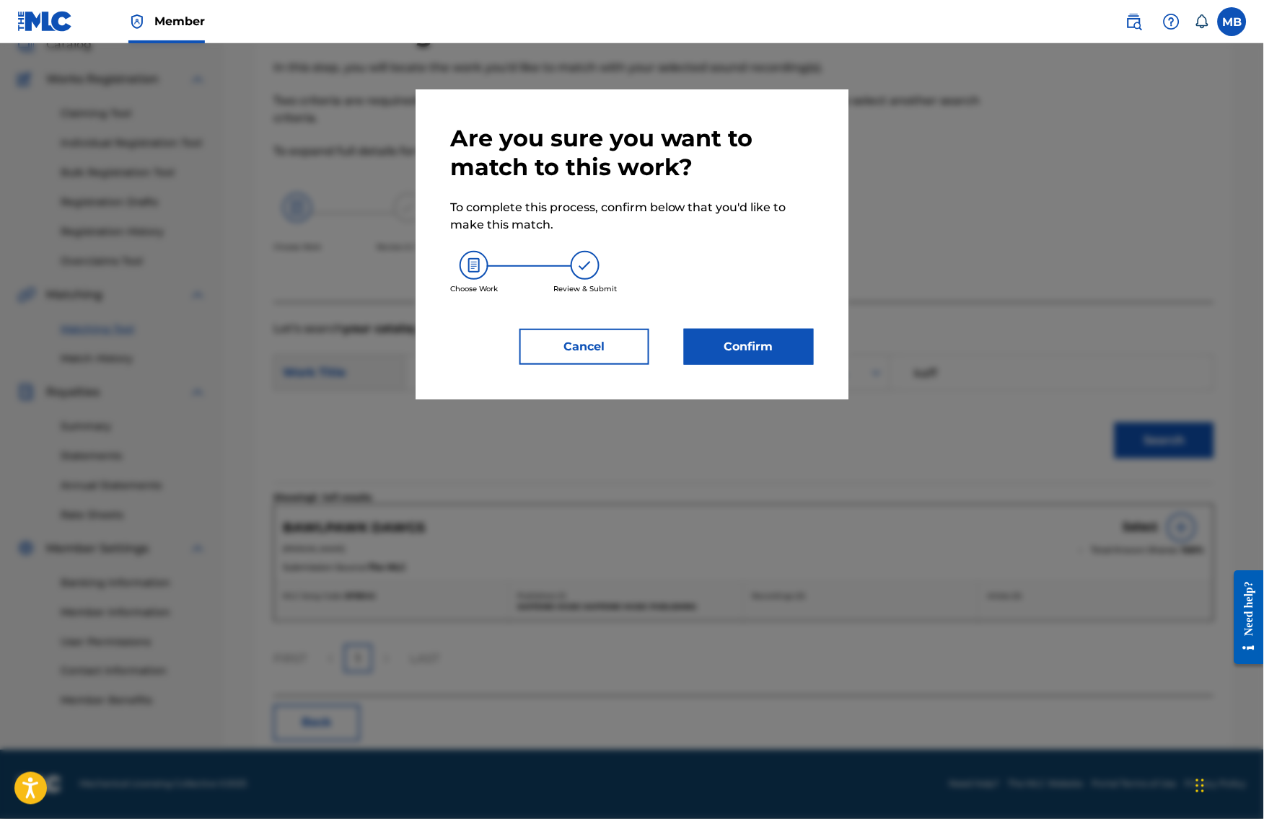
click at [775, 365] on button "Confirm" at bounding box center [749, 347] width 130 height 36
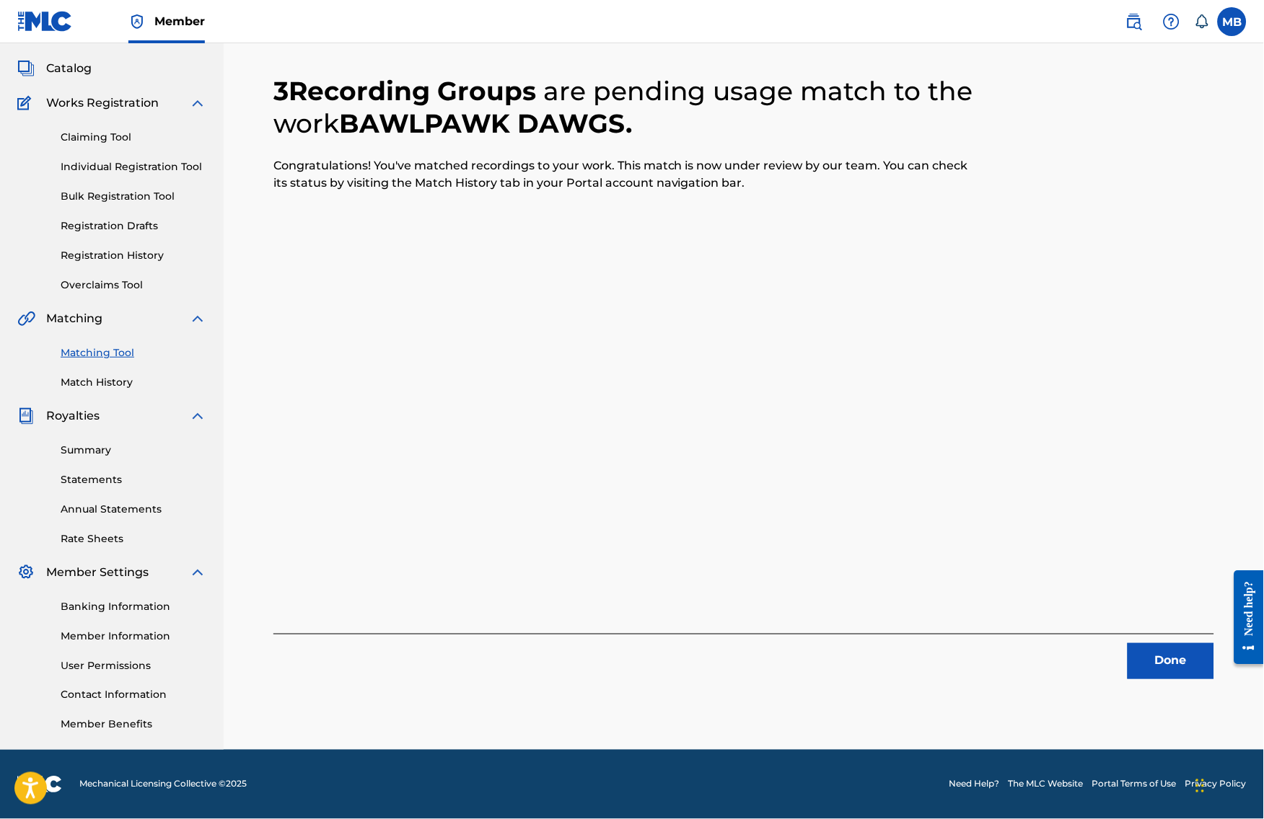
click at [1195, 643] on button "Done" at bounding box center [1170, 661] width 87 height 36
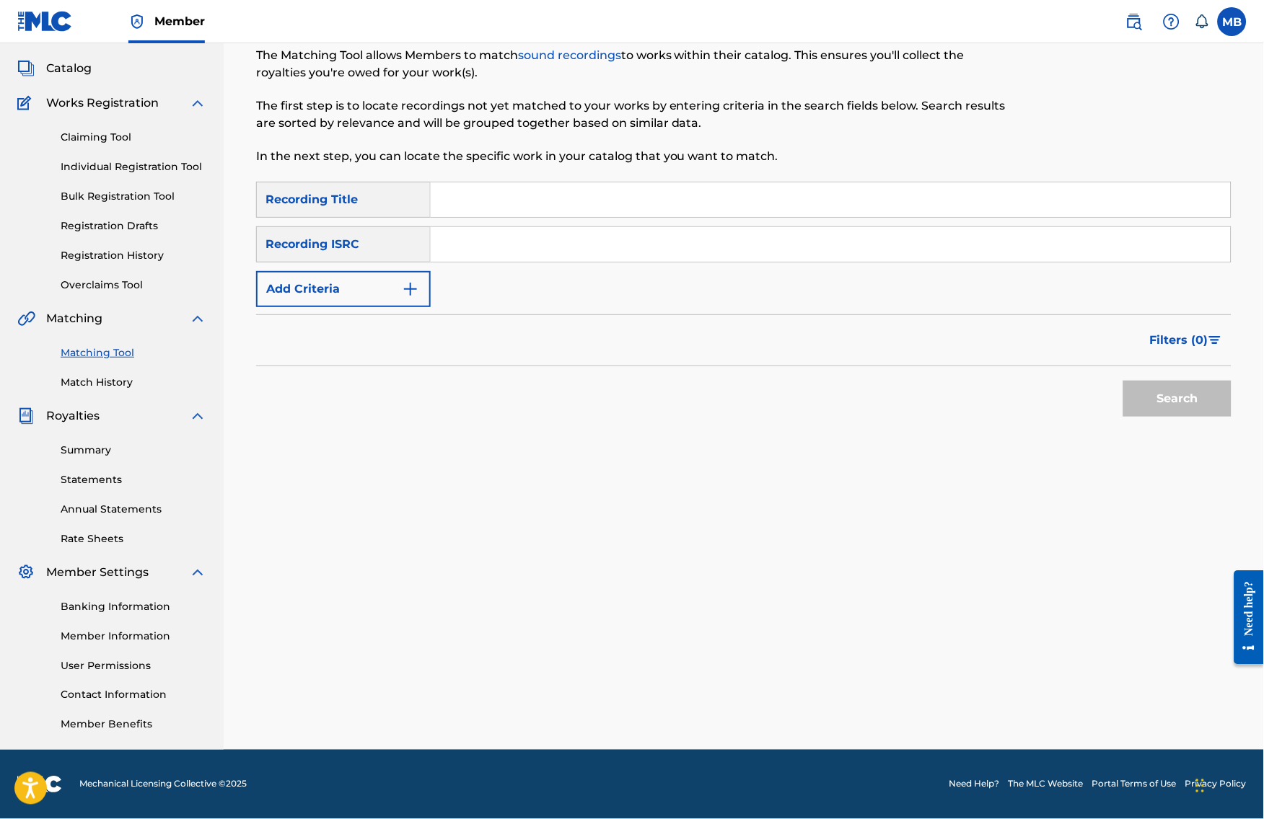
click at [672, 182] on input "Search Form" at bounding box center [831, 199] width 800 height 35
drag, startPoint x: 39, startPoint y: 44, endPoint x: 671, endPoint y: 180, distance: 646.9
click at [672, 182] on input "Search Form" at bounding box center [831, 199] width 800 height 35
paste input "HUMAN SKIN BODYBAG"
type input "HUMAN SKIN BODYBAG"
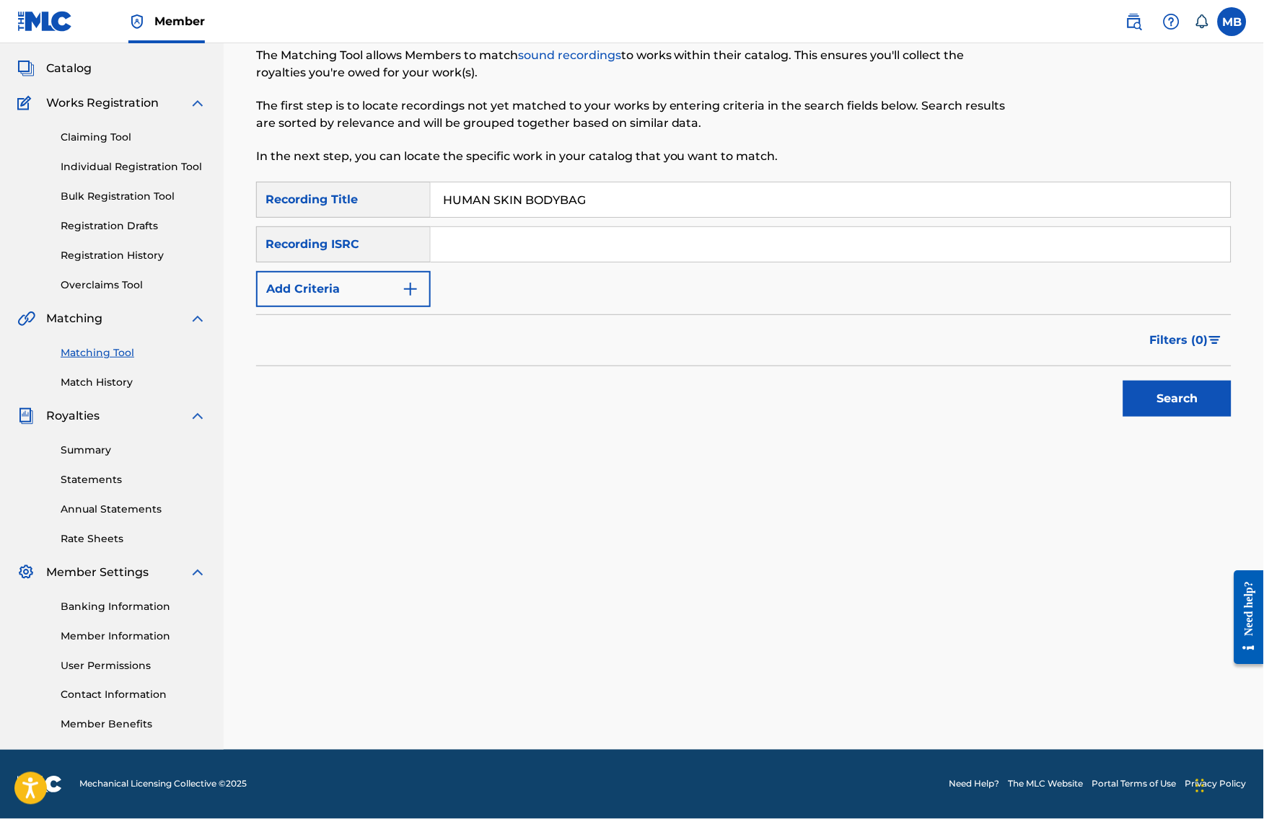
click at [419, 281] on img "Search Form" at bounding box center [410, 289] width 17 height 17
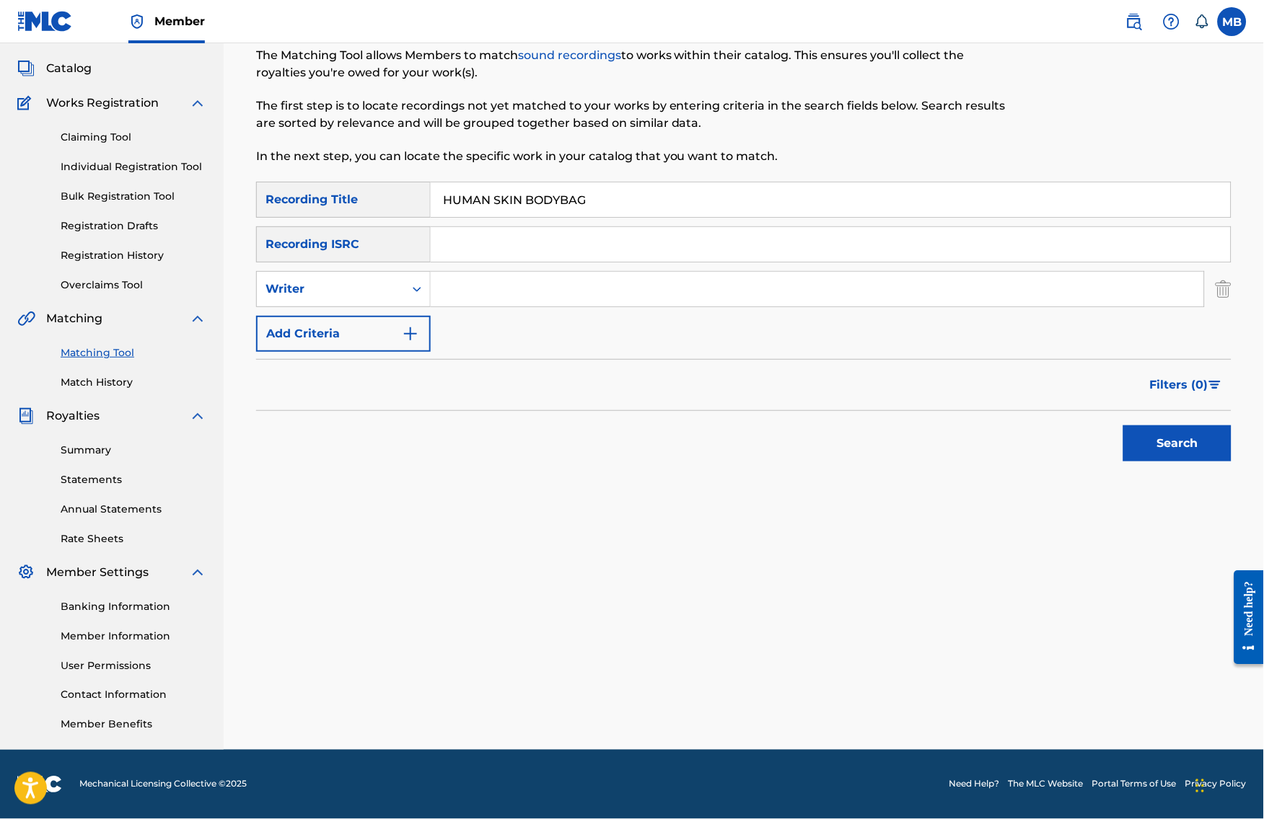
click at [411, 325] on img "Search Form" at bounding box center [410, 333] width 17 height 17
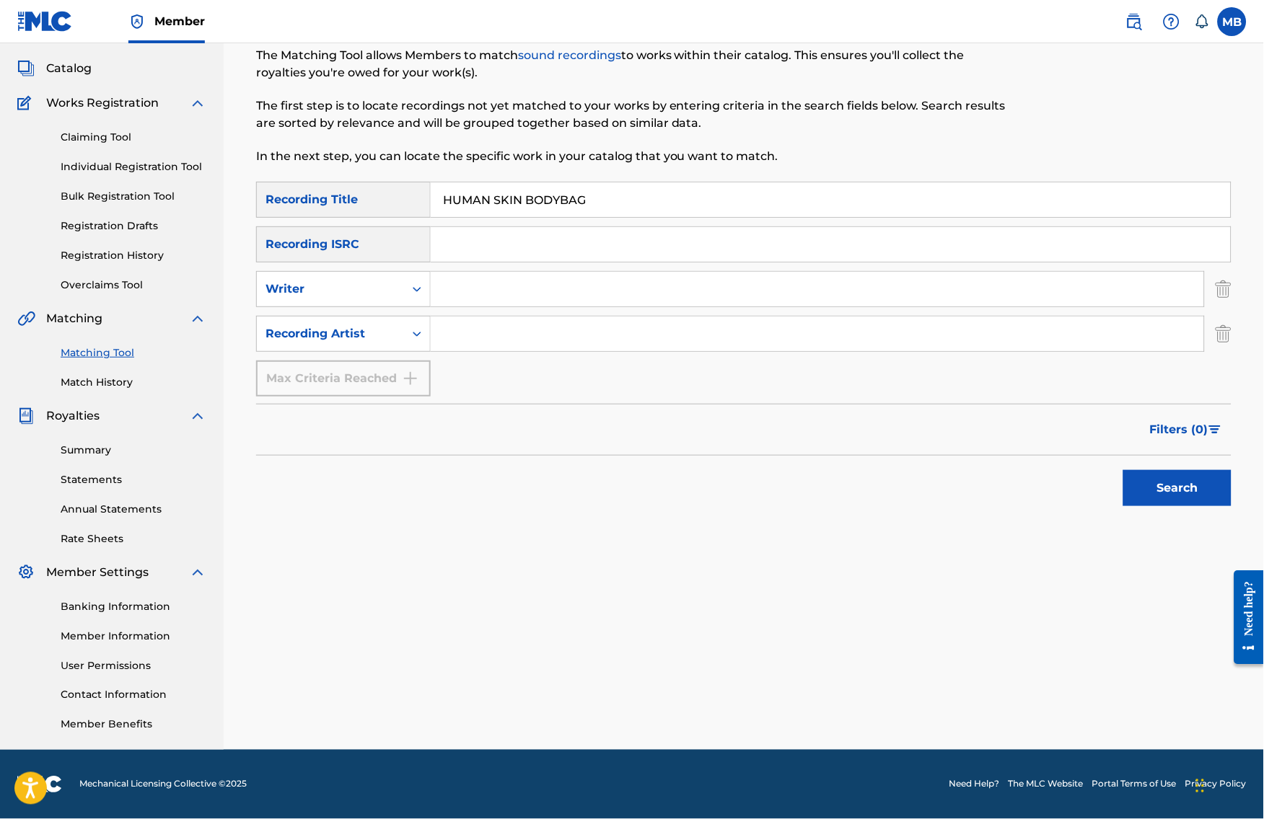
click at [468, 319] on input "Search Form" at bounding box center [817, 334] width 773 height 35
type input "n"
type input "[PERSON_NAME] armpits"
click at [1189, 487] on button "Search" at bounding box center [1177, 488] width 108 height 36
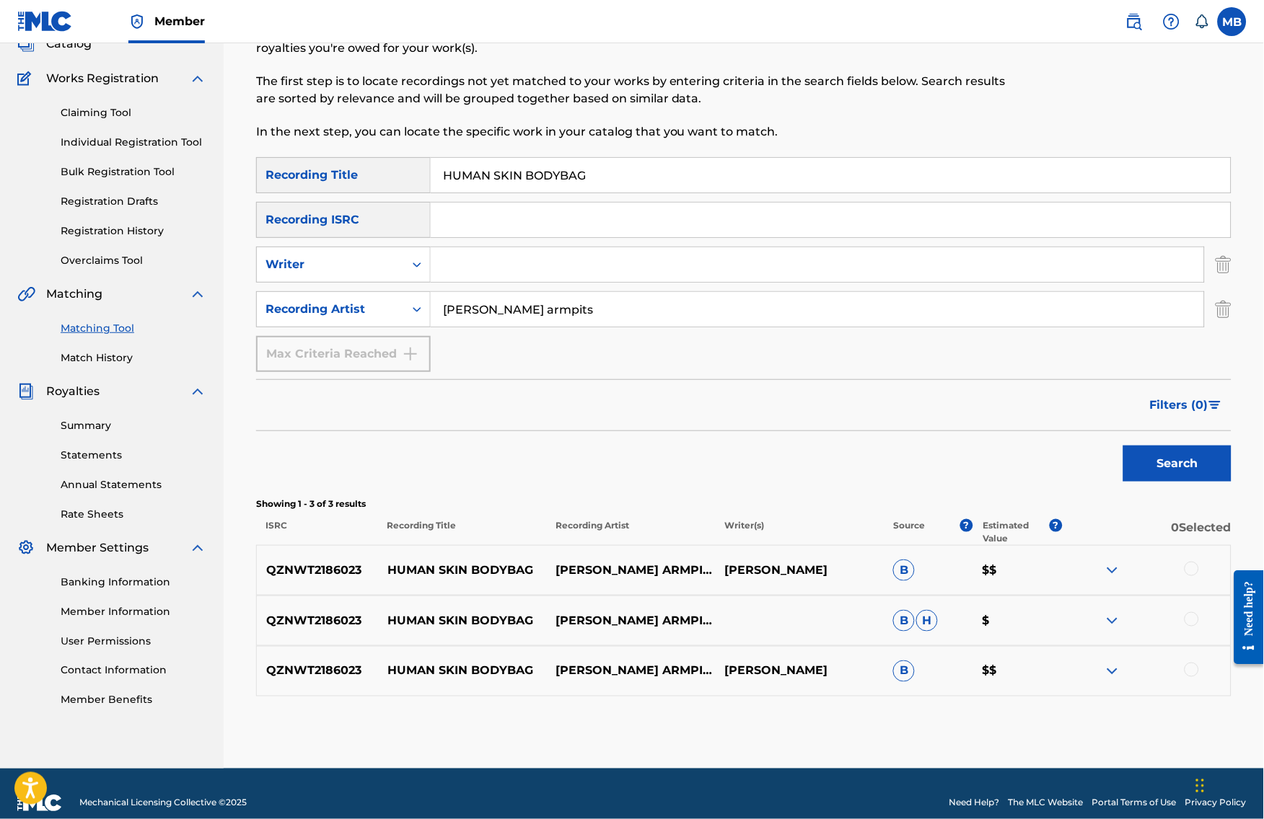
click at [1199, 576] on div at bounding box center [1191, 569] width 14 height 14
click at [1199, 627] on div at bounding box center [1191, 619] width 14 height 14
click at [1199, 677] on div at bounding box center [1191, 670] width 14 height 14
click at [1093, 689] on button "Match 3 Groups" at bounding box center [1013, 702] width 159 height 36
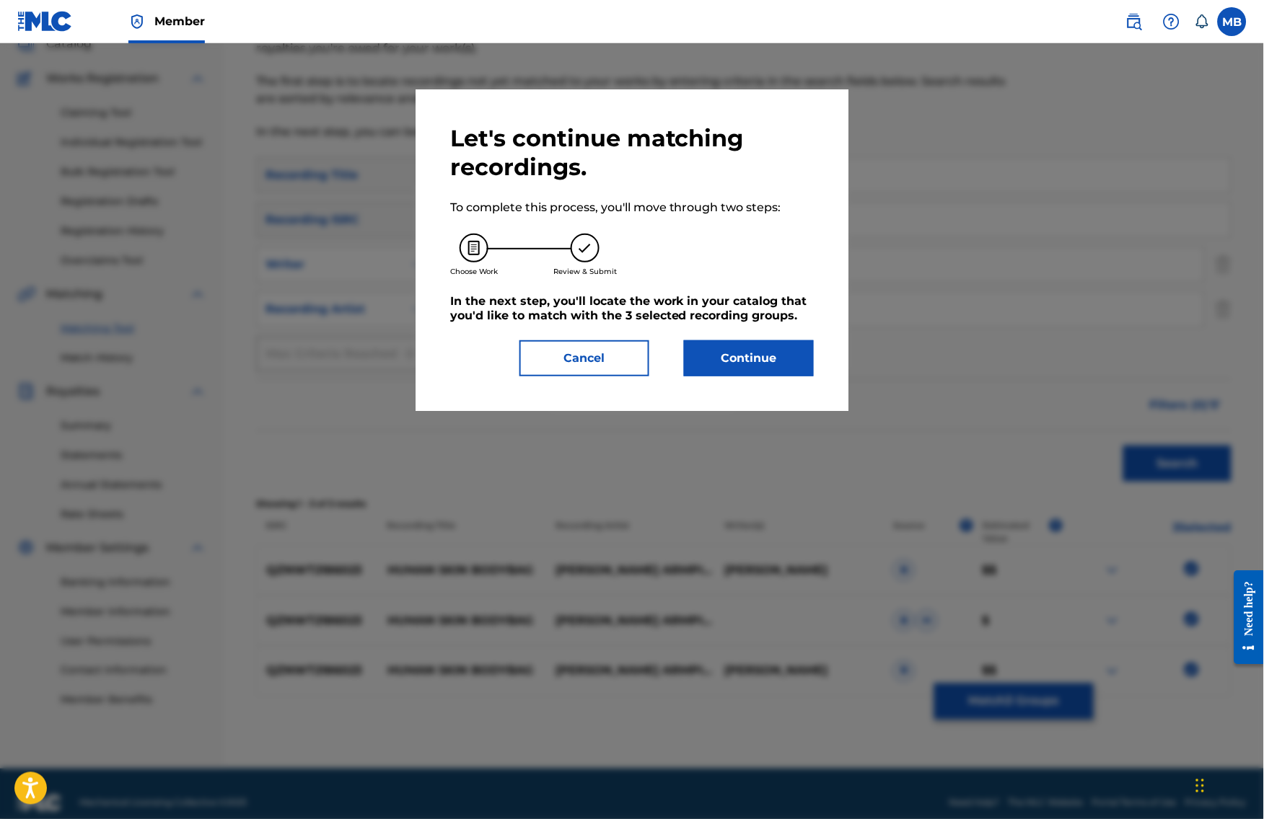
click at [715, 371] on button "Continue" at bounding box center [749, 358] width 130 height 36
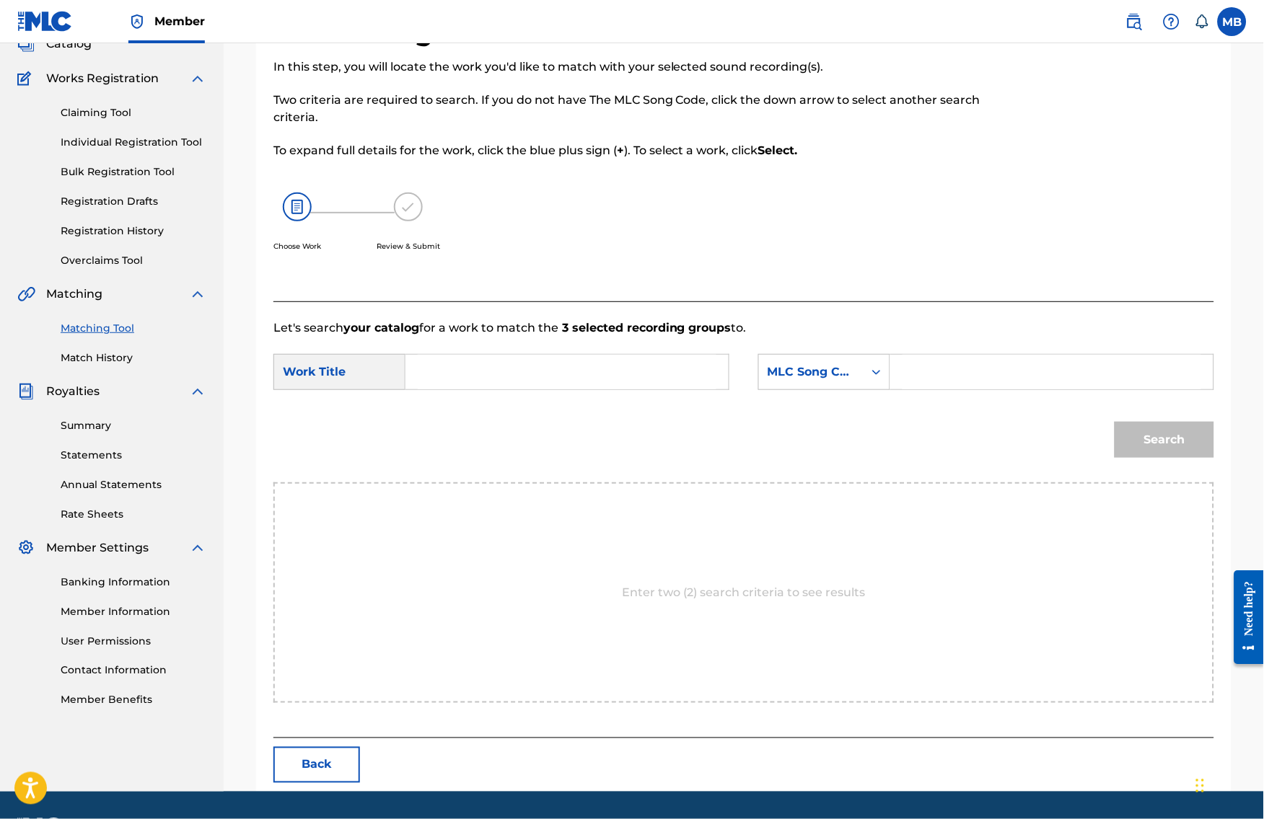
click at [511, 389] on input "Search Form" at bounding box center [567, 372] width 299 height 35
paste input "HUMAN SKIN BODYBAG"
type input "HUMAN SKIN BODYBAG"
click at [860, 371] on div "MLC Song Code" at bounding box center [824, 372] width 132 height 36
click at [861, 380] on div "MLC Song Code" at bounding box center [811, 371] width 105 height 27
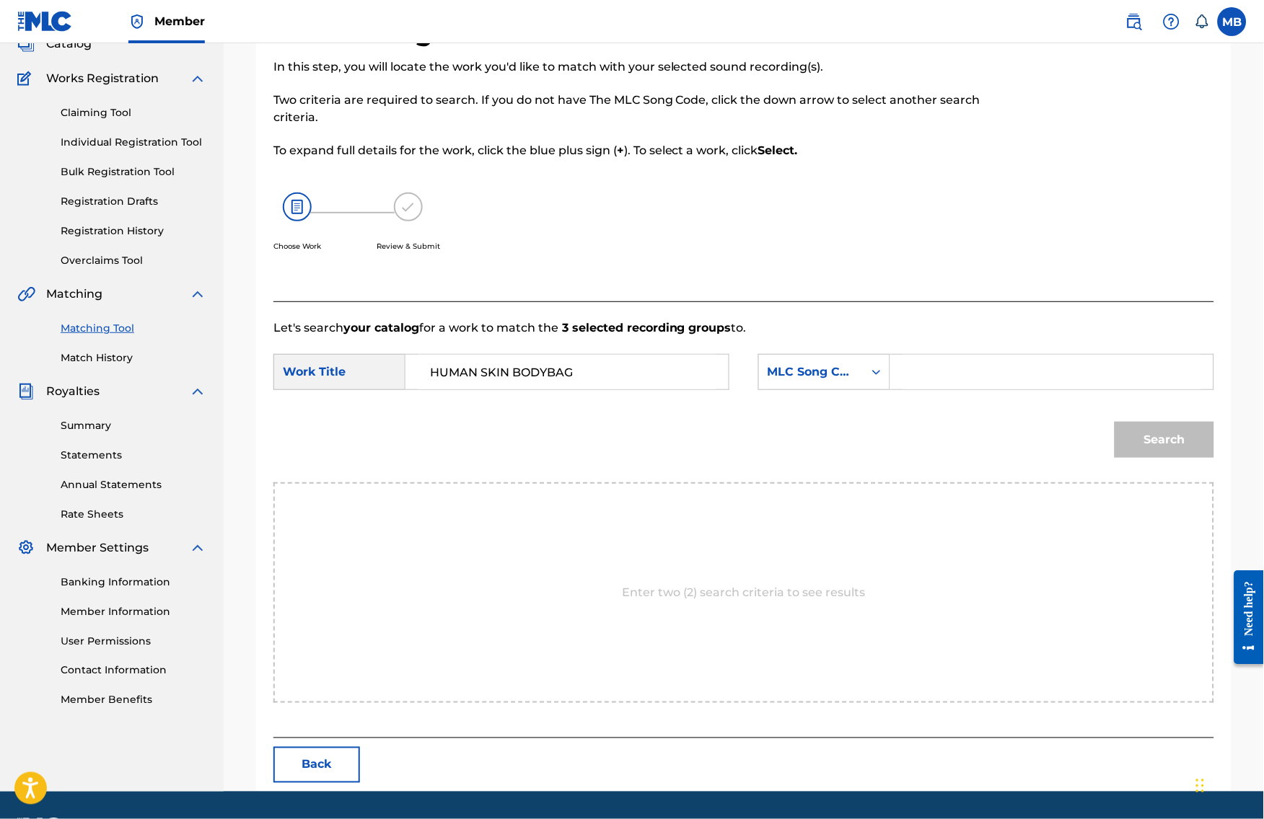
click at [863, 363] on form "SearchWithCriteria28034d56-8267-44d4-a40f-56588cb17674 Work Title HUMAN SKIN BO…" at bounding box center [743, 410] width 940 height 146
click at [869, 422] on form "SearchWithCriteria28034d56-8267-44d4-a40f-56588cb17674 Work Title HUMAN SKIN BO…" at bounding box center [743, 410] width 940 height 146
click at [855, 381] on div "MLC Song Code" at bounding box center [810, 371] width 87 height 17
click at [852, 497] on div "Publisher IPI" at bounding box center [824, 499] width 131 height 36
click at [829, 386] on div "Publisher IPI" at bounding box center [811, 371] width 105 height 27
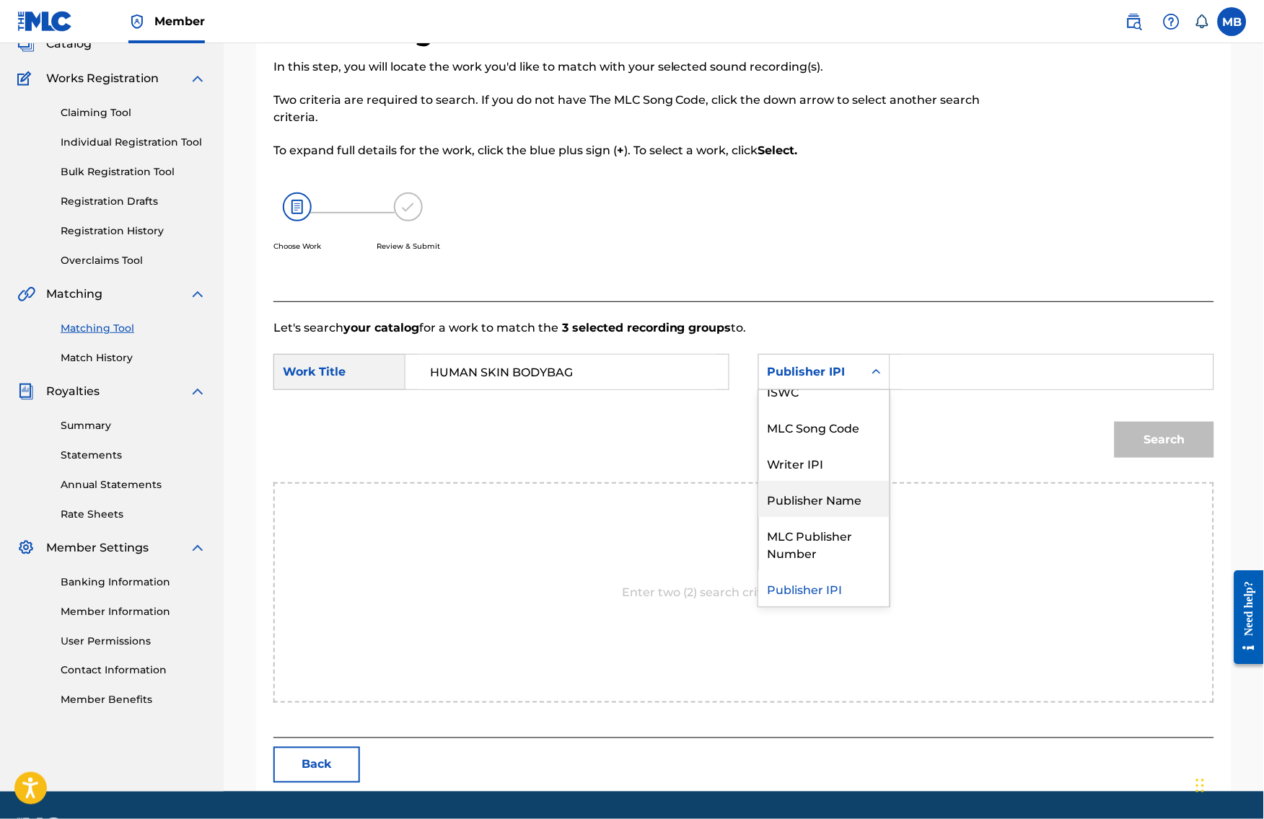
click at [836, 517] on div "Publisher Name" at bounding box center [824, 499] width 131 height 36
click at [956, 389] on input "Search Form" at bounding box center [1051, 372] width 299 height 35
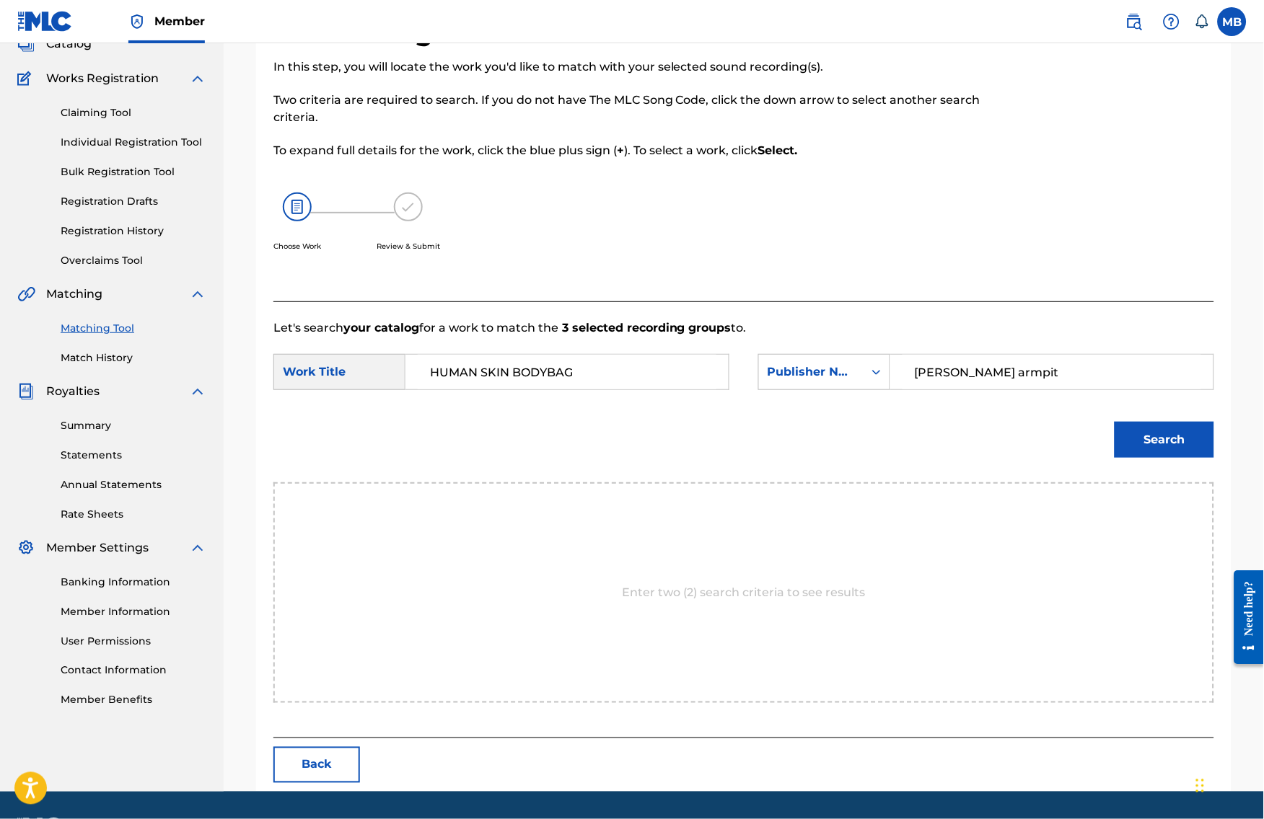
type input "[PERSON_NAME]"
type input "kaf"
click at [1175, 458] on button "Search" at bounding box center [1164, 440] width 100 height 36
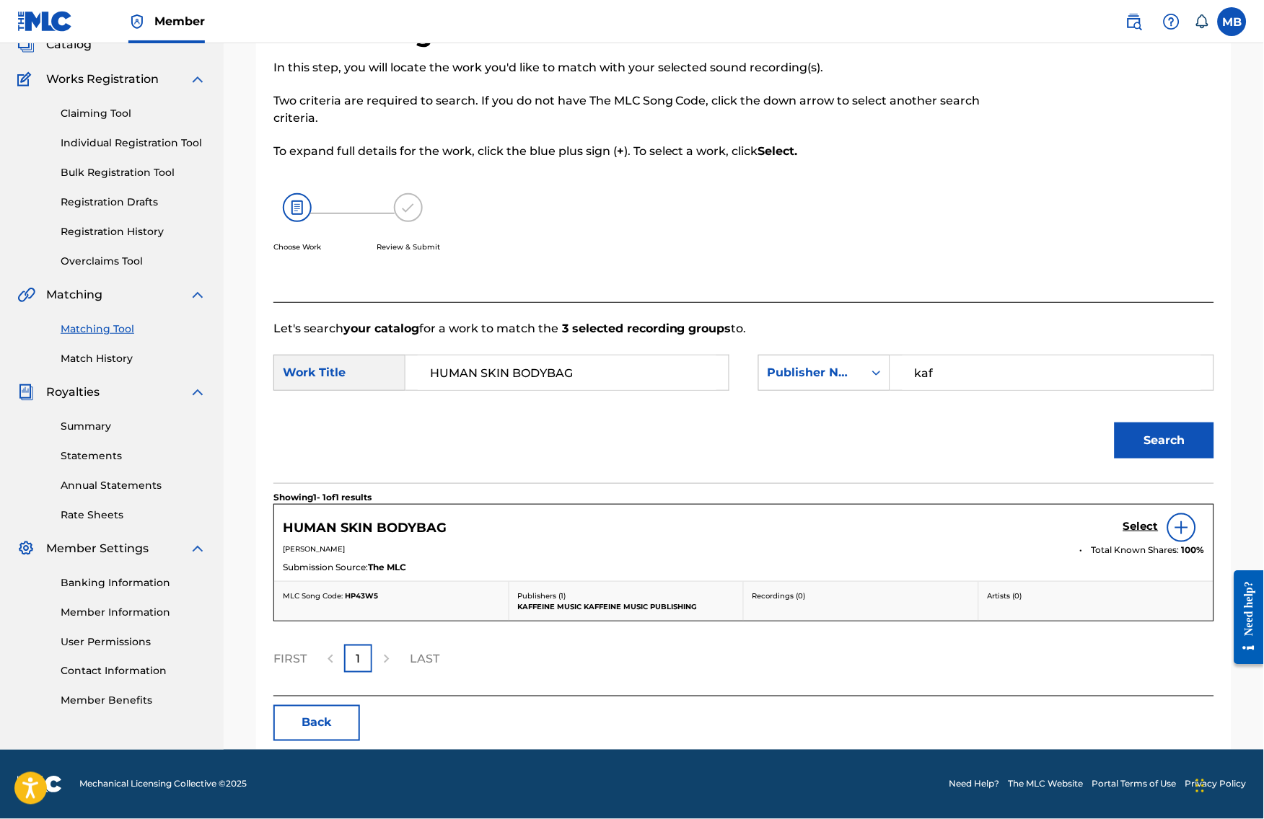
click at [1138, 534] on h5 "Select" at bounding box center [1140, 527] width 35 height 14
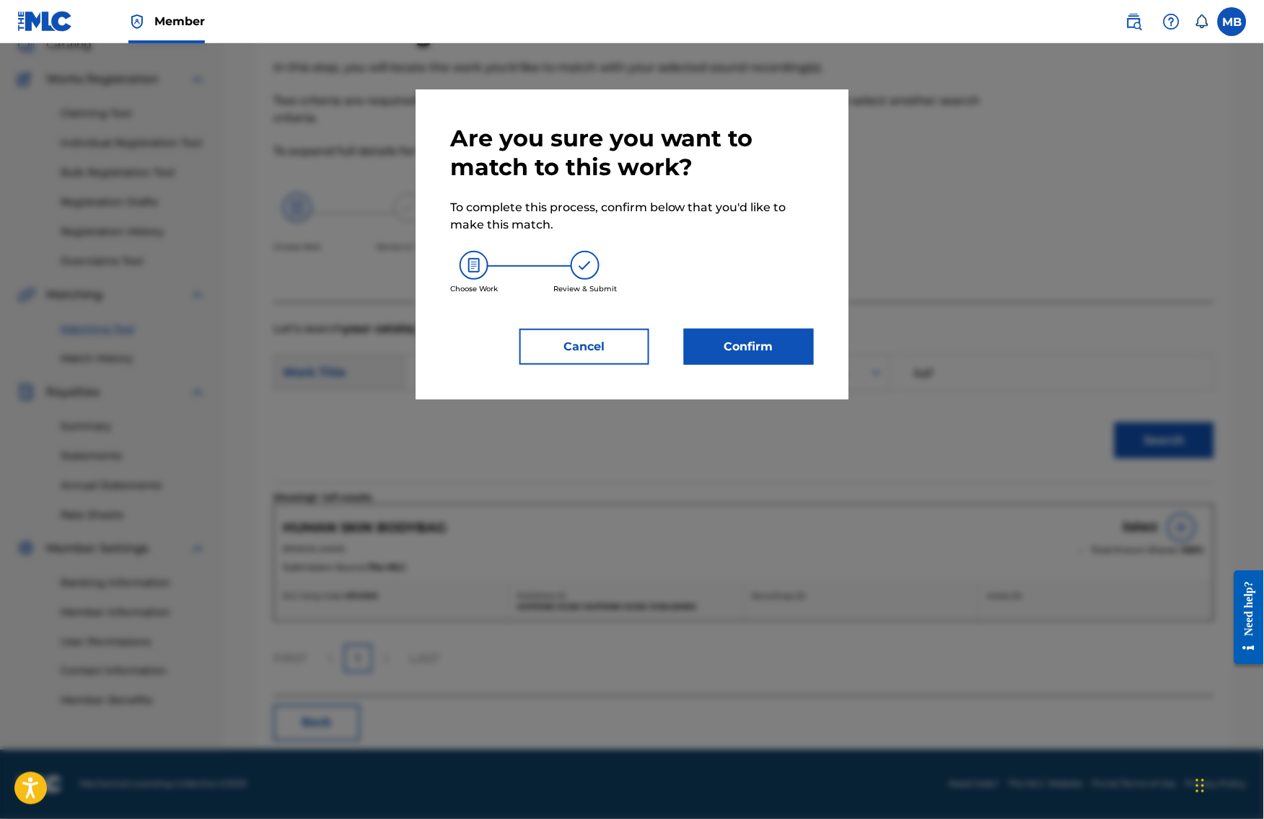
click at [791, 358] on button "Confirm" at bounding box center [749, 347] width 130 height 36
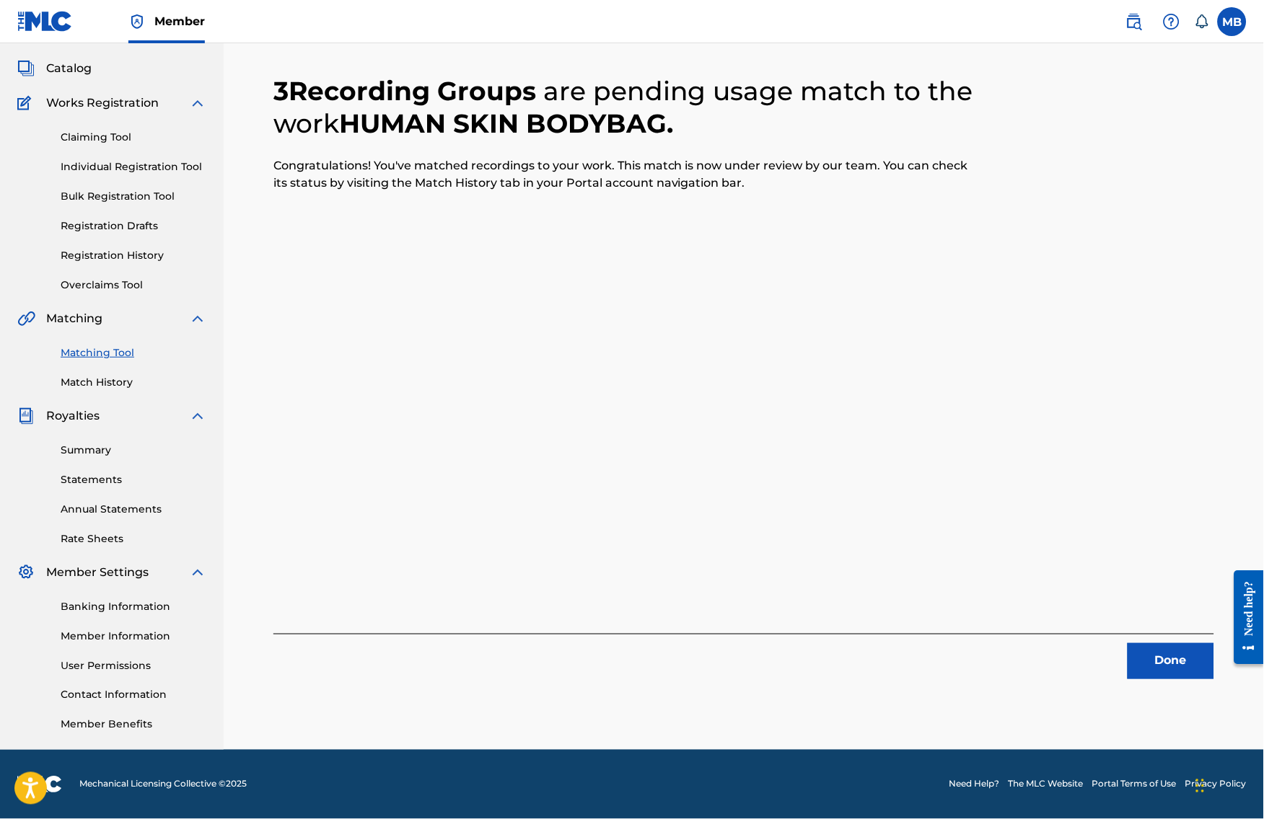
click at [1174, 643] on button "Done" at bounding box center [1170, 661] width 87 height 36
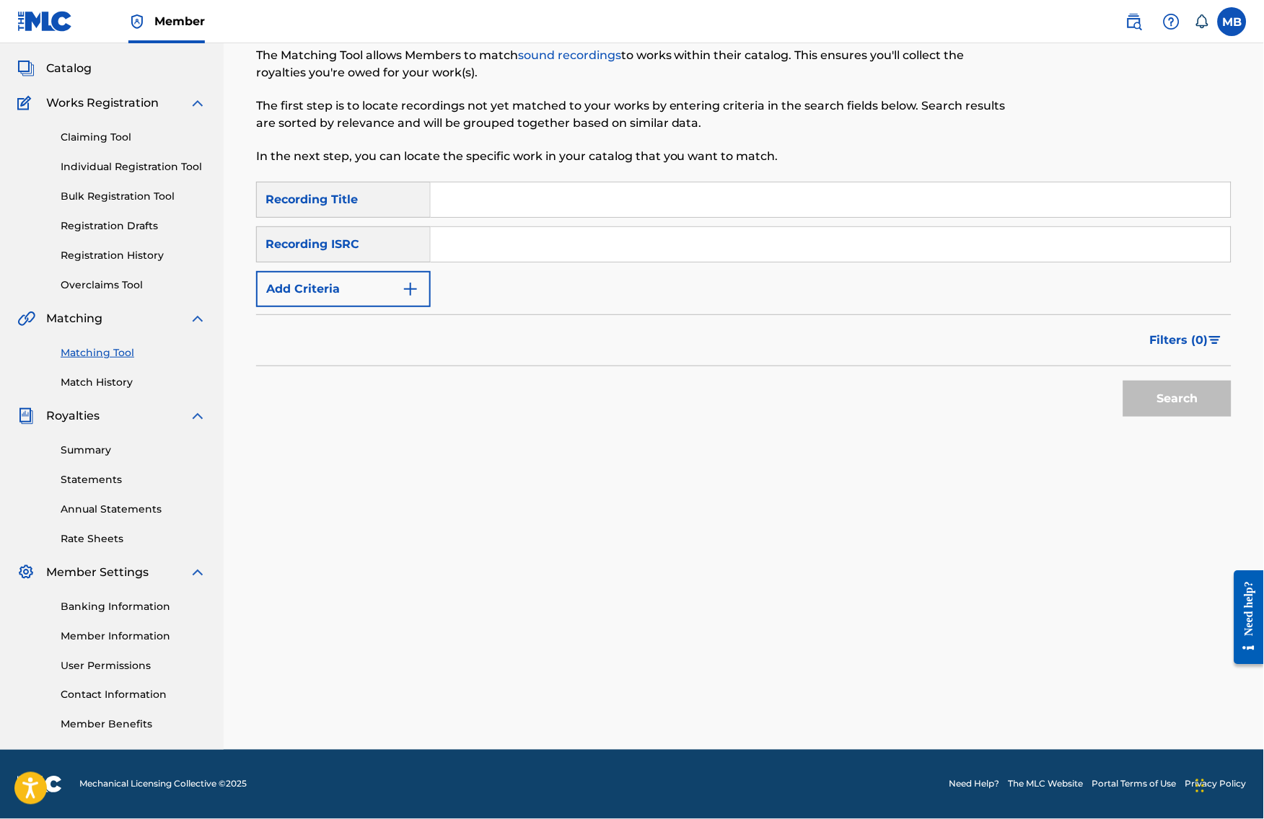
click at [569, 182] on input "Search Form" at bounding box center [831, 199] width 800 height 35
paste input "METAPHOE"
type input "METAPHOE"
click at [353, 286] on button "Add Criteria" at bounding box center [343, 289] width 175 height 36
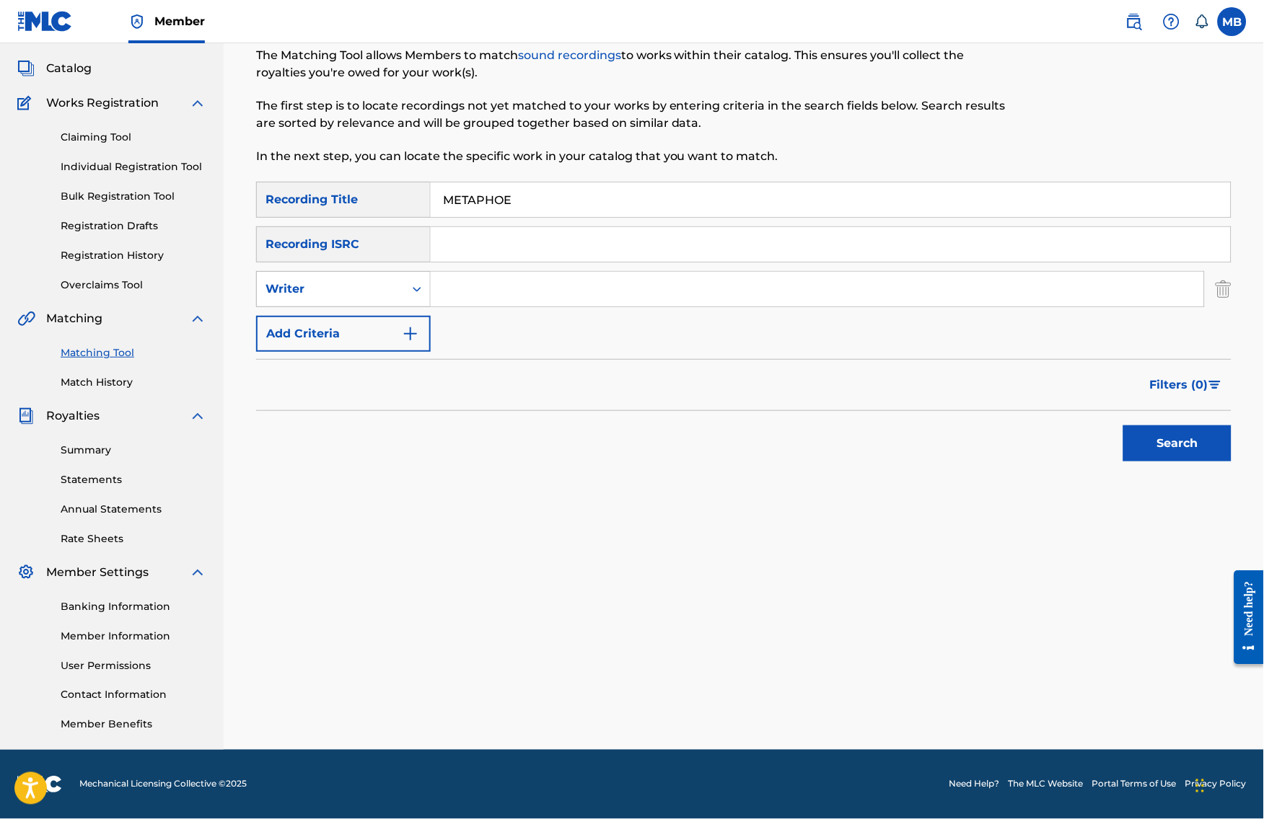
click at [360, 281] on div "Writer" at bounding box center [330, 289] width 130 height 17
click at [403, 315] on div "Recording Artist" at bounding box center [343, 325] width 173 height 36
click at [481, 279] on input "Search Form" at bounding box center [817, 289] width 773 height 35
type input "[PERSON_NAME] Motorcycle"
click at [1189, 440] on button "Search" at bounding box center [1177, 444] width 108 height 36
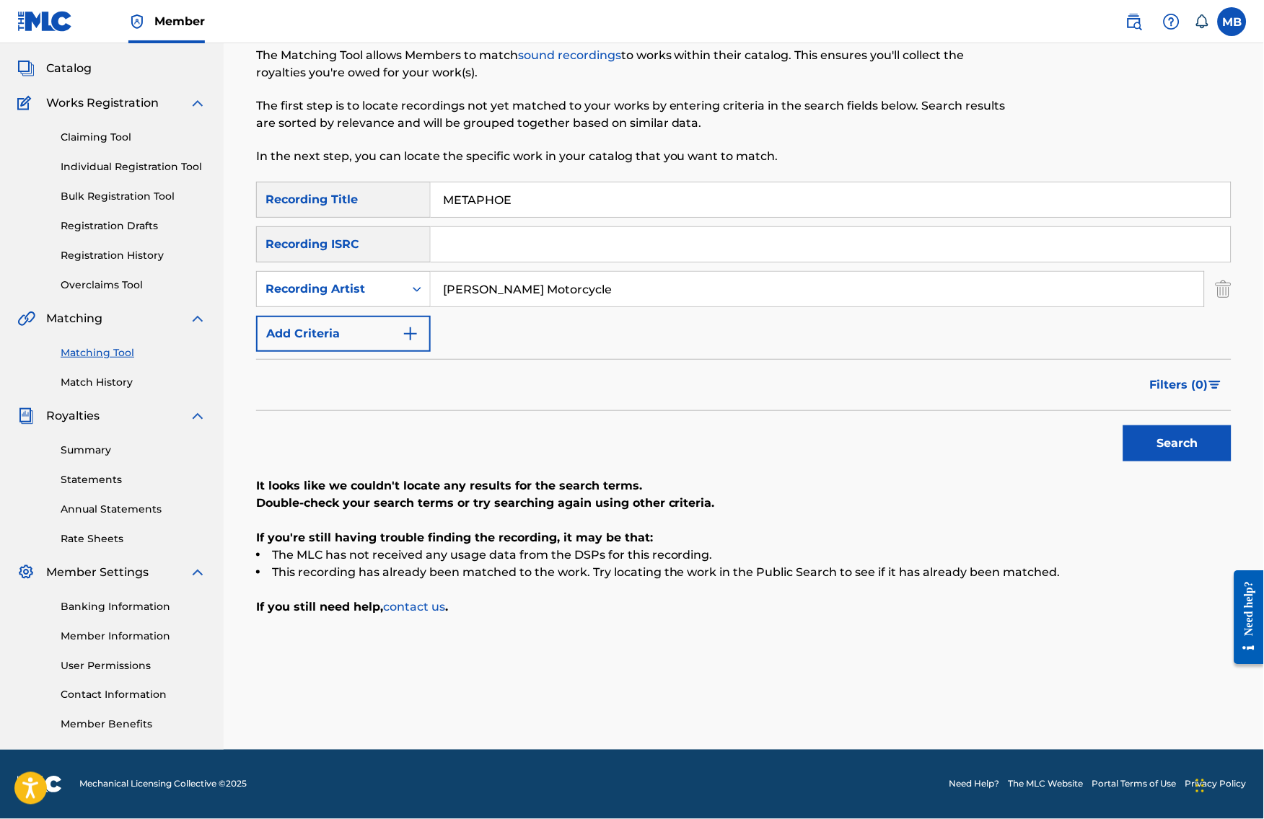
click at [480, 182] on input "METAPHOE" at bounding box center [831, 199] width 800 height 35
paste input "RING RING"
type input "RING RING"
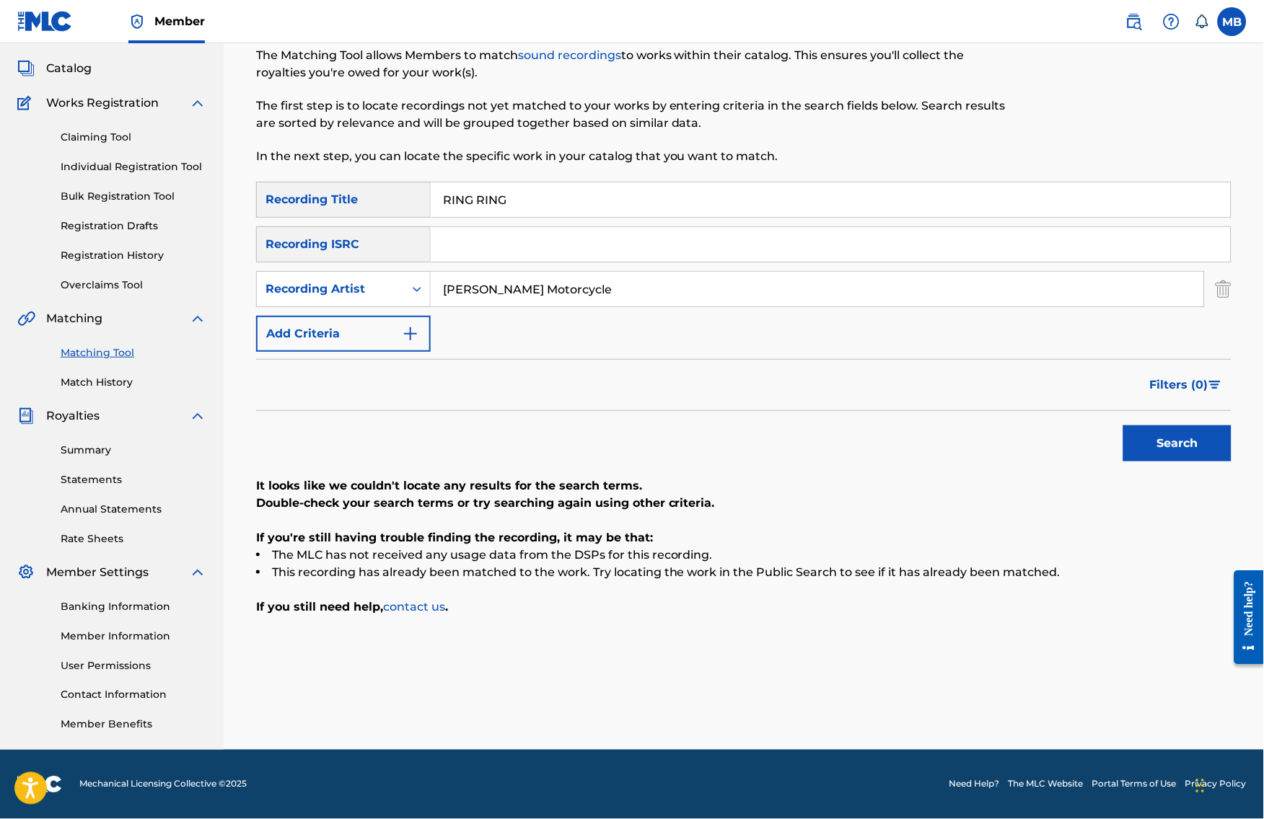
click at [1169, 452] on button "Search" at bounding box center [1177, 444] width 108 height 36
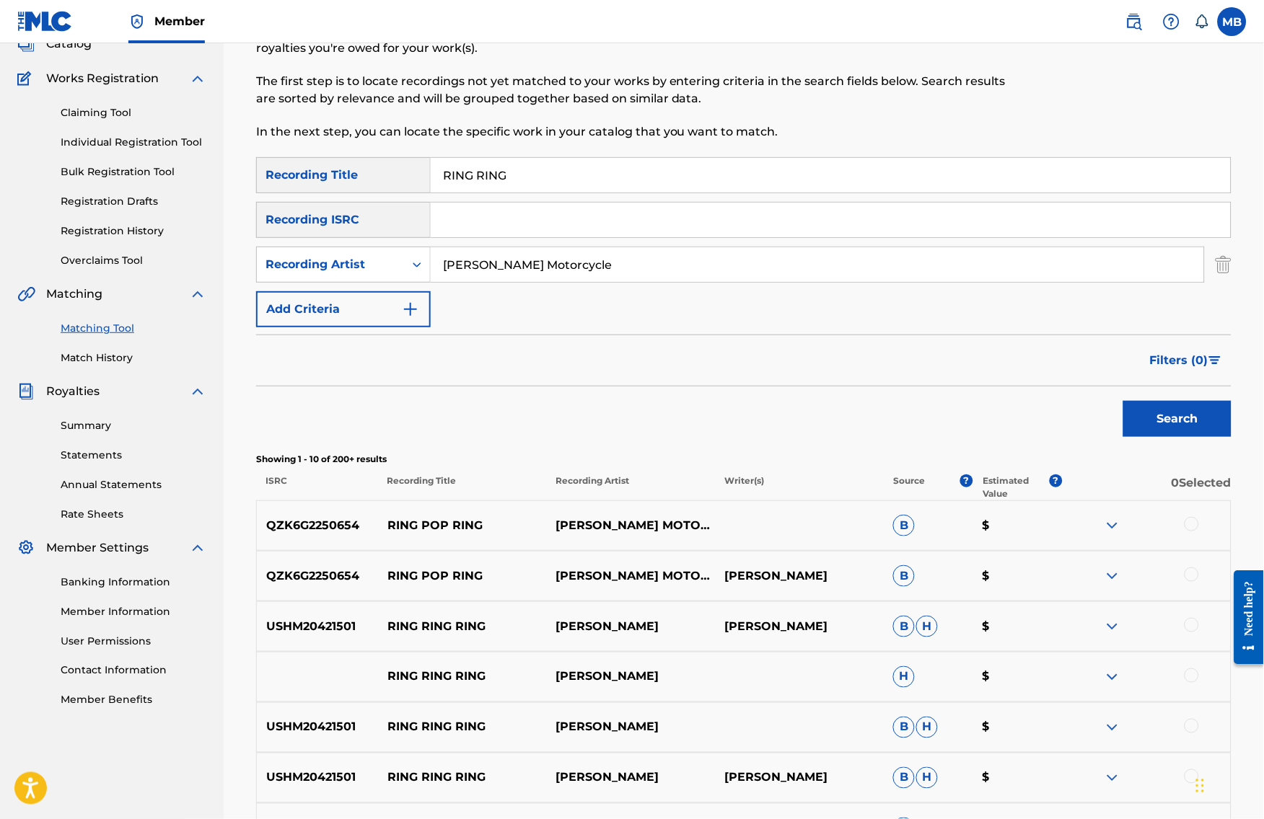
click at [571, 265] on input "[PERSON_NAME] Motorcycle" at bounding box center [817, 264] width 773 height 35
type input "[PERSON_NAME] armpits"
click at [1189, 437] on button "Search" at bounding box center [1177, 419] width 108 height 36
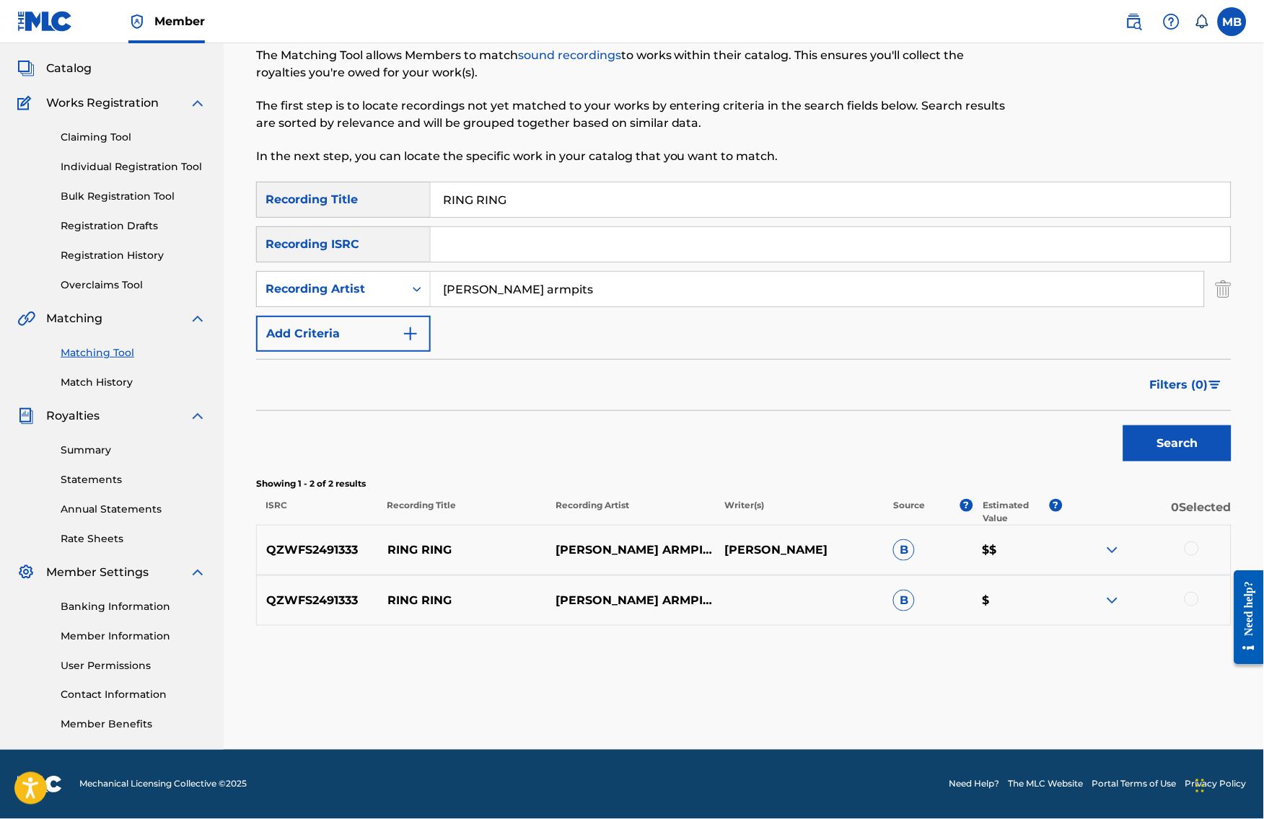
click at [1199, 551] on div at bounding box center [1191, 549] width 14 height 14
click at [1203, 593] on div "QZWFS2491333 RING RING [PERSON_NAME] ARMPITS B $" at bounding box center [743, 601] width 975 height 50
click at [1199, 603] on div at bounding box center [1191, 599] width 14 height 14
click at [1093, 684] on button "Match 2 Groups" at bounding box center [1013, 702] width 159 height 36
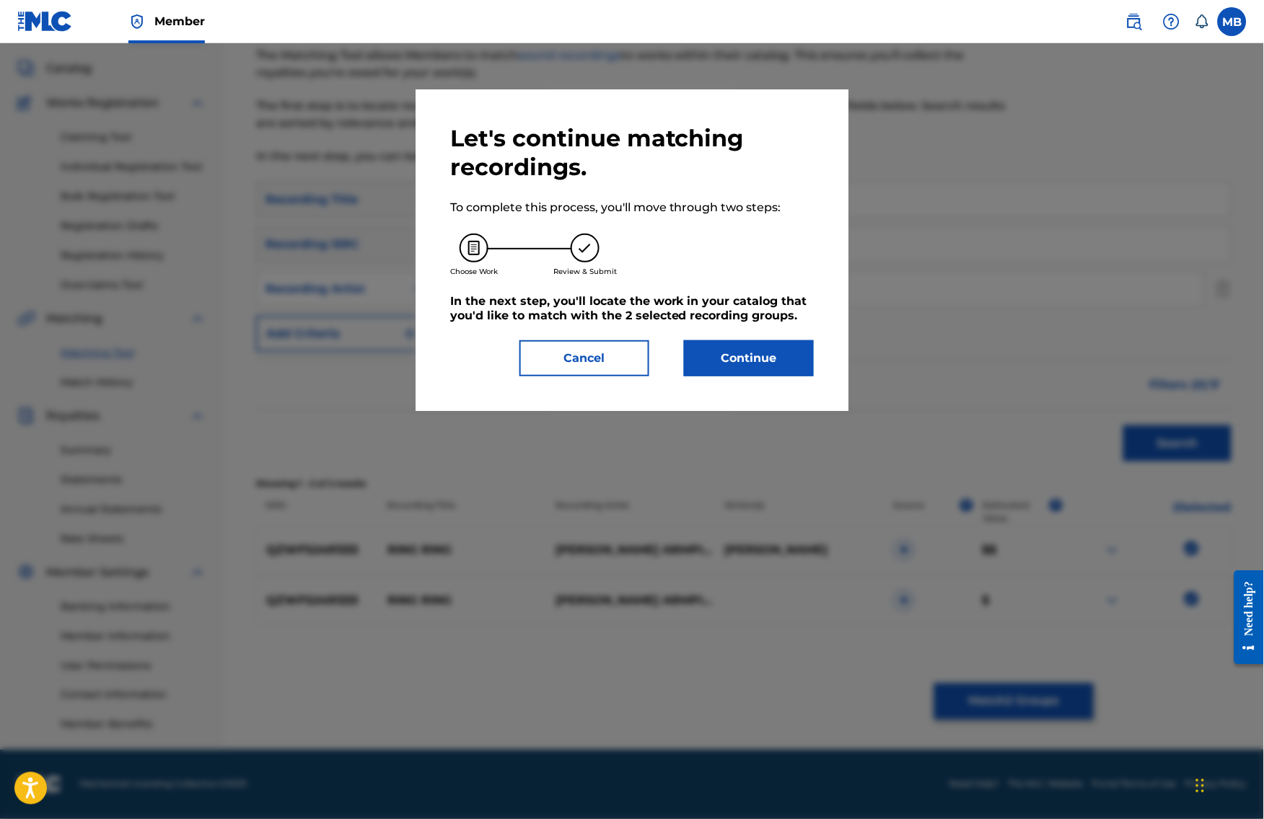
click at [694, 367] on button "Continue" at bounding box center [749, 358] width 130 height 36
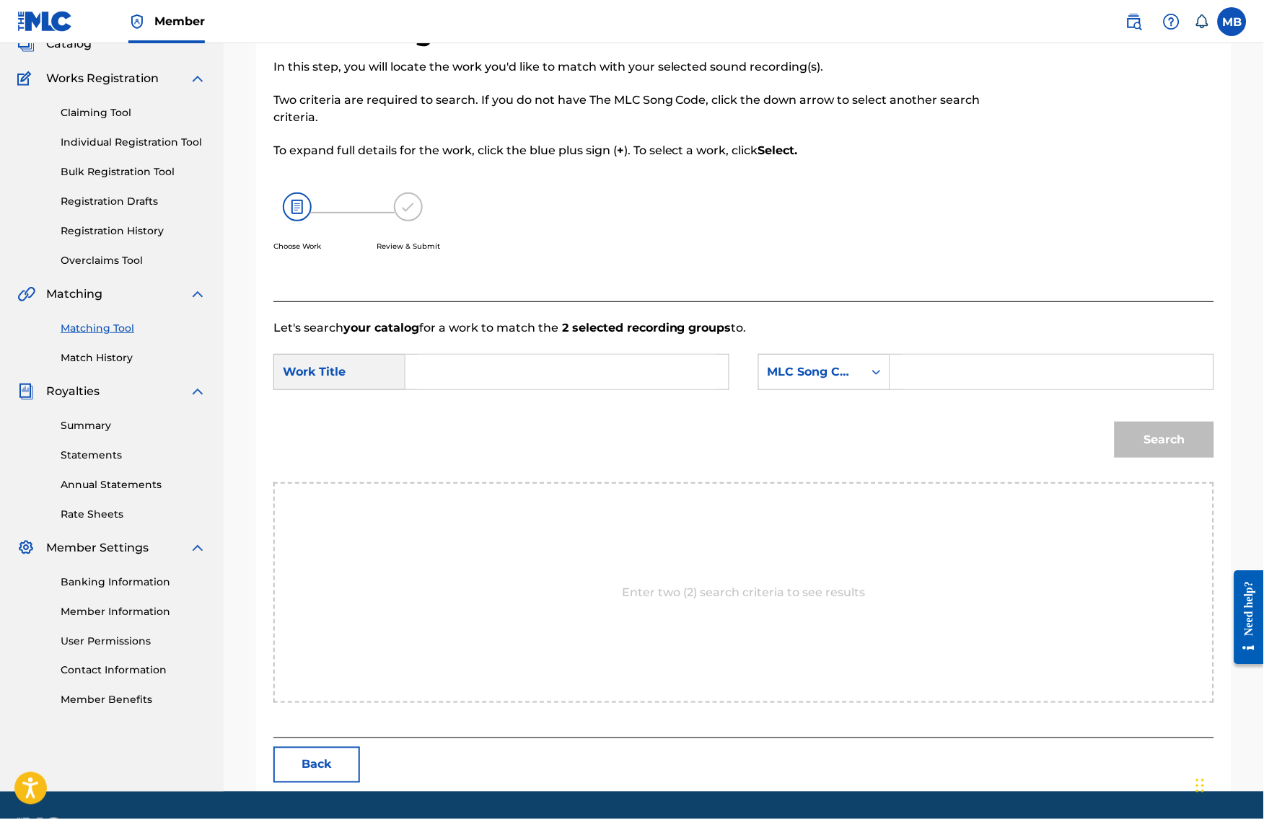
click at [742, 391] on div "SearchWithCriteria28034d56-8267-44d4-a40f-56588cb17674 Work Title SearchWithCri…" at bounding box center [743, 376] width 940 height 45
click at [699, 389] on input "Search Form" at bounding box center [567, 372] width 299 height 35
paste input "RING RING"
type input "RING RING"
click at [881, 383] on div "Search Form" at bounding box center [876, 372] width 26 height 26
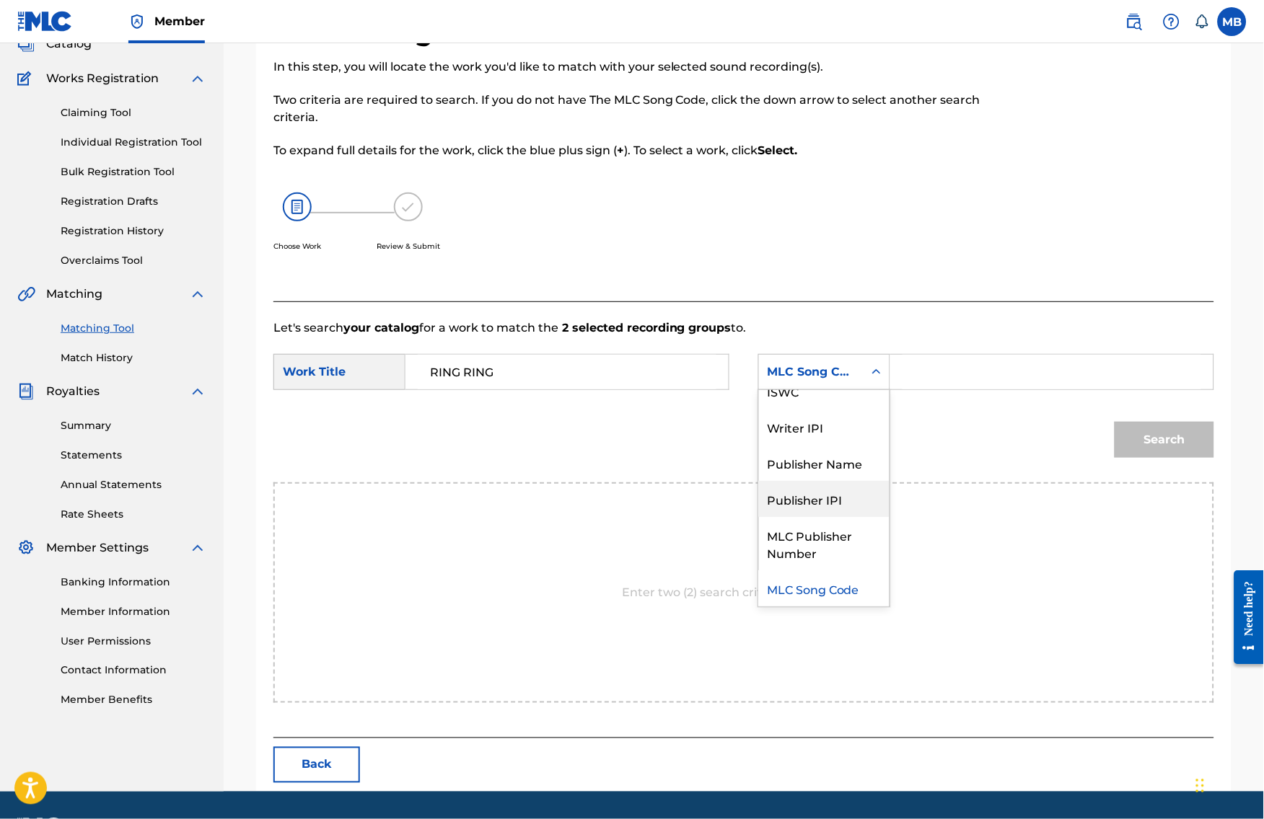
click at [842, 481] on div "Publisher Name" at bounding box center [824, 463] width 131 height 36
click at [957, 383] on input "Search Form" at bounding box center [1051, 372] width 299 height 35
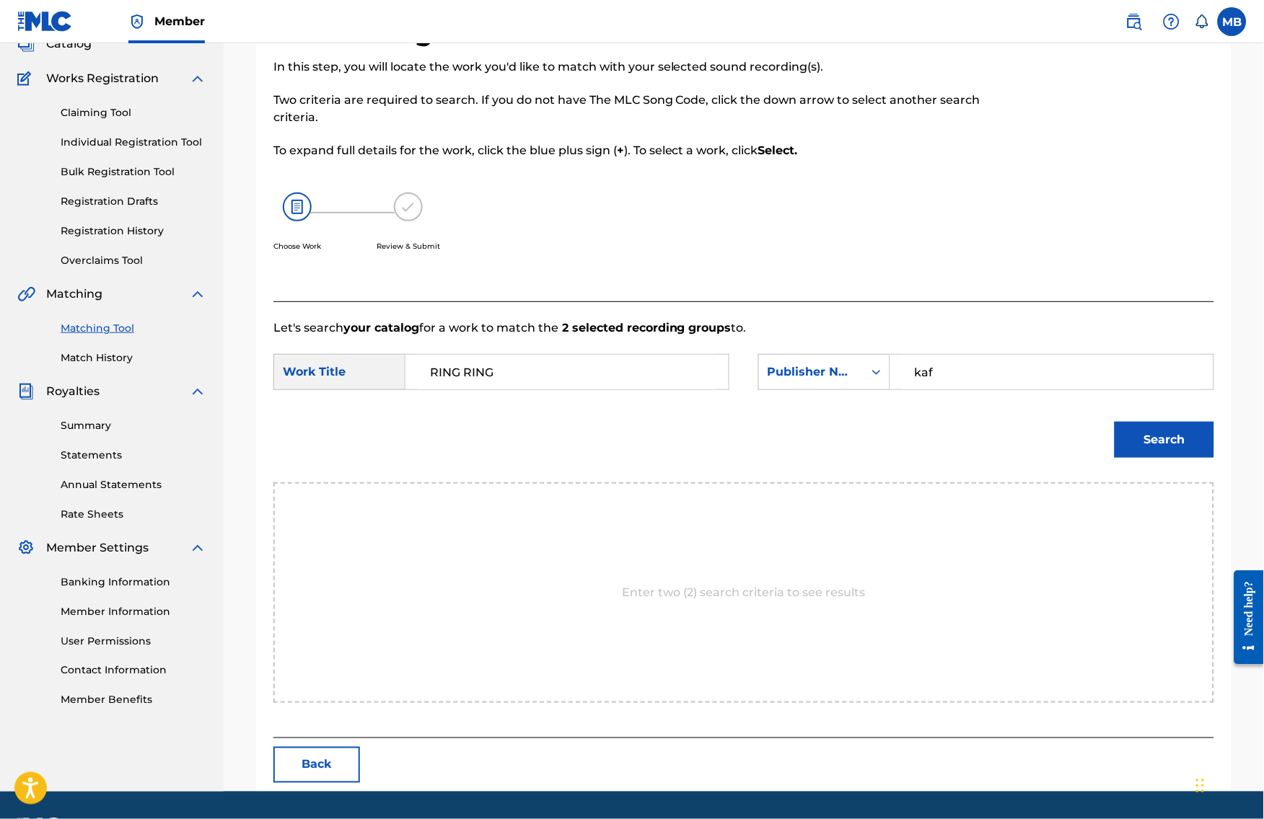
type input "kaf"
click at [1175, 458] on button "Search" at bounding box center [1164, 440] width 100 height 36
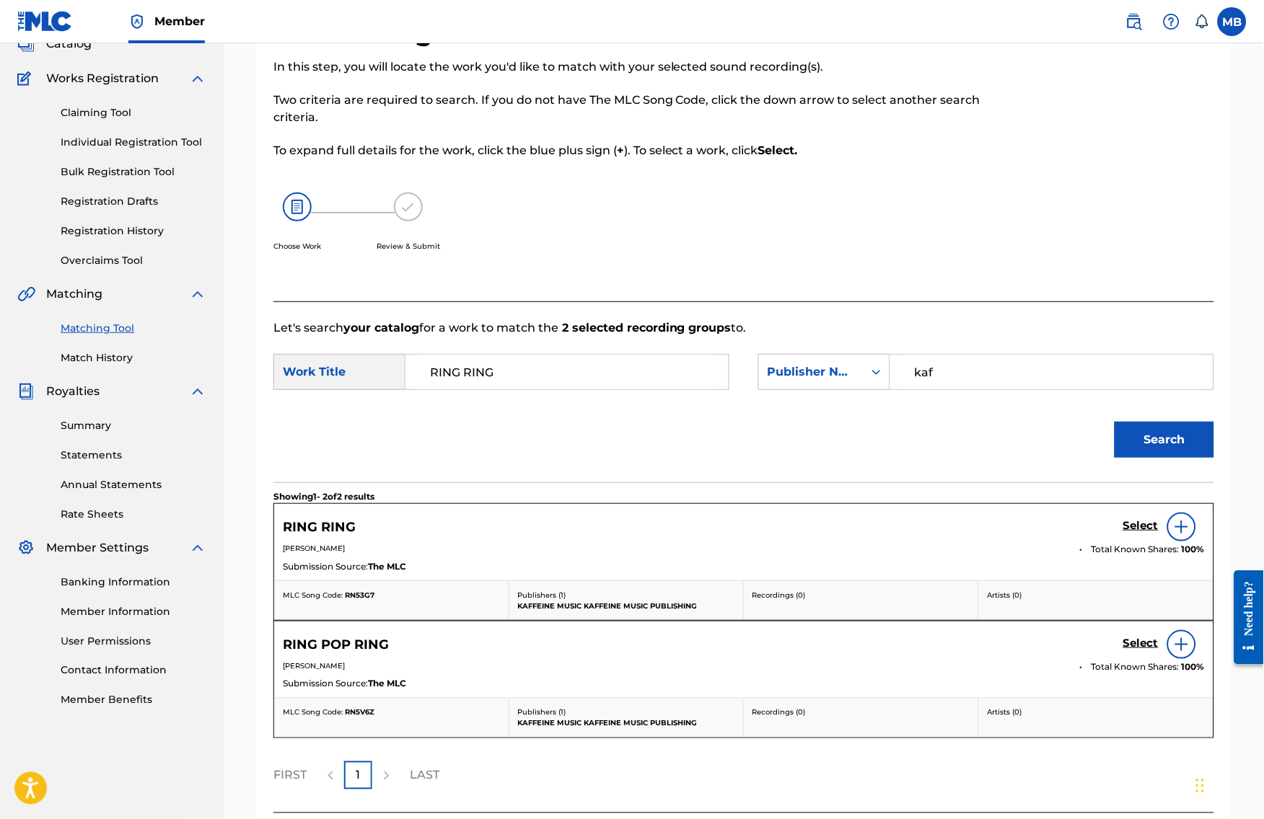
click at [1140, 533] on h5 "Select" at bounding box center [1140, 526] width 35 height 14
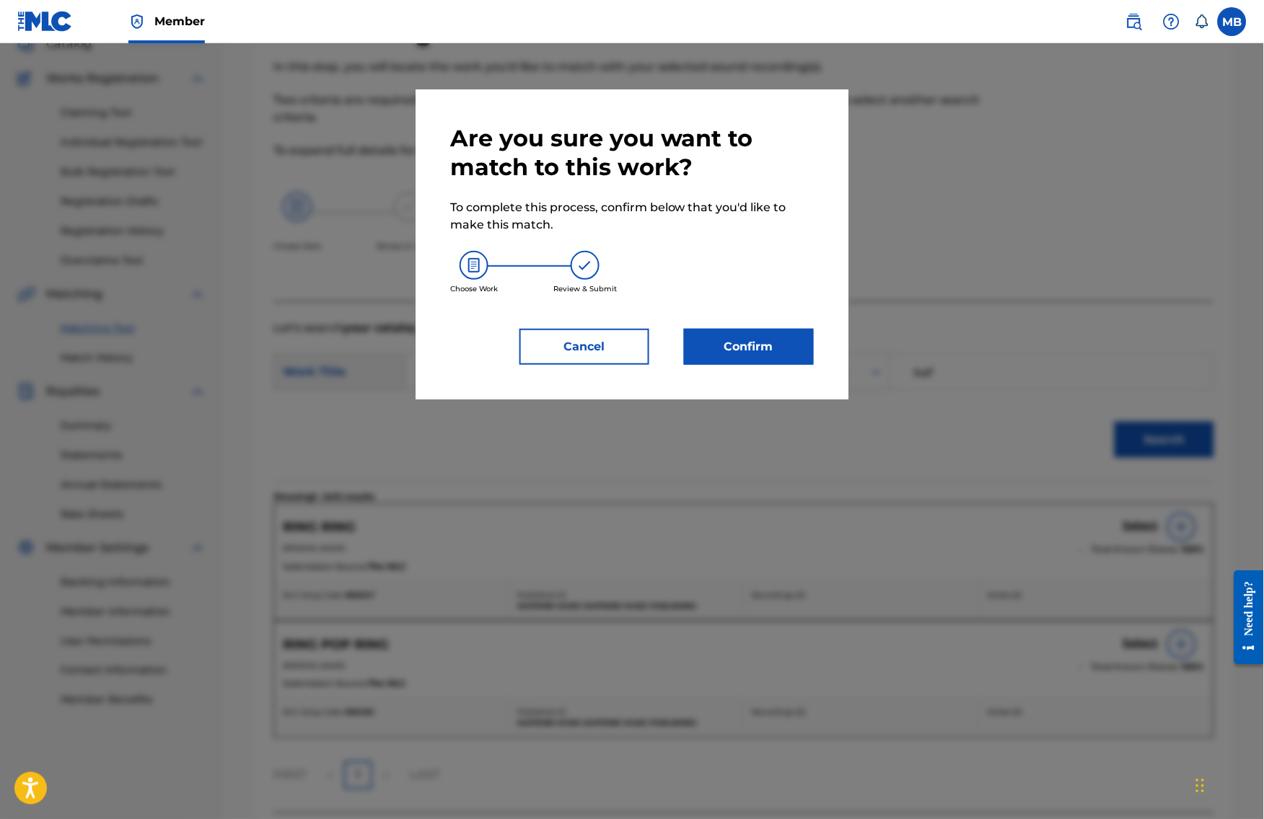
click at [765, 365] on button "Confirm" at bounding box center [749, 347] width 130 height 36
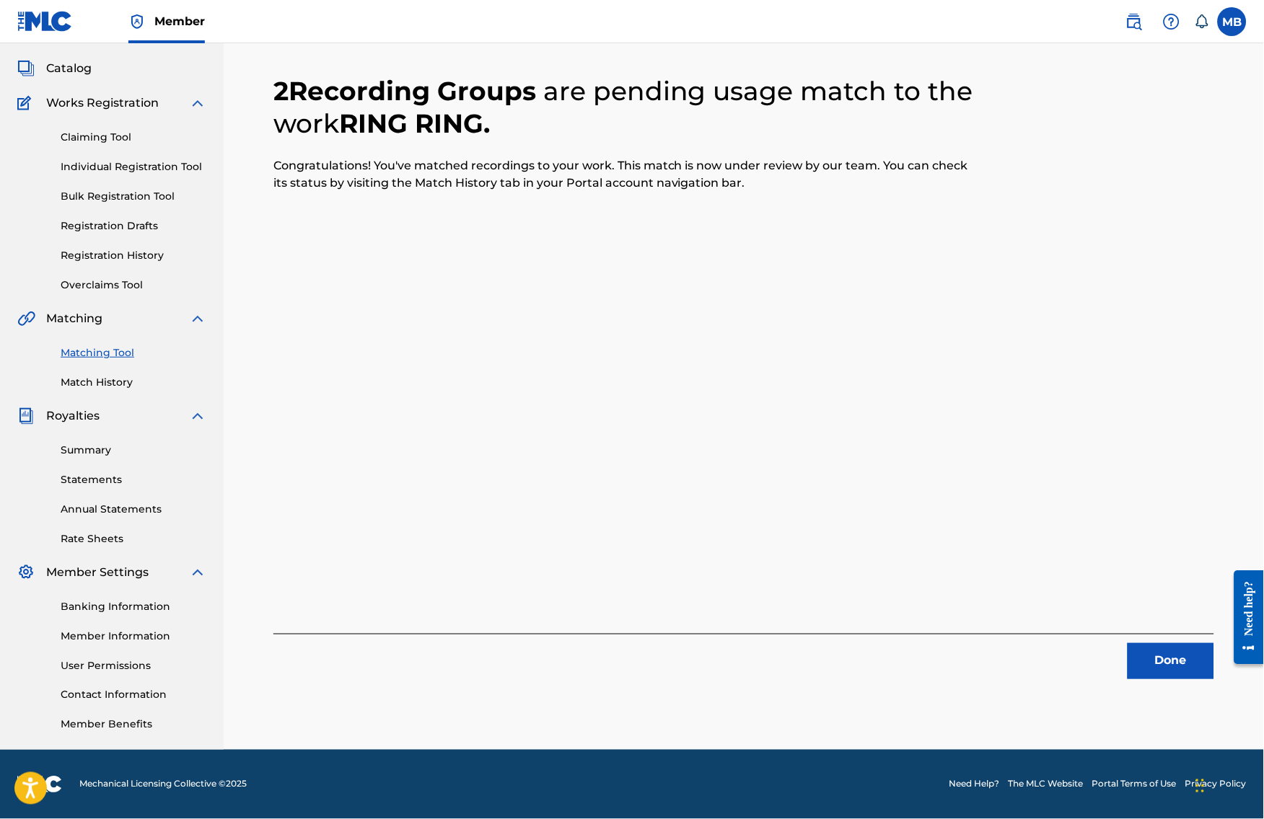
click at [1174, 646] on button "Done" at bounding box center [1170, 661] width 87 height 36
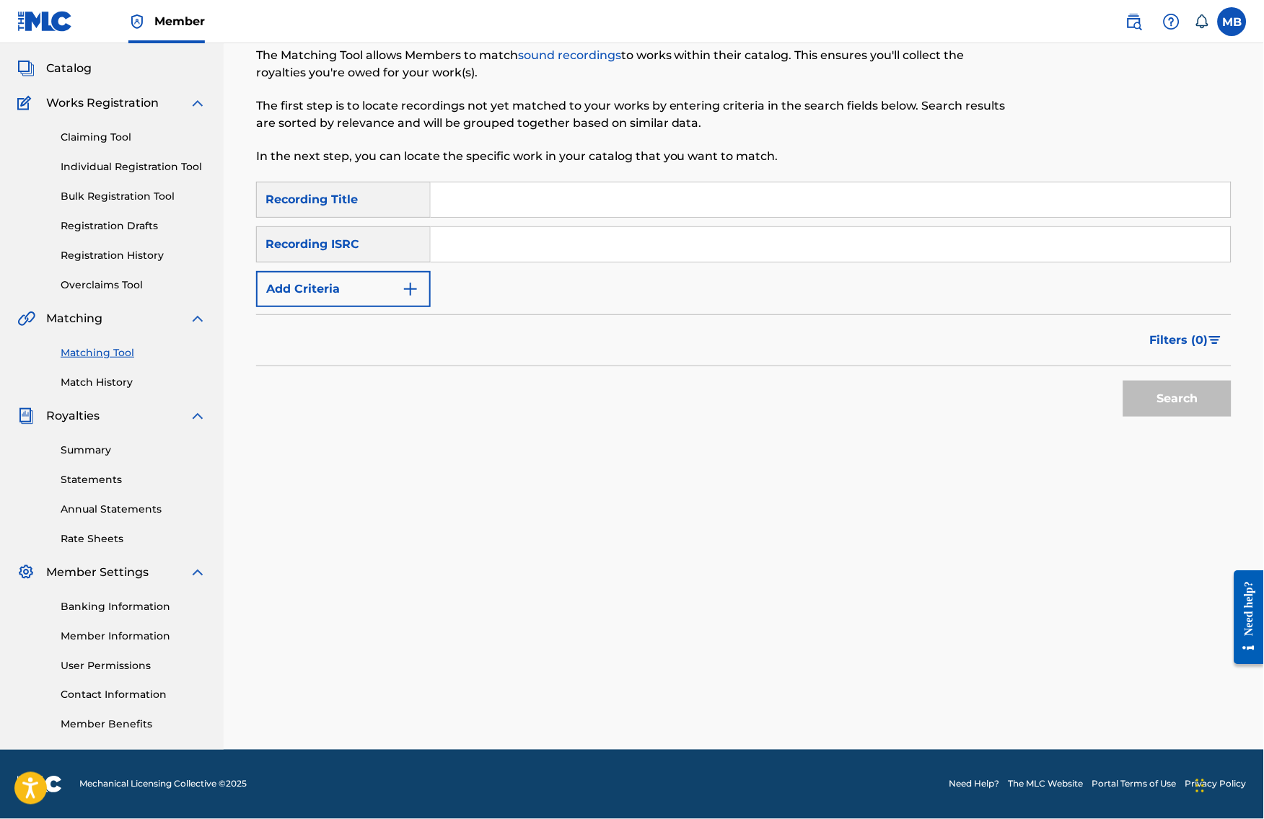
click at [419, 281] on img "Search Form" at bounding box center [410, 289] width 17 height 17
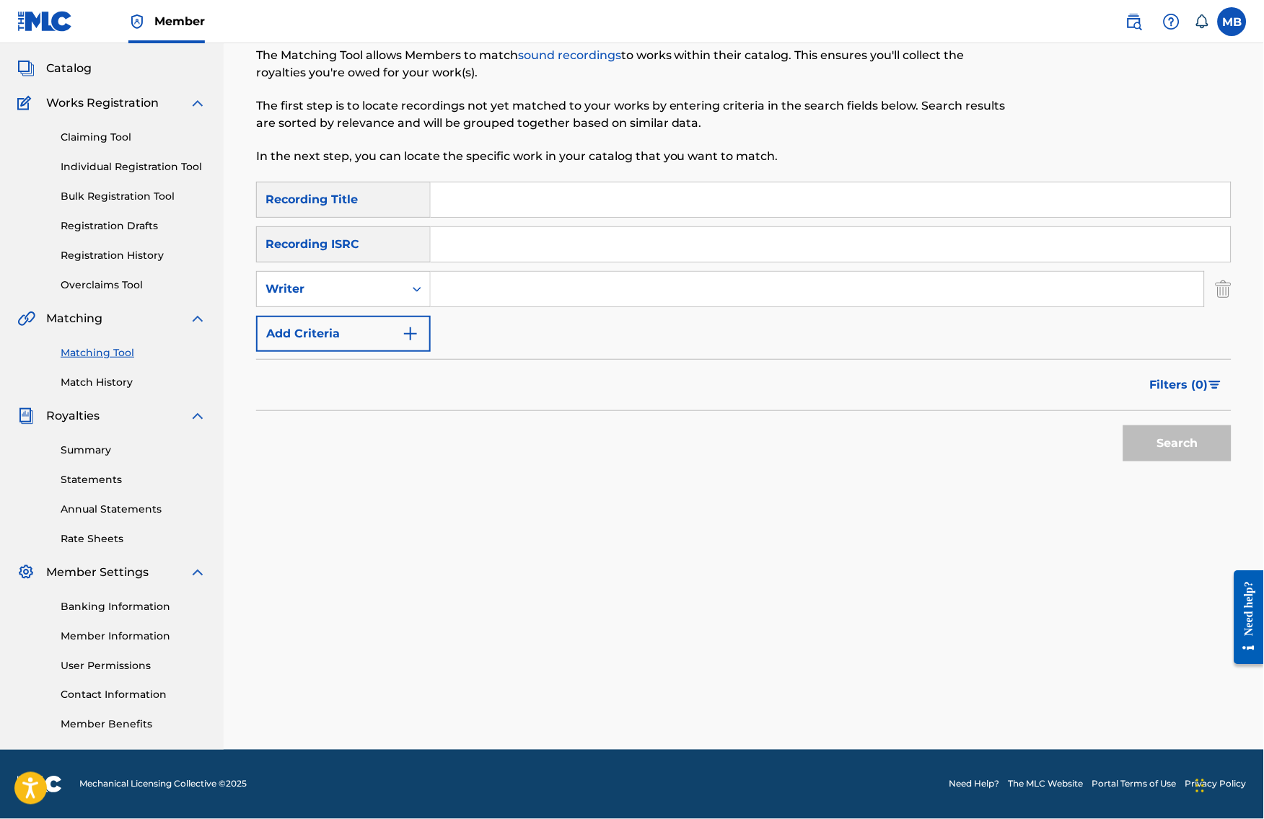
click at [406, 333] on button "Add Criteria" at bounding box center [343, 334] width 175 height 36
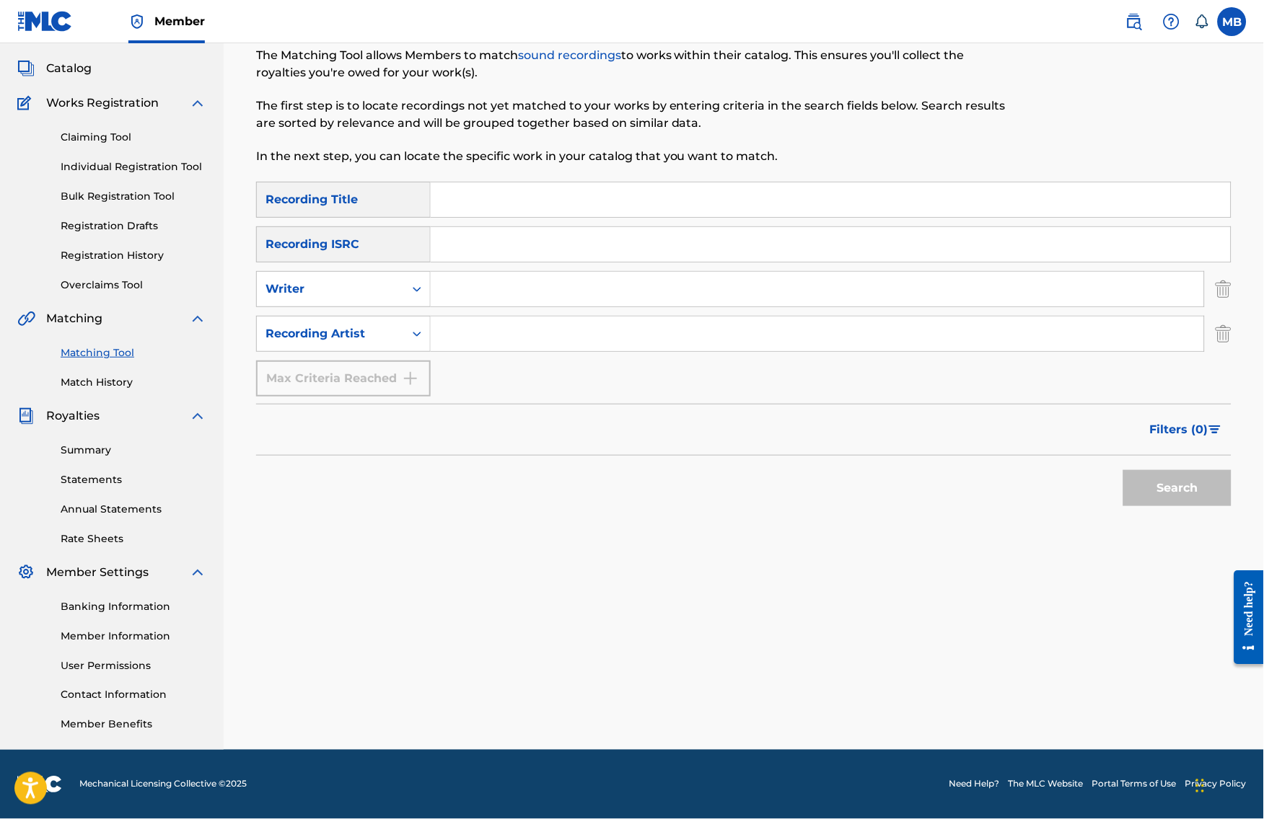
click at [497, 182] on input "Search Form" at bounding box center [831, 199] width 800 height 35
paste input "HATE"
type input "HATE"
click at [485, 323] on input "Search Form" at bounding box center [817, 334] width 773 height 35
type input "h"
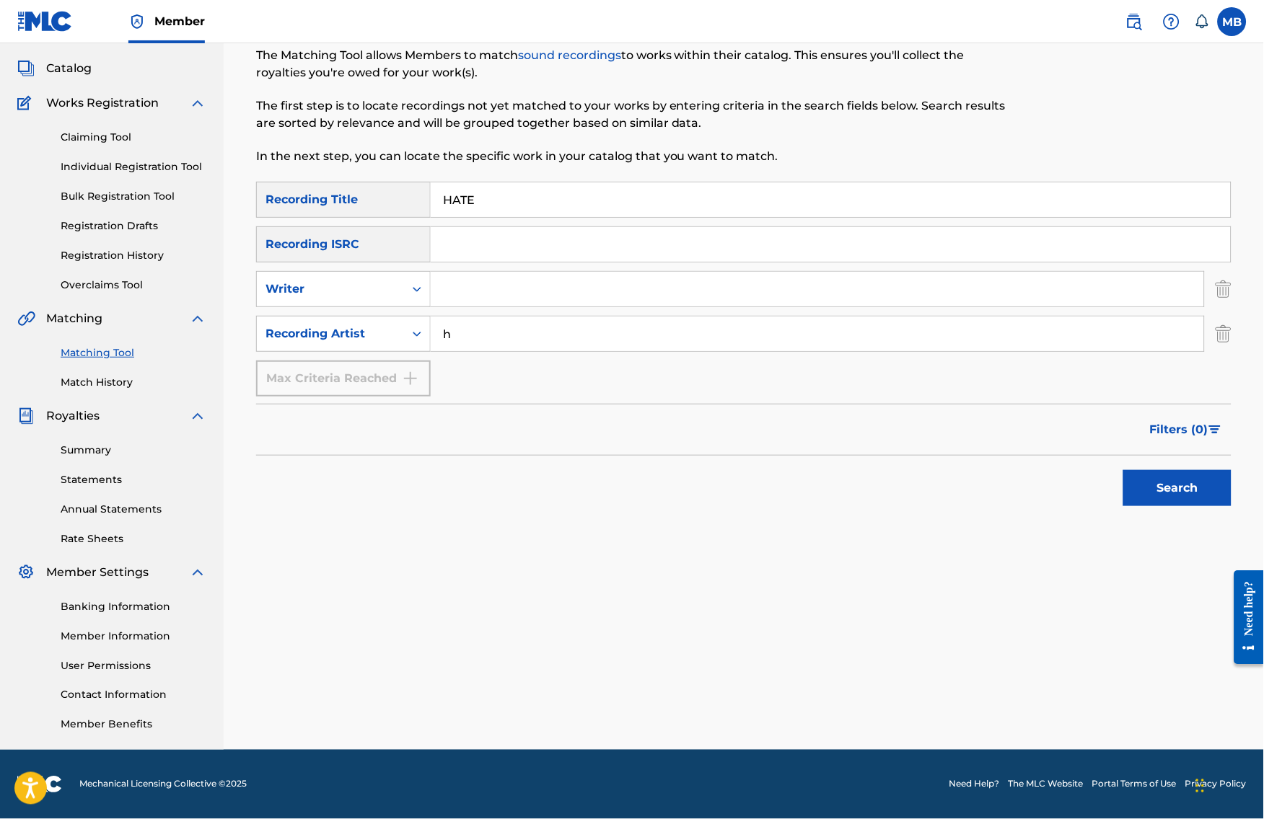
scroll to position [0, 0]
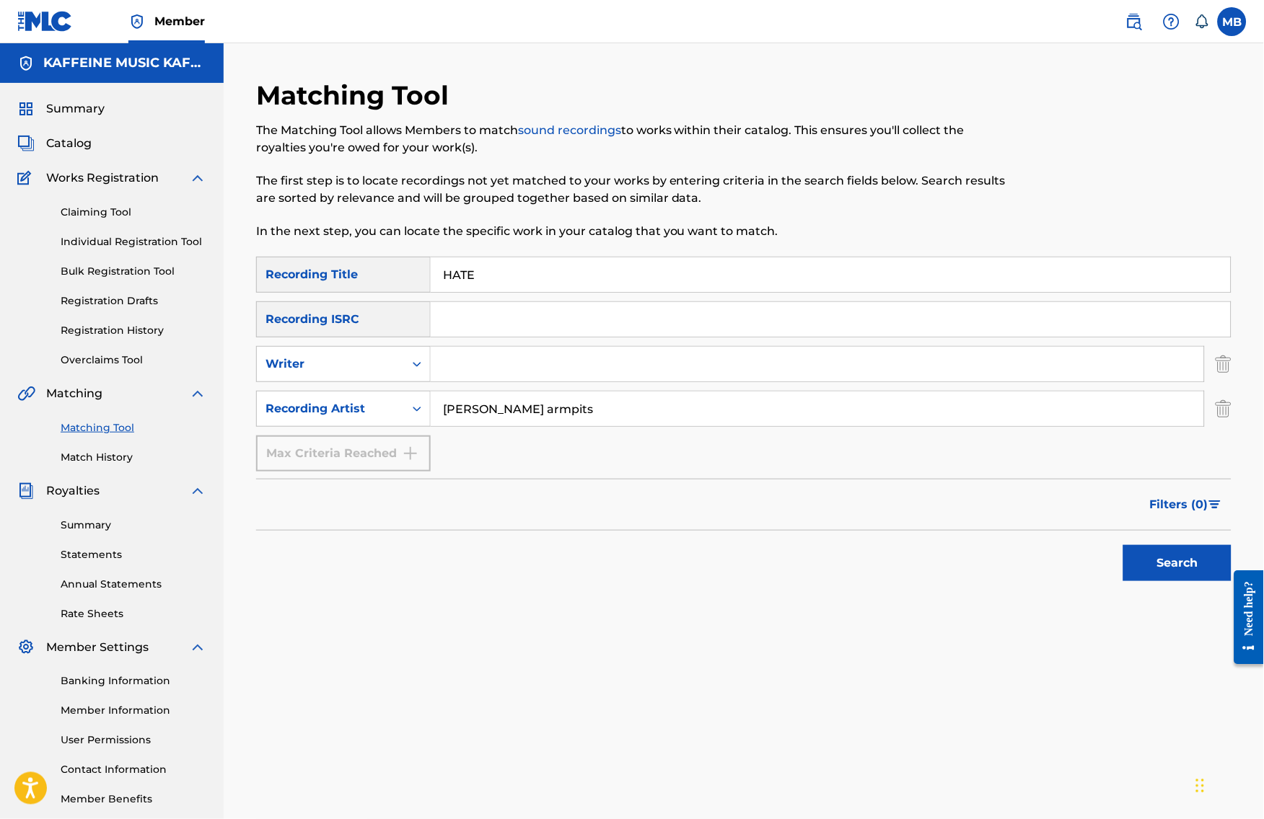
type input "[PERSON_NAME] armpits"
click at [1189, 581] on button "Search" at bounding box center [1177, 563] width 108 height 36
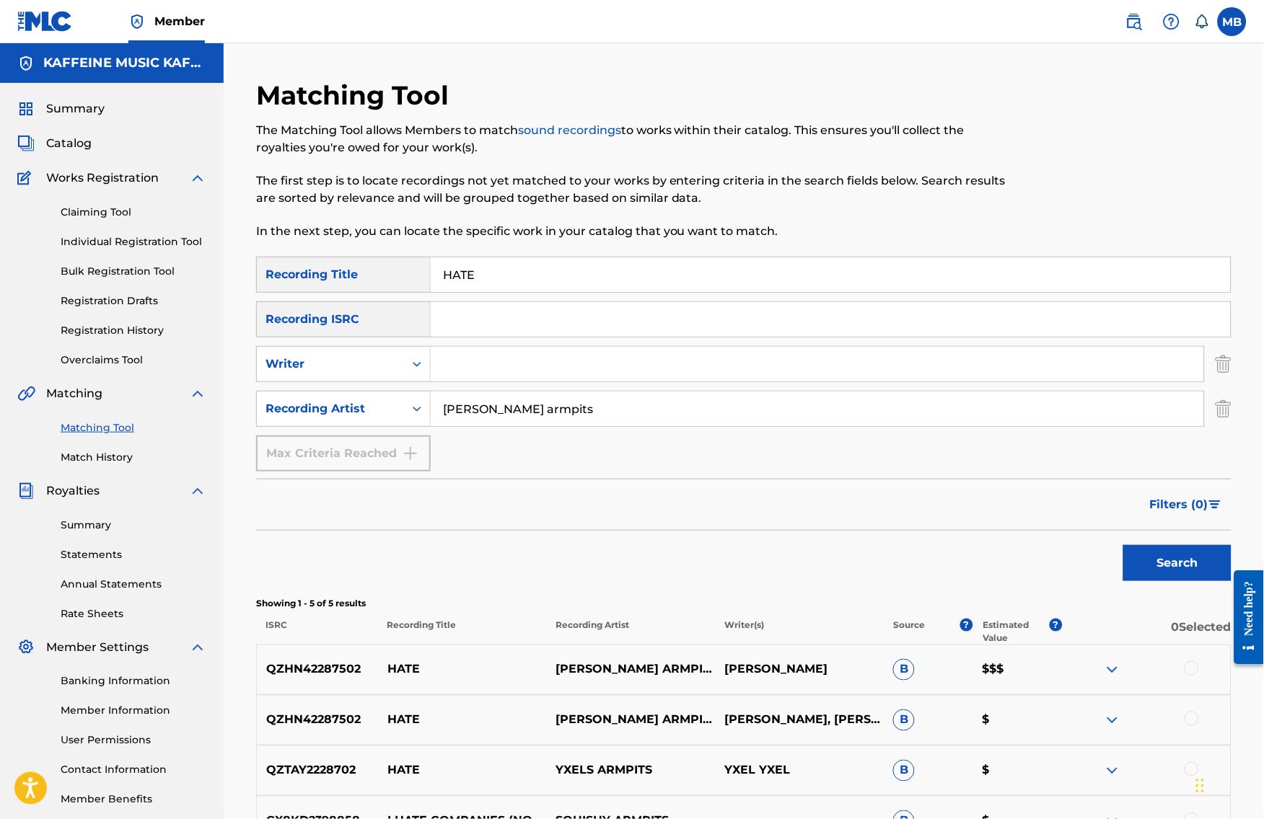
scroll to position [208, 0]
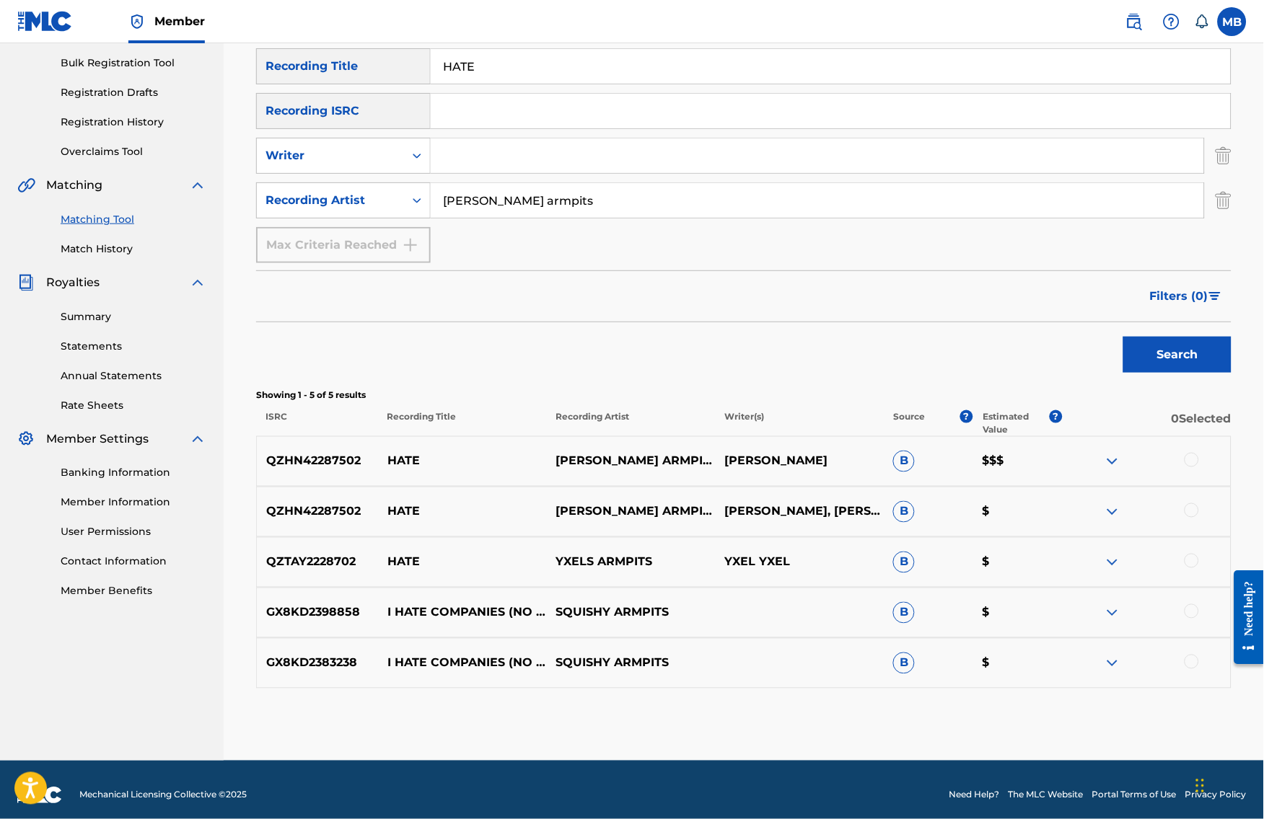
click at [1199, 467] on div at bounding box center [1191, 460] width 14 height 14
click at [1199, 518] on div at bounding box center [1191, 510] width 14 height 14
click at [1073, 697] on button "Match 2 Groups" at bounding box center [1013, 702] width 159 height 36
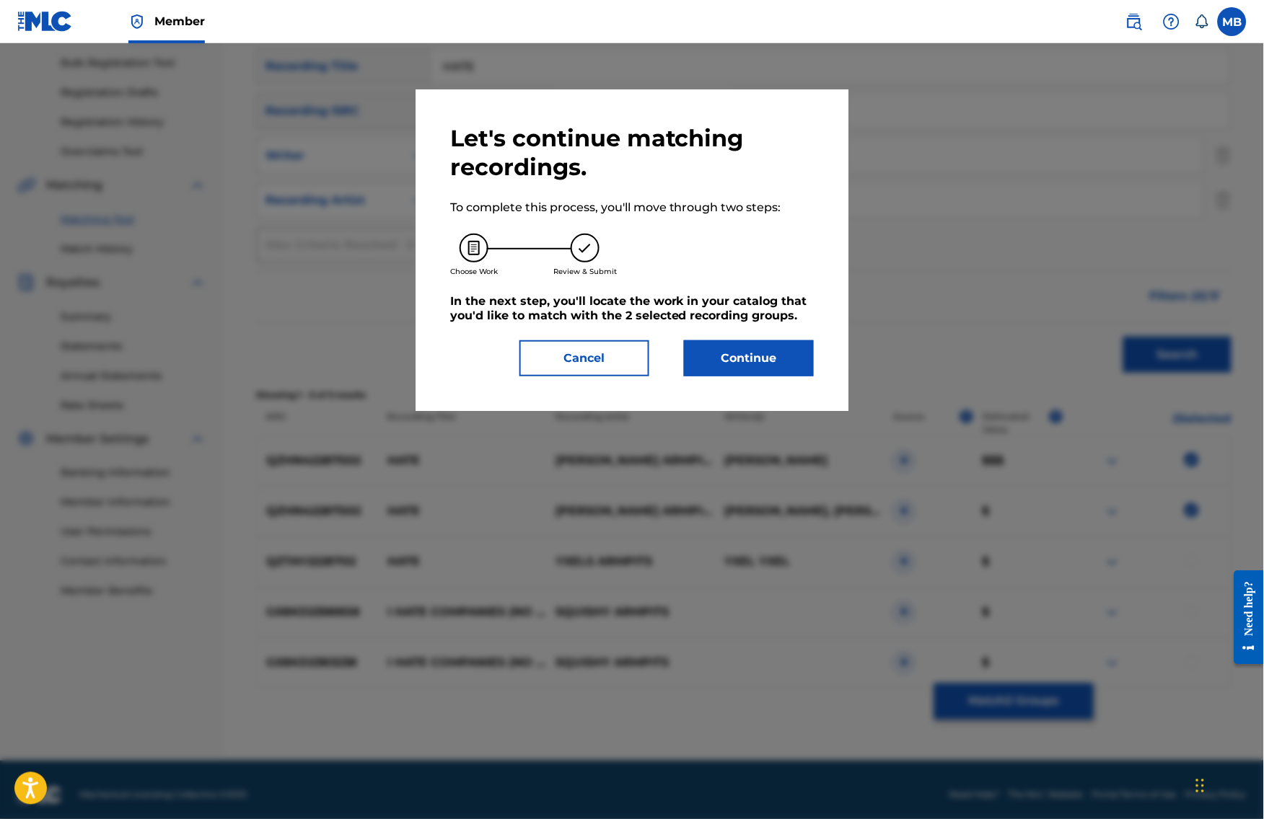
click at [710, 357] on button "Continue" at bounding box center [749, 358] width 130 height 36
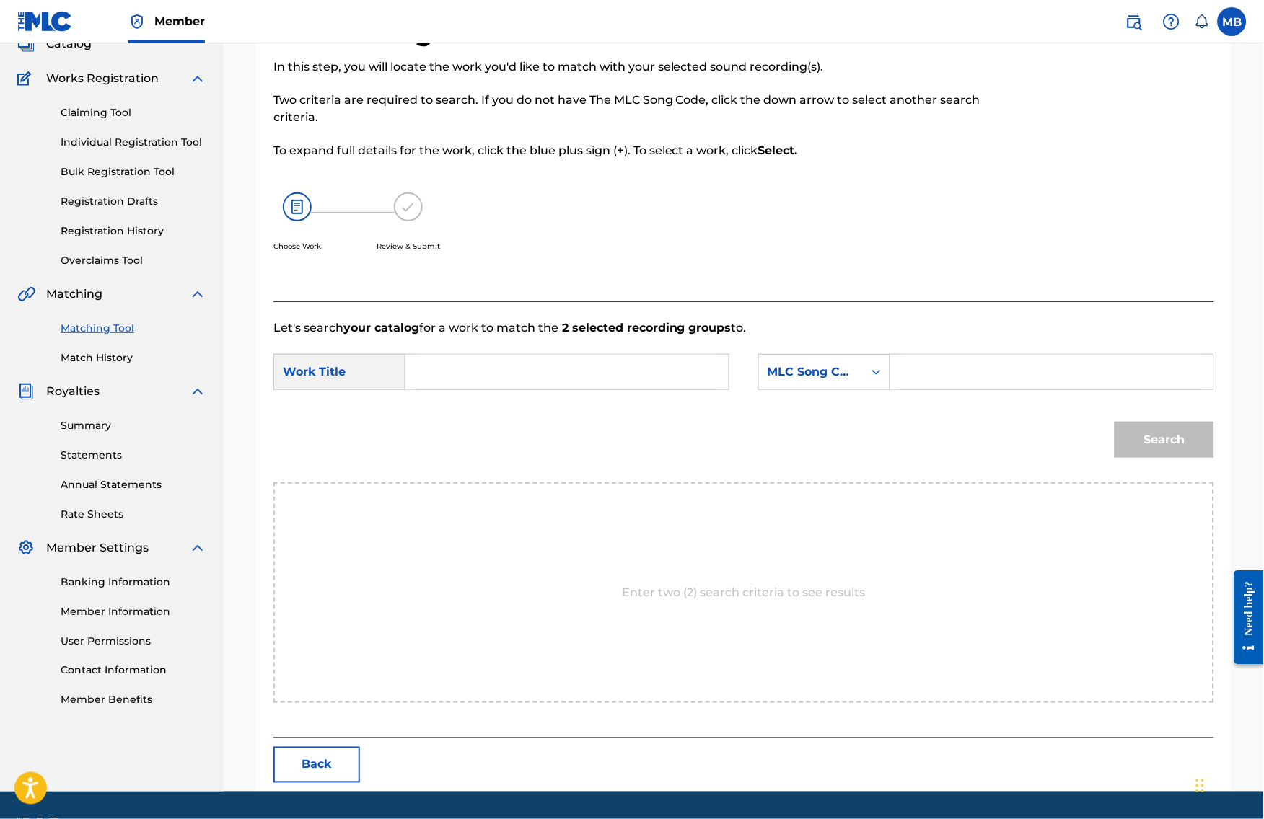
click at [689, 389] on input "Search Form" at bounding box center [567, 372] width 299 height 35
paste input "HATE"
type input "HATE"
click at [824, 380] on div "MLC Song Code" at bounding box center [811, 371] width 105 height 27
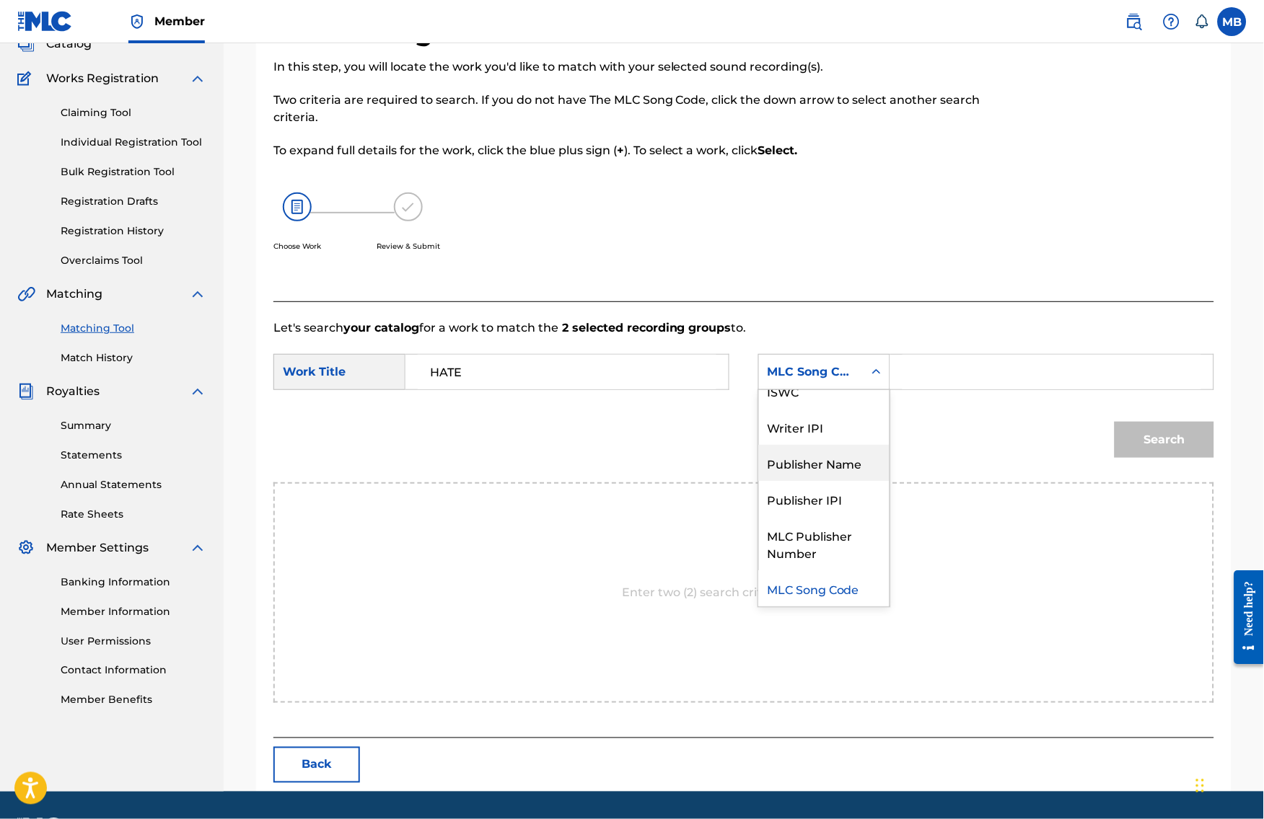
click at [837, 481] on div "Publisher Name" at bounding box center [824, 463] width 131 height 36
click at [974, 385] on input "Search Form" at bounding box center [1051, 372] width 299 height 35
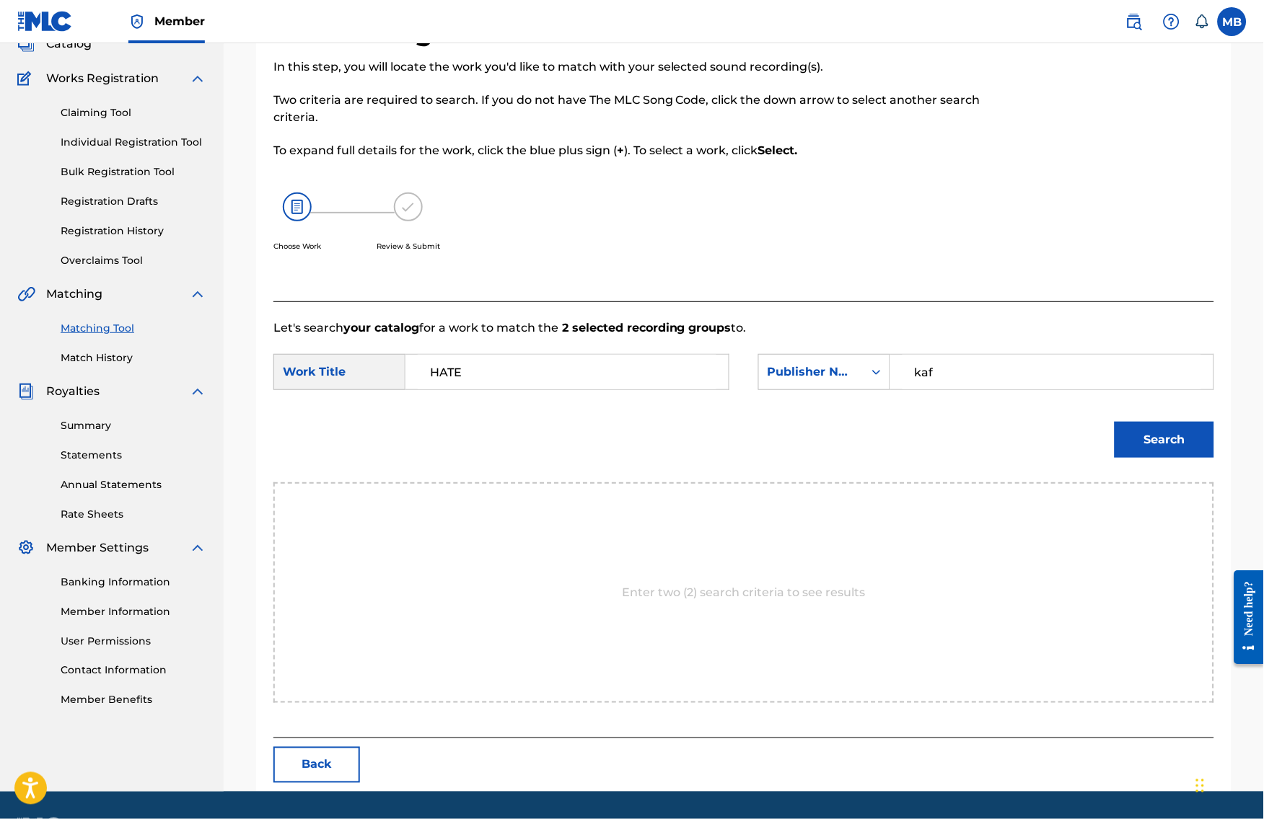
type input "kaf"
click at [1175, 458] on button "Search" at bounding box center [1164, 440] width 100 height 36
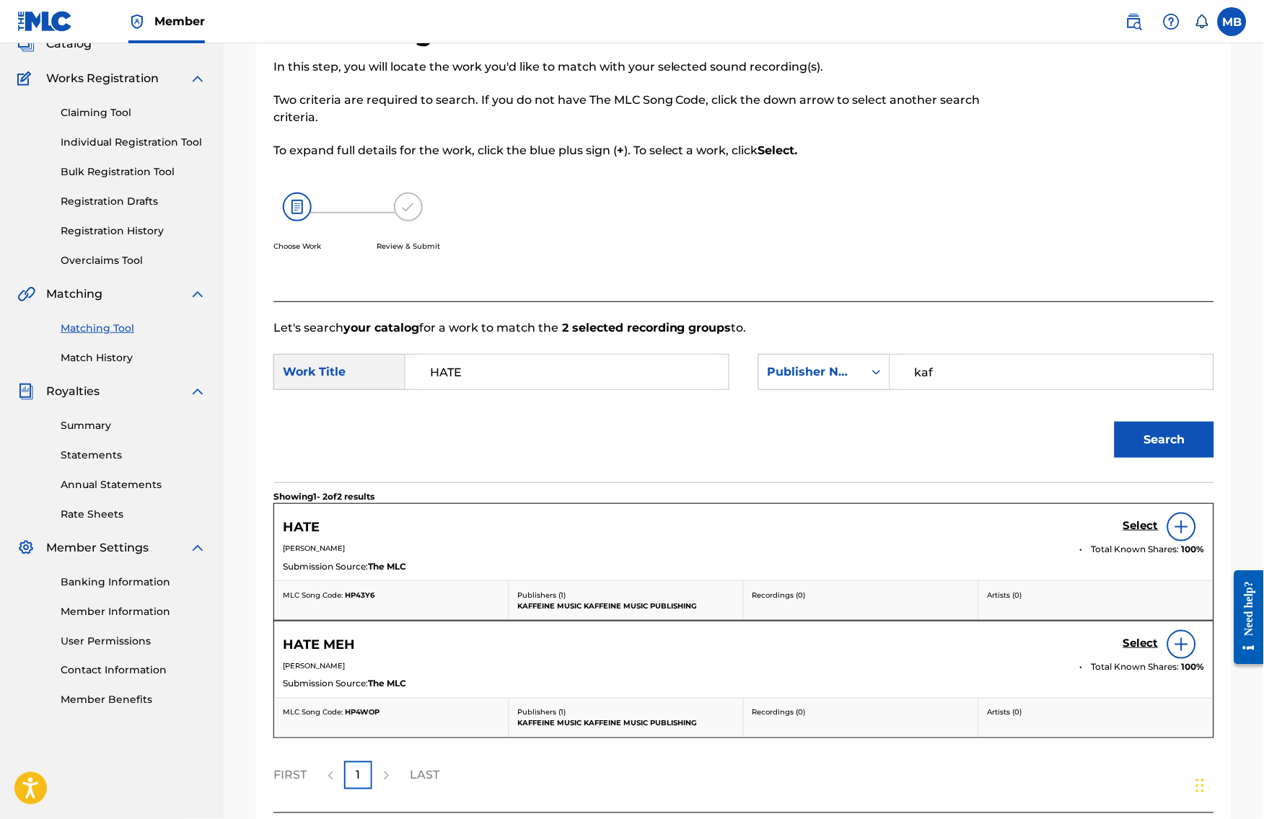
click at [1158, 533] on h5 "Select" at bounding box center [1140, 526] width 35 height 14
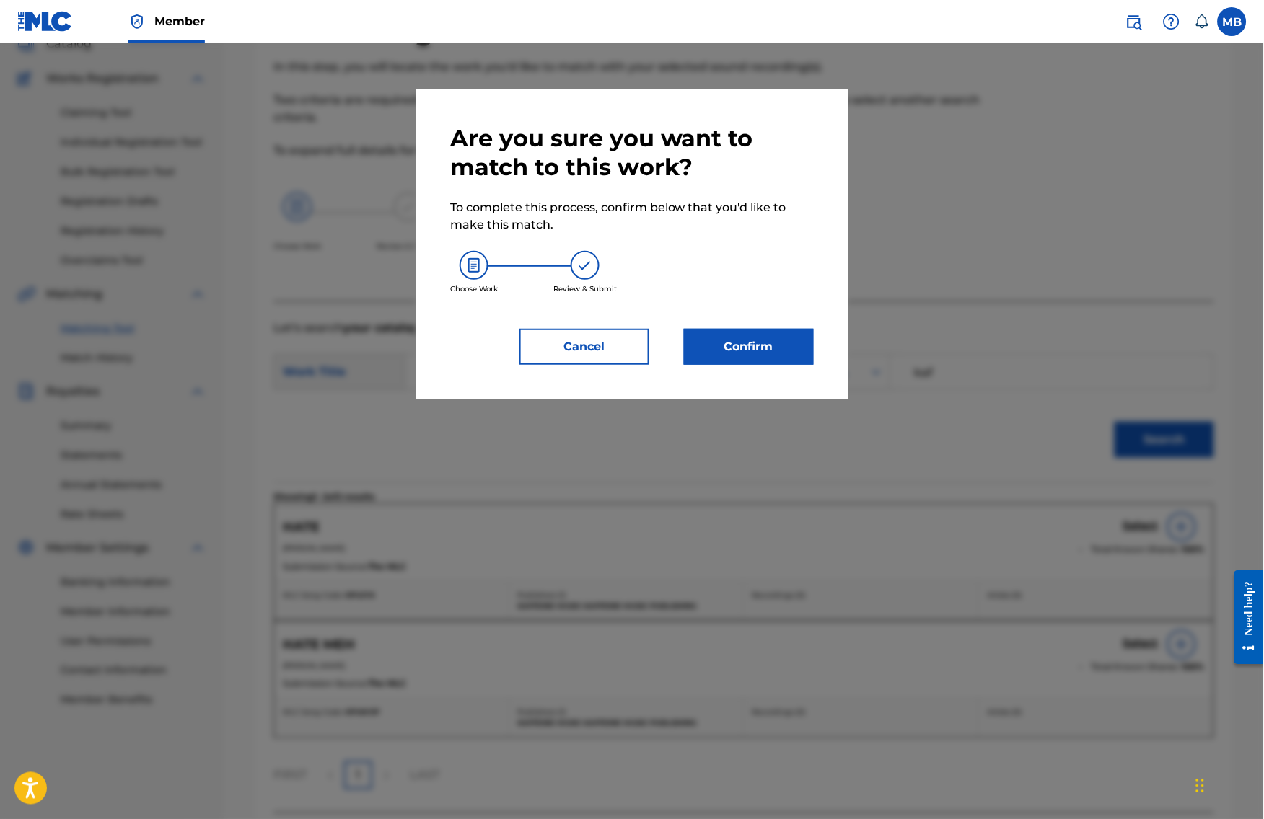
click at [736, 351] on button "Confirm" at bounding box center [749, 347] width 130 height 36
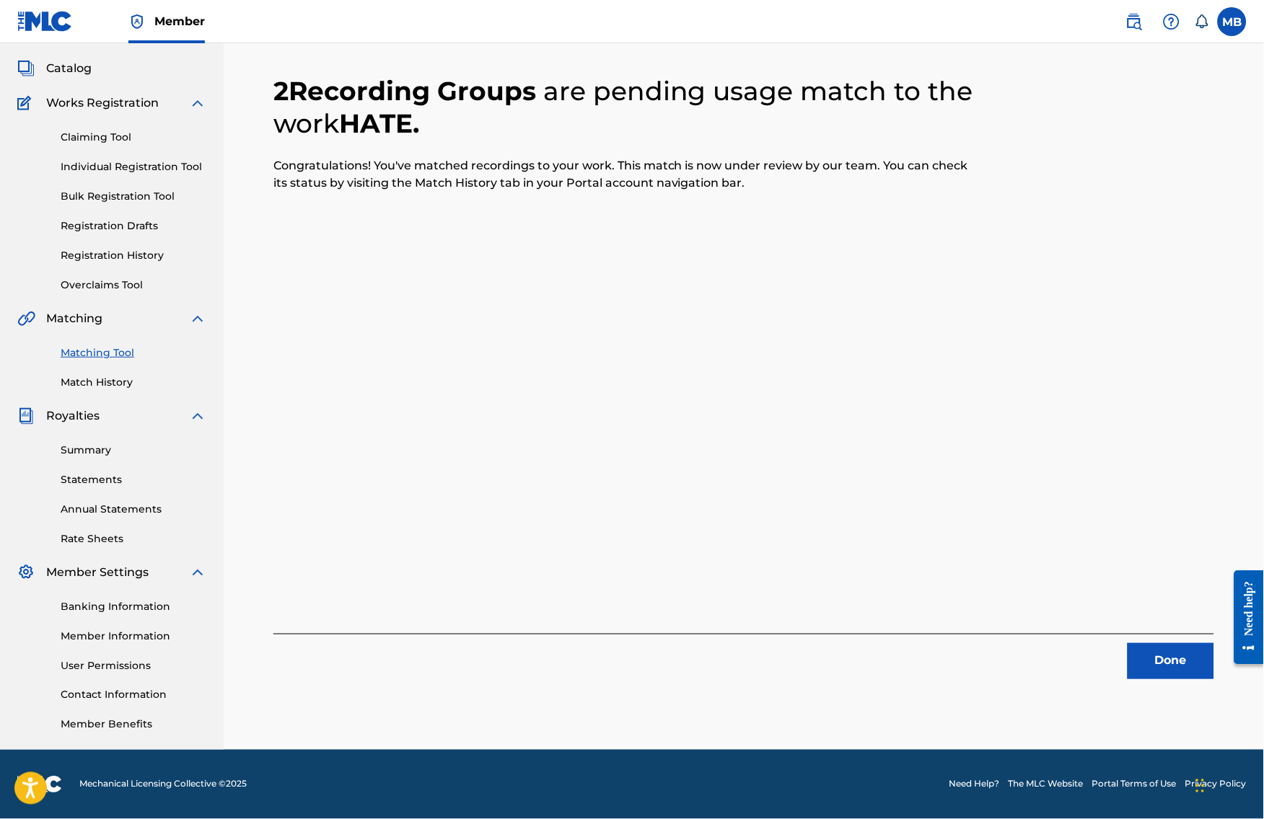
click at [1161, 643] on button "Done" at bounding box center [1170, 661] width 87 height 36
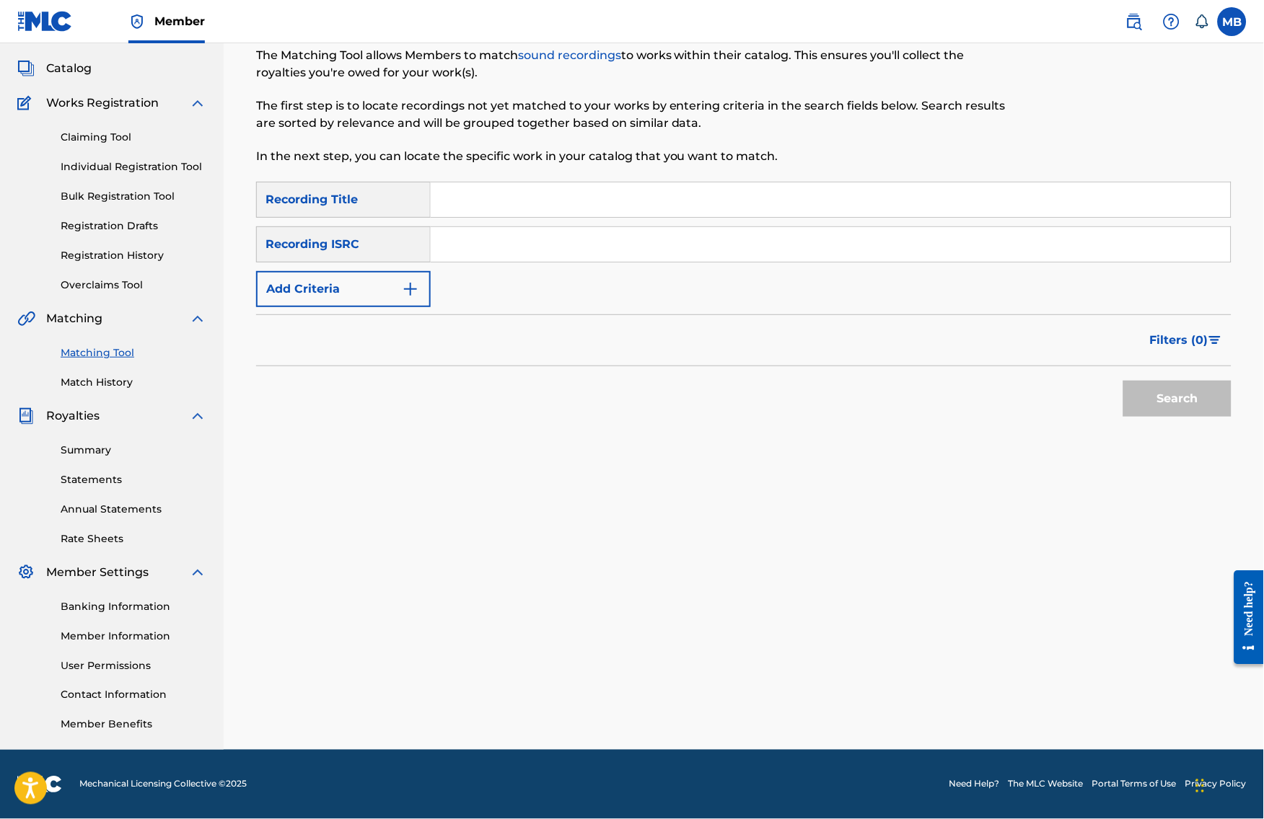
click at [594, 182] on input "Search Form" at bounding box center [831, 199] width 800 height 35
paste input "EXIST"
type input "EXIST"
click at [357, 271] on button "Add Criteria" at bounding box center [343, 289] width 175 height 36
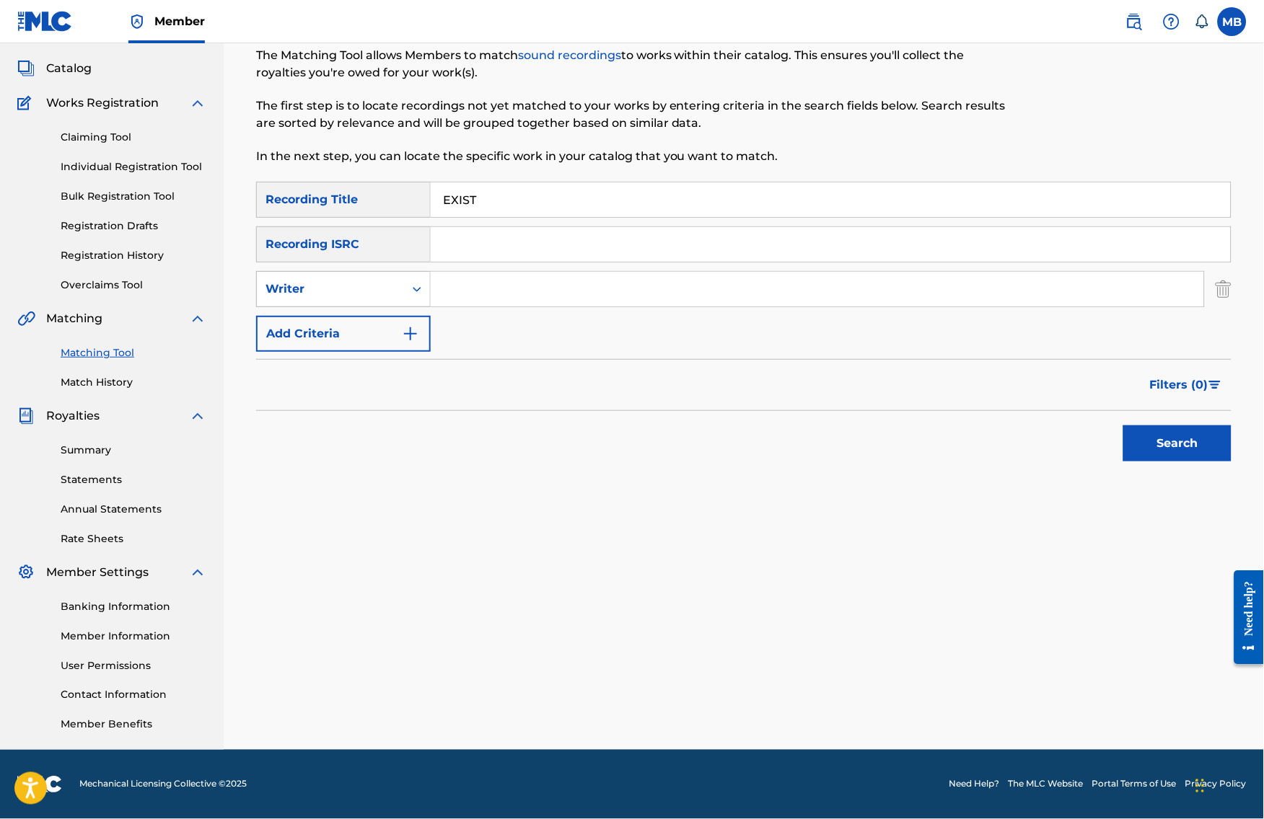
click at [361, 285] on div "Writer" at bounding box center [330, 289] width 130 height 17
click at [357, 320] on div "Recording Artist" at bounding box center [343, 325] width 173 height 36
click at [555, 276] on input "Search Form" at bounding box center [817, 289] width 773 height 35
type input "[PERSON_NAME] Motorc"
click at [1189, 440] on button "Search" at bounding box center [1177, 444] width 108 height 36
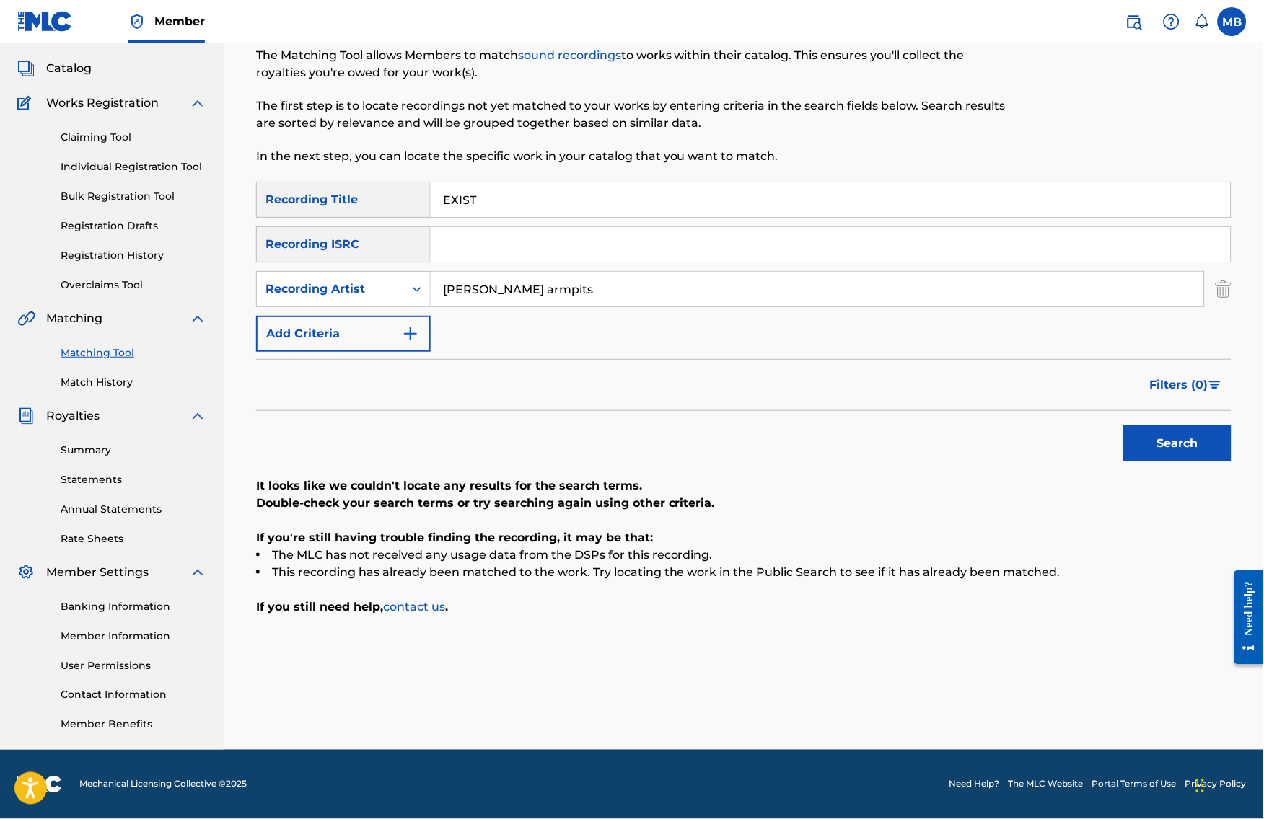
click at [680, 283] on input "[PERSON_NAME] armpits" at bounding box center [817, 289] width 773 height 35
click at [681, 282] on input "[PERSON_NAME] armpits" at bounding box center [817, 289] width 773 height 35
type input "[PERSON_NAME] Motorcycle"
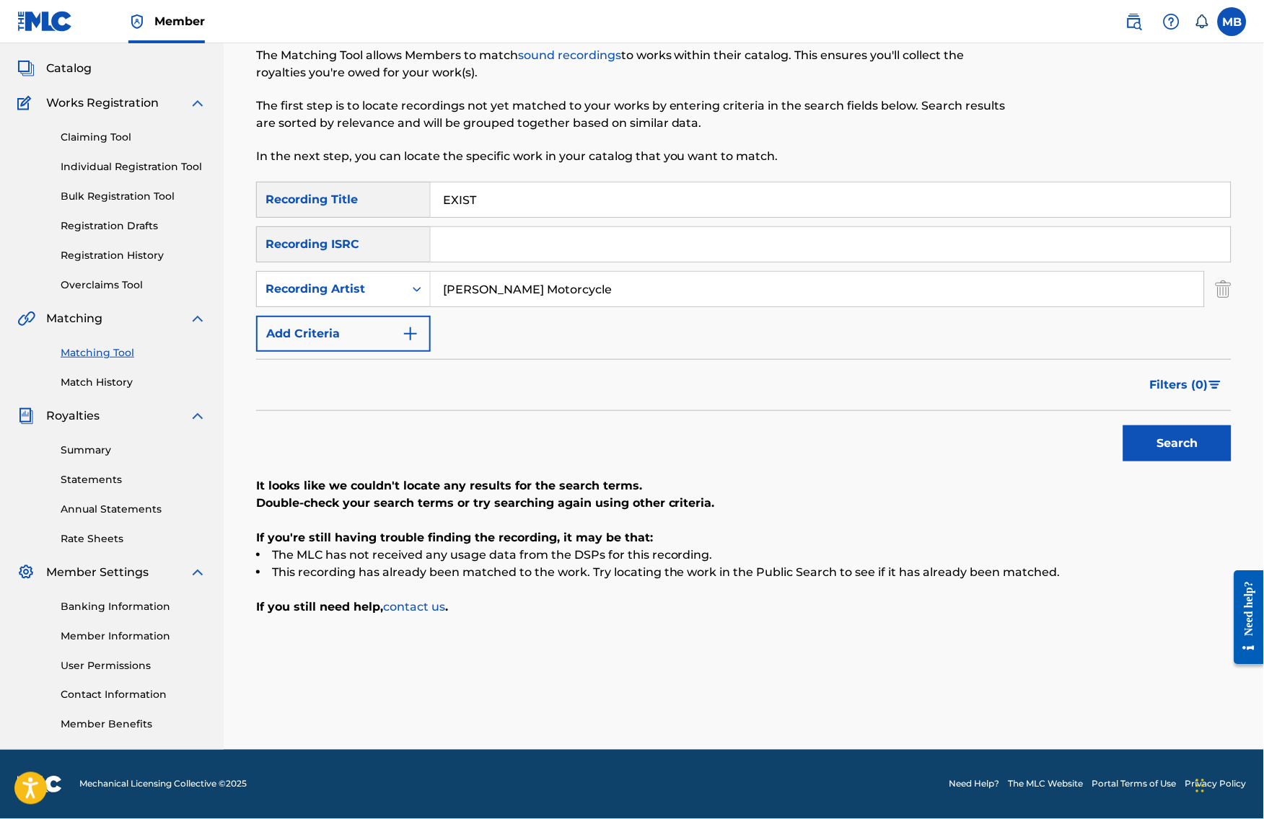
click at [1189, 440] on button "Search" at bounding box center [1177, 444] width 108 height 36
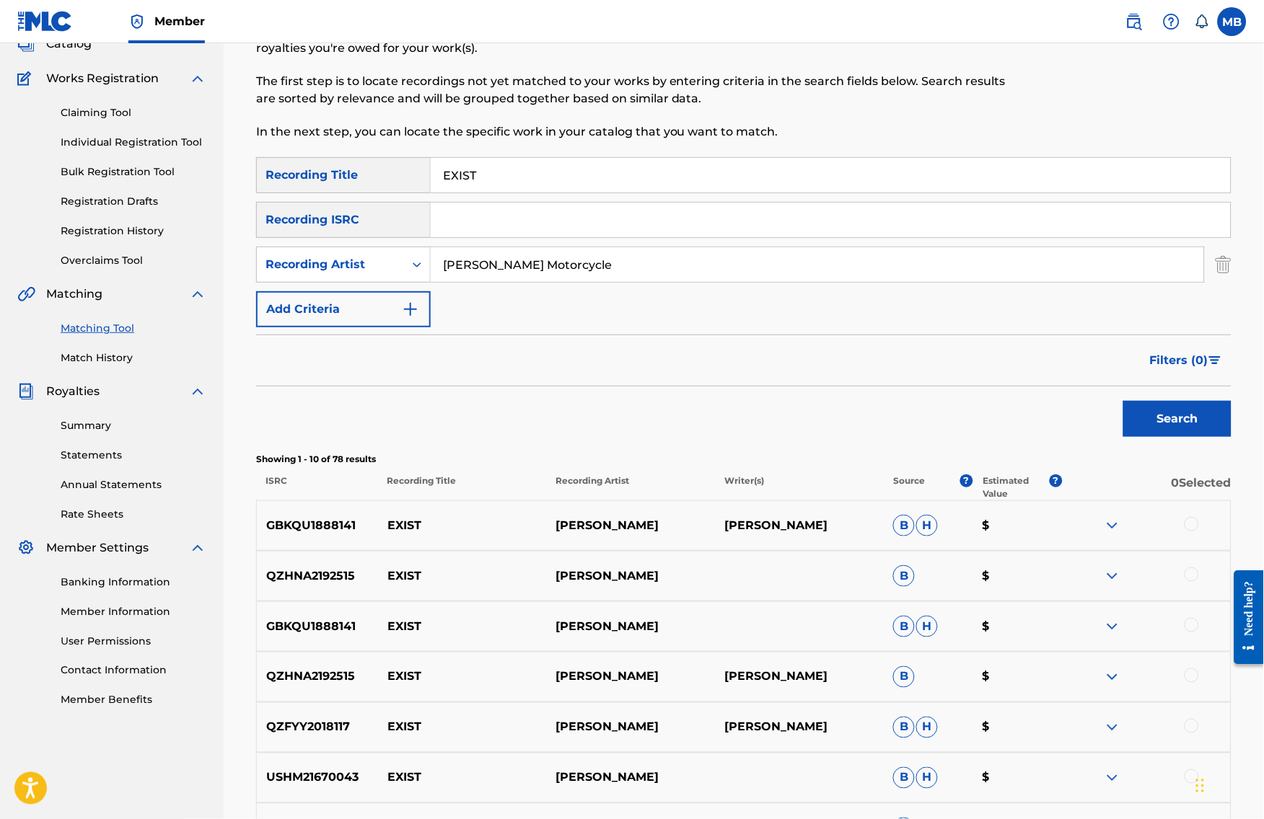
click at [582, 281] on input "[PERSON_NAME] Motorcycle" at bounding box center [817, 264] width 773 height 35
click at [583, 281] on input "[PERSON_NAME] Motorcycle" at bounding box center [817, 264] width 773 height 35
click at [585, 184] on input "EXIST" at bounding box center [831, 175] width 800 height 35
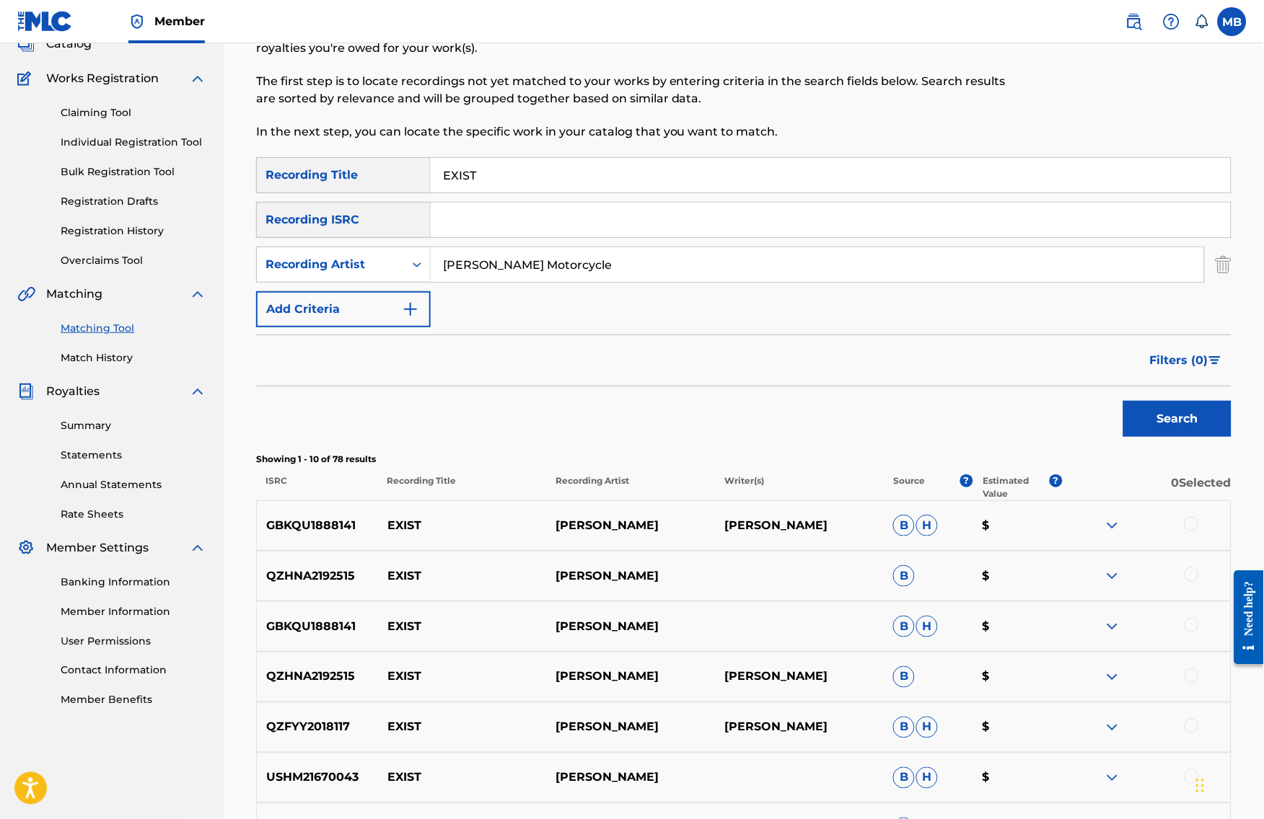
click at [585, 184] on input "EXIST" at bounding box center [831, 175] width 800 height 35
drag, startPoint x: 1237, startPoint y: 364, endPoint x: 585, endPoint y: 184, distance: 676.4
click at [585, 184] on input "EXIST" at bounding box center [831, 175] width 800 height 35
paste input "DISRESPECT TOWARDS POPS"
type input "DISRESPECT TOWARDS POPS"
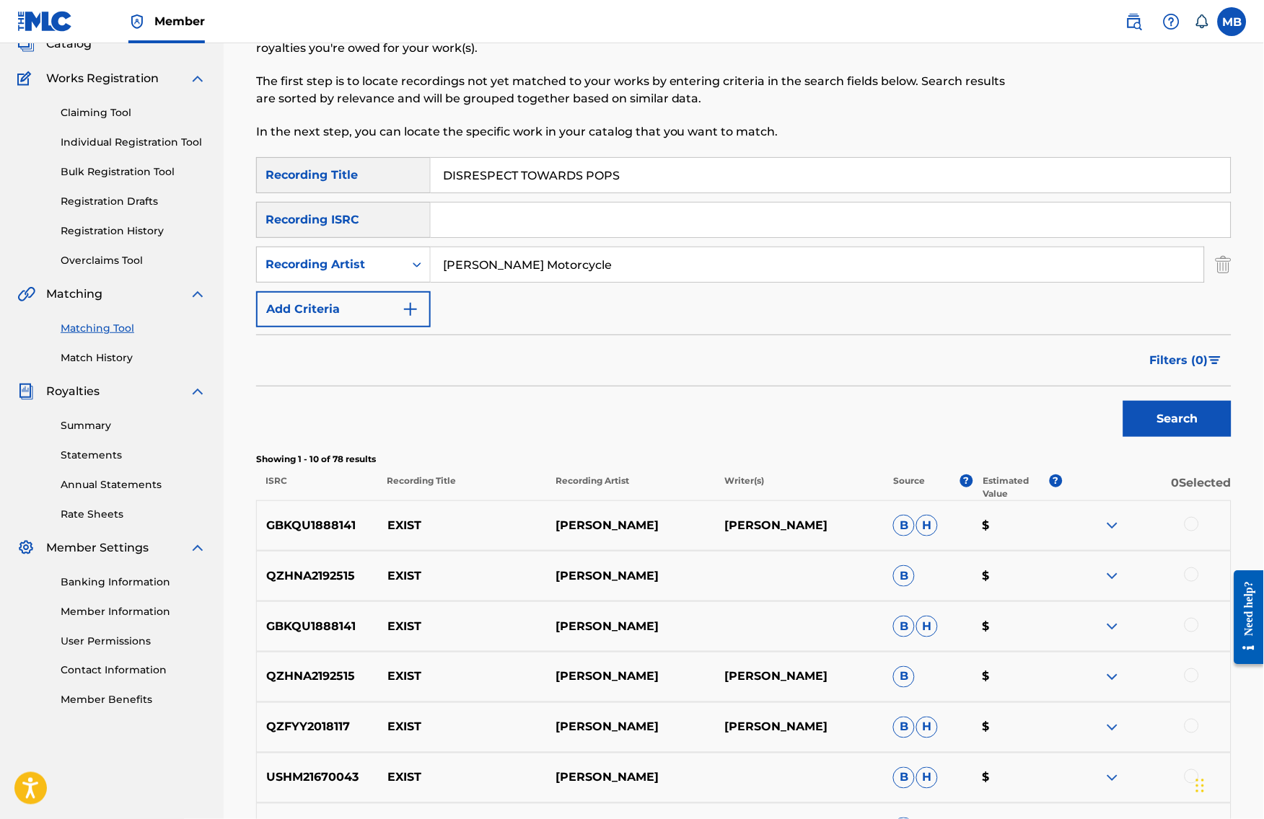
click at [1189, 437] on button "Search" at bounding box center [1177, 419] width 108 height 36
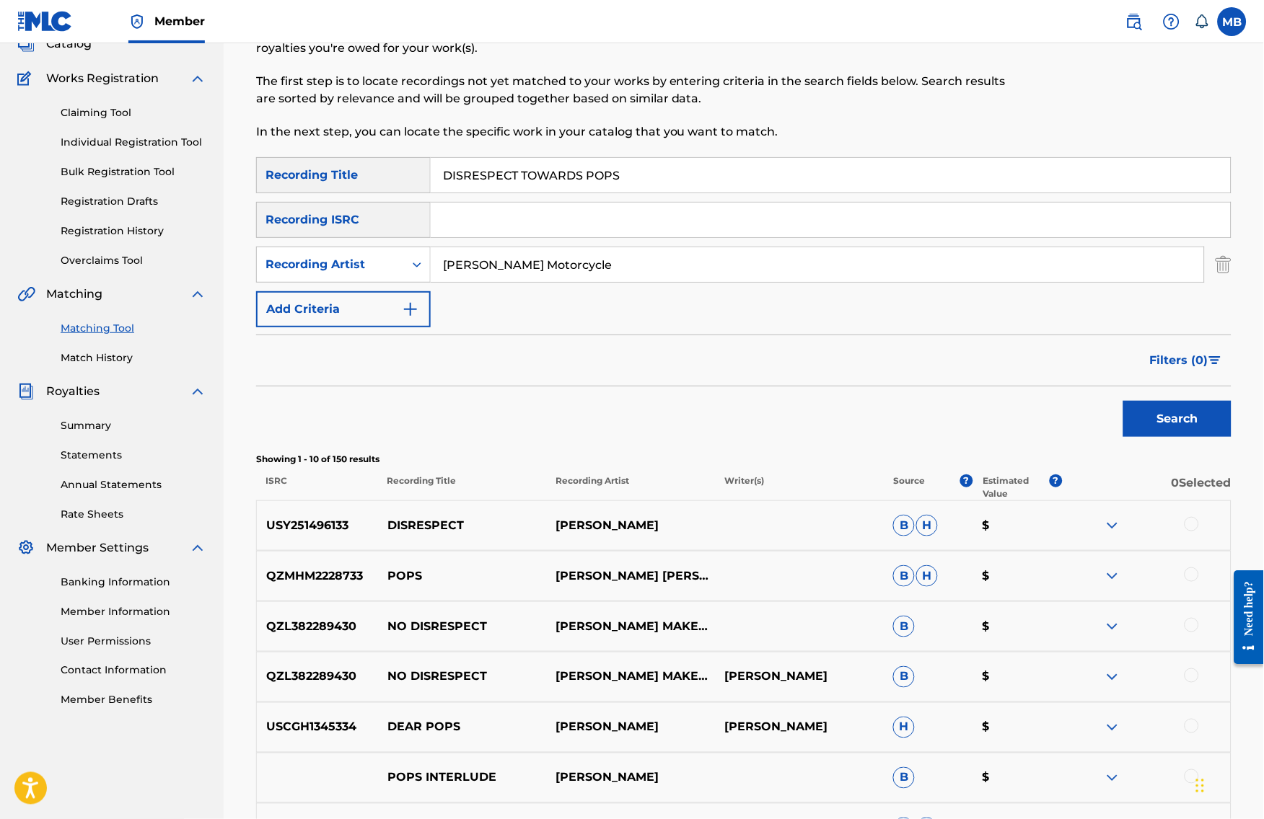
click at [571, 282] on input "[PERSON_NAME] Motorcycle" at bounding box center [817, 264] width 773 height 35
type input "[PERSON_NAME] armpits"
click at [1189, 437] on button "Search" at bounding box center [1177, 419] width 108 height 36
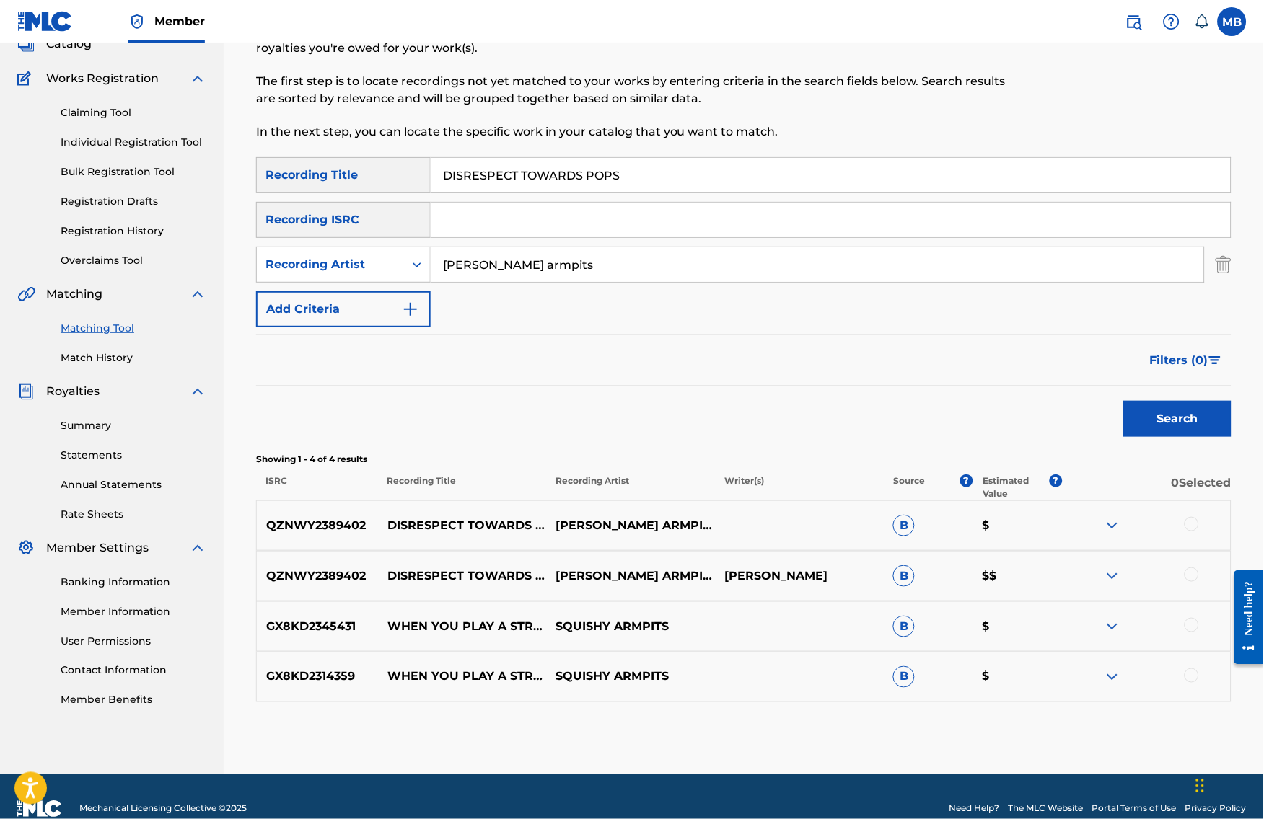
click at [1199, 532] on div at bounding box center [1191, 524] width 14 height 14
click at [1199, 582] on div at bounding box center [1191, 575] width 14 height 14
click at [1066, 709] on button "Match 2 Groups" at bounding box center [1013, 702] width 159 height 36
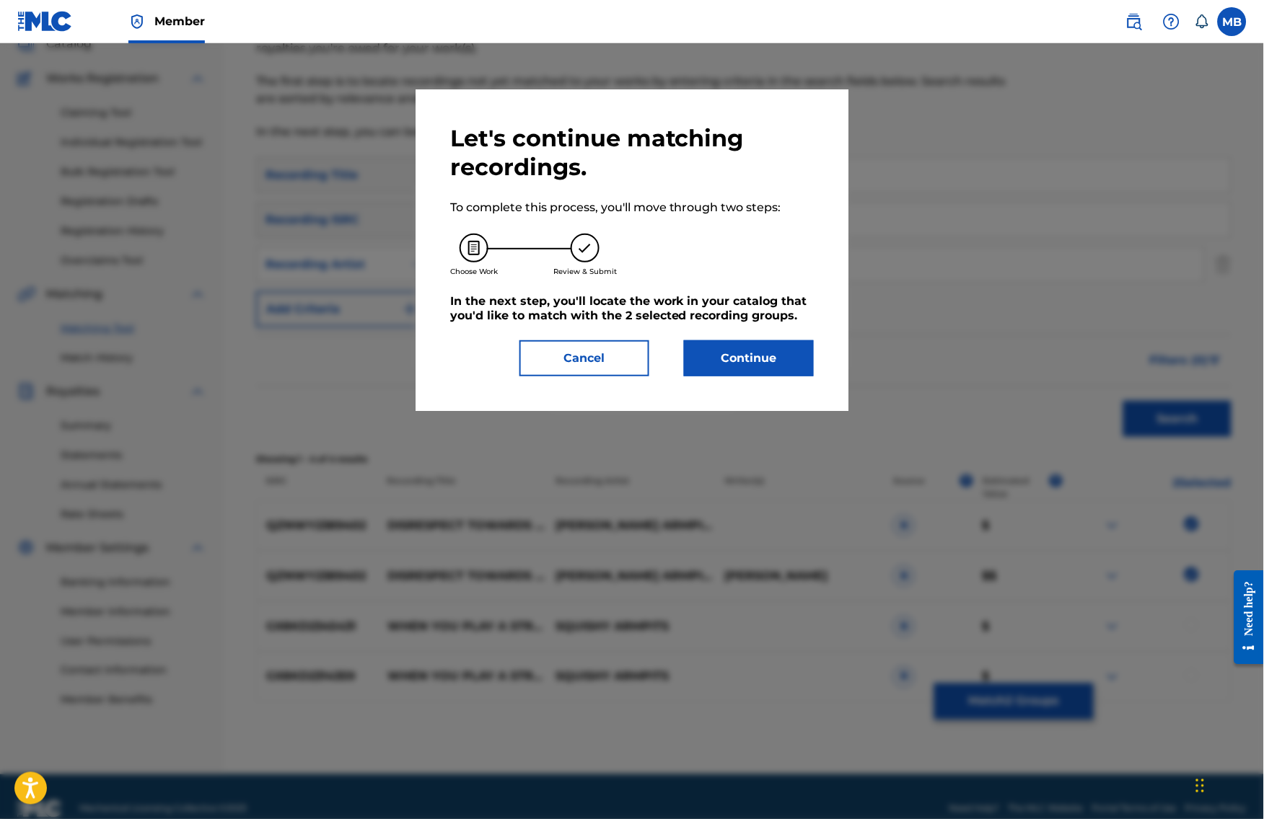
click at [741, 369] on button "Continue" at bounding box center [749, 358] width 130 height 36
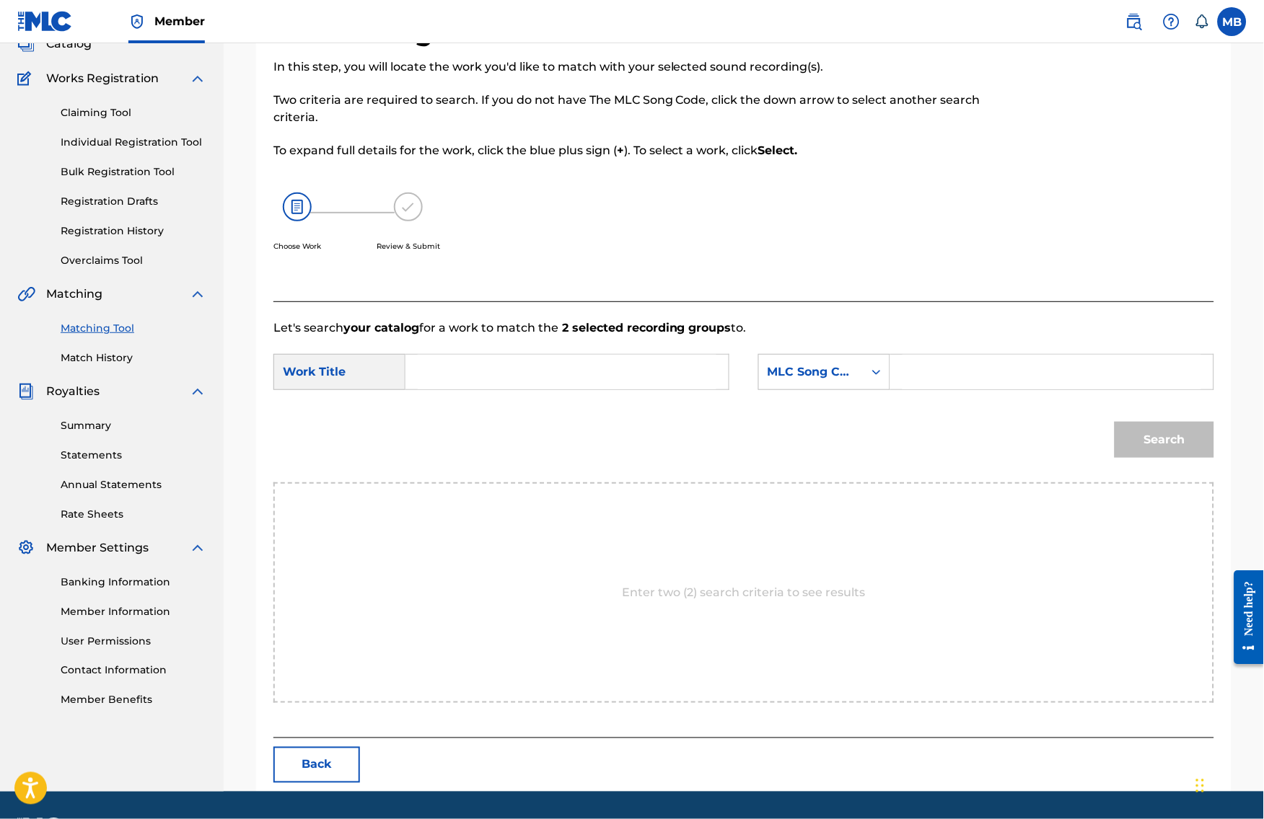
click at [705, 389] on input "Search Form" at bounding box center [567, 372] width 299 height 35
paste input "DISRESPECT TOWARDS POPS"
type input "DISRESPECT TOWARDS POPS"
click at [831, 380] on div "MLC Song Code" at bounding box center [811, 371] width 105 height 27
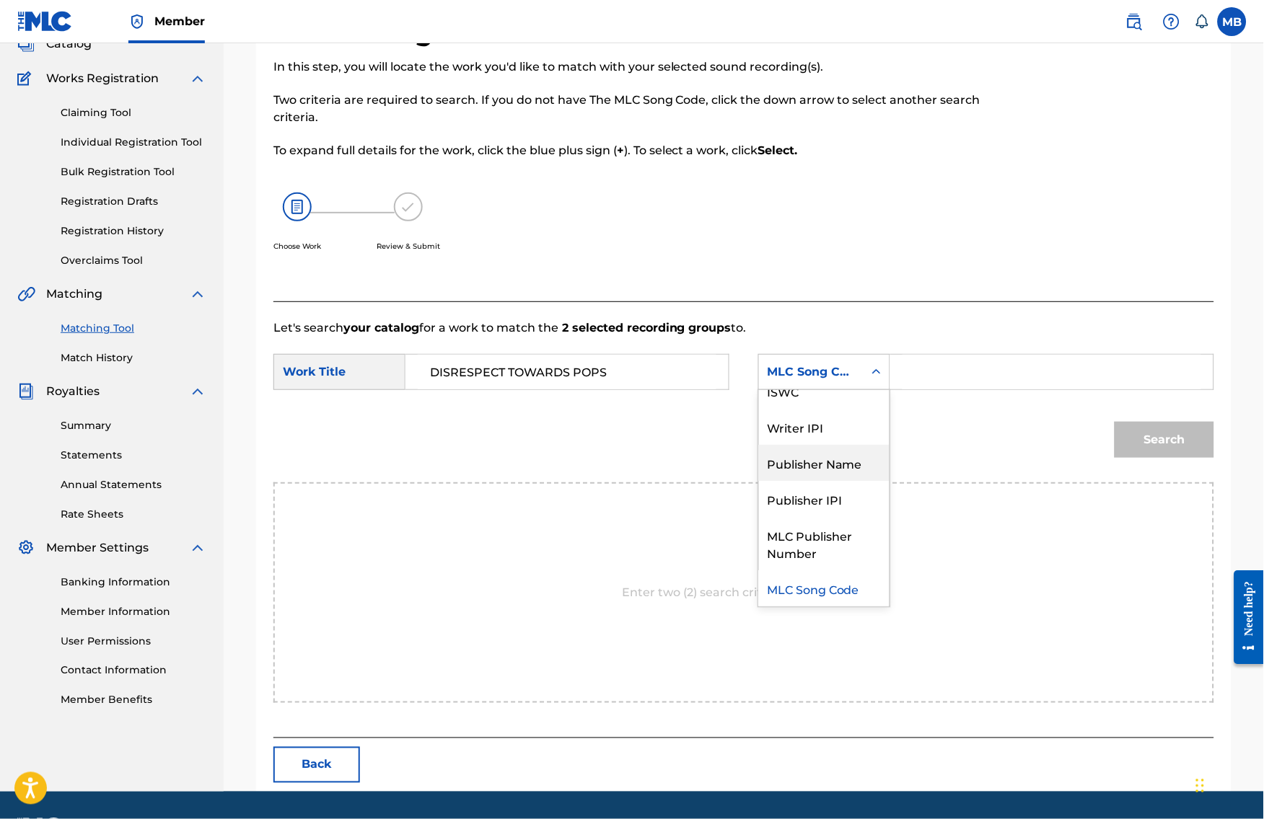
click at [834, 481] on div "Publisher Name" at bounding box center [824, 463] width 131 height 36
click at [946, 387] on input "Search Form" at bounding box center [1051, 372] width 299 height 35
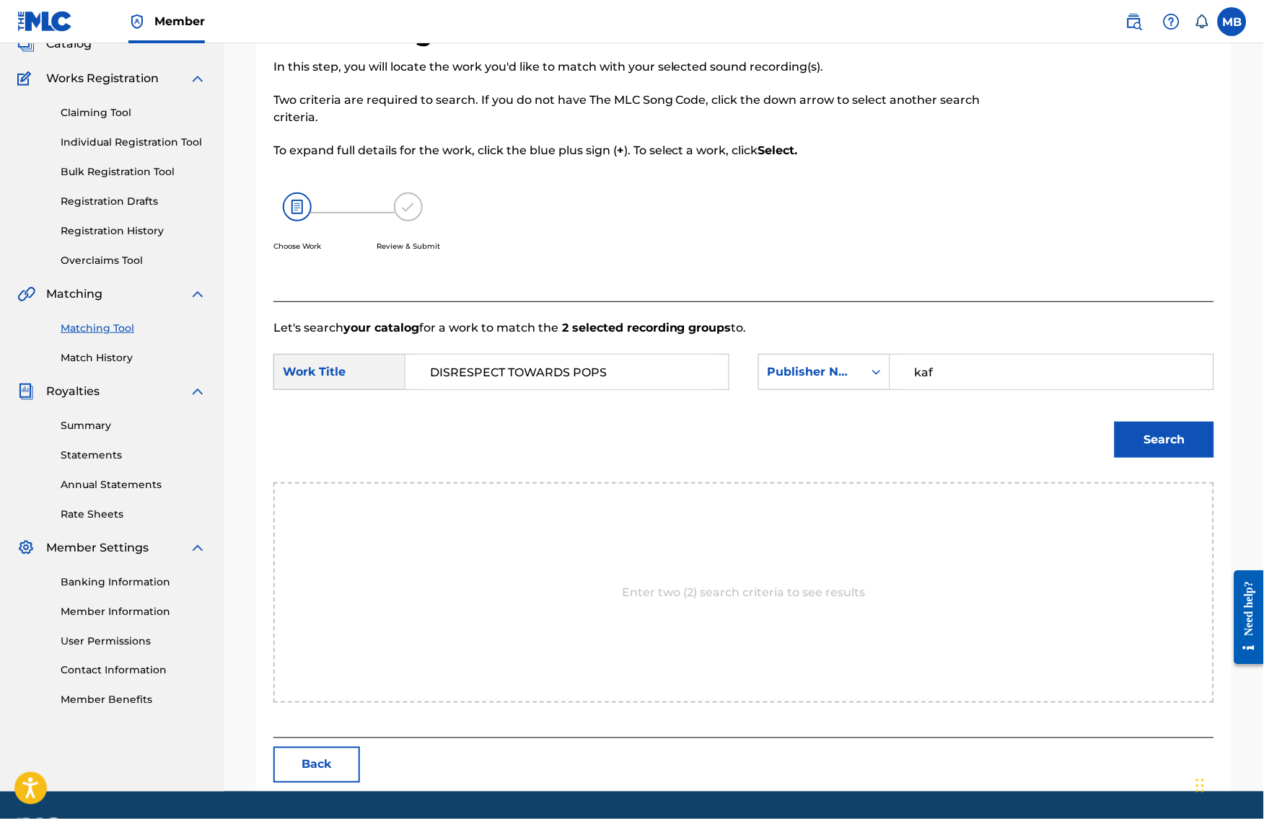
type input "kaf"
click at [1175, 458] on button "Search" at bounding box center [1164, 440] width 100 height 36
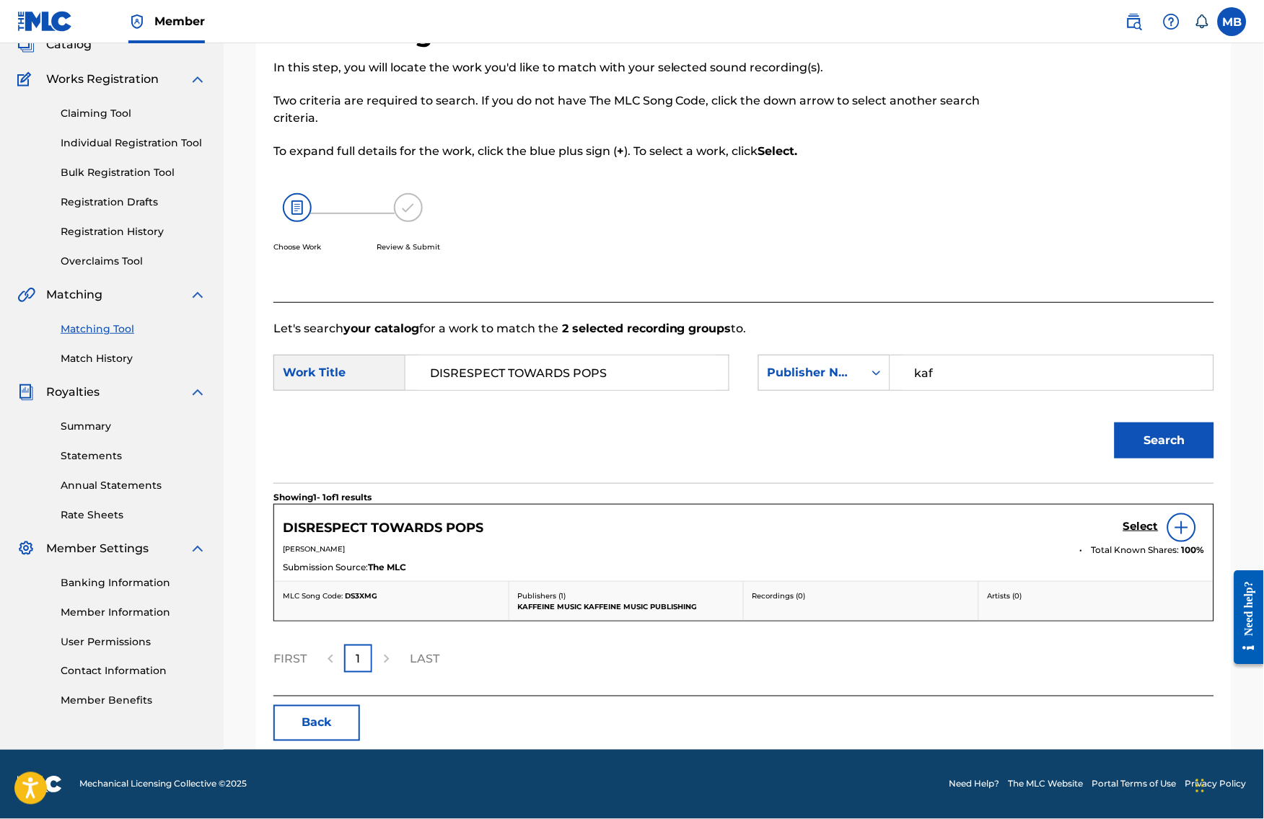
click at [1157, 534] on h5 "Select" at bounding box center [1140, 527] width 35 height 14
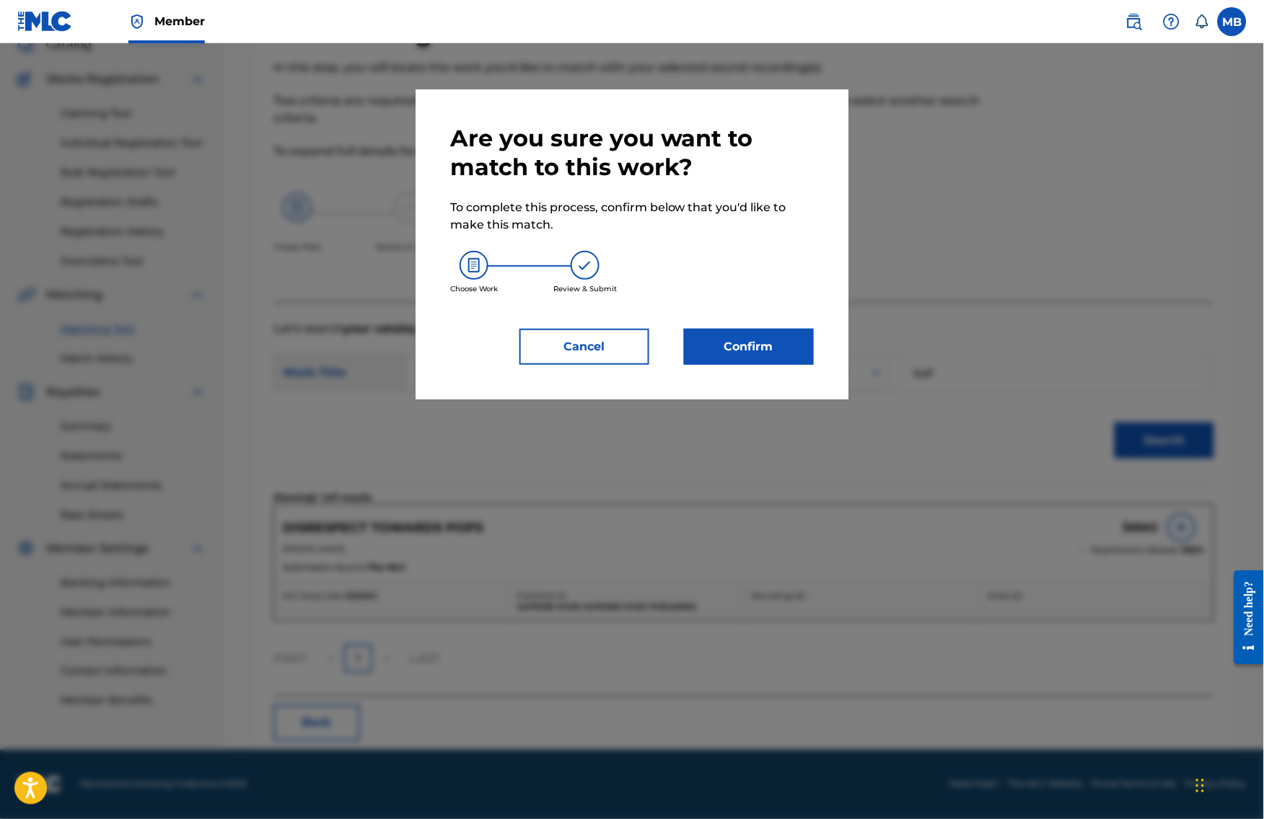
click at [752, 365] on button "Confirm" at bounding box center [749, 347] width 130 height 36
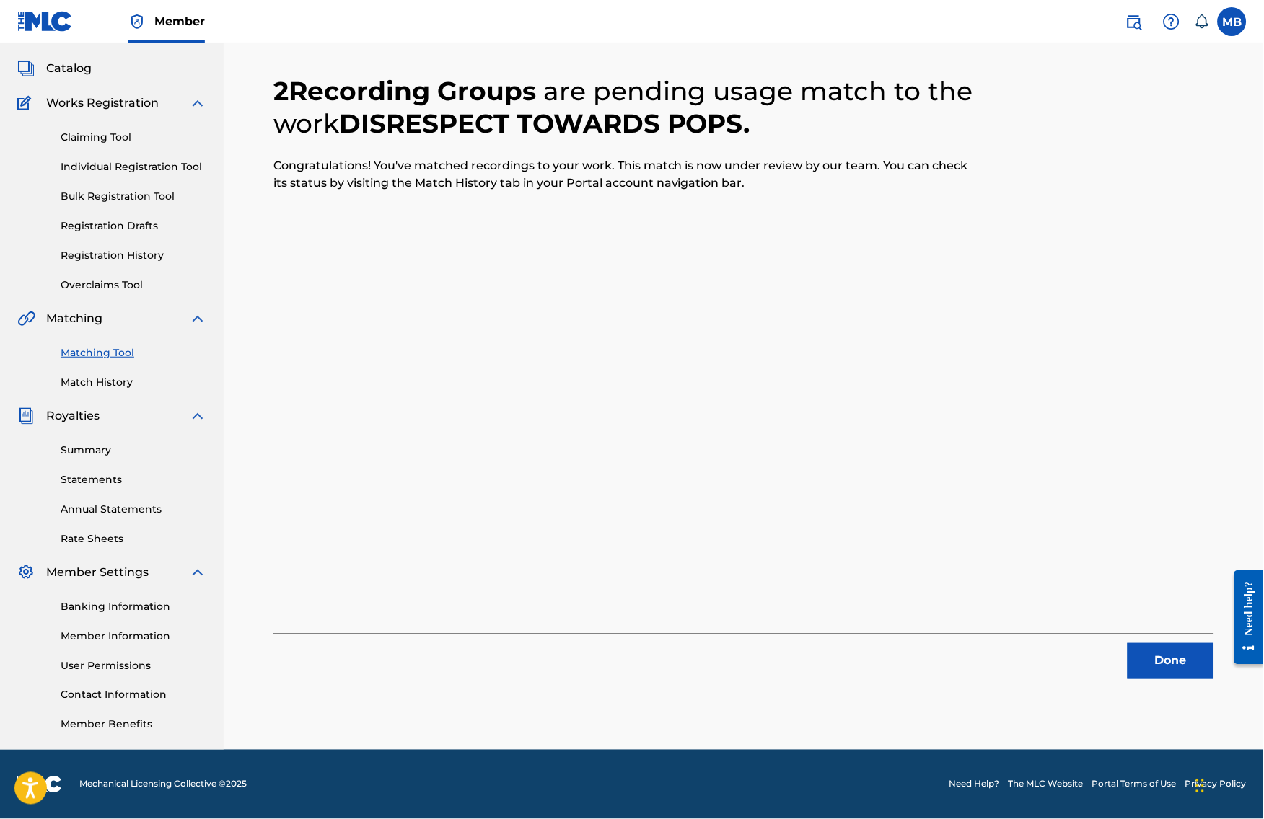
click at [1176, 645] on button "Done" at bounding box center [1170, 661] width 87 height 36
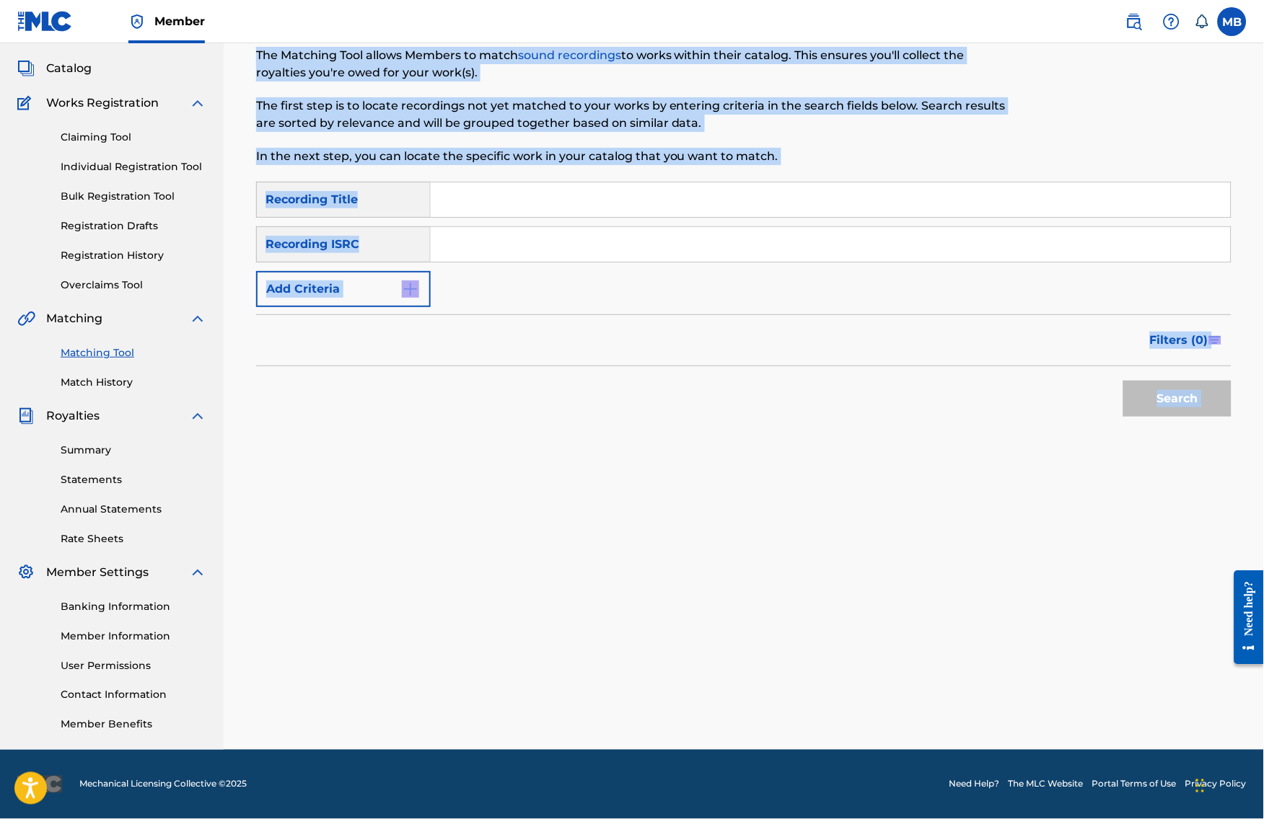
click at [508, 191] on input "Search Form" at bounding box center [831, 199] width 800 height 35
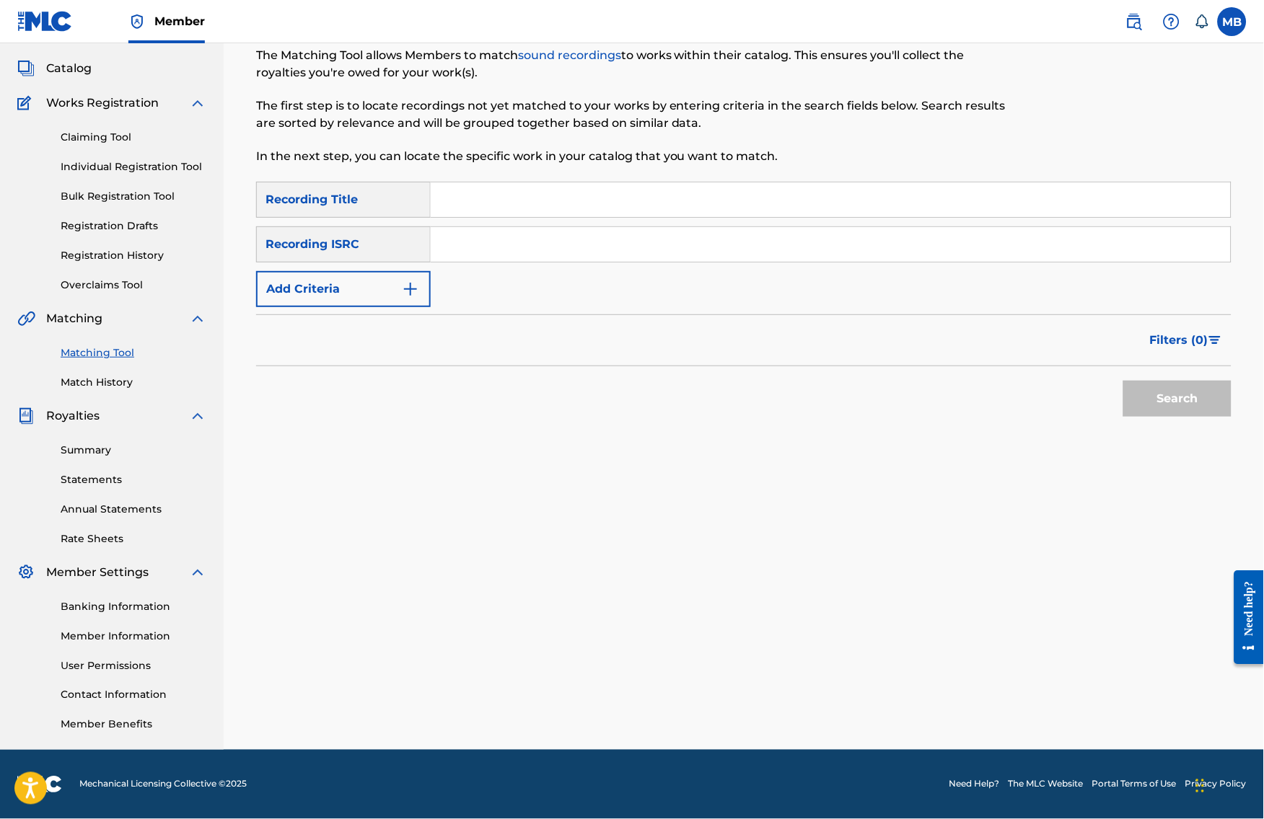
paste input "REALITY"
type input "REALITY"
click at [410, 276] on button "Add Criteria" at bounding box center [343, 289] width 175 height 36
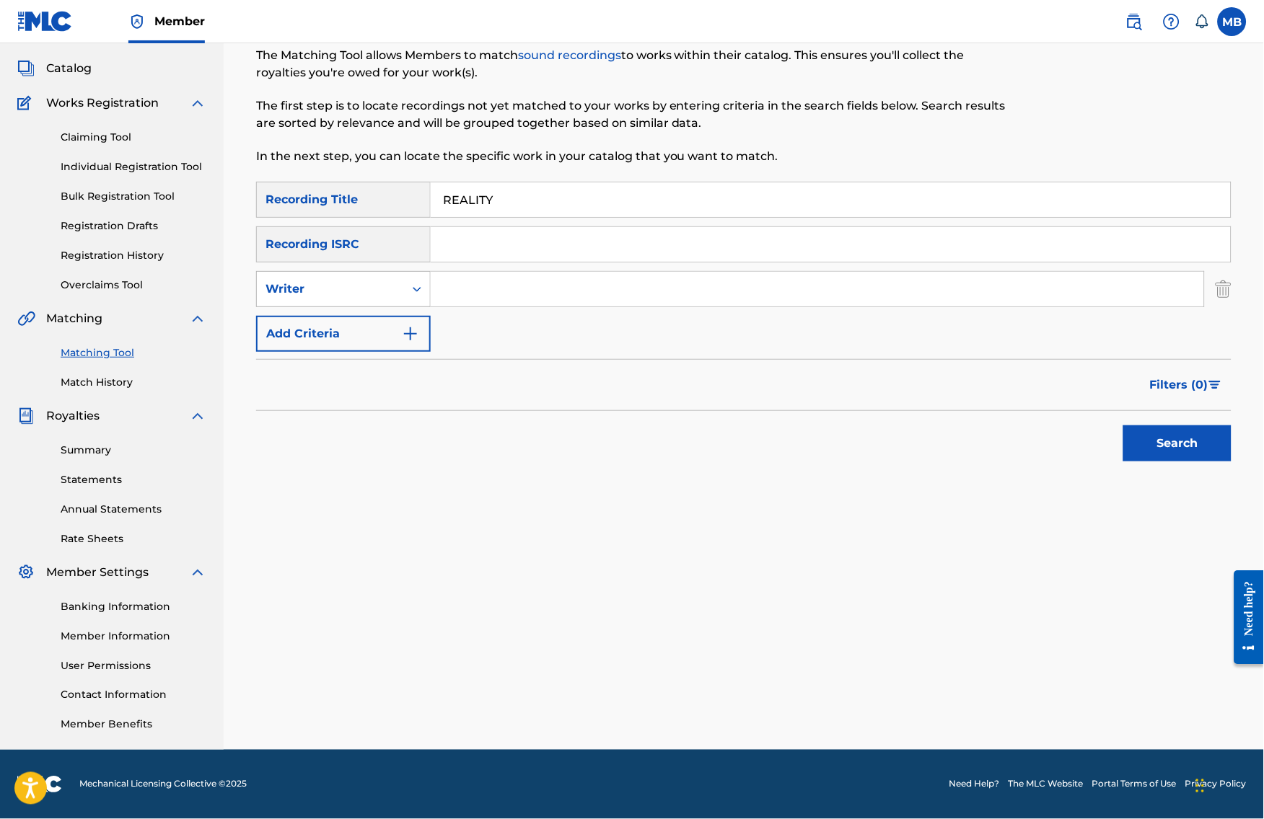
click at [387, 291] on div "Writer" at bounding box center [343, 289] width 175 height 36
drag, startPoint x: 385, startPoint y: 318, endPoint x: 467, endPoint y: 299, distance: 84.3
click at [385, 319] on div "Recording Artist" at bounding box center [343, 325] width 173 height 36
click at [512, 279] on input "Search Form" at bounding box center [817, 289] width 773 height 35
type input "[PERSON_NAME] armpits"
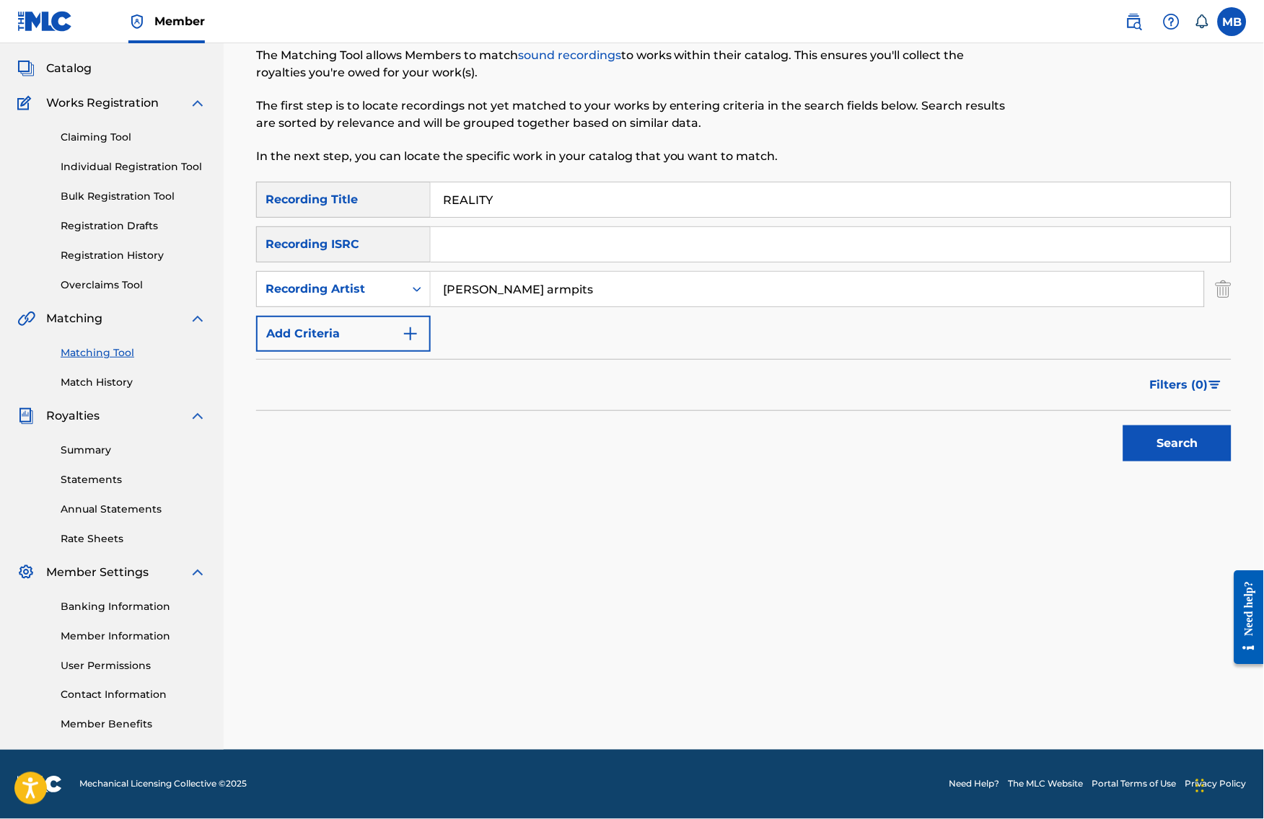
click at [1189, 440] on button "Search" at bounding box center [1177, 444] width 108 height 36
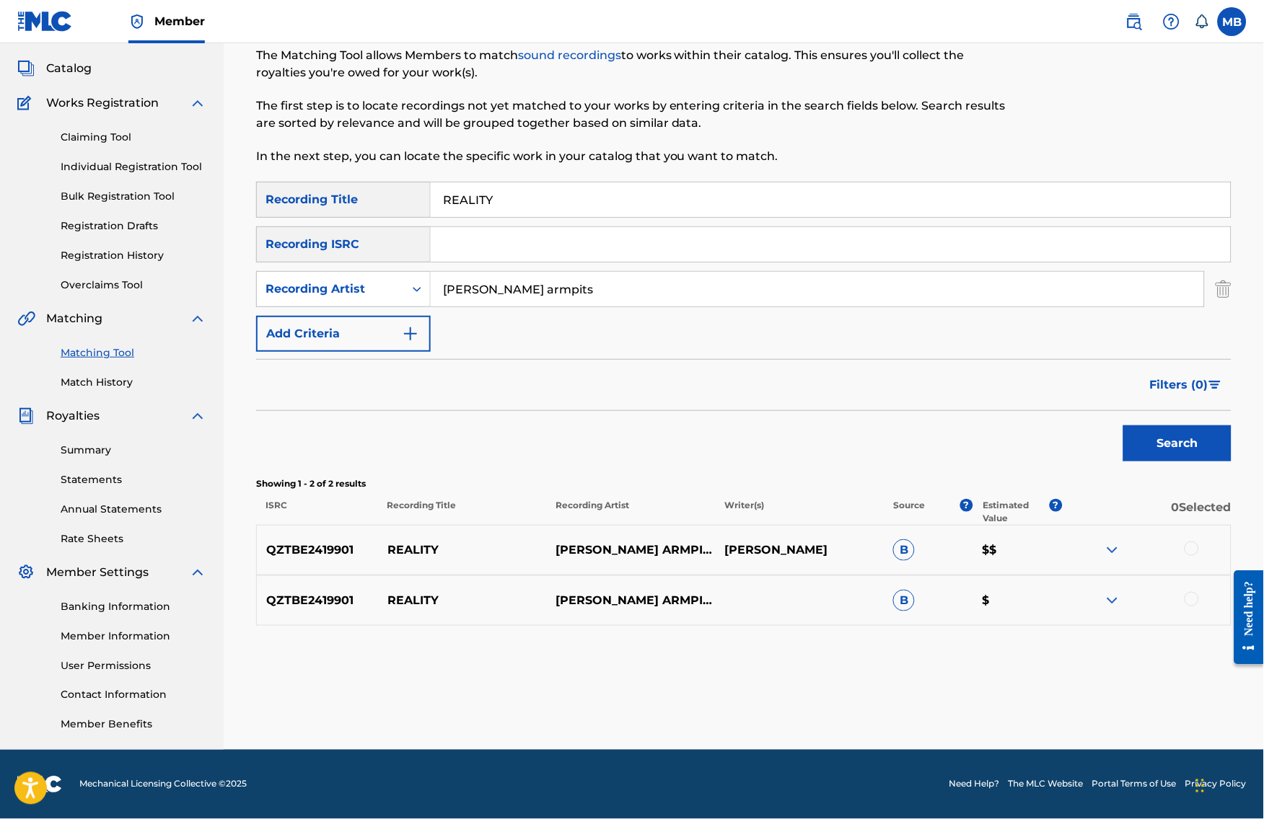
click at [1194, 552] on div at bounding box center [1146, 550] width 169 height 17
click at [1199, 547] on div at bounding box center [1191, 549] width 14 height 14
click at [1199, 599] on div at bounding box center [1191, 599] width 14 height 14
click at [1070, 689] on button "Match 2 Groups" at bounding box center [1013, 702] width 159 height 36
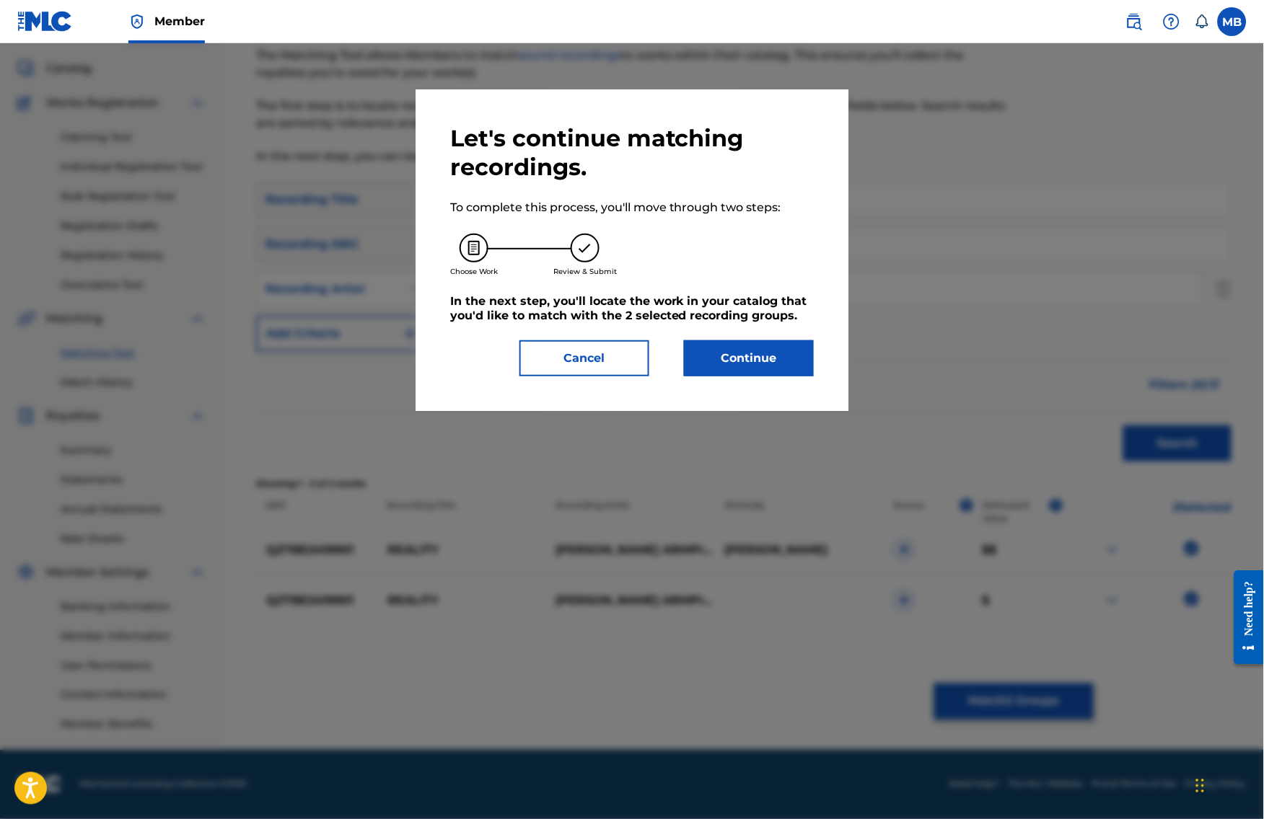
click at [730, 350] on div "Let's continue matching recordings. To complete this process, you'll move throu…" at bounding box center [631, 250] width 363 height 252
click at [731, 359] on button "Continue" at bounding box center [749, 358] width 130 height 36
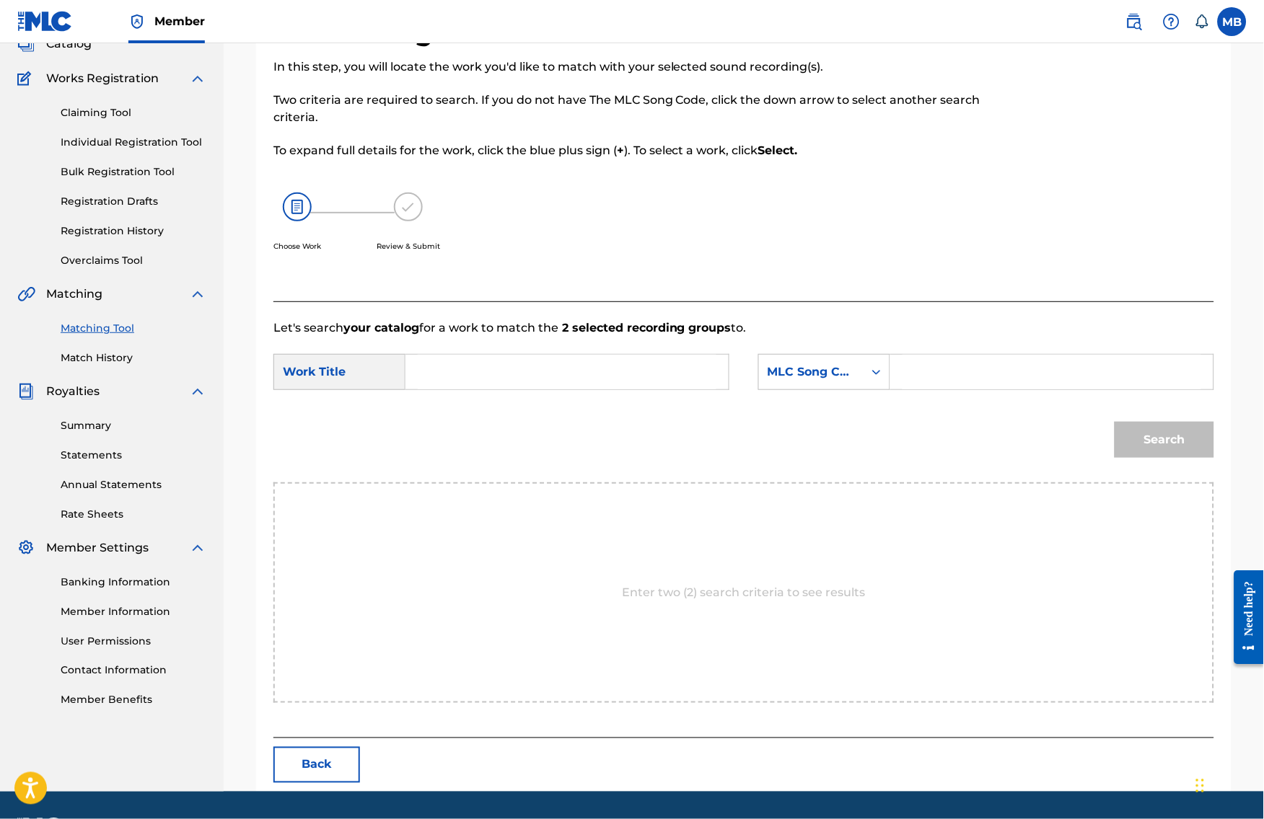
click at [651, 387] on input "Search Form" at bounding box center [567, 372] width 299 height 35
paste input "REALITY"
type input "REALITY"
click at [804, 381] on div "MLC Song Code" at bounding box center [810, 371] width 87 height 17
click at [811, 481] on div "Publisher Name" at bounding box center [824, 463] width 131 height 36
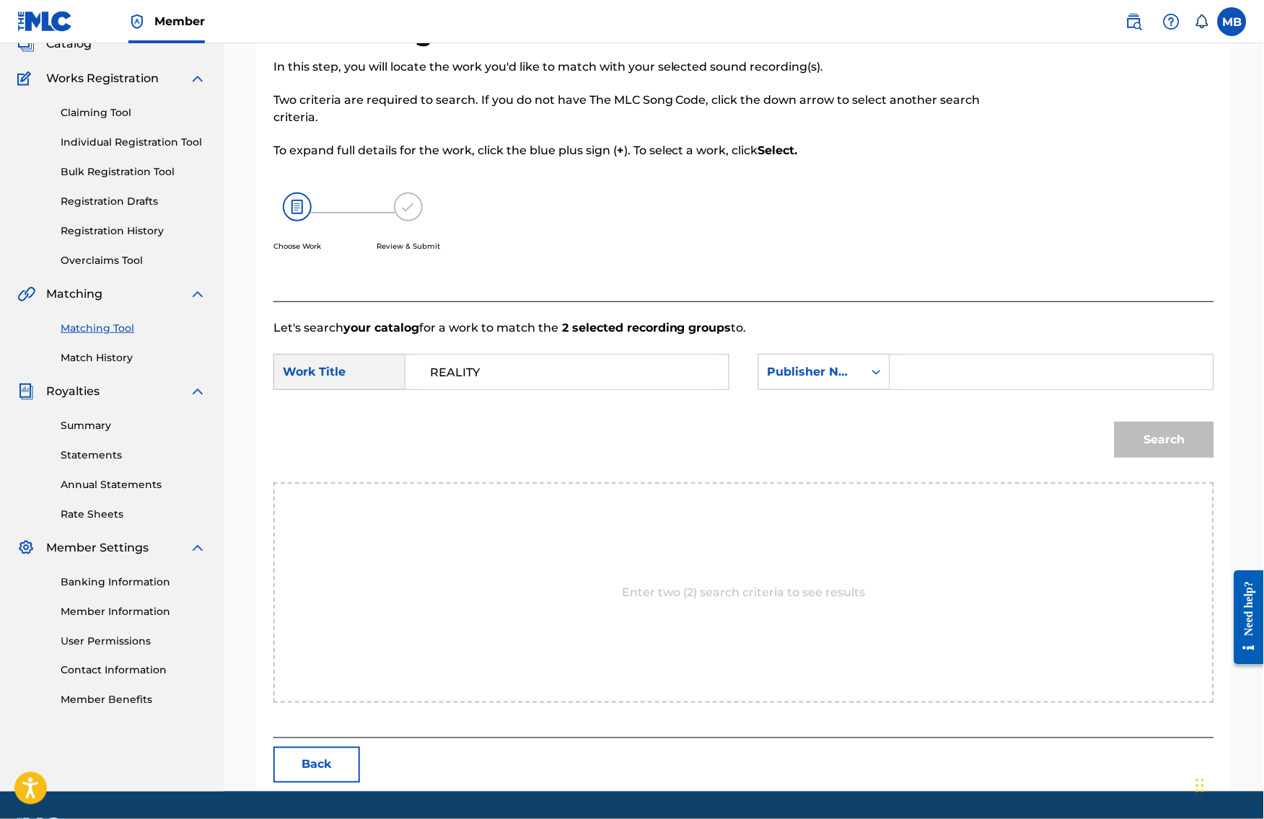
click at [989, 389] on input "Search Form" at bounding box center [1051, 372] width 299 height 35
type input "kaf"
click at [1175, 458] on button "Search" at bounding box center [1164, 440] width 100 height 36
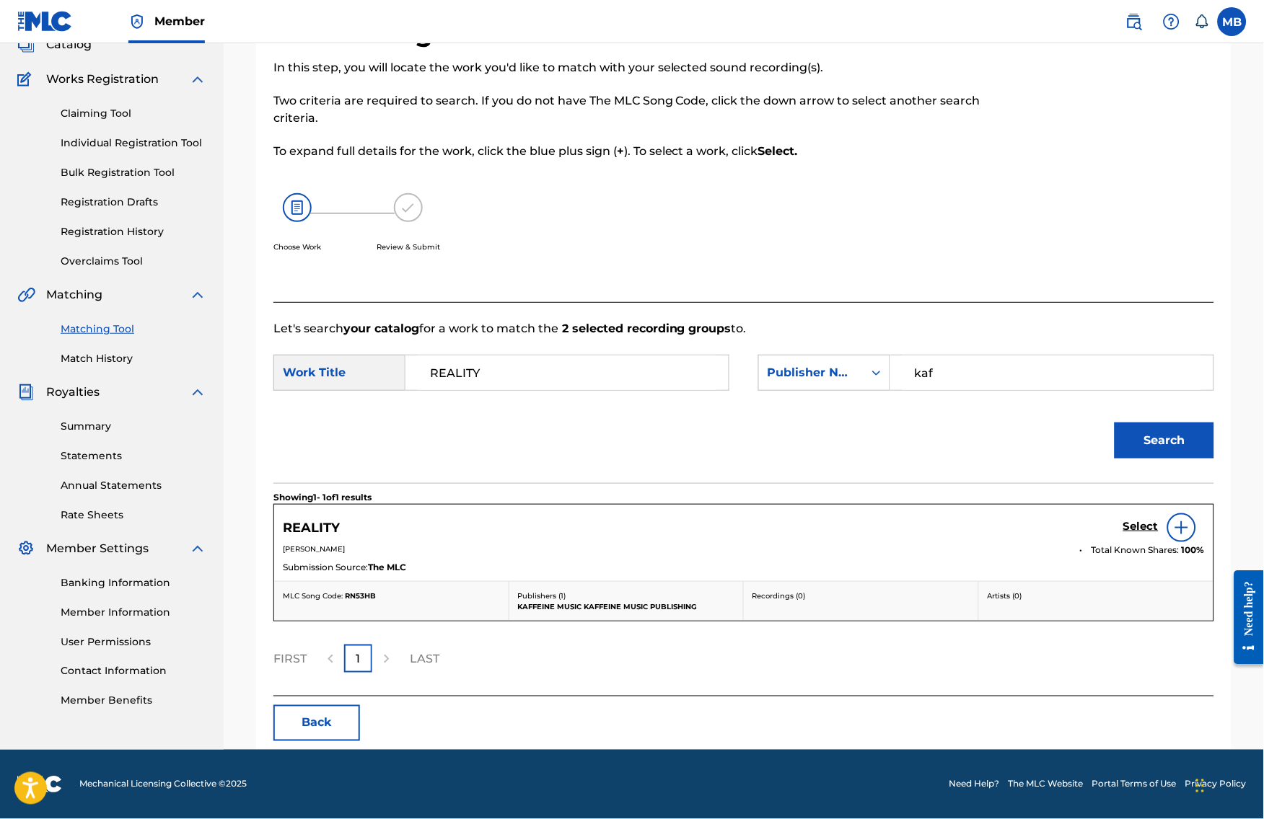
click at [1158, 534] on h5 "Select" at bounding box center [1140, 527] width 35 height 14
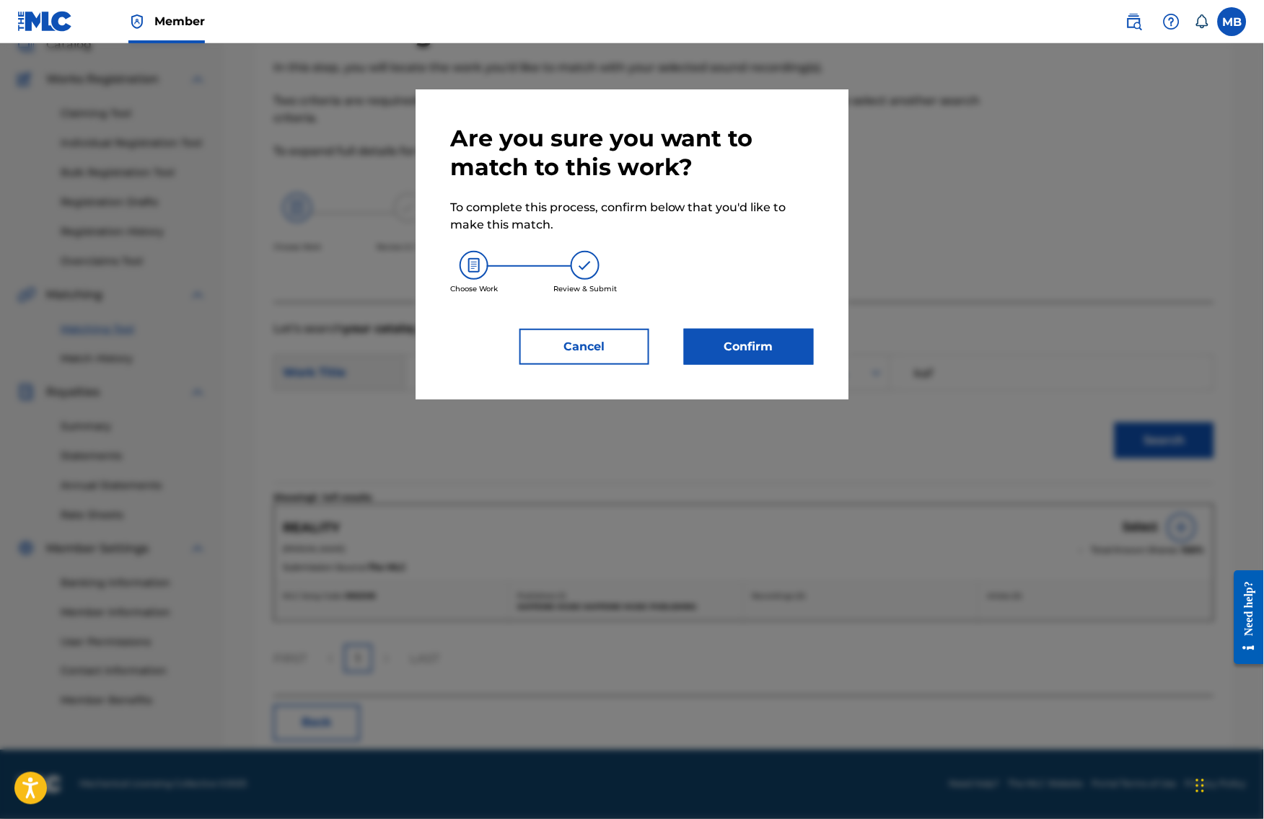
drag, startPoint x: 780, startPoint y: 338, endPoint x: 807, endPoint y: 348, distance: 28.3
click at [780, 339] on div "Are you sure you want to match to this work? To complete this process, confirm …" at bounding box center [631, 244] width 363 height 241
click at [814, 365] on button "Confirm" at bounding box center [749, 347] width 130 height 36
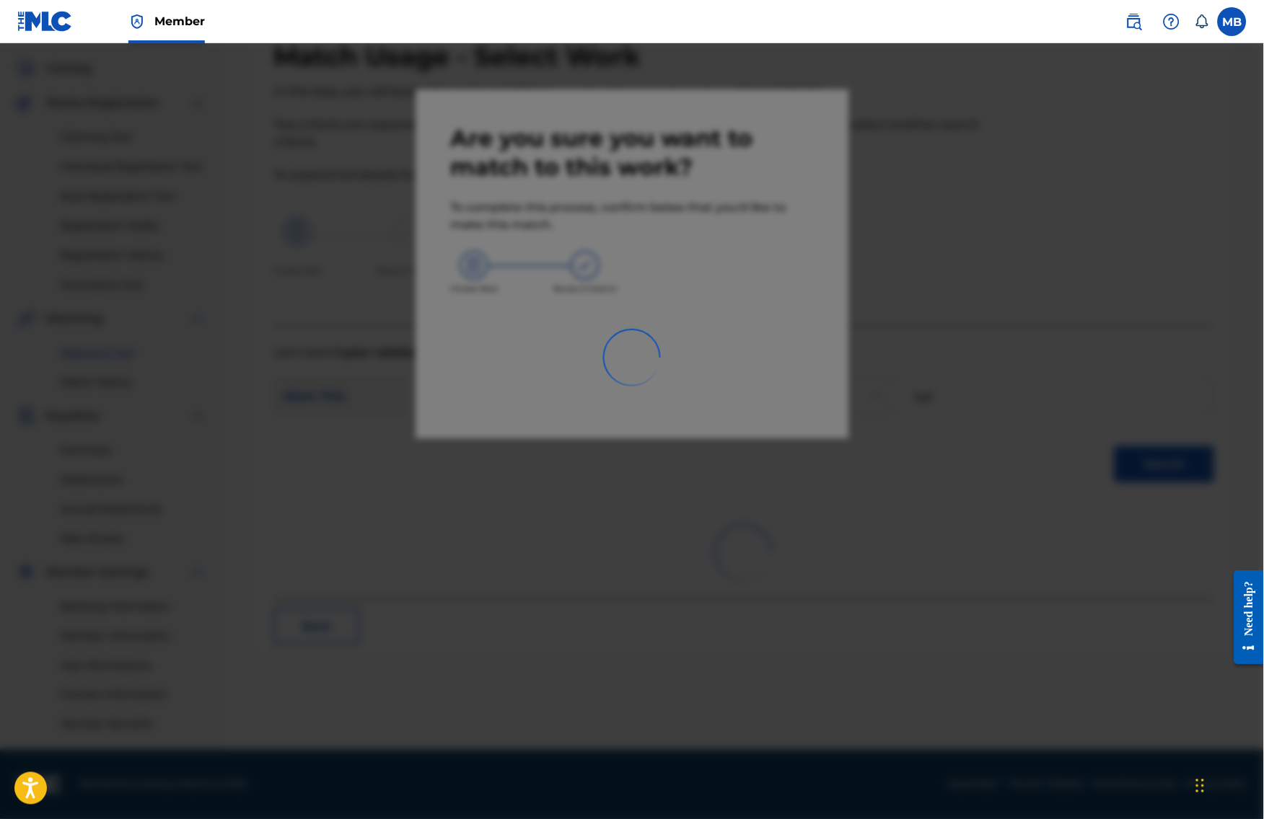
click at [768, 369] on div at bounding box center [632, 452] width 1264 height 819
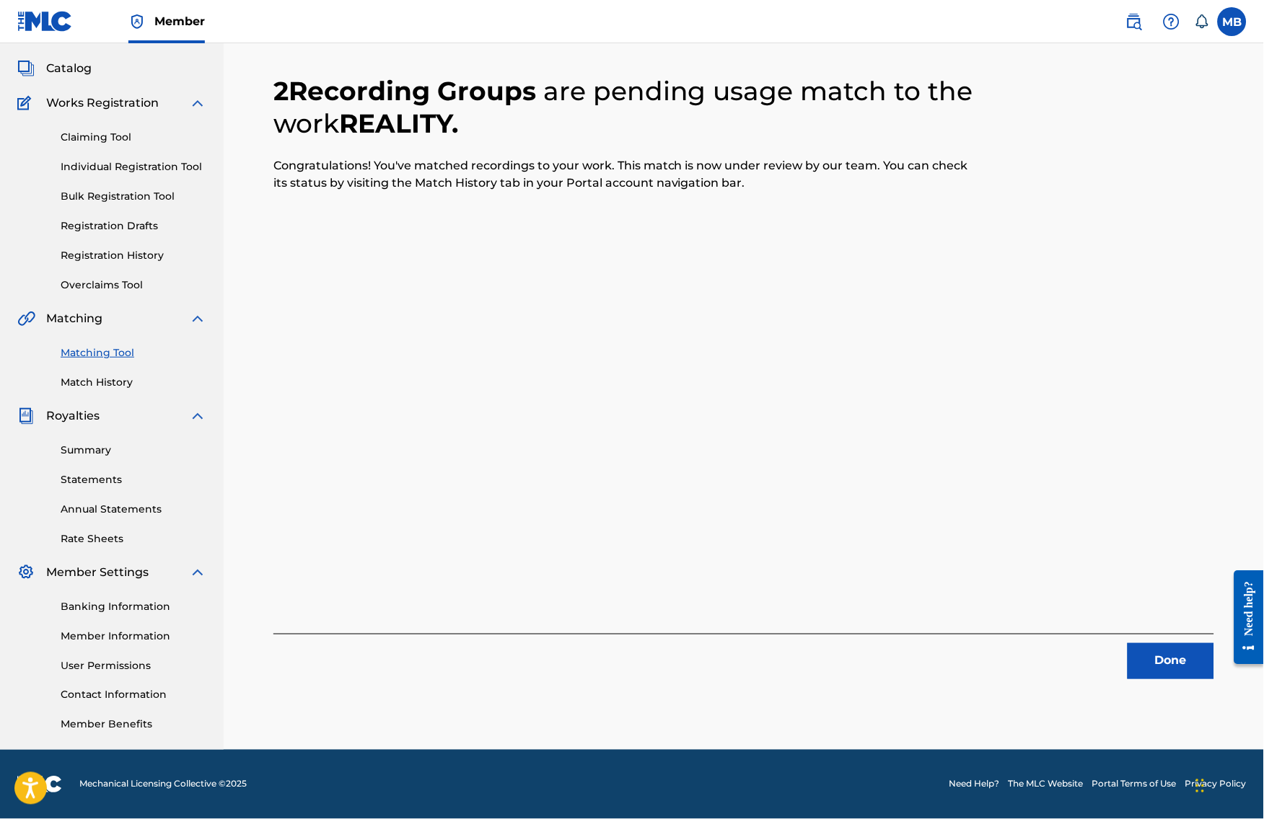
click at [1176, 643] on button "Done" at bounding box center [1170, 661] width 87 height 36
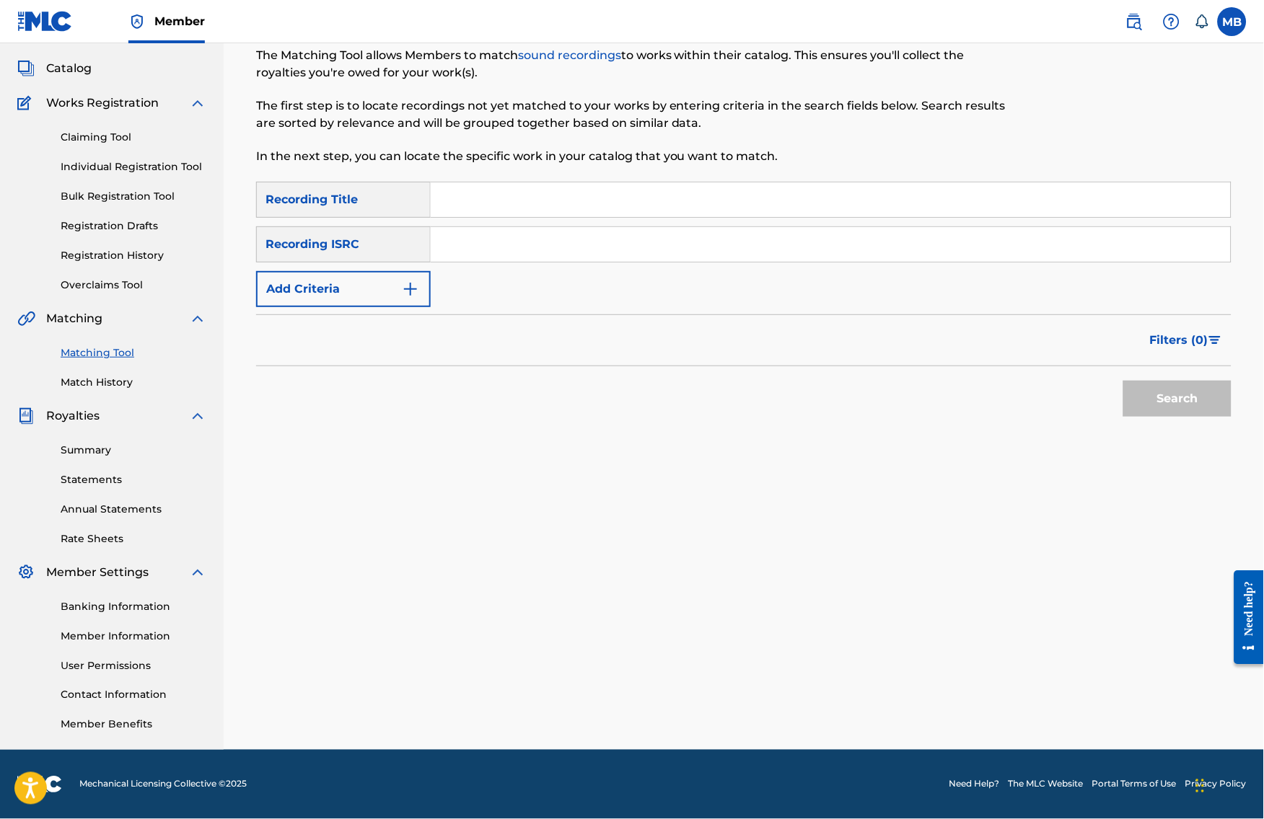
click at [536, 184] on input "Search Form" at bounding box center [831, 199] width 800 height 35
drag, startPoint x: 536, startPoint y: 184, endPoint x: 530, endPoint y: 190, distance: 8.2
click at [536, 183] on input "Search Form" at bounding box center [831, 199] width 800 height 35
paste input "DISLIKE ME"
type input "DISLIKE ME"
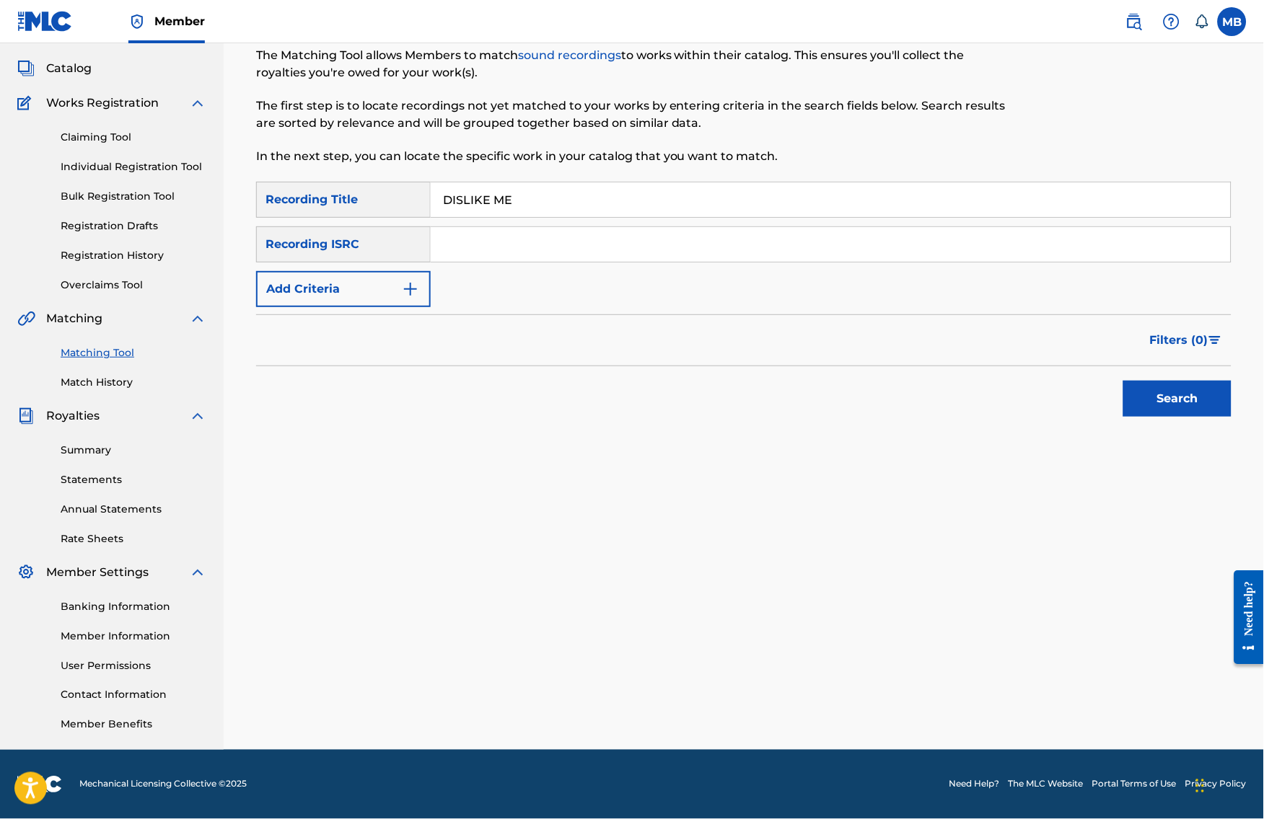
click at [392, 291] on button "Add Criteria" at bounding box center [343, 289] width 175 height 36
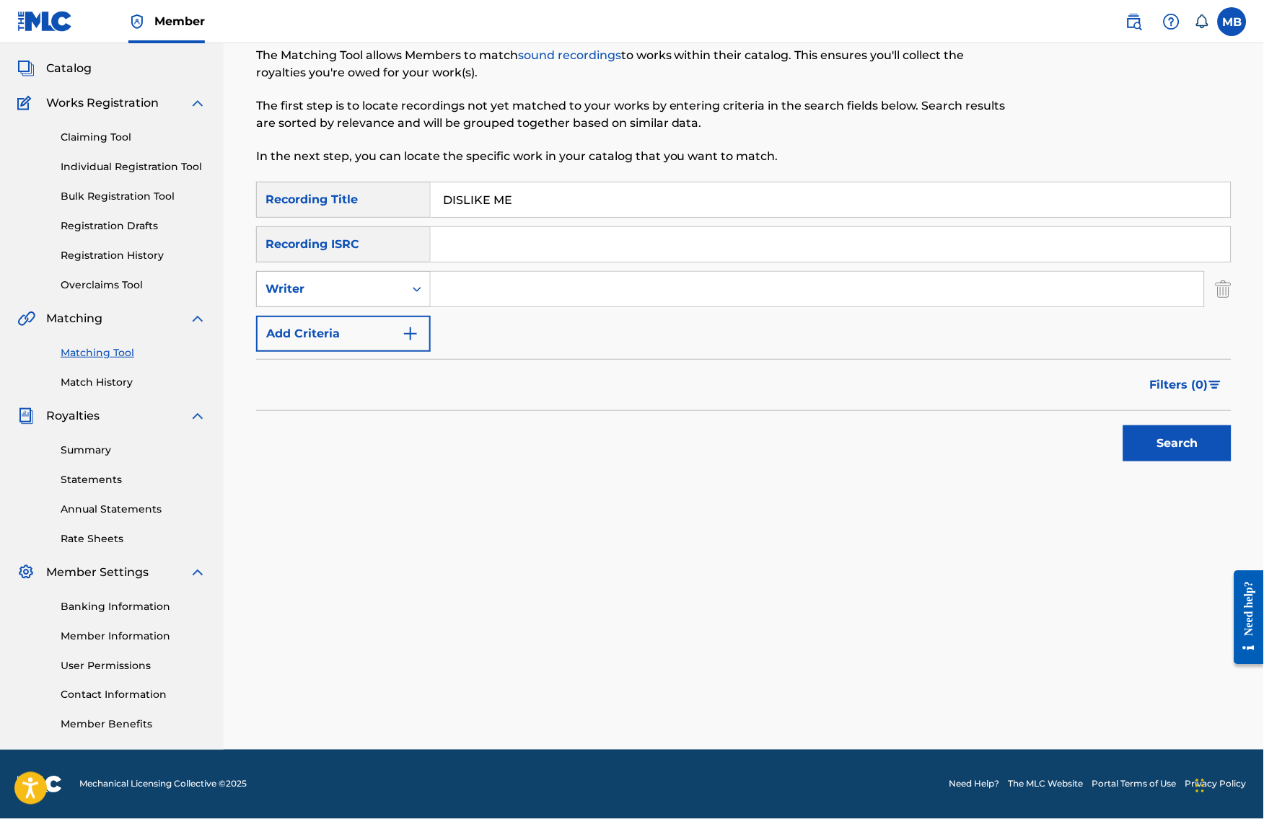
click at [392, 289] on div "Writer" at bounding box center [330, 289] width 147 height 27
click at [361, 319] on div "Recording Artist" at bounding box center [343, 325] width 173 height 36
click at [459, 292] on input "Search Form" at bounding box center [817, 289] width 773 height 35
type input "[PERSON_NAME] Motorc"
type input "[PERSON_NAME] armpits"
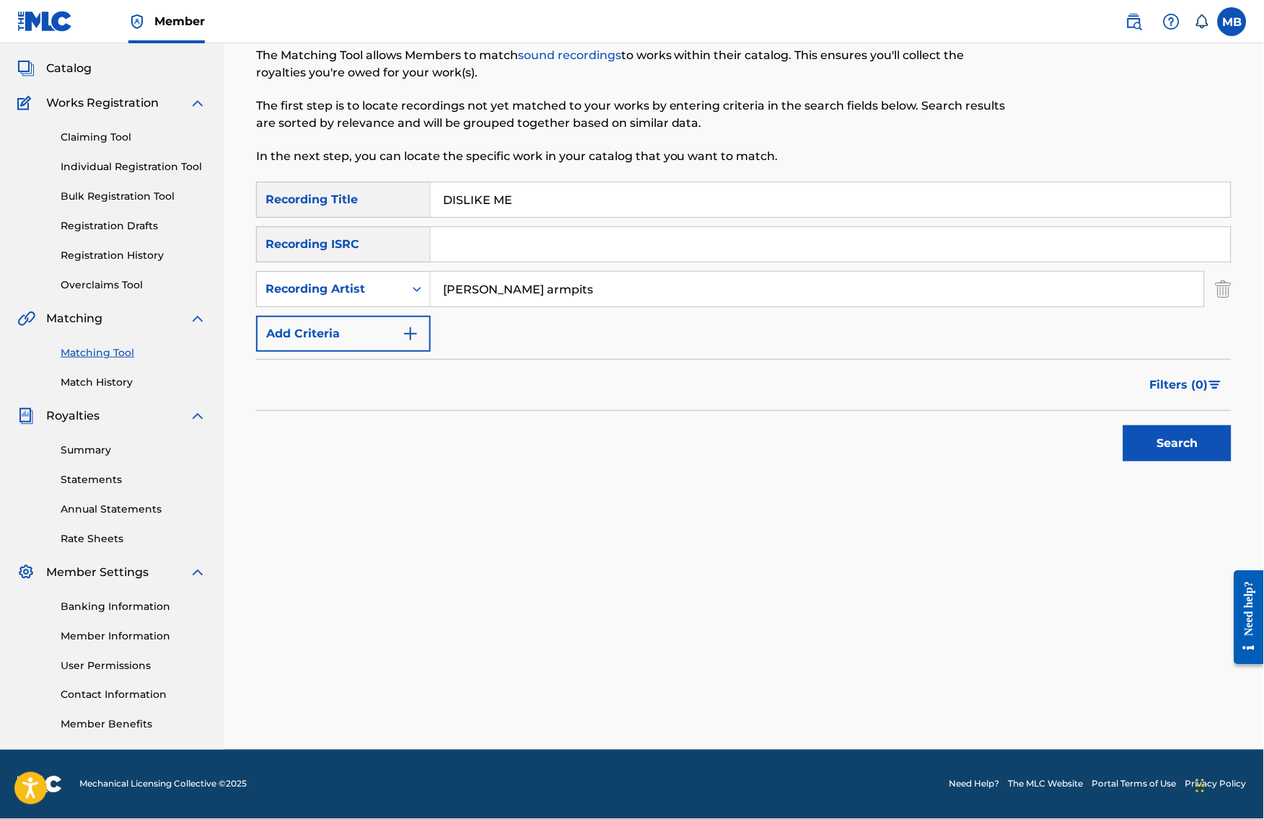
click at [1189, 440] on button "Search" at bounding box center [1177, 444] width 108 height 36
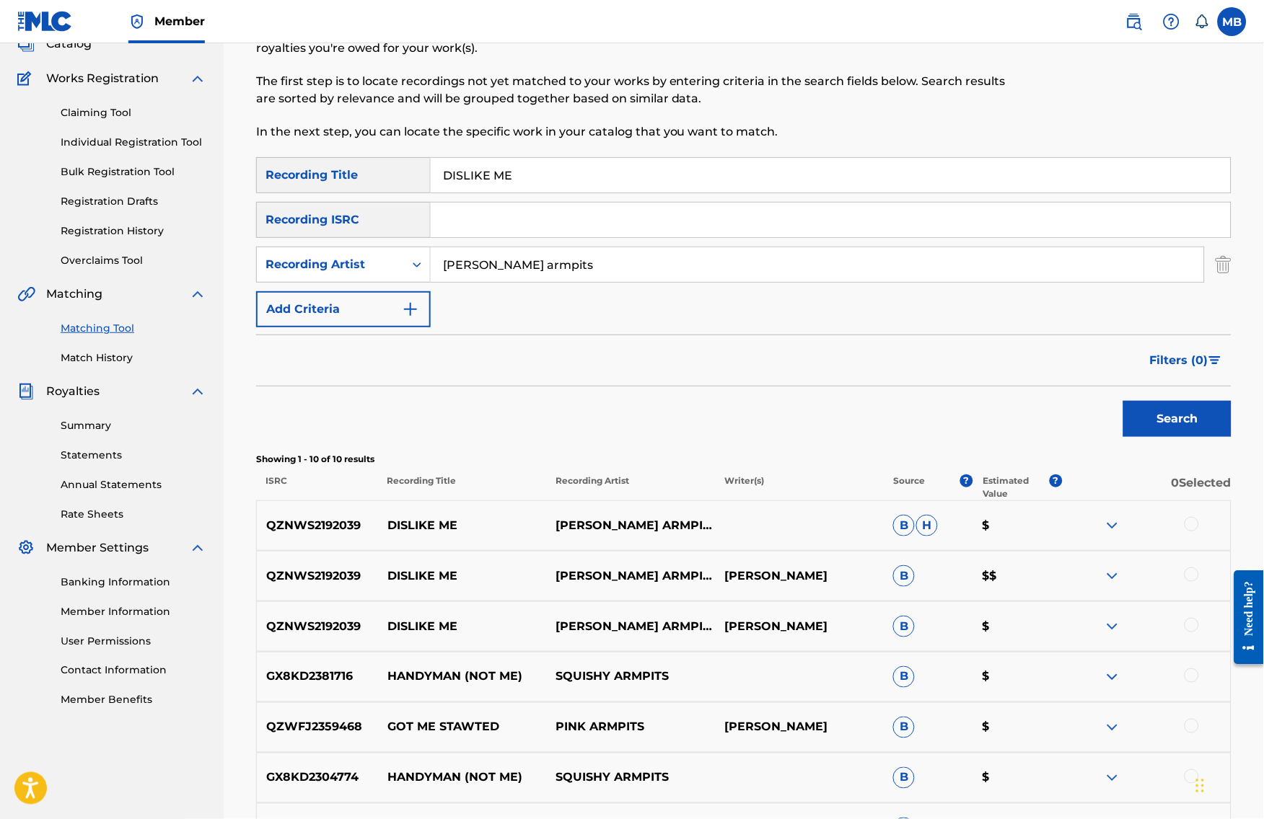
click at [1199, 532] on div at bounding box center [1191, 524] width 14 height 14
click at [1199, 582] on div at bounding box center [1191, 575] width 14 height 14
click at [1199, 633] on div at bounding box center [1191, 625] width 14 height 14
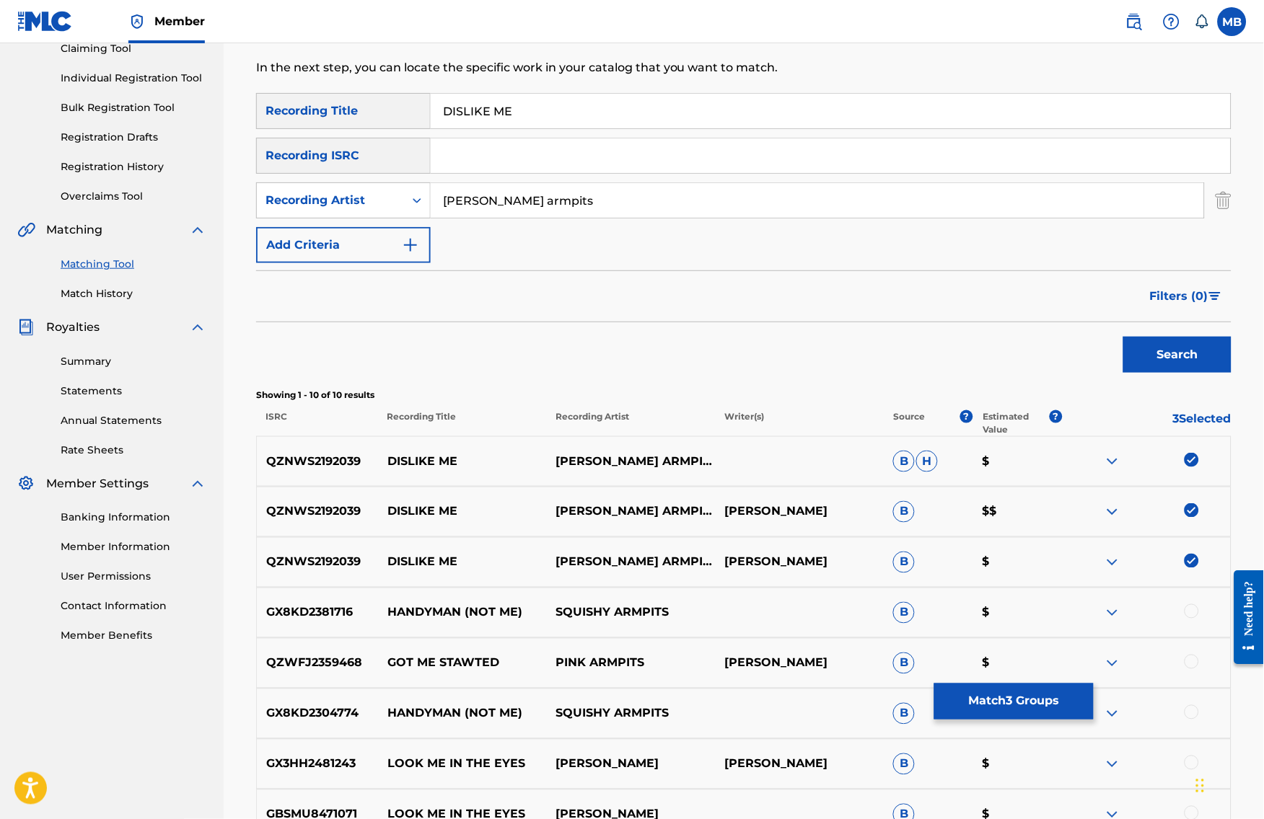
click at [1049, 697] on button "Match 3 Groups" at bounding box center [1013, 702] width 159 height 36
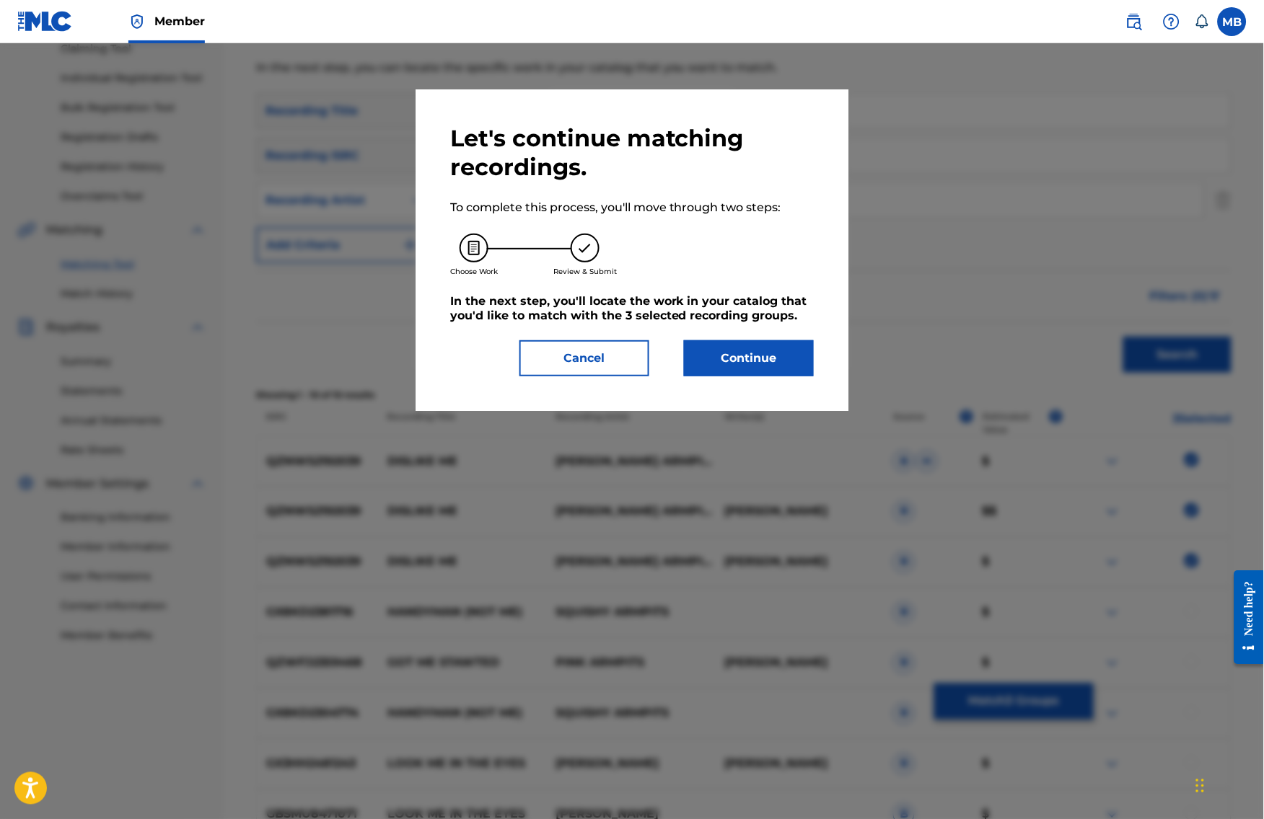
click at [799, 353] on button "Continue" at bounding box center [749, 358] width 130 height 36
